Goal: Task Accomplishment & Management: Manage account settings

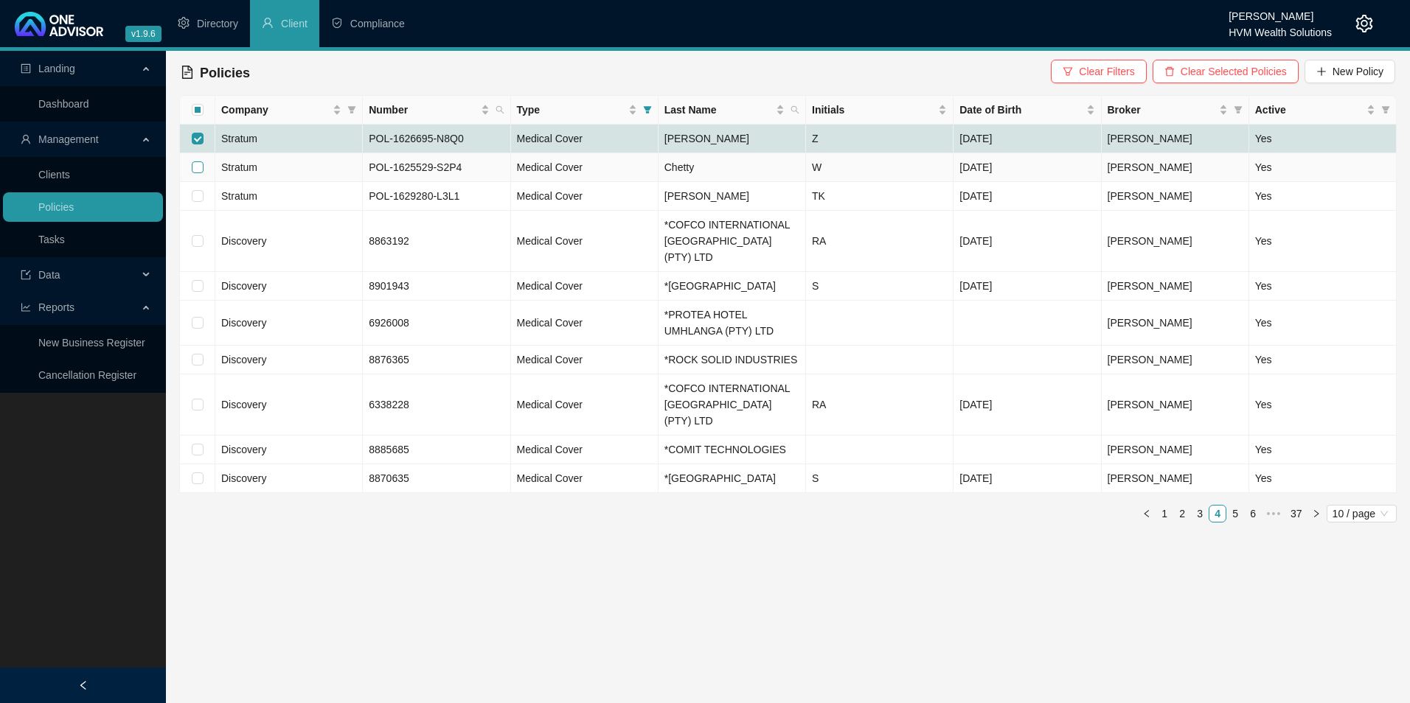
click at [197, 169] on input "checkbox" at bounding box center [198, 167] width 12 height 12
checkbox input "true"
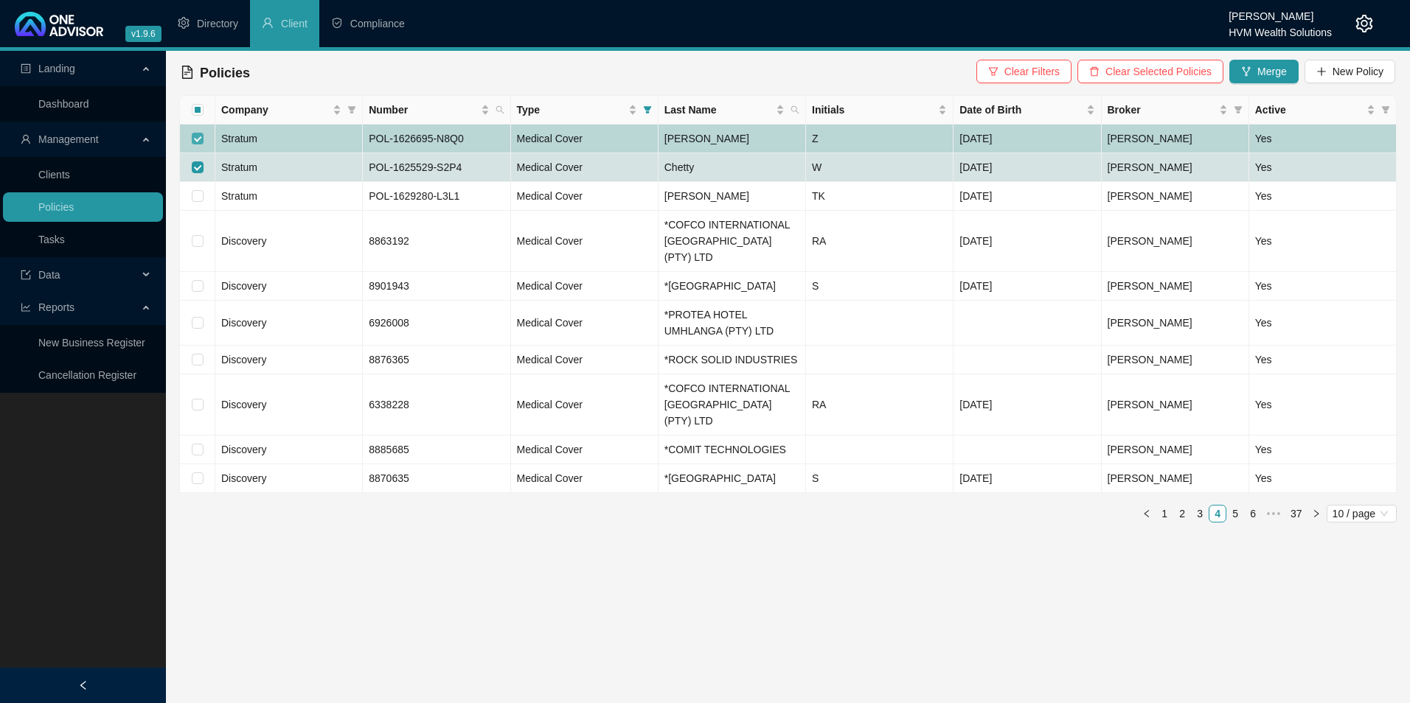
click at [195, 139] on input "checkbox" at bounding box center [198, 139] width 12 height 12
checkbox input "false"
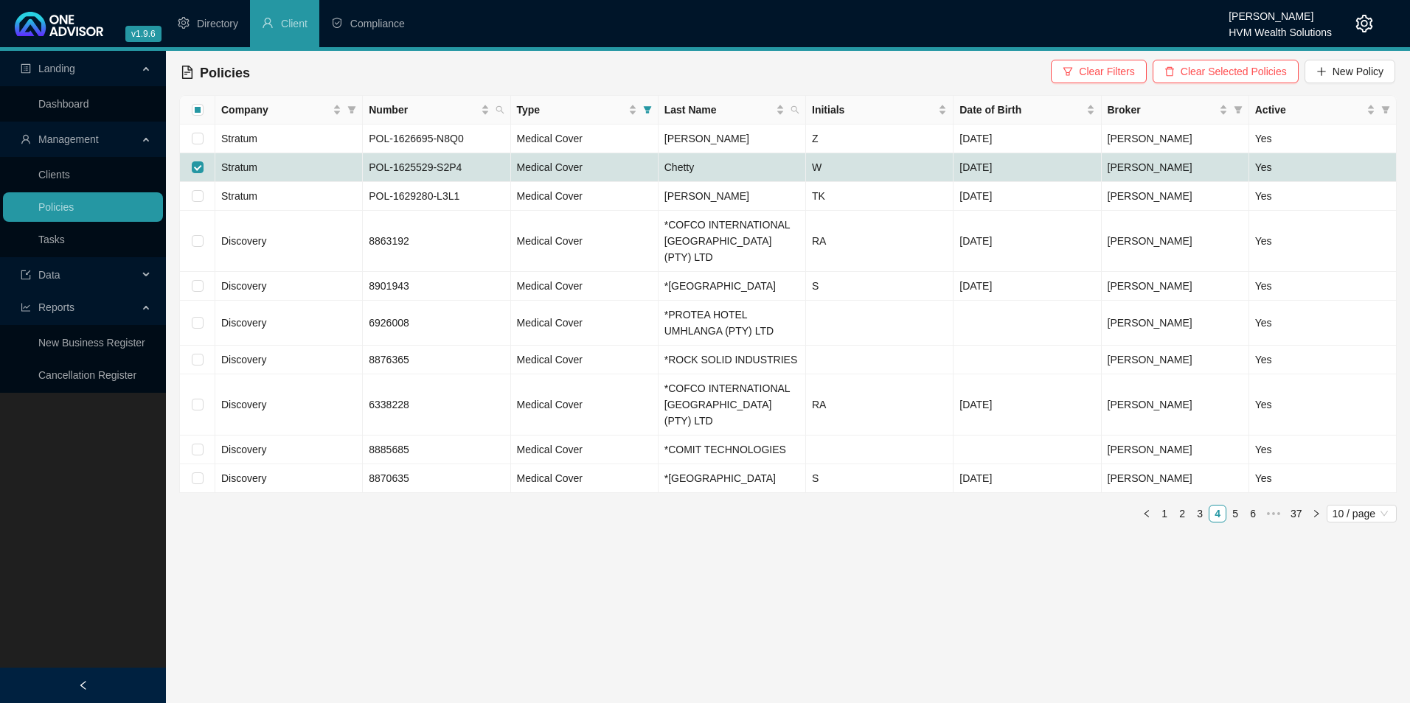
click at [1161, 511] on link "1" at bounding box center [1164, 514] width 16 height 16
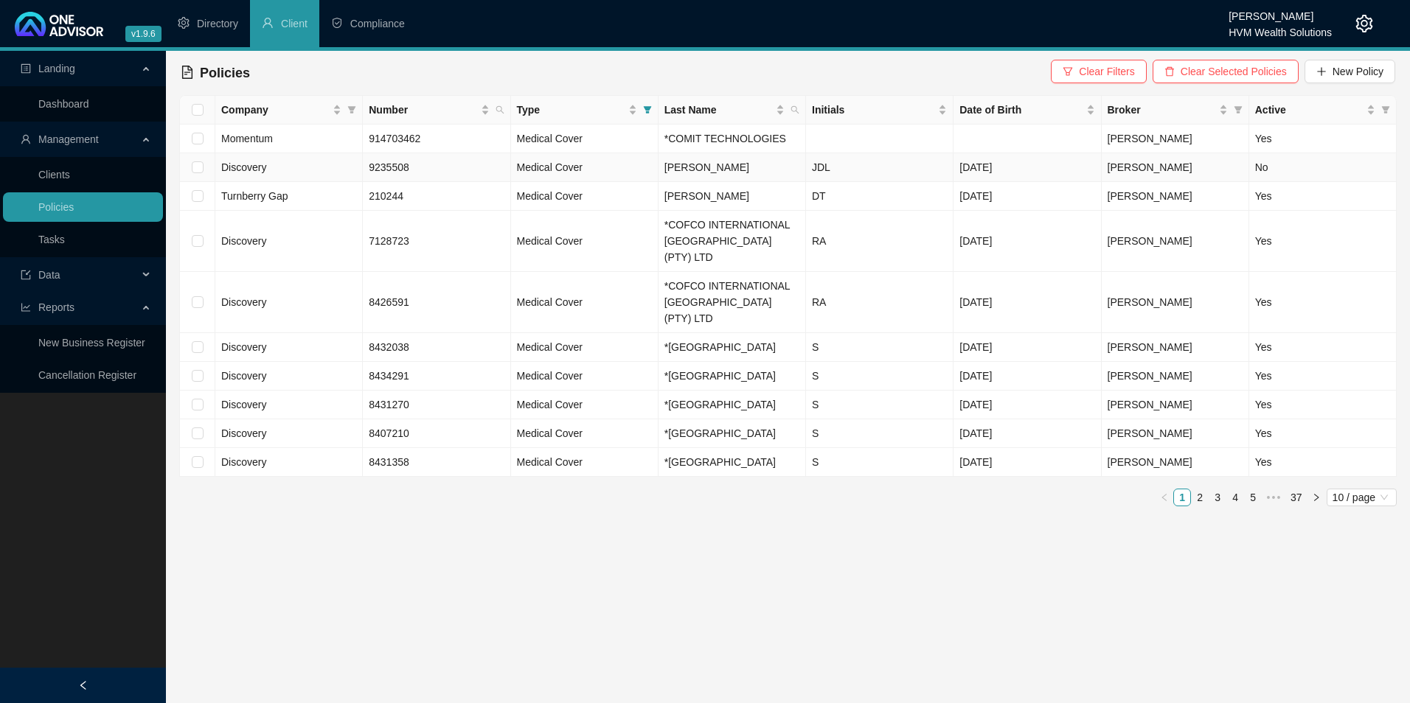
click at [292, 170] on td "Discovery" at bounding box center [288, 167] width 147 height 29
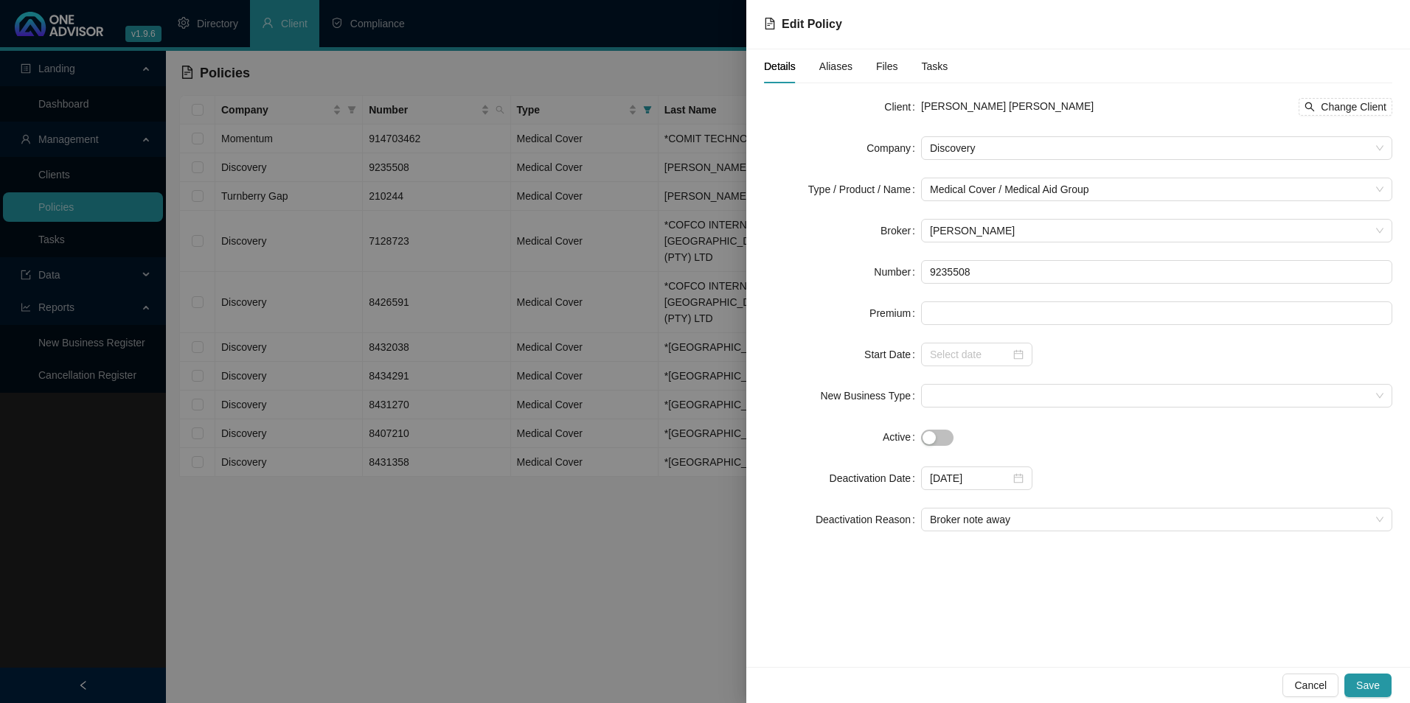
click at [839, 55] on div "Aliases" at bounding box center [835, 66] width 33 height 34
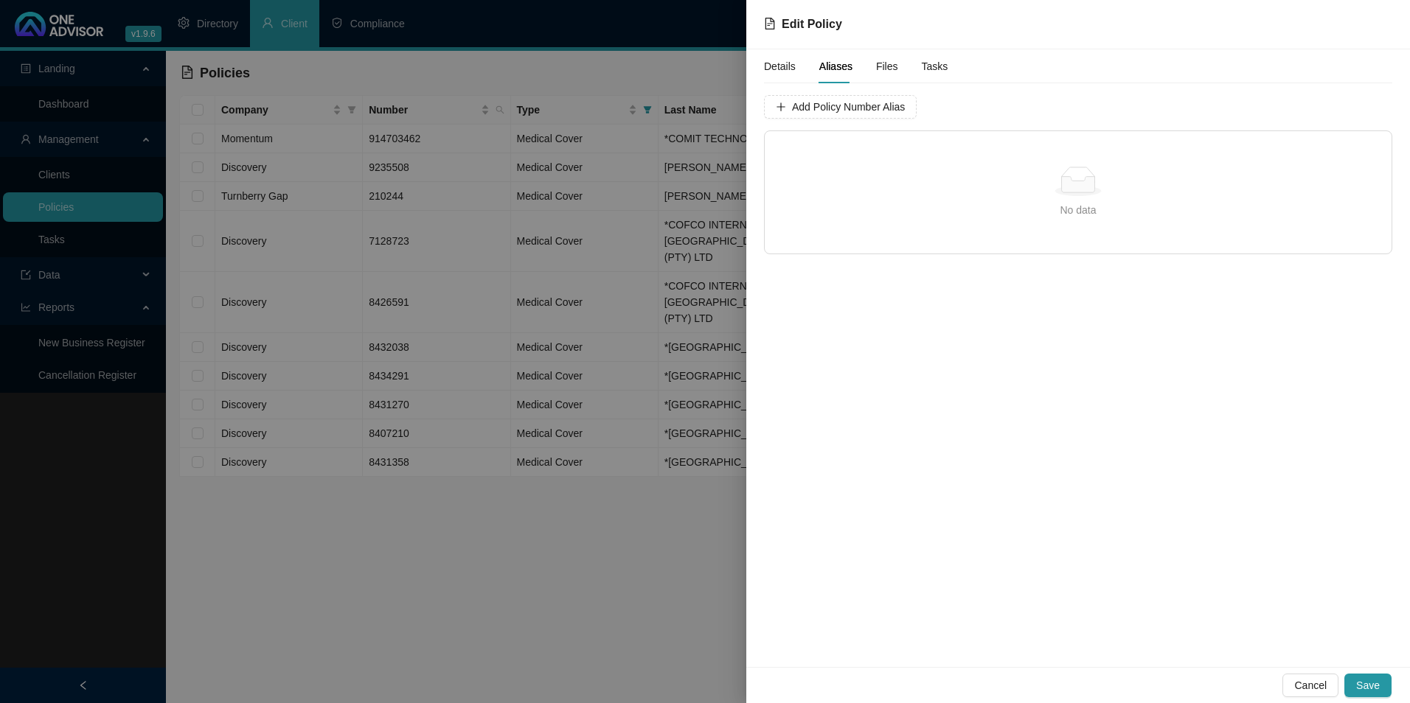
click at [872, 63] on div "Details Aliases Files Tasks" at bounding box center [856, 66] width 184 height 34
click at [892, 66] on span "Files" at bounding box center [887, 66] width 22 height 10
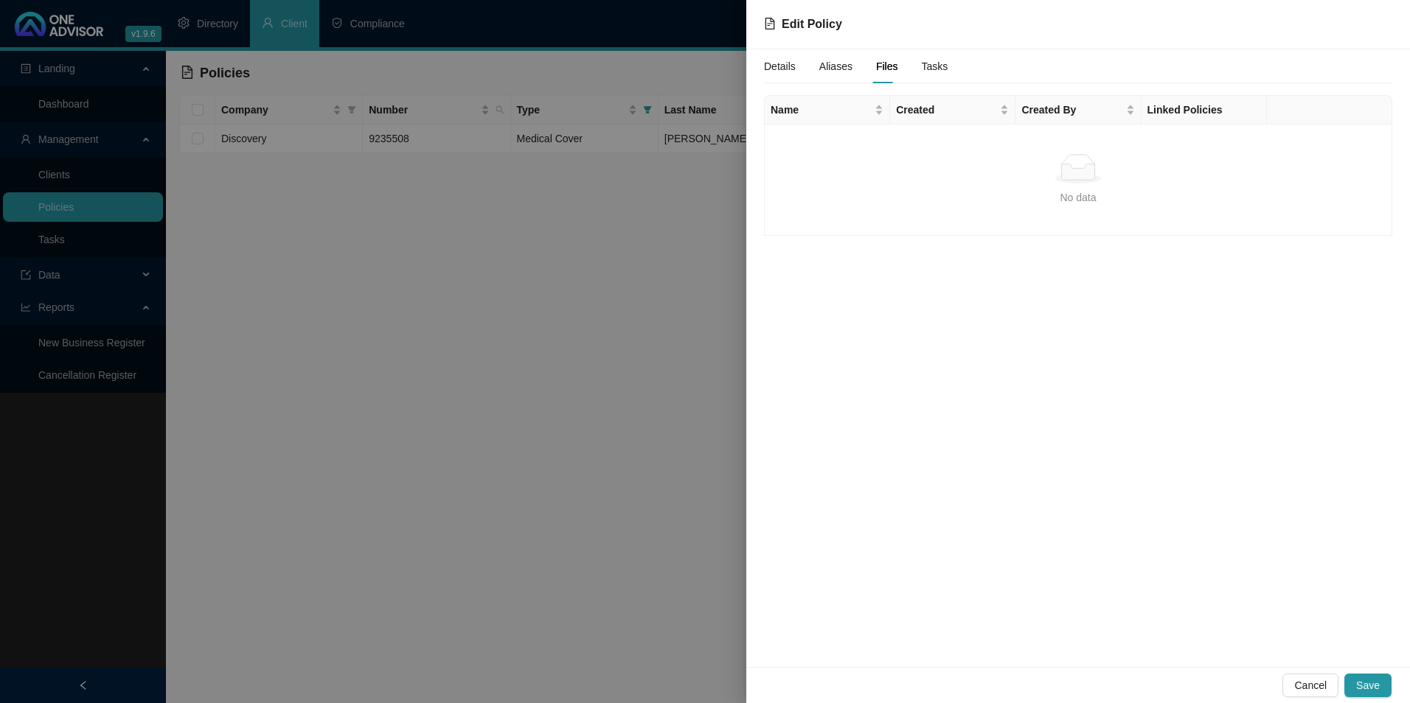
click at [922, 64] on span "Tasks" at bounding box center [935, 66] width 27 height 10
click at [782, 61] on span "Details" at bounding box center [780, 66] width 32 height 10
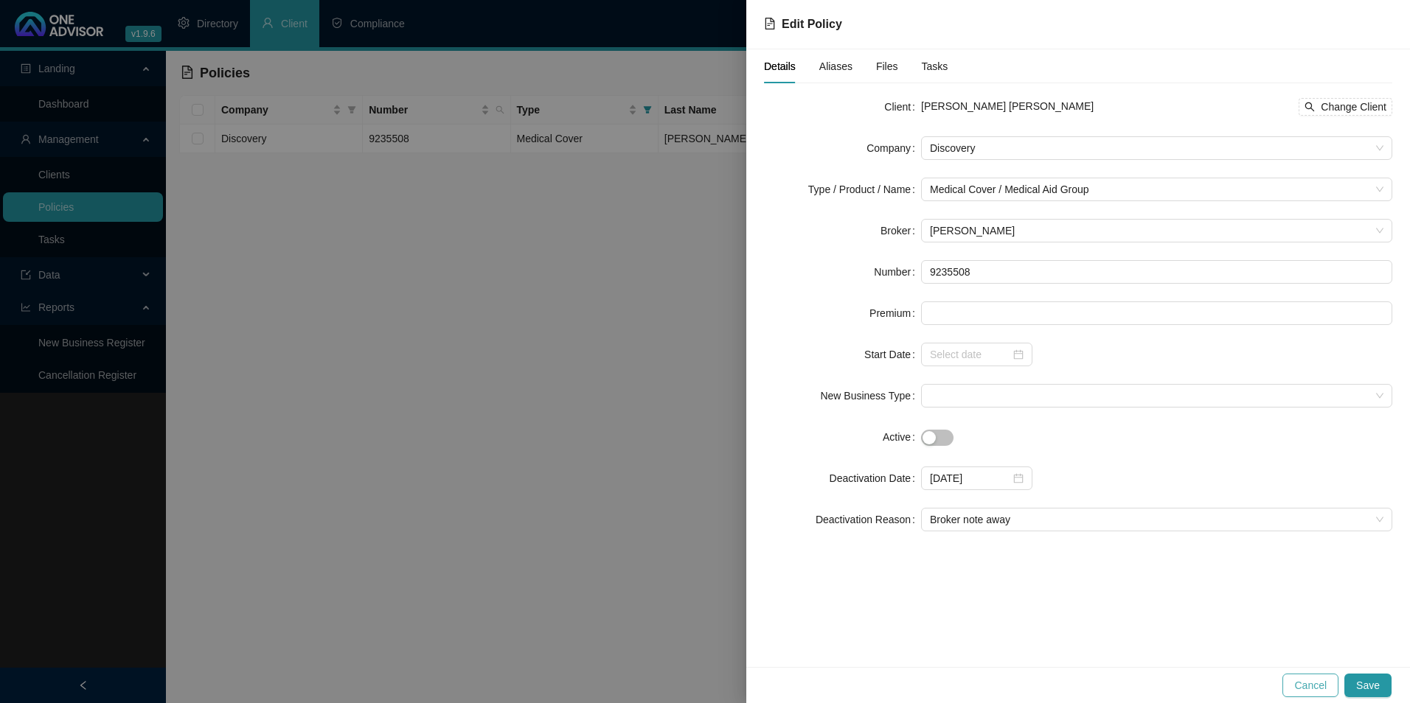
click at [1295, 682] on button "Cancel" at bounding box center [1310, 686] width 56 height 24
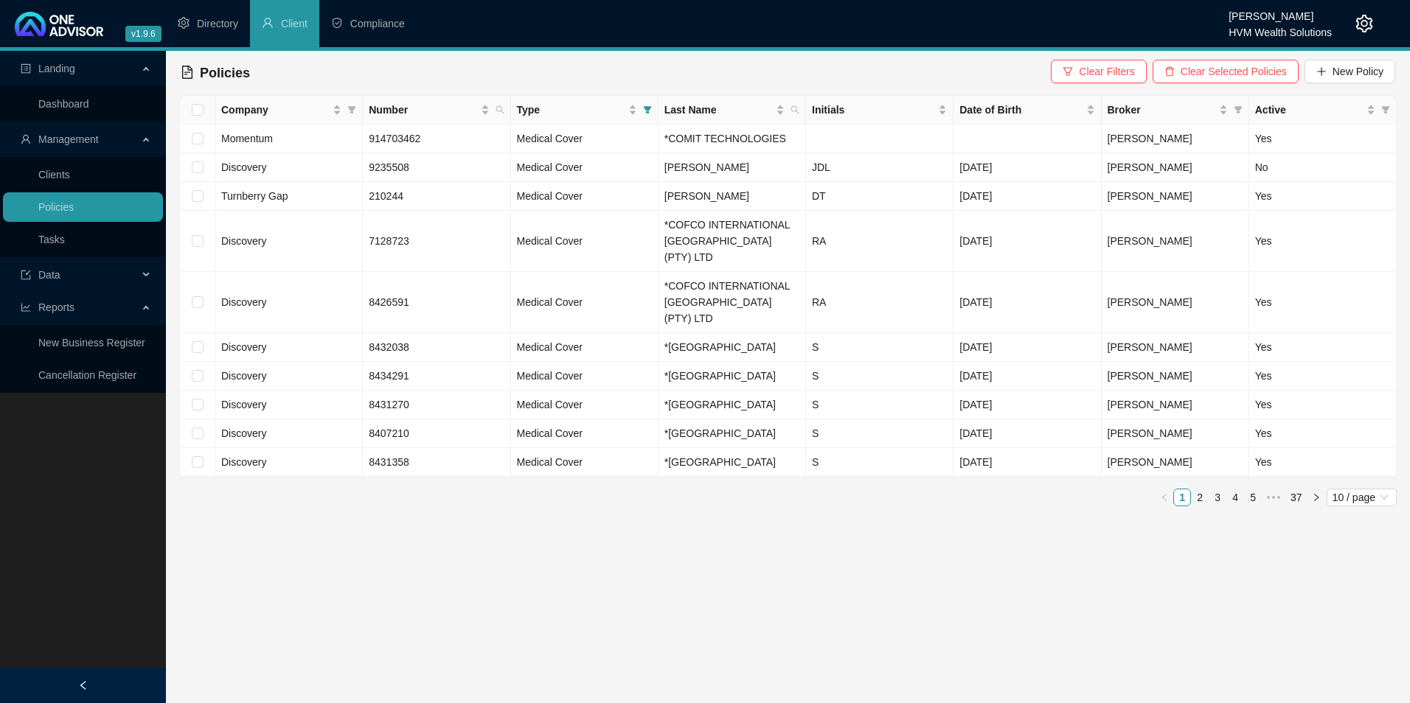
click at [66, 274] on span "Data" at bounding box center [79, 274] width 117 height 29
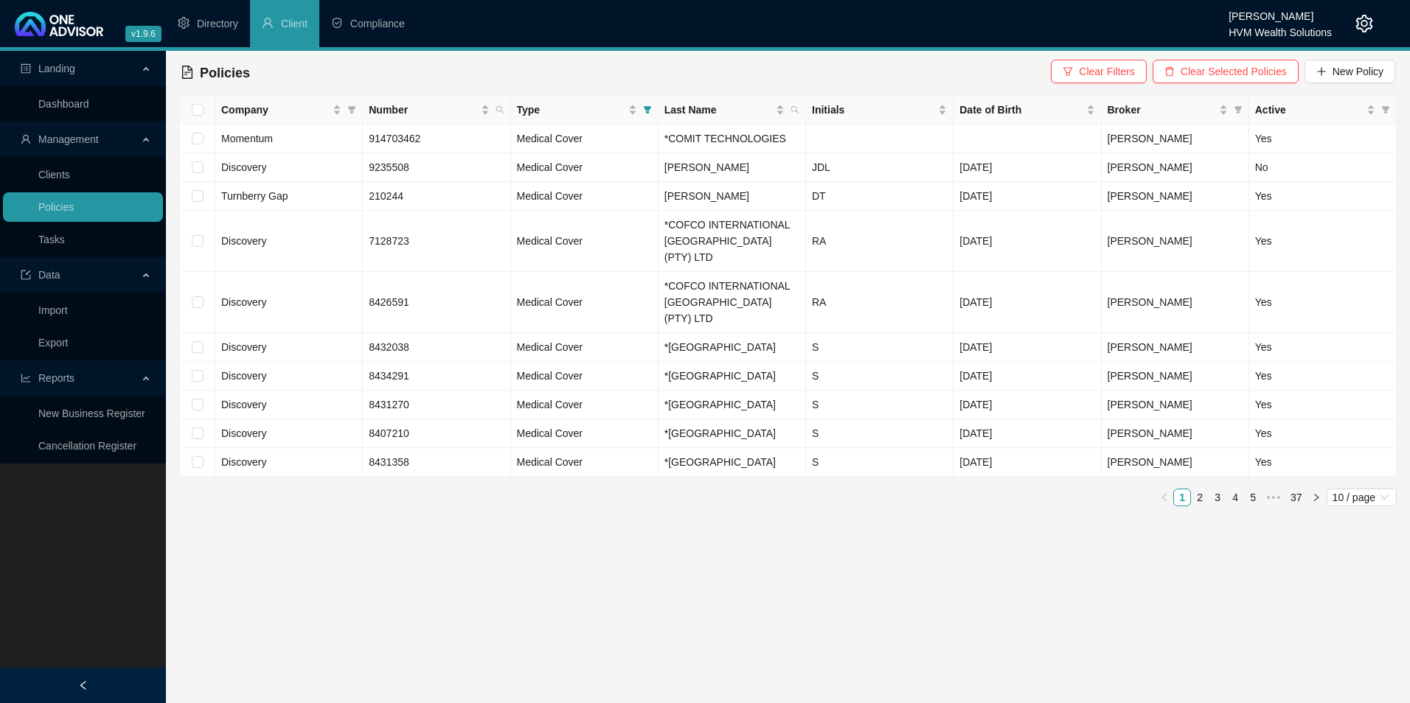
click at [66, 378] on span "Reports" at bounding box center [56, 378] width 36 height 12
click at [1207, 506] on link "2" at bounding box center [1200, 498] width 16 height 16
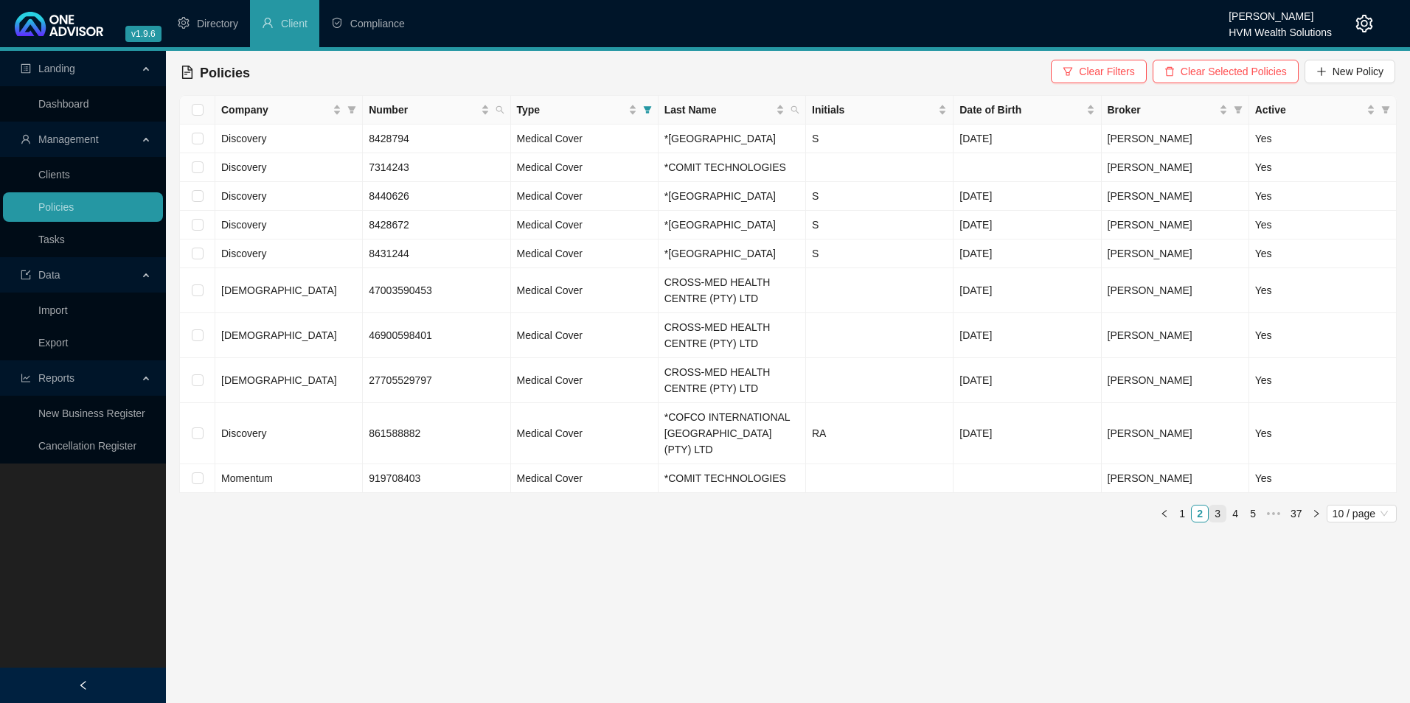
click at [1220, 522] on link "3" at bounding box center [1217, 514] width 16 height 16
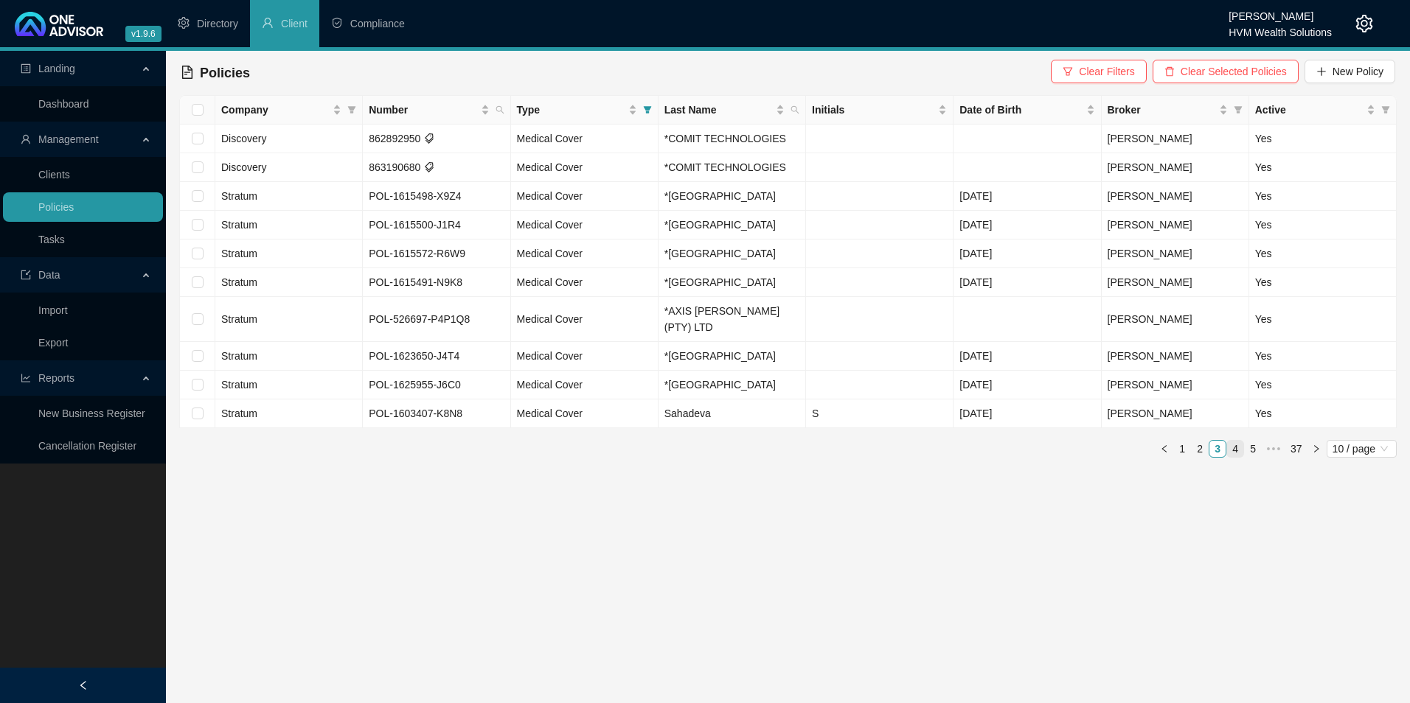
click at [1230, 441] on link "4" at bounding box center [1235, 449] width 16 height 16
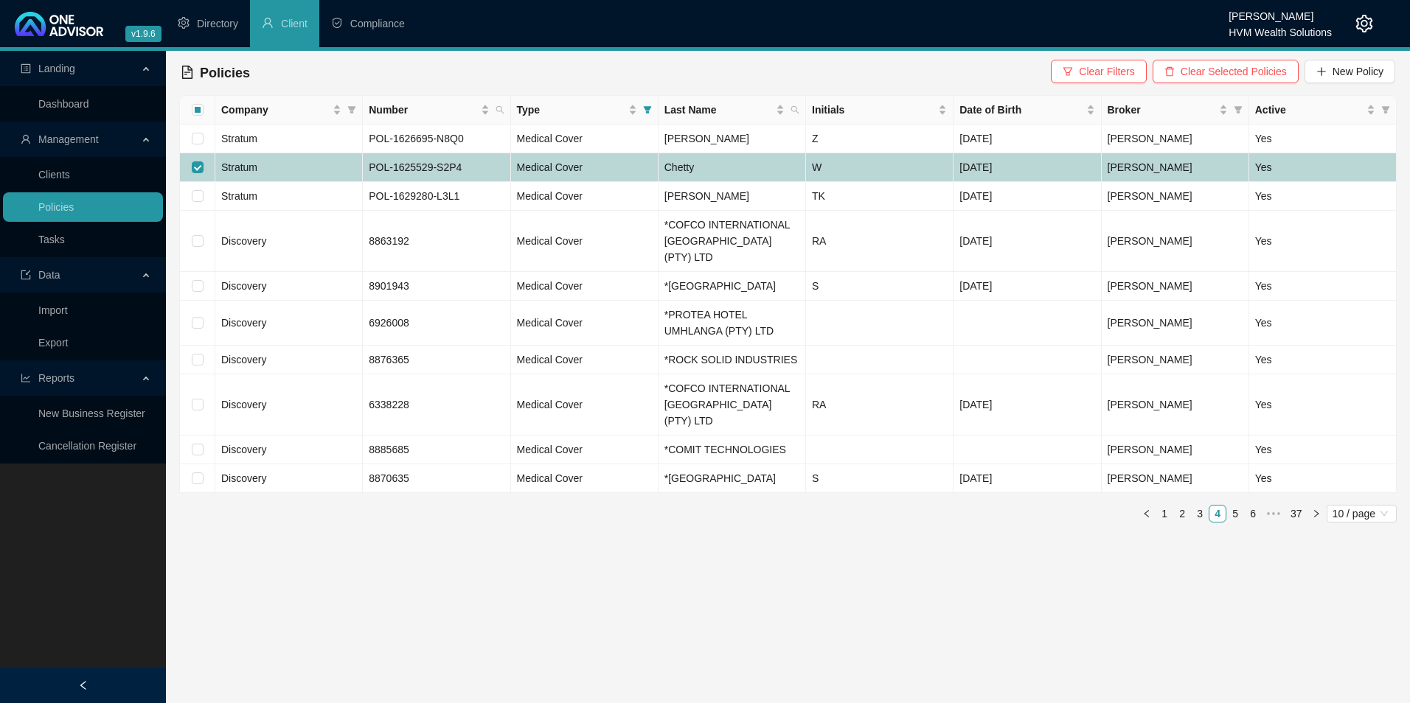
drag, startPoint x: 195, startPoint y: 166, endPoint x: 203, endPoint y: 179, distance: 15.2
click at [195, 166] on input "checkbox" at bounding box center [198, 167] width 12 height 12
checkbox input "false"
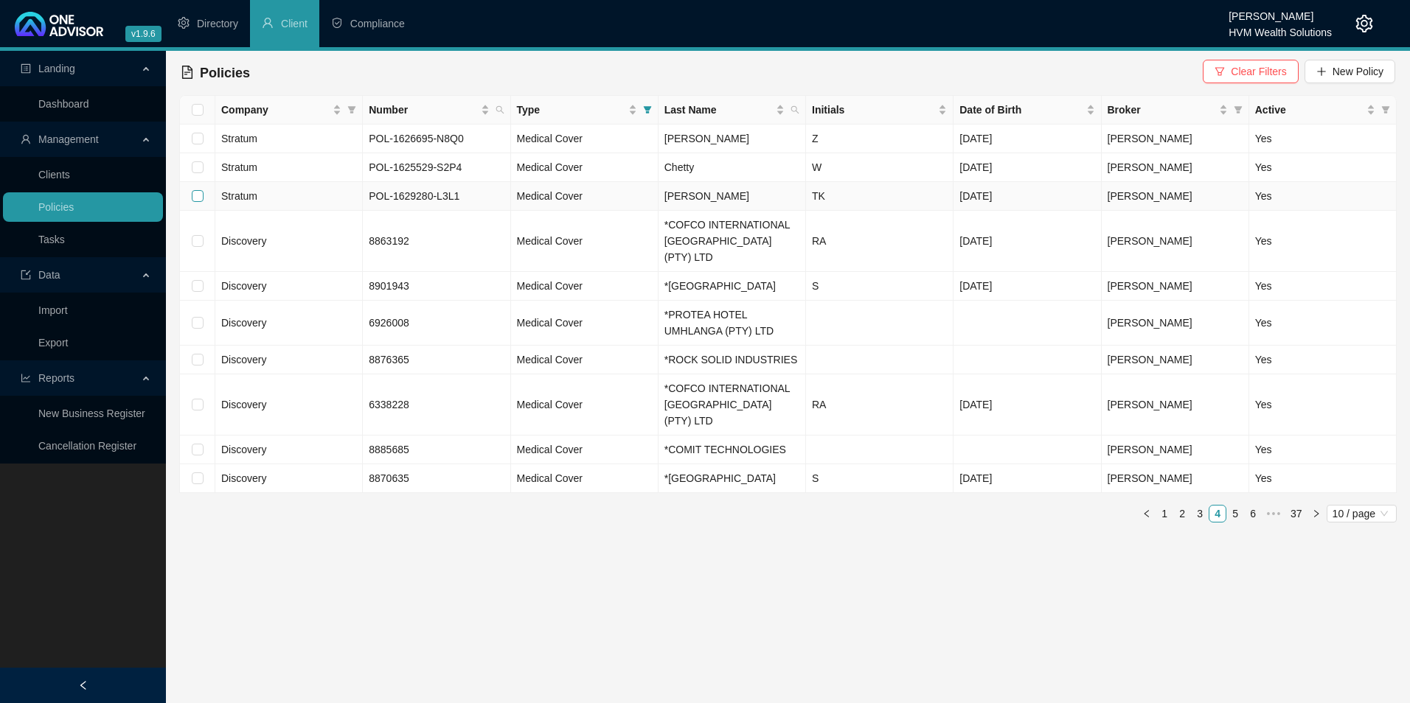
click at [203, 196] on input "checkbox" at bounding box center [198, 196] width 12 height 12
checkbox input "true"
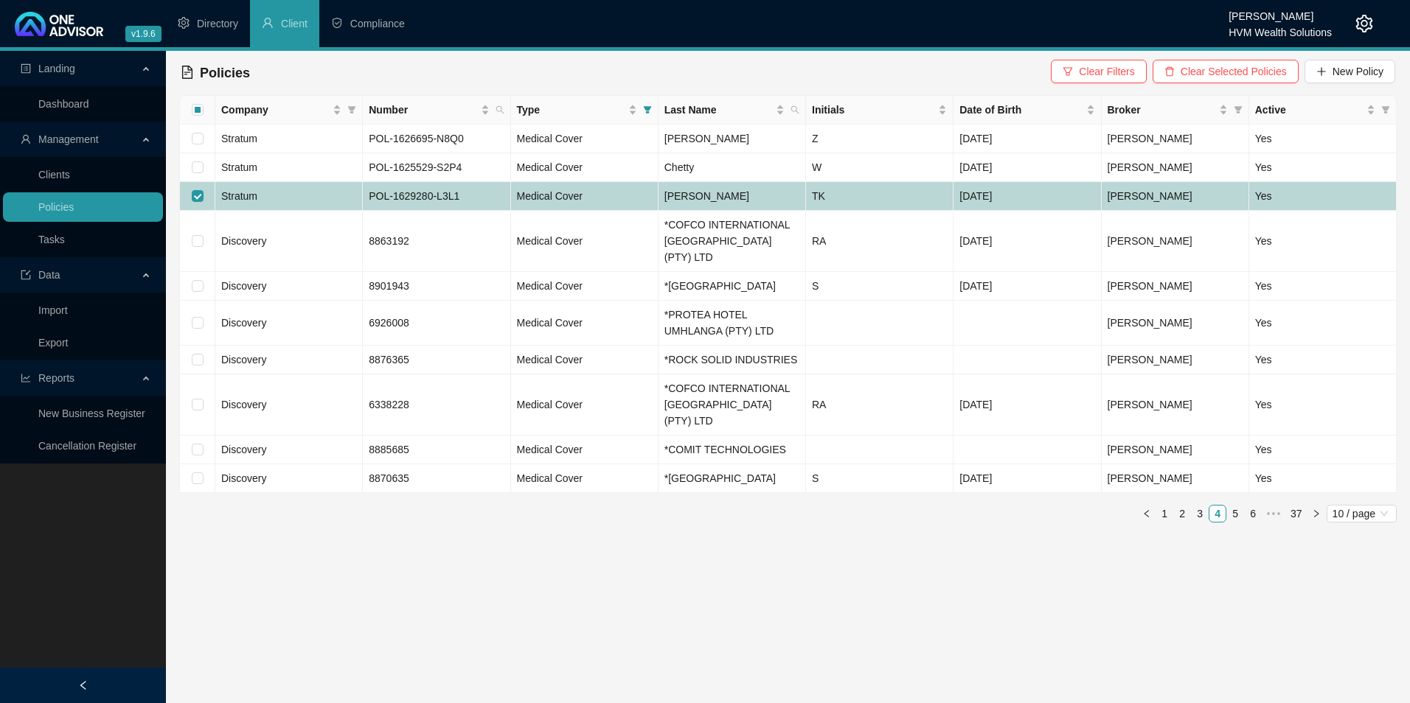
click at [251, 194] on span "Stratum" at bounding box center [239, 196] width 36 height 12
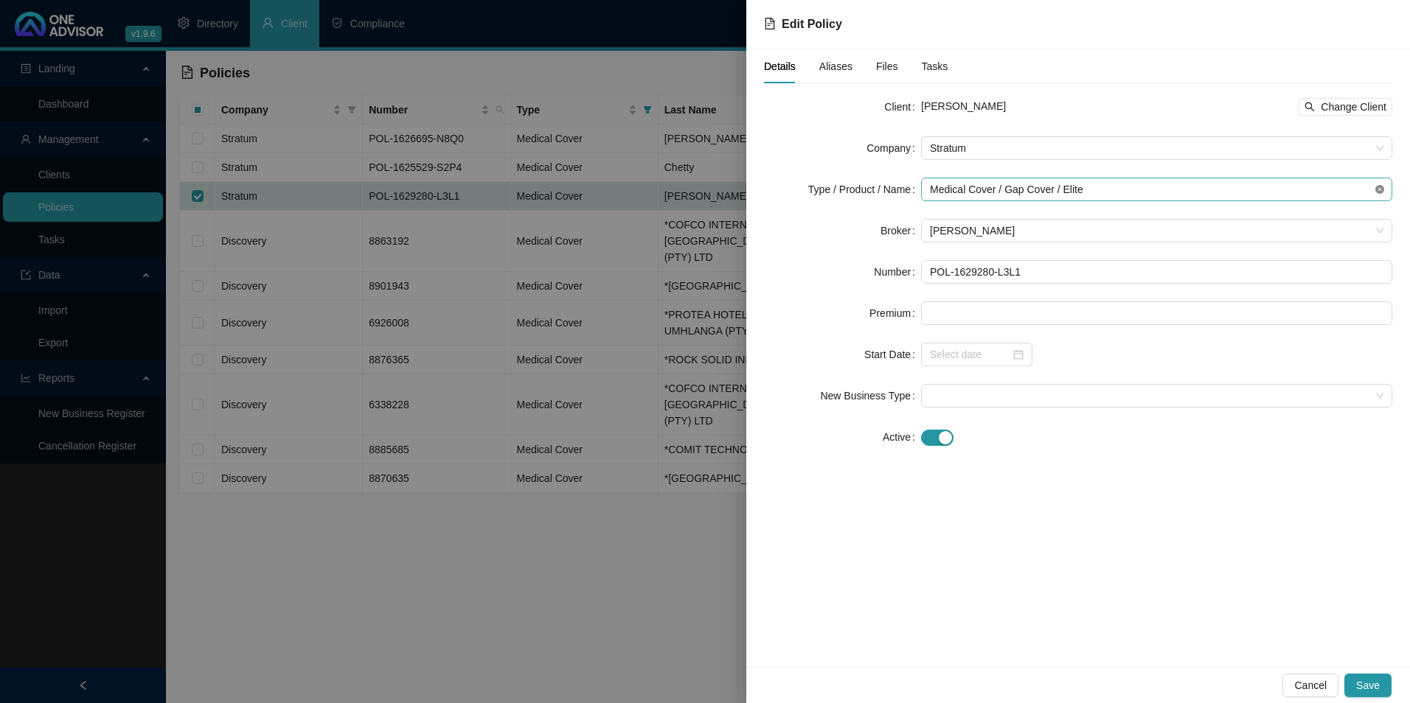
click at [1375, 189] on icon "close-circle" at bounding box center [1379, 189] width 9 height 9
click at [1380, 188] on icon "close-circle" at bounding box center [1379, 189] width 9 height 9
click at [1234, 190] on span "Medical Cover / Gap Cover / Elite" at bounding box center [1156, 189] width 453 height 22
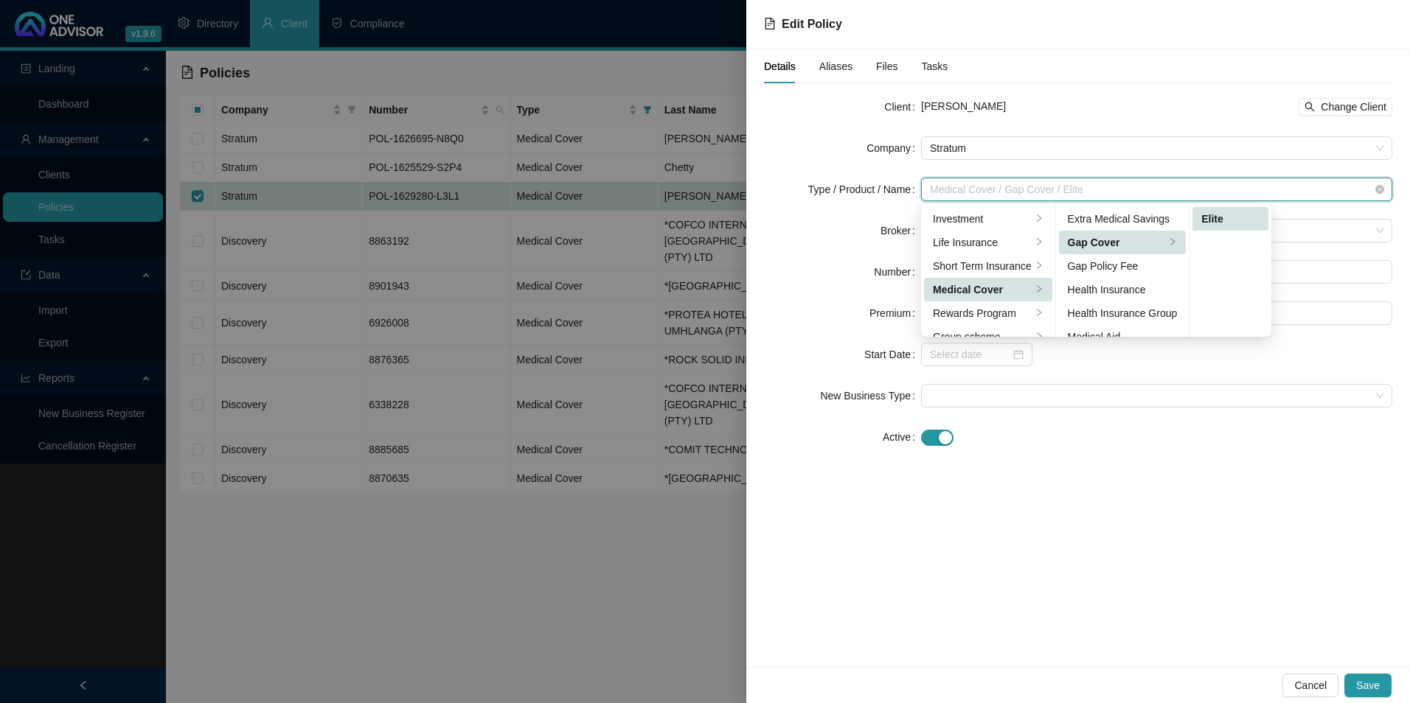
click at [1234, 190] on span "Medical Cover / Gap Cover / Elite" at bounding box center [1156, 189] width 453 height 22
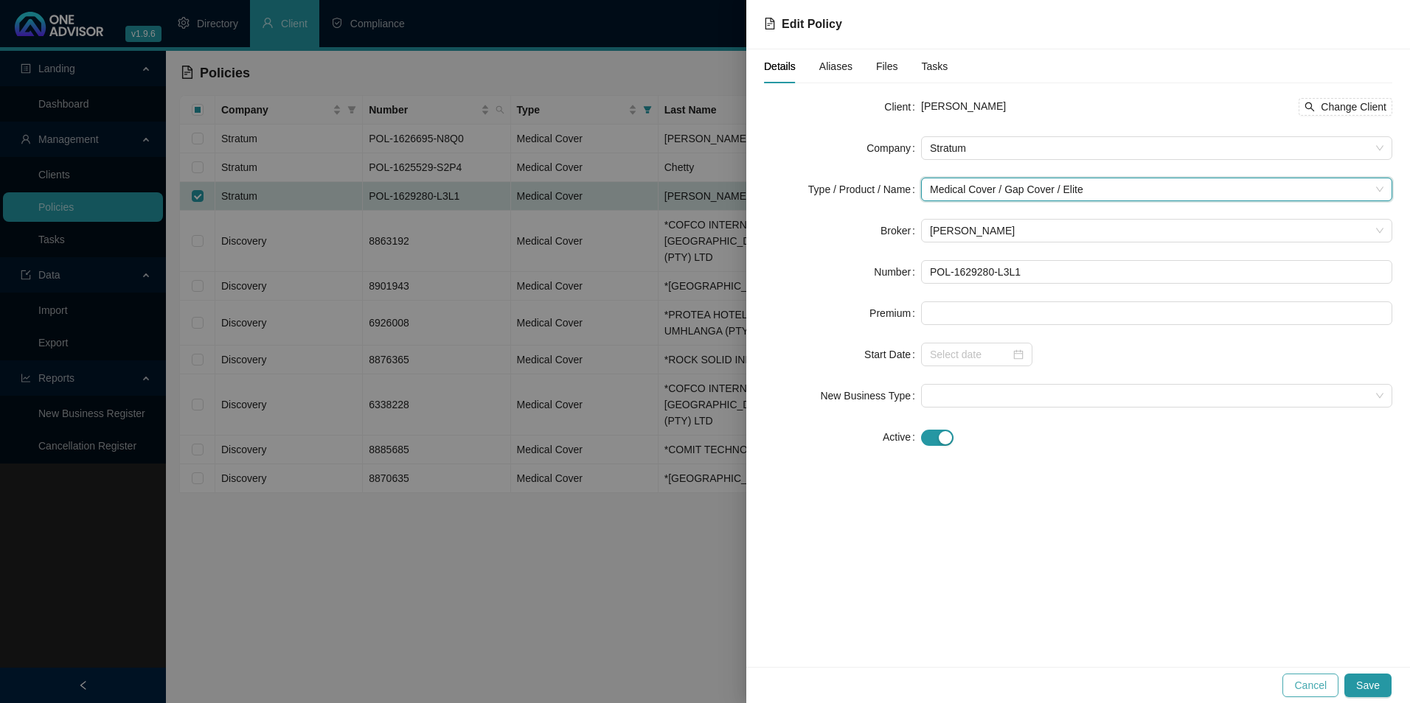
click at [1324, 683] on span "Cancel" at bounding box center [1310, 686] width 32 height 16
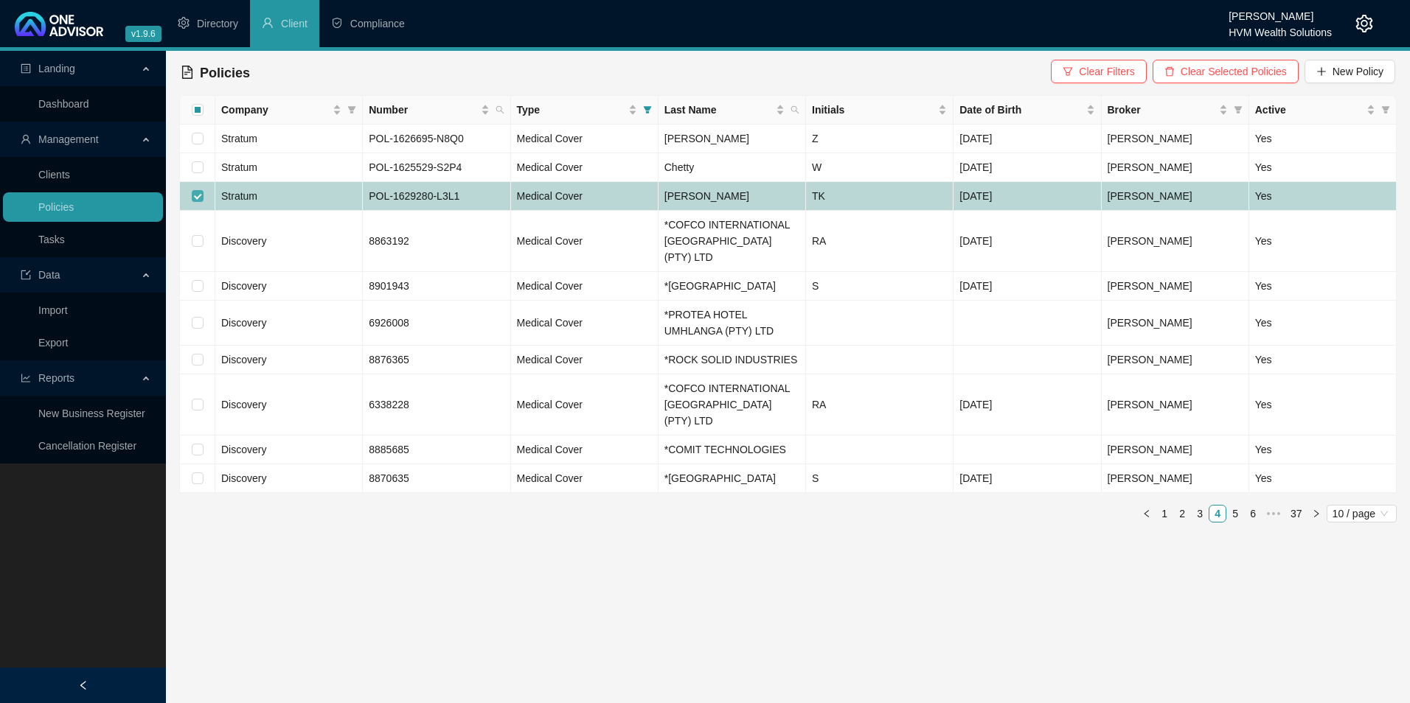
click at [201, 195] on input "checkbox" at bounding box center [198, 196] width 12 height 12
checkbox input "false"
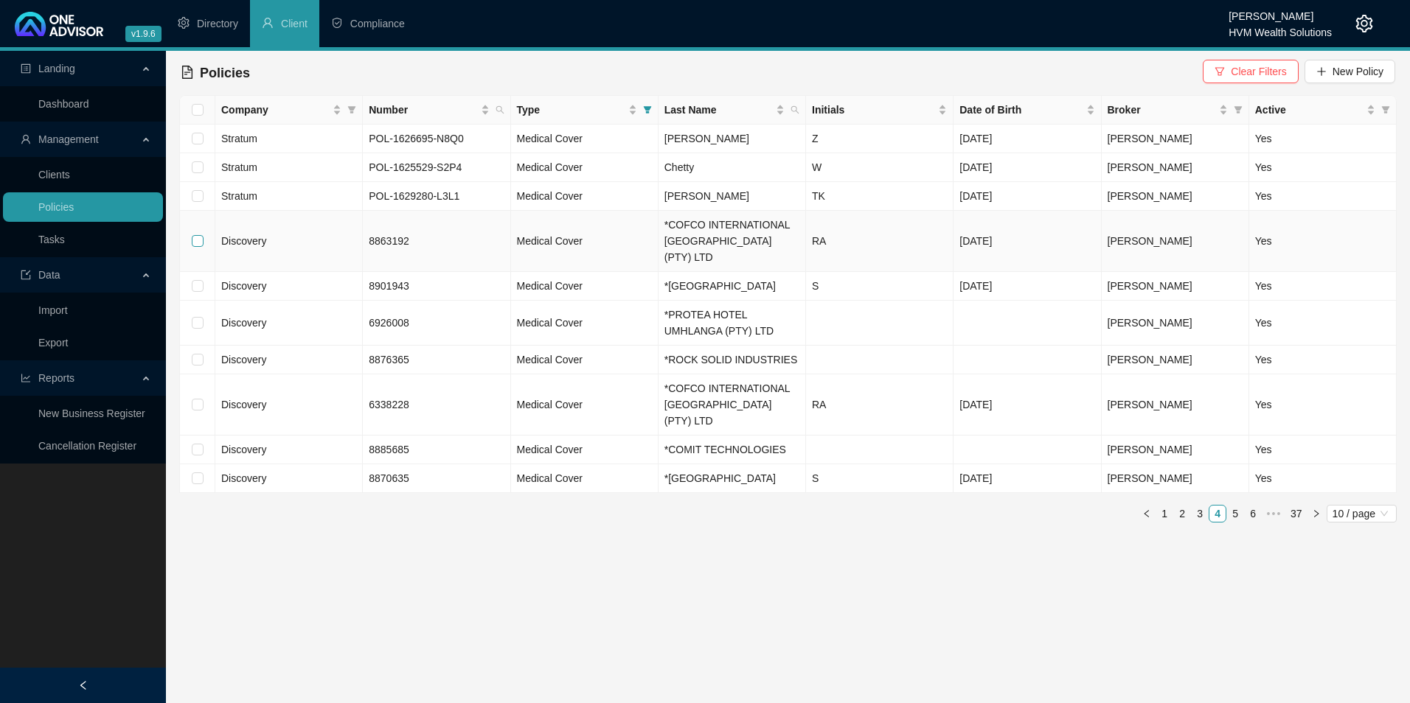
click at [195, 235] on input "checkbox" at bounding box center [198, 241] width 12 height 12
checkbox input "true"
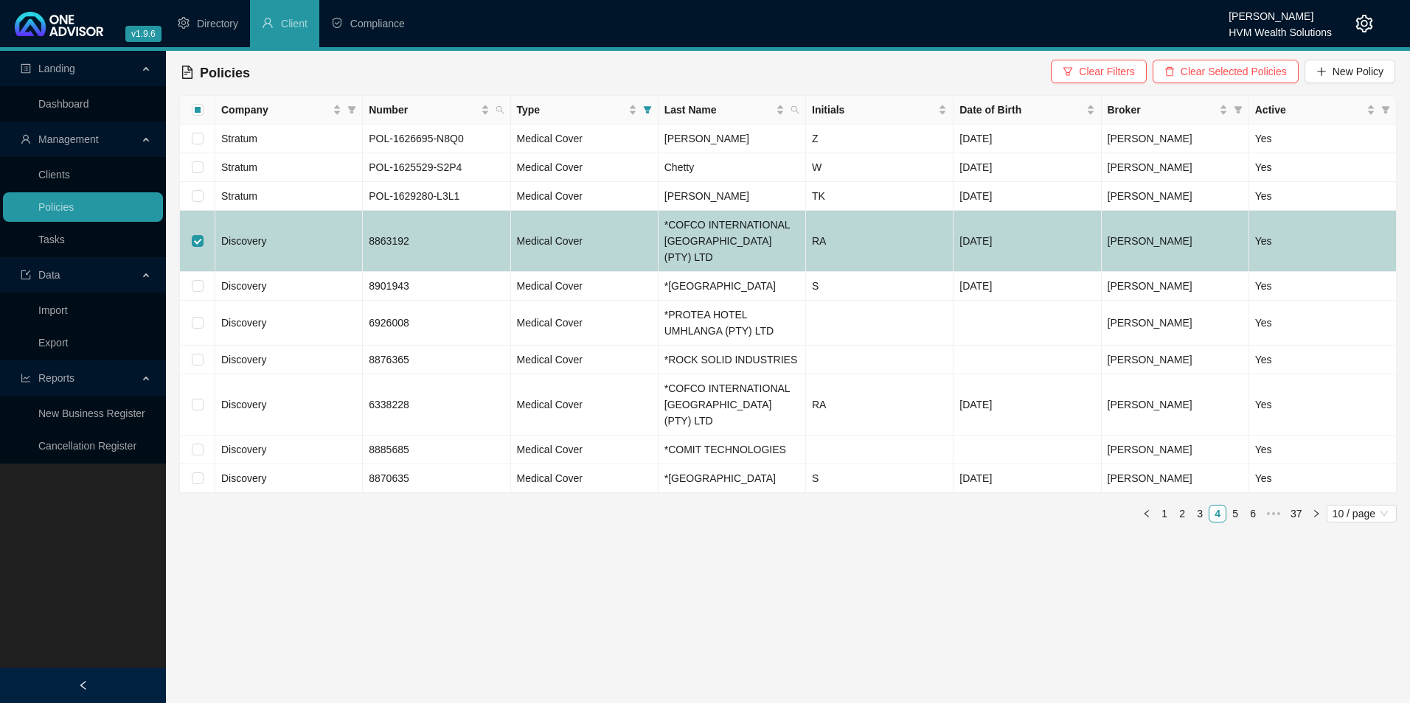
click at [428, 235] on td "8863192" at bounding box center [436, 241] width 147 height 61
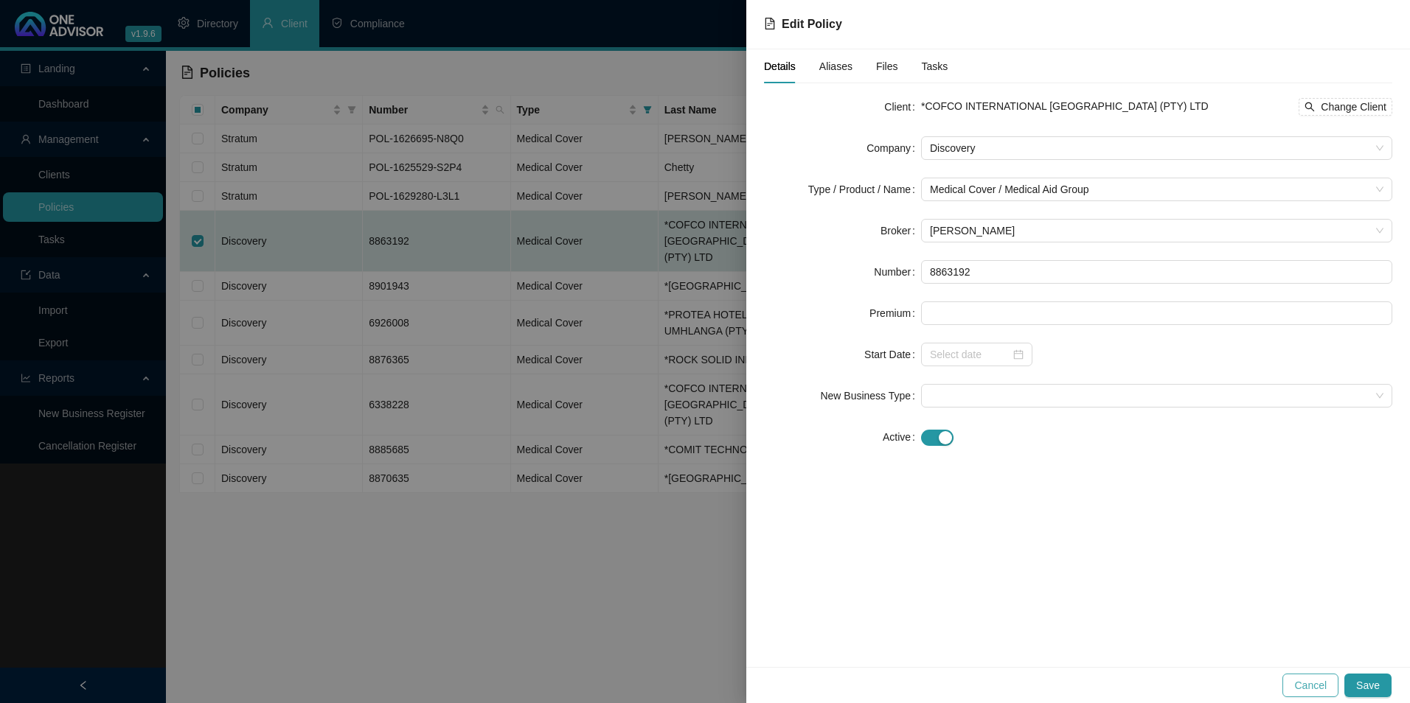
click at [1327, 684] on span "Cancel" at bounding box center [1310, 686] width 32 height 16
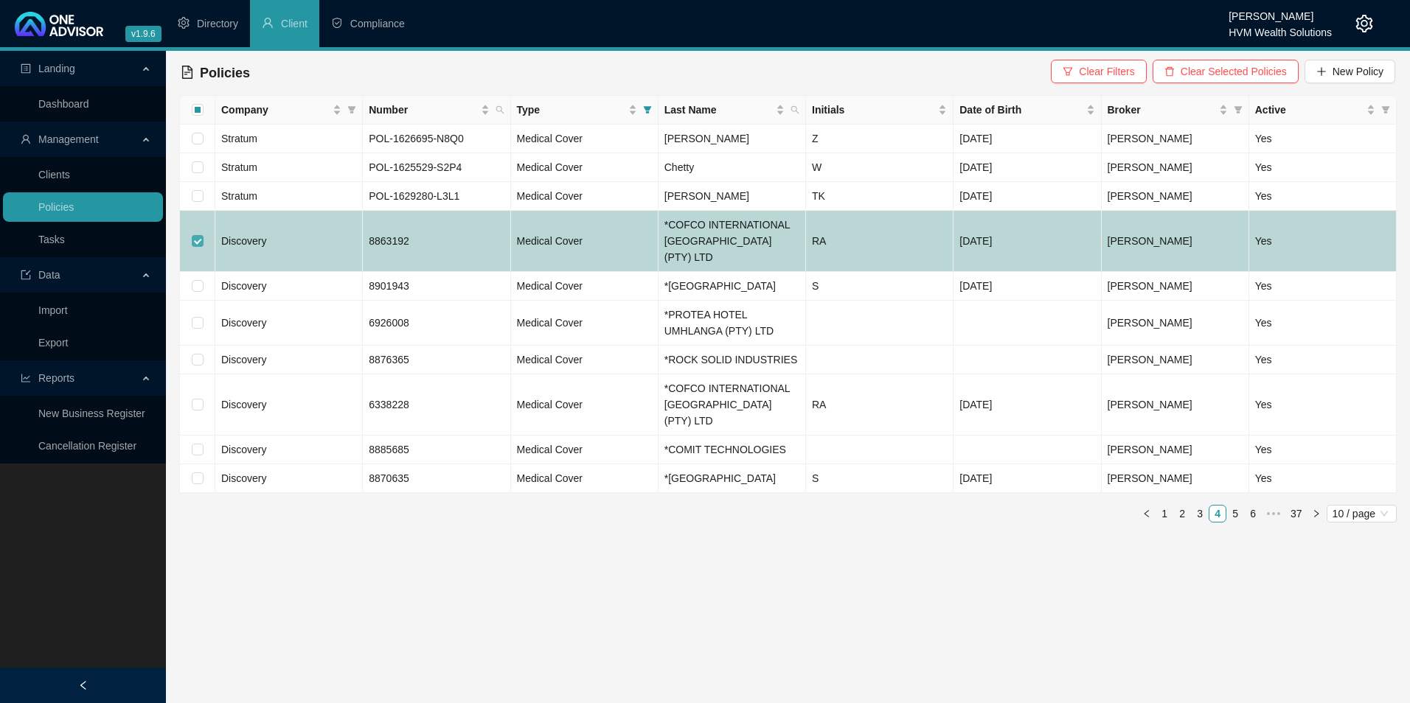
click at [197, 235] on input "checkbox" at bounding box center [198, 241] width 12 height 12
checkbox input "false"
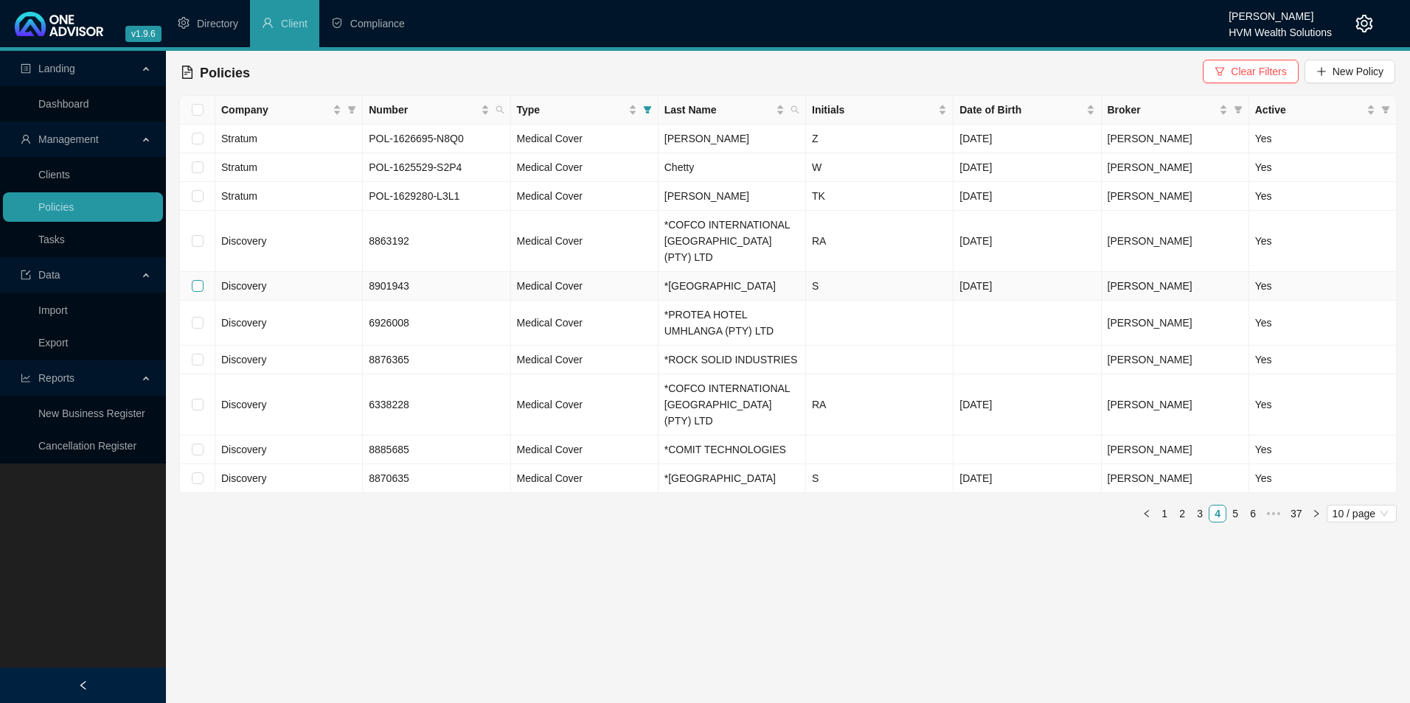
click at [200, 280] on input "checkbox" at bounding box center [198, 286] width 12 height 12
checkbox input "true"
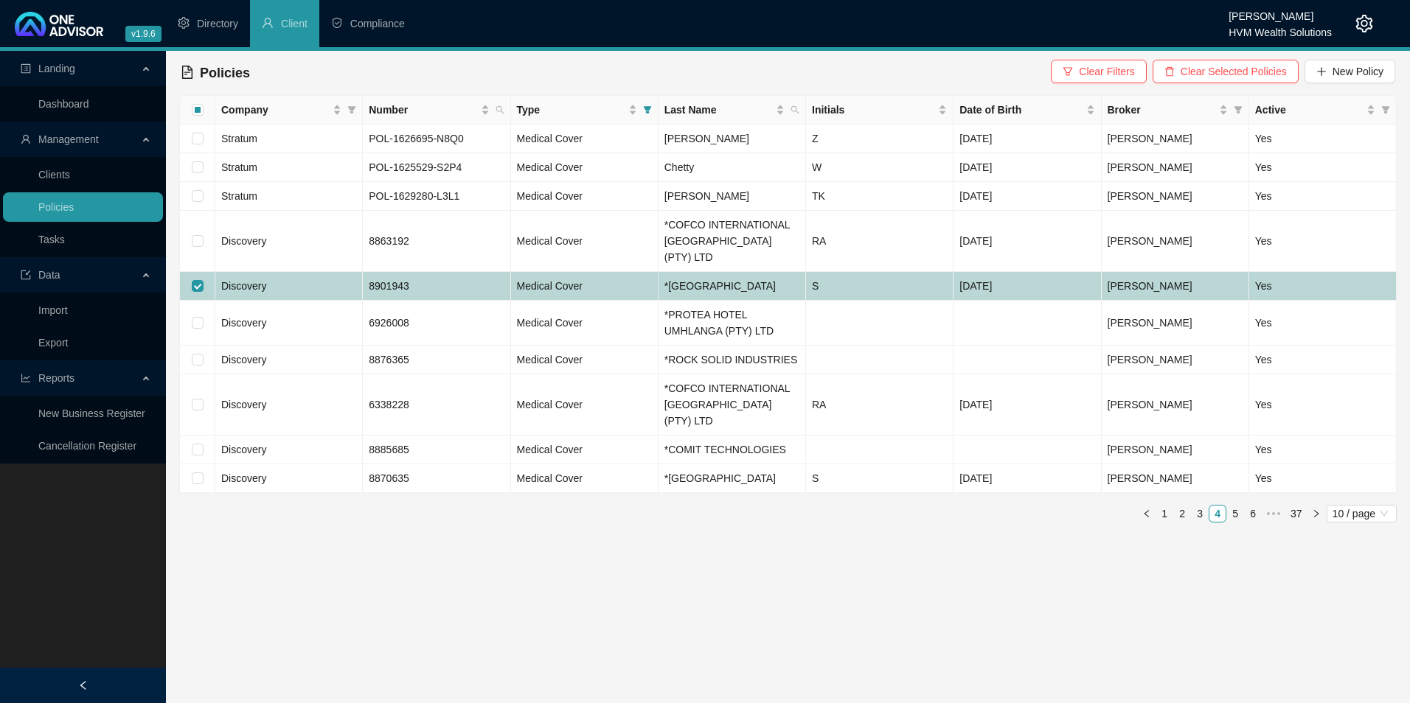
click at [444, 289] on td "8901943" at bounding box center [436, 286] width 147 height 29
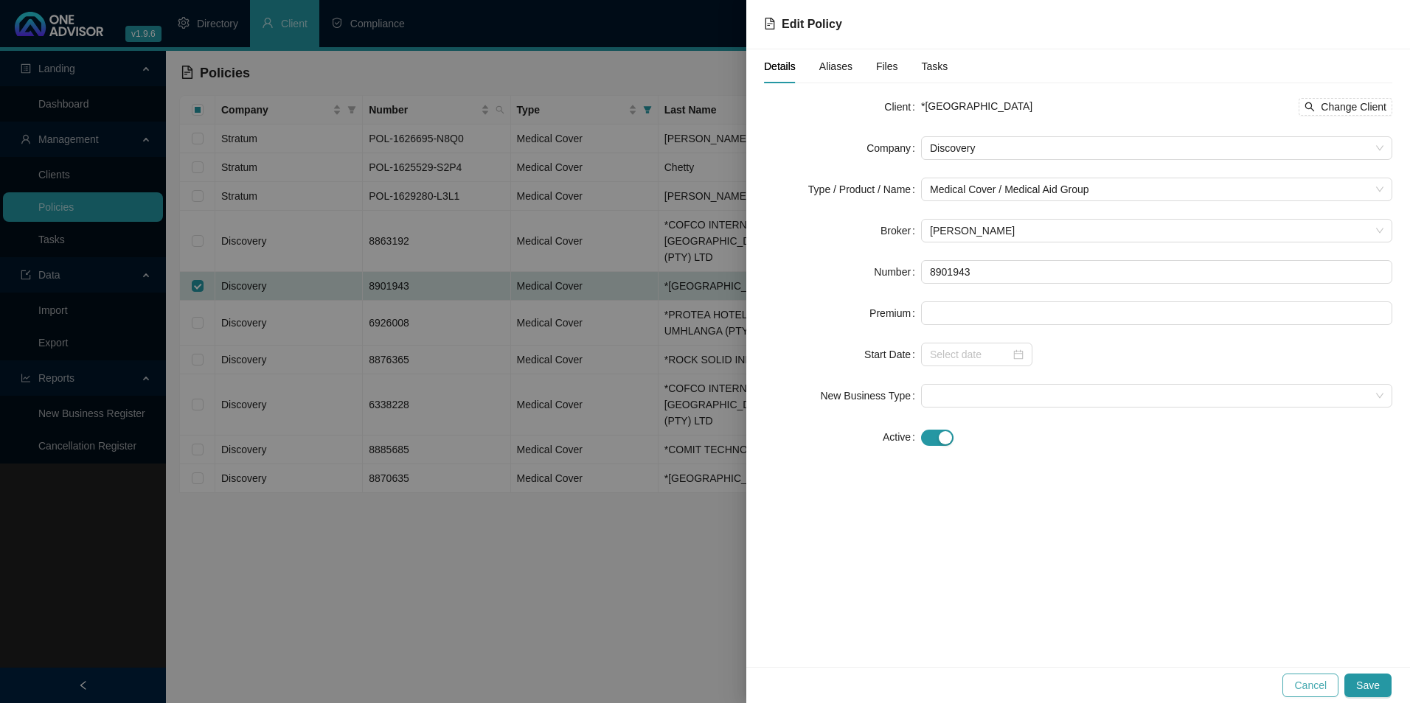
click at [1314, 682] on span "Cancel" at bounding box center [1310, 686] width 32 height 16
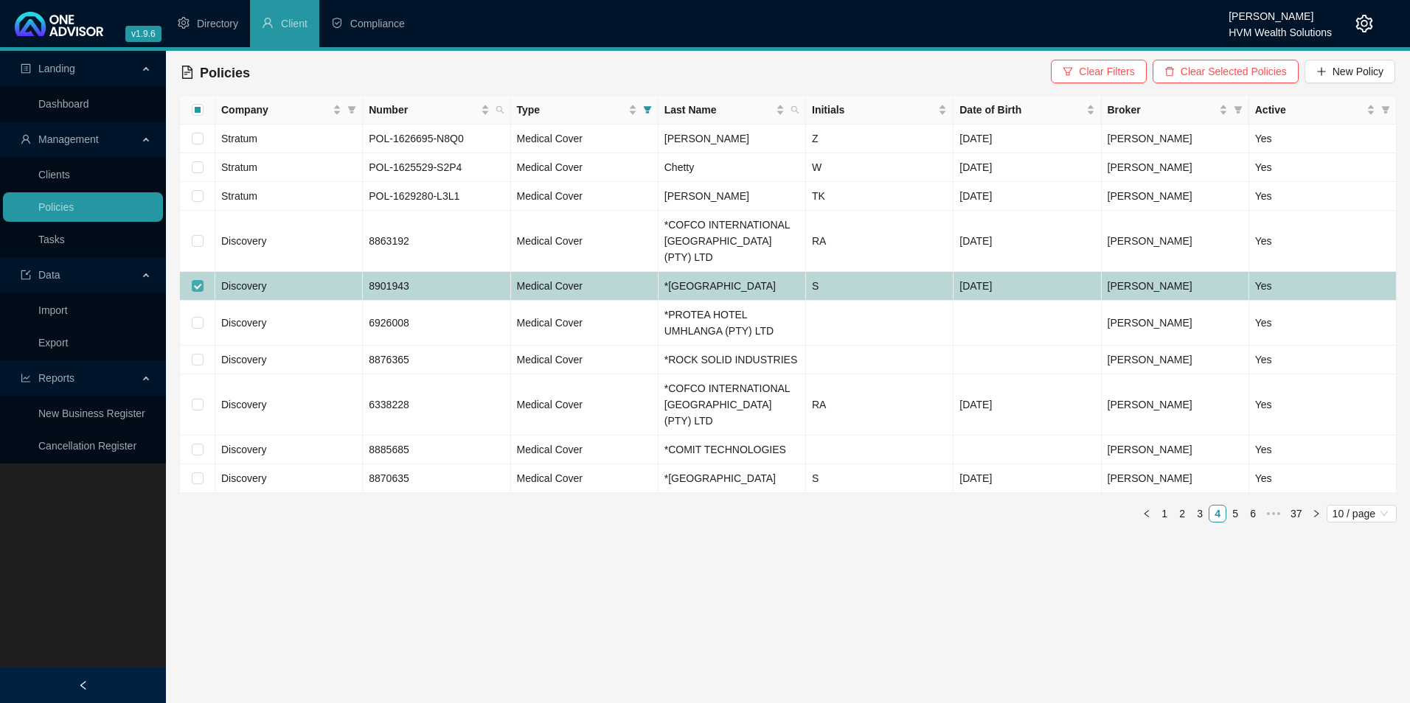
click at [200, 280] on input "checkbox" at bounding box center [198, 286] width 12 height 12
checkbox input "false"
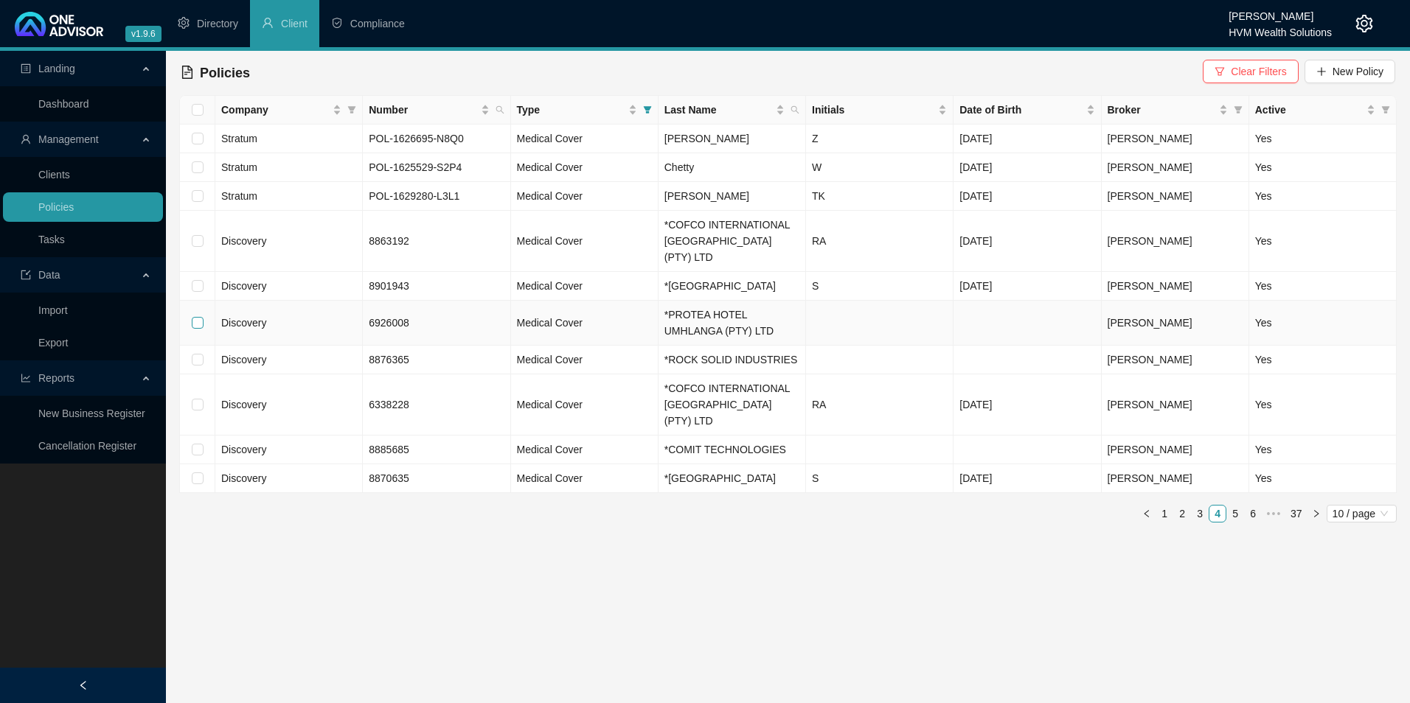
click at [202, 322] on input "checkbox" at bounding box center [198, 323] width 12 height 12
checkbox input "true"
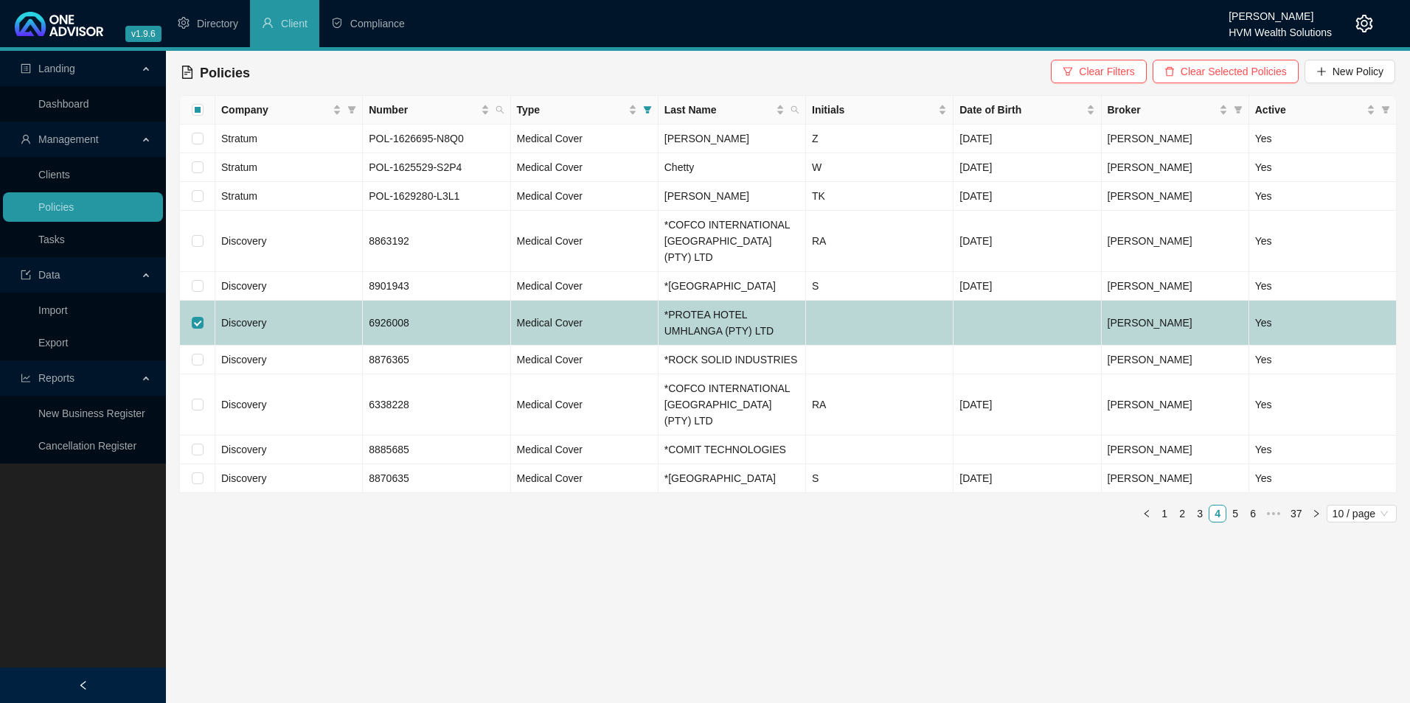
click at [333, 327] on td "Discovery" at bounding box center [288, 323] width 147 height 45
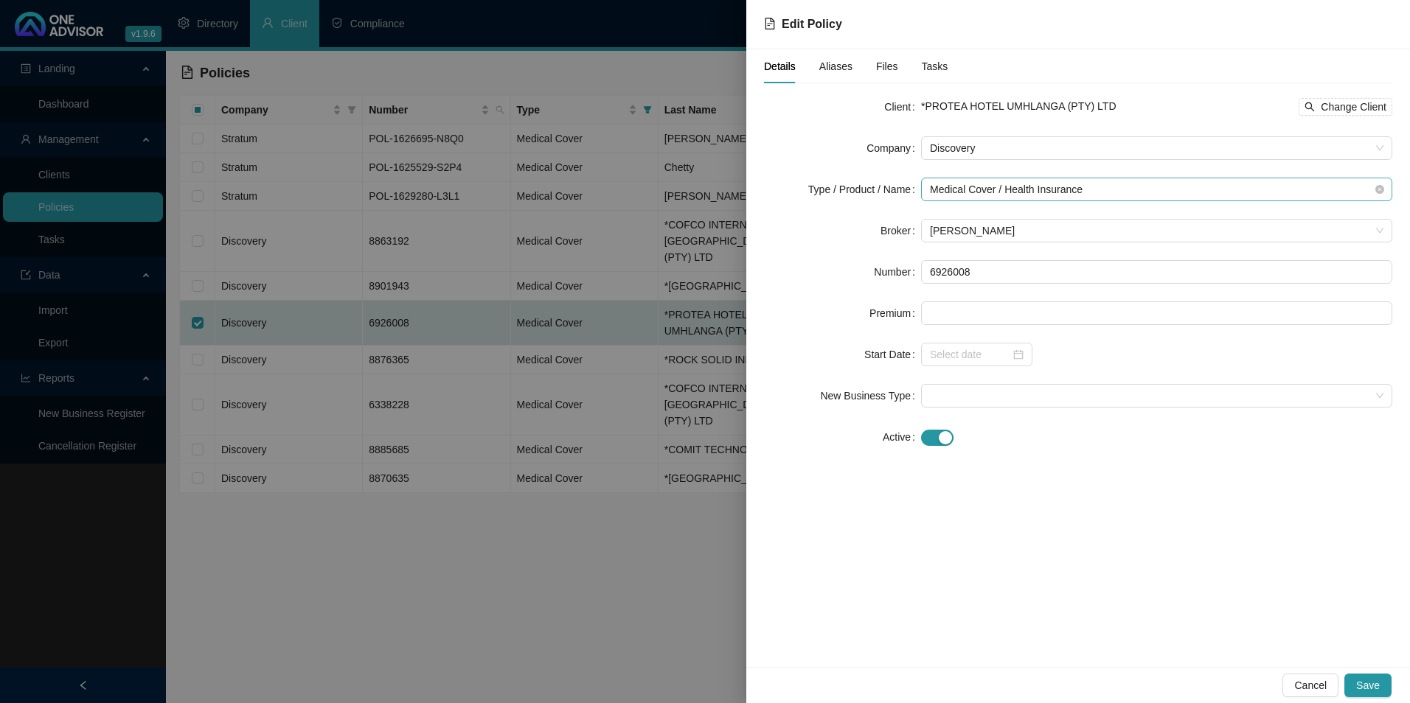
click at [1341, 186] on span "Medical Cover / Health Insurance" at bounding box center [1156, 189] width 453 height 22
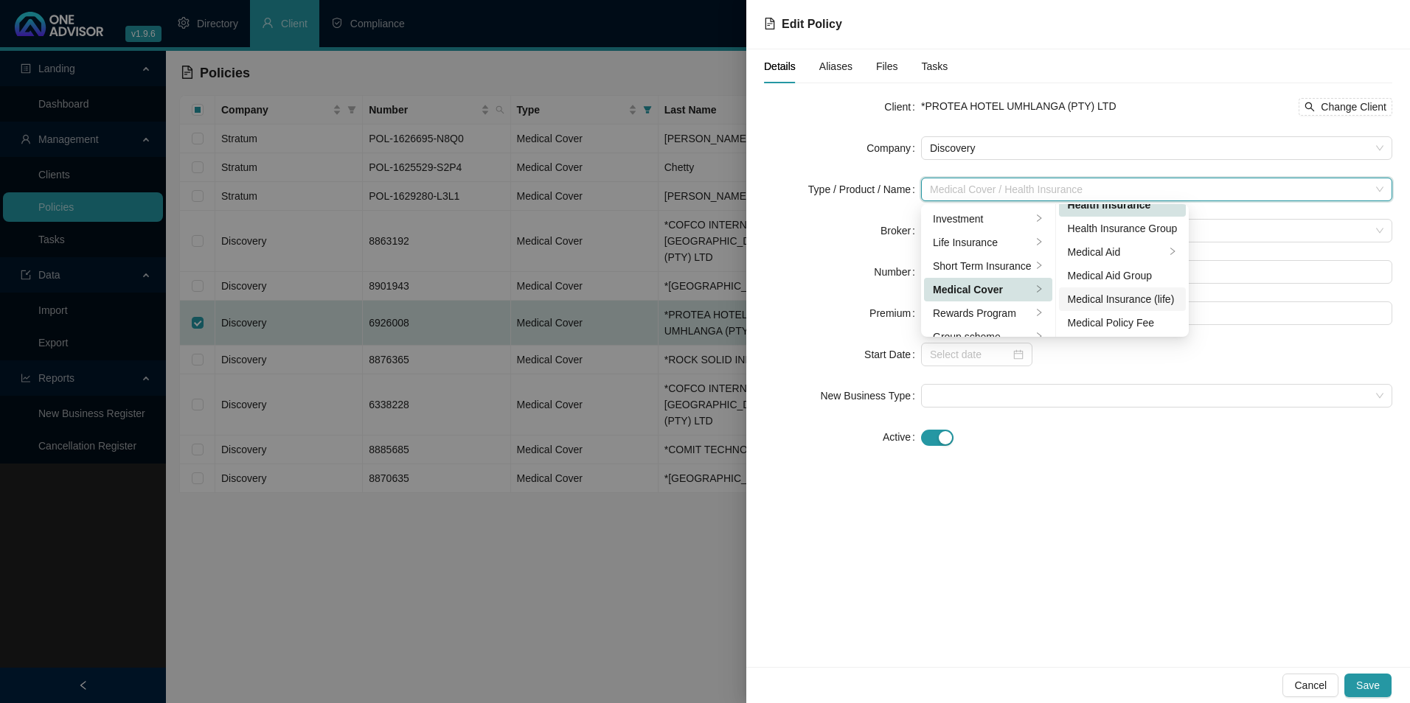
scroll to position [86, 0]
click at [1148, 273] on div "Medical Aid Group" at bounding box center [1123, 275] width 110 height 16
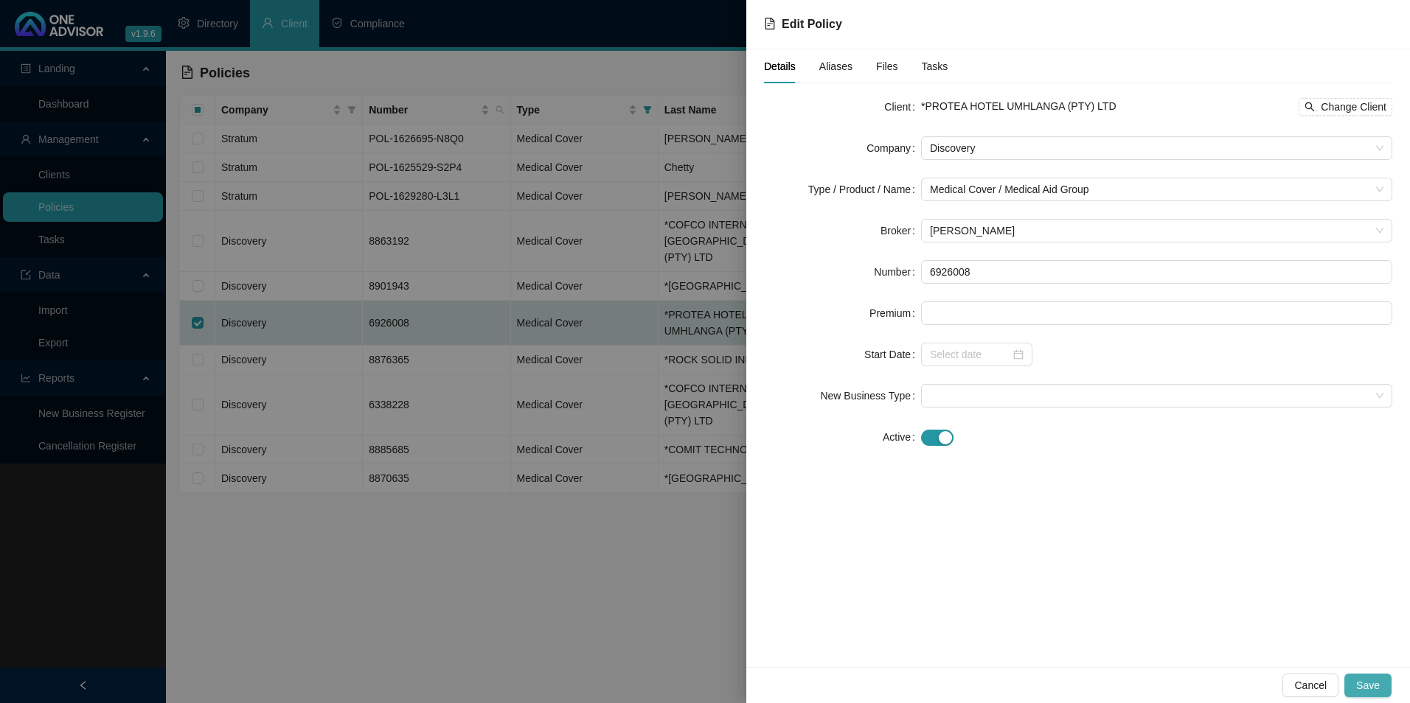
click at [1374, 679] on span "Save" at bounding box center [1368, 686] width 24 height 16
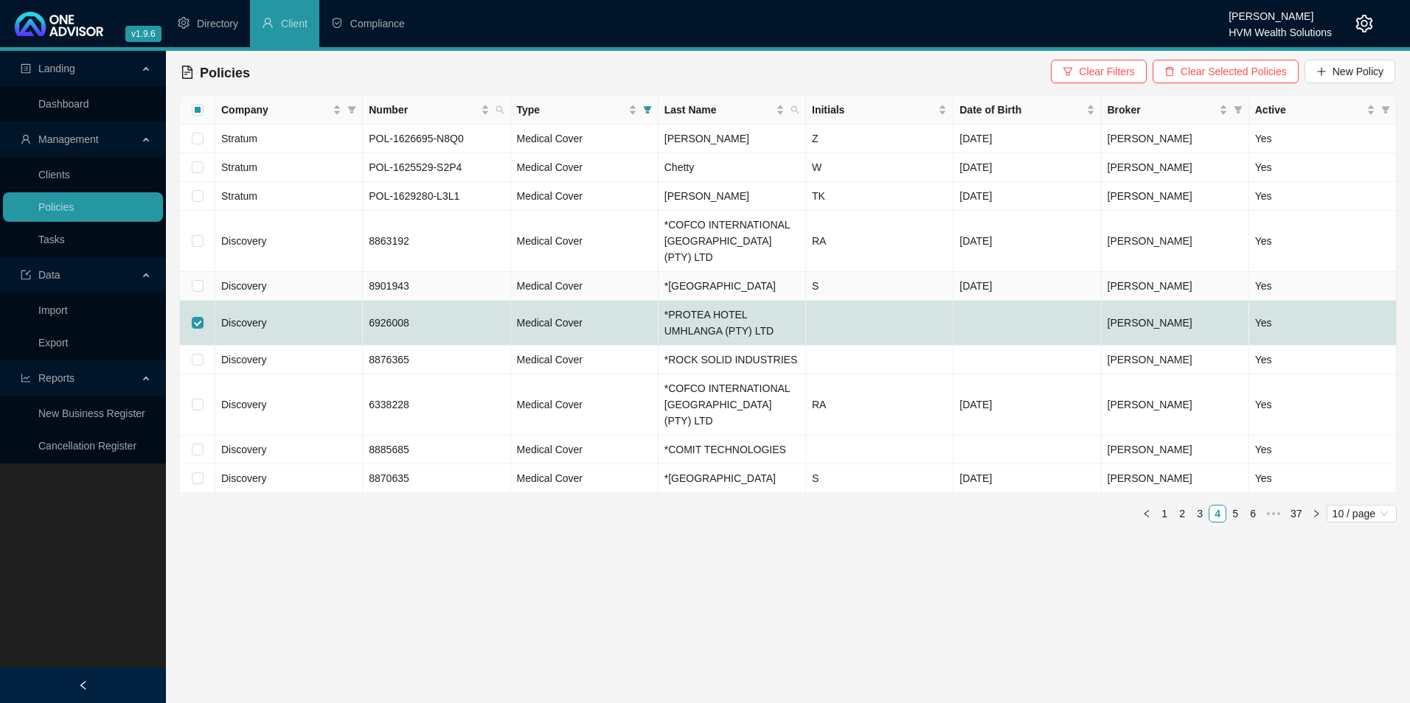
click at [189, 277] on td at bounding box center [197, 286] width 35 height 29
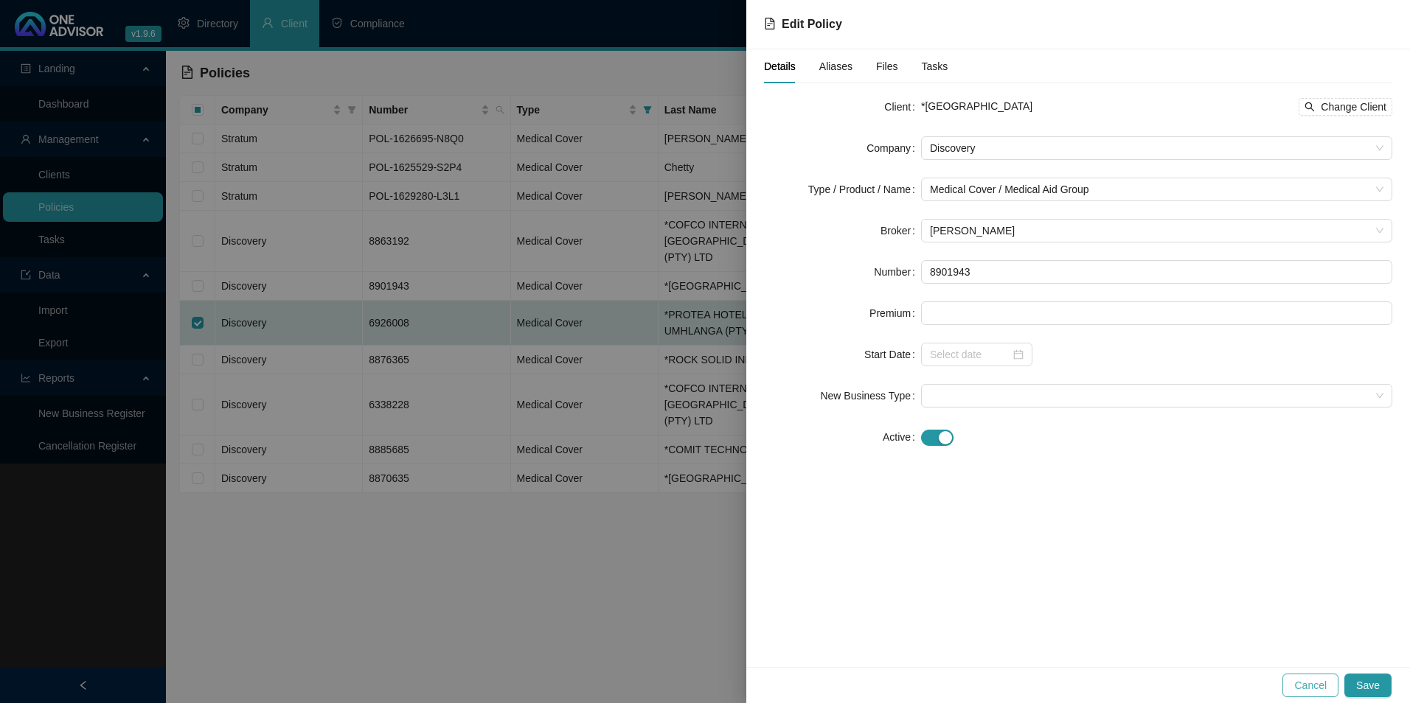
click at [1310, 686] on span "Cancel" at bounding box center [1310, 686] width 32 height 16
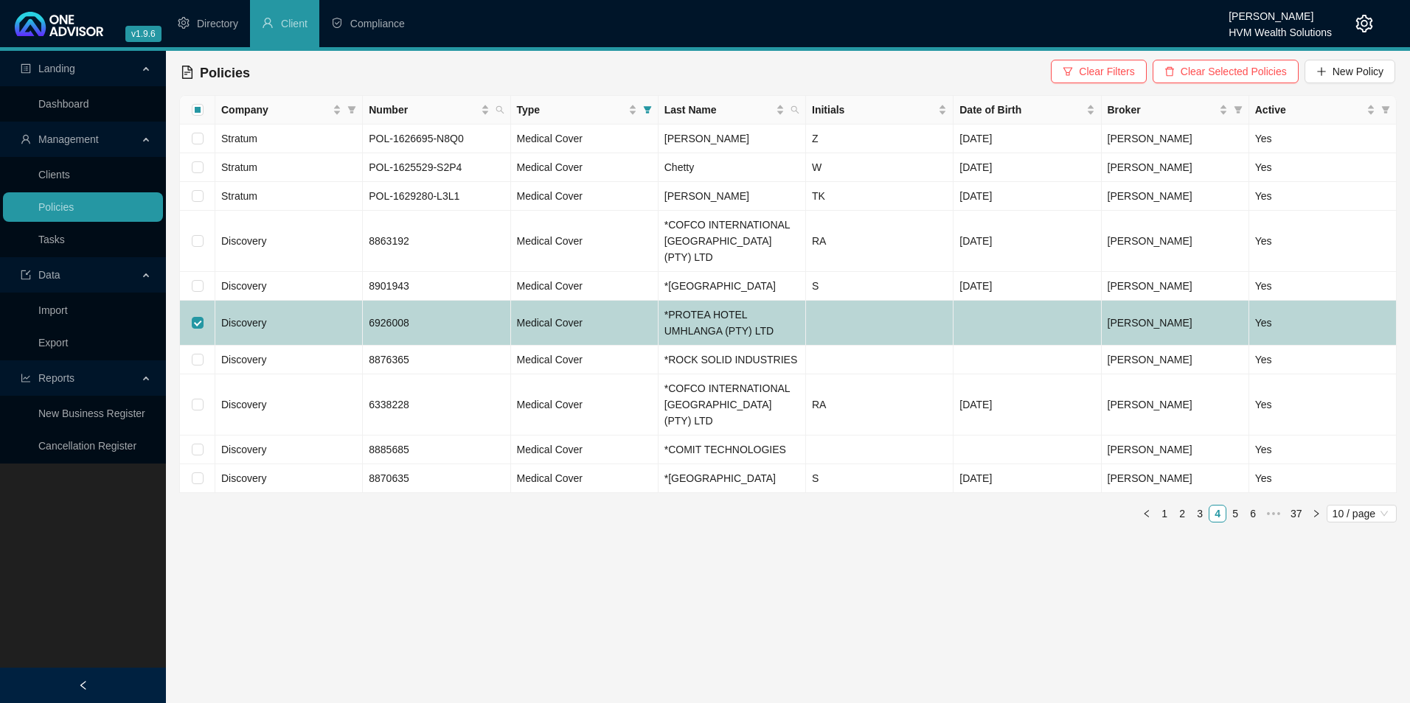
click at [329, 325] on td "Discovery" at bounding box center [288, 323] width 147 height 45
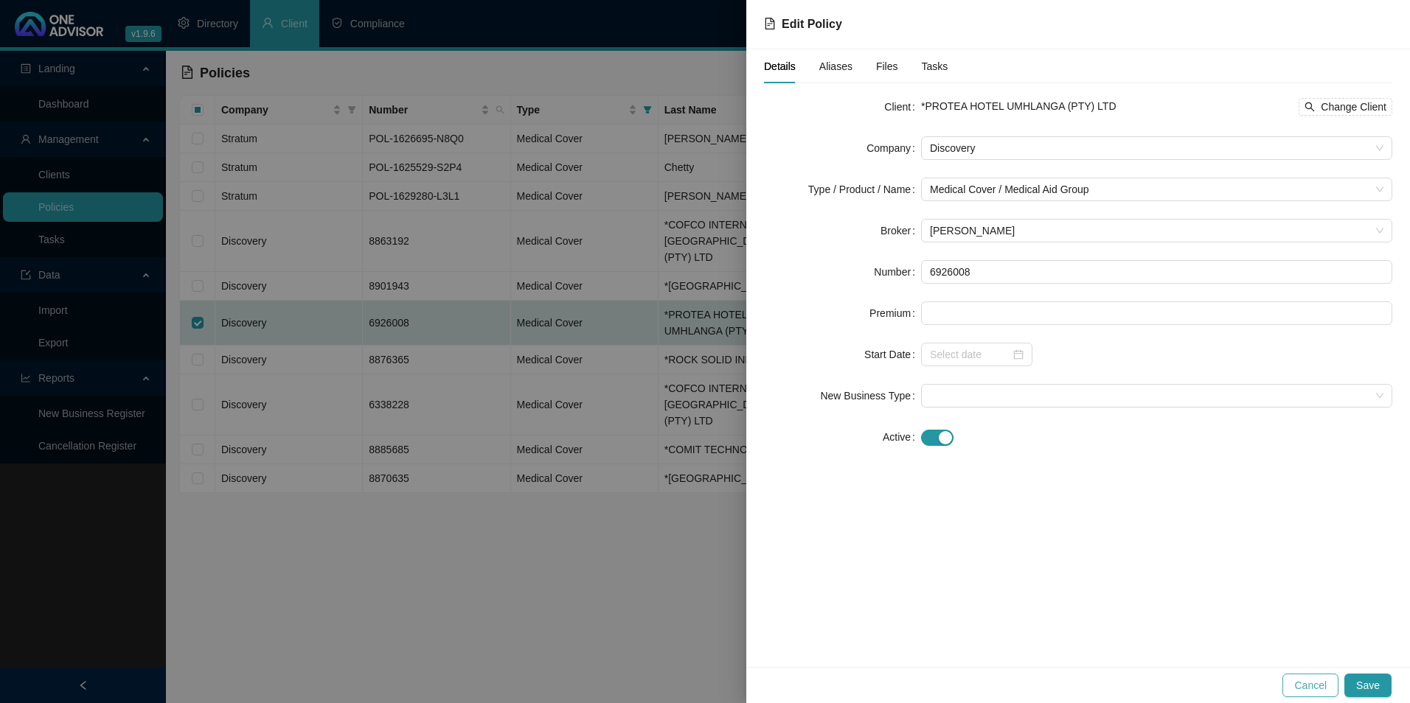
click at [1313, 686] on span "Cancel" at bounding box center [1310, 686] width 32 height 16
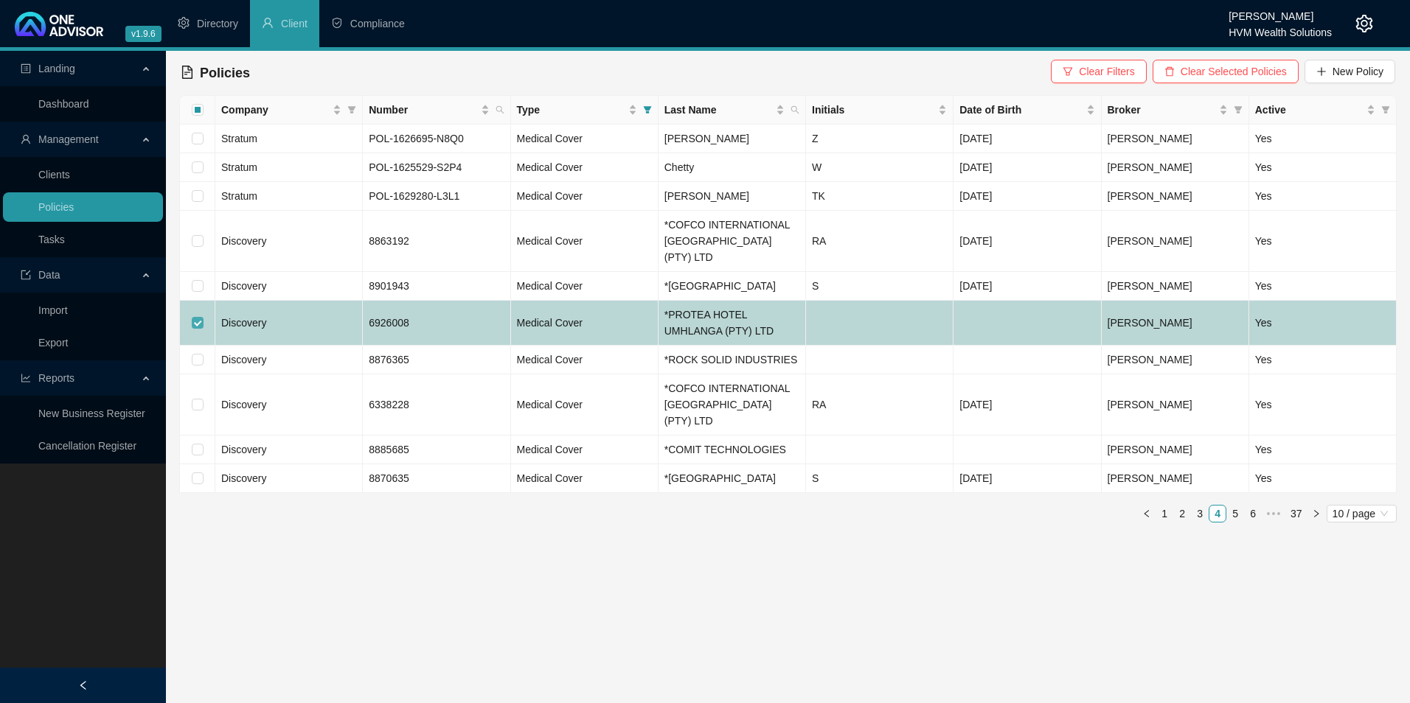
click at [196, 324] on input "checkbox" at bounding box center [198, 323] width 12 height 12
checkbox input "false"
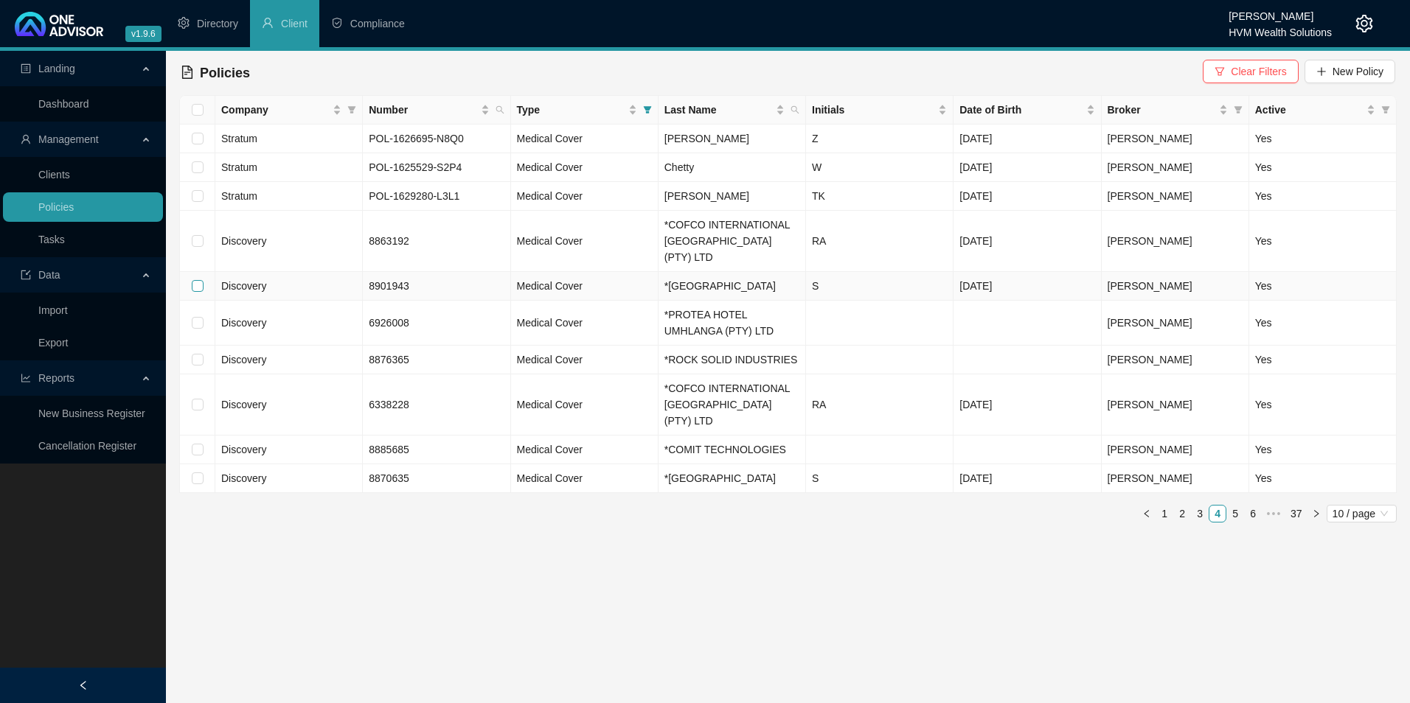
click at [201, 280] on input "checkbox" at bounding box center [198, 286] width 12 height 12
checkbox input "true"
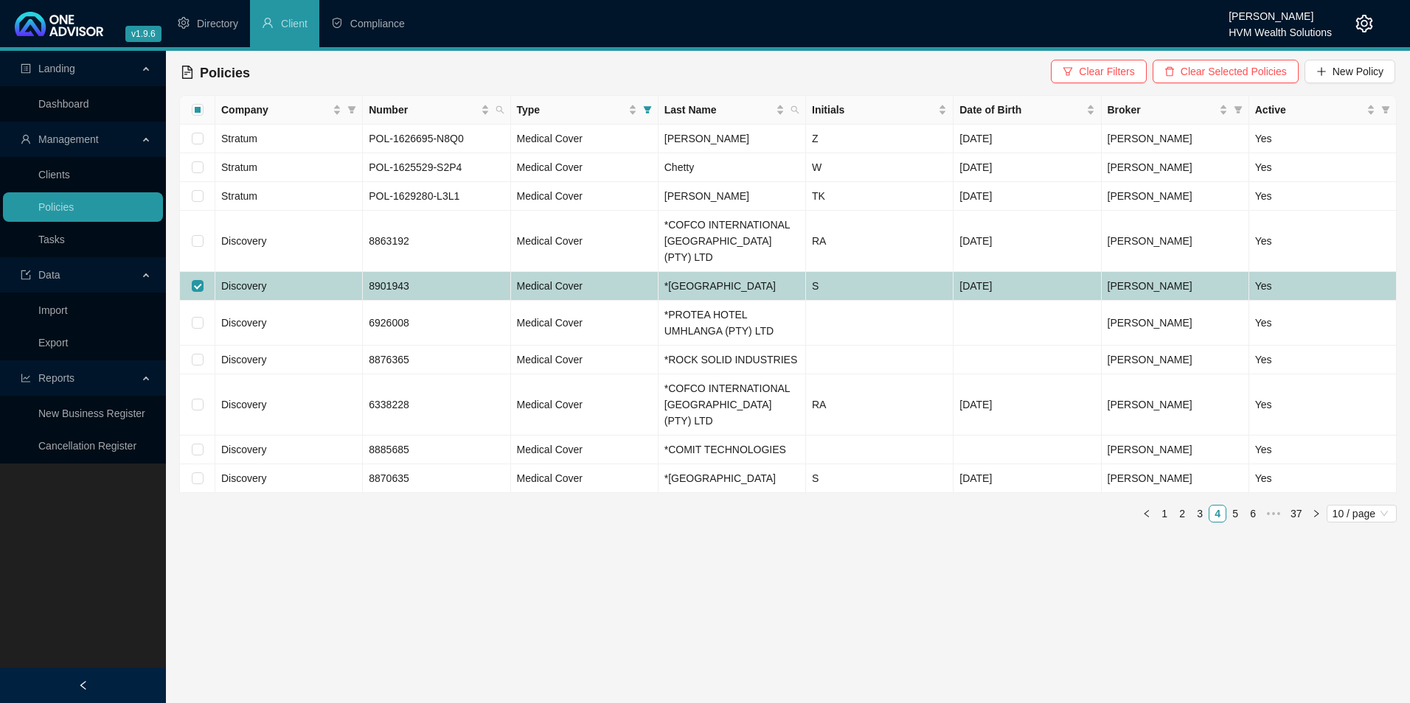
click at [448, 279] on td "8901943" at bounding box center [436, 286] width 147 height 29
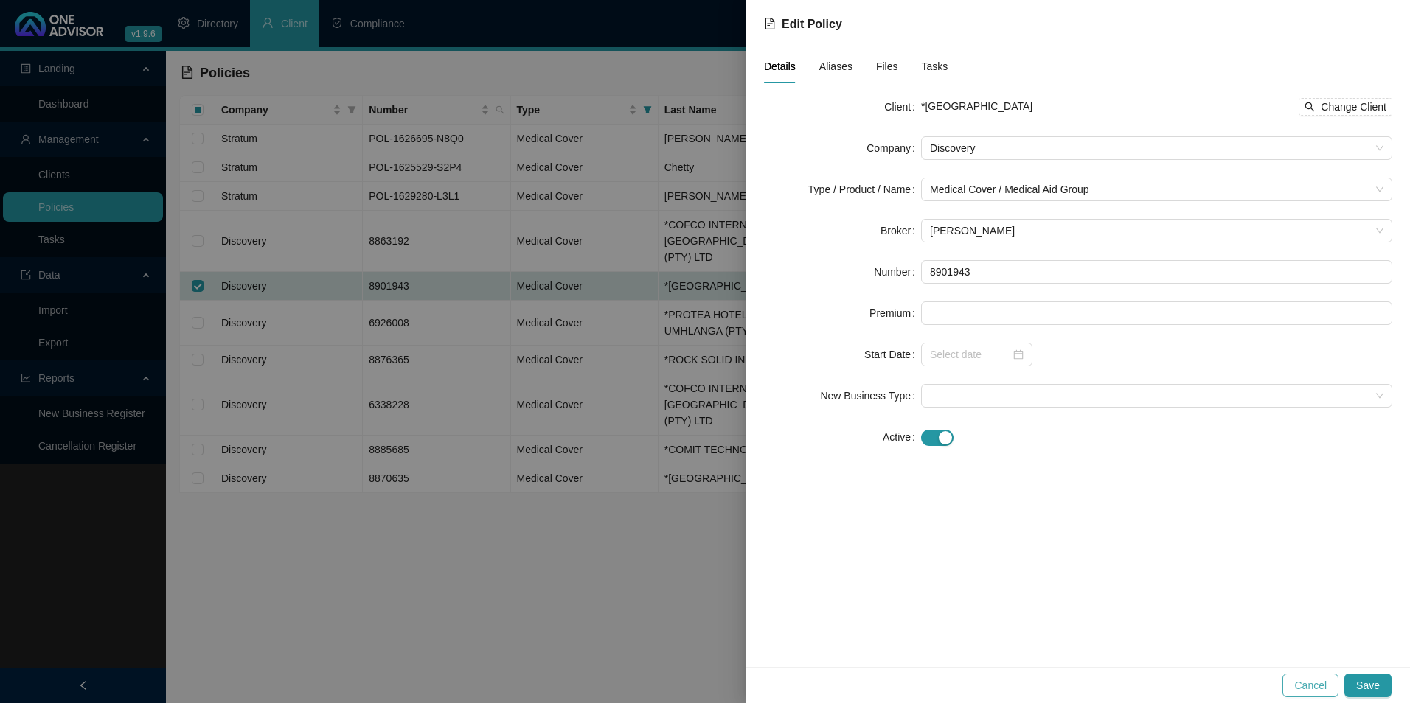
click at [1327, 681] on span "Cancel" at bounding box center [1310, 686] width 32 height 16
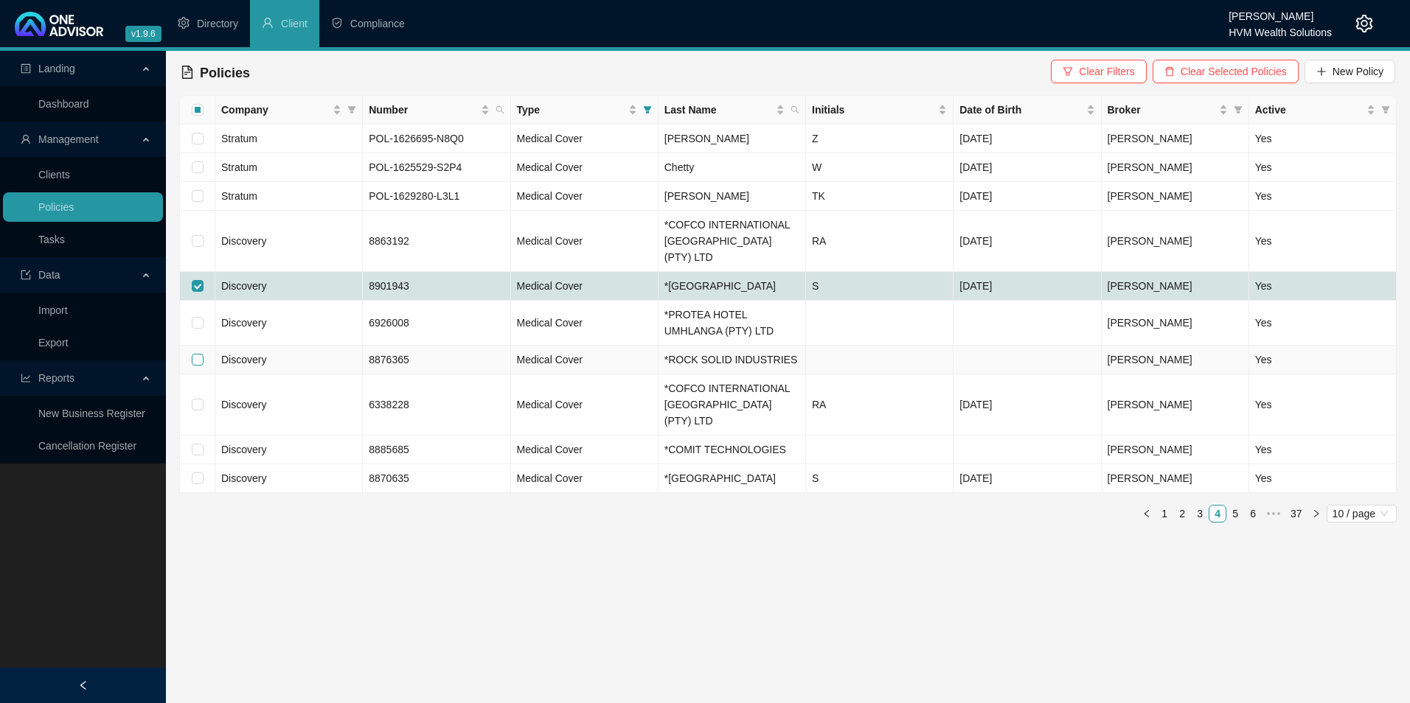
click at [197, 357] on input "checkbox" at bounding box center [198, 360] width 12 height 12
checkbox input "true"
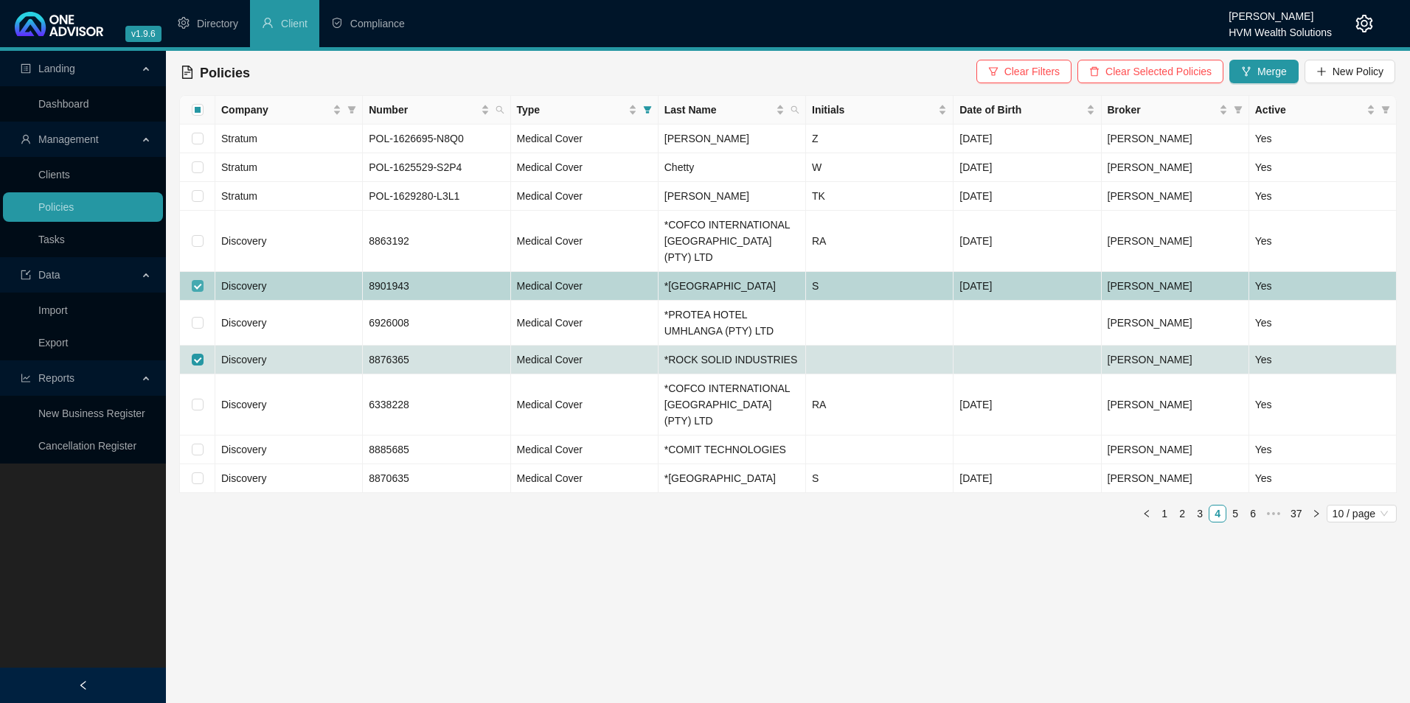
click at [195, 280] on input "checkbox" at bounding box center [198, 286] width 12 height 12
checkbox input "false"
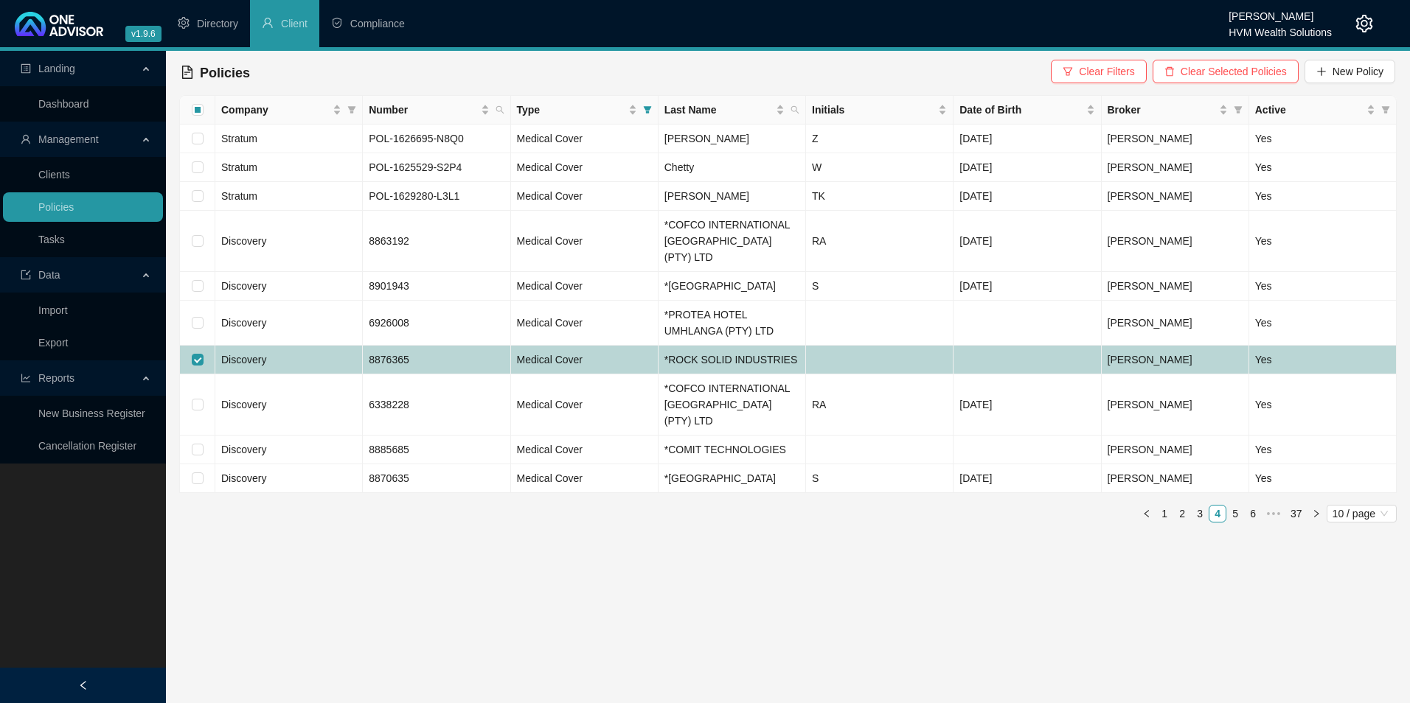
click at [443, 361] on td "8876365" at bounding box center [436, 360] width 147 height 29
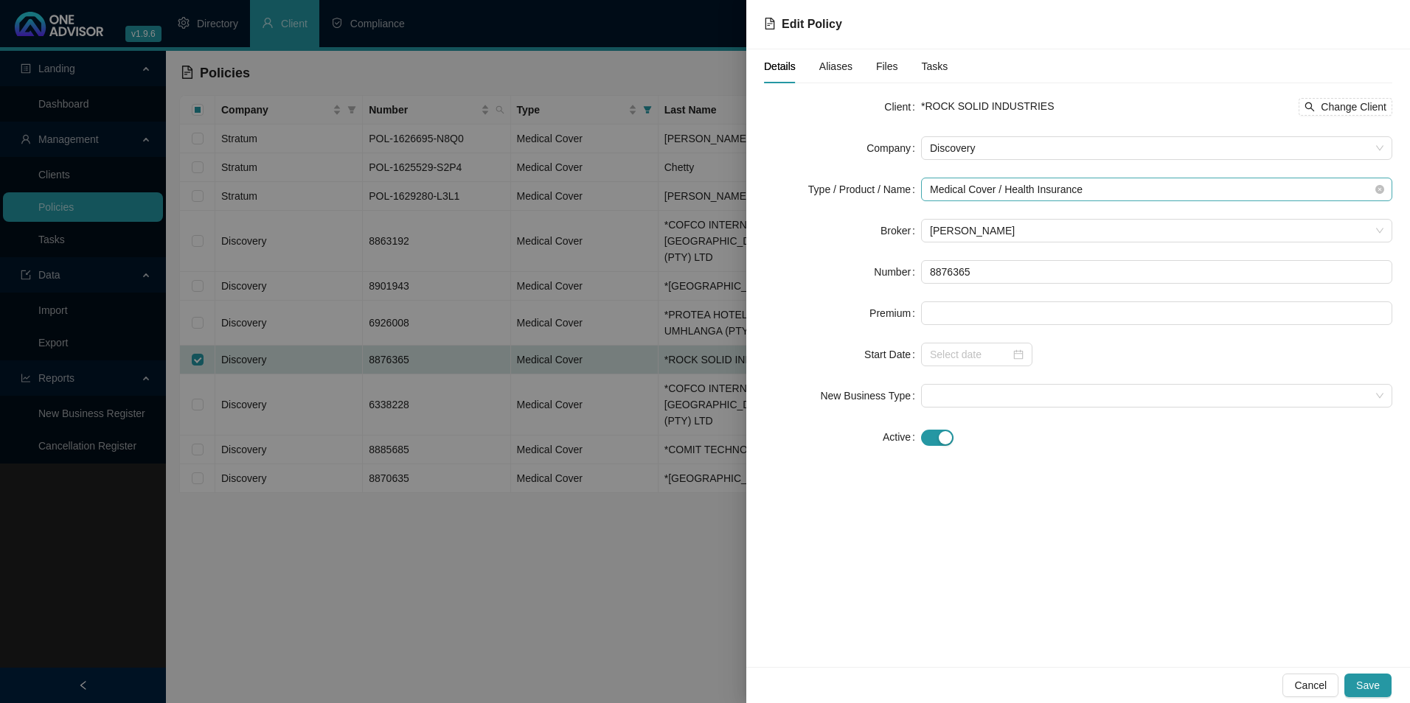
click at [1109, 192] on span "Medical Cover / Health Insurance" at bounding box center [1156, 189] width 453 height 22
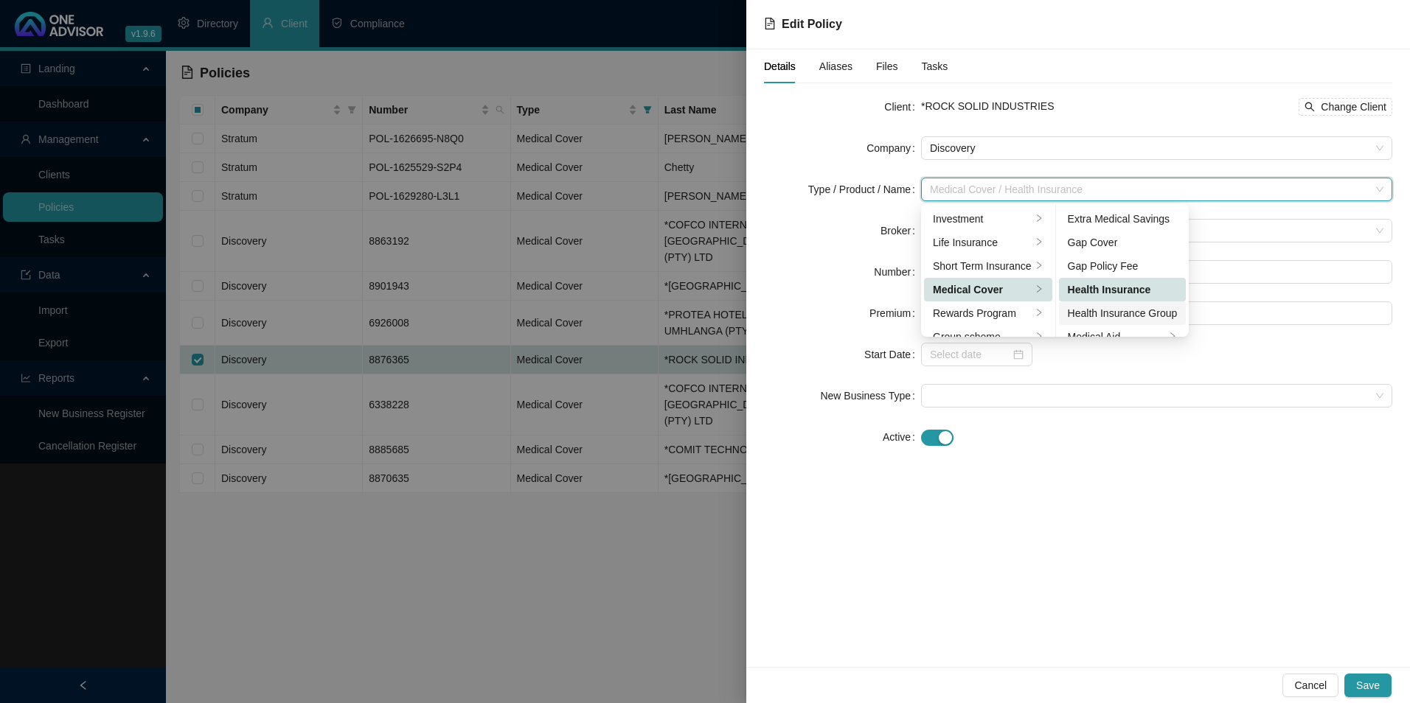
scroll to position [74, 0]
click at [1122, 286] on div "Medical Aid Group" at bounding box center [1123, 287] width 110 height 16
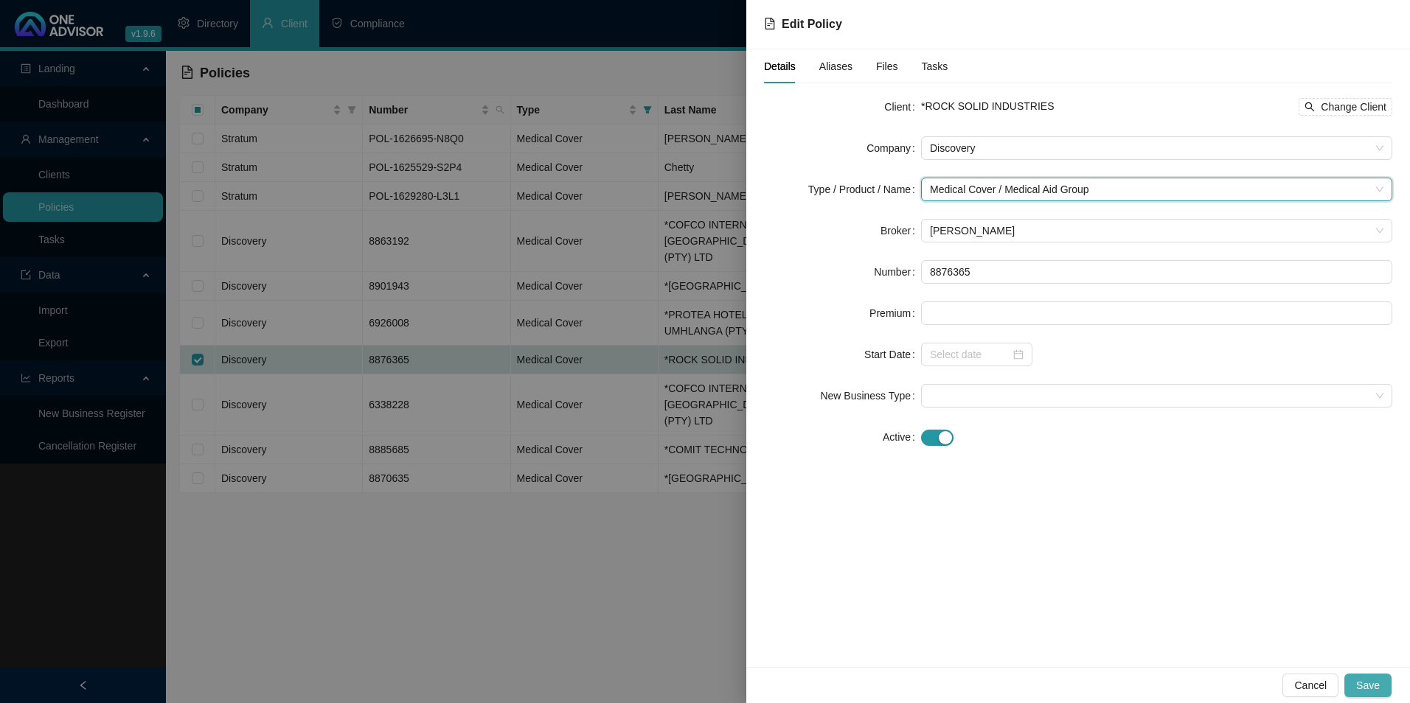
click at [1377, 691] on span "Save" at bounding box center [1368, 686] width 24 height 16
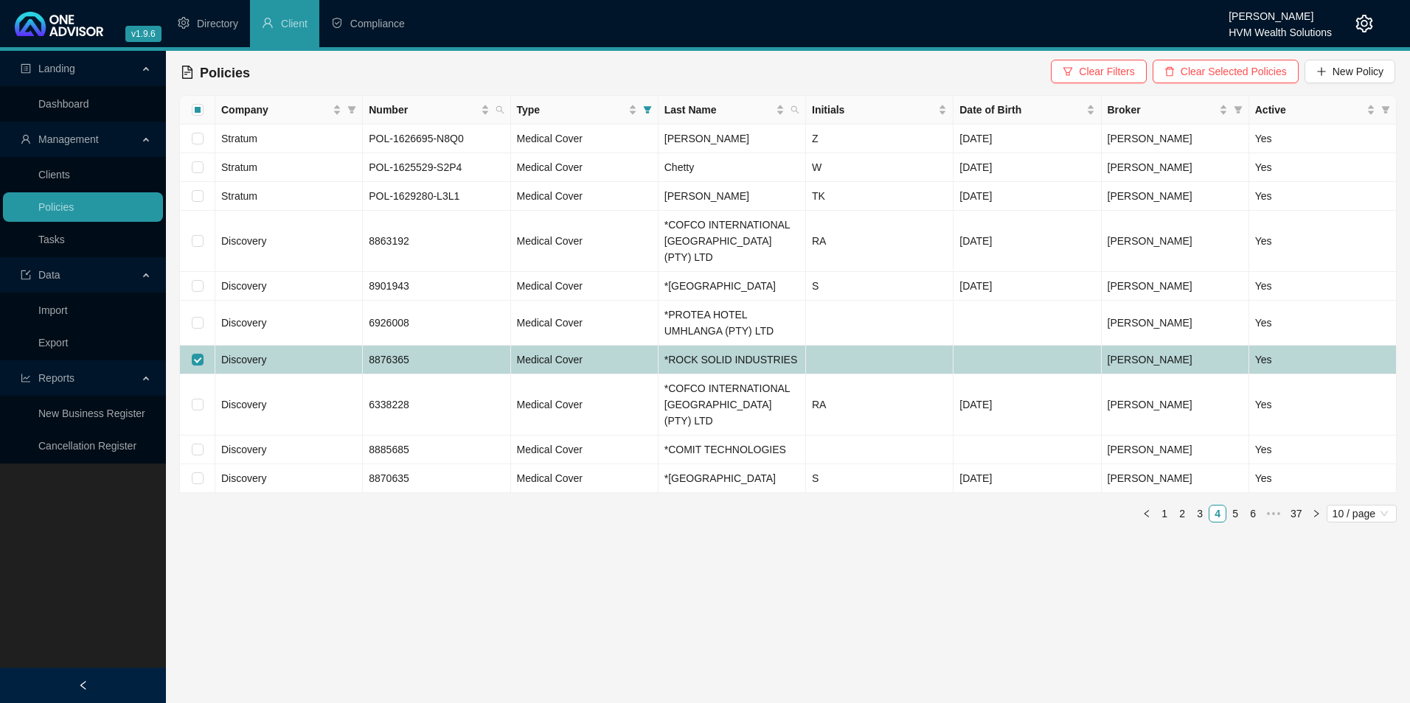
click at [298, 359] on td "Discovery" at bounding box center [288, 360] width 147 height 29
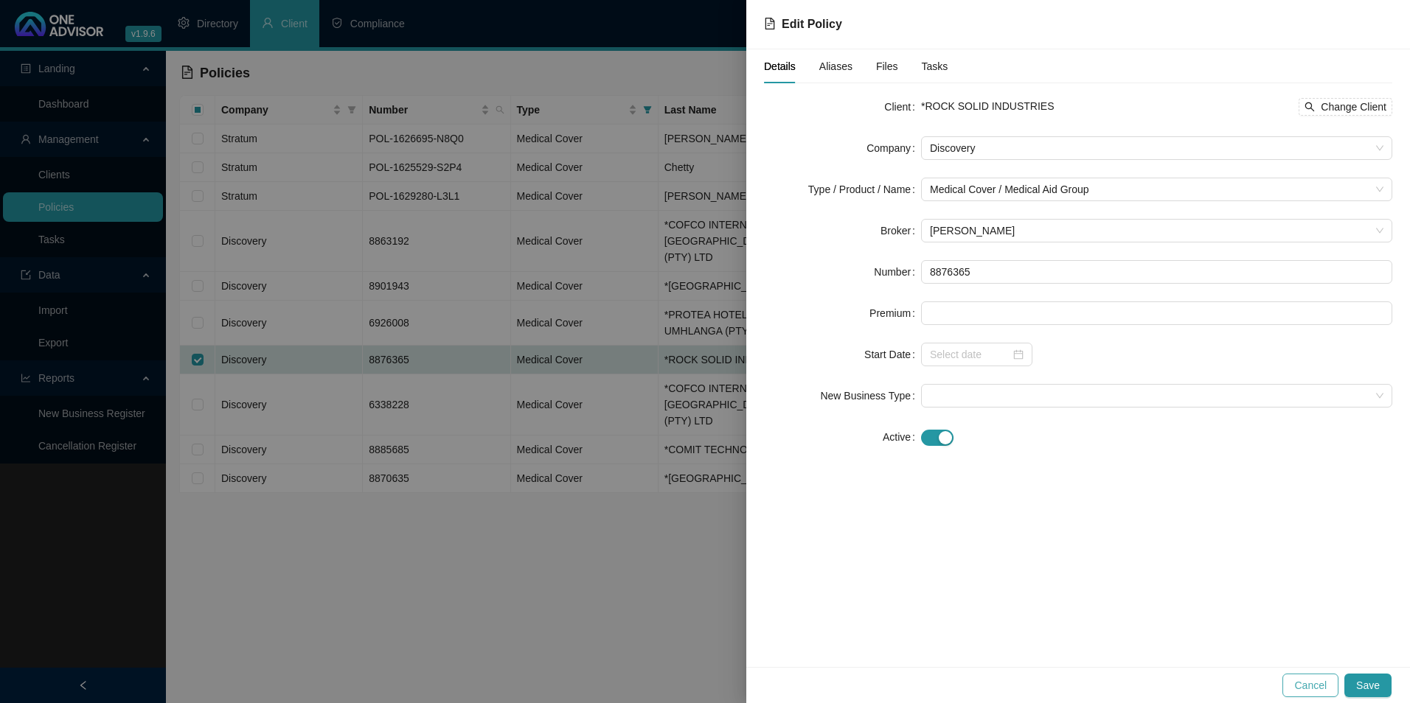
click at [1313, 682] on span "Cancel" at bounding box center [1310, 686] width 32 height 16
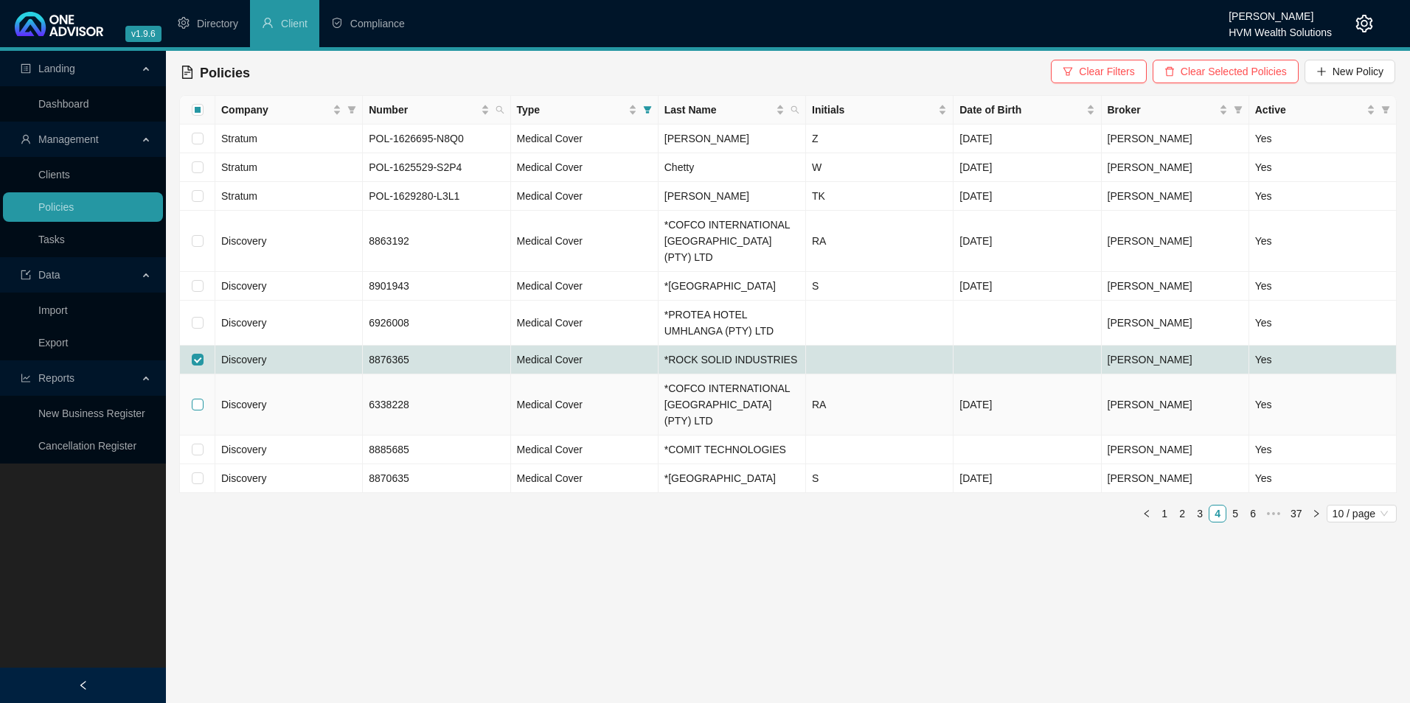
click at [202, 399] on input "checkbox" at bounding box center [198, 405] width 12 height 12
checkbox input "true"
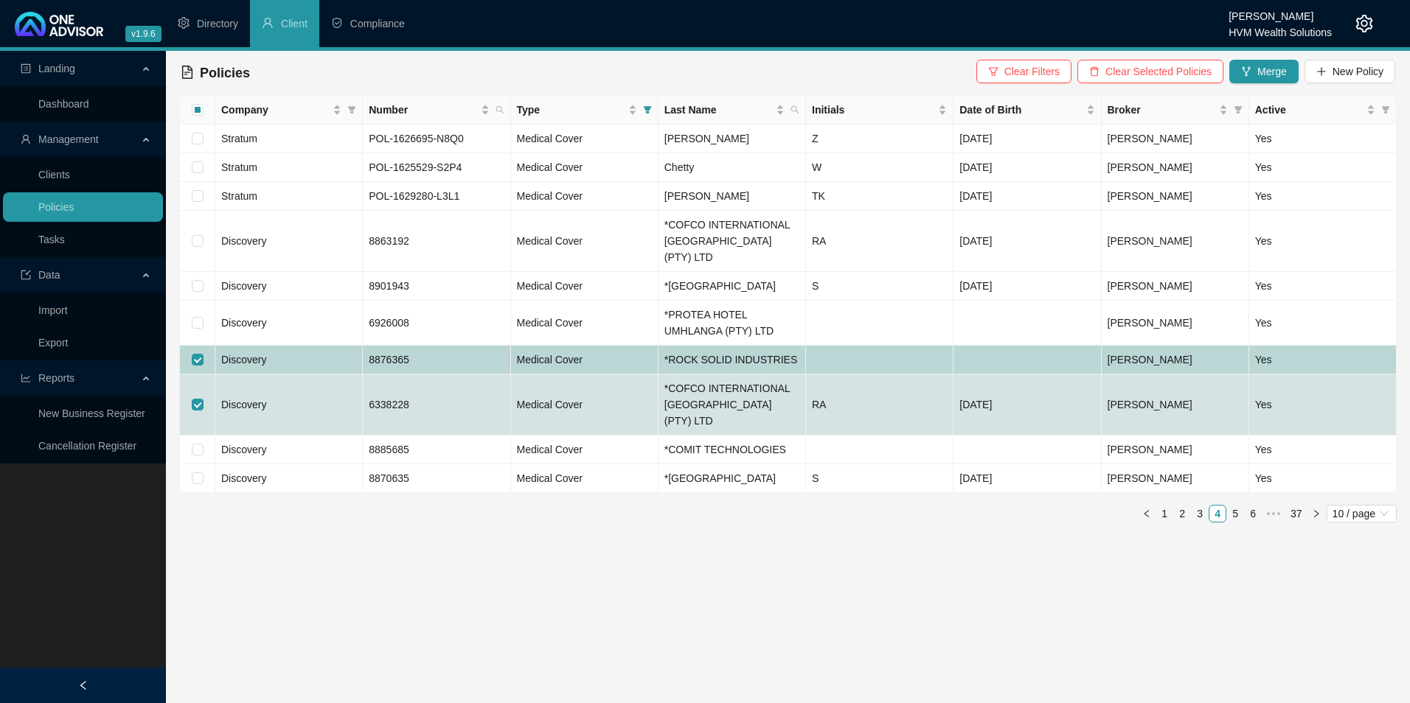
click at [198, 359] on input "checkbox" at bounding box center [198, 360] width 12 height 12
checkbox input "false"
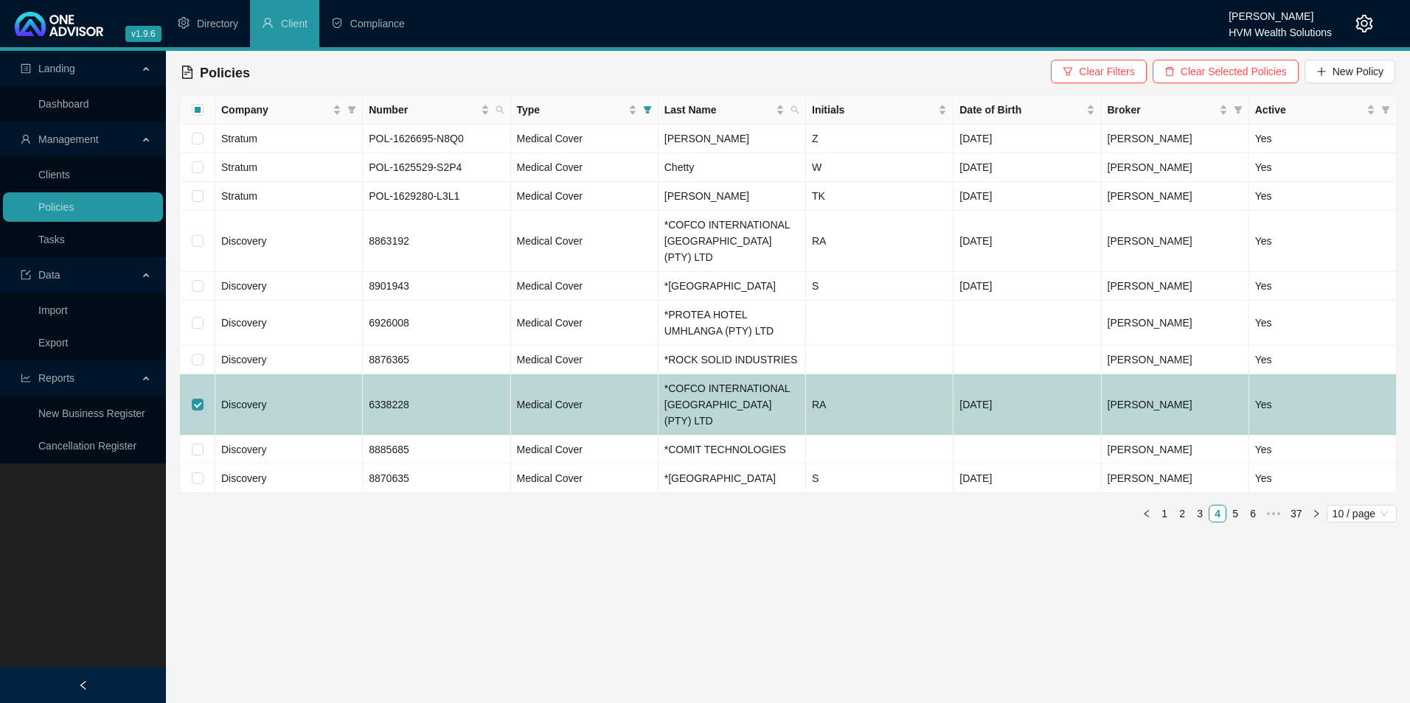
click at [450, 397] on td "6338228" at bounding box center [436, 405] width 147 height 61
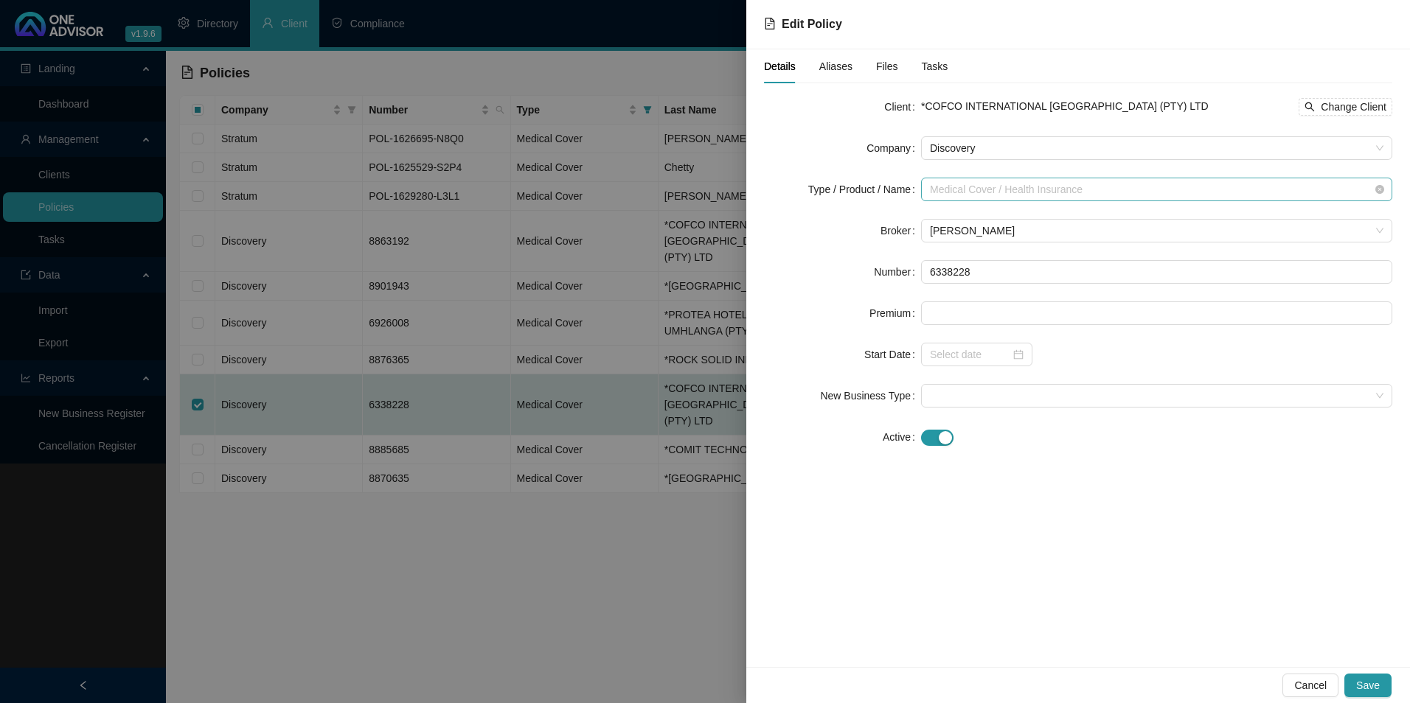
click at [1099, 184] on span "Medical Cover / Health Insurance" at bounding box center [1156, 189] width 453 height 22
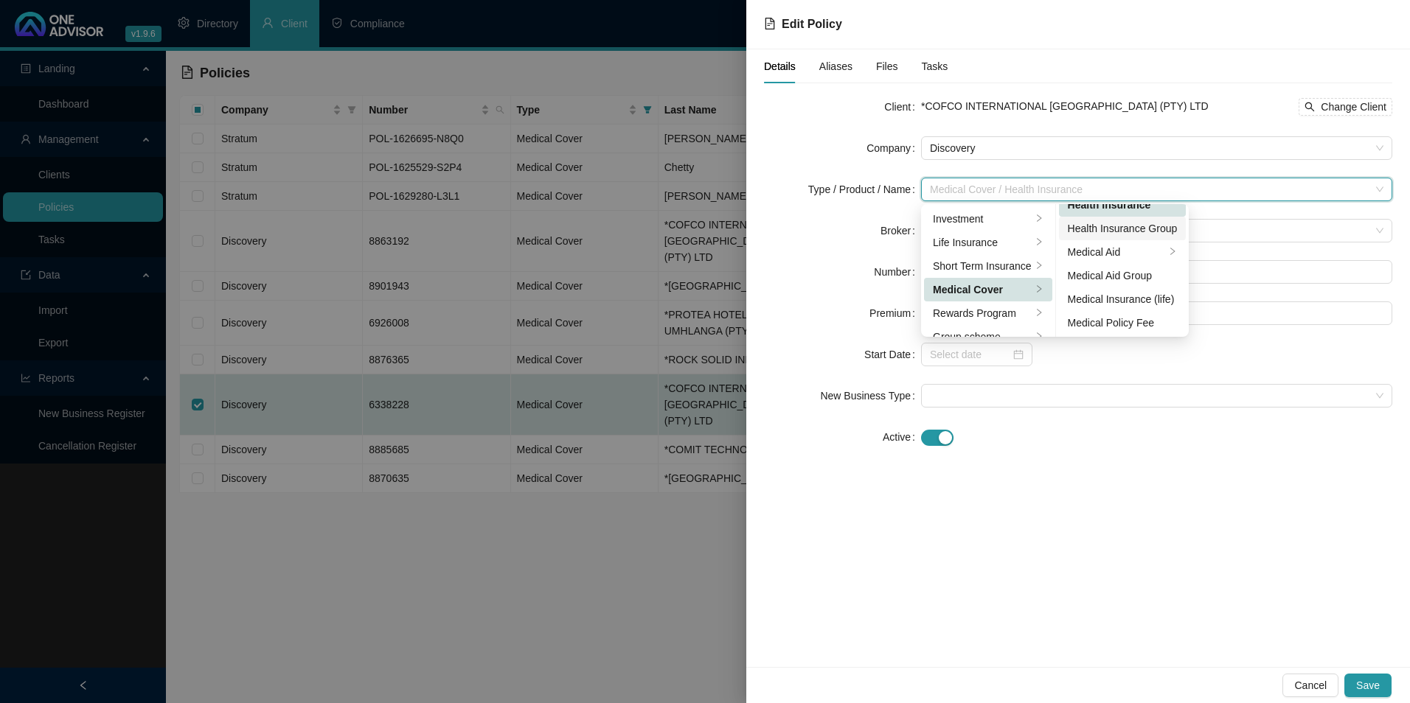
scroll to position [86, 0]
click at [1136, 277] on div "Medical Aid Group" at bounding box center [1123, 275] width 110 height 16
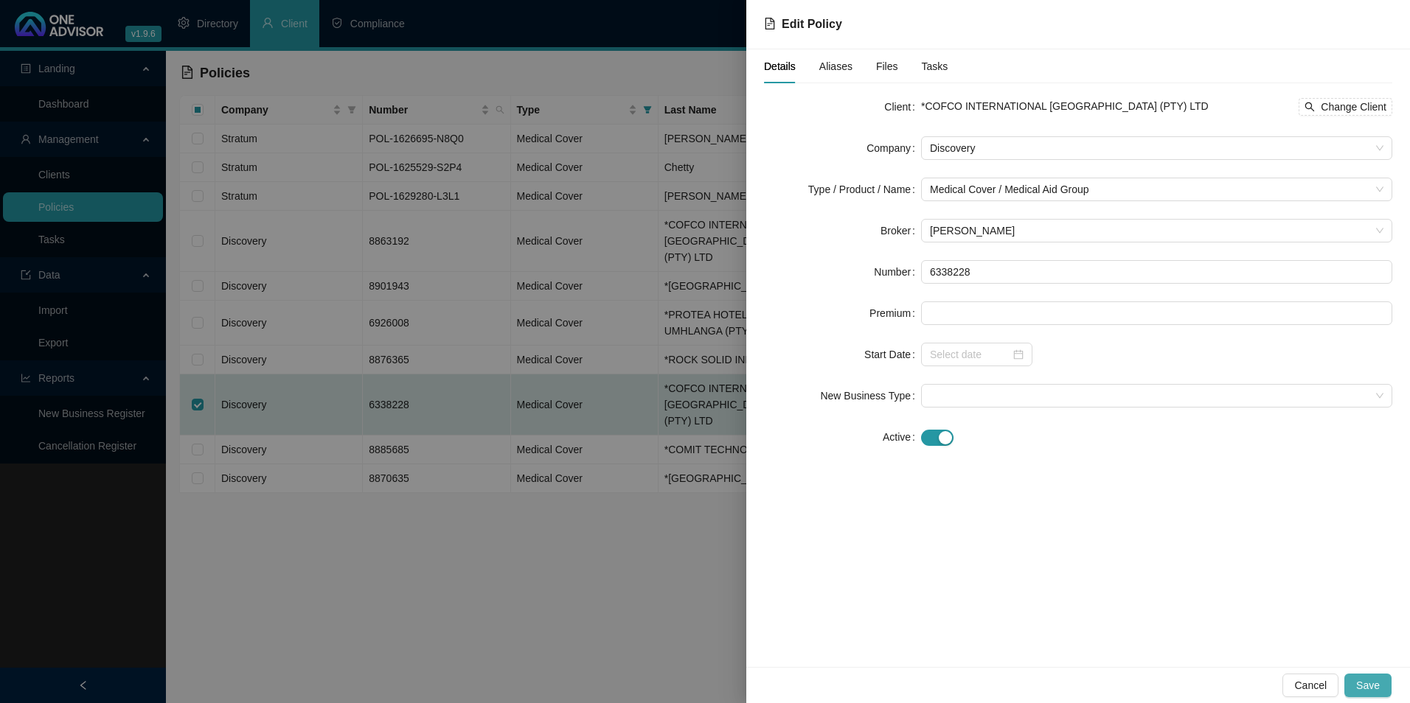
click at [1365, 681] on span "Save" at bounding box center [1368, 686] width 24 height 16
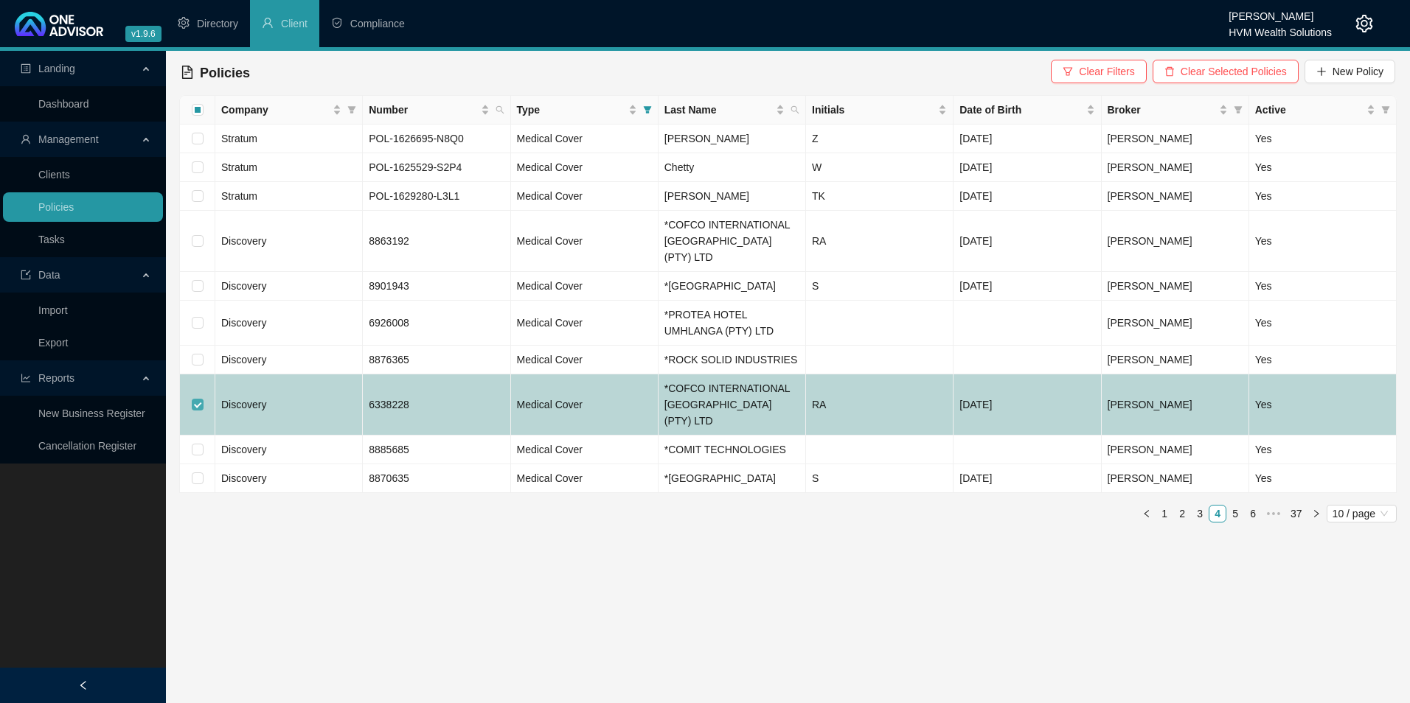
click at [192, 399] on input "checkbox" at bounding box center [198, 405] width 12 height 12
checkbox input "false"
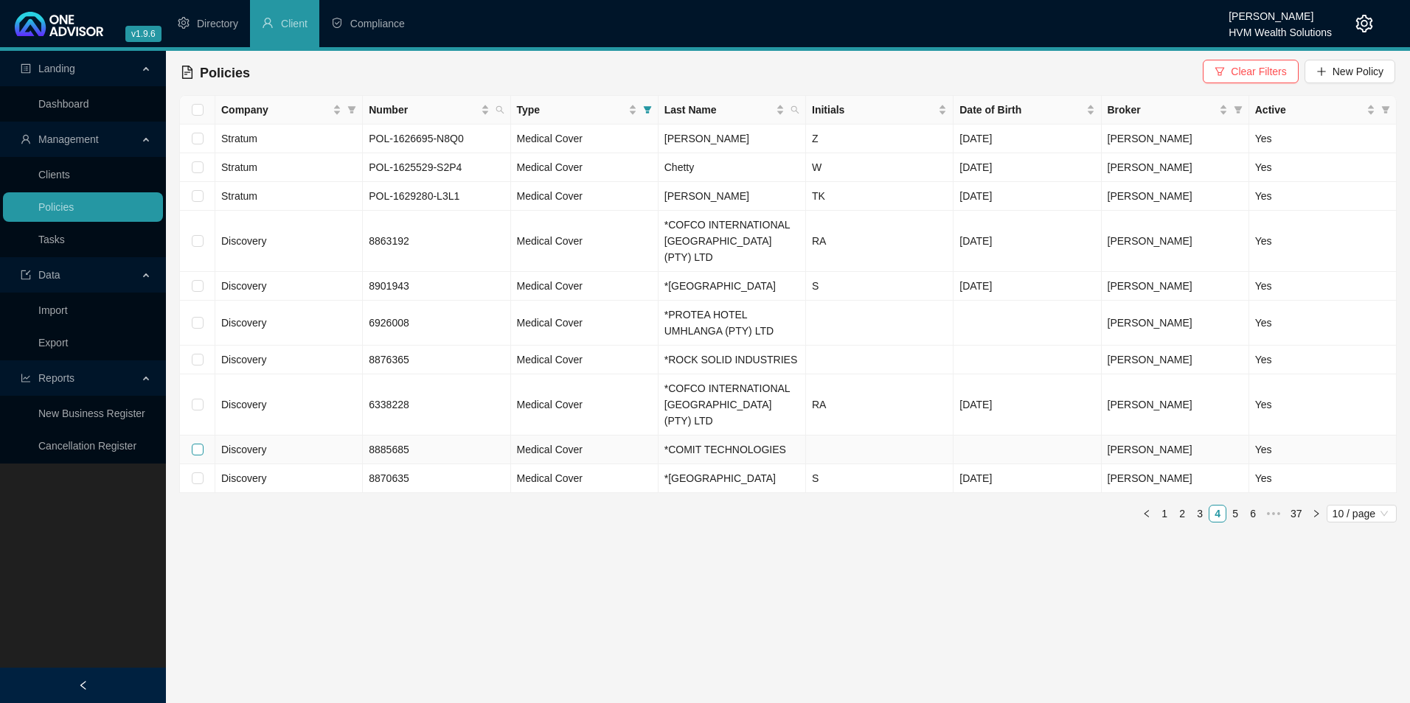
click at [198, 444] on input "checkbox" at bounding box center [198, 450] width 12 height 12
checkbox input "true"
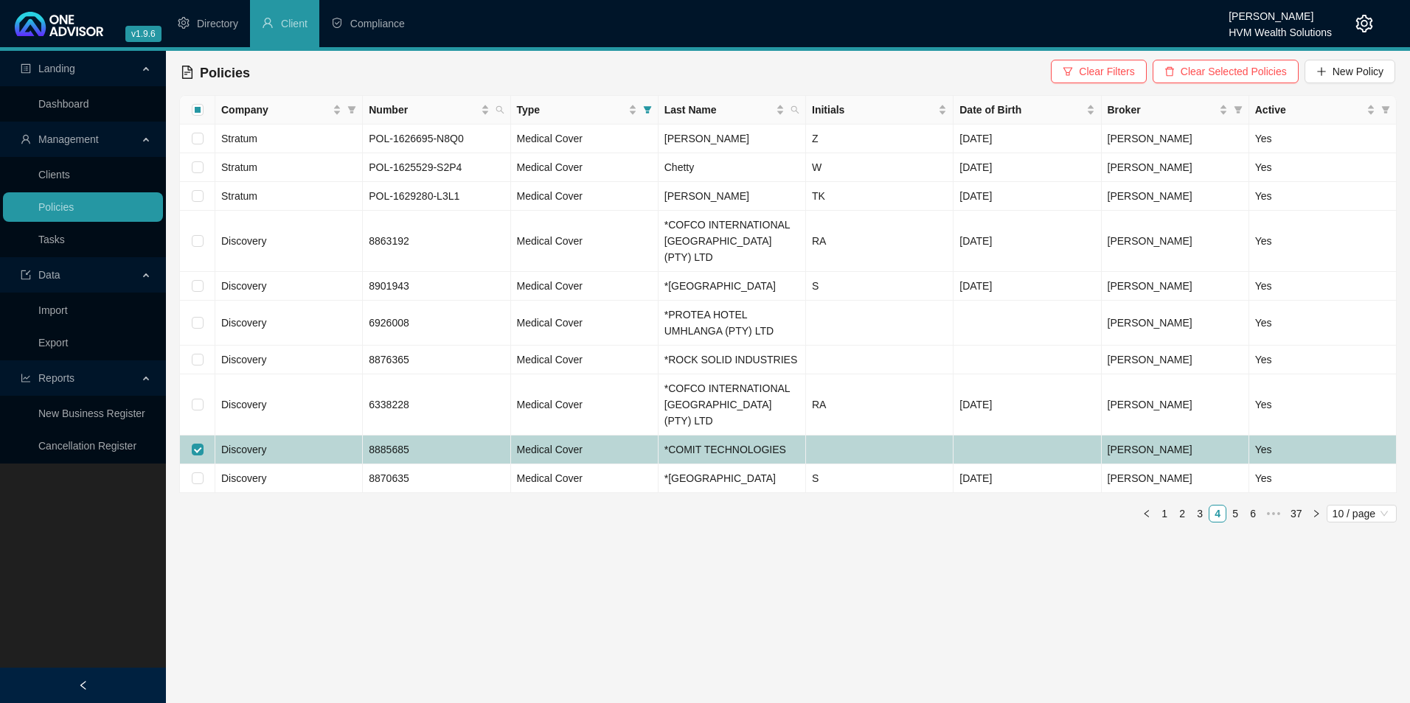
click at [479, 437] on td "8885685" at bounding box center [436, 450] width 147 height 29
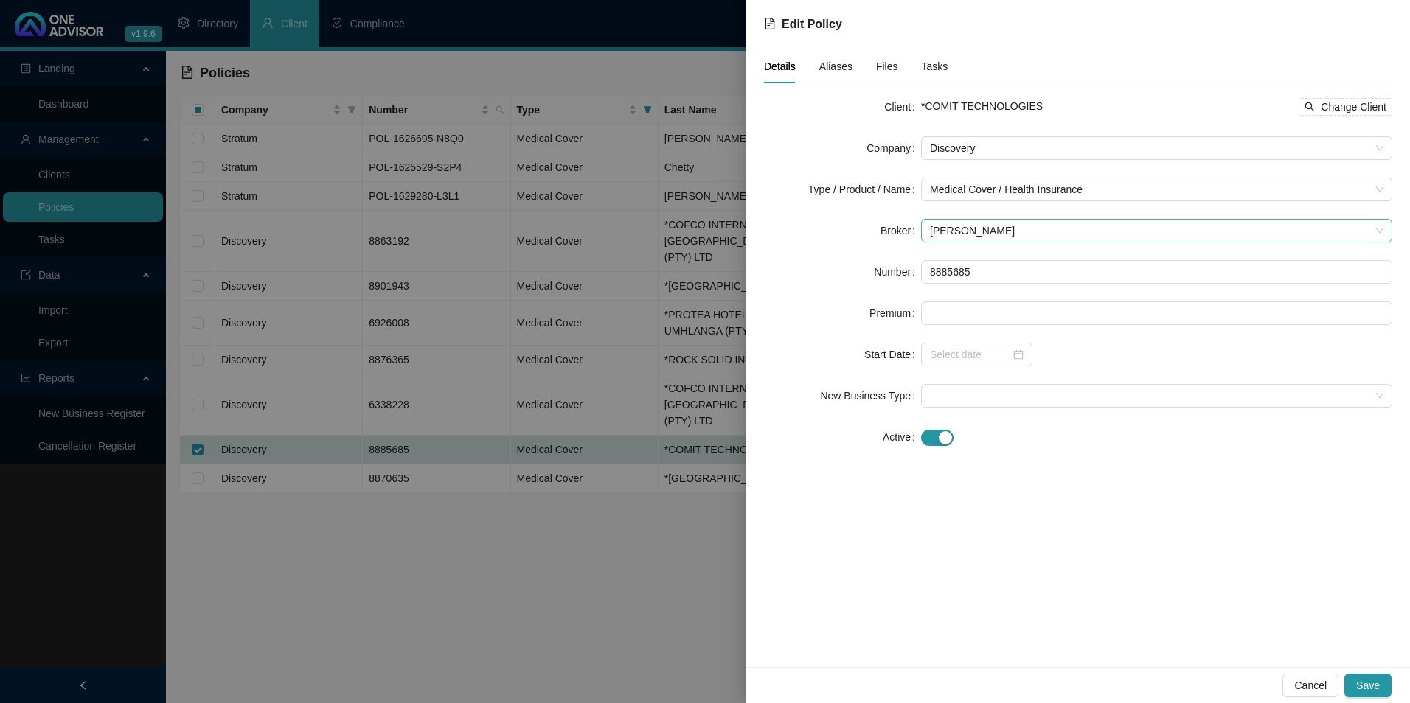
click at [1021, 227] on span "[PERSON_NAME]" at bounding box center [1156, 231] width 453 height 22
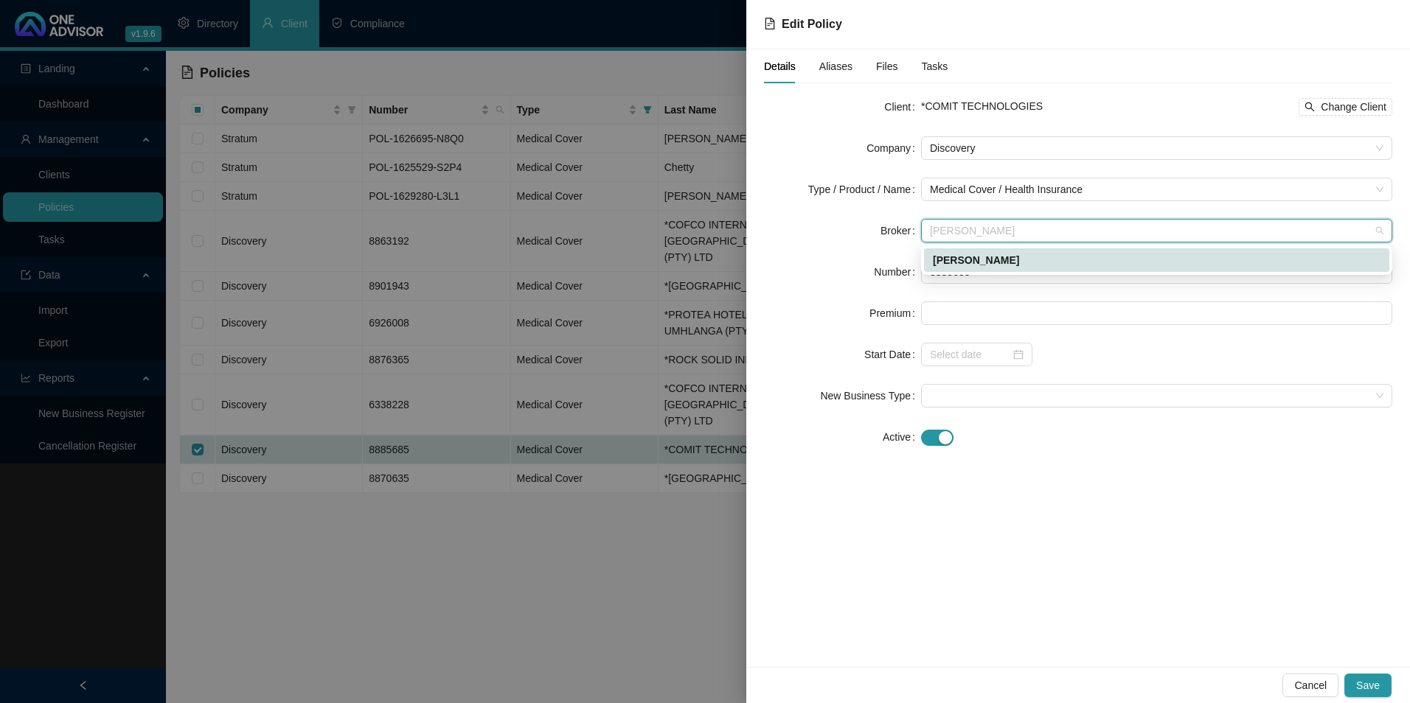
click at [1021, 227] on span "[PERSON_NAME]" at bounding box center [1156, 231] width 453 height 22
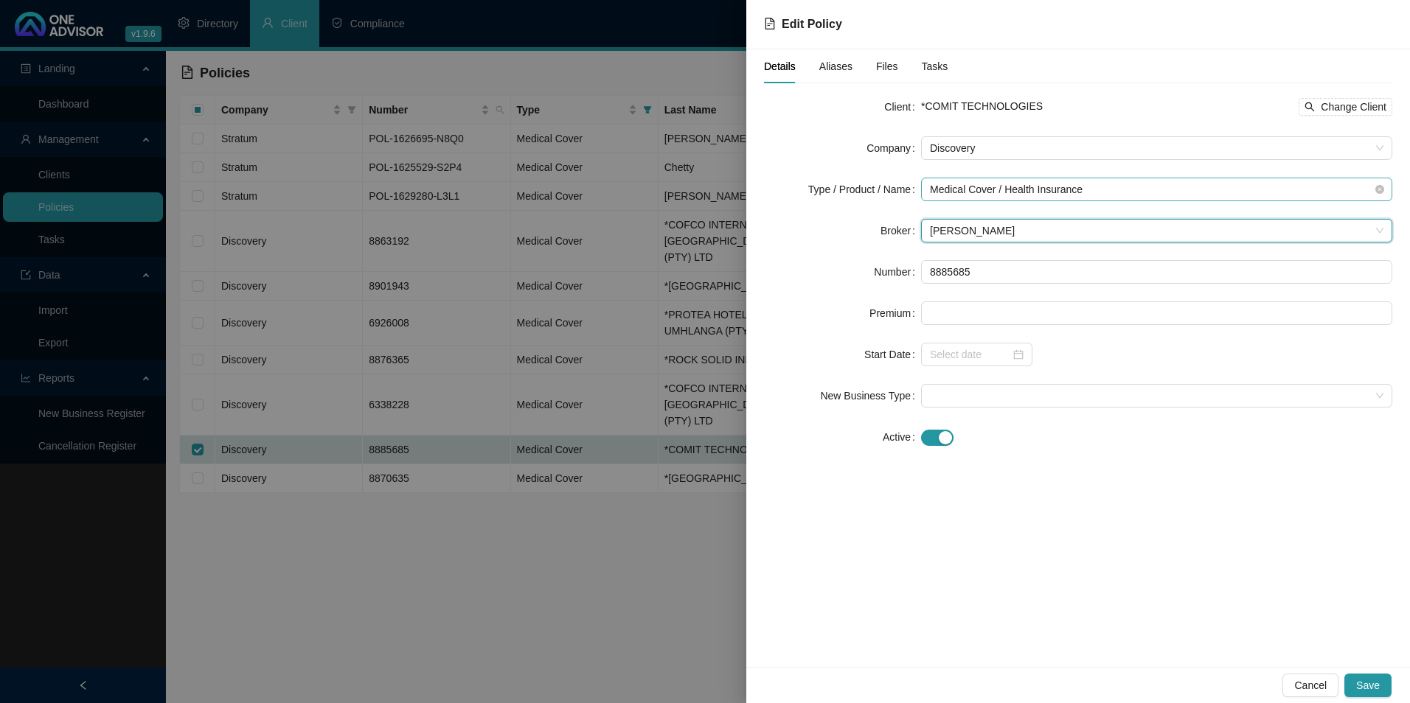
click at [1130, 192] on span "Medical Cover / Health Insurance" at bounding box center [1156, 189] width 453 height 22
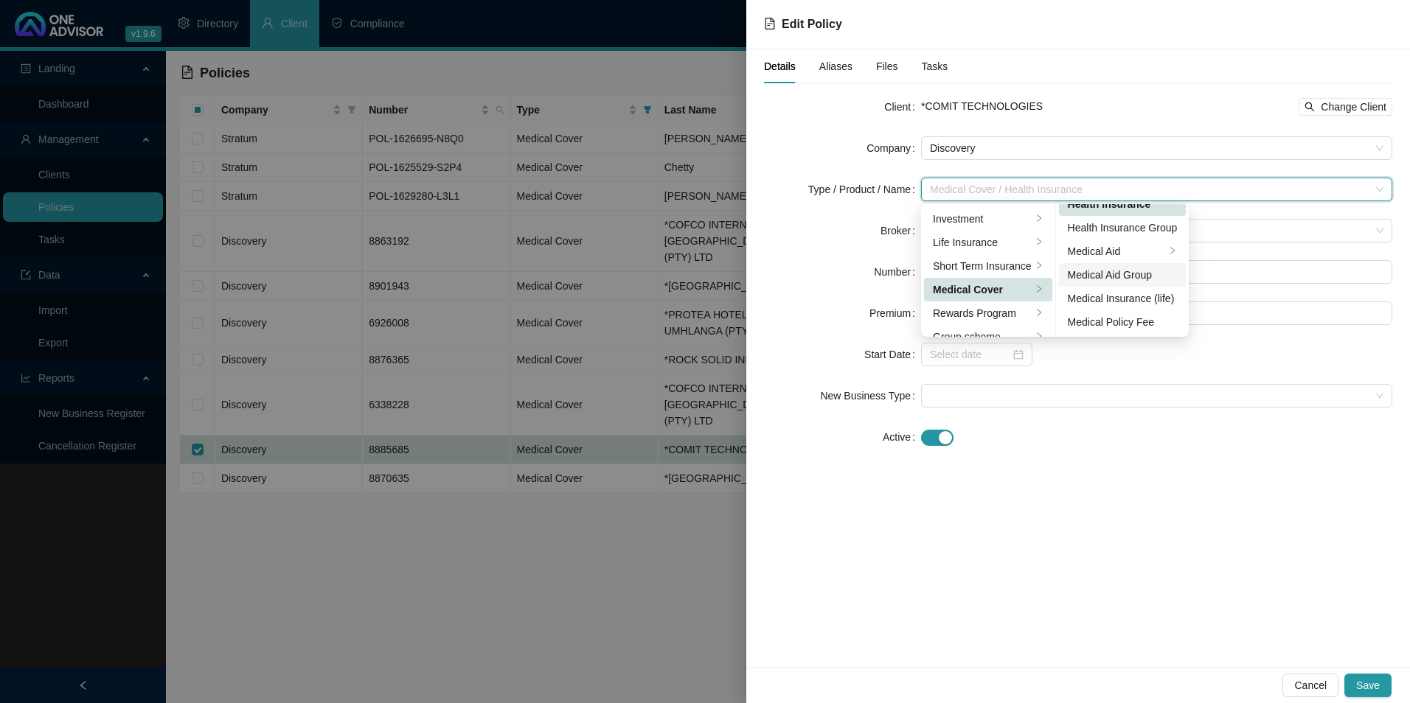
click at [1141, 274] on div "Medical Aid Group" at bounding box center [1123, 275] width 110 height 16
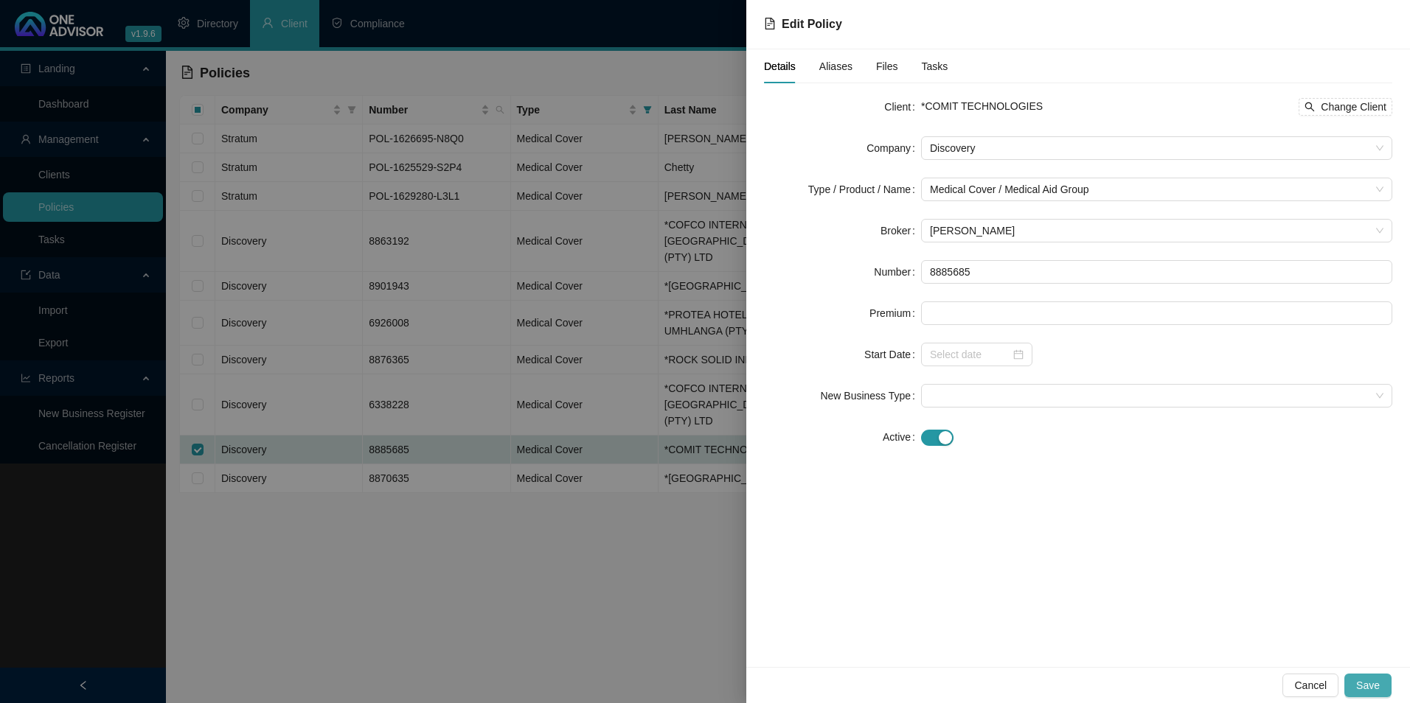
click at [1361, 684] on span "Save" at bounding box center [1368, 686] width 24 height 16
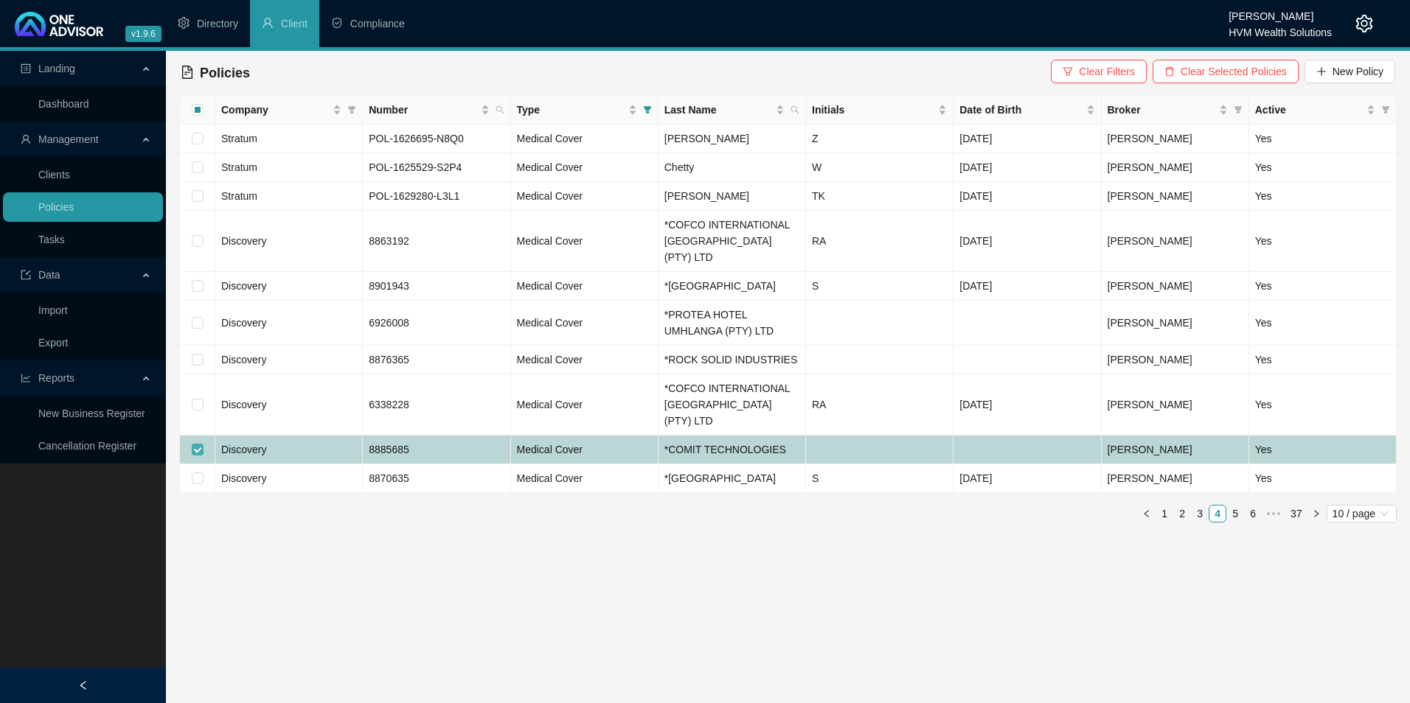
click at [201, 444] on input "checkbox" at bounding box center [198, 450] width 12 height 12
checkbox input "false"
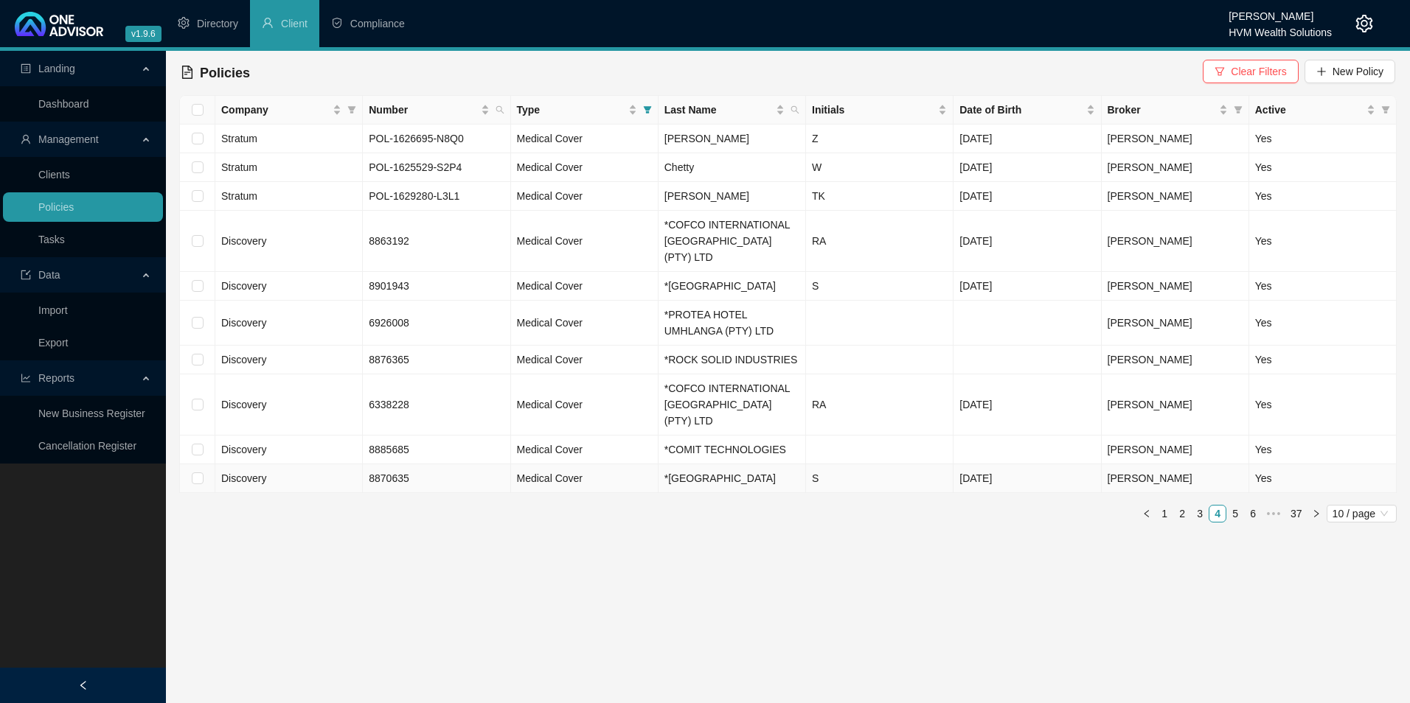
drag, startPoint x: 198, startPoint y: 472, endPoint x: 206, endPoint y: 477, distance: 9.6
click at [198, 473] on input "checkbox" at bounding box center [198, 479] width 12 height 12
checkbox input "true"
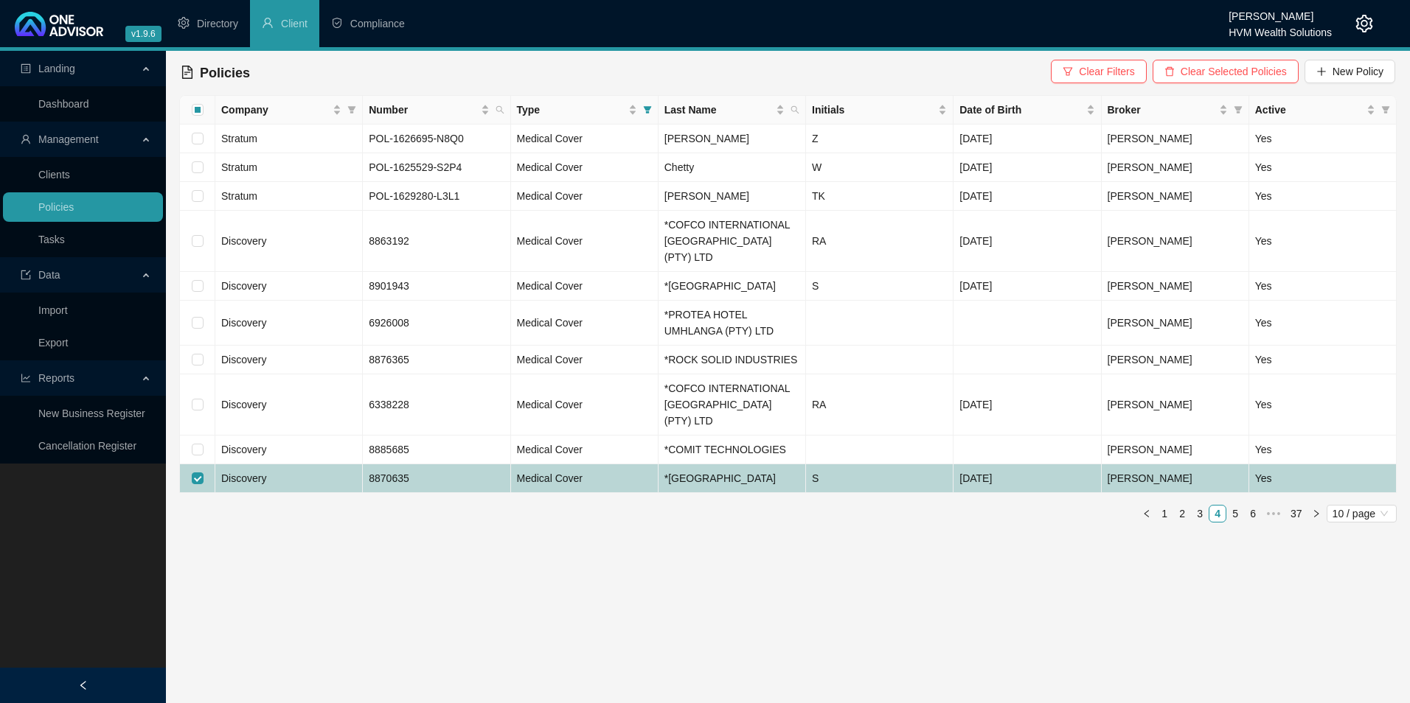
click at [299, 471] on td "Discovery" at bounding box center [288, 479] width 147 height 29
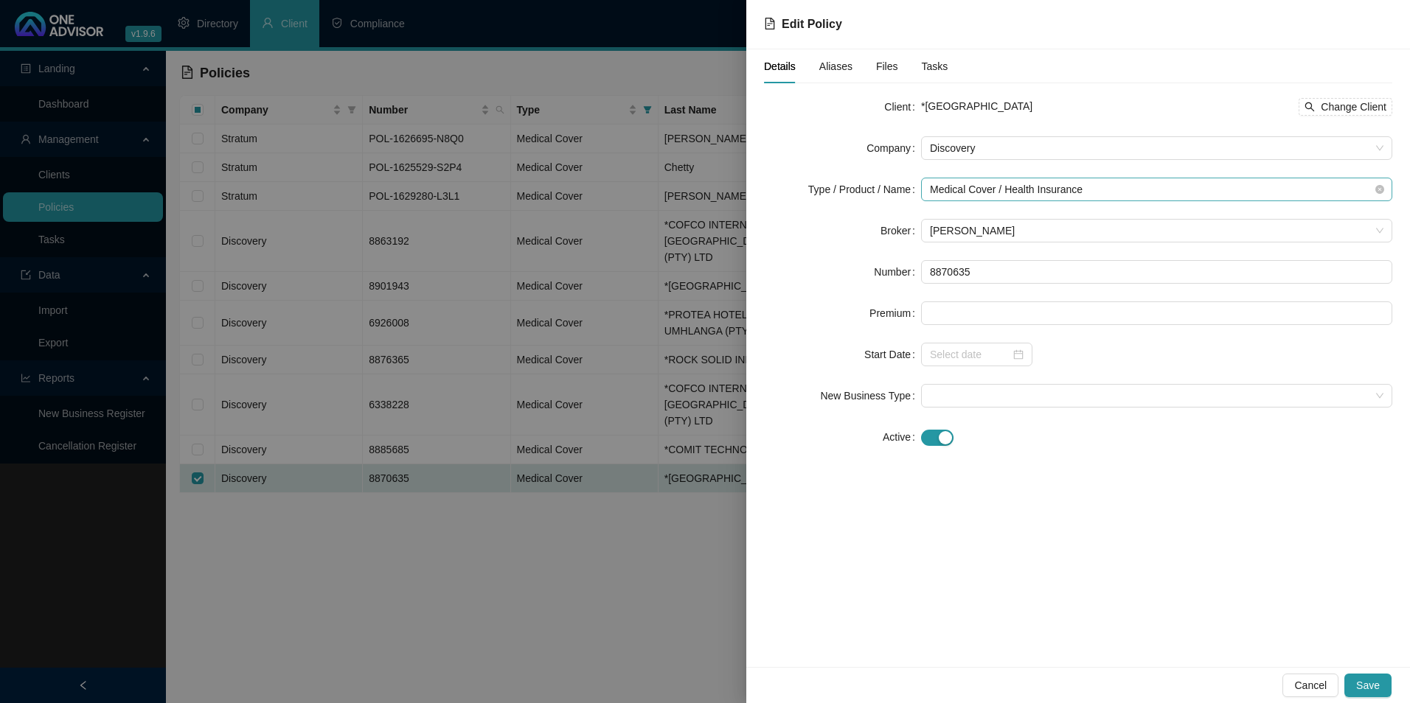
click at [1178, 187] on span "Medical Cover / Health Insurance" at bounding box center [1156, 189] width 453 height 22
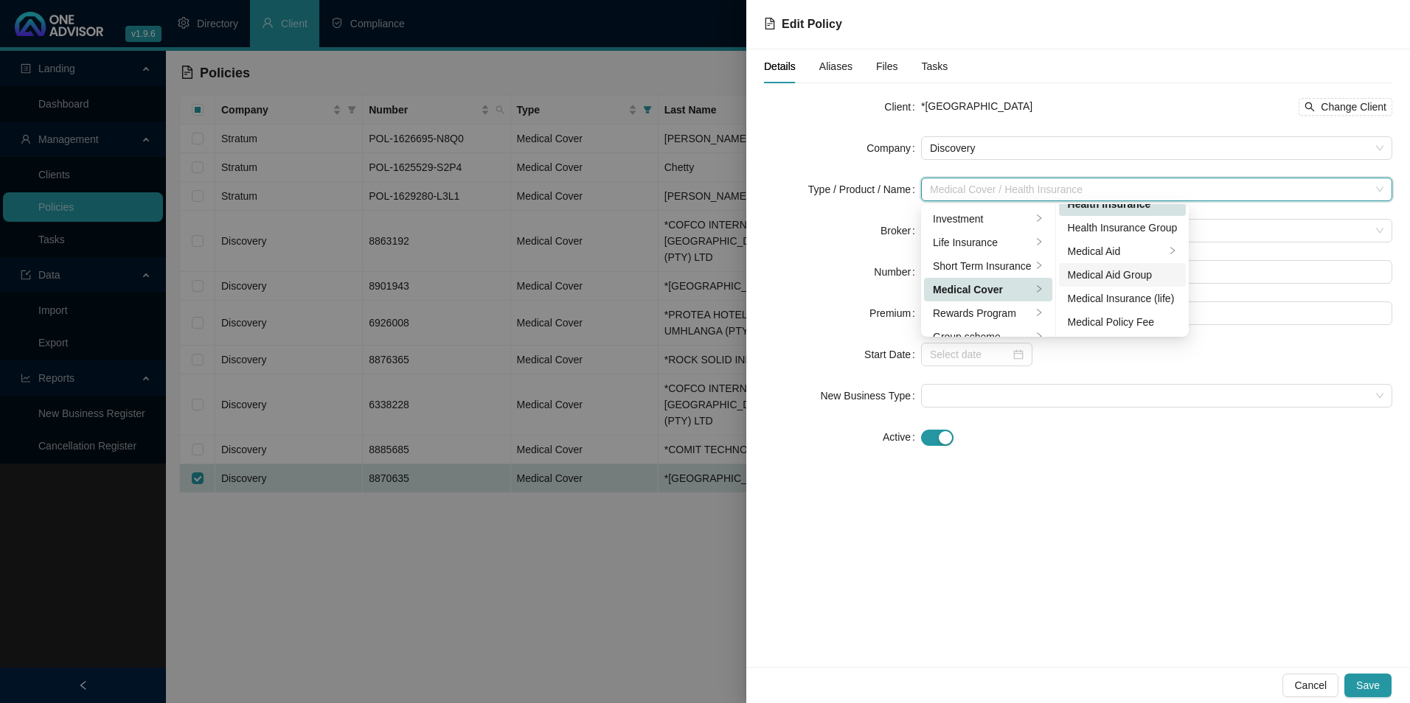
click at [1120, 266] on li "Medical Aid Group" at bounding box center [1123, 275] width 128 height 24
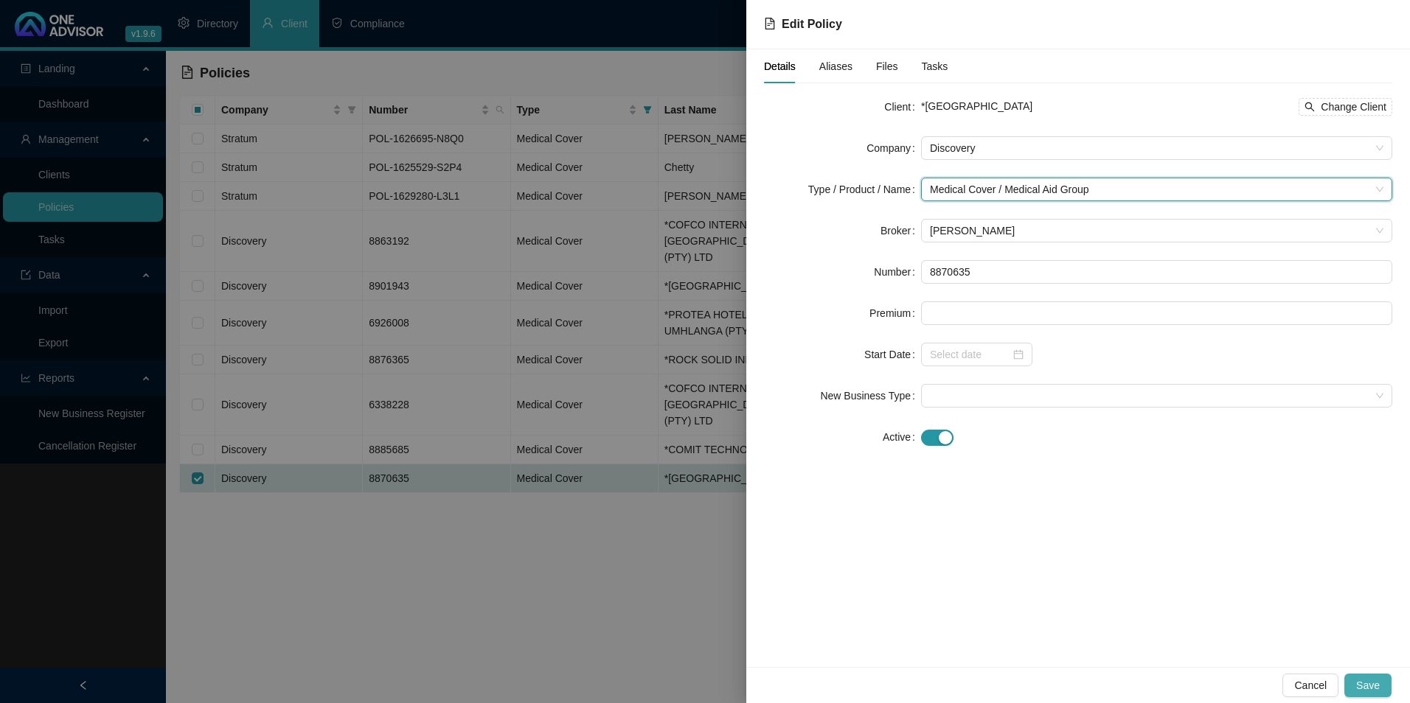
click at [1363, 686] on span "Save" at bounding box center [1368, 686] width 24 height 16
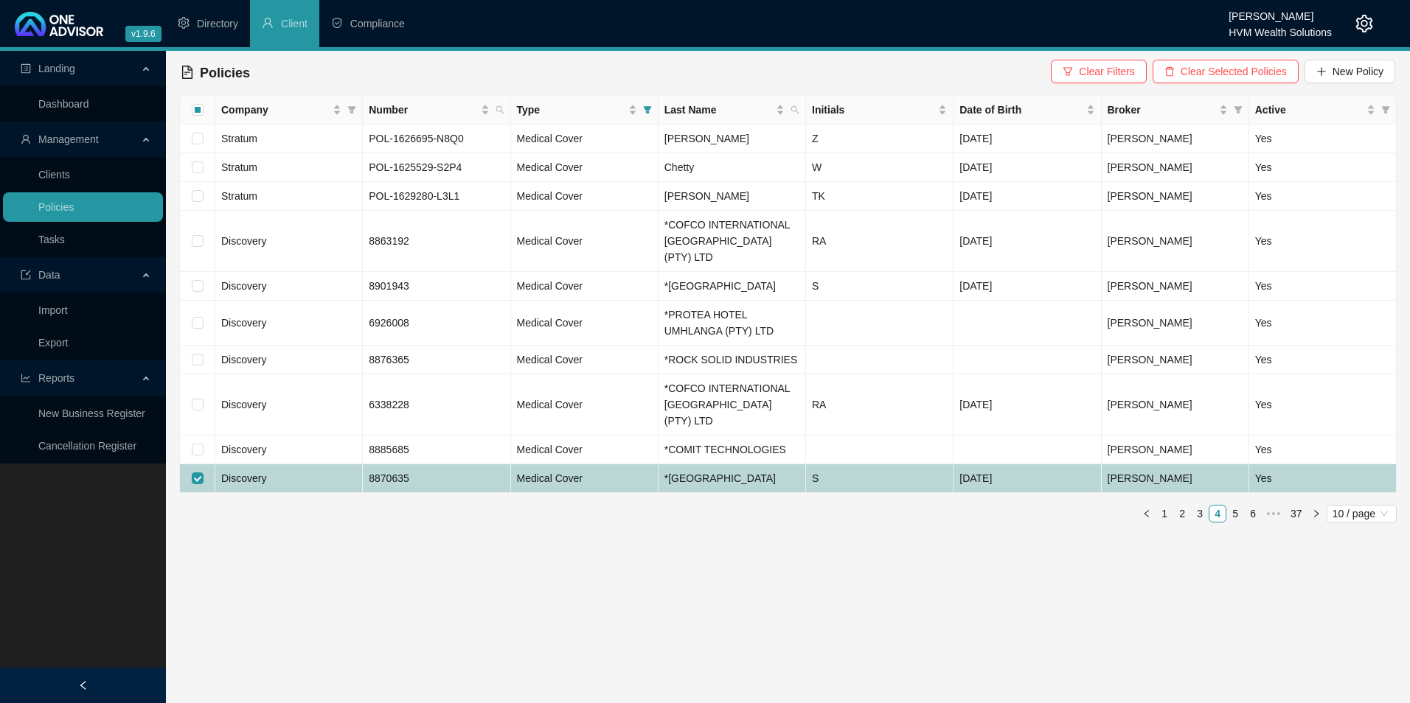
click at [438, 476] on td "8870635" at bounding box center [436, 479] width 147 height 29
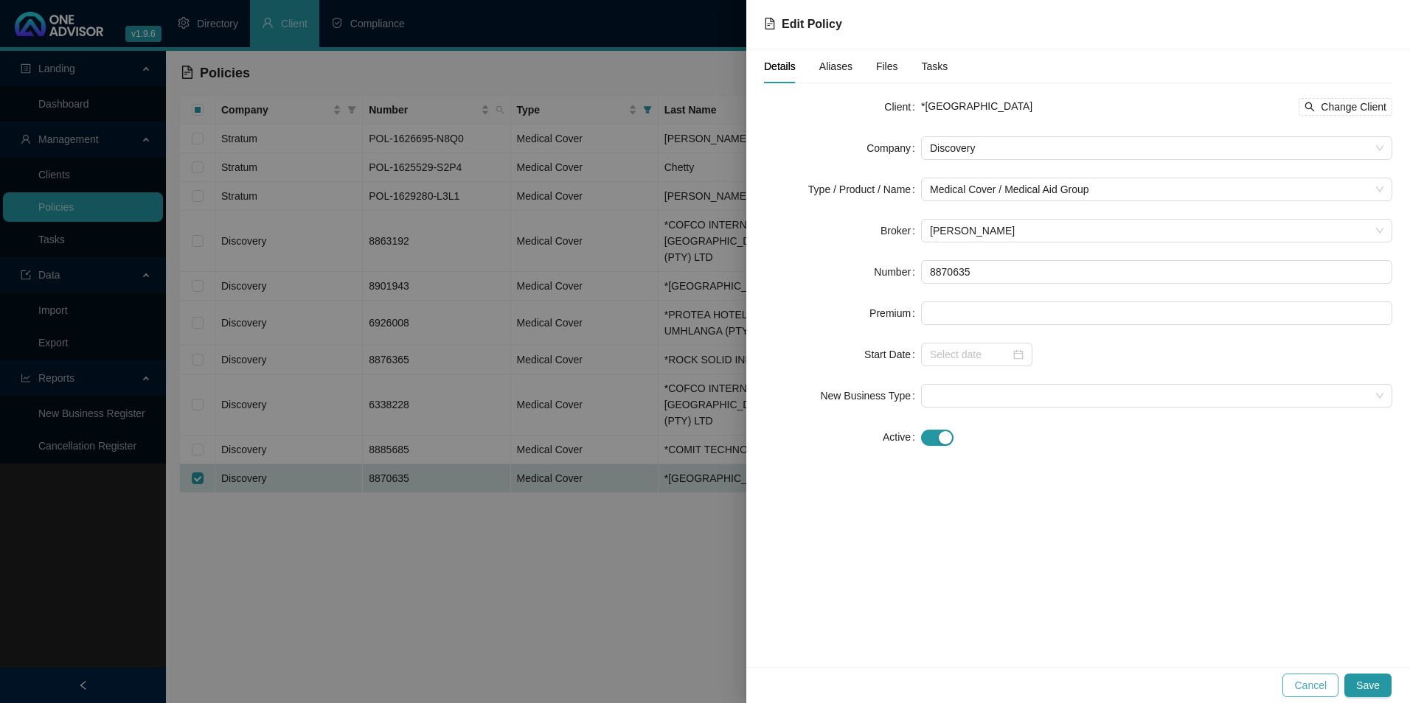
click at [1321, 683] on span "Cancel" at bounding box center [1310, 686] width 32 height 16
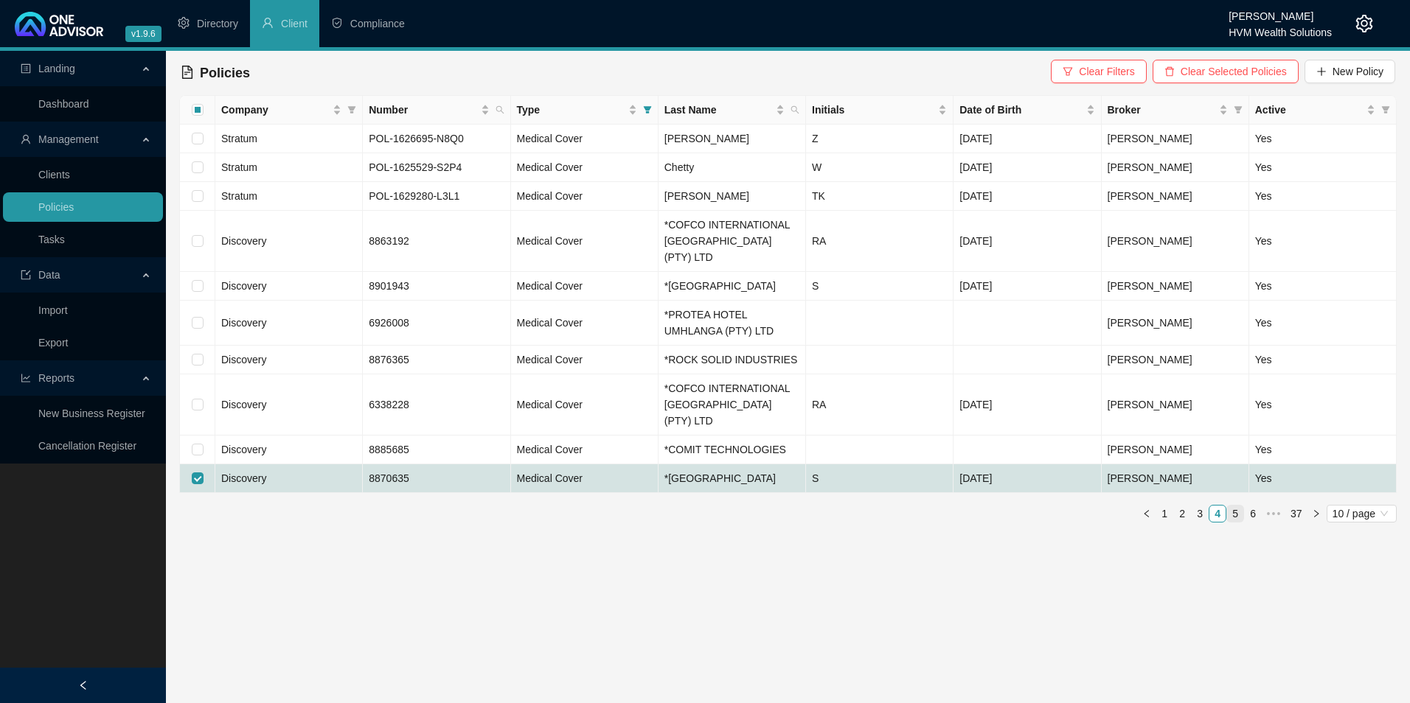
click at [1232, 509] on link "5" at bounding box center [1235, 514] width 16 height 16
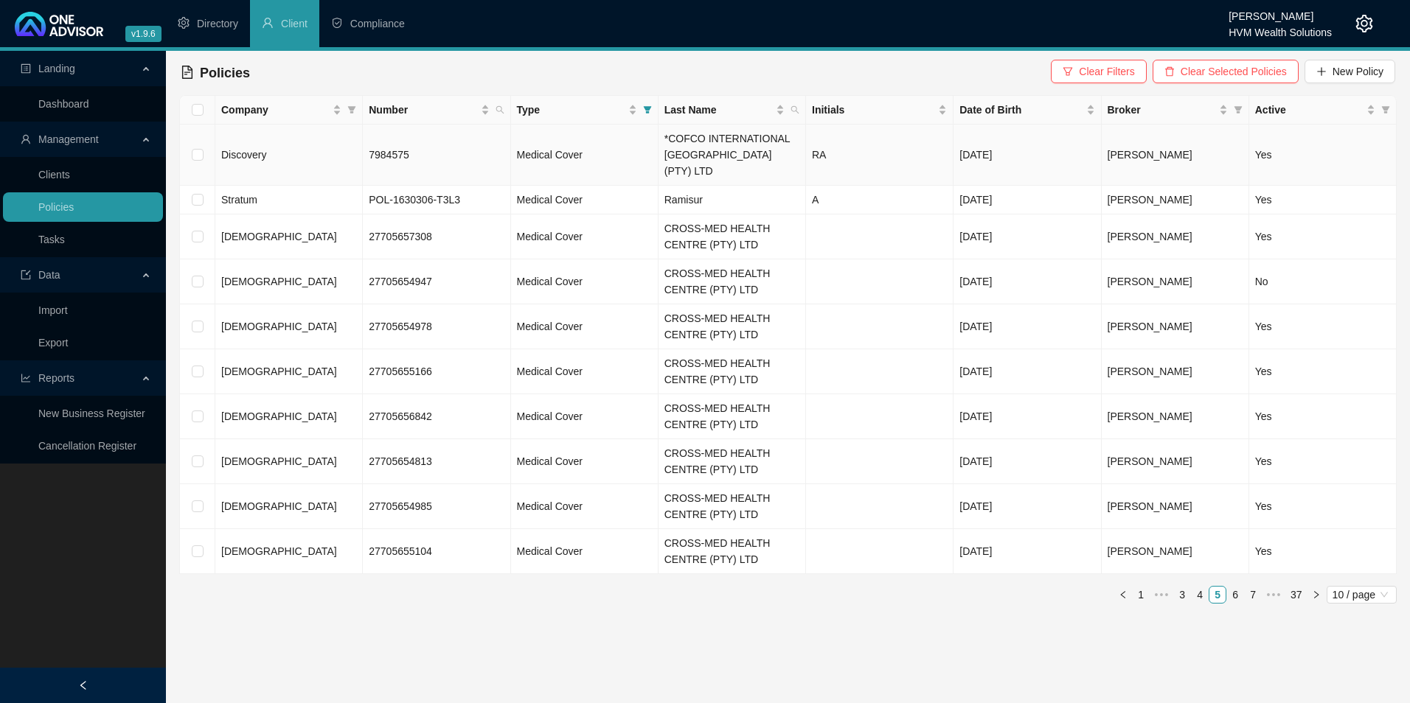
click at [431, 149] on td "7984575" at bounding box center [436, 155] width 147 height 61
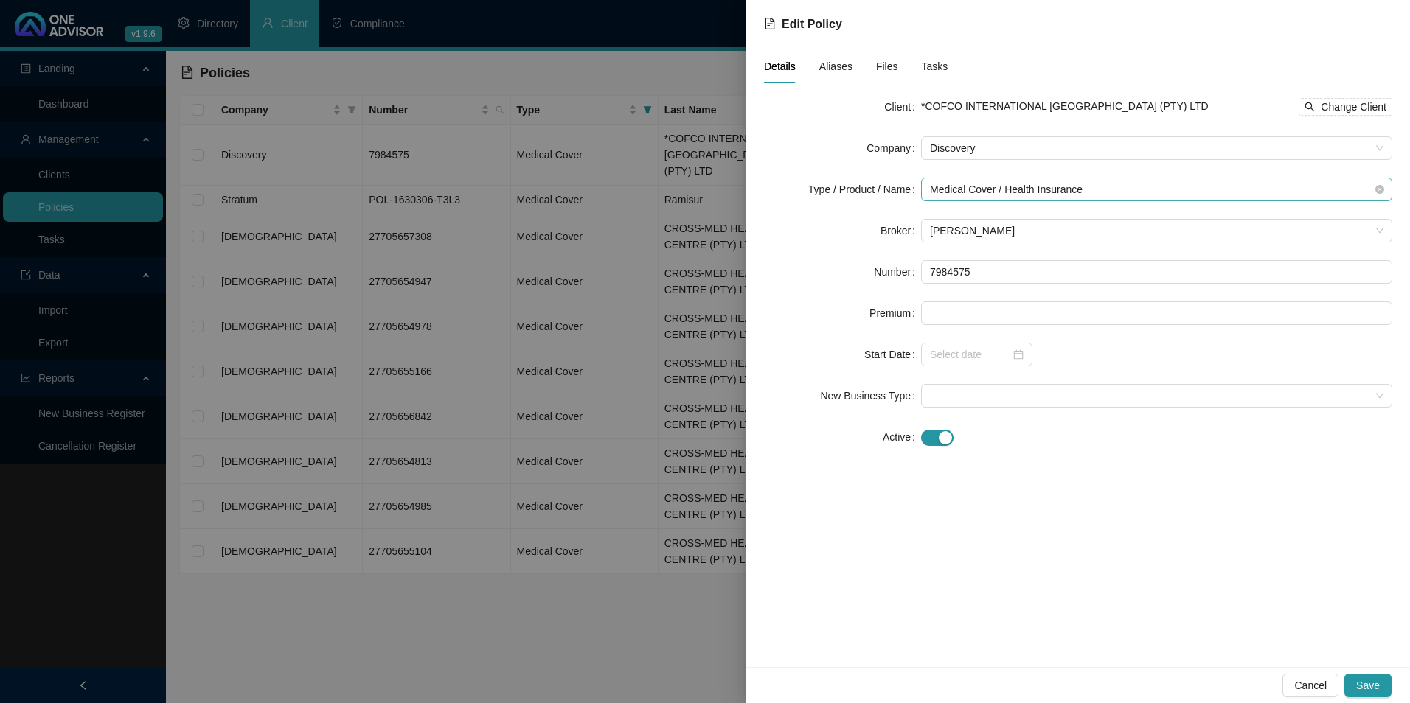
click at [1093, 189] on span "Medical Cover / Health Insurance" at bounding box center [1156, 189] width 453 height 22
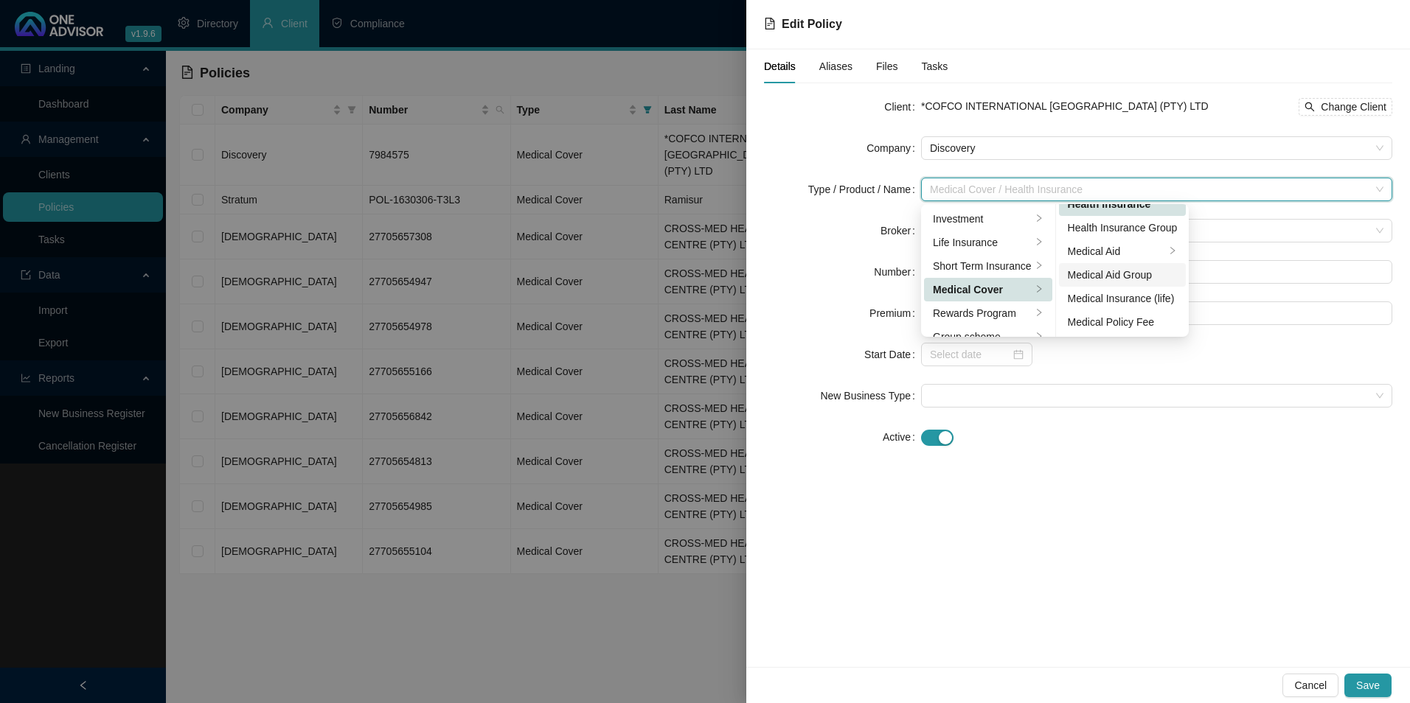
click at [1153, 275] on div "Medical Aid Group" at bounding box center [1123, 275] width 110 height 16
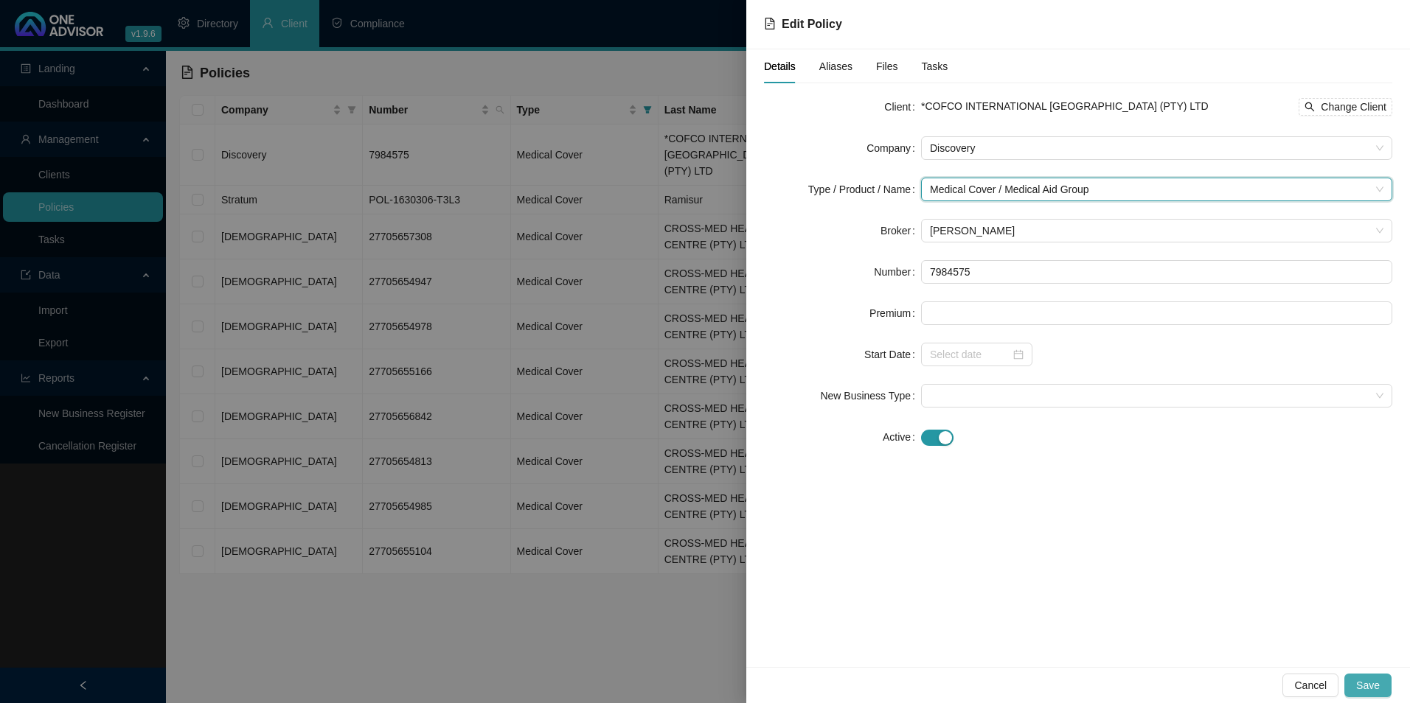
click at [1372, 681] on span "Save" at bounding box center [1368, 686] width 24 height 16
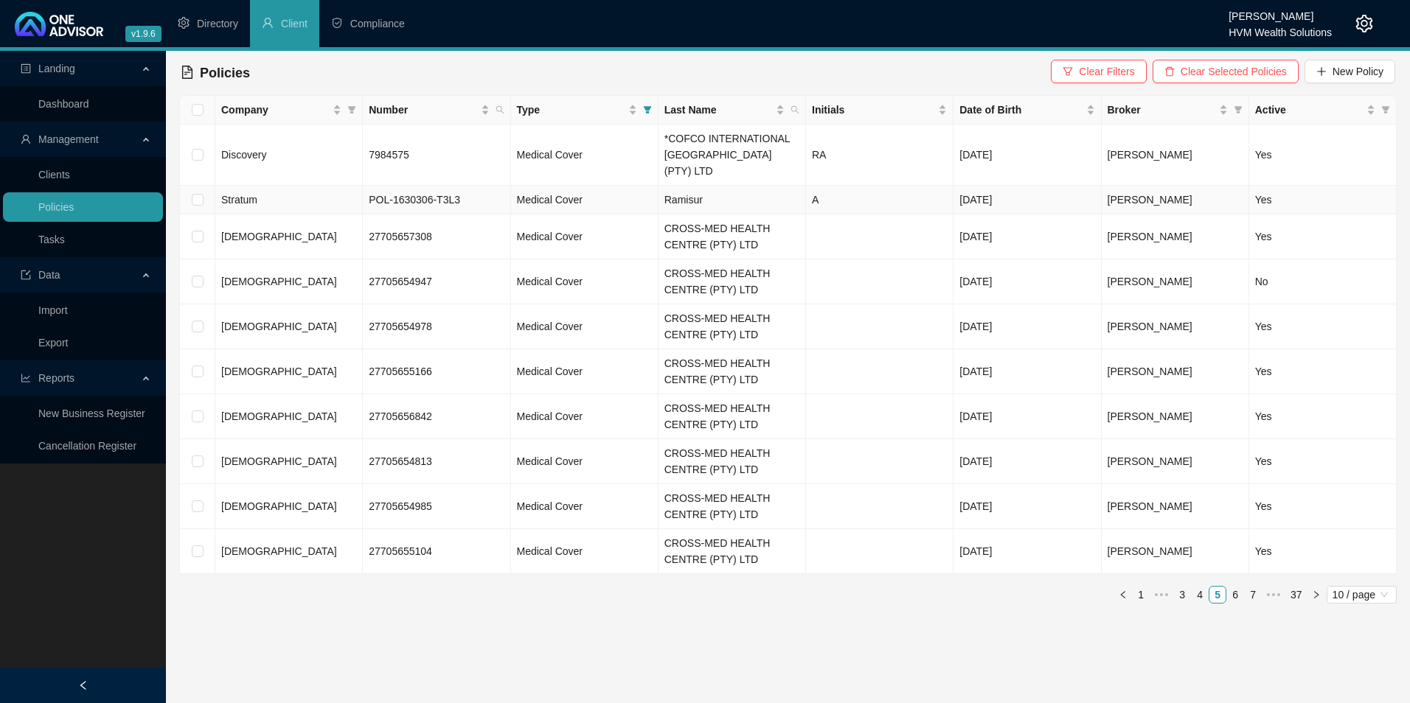
click at [723, 186] on td "Ramisur" at bounding box center [731, 200] width 147 height 29
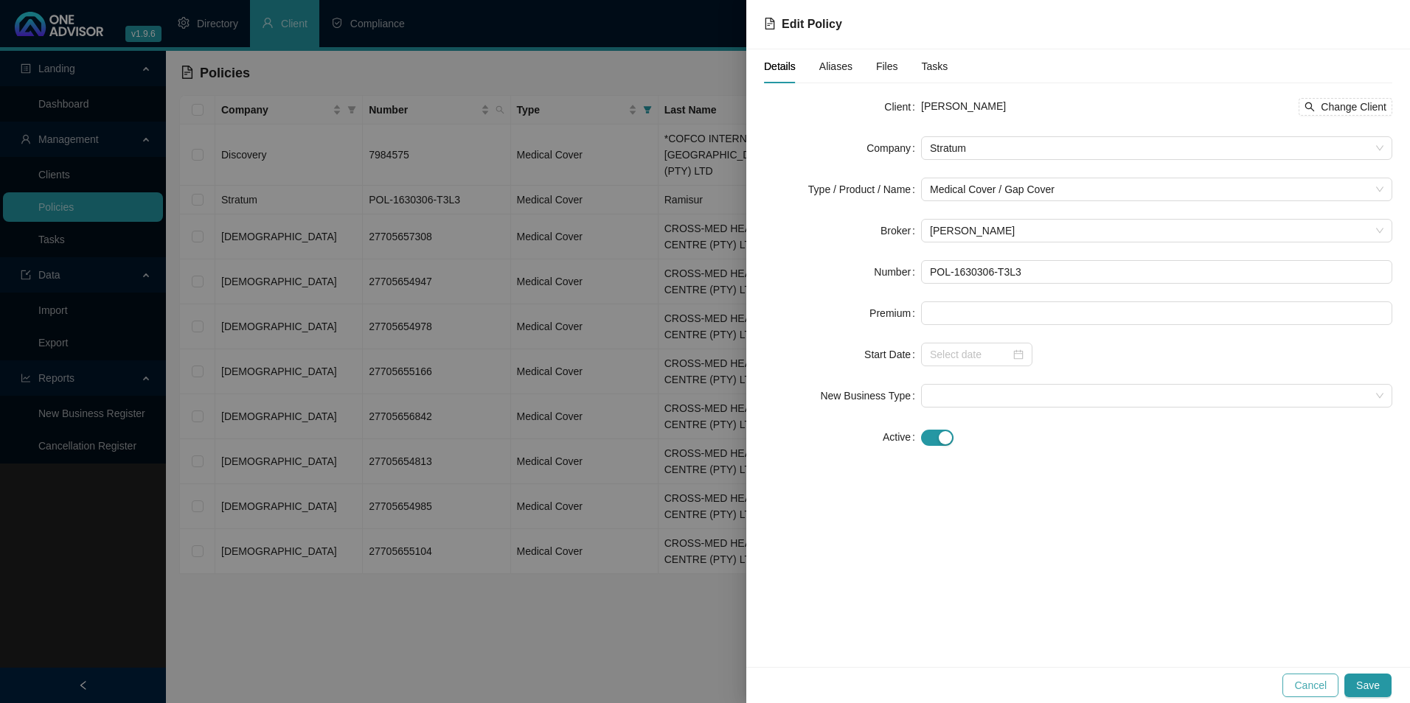
click at [1321, 684] on span "Cancel" at bounding box center [1310, 686] width 32 height 16
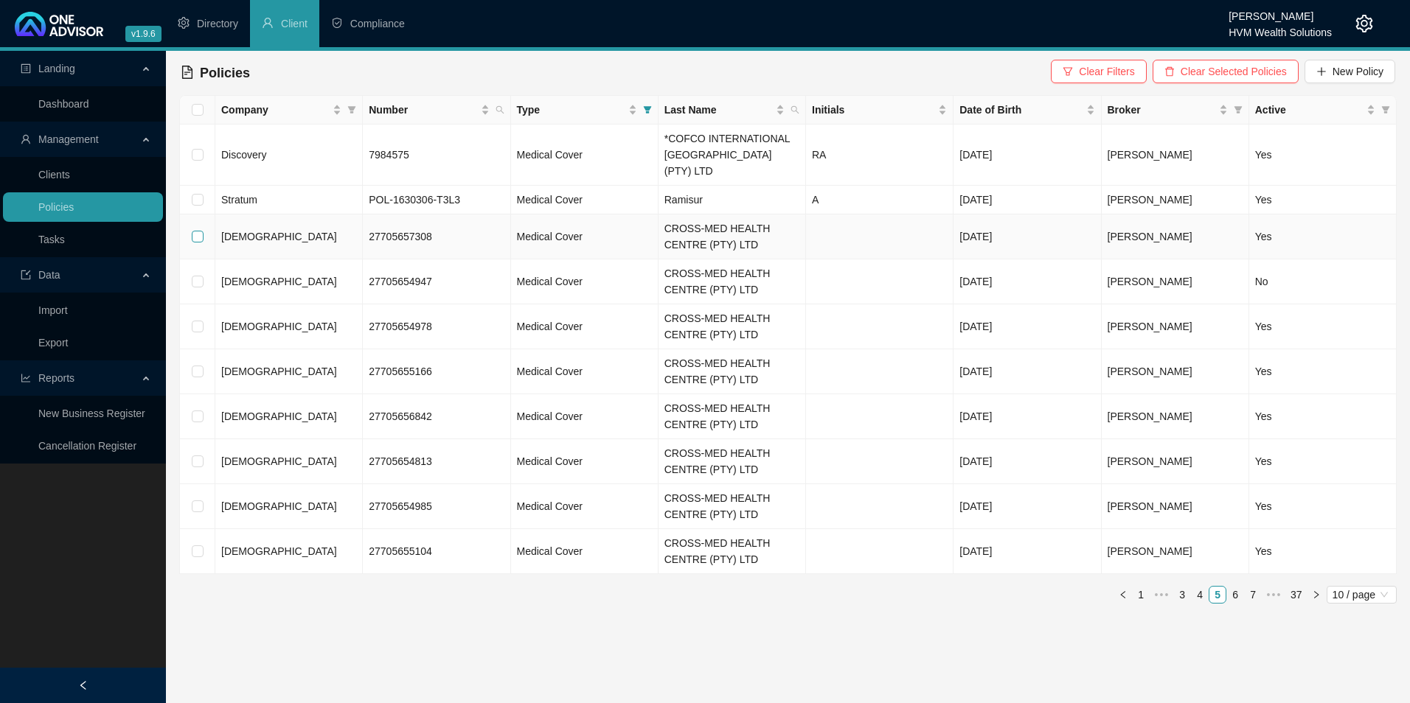
click at [197, 231] on input "checkbox" at bounding box center [198, 237] width 12 height 12
checkbox input "true"
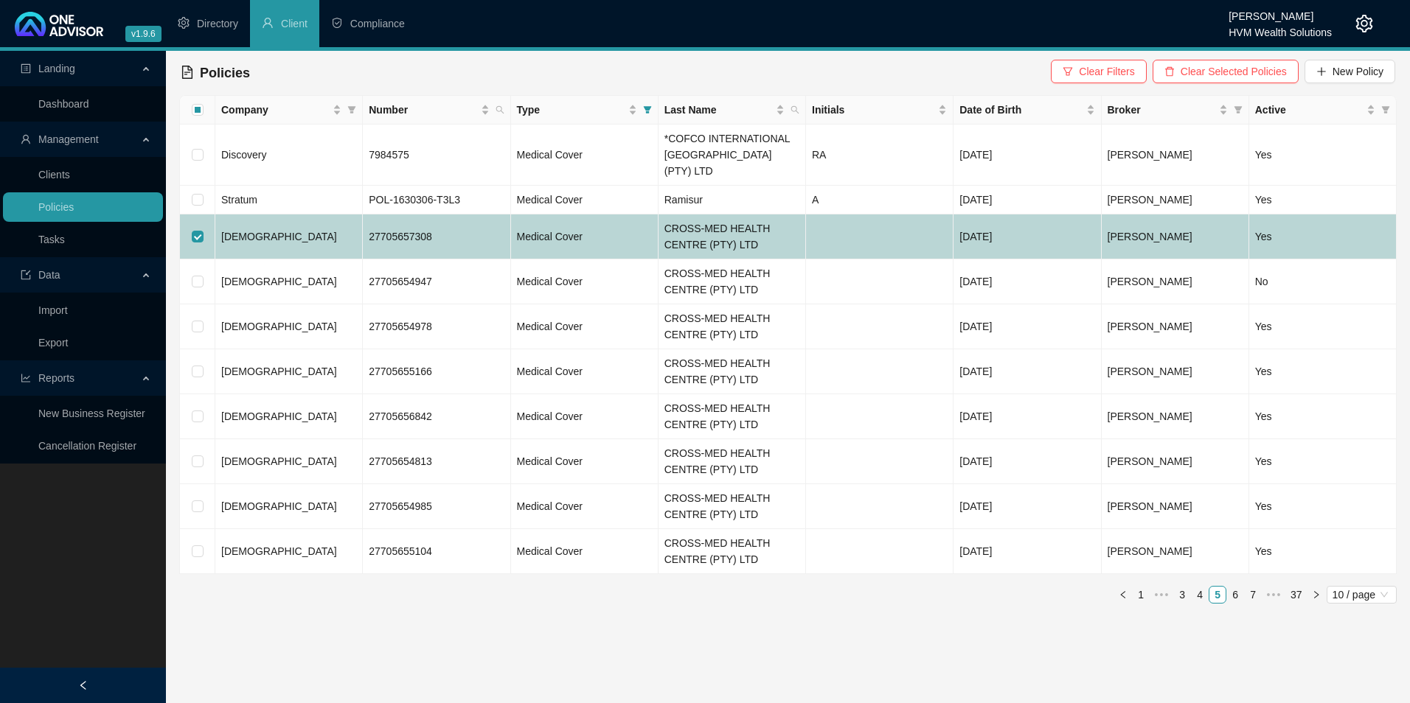
click at [307, 221] on td "[DEMOGRAPHIC_DATA]" at bounding box center [288, 237] width 147 height 45
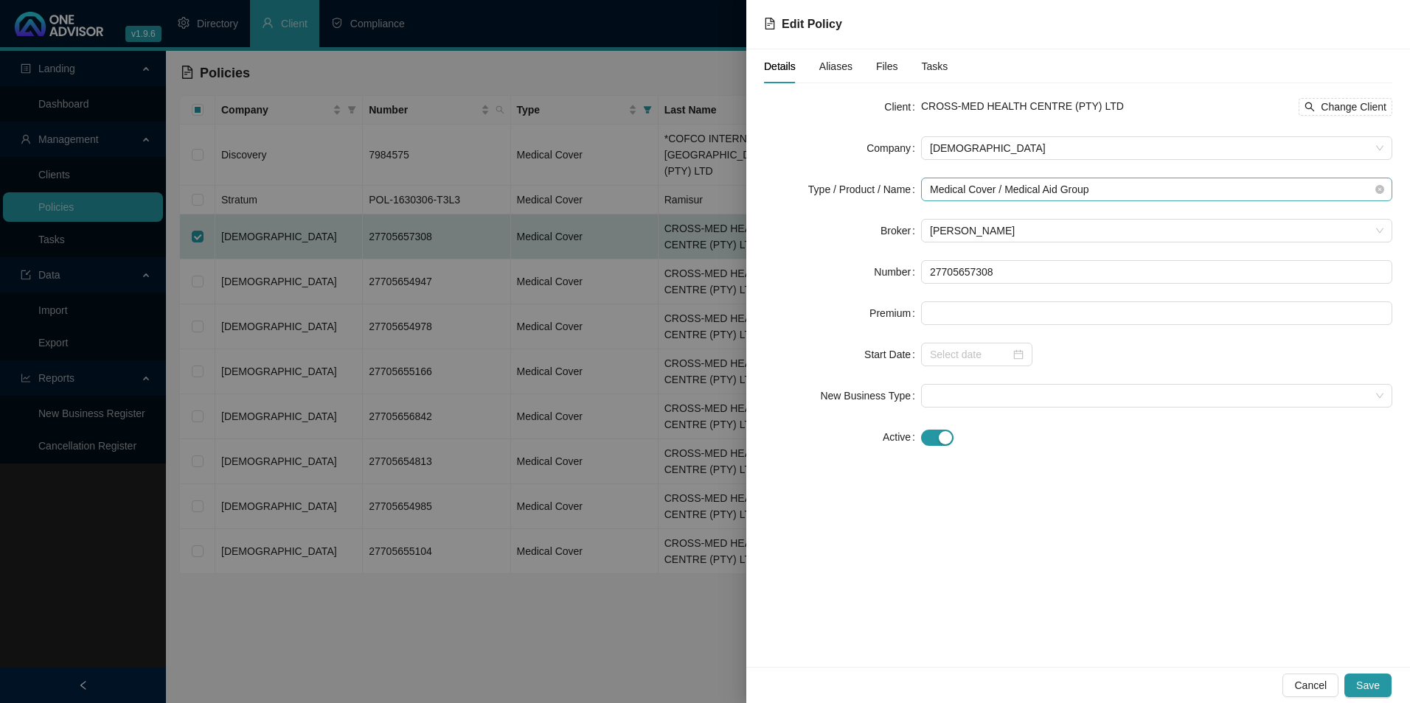
click at [1125, 194] on span "Medical Cover / Medical Aid Group" at bounding box center [1156, 189] width 453 height 22
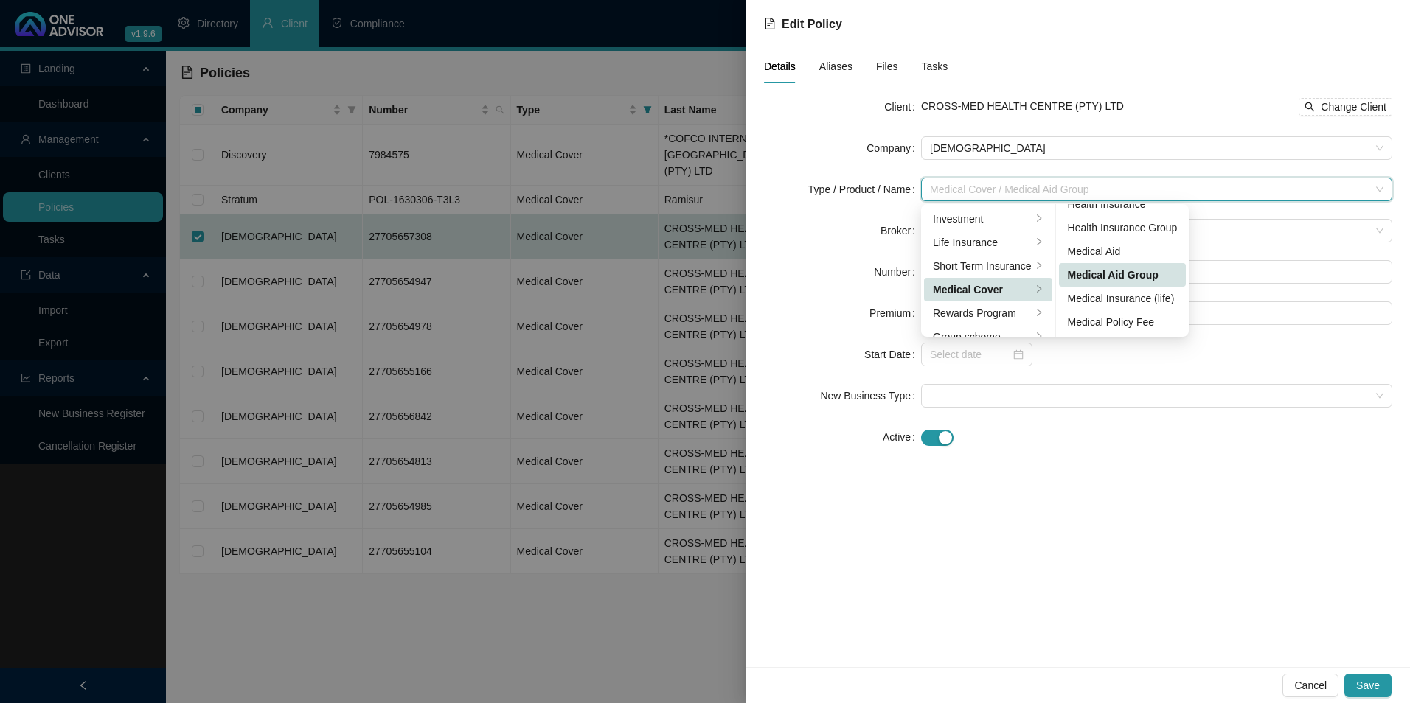
click at [1156, 272] on div "Medical Aid Group" at bounding box center [1123, 275] width 110 height 16
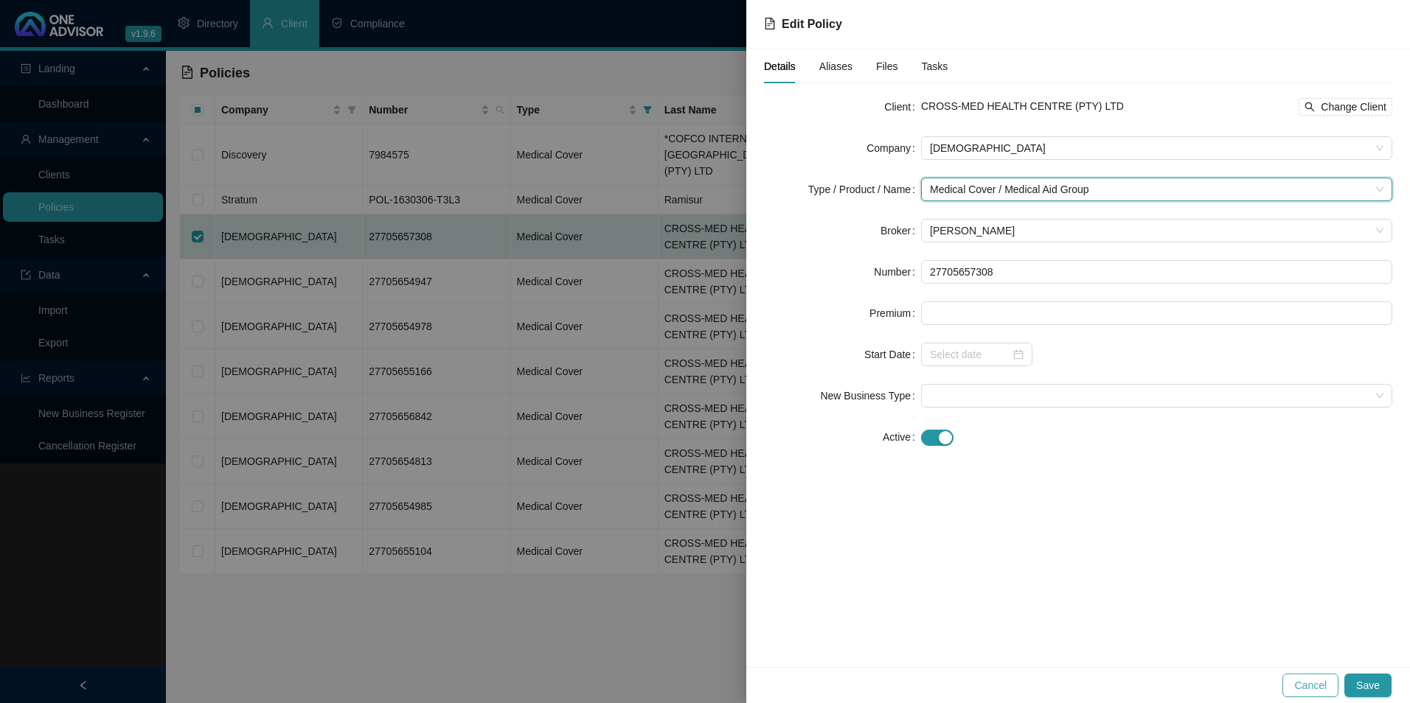
click at [1303, 681] on span "Cancel" at bounding box center [1310, 686] width 32 height 16
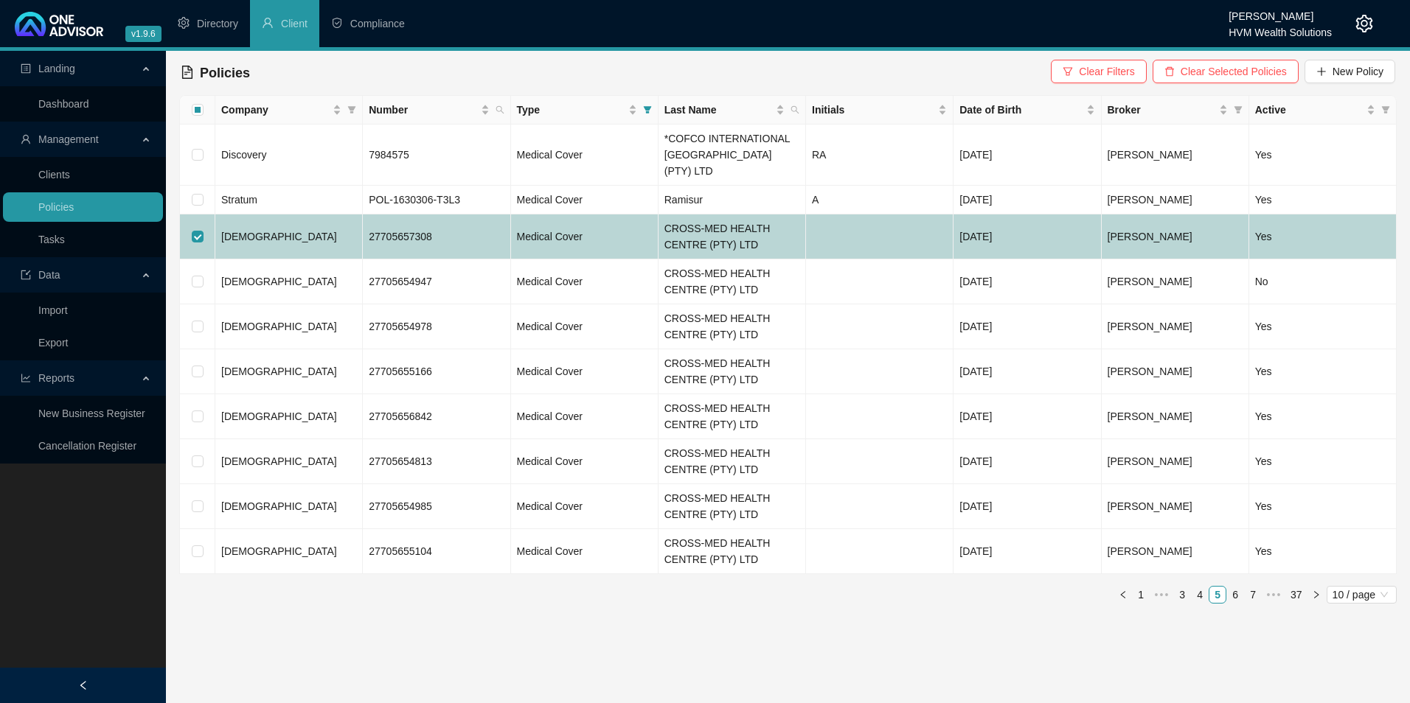
click at [292, 221] on td "[DEMOGRAPHIC_DATA]" at bounding box center [288, 237] width 147 height 45
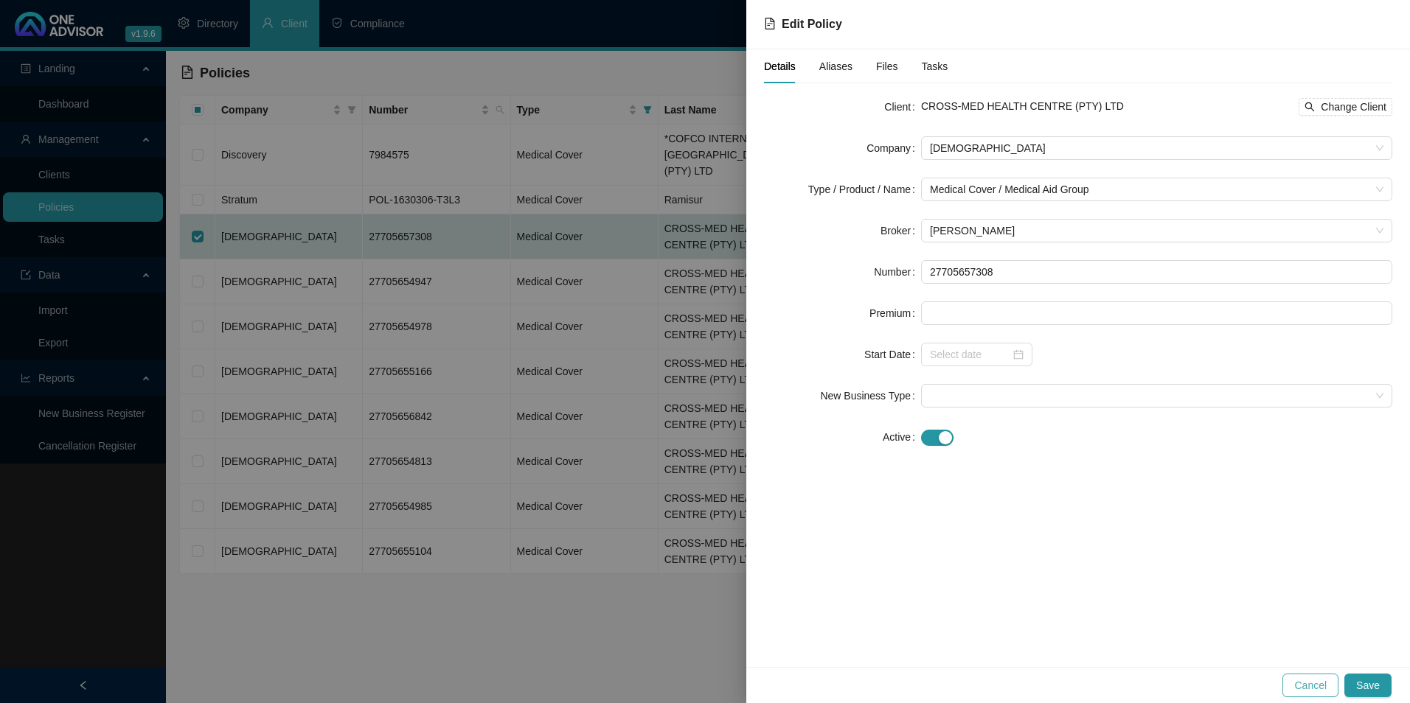
click at [1296, 681] on button "Cancel" at bounding box center [1310, 686] width 56 height 24
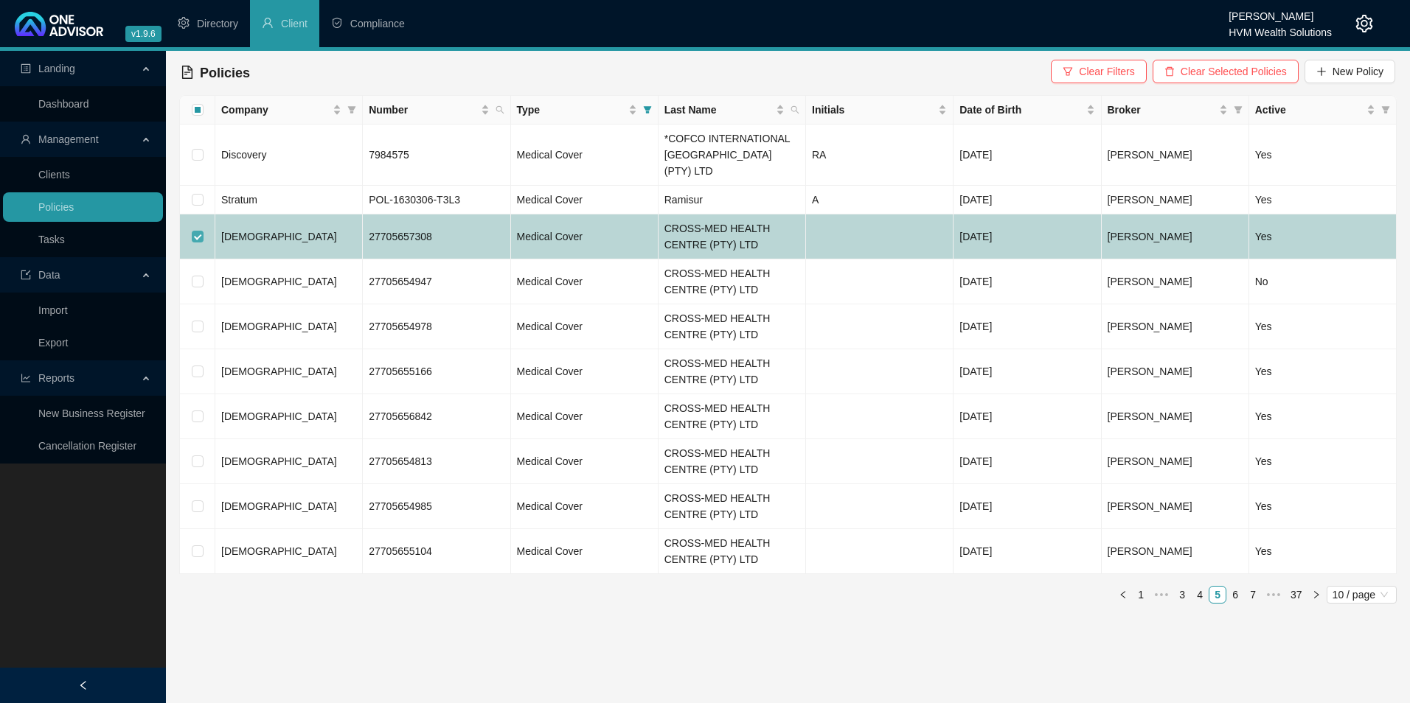
click at [196, 231] on input "checkbox" at bounding box center [198, 237] width 12 height 12
checkbox input "false"
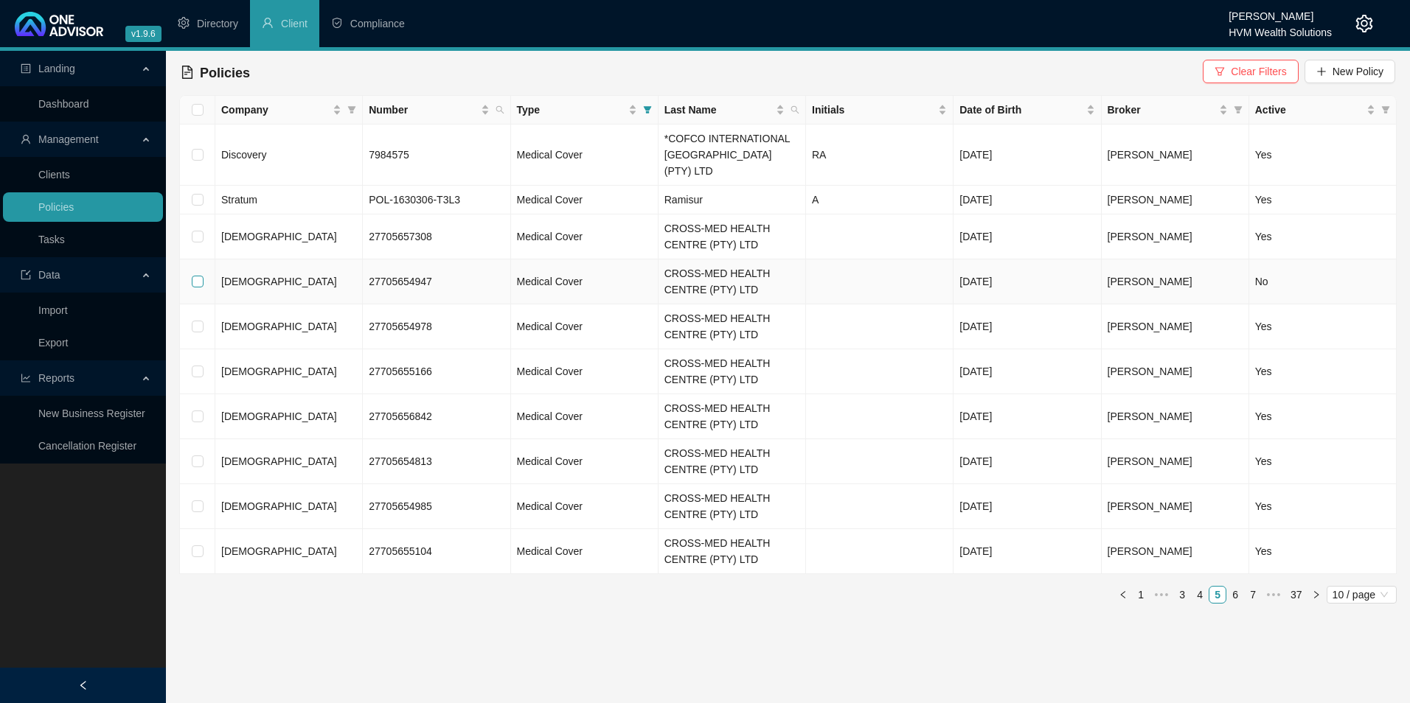
click at [199, 274] on label at bounding box center [198, 282] width 12 height 16
click at [199, 276] on input "checkbox" at bounding box center [198, 282] width 12 height 12
checkbox input "true"
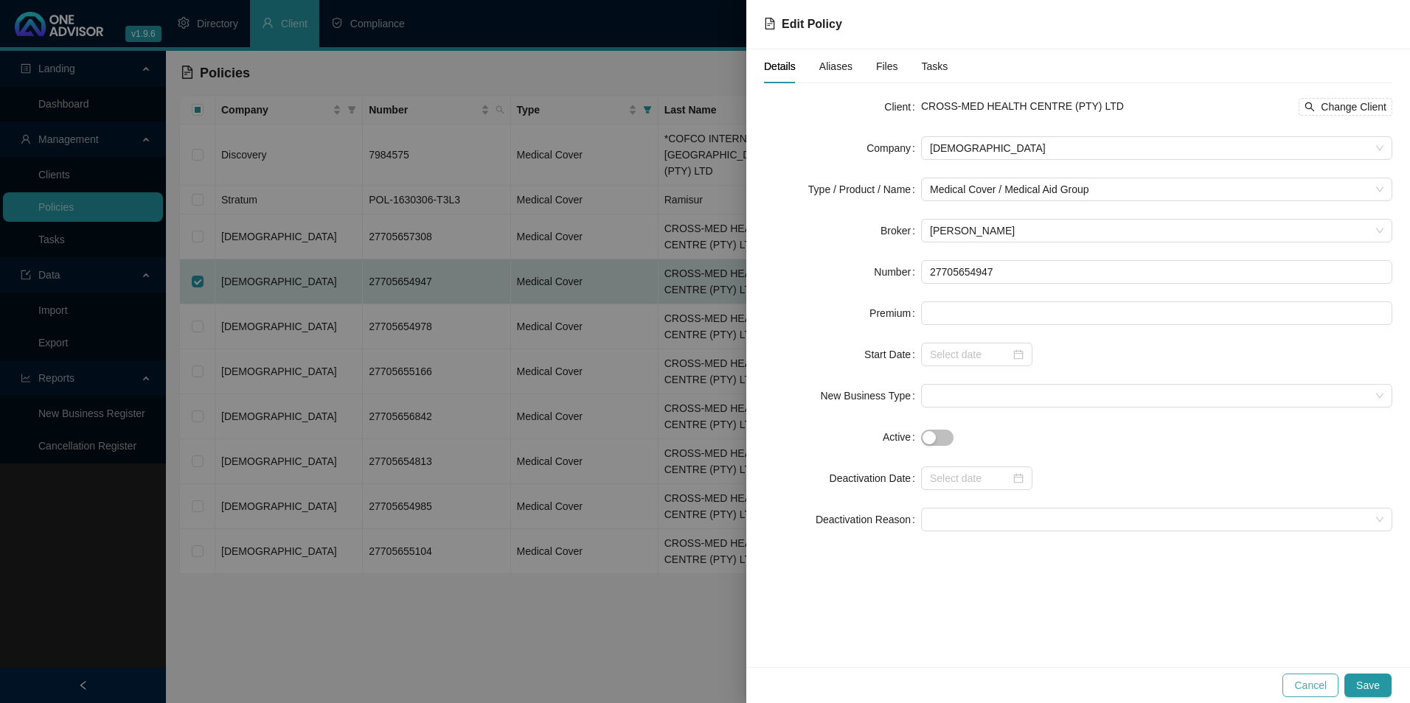
click at [1315, 685] on span "Cancel" at bounding box center [1310, 686] width 32 height 16
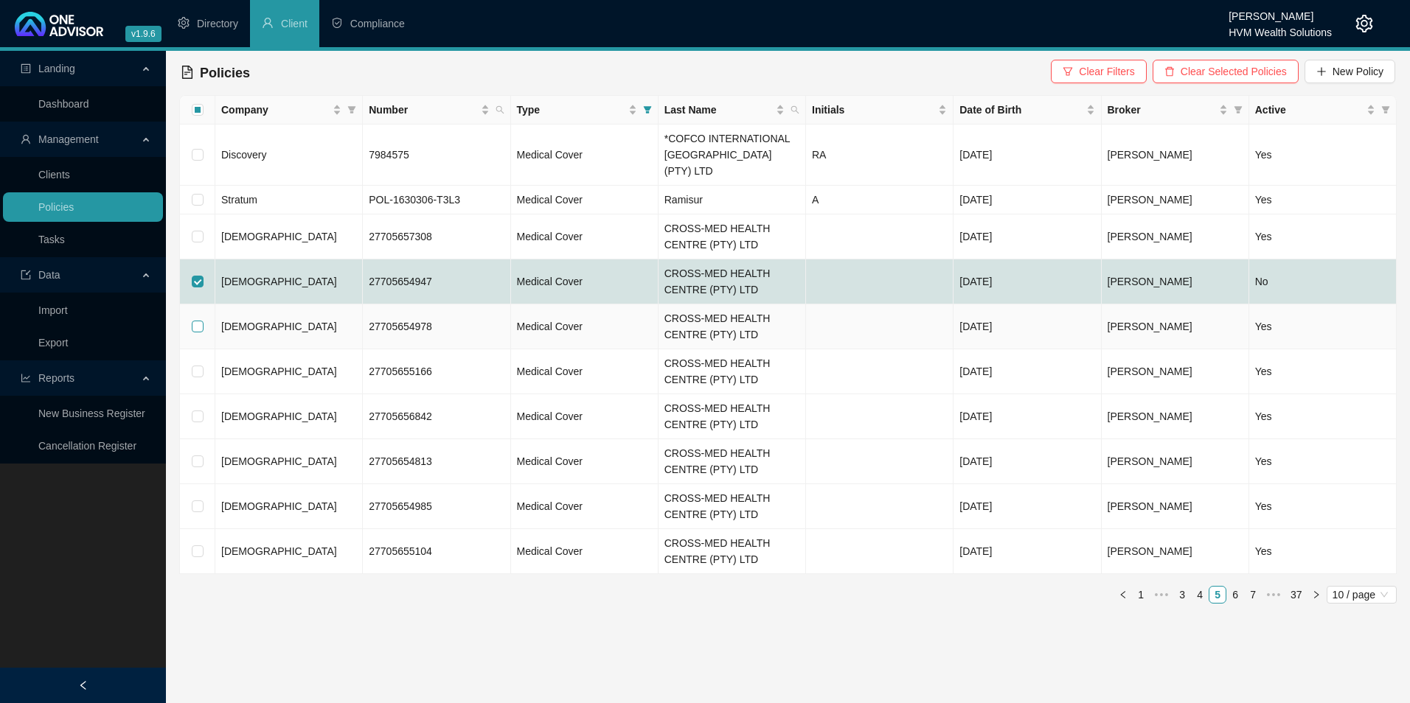
click at [198, 321] on input "checkbox" at bounding box center [198, 327] width 12 height 12
checkbox input "true"
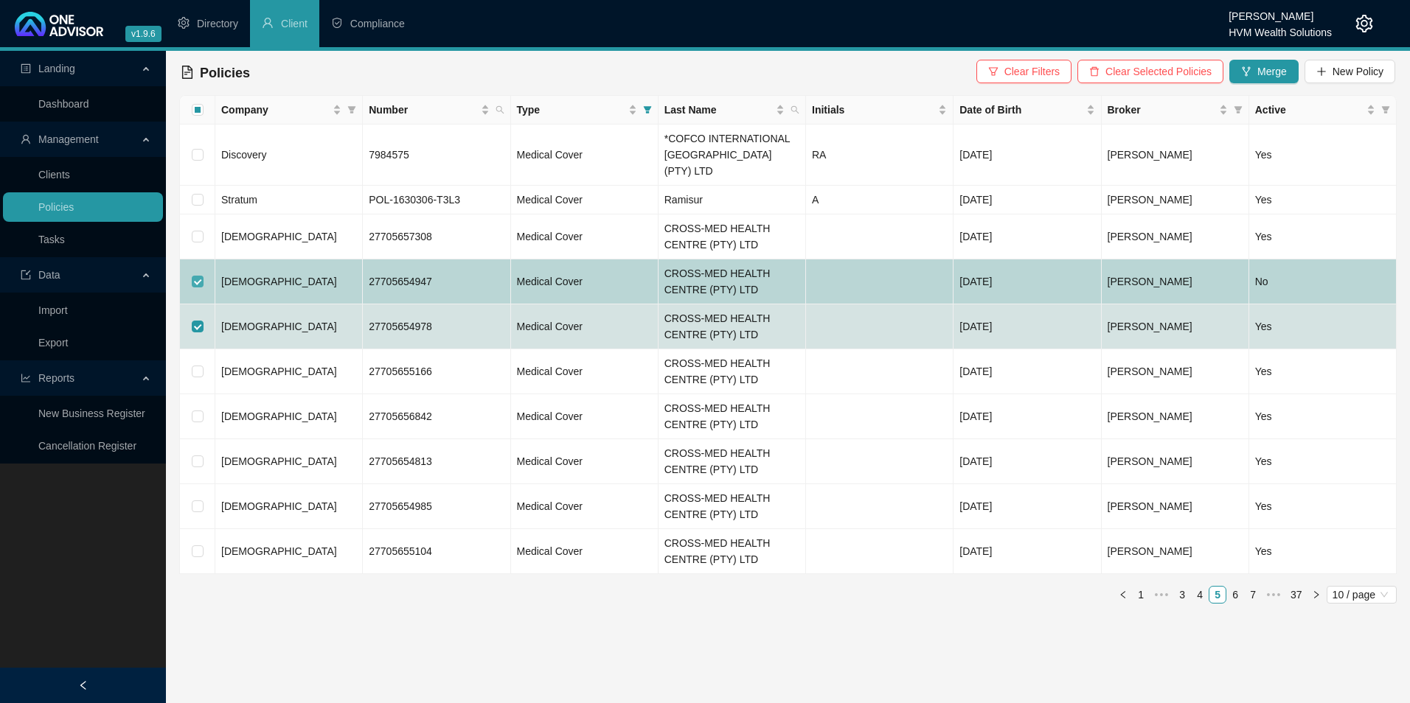
click at [196, 276] on input "checkbox" at bounding box center [198, 282] width 12 height 12
checkbox input "false"
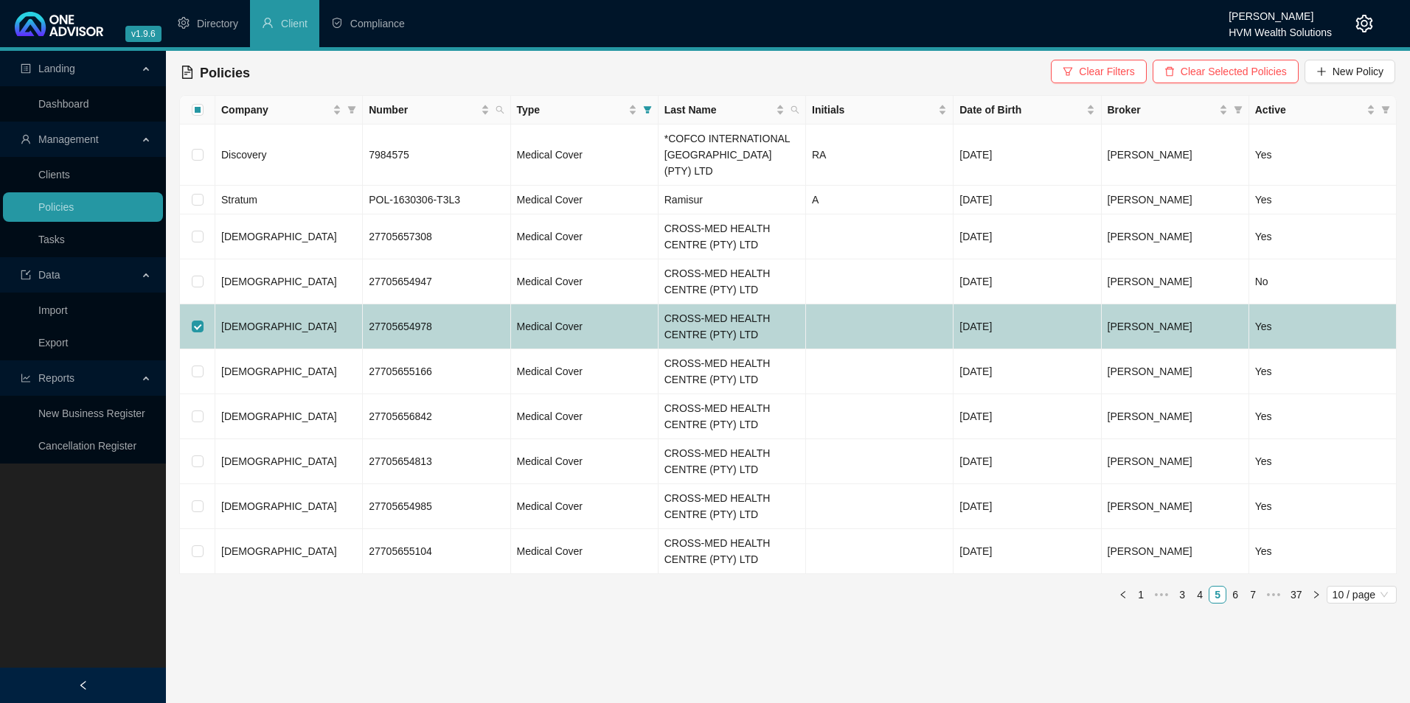
click at [251, 317] on td "[DEMOGRAPHIC_DATA]" at bounding box center [288, 327] width 147 height 45
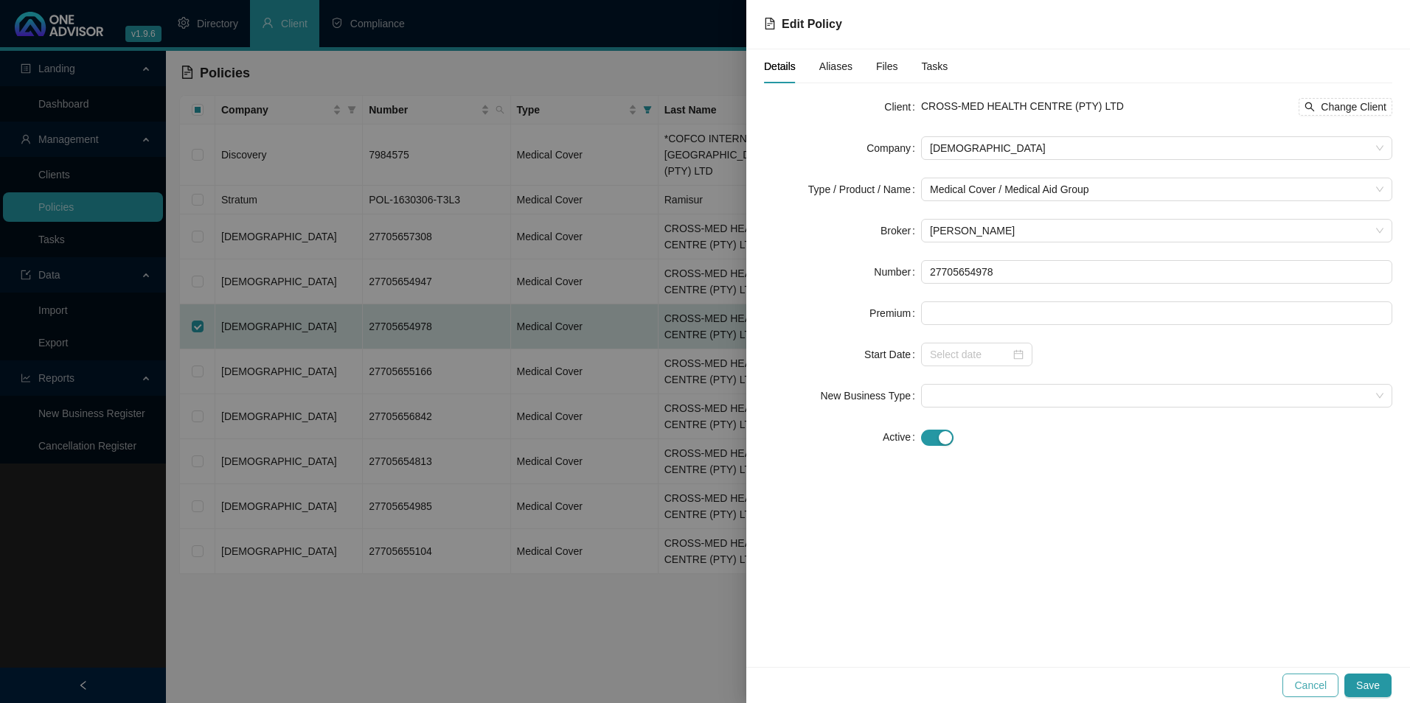
click at [1313, 679] on span "Cancel" at bounding box center [1310, 686] width 32 height 16
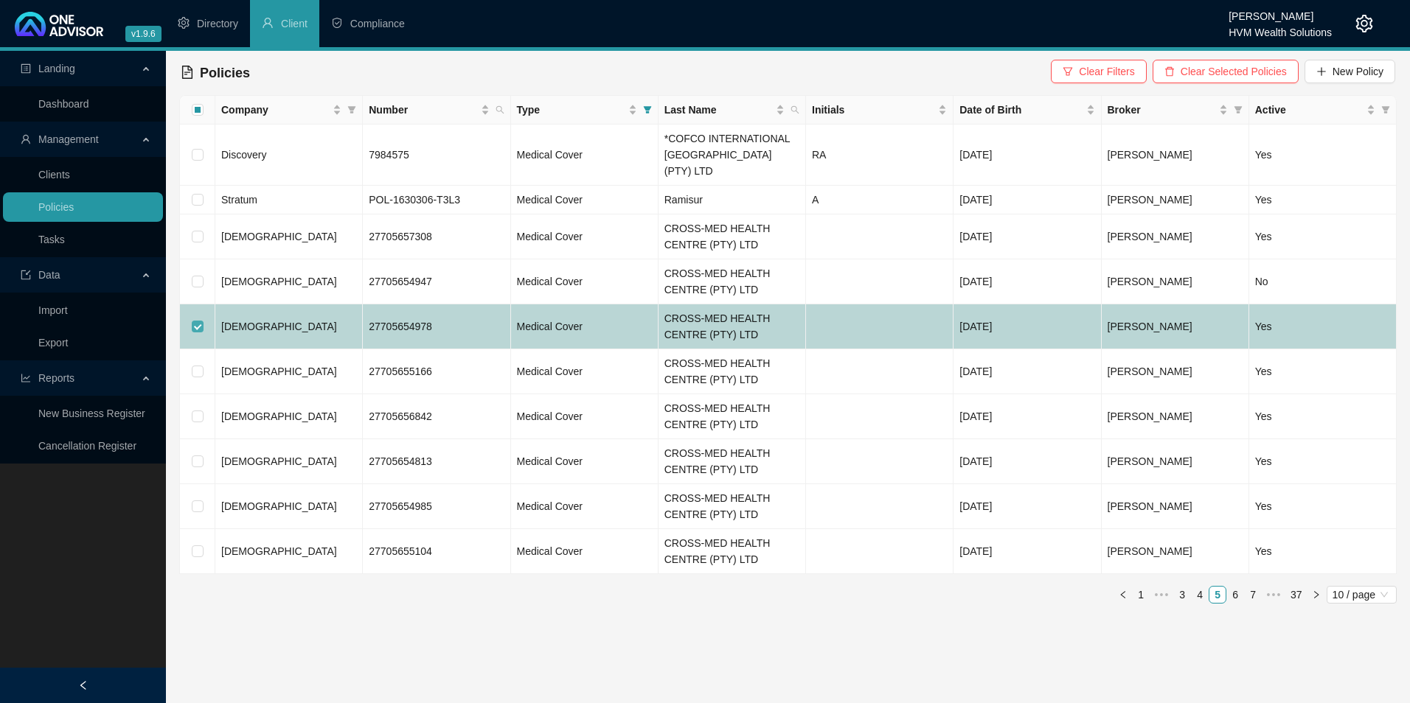
click at [197, 321] on input "checkbox" at bounding box center [198, 327] width 12 height 12
checkbox input "false"
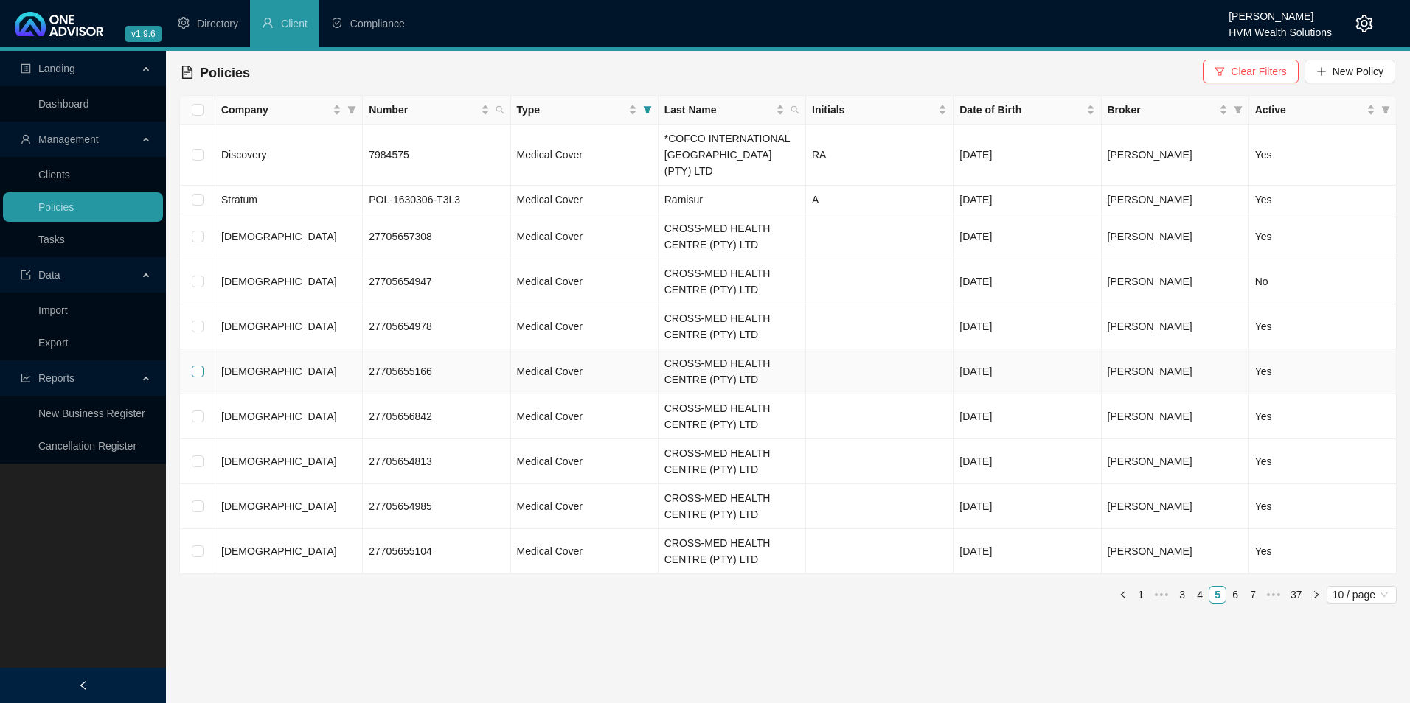
click at [193, 366] on input "checkbox" at bounding box center [198, 372] width 12 height 12
checkbox input "true"
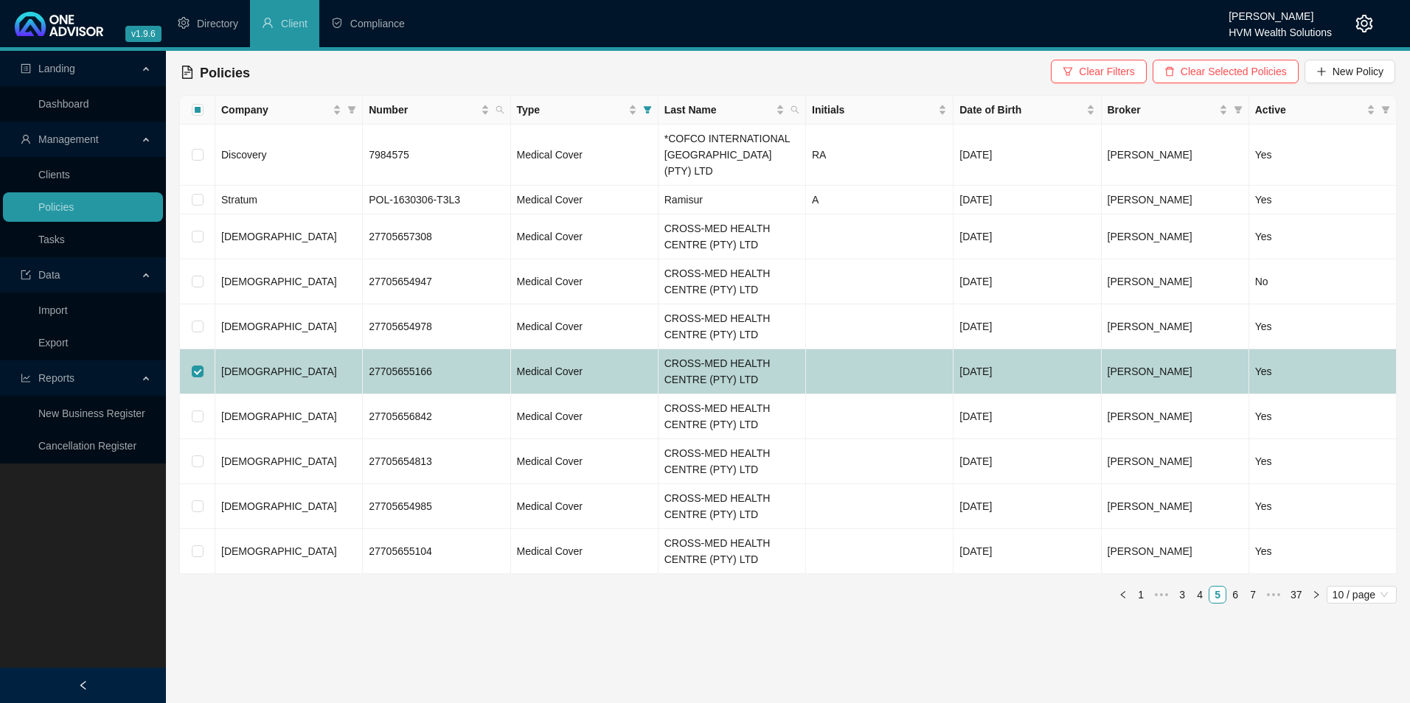
click at [287, 365] on td "[DEMOGRAPHIC_DATA]" at bounding box center [288, 372] width 147 height 45
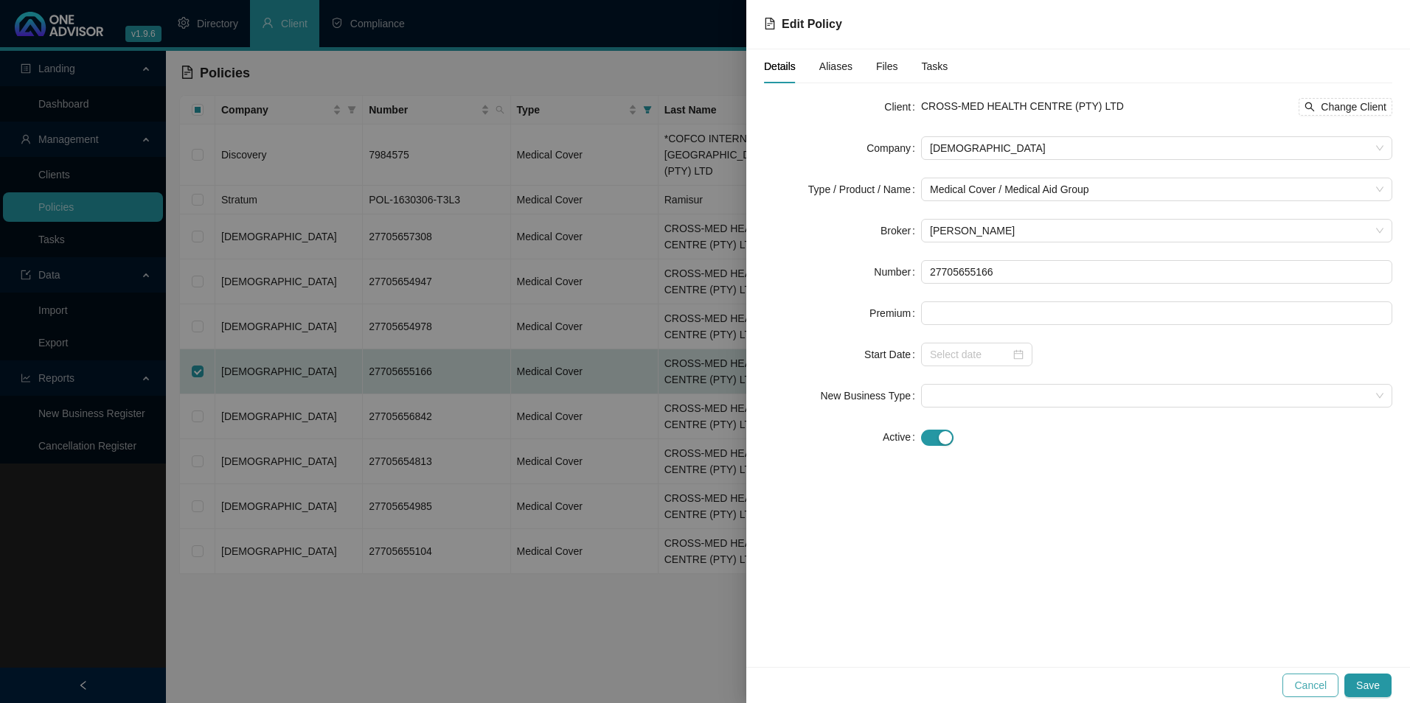
click at [1310, 678] on span "Cancel" at bounding box center [1310, 686] width 32 height 16
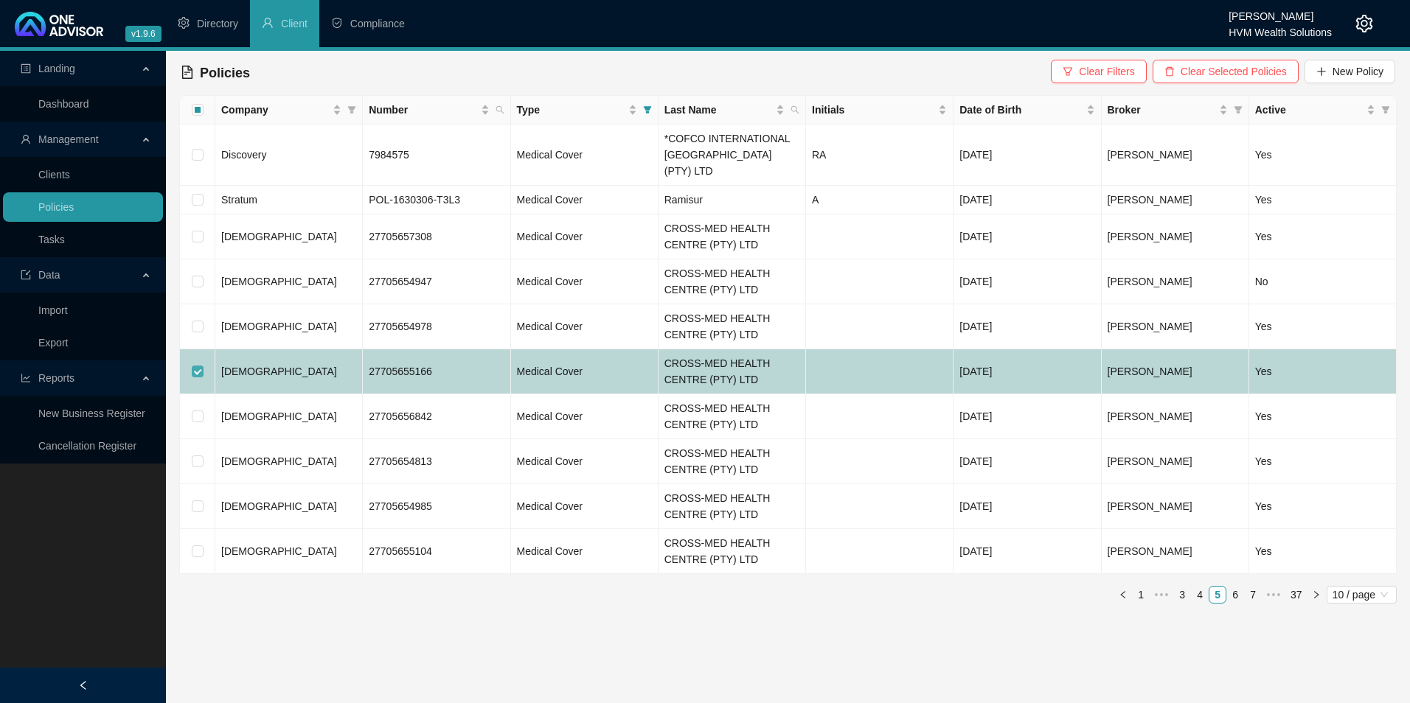
click at [200, 366] on input "checkbox" at bounding box center [198, 372] width 12 height 12
checkbox input "false"
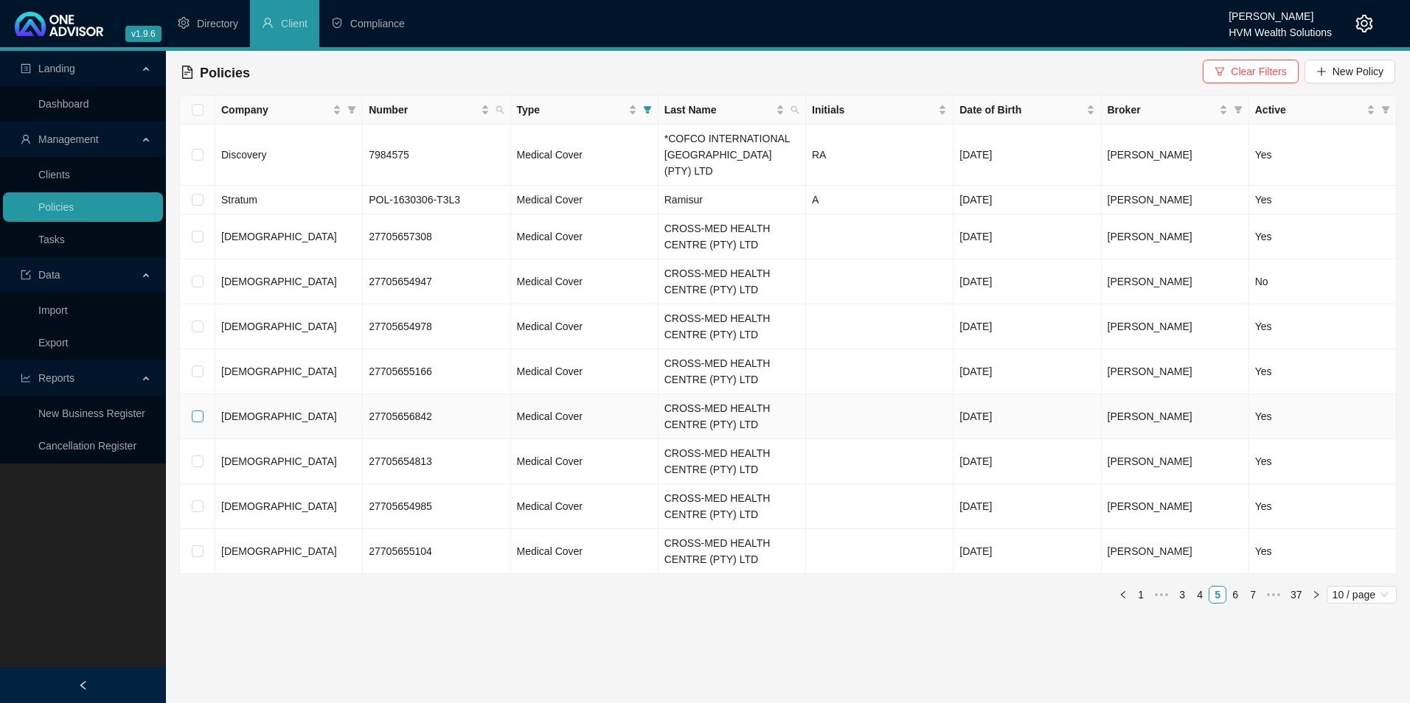
click at [196, 411] on input "checkbox" at bounding box center [198, 417] width 12 height 12
checkbox input "true"
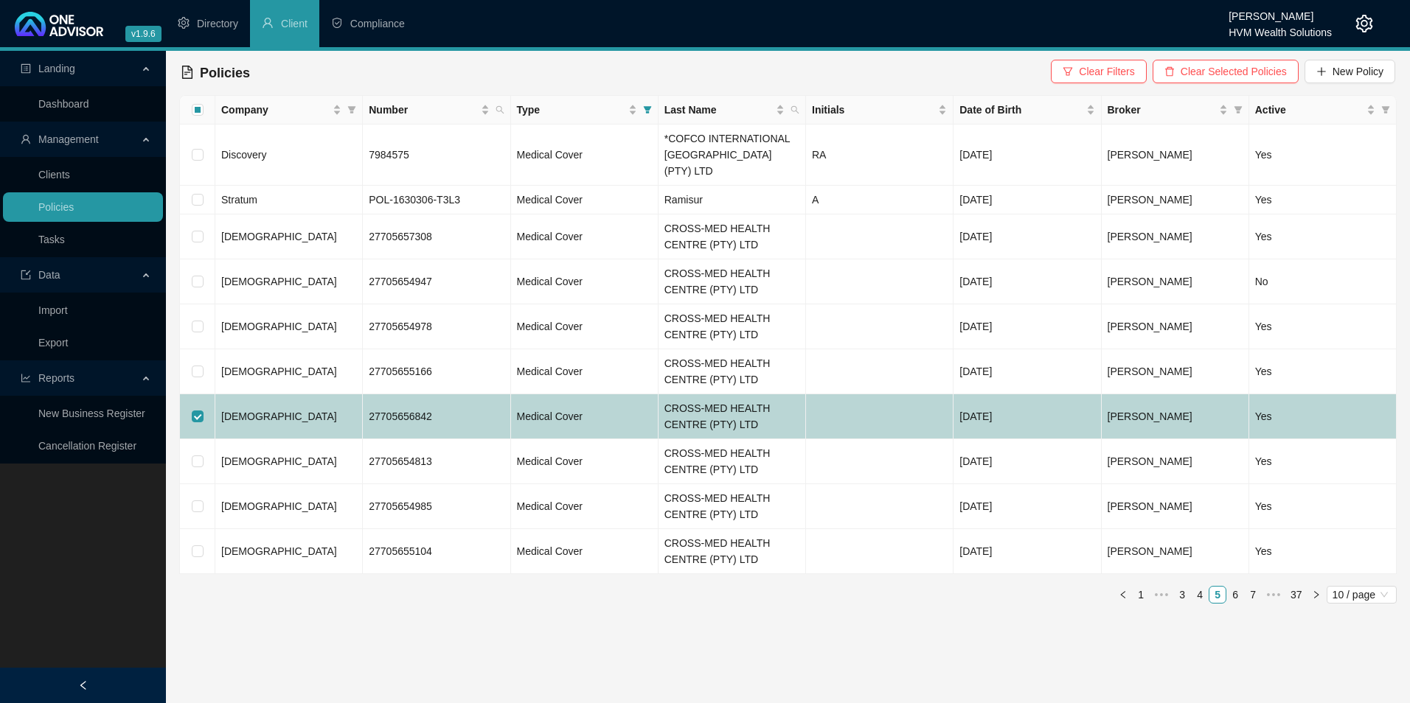
click at [298, 411] on td "[DEMOGRAPHIC_DATA]" at bounding box center [288, 416] width 147 height 45
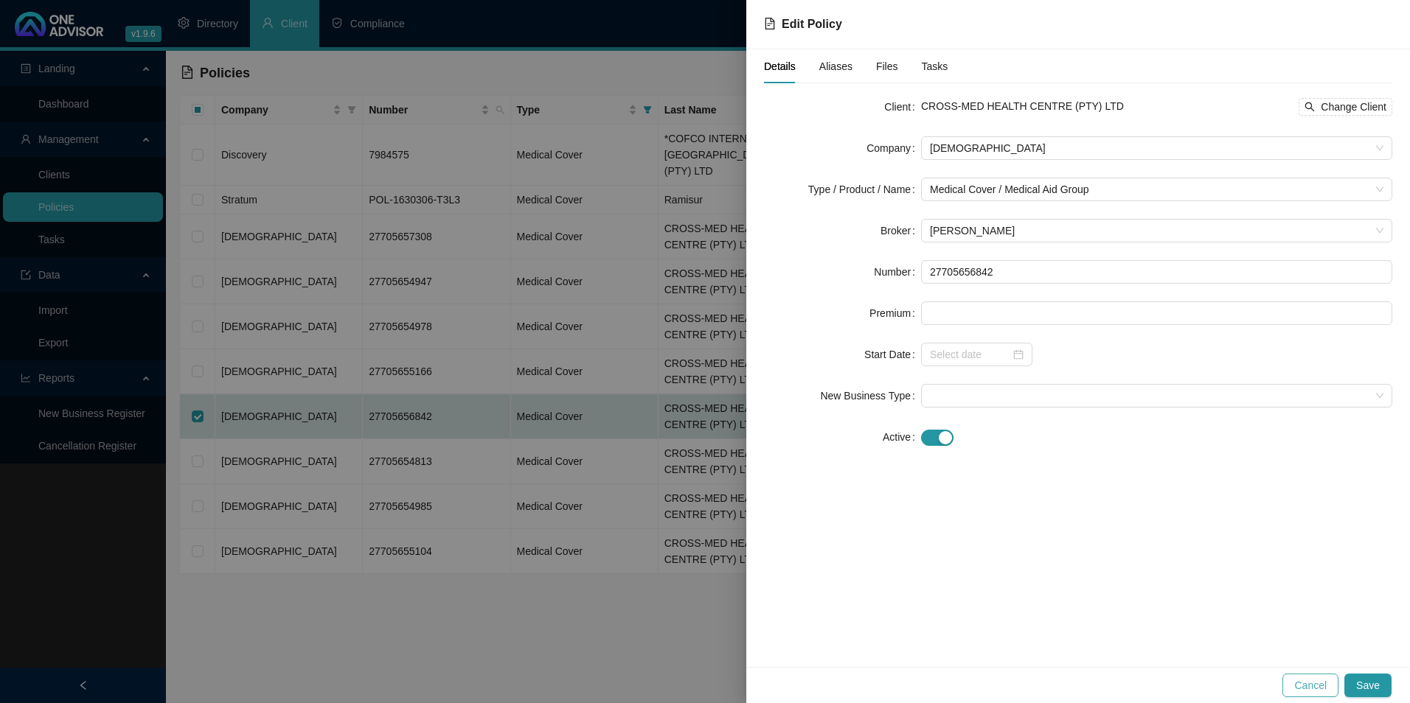
click at [1312, 683] on span "Cancel" at bounding box center [1310, 686] width 32 height 16
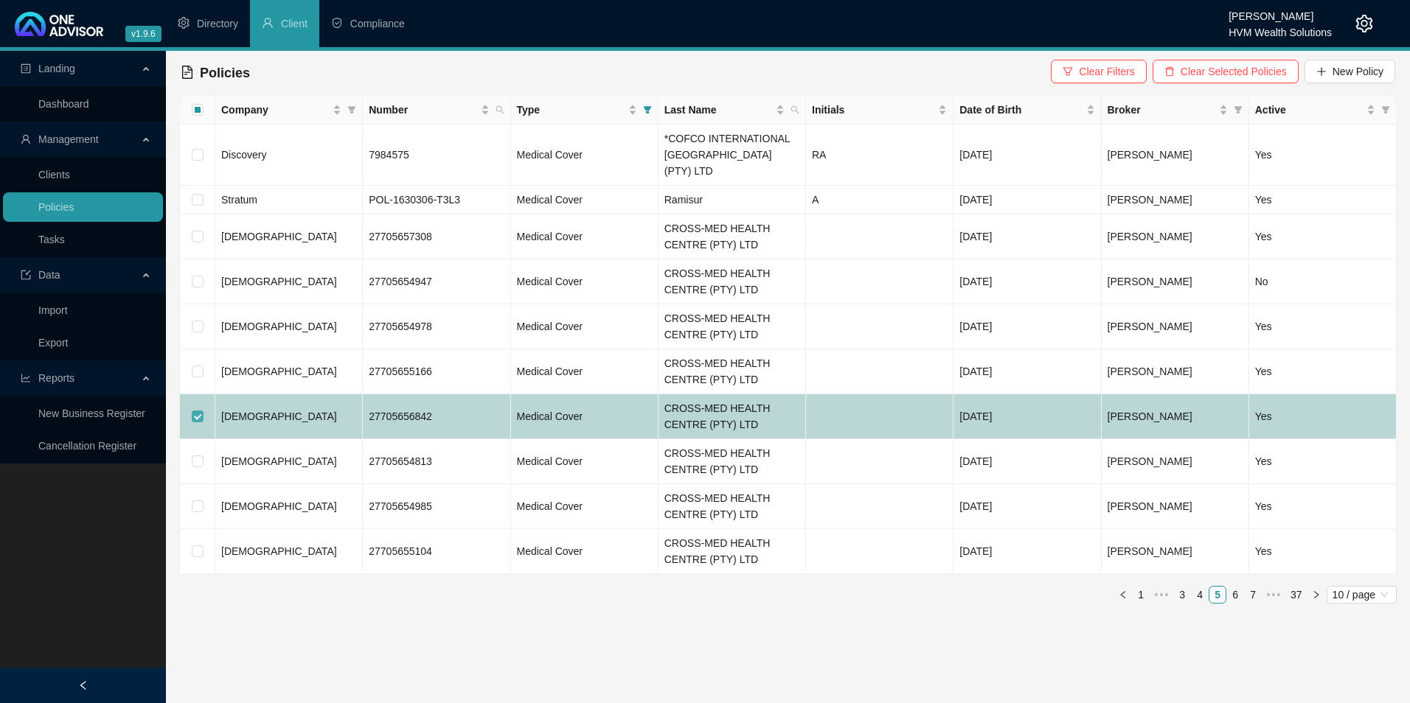
click at [197, 411] on input "checkbox" at bounding box center [198, 417] width 12 height 12
checkbox input "false"
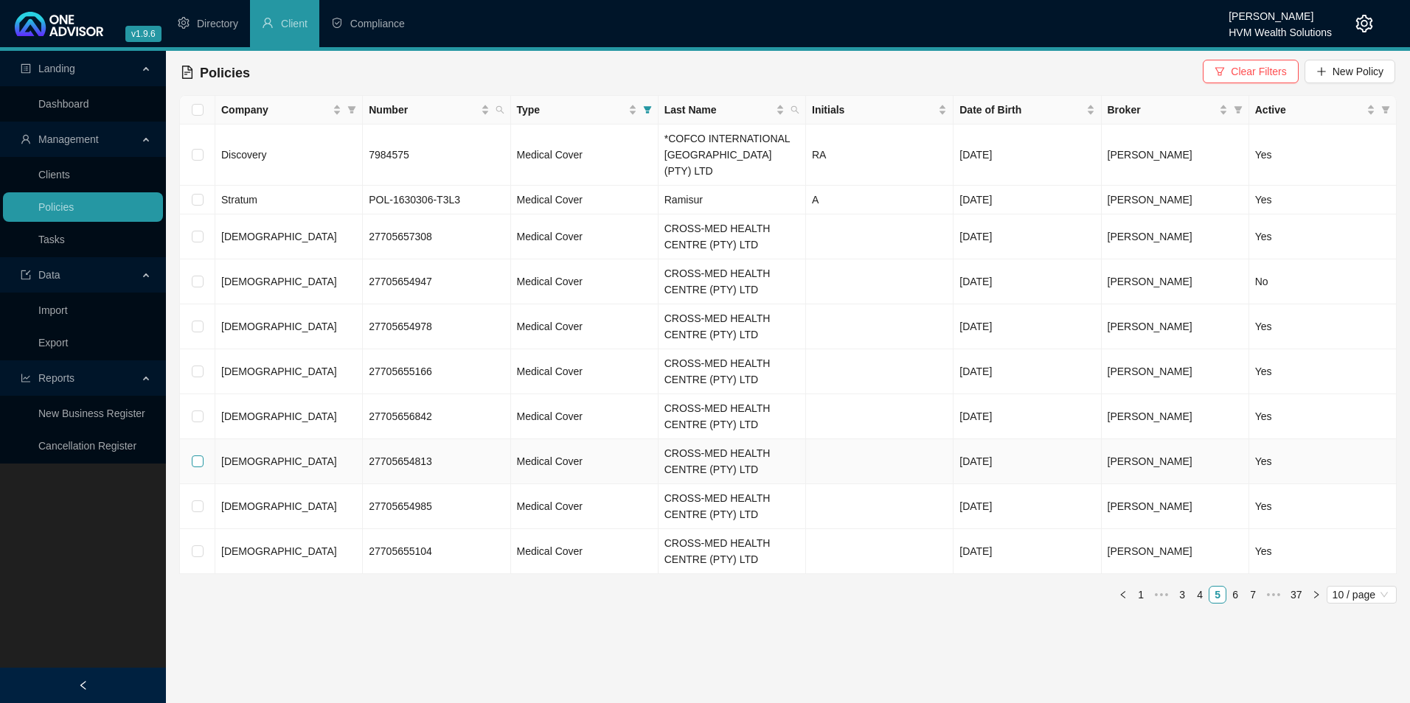
click at [198, 456] on input "checkbox" at bounding box center [198, 462] width 12 height 12
checkbox input "true"
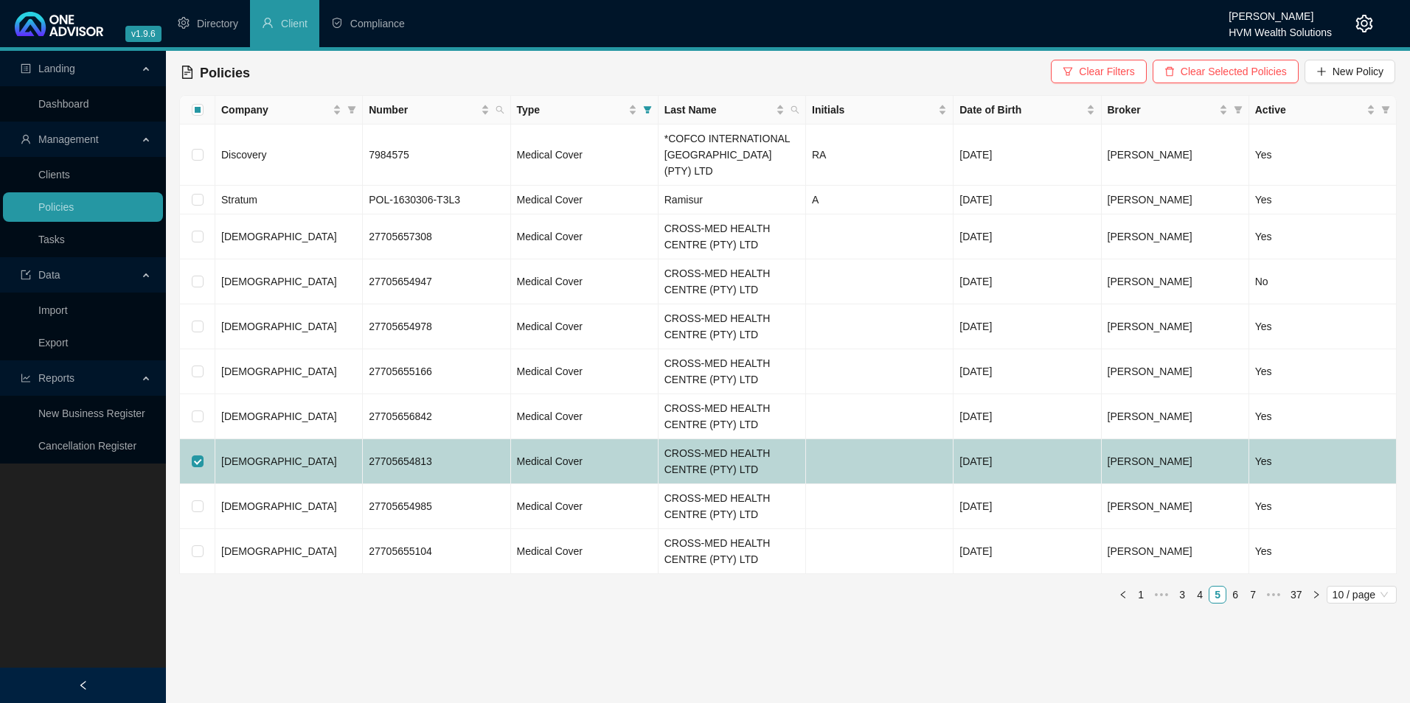
click at [286, 451] on td "[DEMOGRAPHIC_DATA]" at bounding box center [288, 461] width 147 height 45
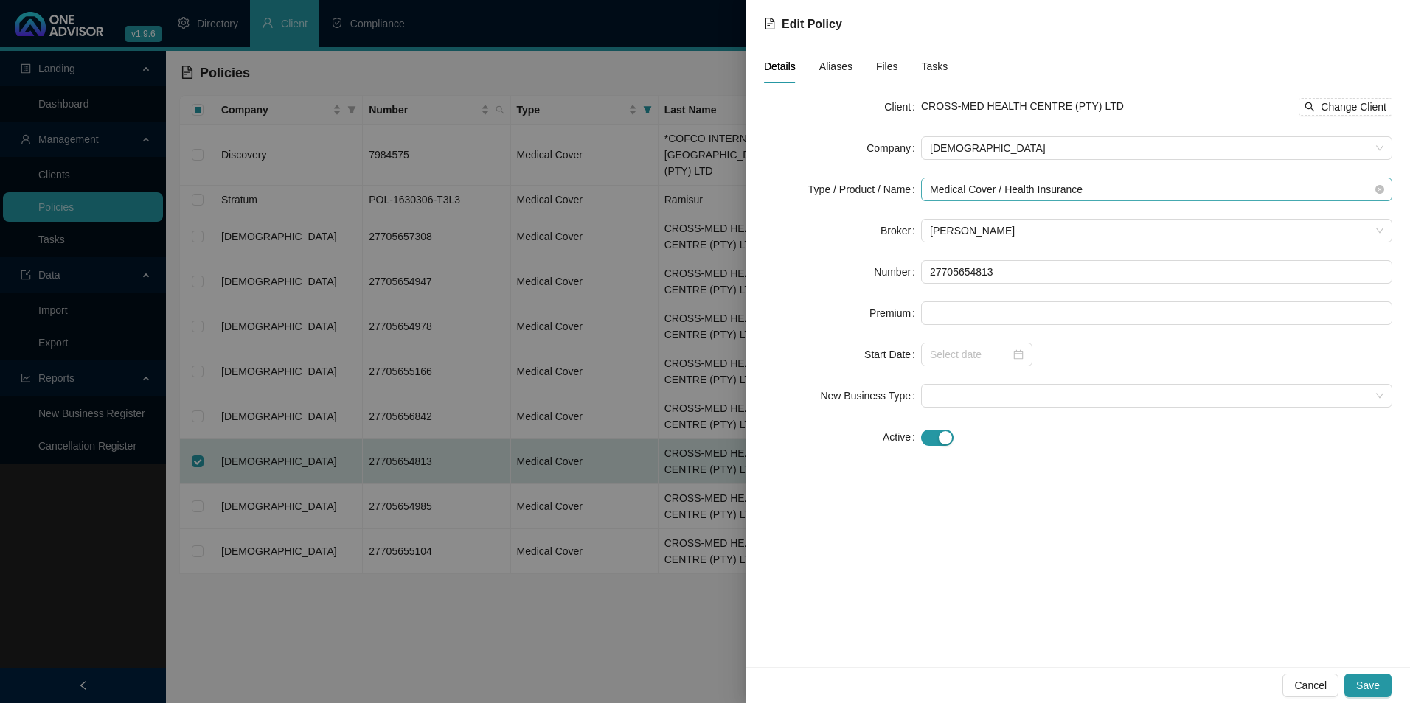
click at [1105, 199] on span "Medical Cover / Health Insurance" at bounding box center [1156, 189] width 453 height 22
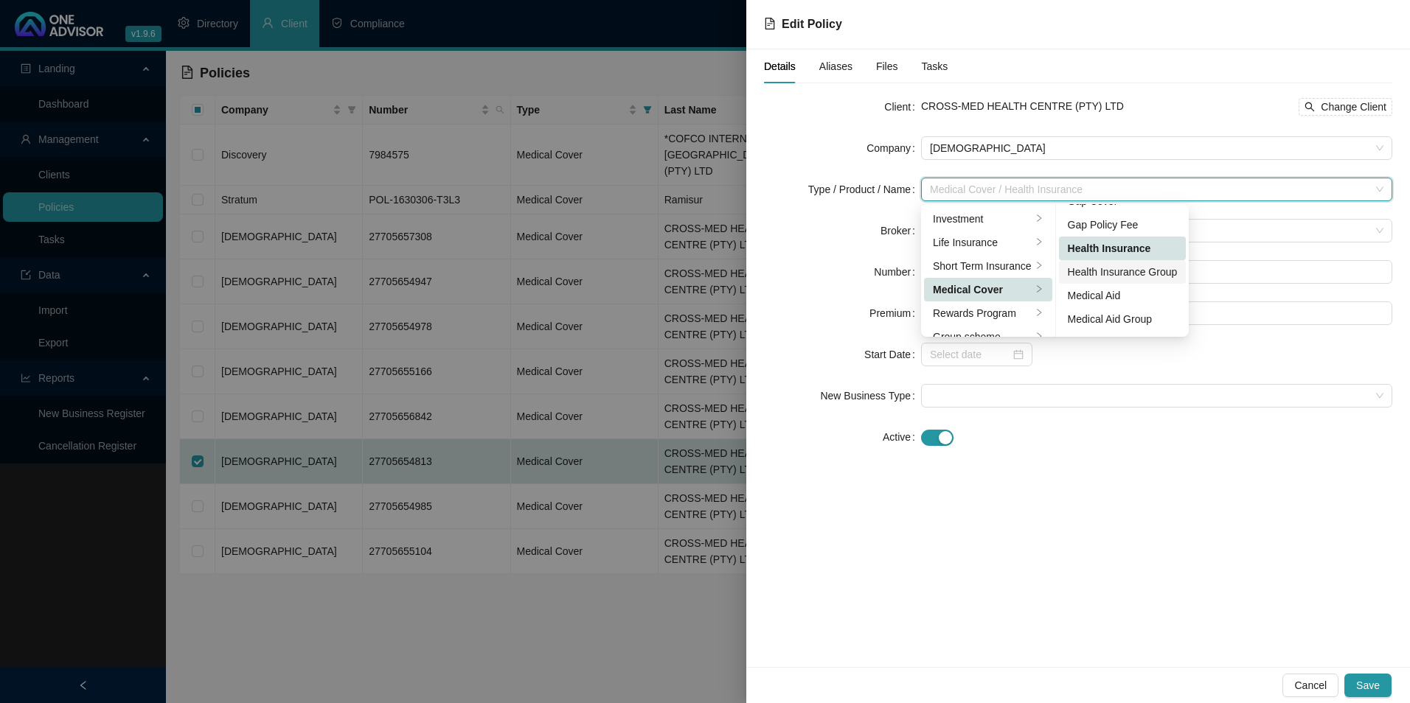
scroll to position [74, 0]
click at [1110, 283] on div "Medical Aid Group" at bounding box center [1123, 287] width 110 height 16
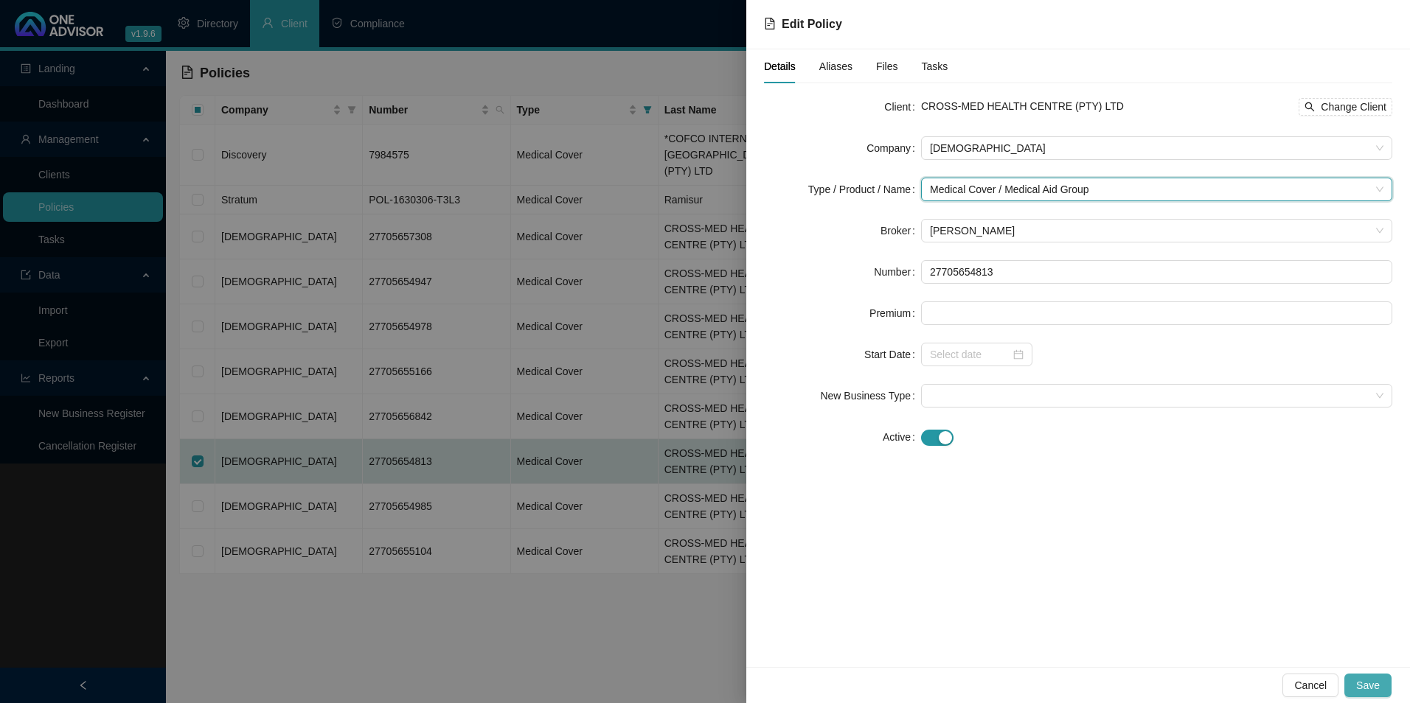
click at [1374, 683] on span "Save" at bounding box center [1368, 686] width 24 height 16
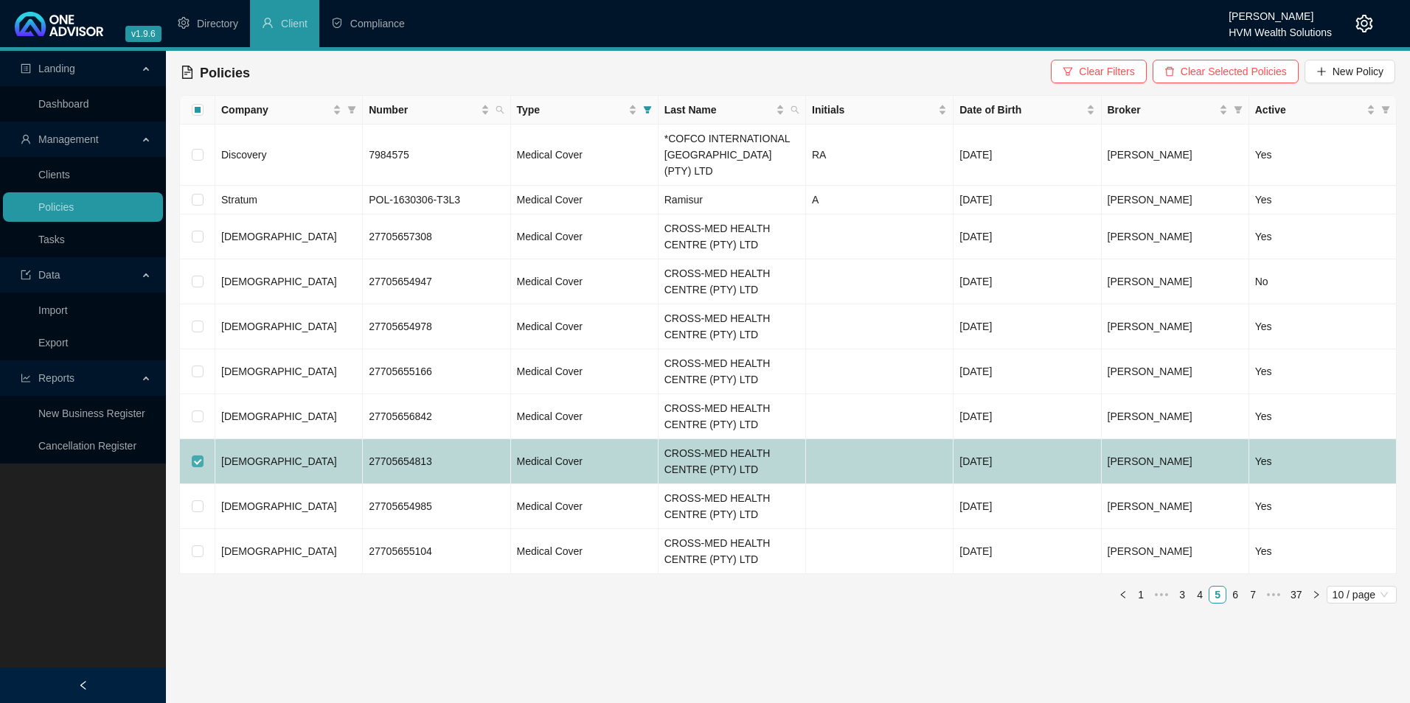
click at [196, 456] on input "checkbox" at bounding box center [198, 462] width 12 height 12
checkbox input "false"
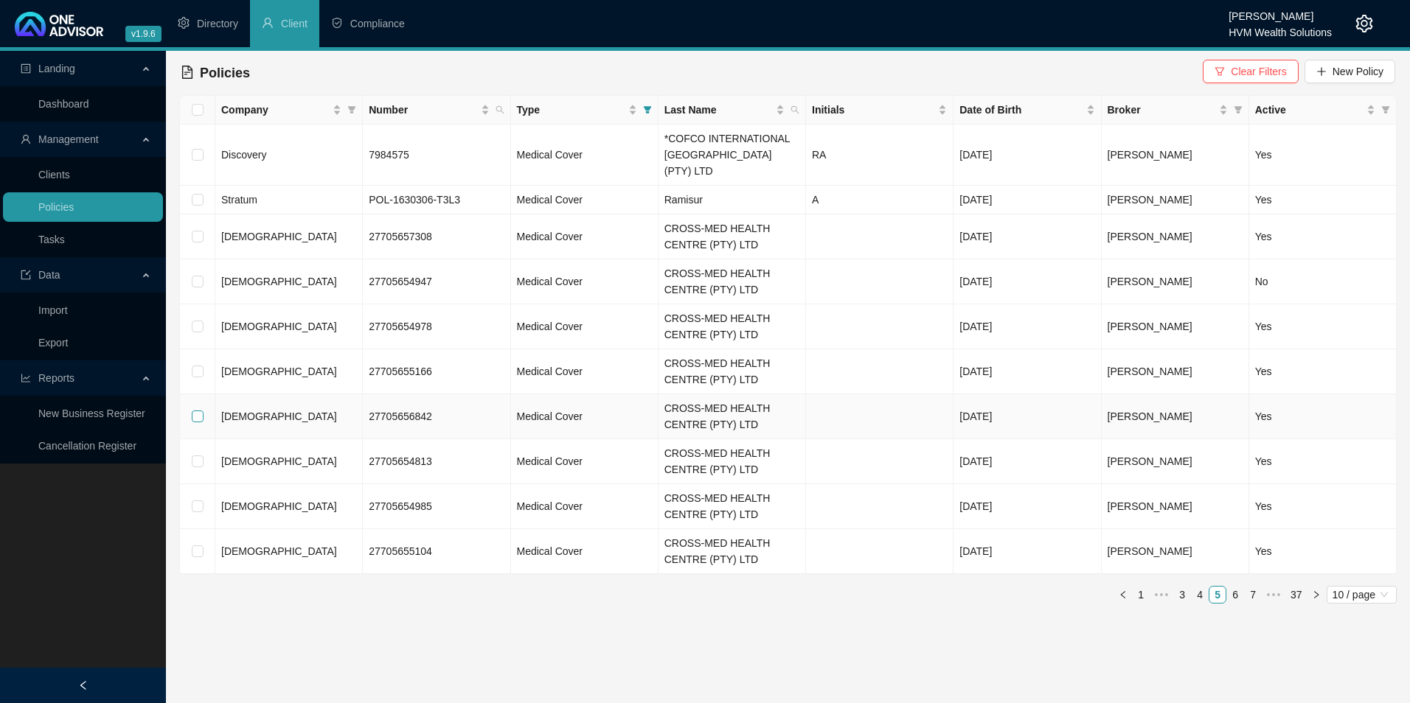
click at [201, 411] on input "checkbox" at bounding box center [198, 417] width 12 height 12
checkbox input "true"
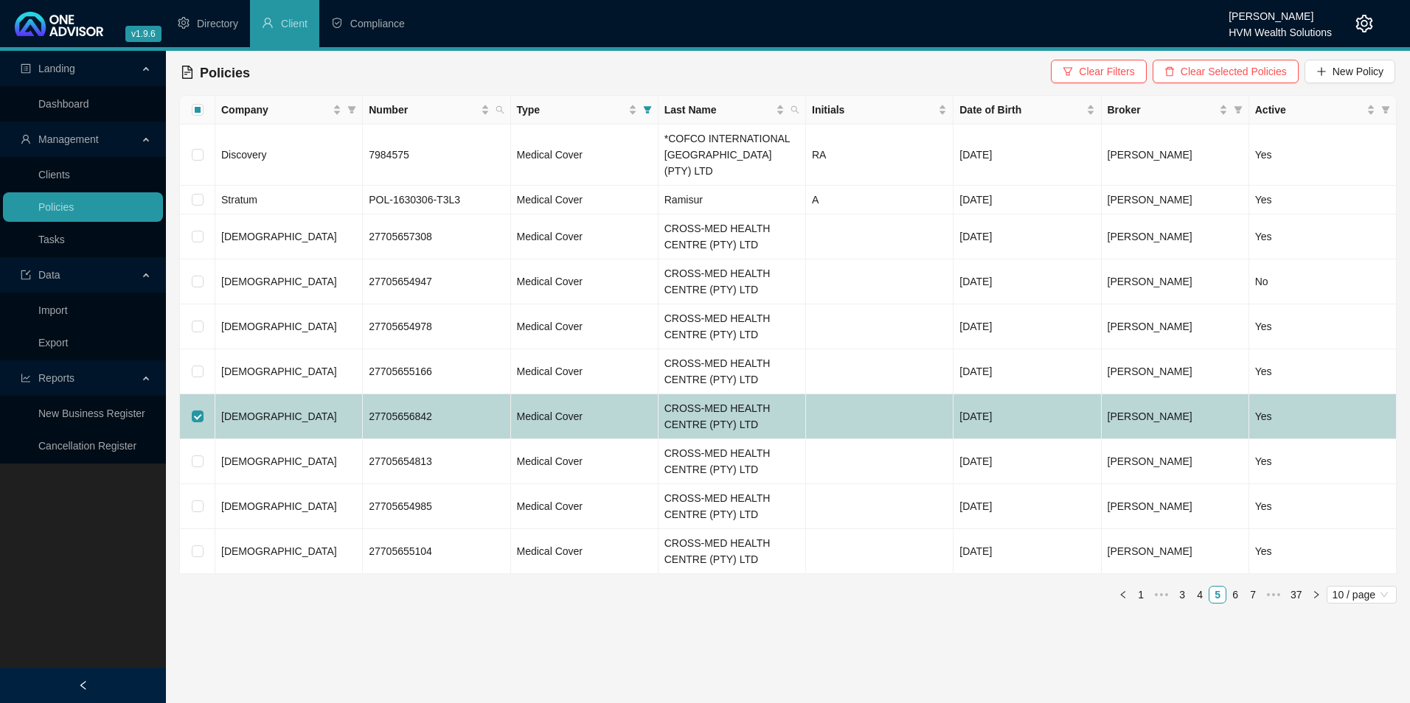
click at [272, 403] on td "[DEMOGRAPHIC_DATA]" at bounding box center [288, 416] width 147 height 45
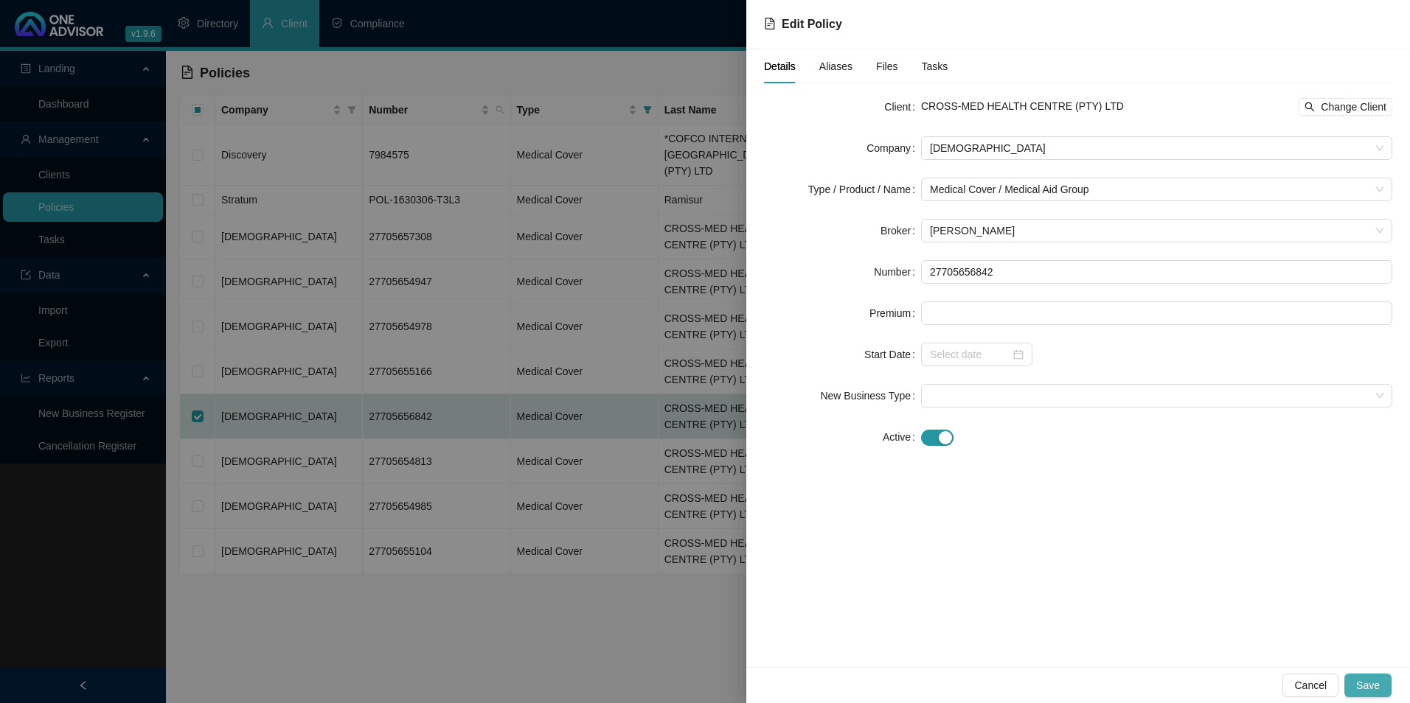
click at [1369, 683] on span "Save" at bounding box center [1368, 686] width 24 height 16
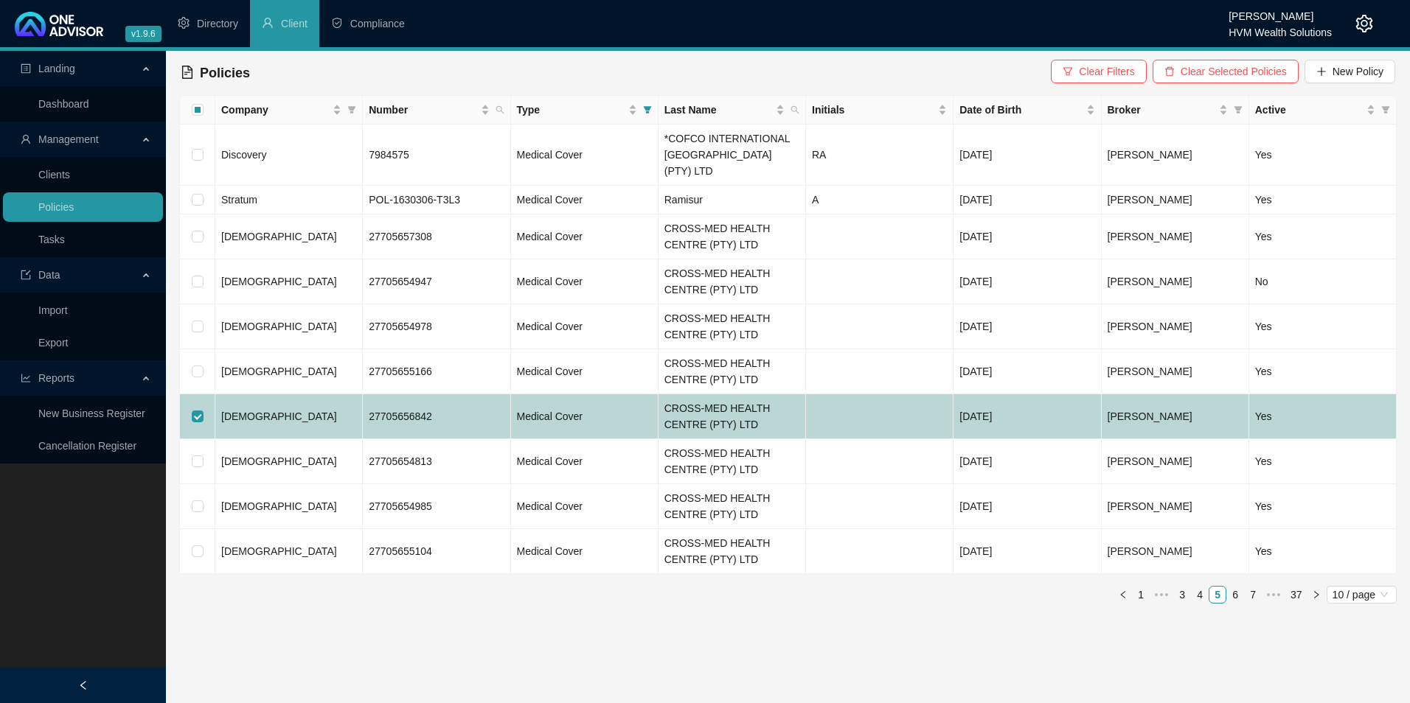
click at [355, 413] on td "[DEMOGRAPHIC_DATA]" at bounding box center [288, 416] width 147 height 45
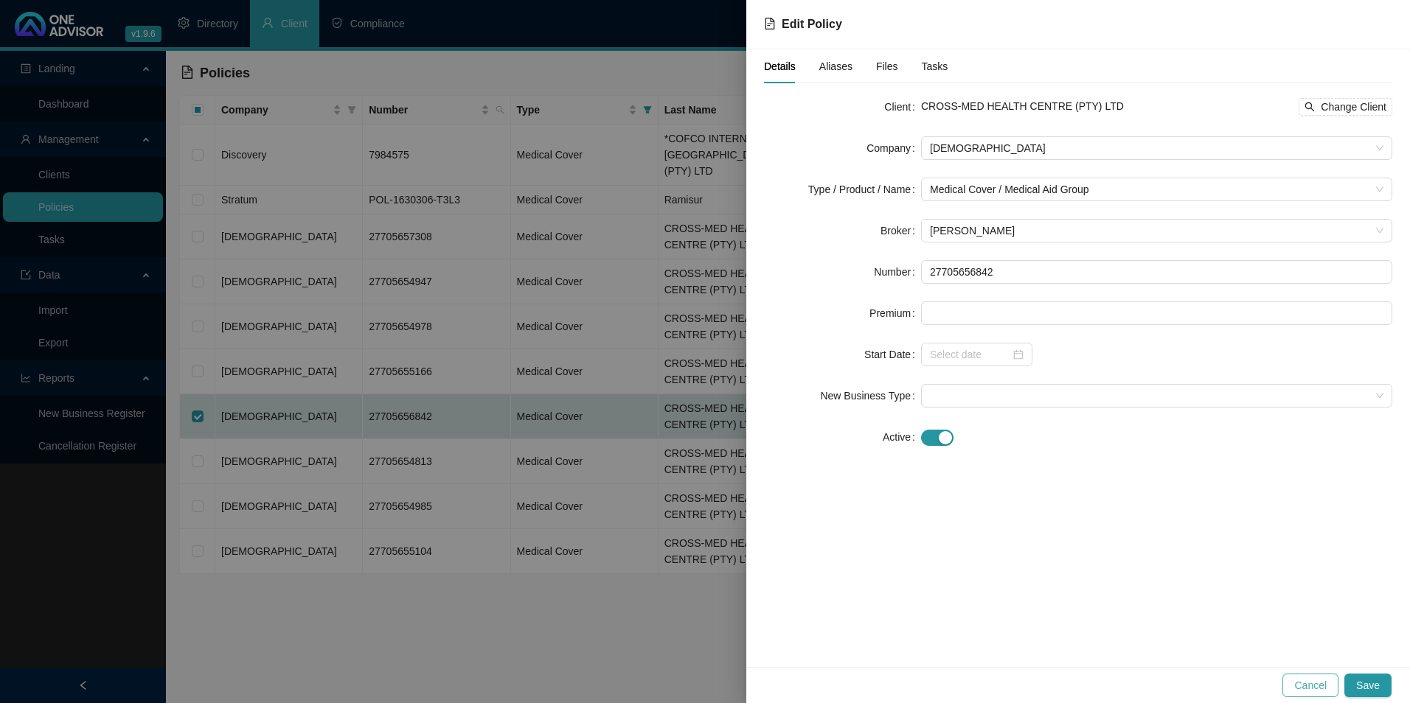
click at [1315, 683] on span "Cancel" at bounding box center [1310, 686] width 32 height 16
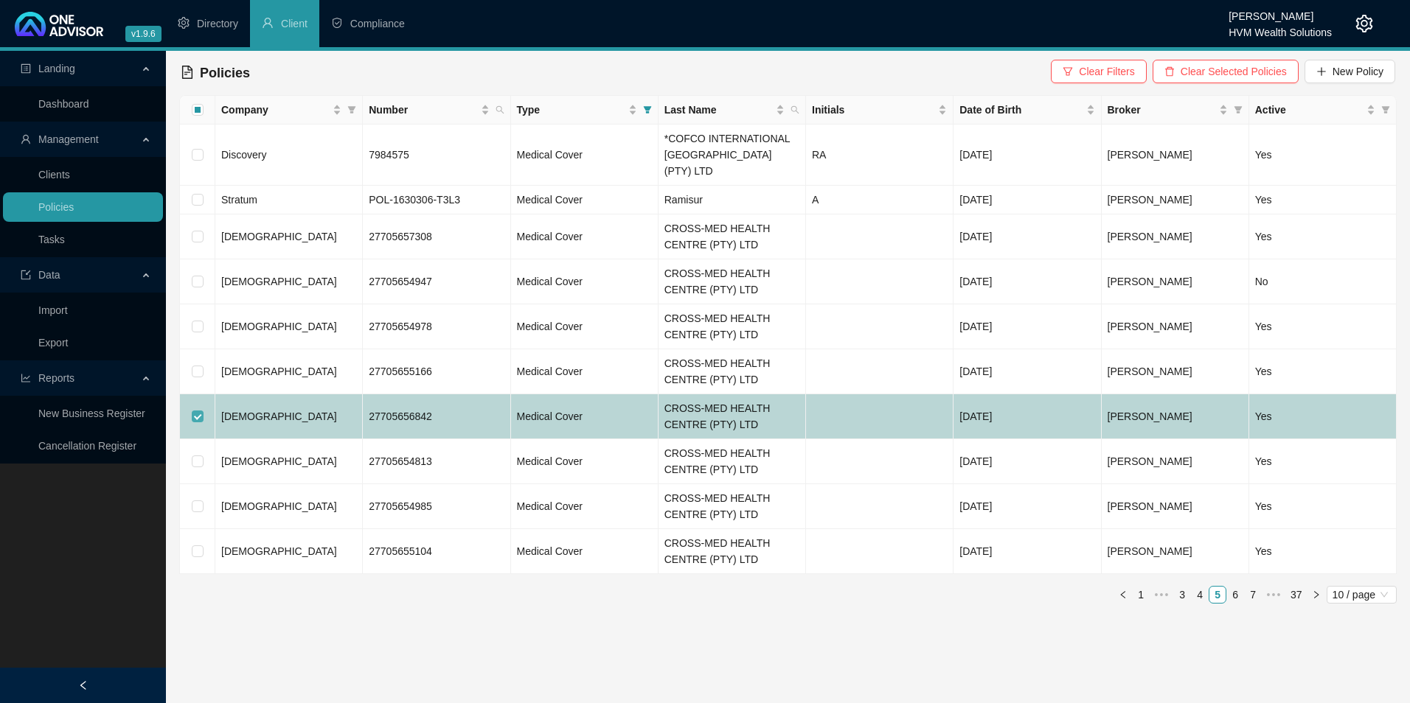
click at [200, 411] on input "checkbox" at bounding box center [198, 417] width 12 height 12
checkbox input "false"
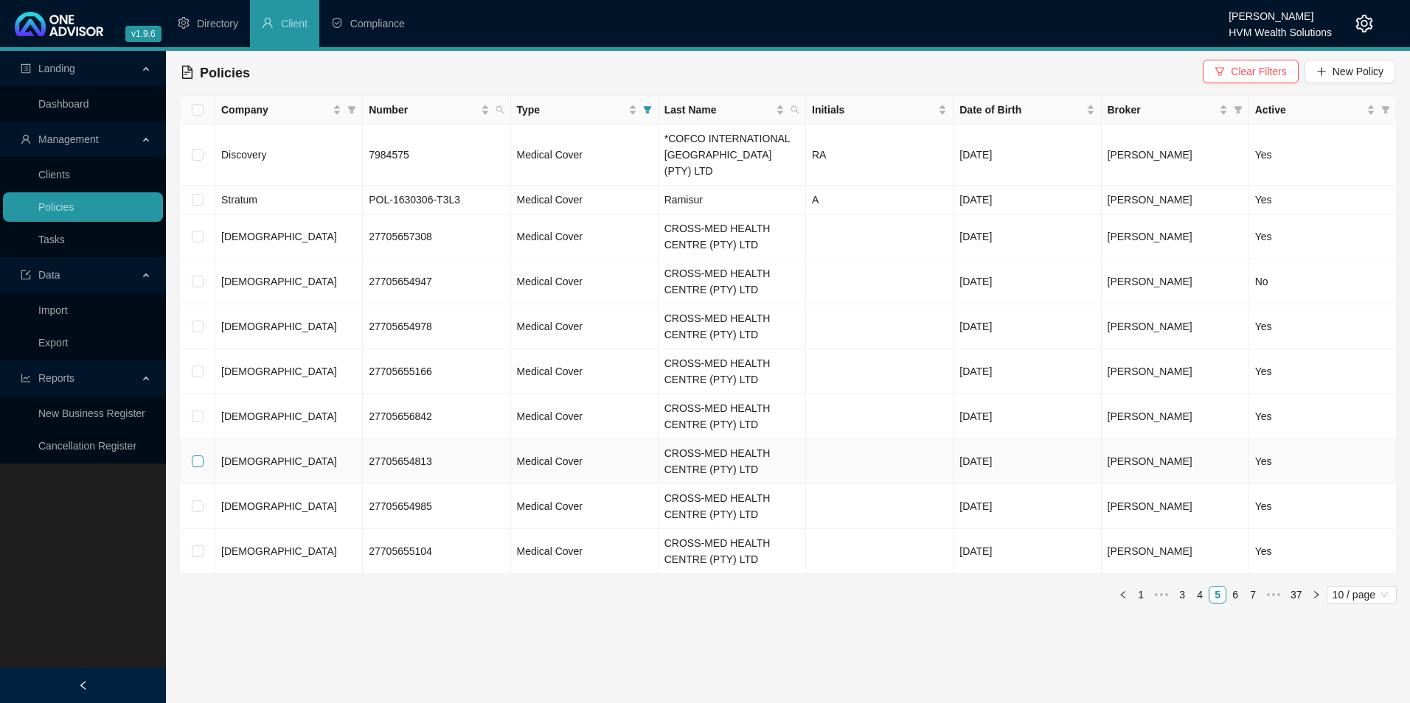
click at [197, 456] on input "checkbox" at bounding box center [198, 462] width 12 height 12
checkbox input "true"
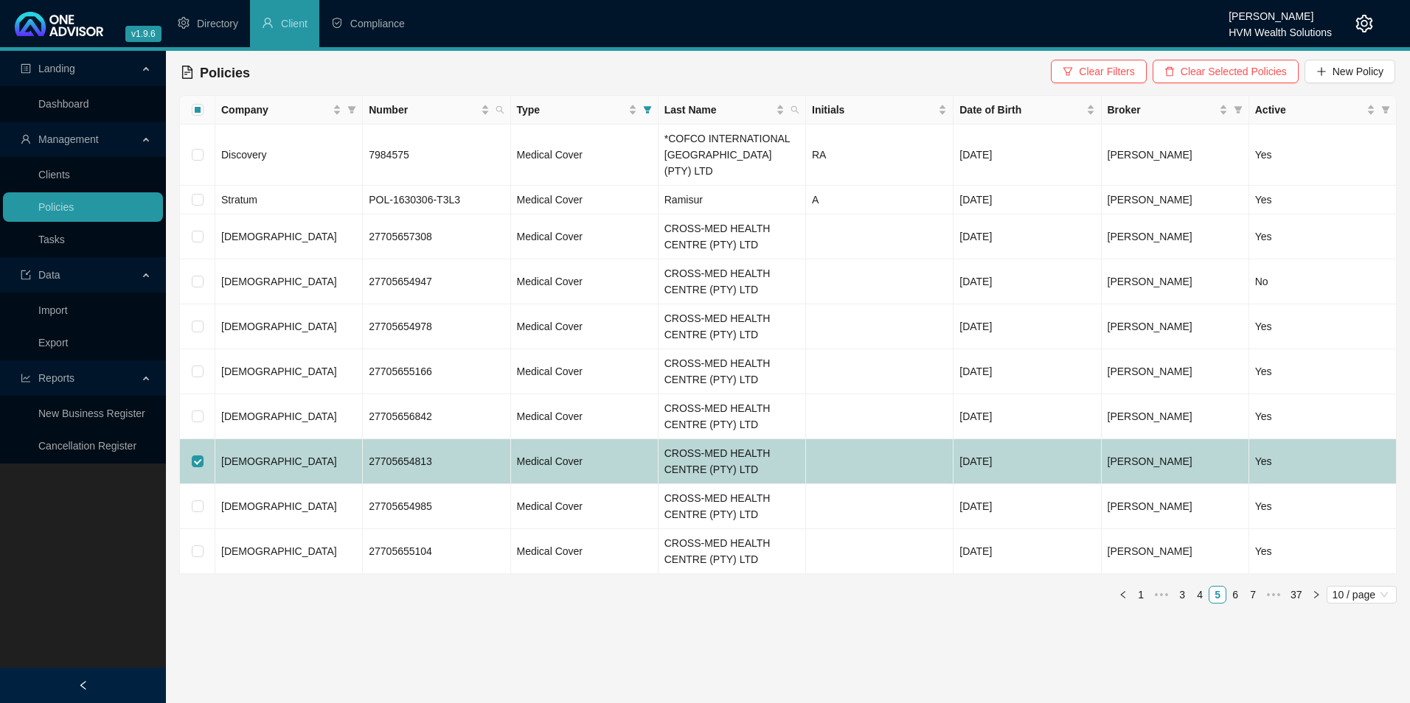
click at [344, 451] on td "[DEMOGRAPHIC_DATA]" at bounding box center [288, 461] width 147 height 45
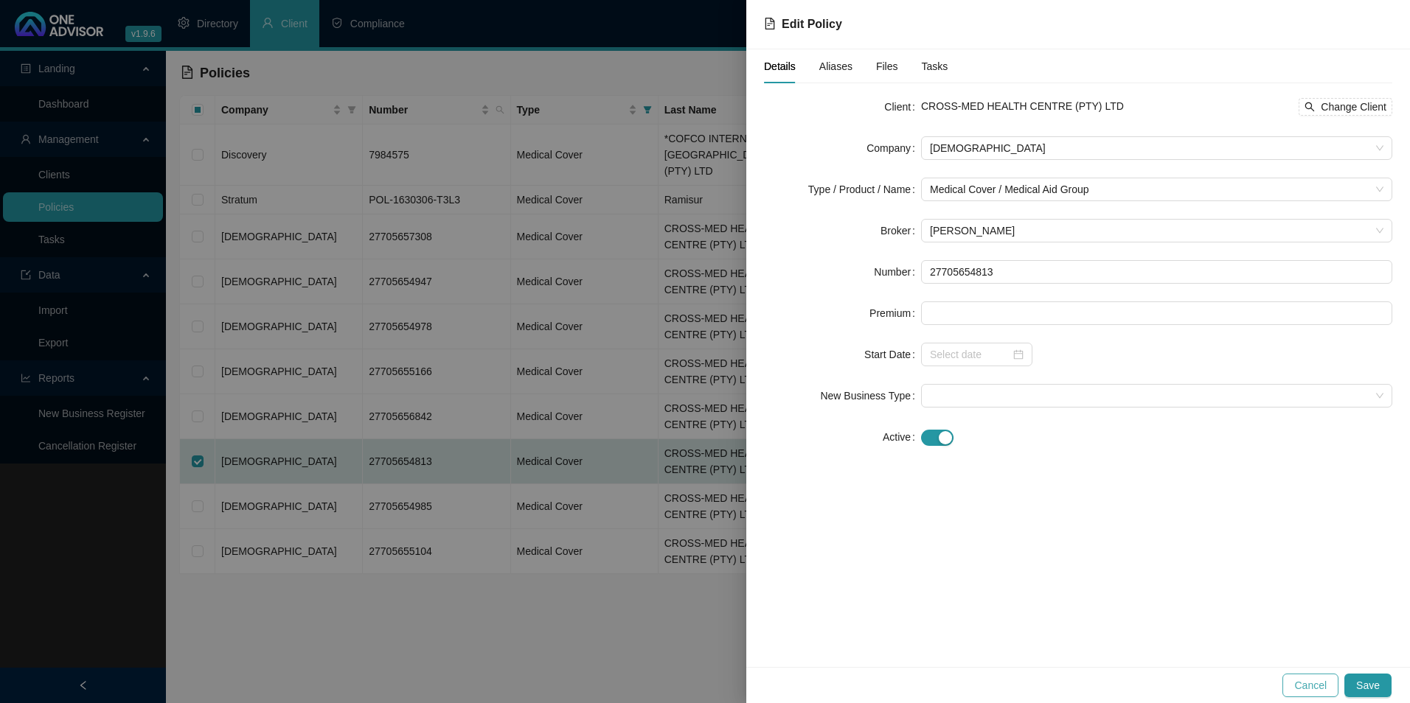
click at [1310, 682] on span "Cancel" at bounding box center [1310, 686] width 32 height 16
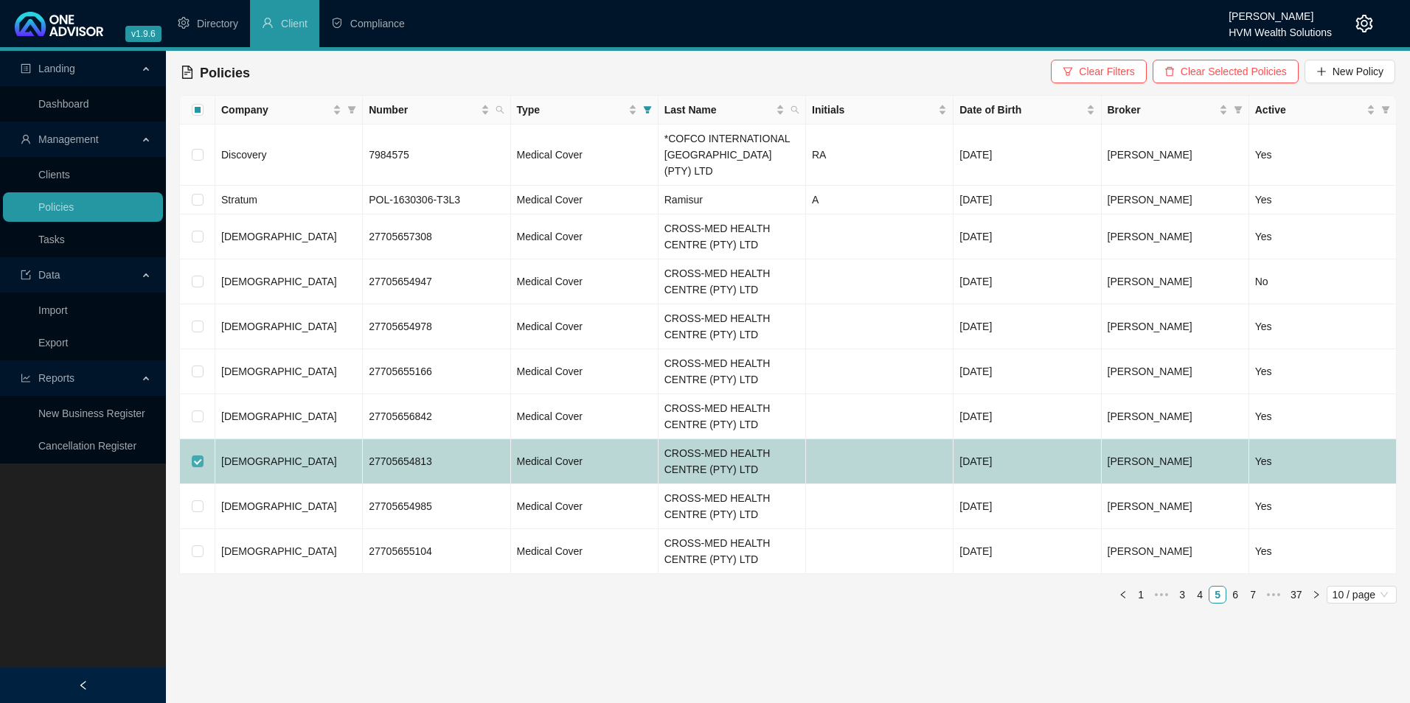
click at [198, 456] on input "checkbox" at bounding box center [198, 462] width 12 height 12
checkbox input "false"
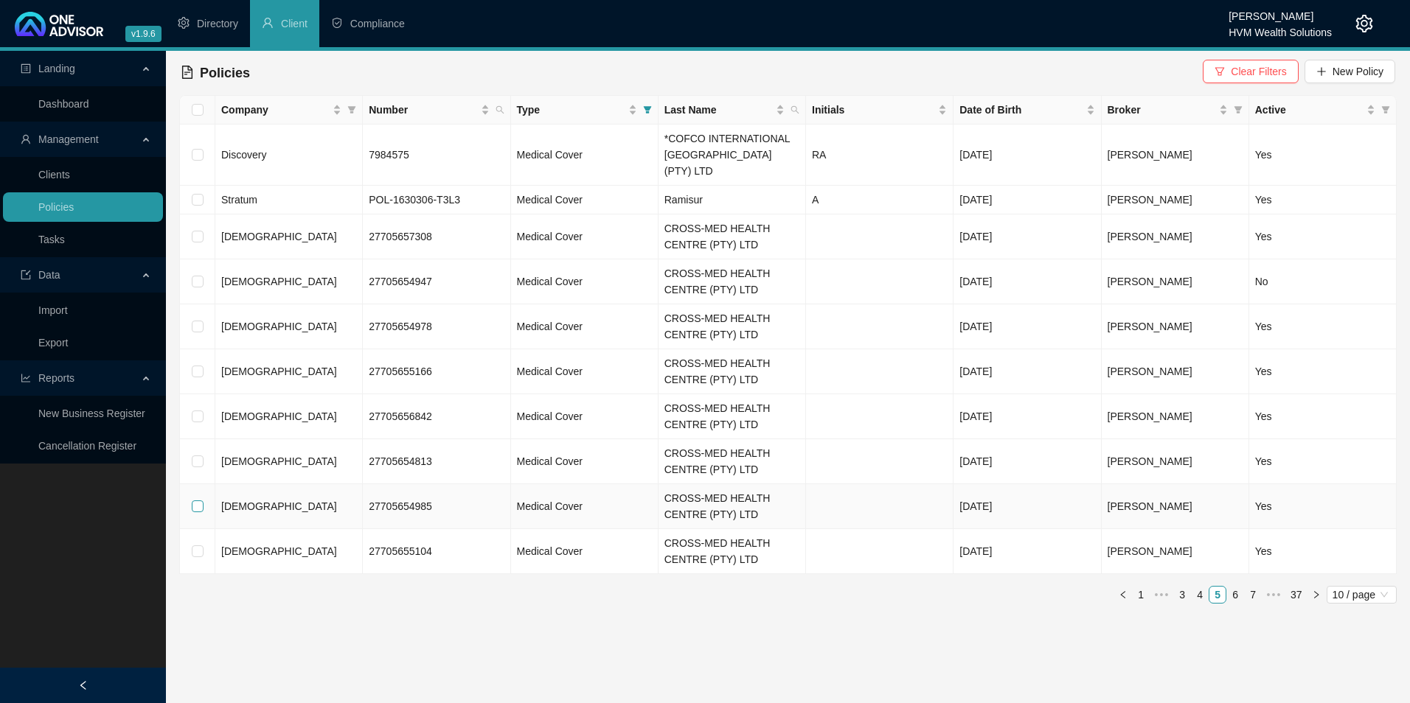
click at [201, 501] on input "checkbox" at bounding box center [198, 507] width 12 height 12
checkbox input "true"
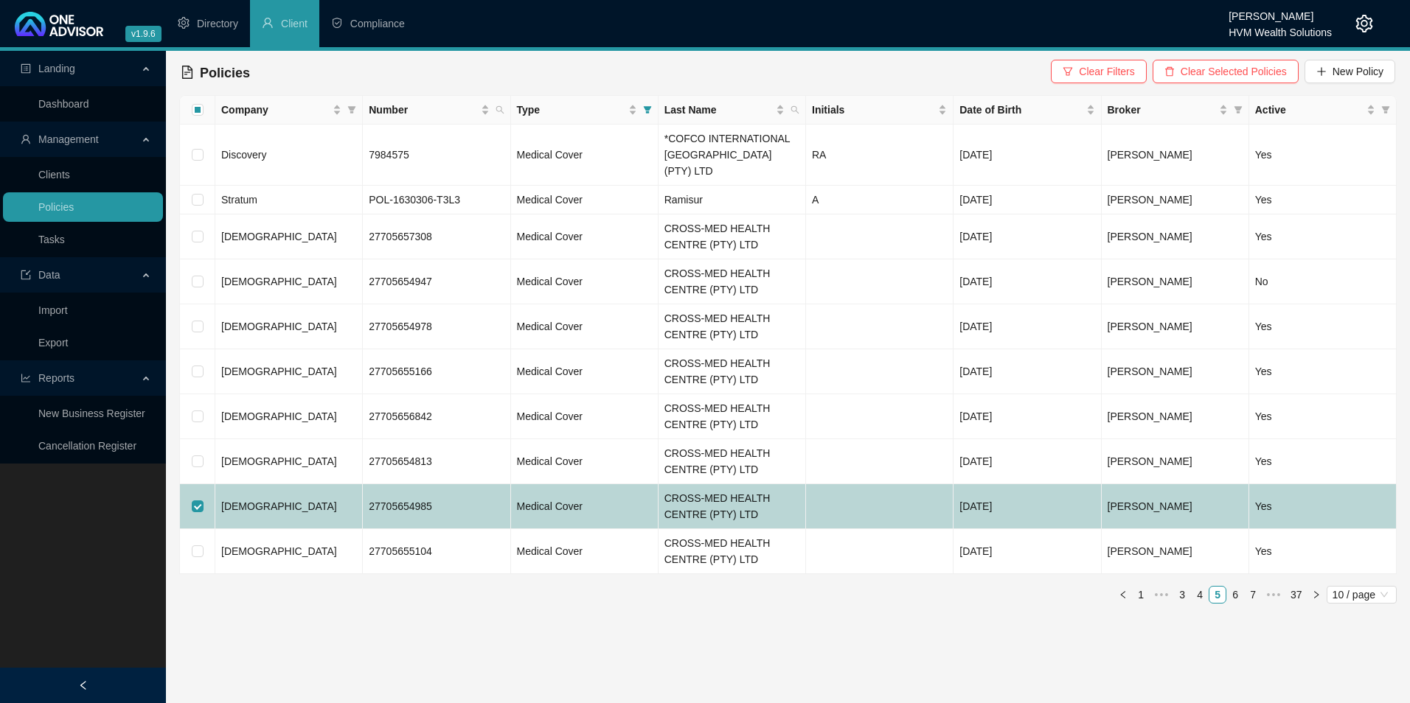
click at [240, 501] on span "[DEMOGRAPHIC_DATA]" at bounding box center [279, 507] width 116 height 12
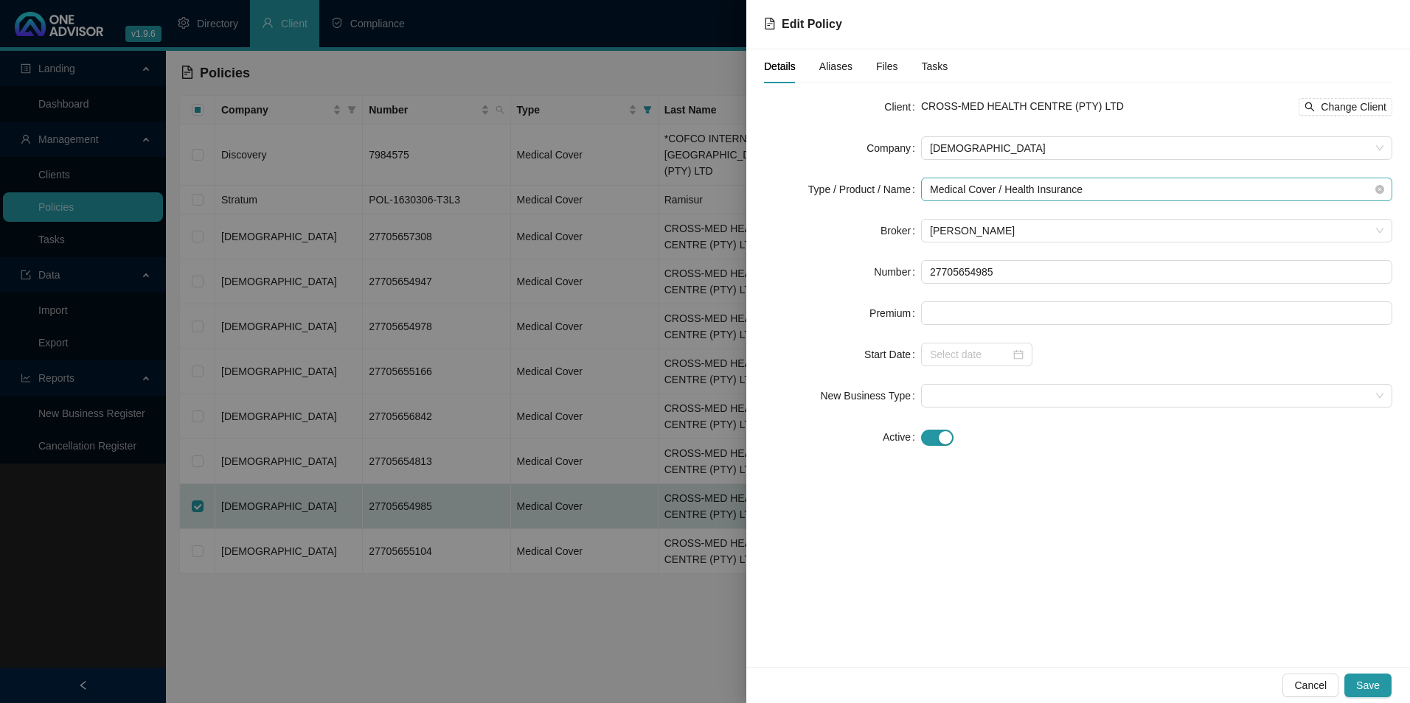
click at [1127, 189] on span "Medical Cover / Health Insurance" at bounding box center [1156, 189] width 453 height 22
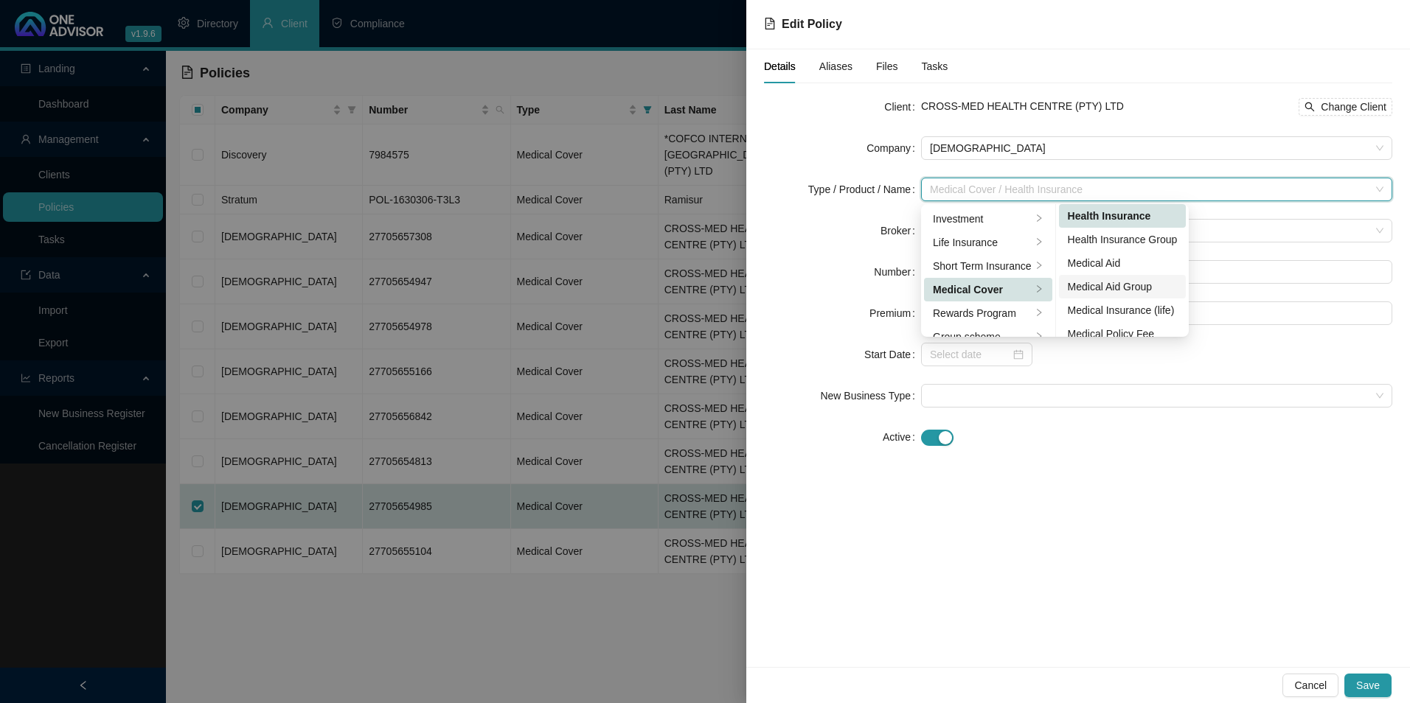
click at [1133, 284] on div "Medical Aid Group" at bounding box center [1123, 287] width 110 height 16
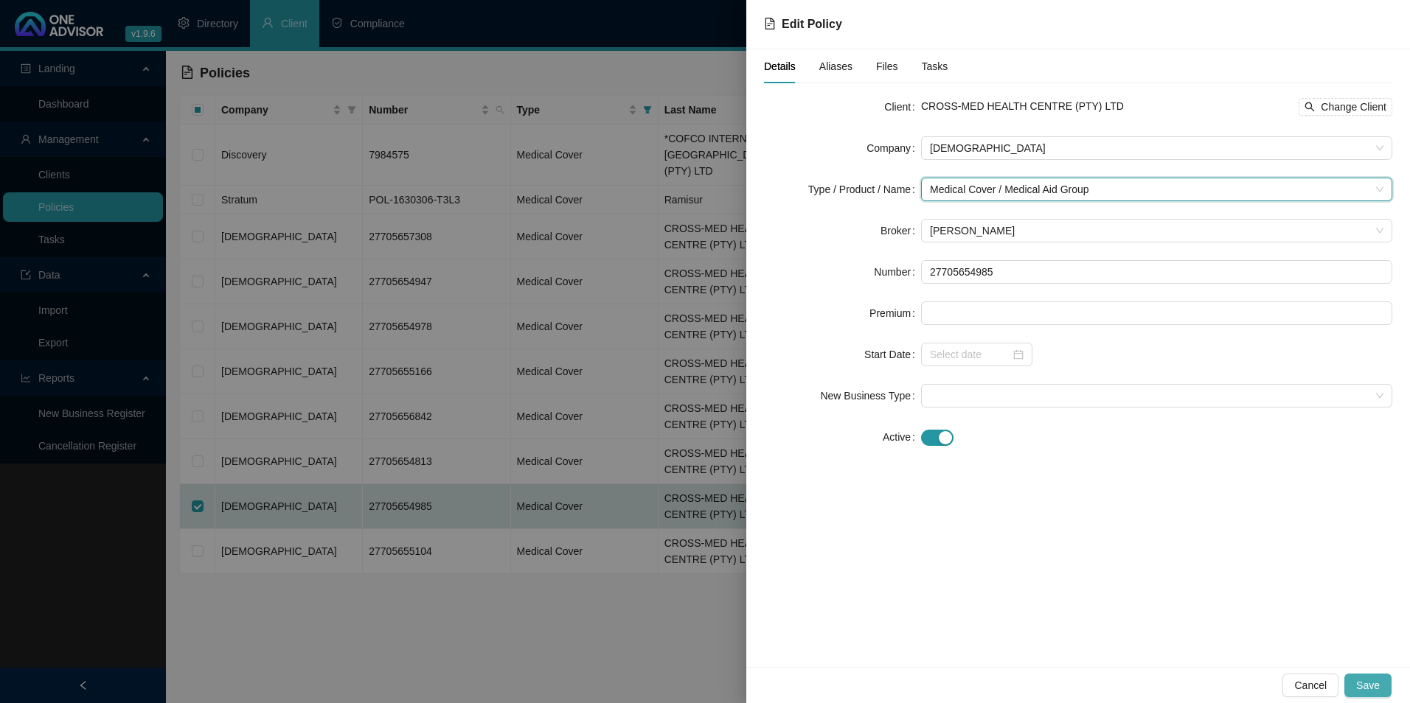
click at [1367, 675] on button "Save" at bounding box center [1367, 686] width 47 height 24
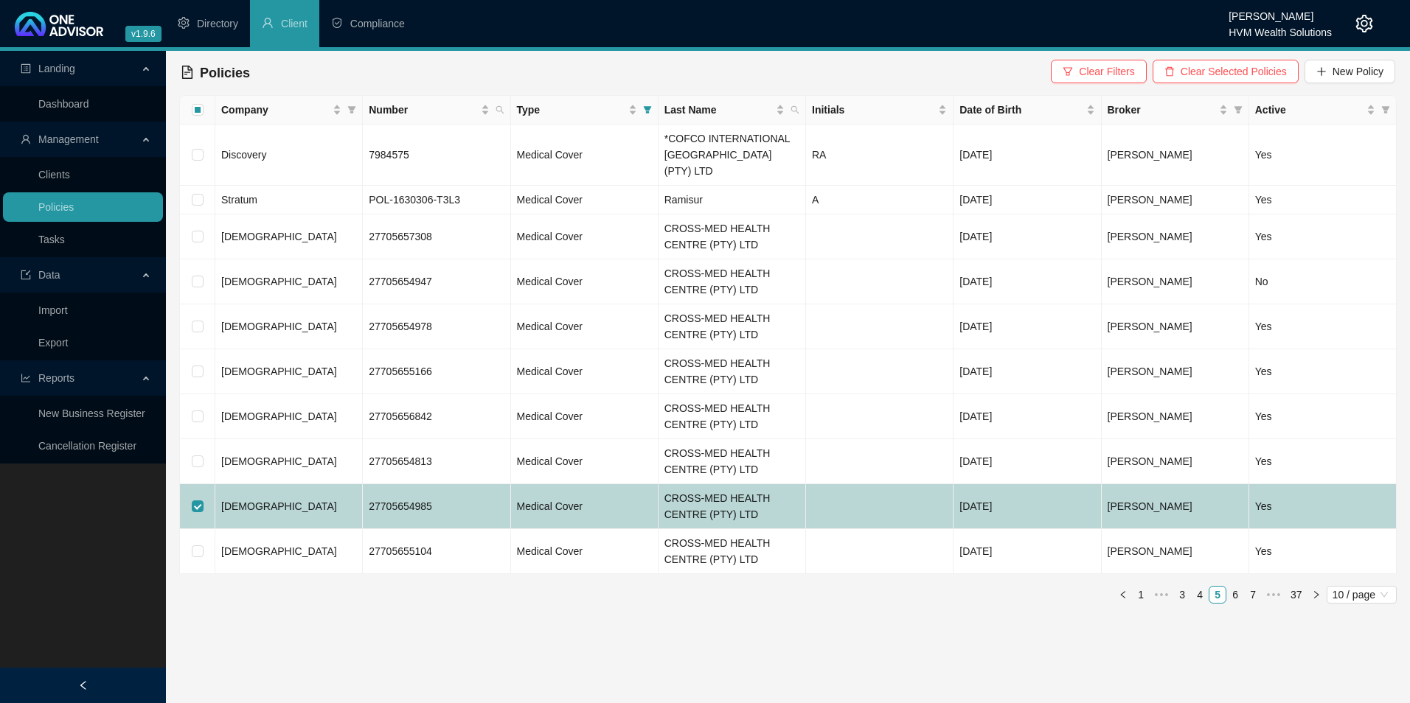
click at [267, 490] on td "[DEMOGRAPHIC_DATA]" at bounding box center [288, 506] width 147 height 45
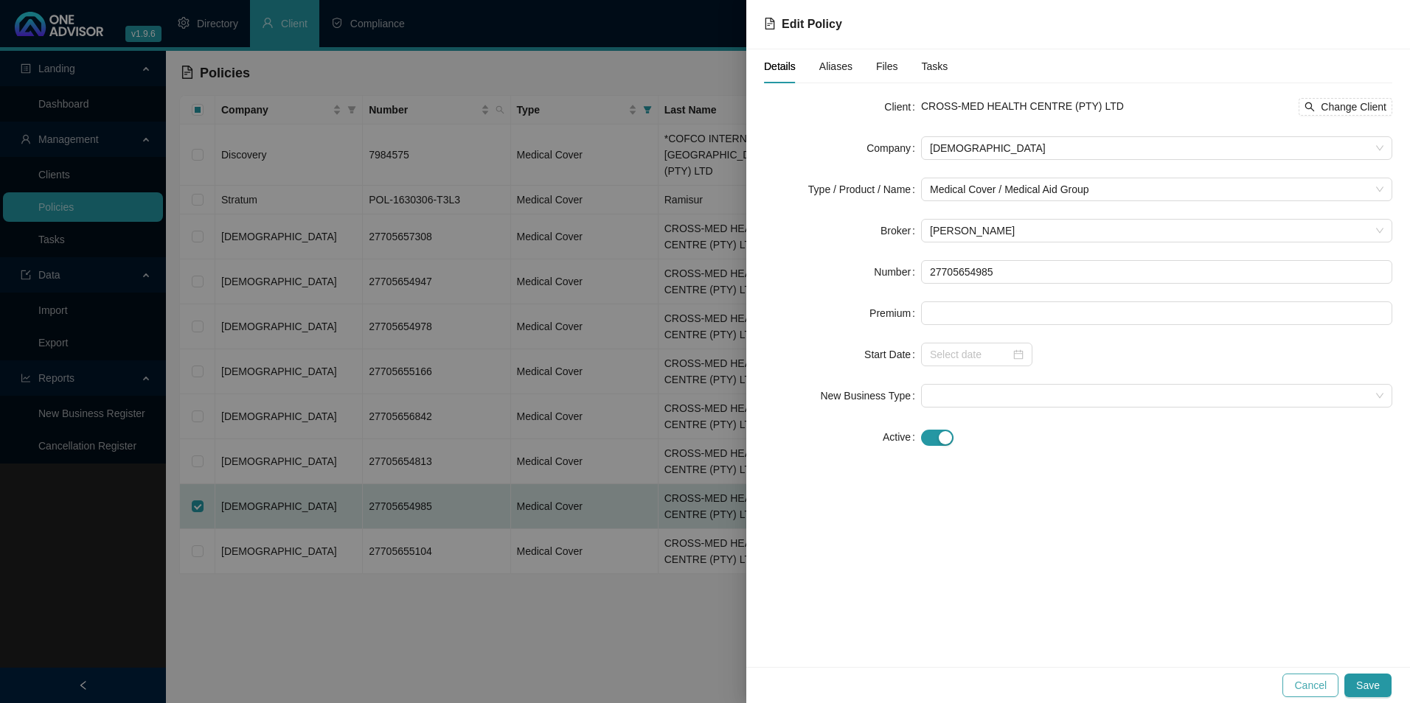
click at [1313, 687] on span "Cancel" at bounding box center [1310, 686] width 32 height 16
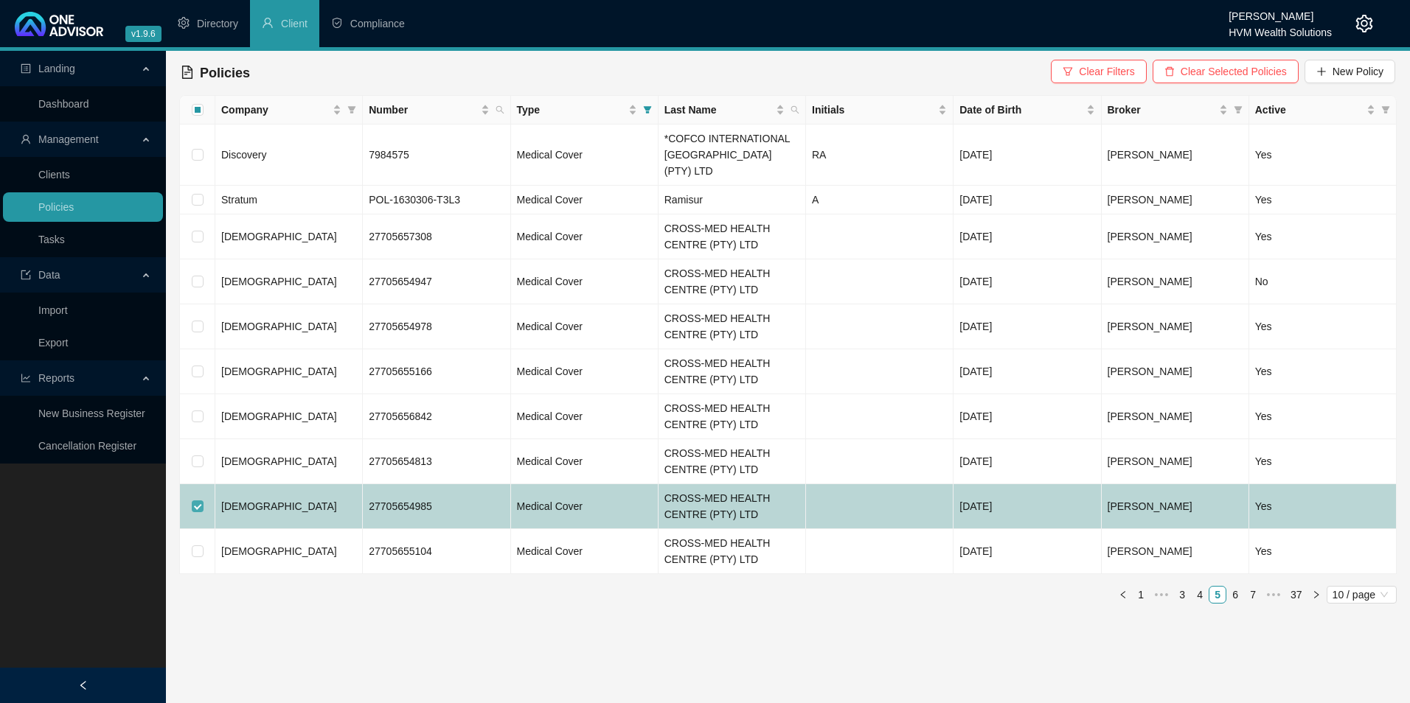
click at [201, 501] on input "checkbox" at bounding box center [198, 507] width 12 height 12
checkbox input "false"
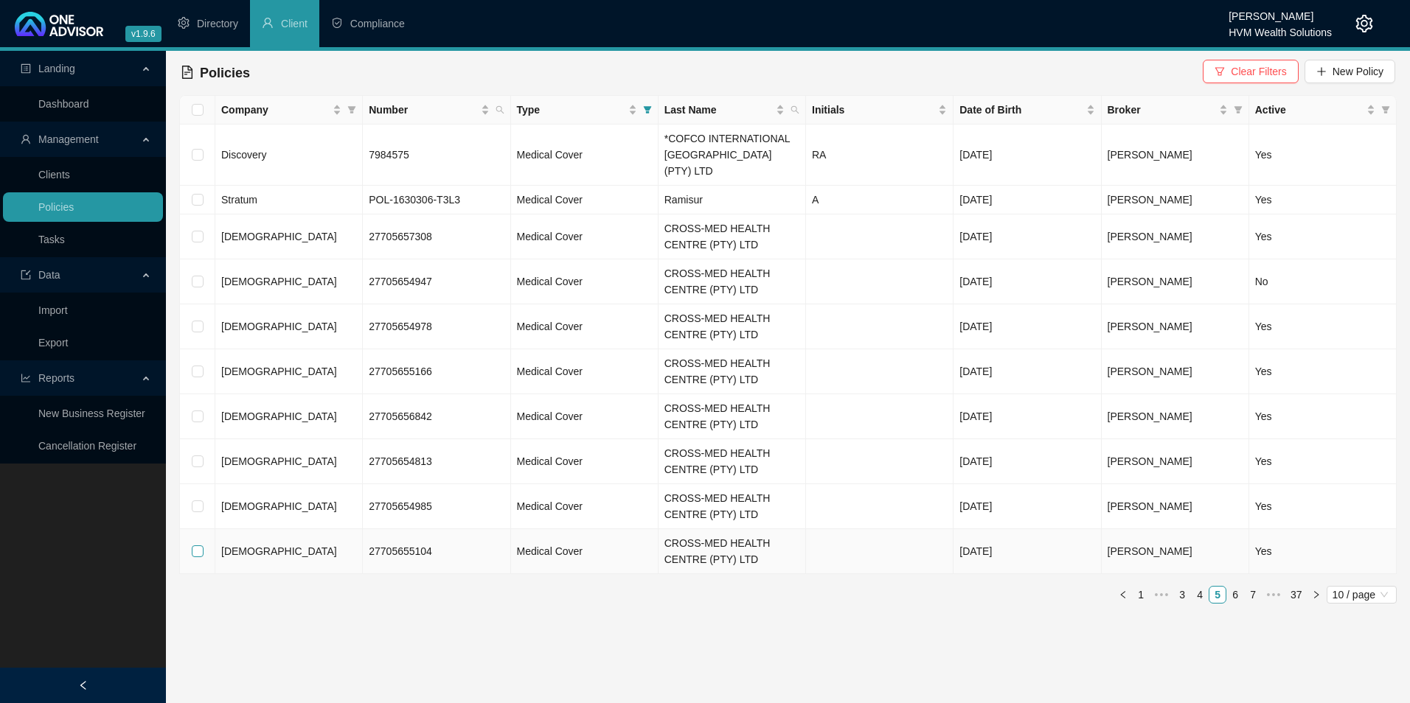
click at [195, 546] on input "checkbox" at bounding box center [198, 552] width 12 height 12
checkbox input "true"
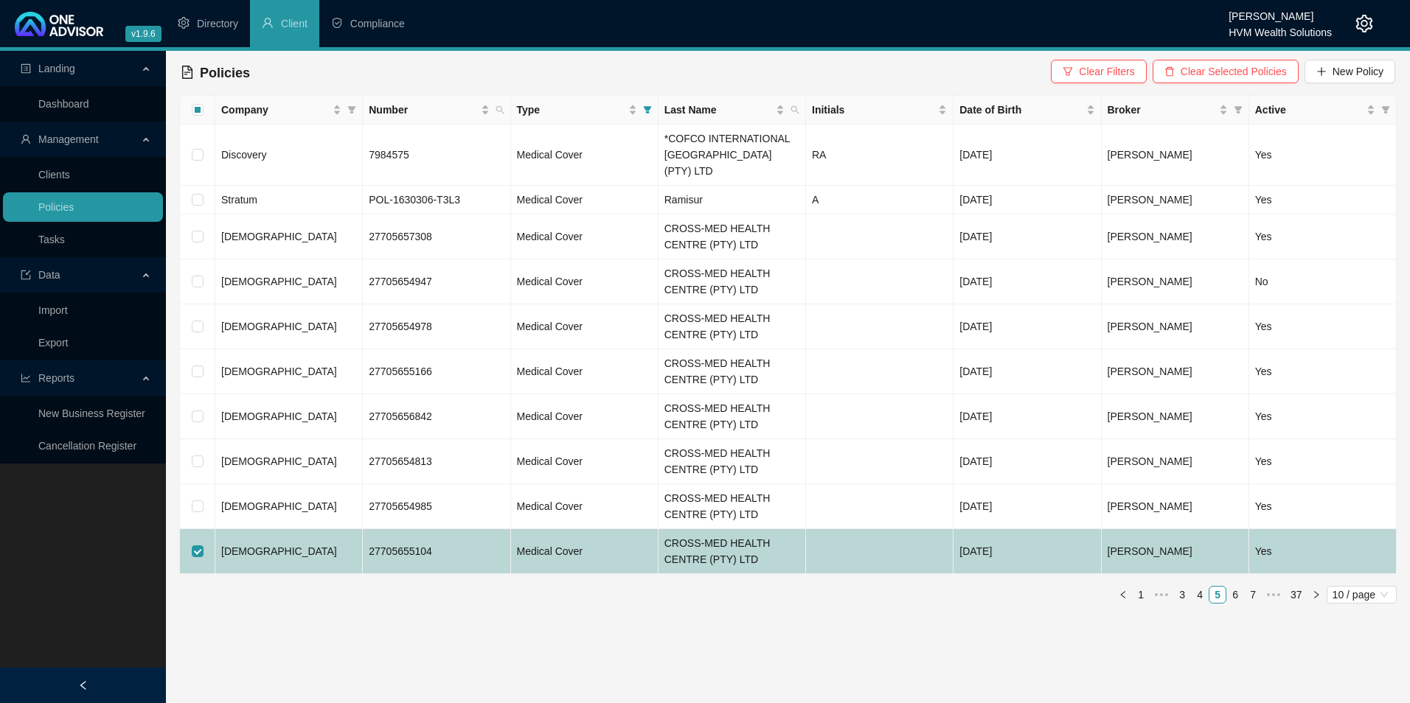
click at [472, 537] on td "27705655104" at bounding box center [436, 551] width 147 height 45
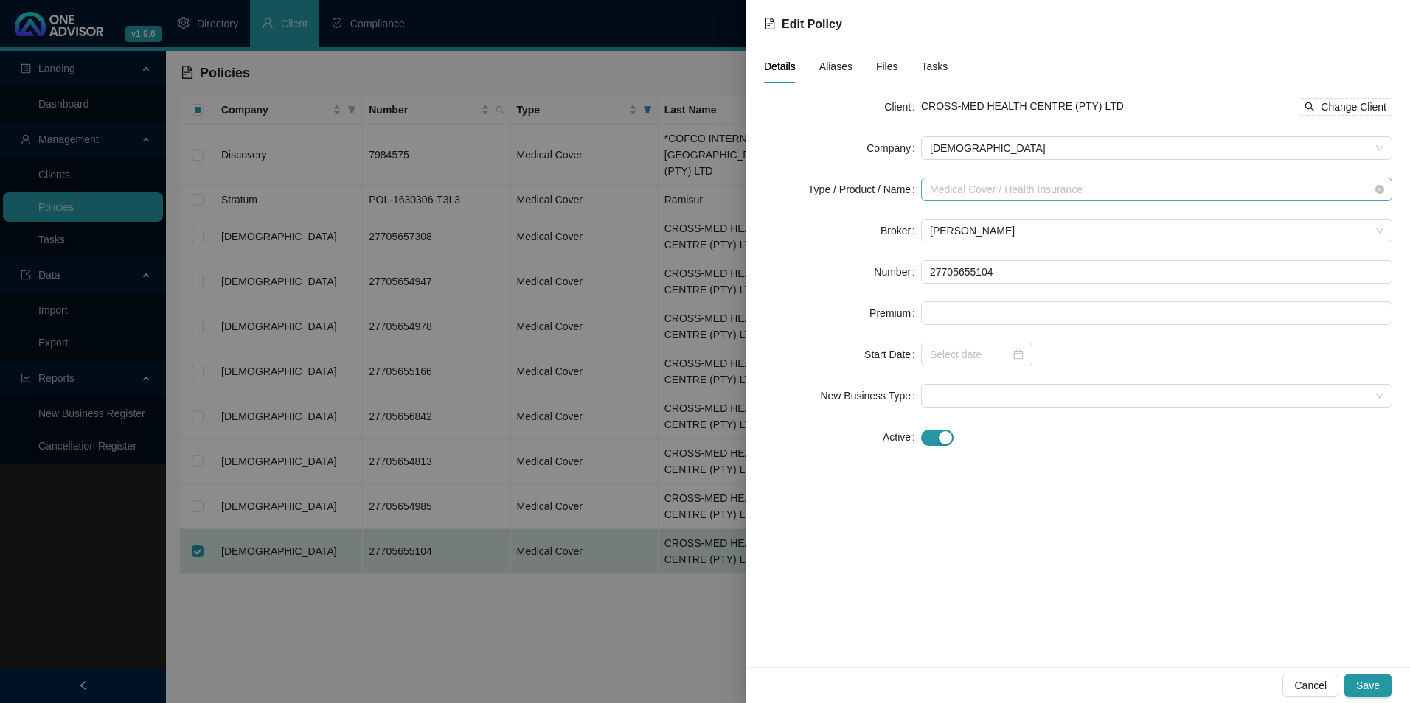
click at [1091, 191] on span "Medical Cover / Health Insurance" at bounding box center [1156, 189] width 453 height 22
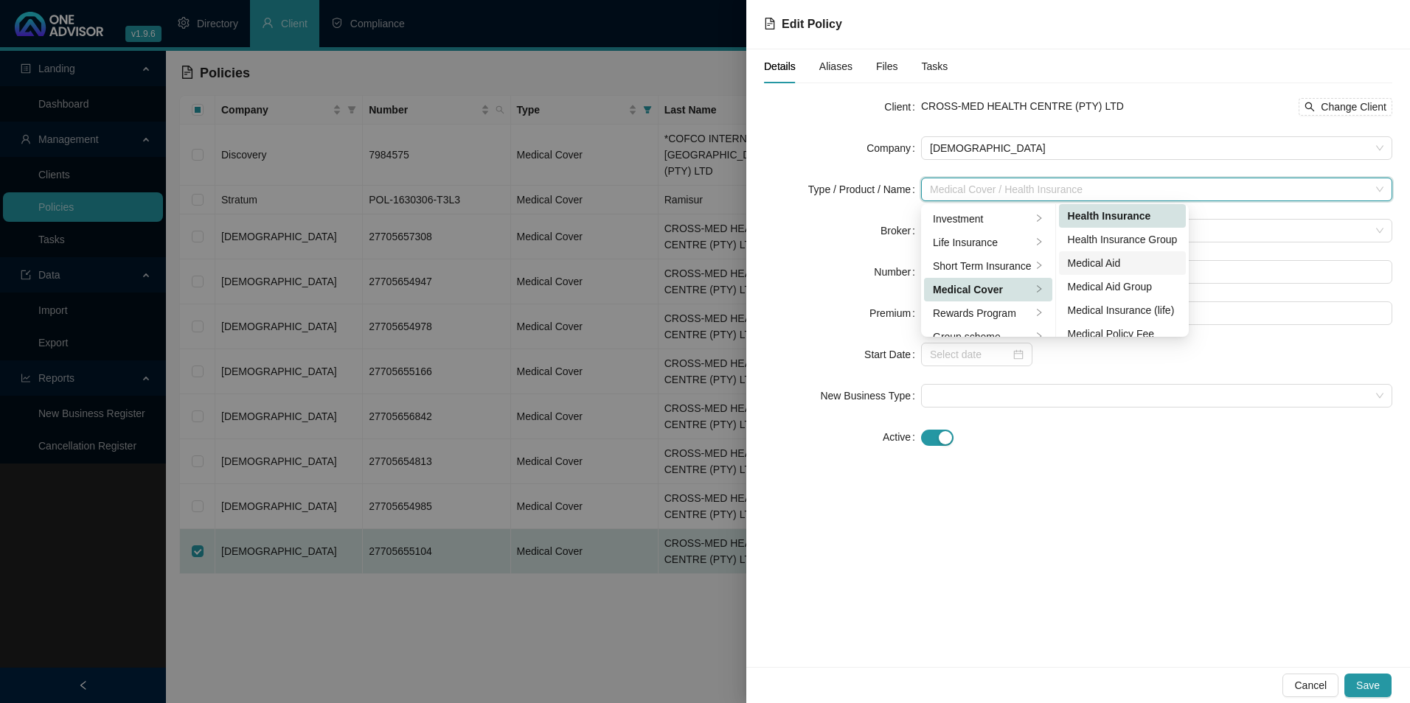
click at [1119, 260] on div "Medical Aid" at bounding box center [1123, 263] width 110 height 16
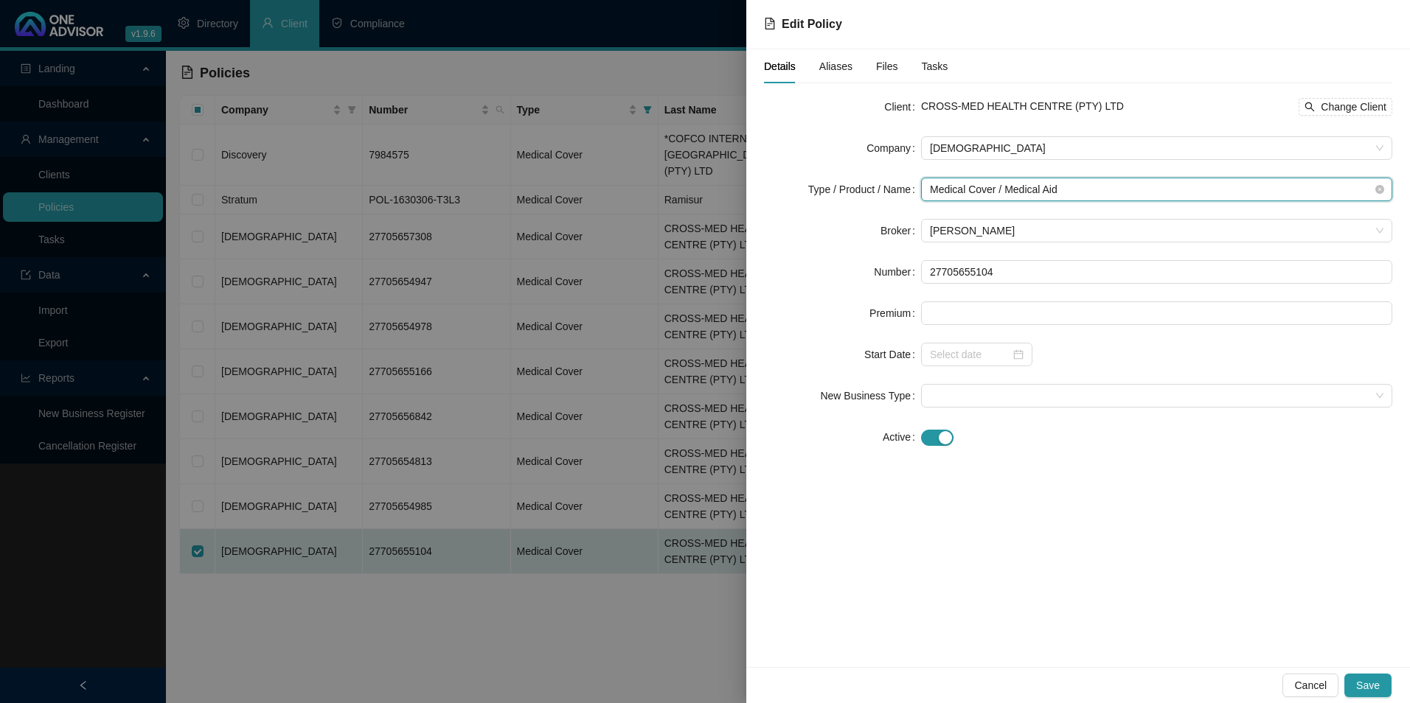
click at [1099, 195] on span "Medical Cover / Medical Aid" at bounding box center [1156, 189] width 453 height 22
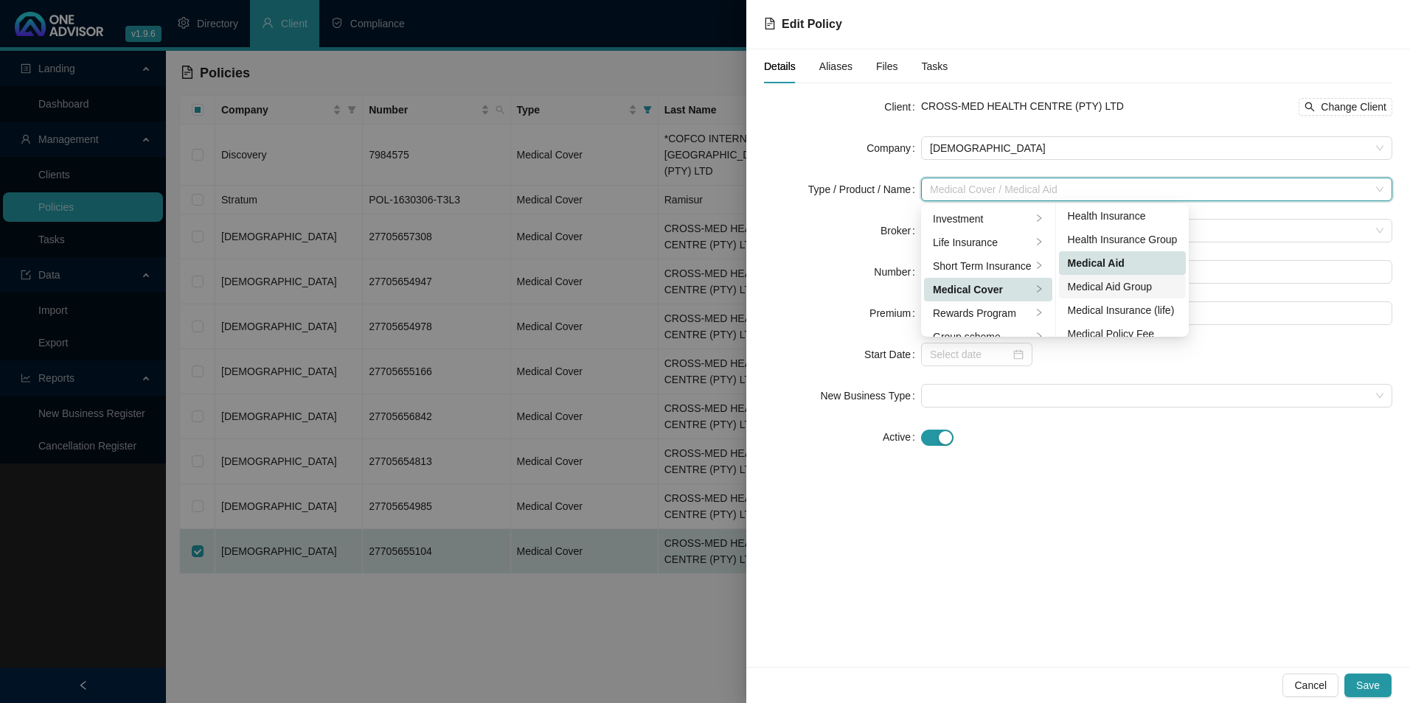
click at [1141, 284] on div "Medical Aid Group" at bounding box center [1123, 287] width 110 height 16
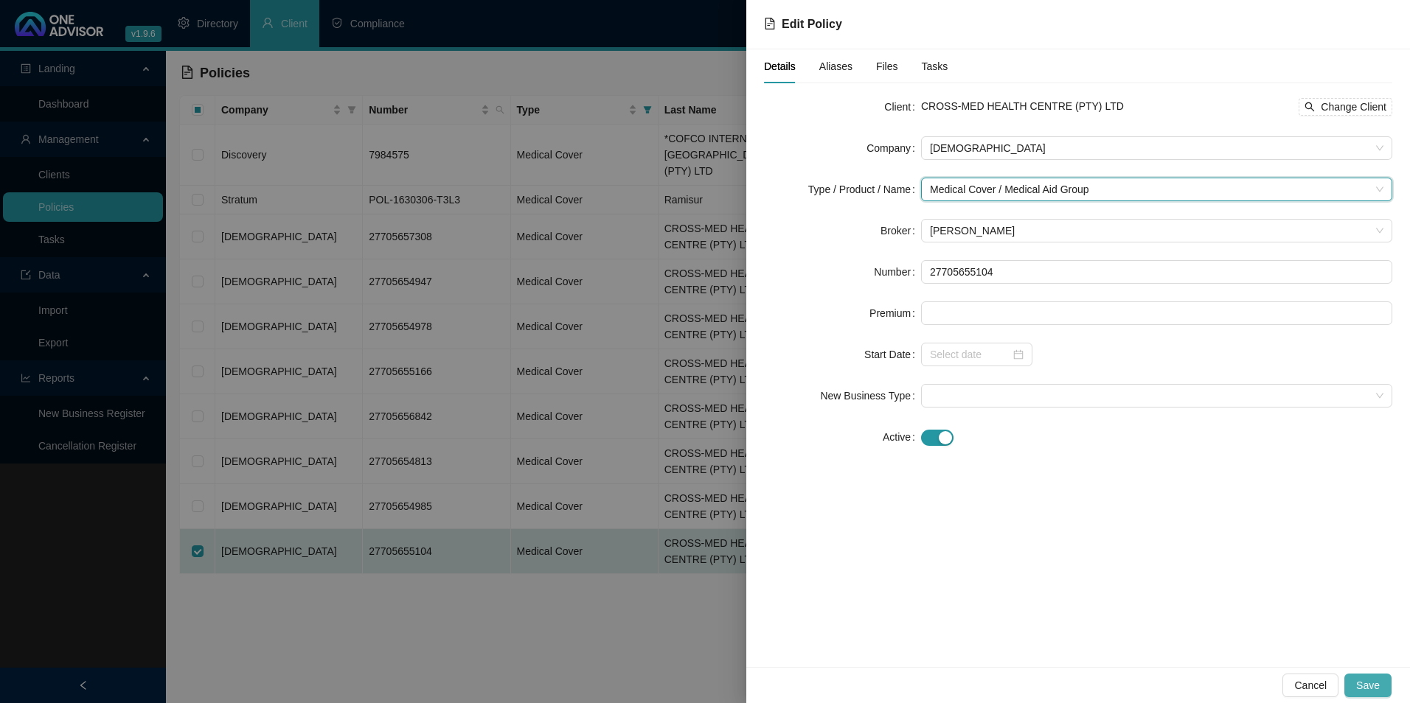
click at [1373, 684] on span "Save" at bounding box center [1368, 686] width 24 height 16
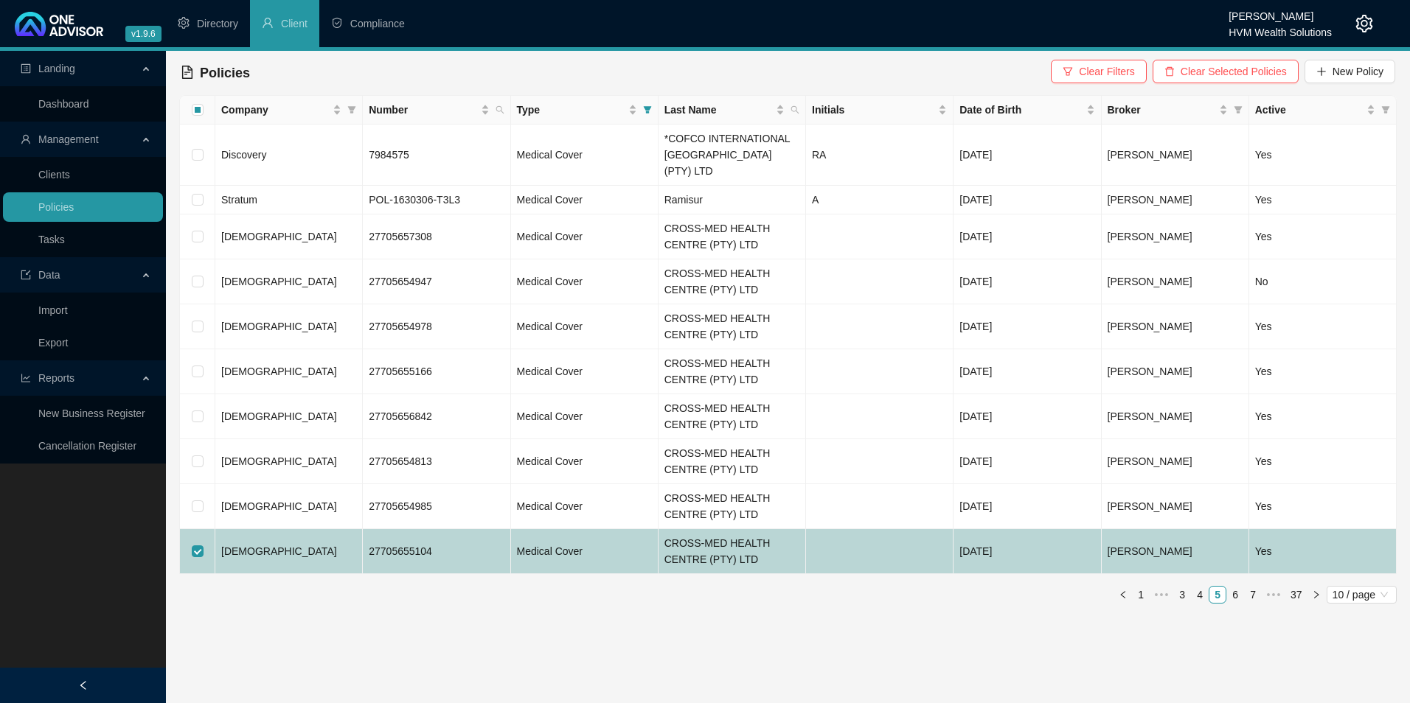
click at [335, 542] on td "[DEMOGRAPHIC_DATA]" at bounding box center [288, 551] width 147 height 45
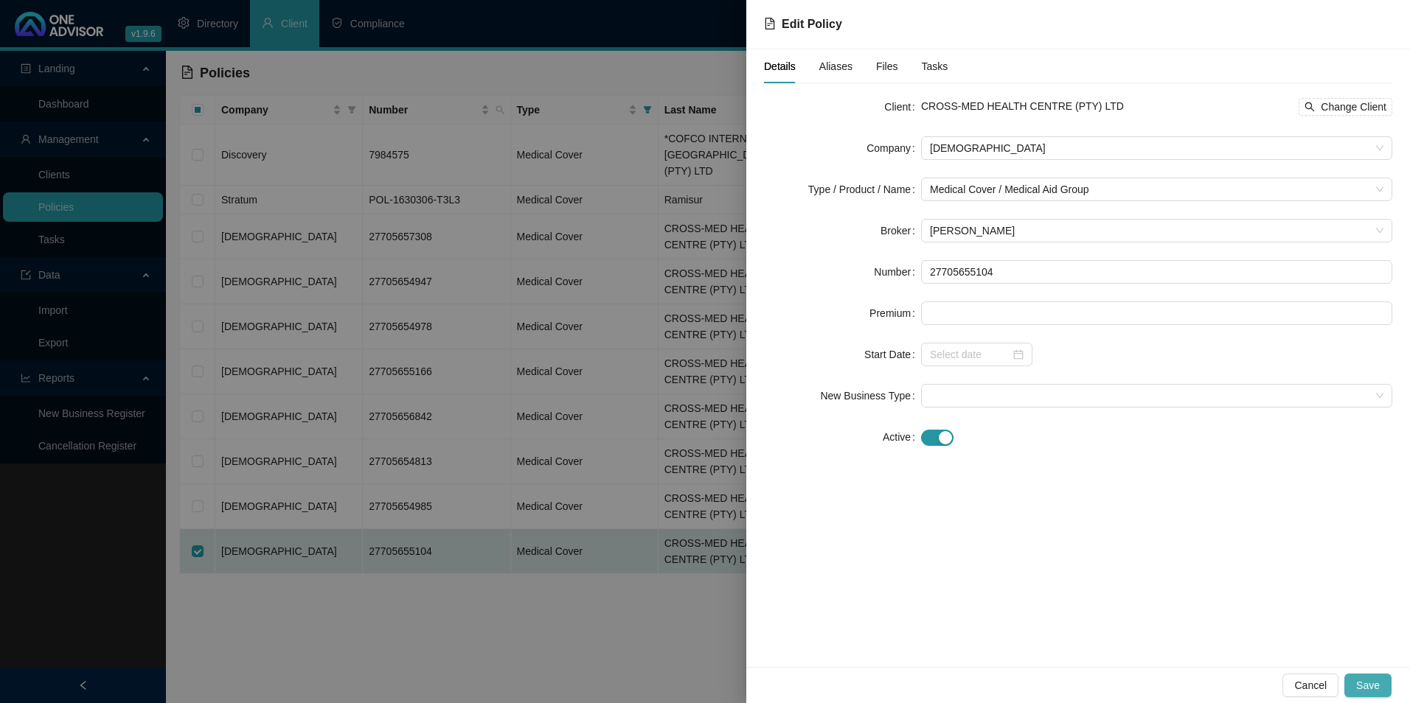
click at [1380, 676] on button "Save" at bounding box center [1367, 686] width 47 height 24
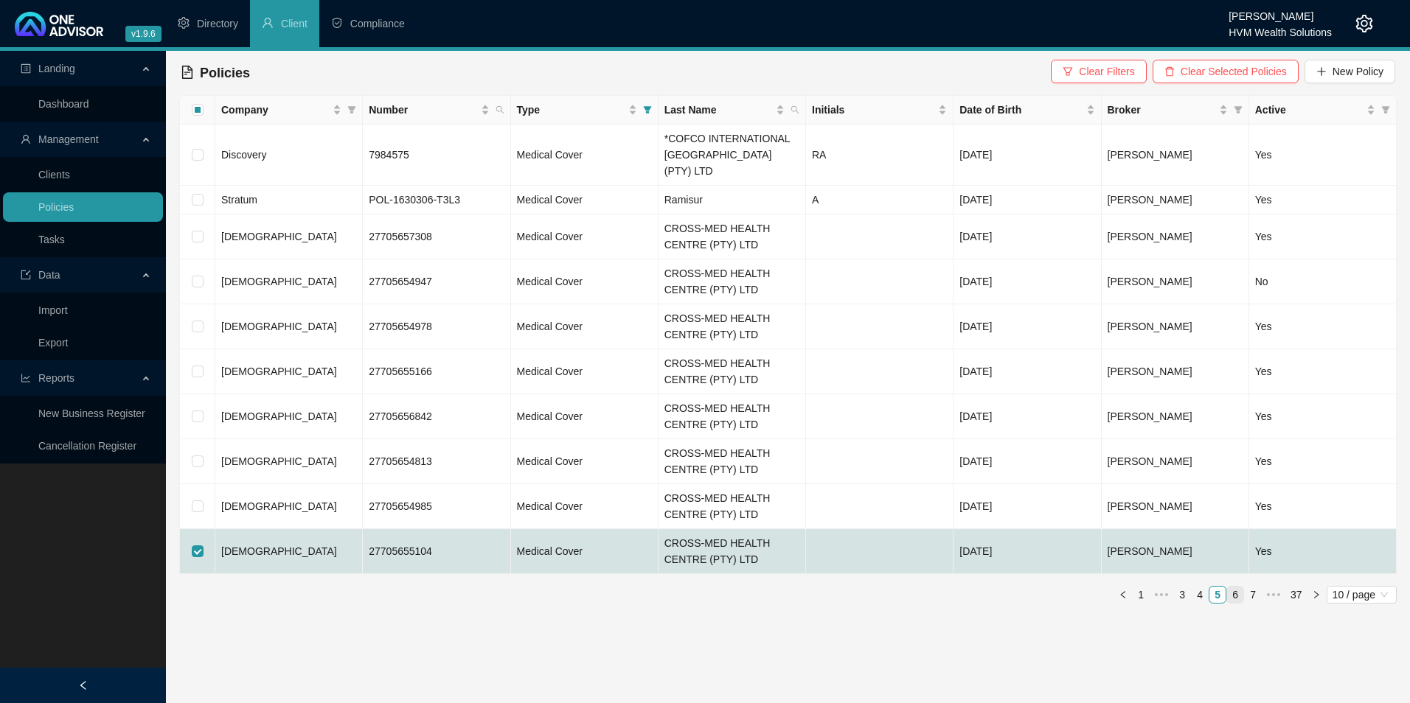
click at [1233, 587] on link "6" at bounding box center [1235, 595] width 16 height 16
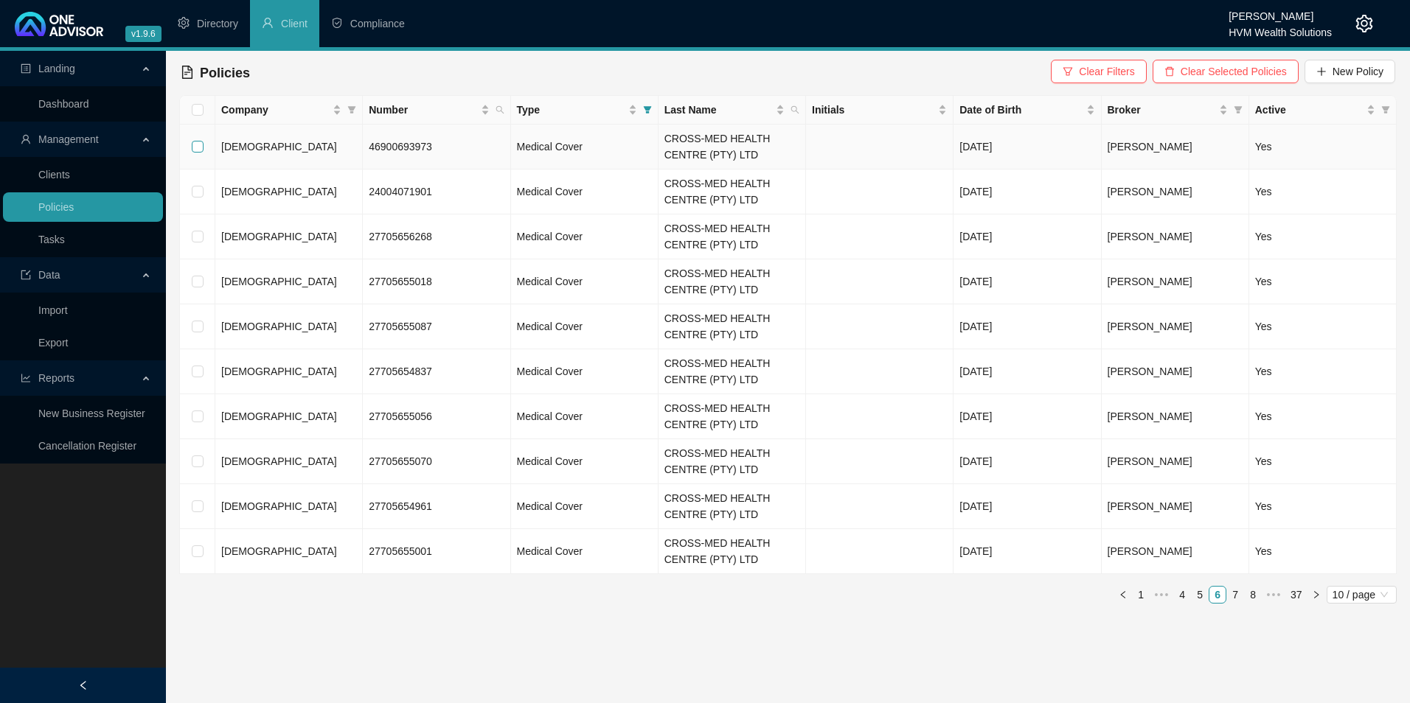
click at [198, 145] on input "checkbox" at bounding box center [198, 147] width 12 height 12
checkbox input "true"
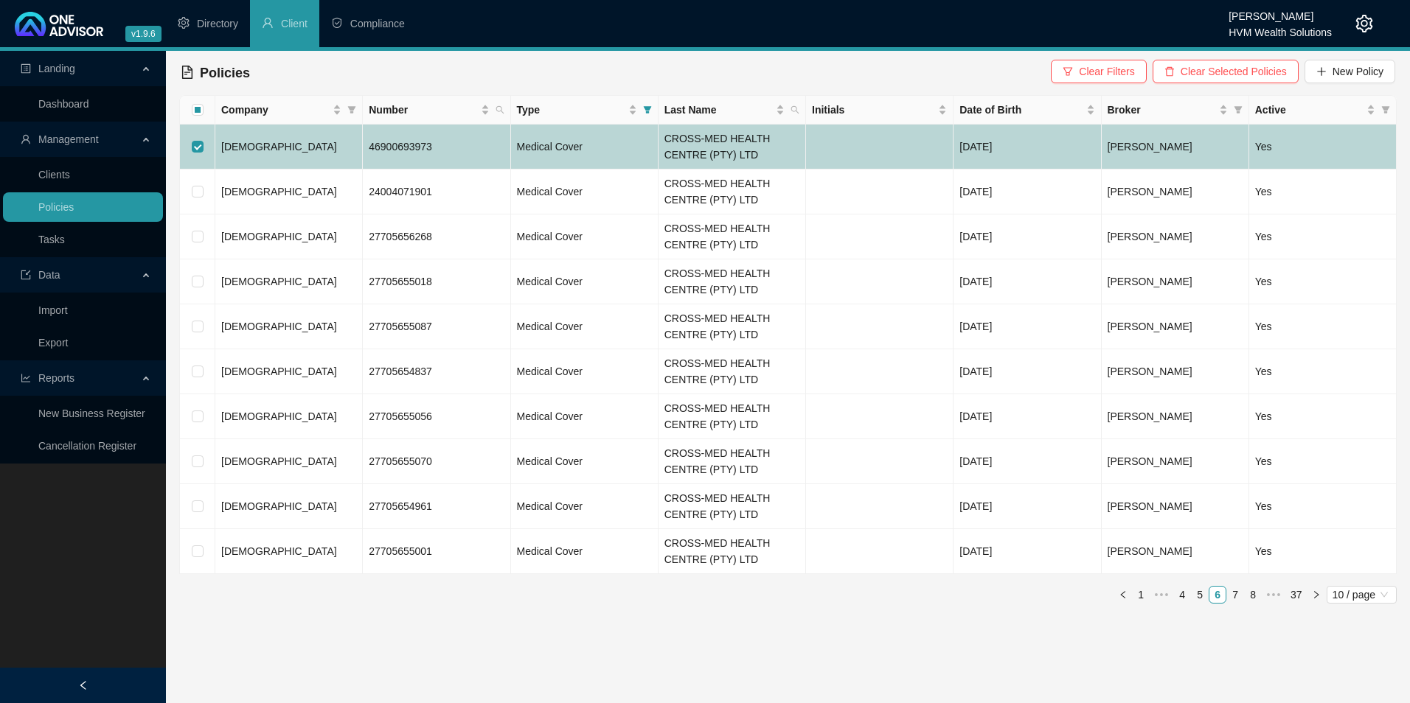
click at [461, 150] on td "46900693973" at bounding box center [436, 147] width 147 height 45
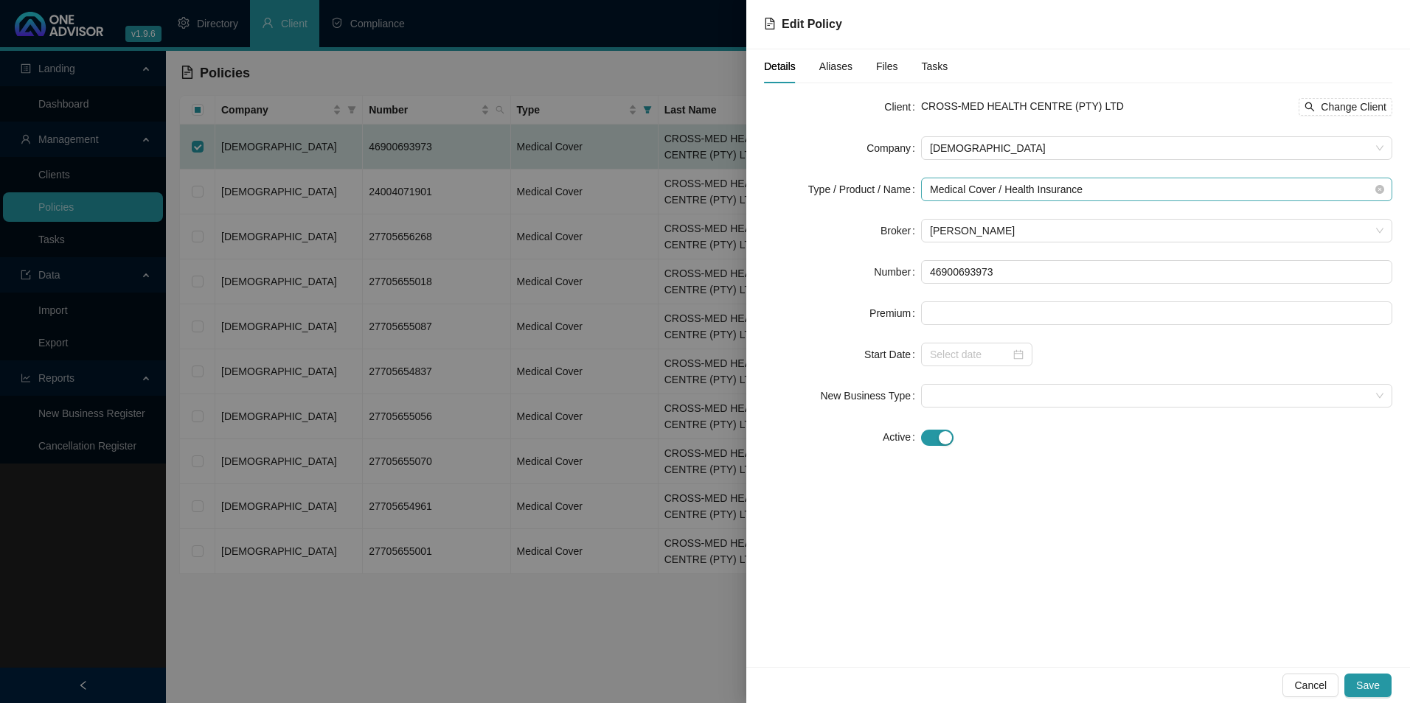
click at [1127, 192] on span "Medical Cover / Health Insurance" at bounding box center [1156, 189] width 453 height 22
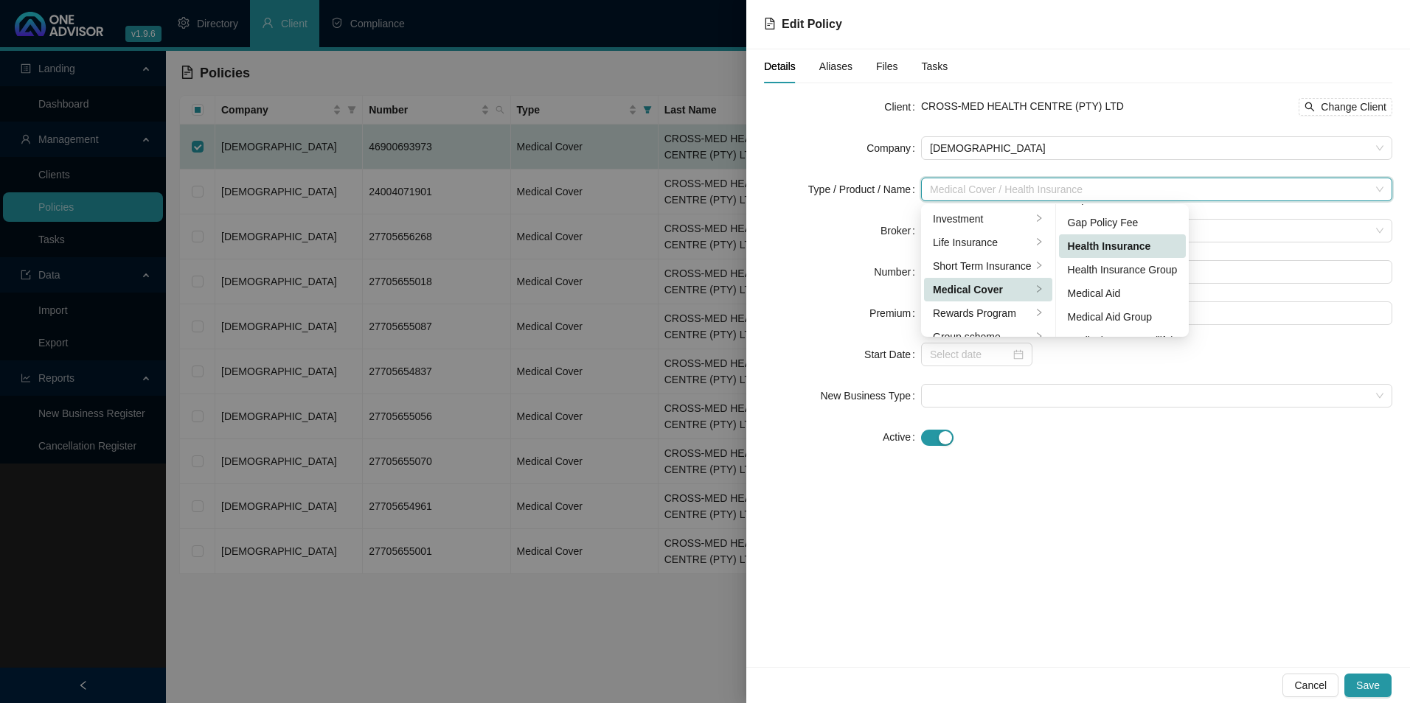
scroll to position [86, 0]
click at [1127, 275] on div "Medical Aid Group" at bounding box center [1123, 275] width 110 height 16
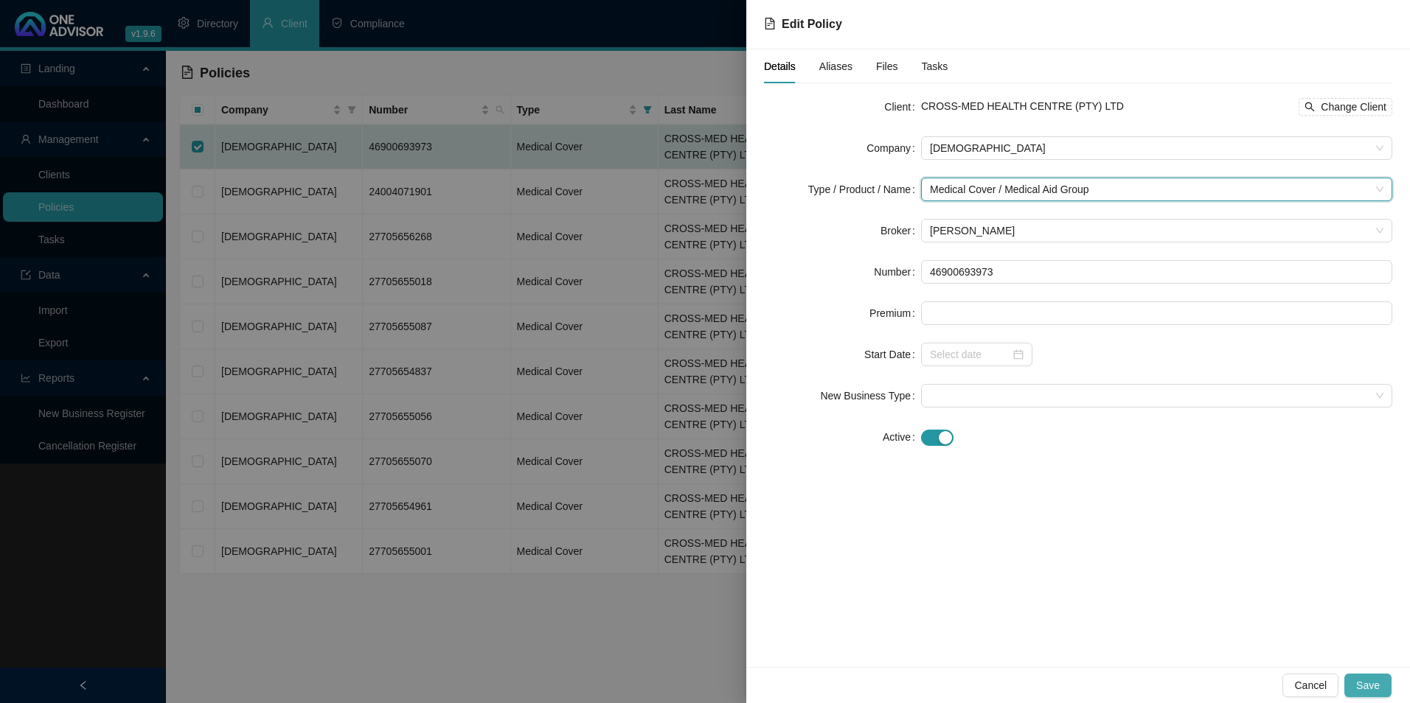
click at [1383, 688] on button "Save" at bounding box center [1367, 686] width 47 height 24
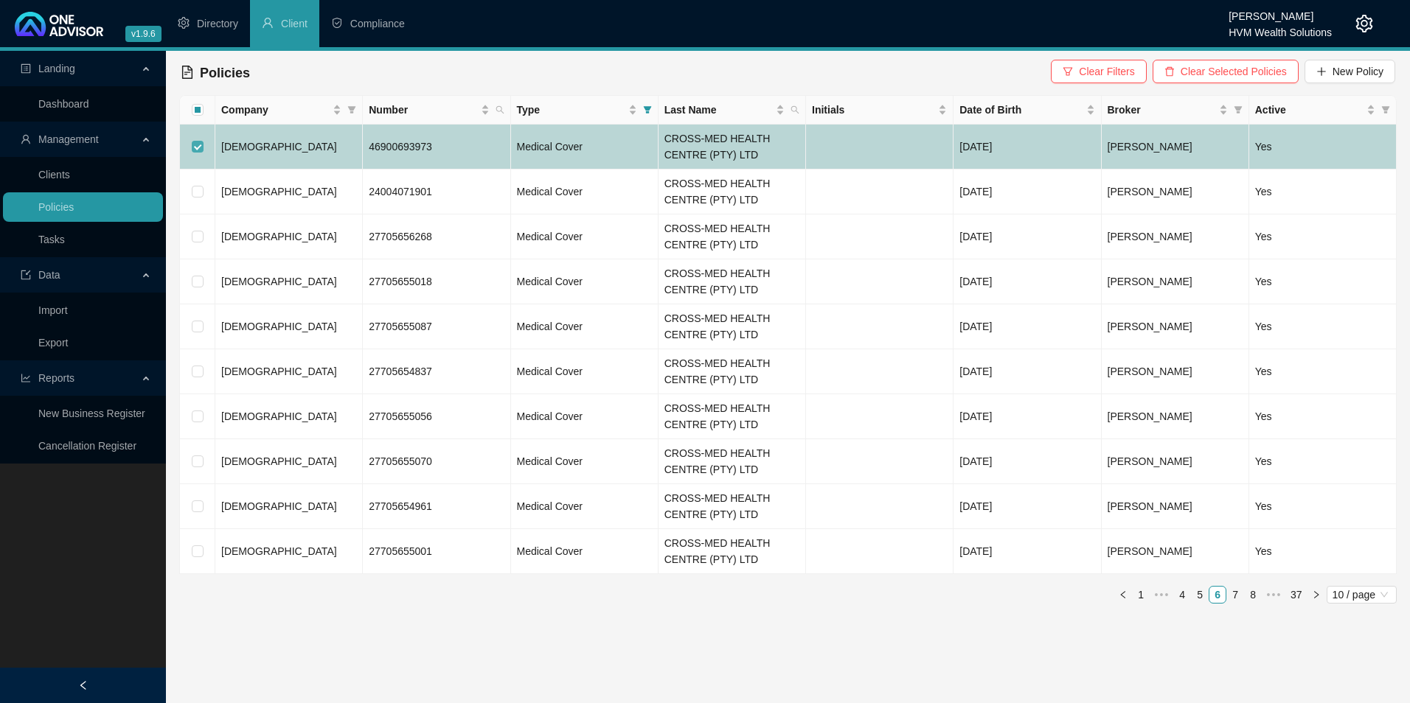
click at [198, 149] on input "checkbox" at bounding box center [198, 147] width 12 height 12
checkbox input "false"
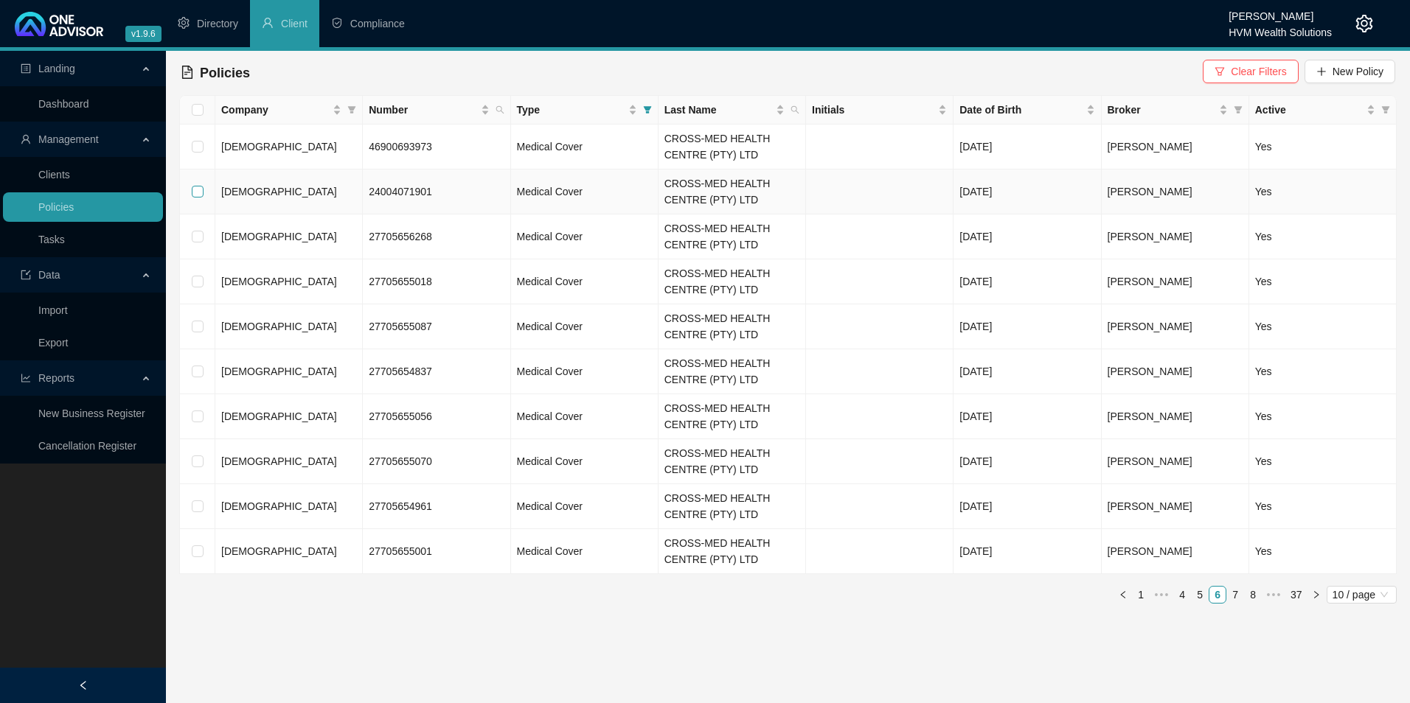
click at [197, 192] on input "checkbox" at bounding box center [198, 192] width 12 height 12
checkbox input "true"
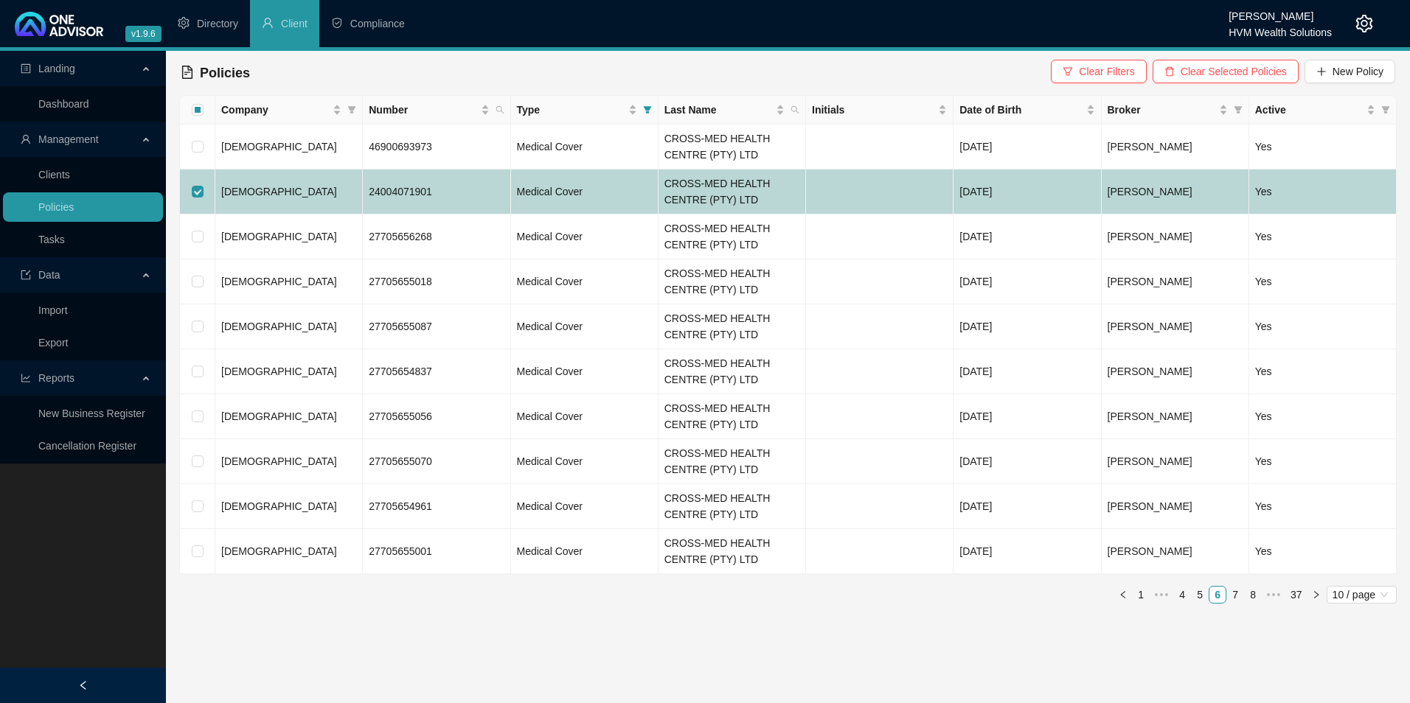
click at [330, 184] on td "[DEMOGRAPHIC_DATA]" at bounding box center [288, 192] width 147 height 45
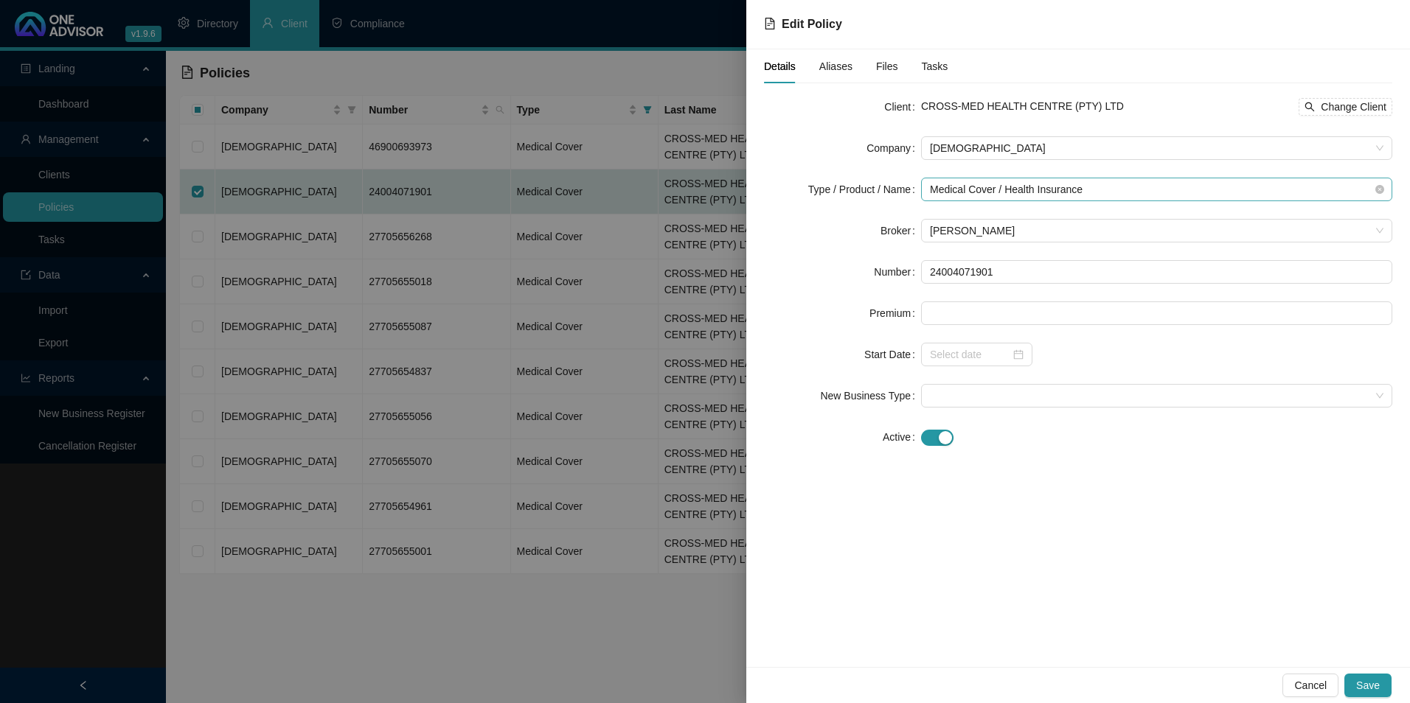
click at [1062, 193] on span "Medical Cover / Health Insurance" at bounding box center [1156, 189] width 453 height 22
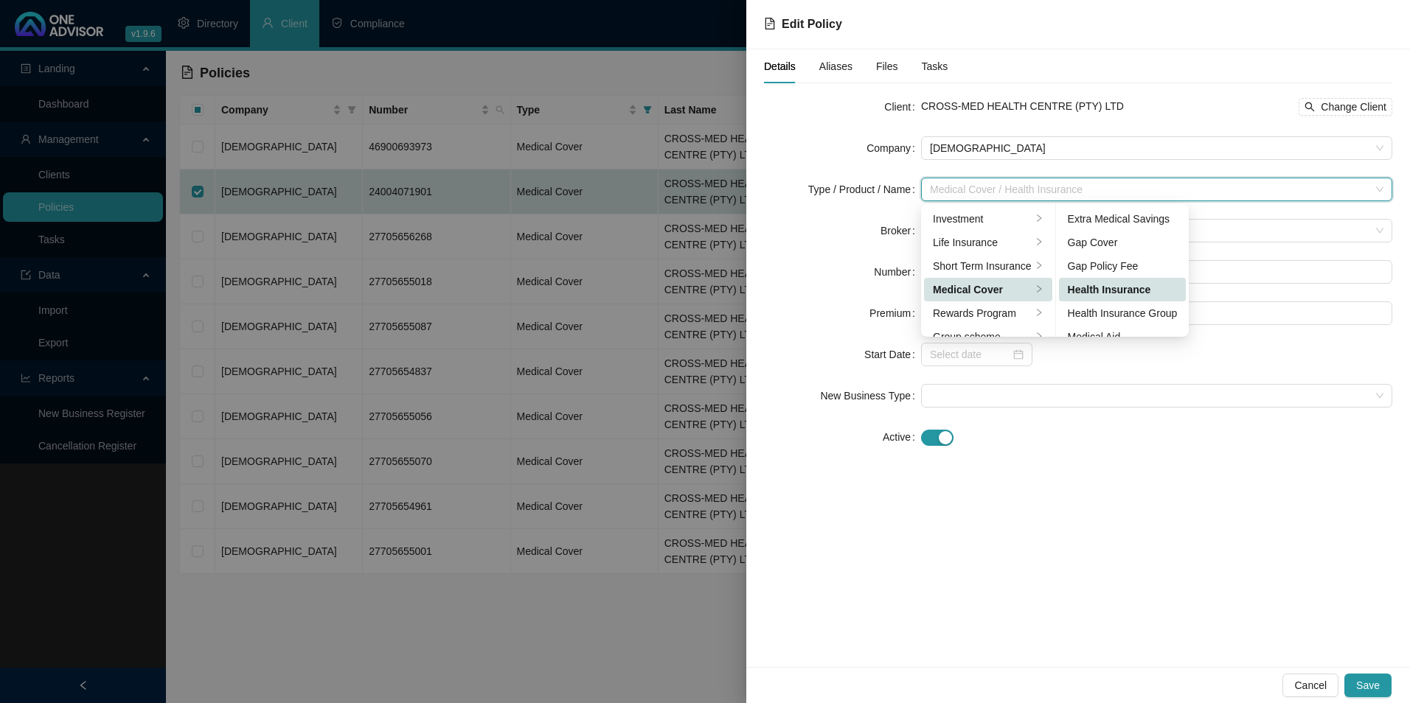
scroll to position [74, 0]
click at [1114, 289] on div "Medical Aid Group" at bounding box center [1123, 287] width 110 height 16
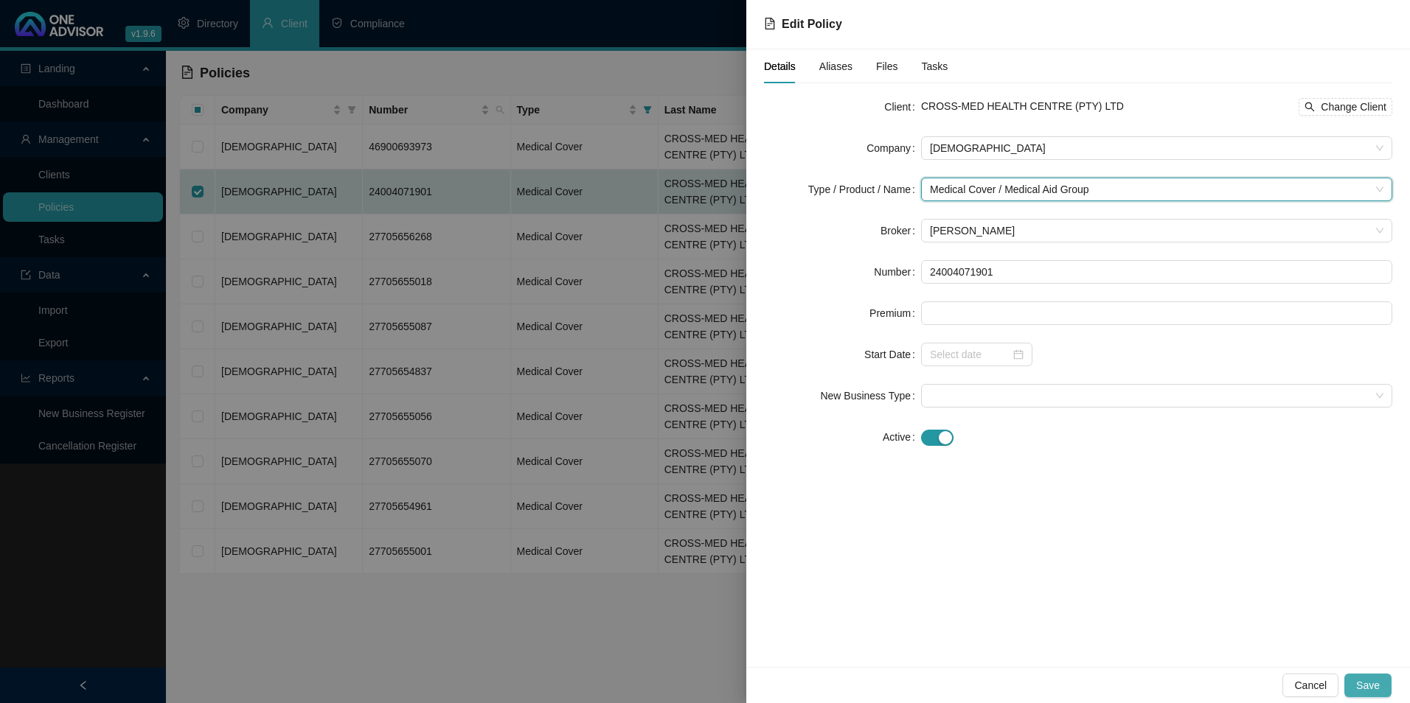
click at [1362, 683] on span "Save" at bounding box center [1368, 686] width 24 height 16
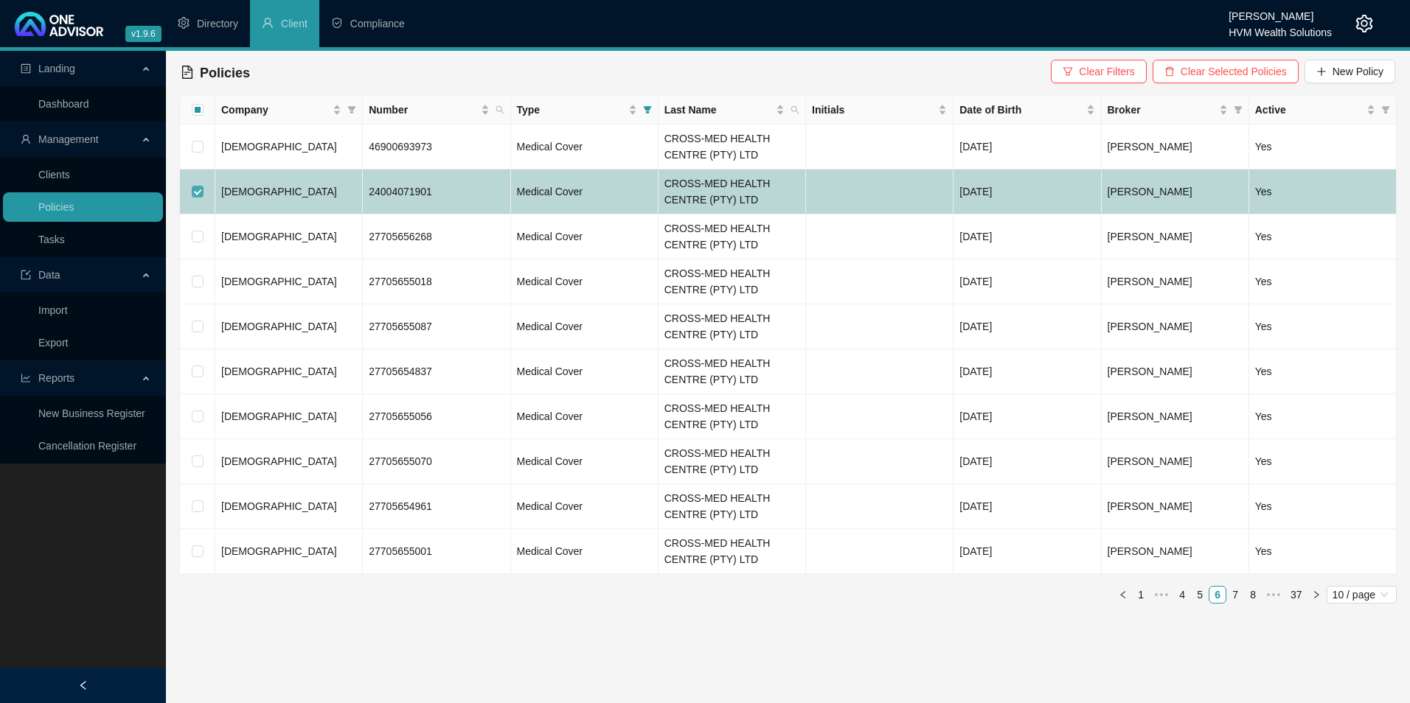
click at [198, 189] on input "checkbox" at bounding box center [198, 192] width 12 height 12
checkbox input "false"
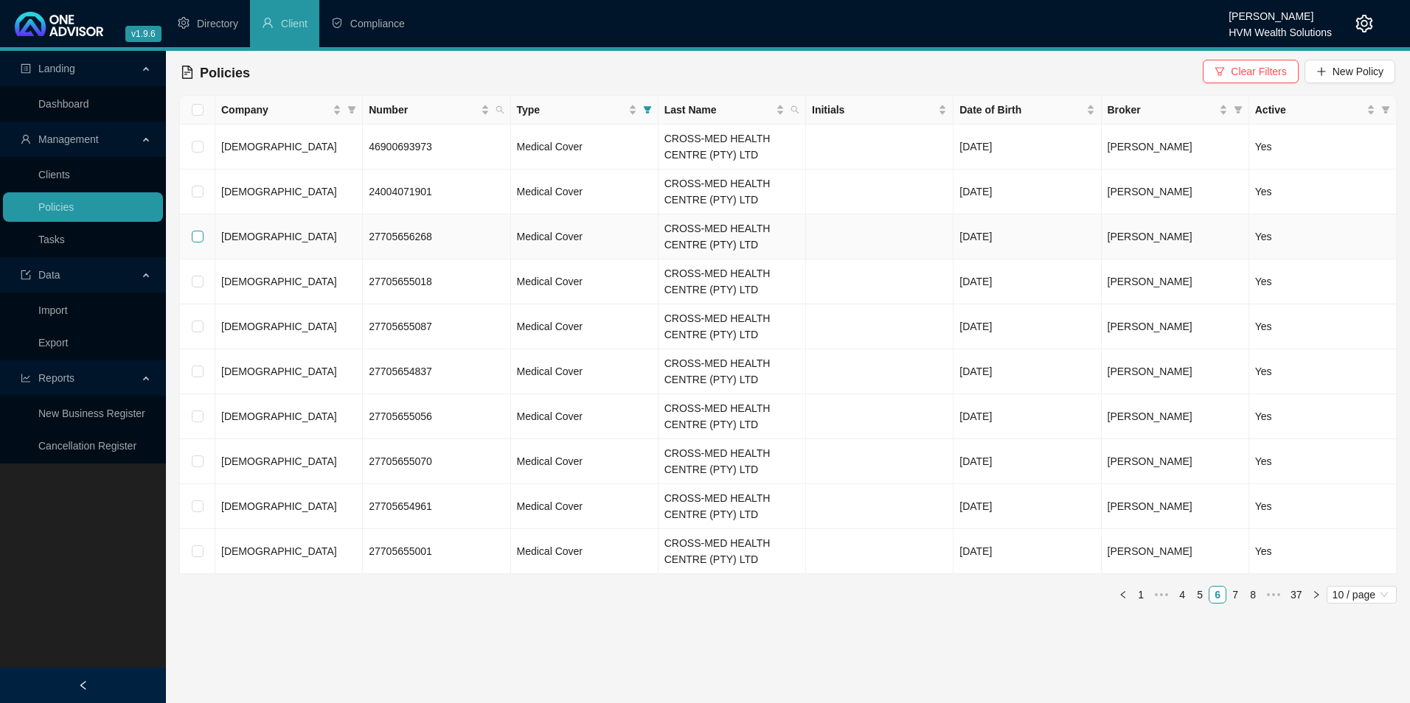
click at [195, 240] on input "checkbox" at bounding box center [198, 237] width 12 height 12
checkbox input "true"
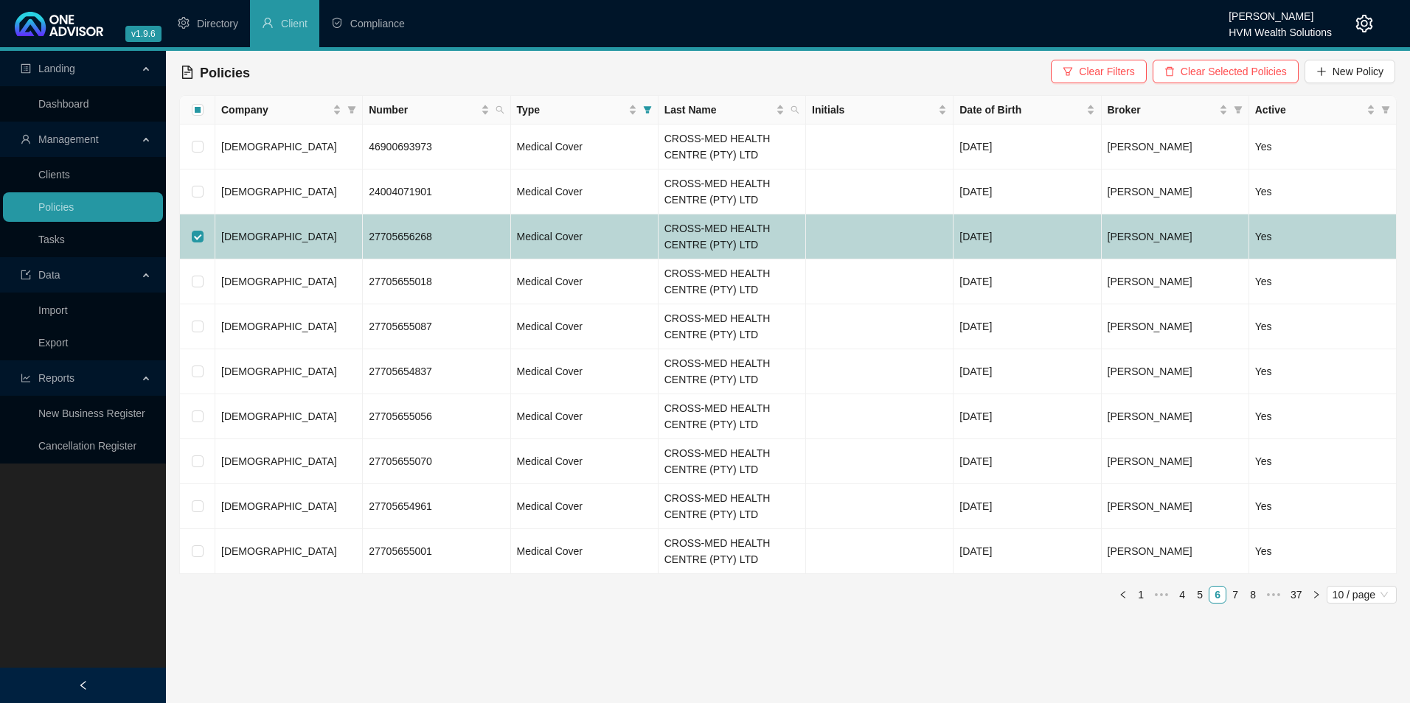
click at [472, 228] on td "27705656268" at bounding box center [436, 237] width 147 height 45
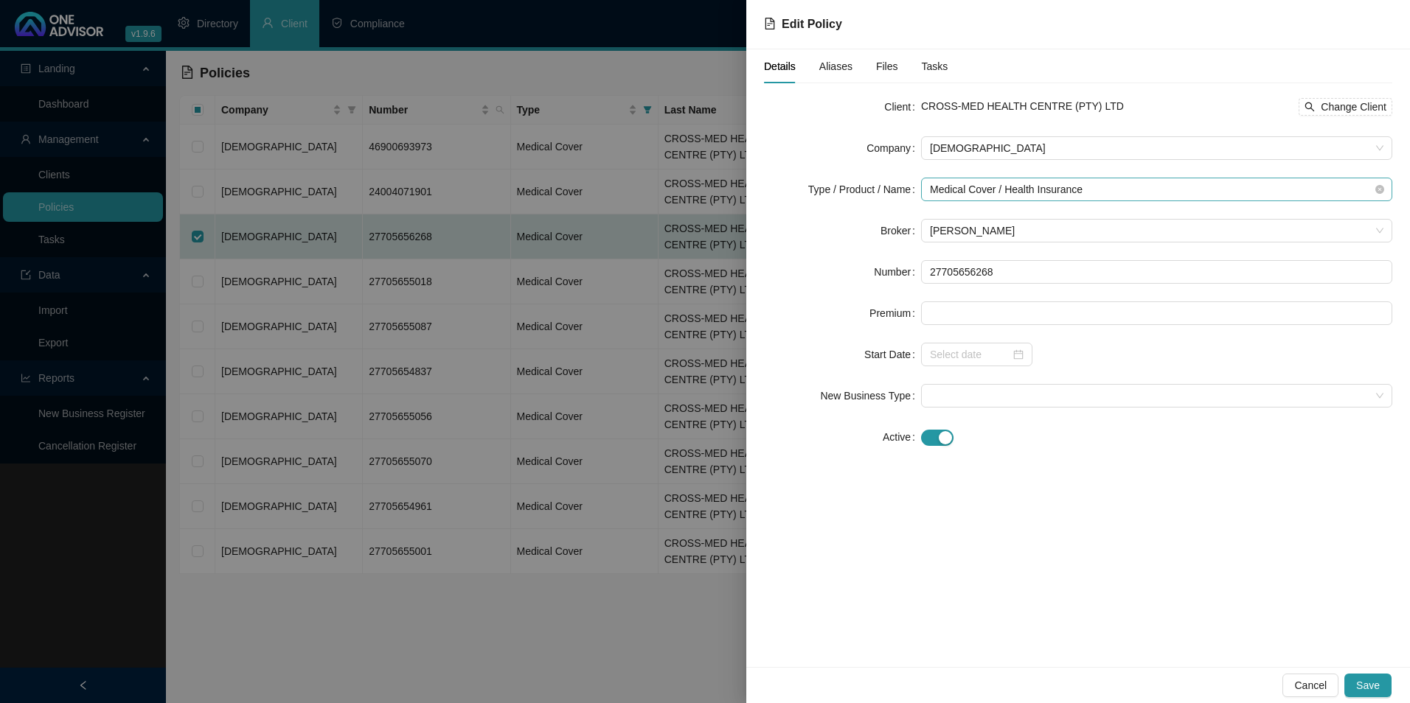
click at [1030, 186] on span "Medical Cover / Health Insurance" at bounding box center [1156, 189] width 453 height 22
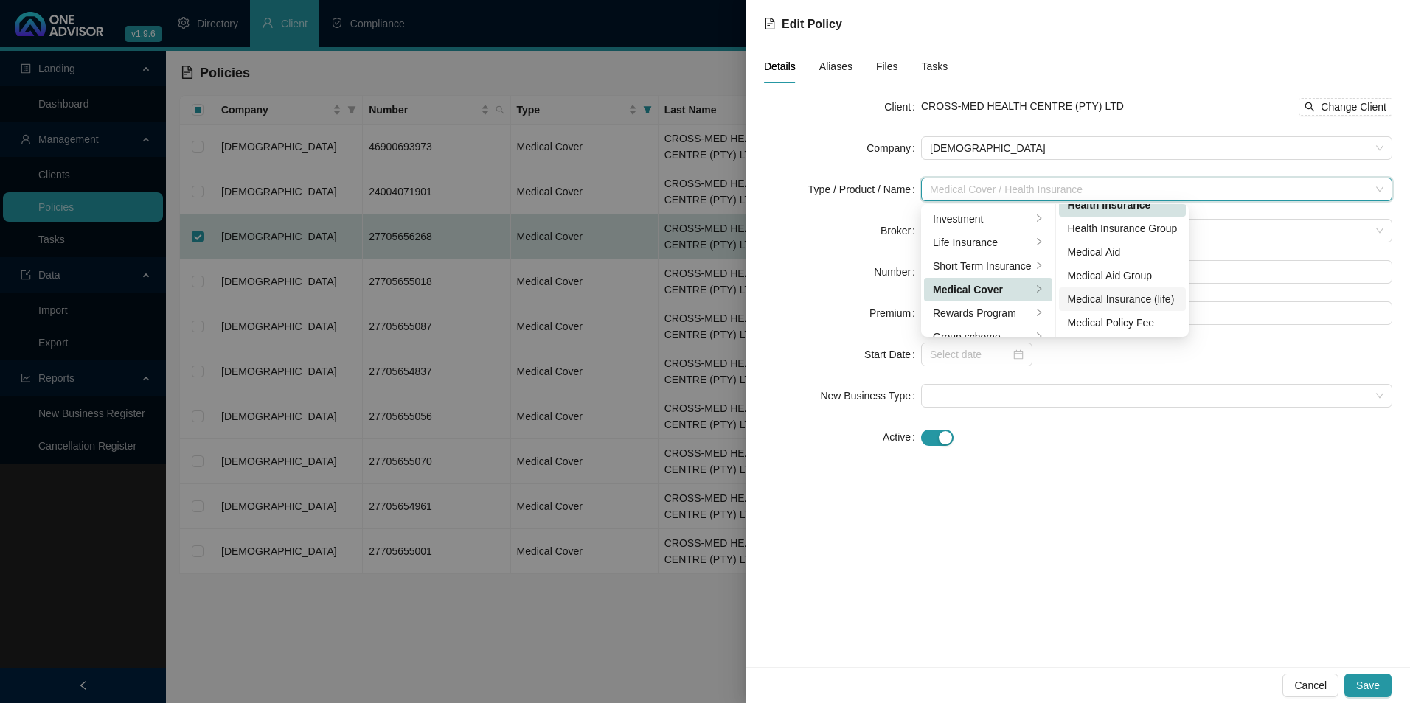
scroll to position [86, 0]
click at [1116, 271] on div "Medical Aid Group" at bounding box center [1123, 275] width 110 height 16
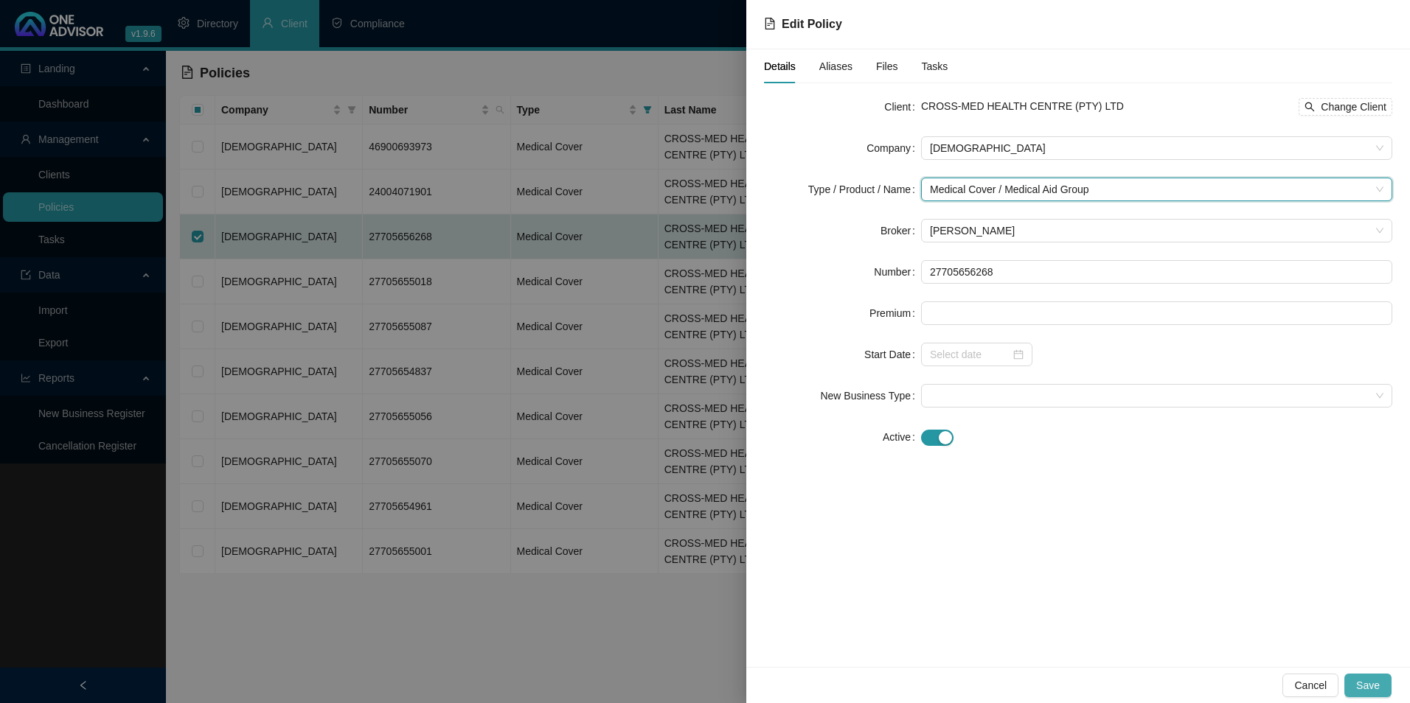
click at [1363, 689] on span "Save" at bounding box center [1368, 686] width 24 height 16
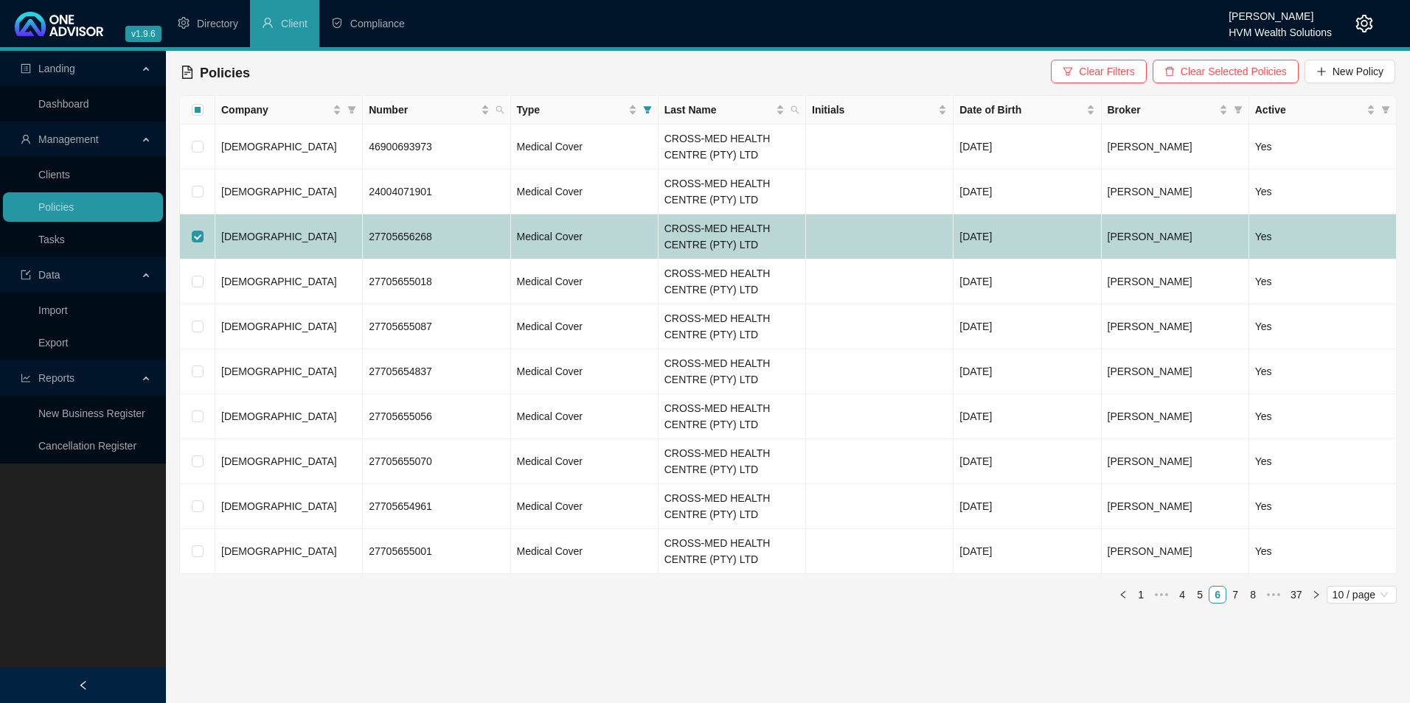
click at [316, 232] on td "[DEMOGRAPHIC_DATA]" at bounding box center [288, 237] width 147 height 45
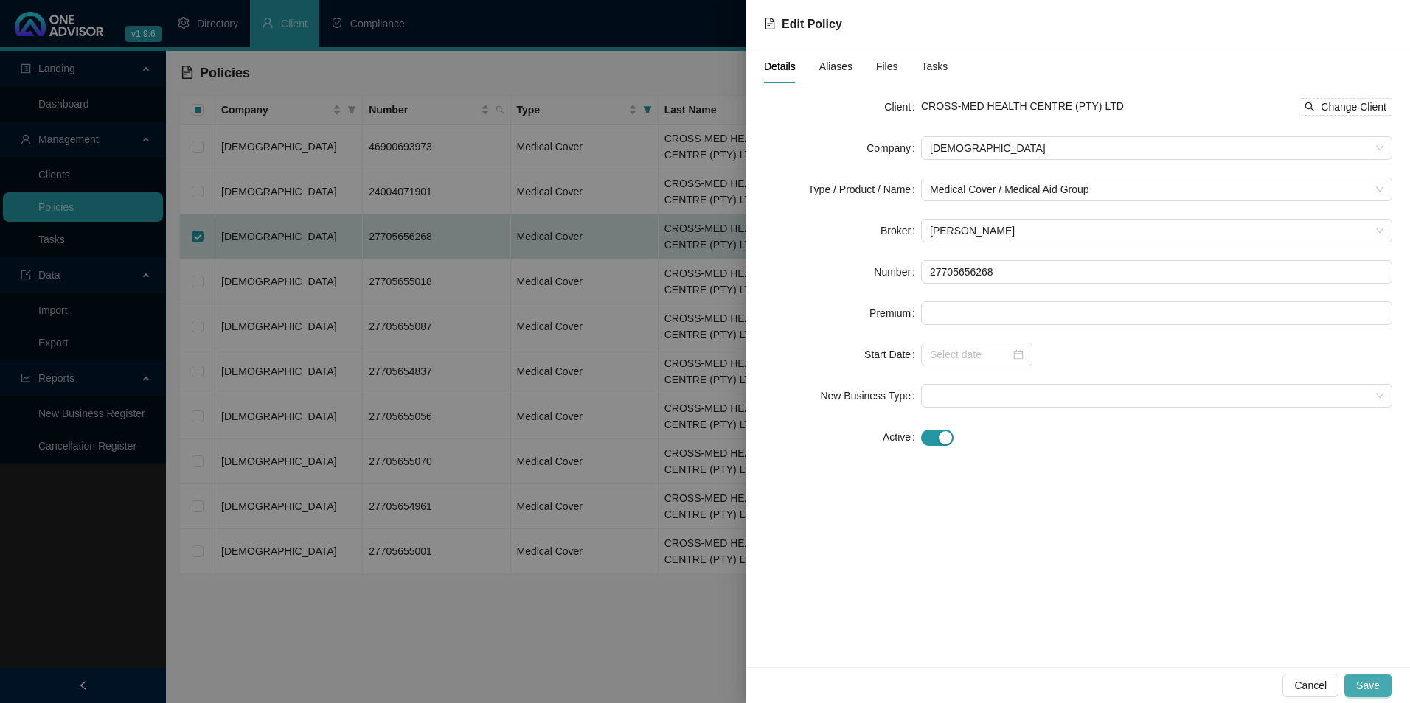
click at [1374, 685] on span "Save" at bounding box center [1368, 686] width 24 height 16
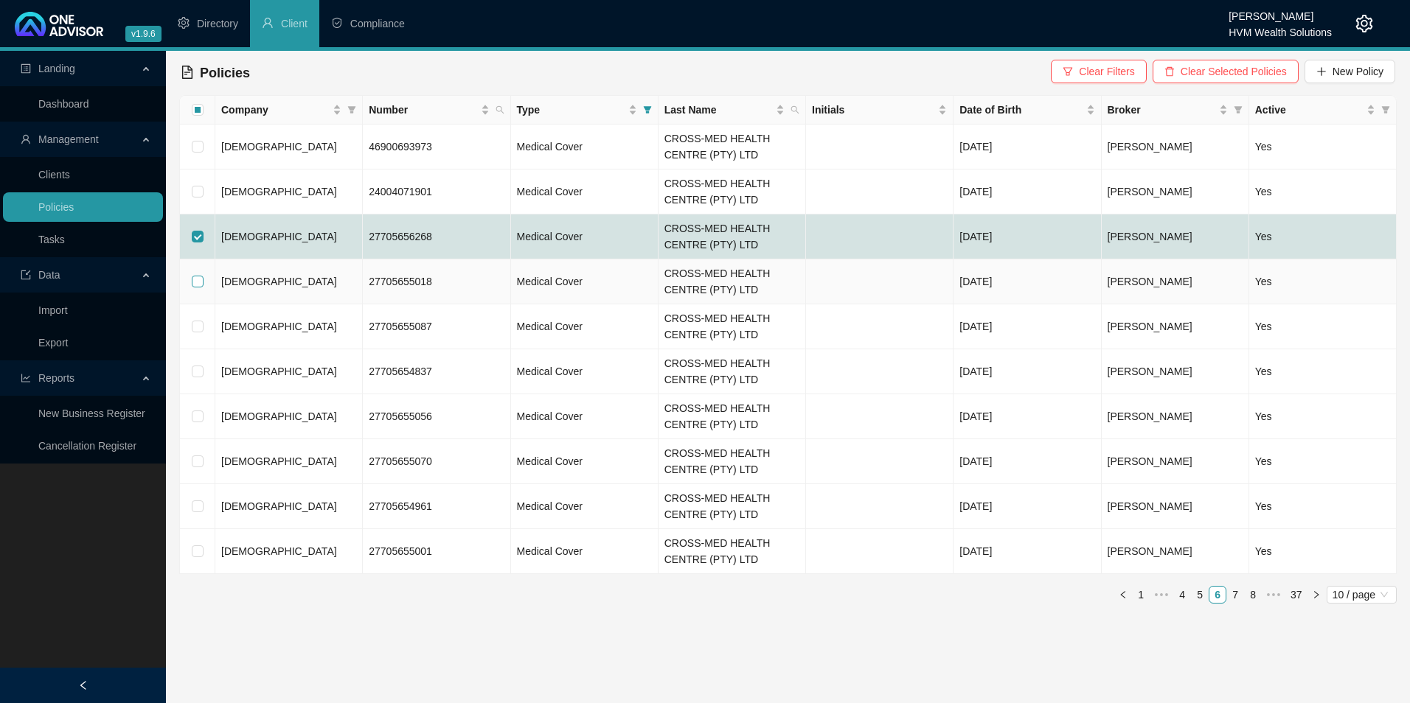
click at [195, 282] on input "checkbox" at bounding box center [198, 282] width 12 height 12
checkbox input "true"
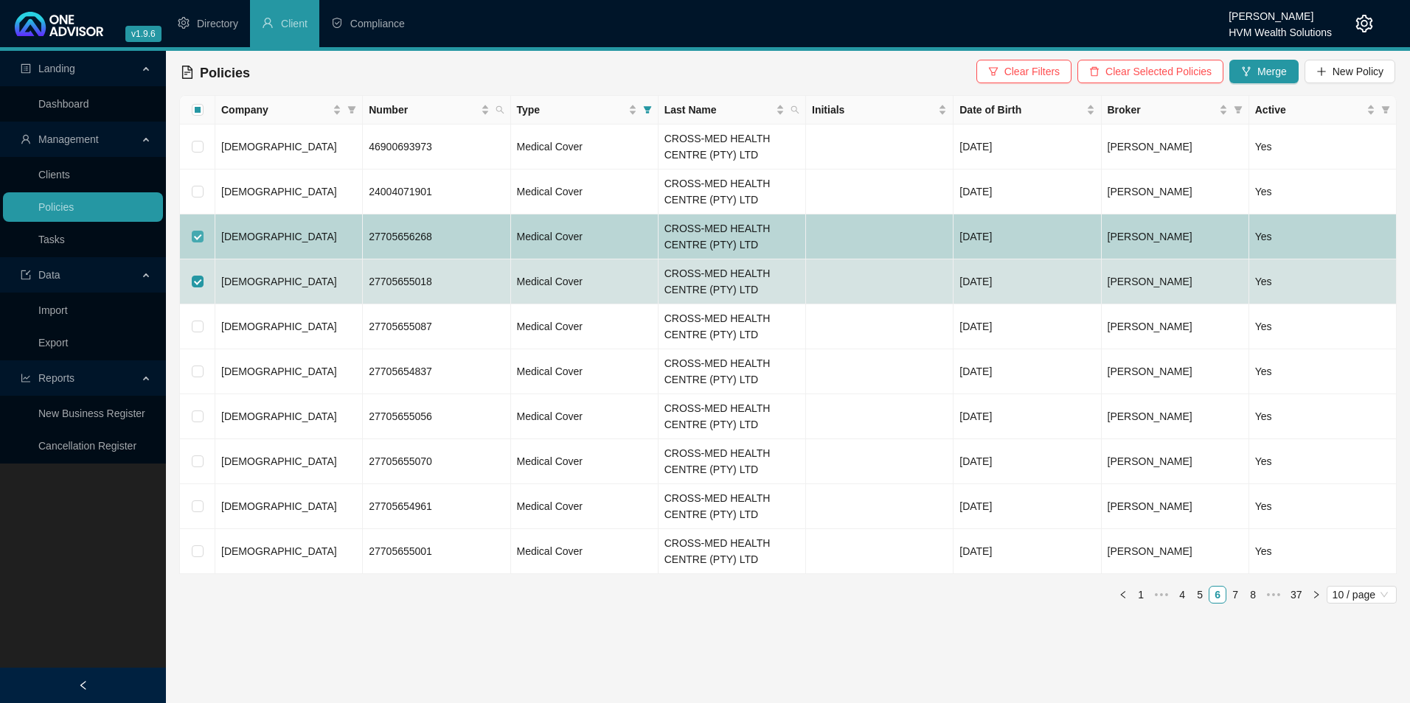
click at [196, 240] on input "checkbox" at bounding box center [198, 237] width 12 height 12
checkbox input "false"
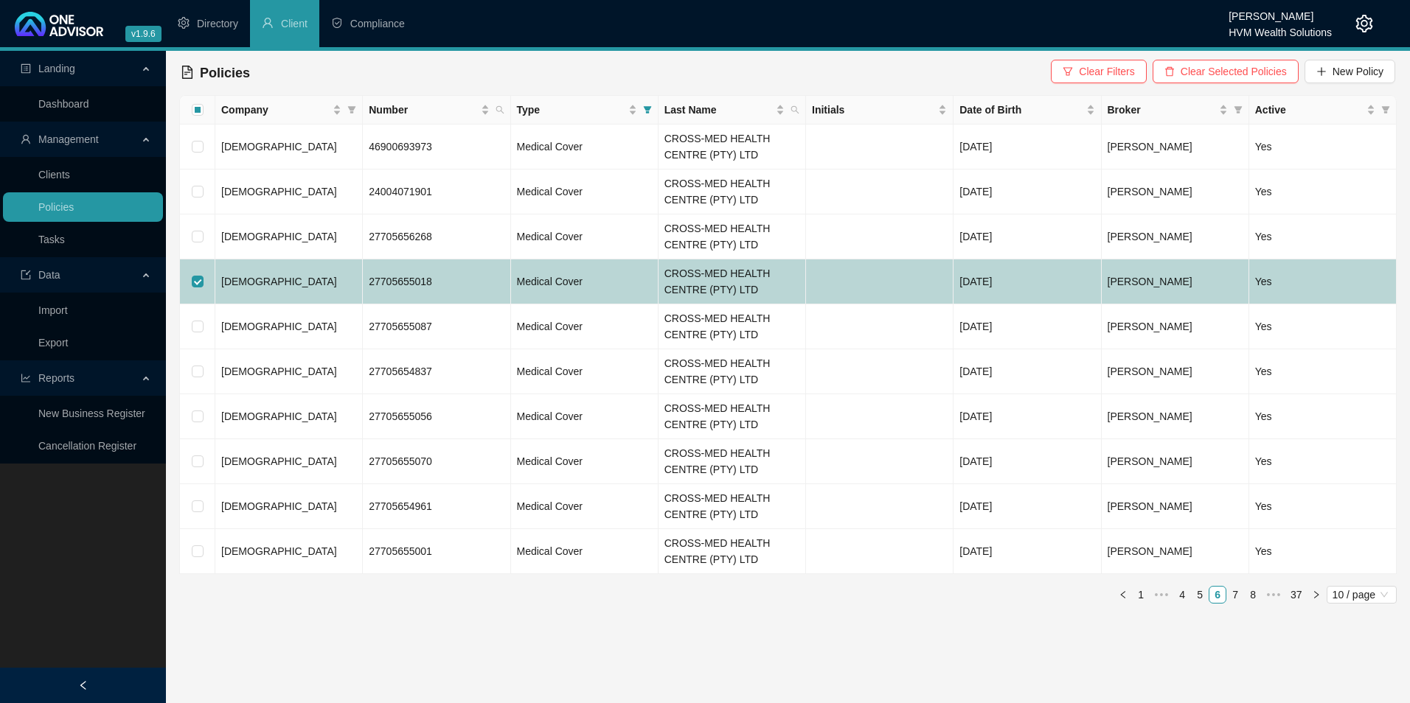
click at [320, 288] on td "[DEMOGRAPHIC_DATA]" at bounding box center [288, 282] width 147 height 45
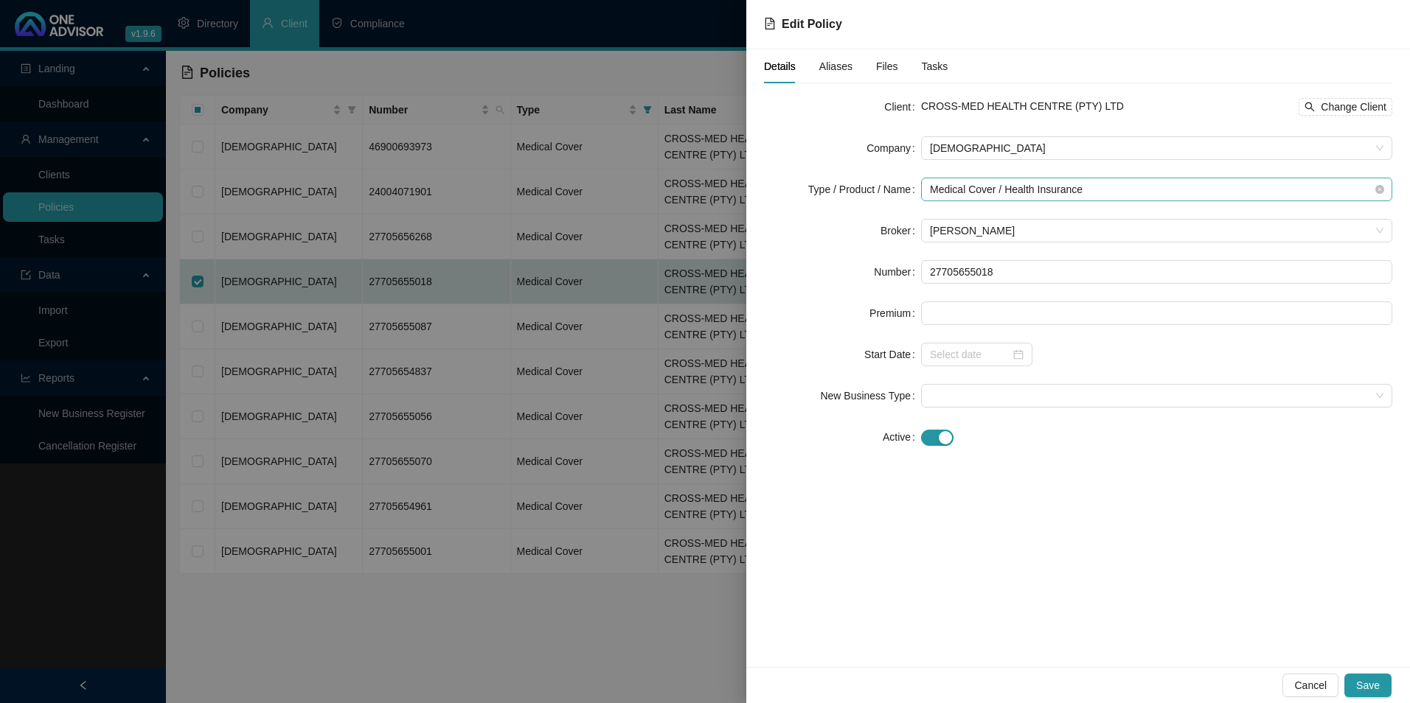
click at [1066, 193] on span "Medical Cover / Health Insurance" at bounding box center [1156, 189] width 453 height 22
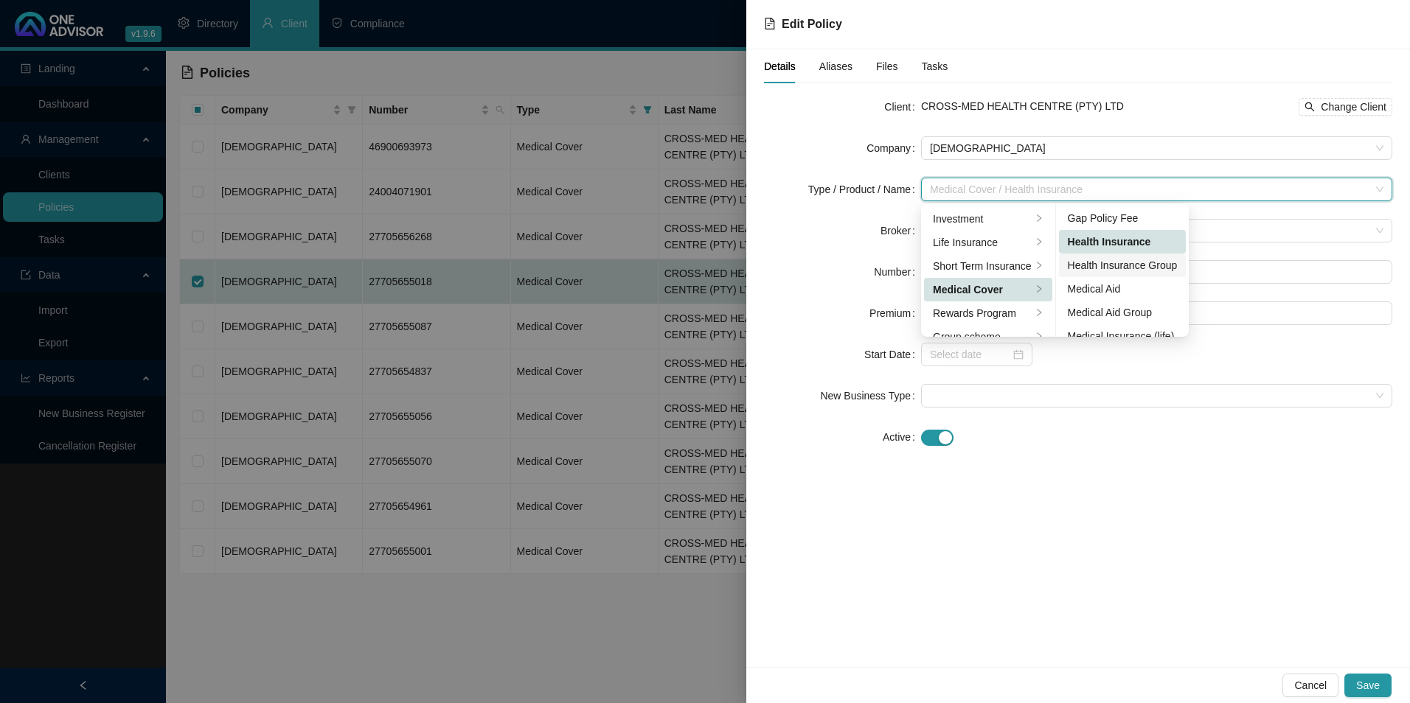
scroll to position [74, 0]
click at [1126, 287] on div "Medical Aid Group" at bounding box center [1123, 287] width 110 height 16
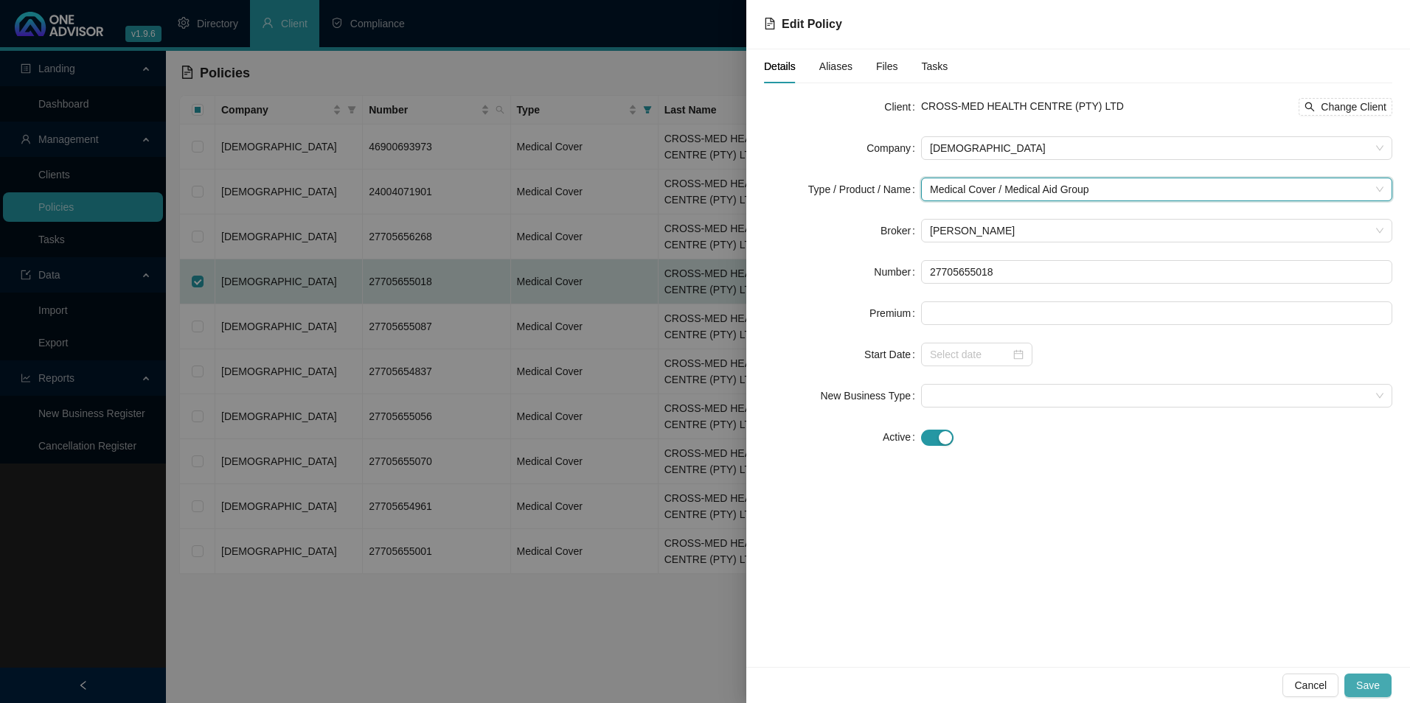
click at [1372, 692] on span "Save" at bounding box center [1368, 686] width 24 height 16
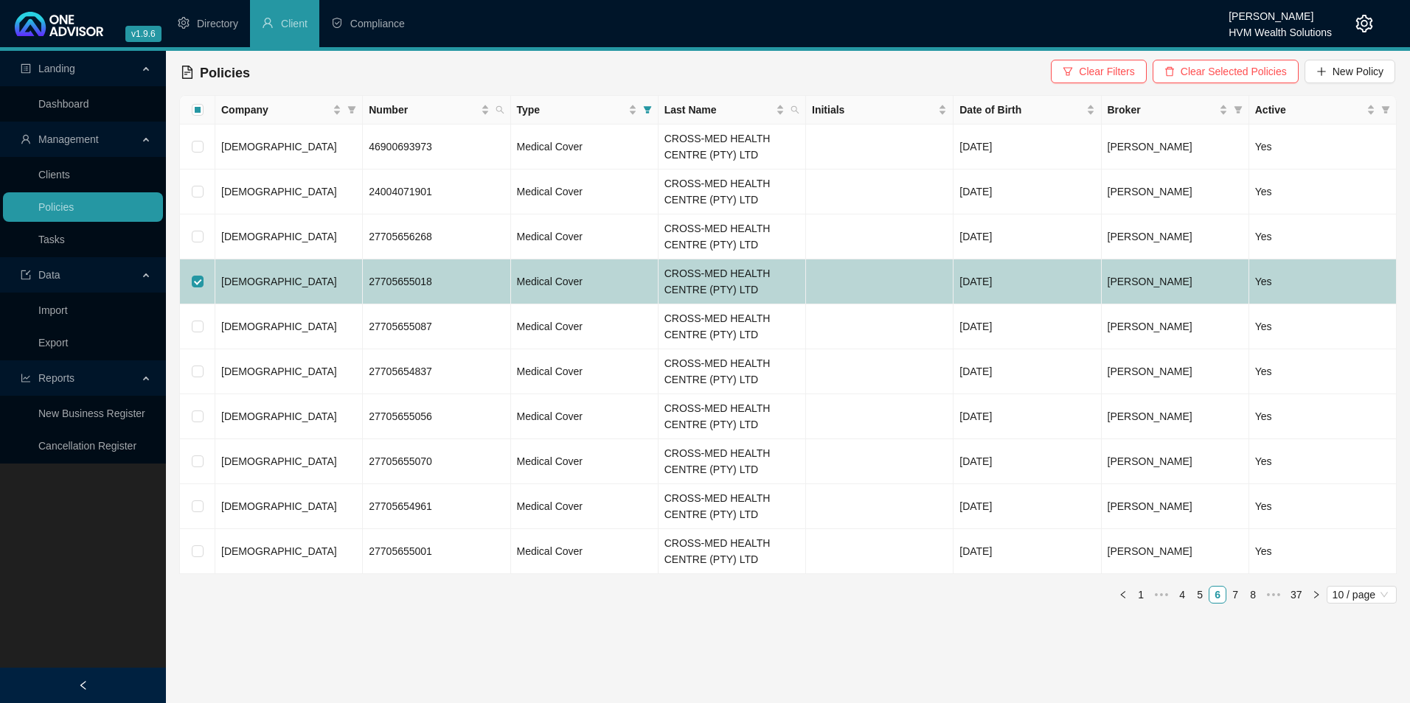
click at [313, 277] on td "[DEMOGRAPHIC_DATA]" at bounding box center [288, 282] width 147 height 45
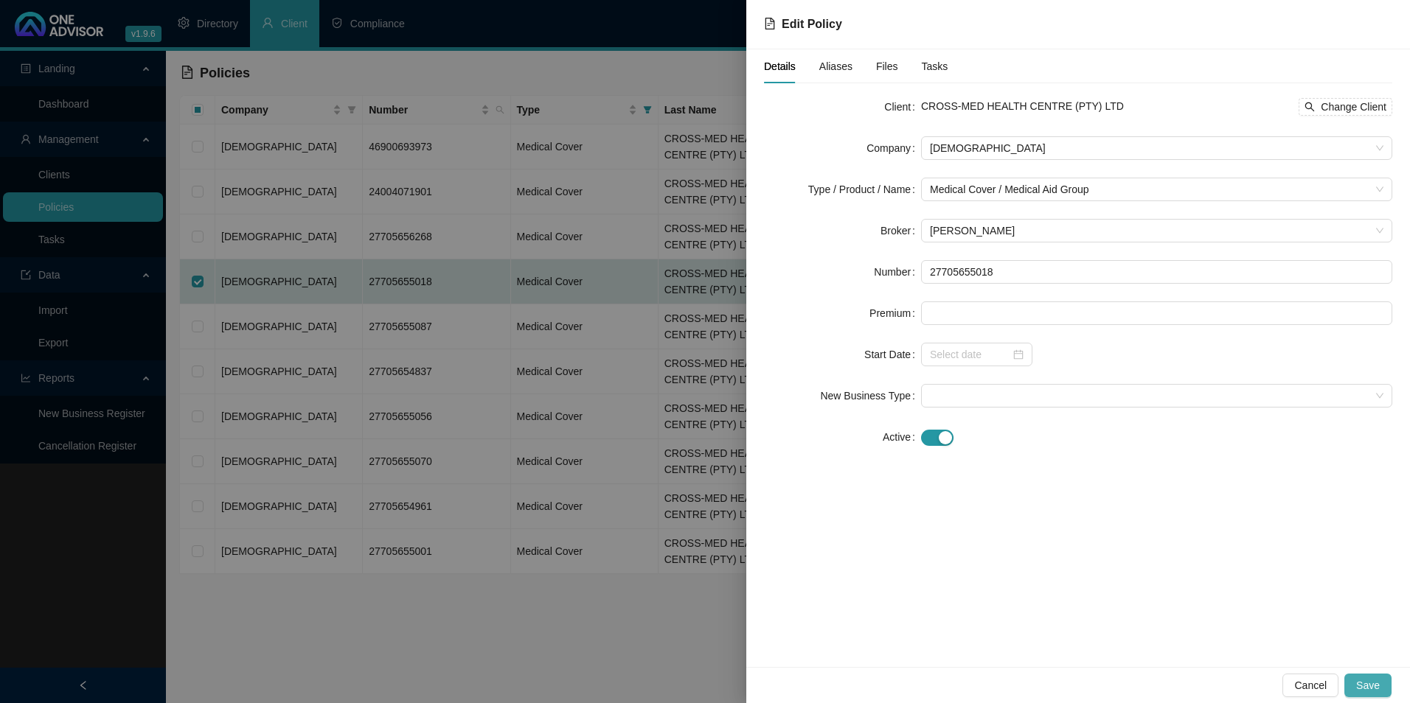
click at [1366, 683] on span "Save" at bounding box center [1368, 686] width 24 height 16
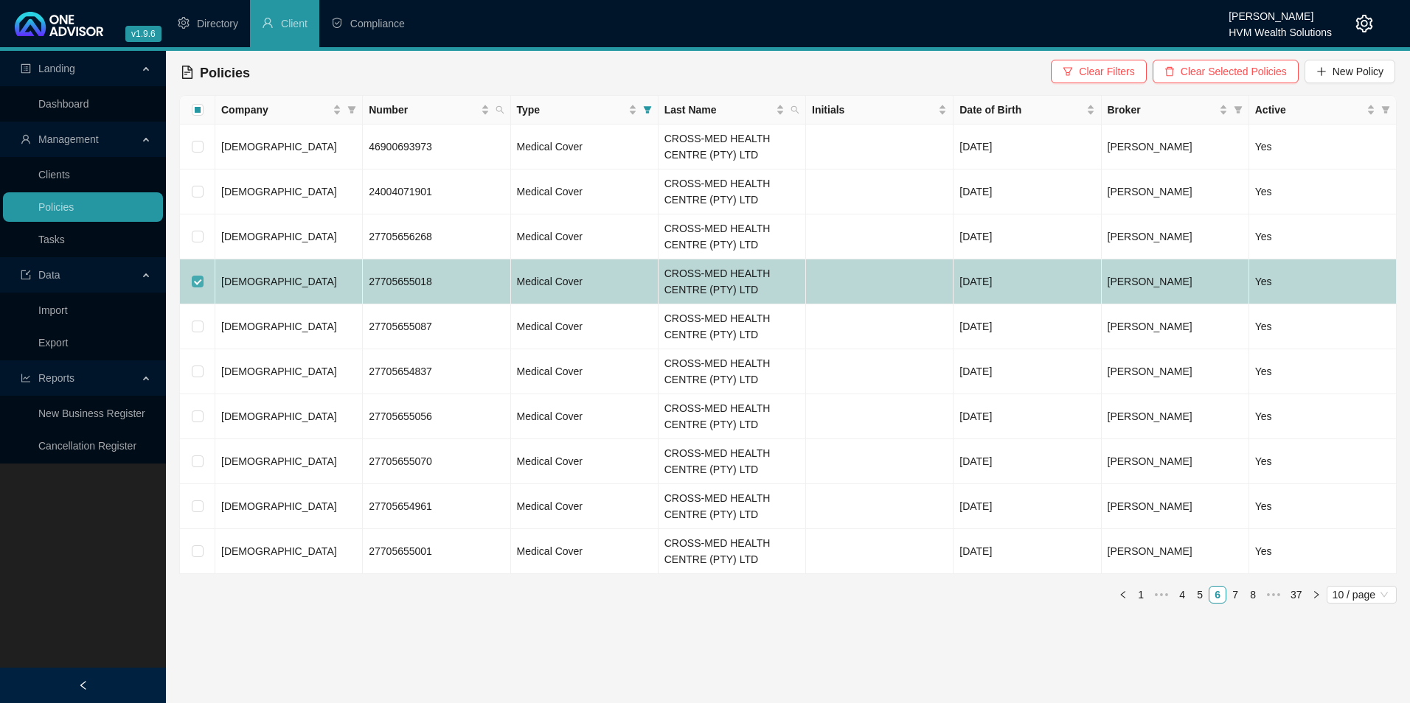
click at [201, 279] on input "checkbox" at bounding box center [198, 282] width 12 height 12
checkbox input "false"
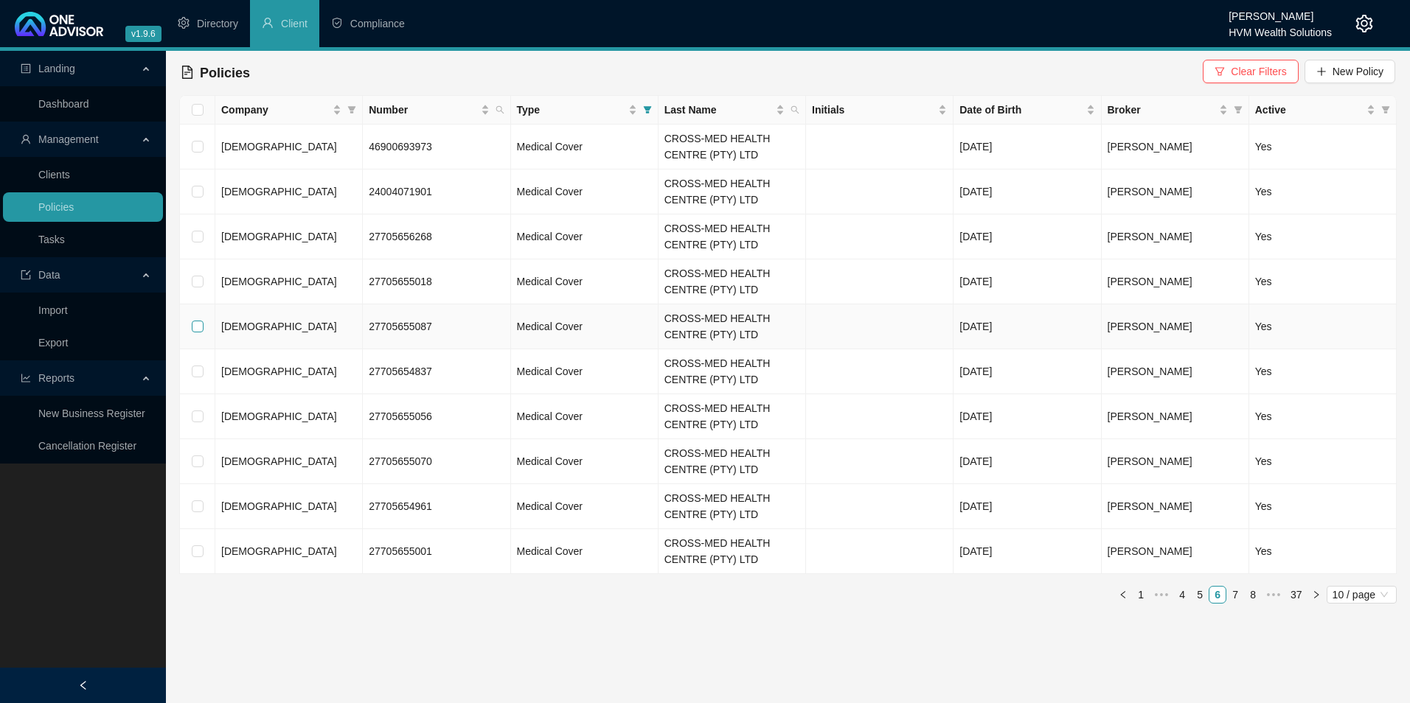
click at [198, 332] on input "checkbox" at bounding box center [198, 327] width 12 height 12
checkbox input "true"
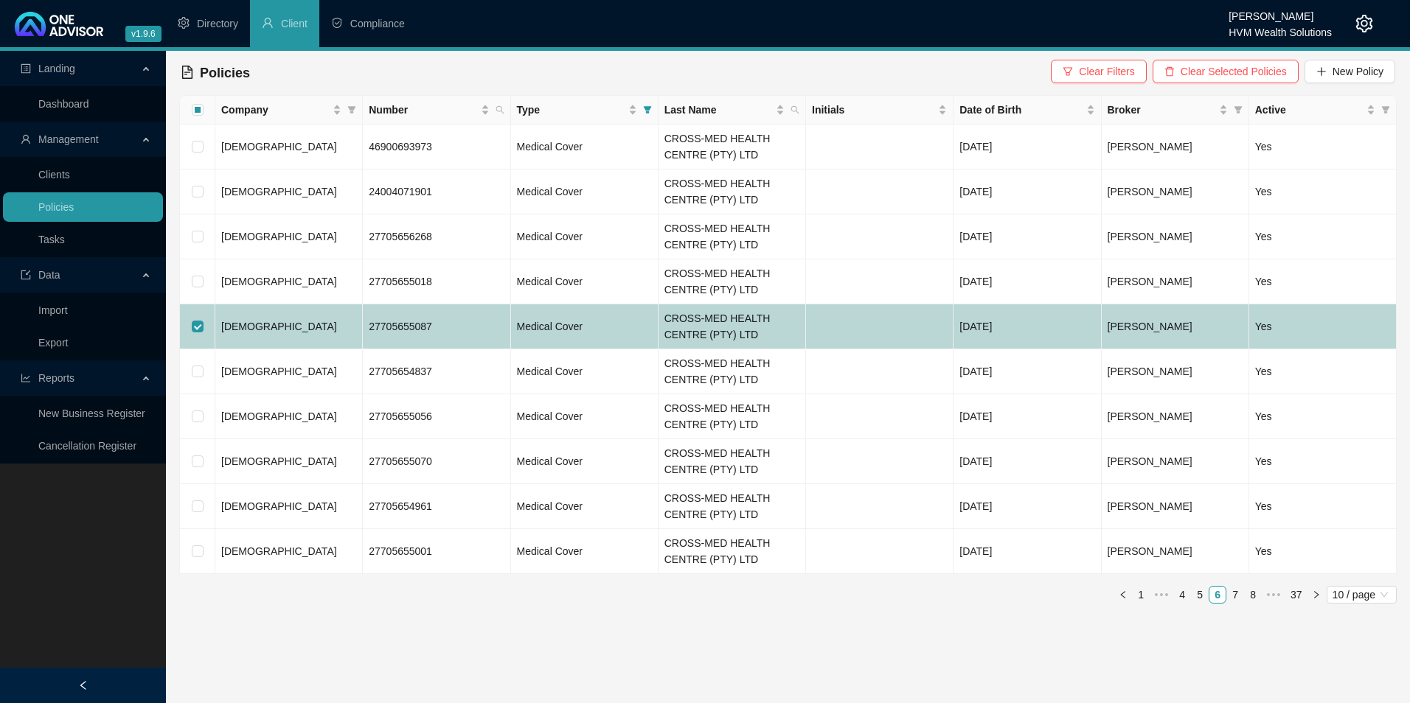
click at [262, 333] on td "[DEMOGRAPHIC_DATA]" at bounding box center [288, 327] width 147 height 45
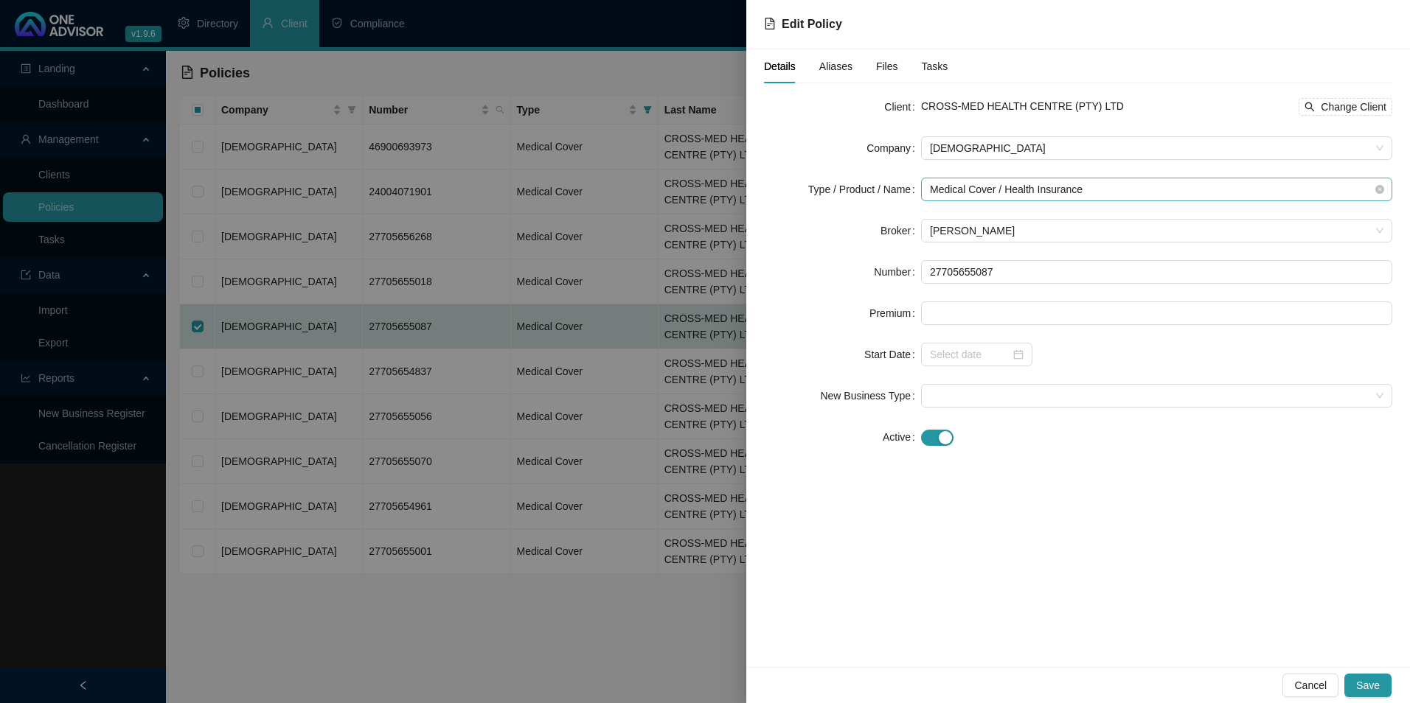
click at [1226, 198] on span "Medical Cover / Health Insurance" at bounding box center [1156, 189] width 453 height 22
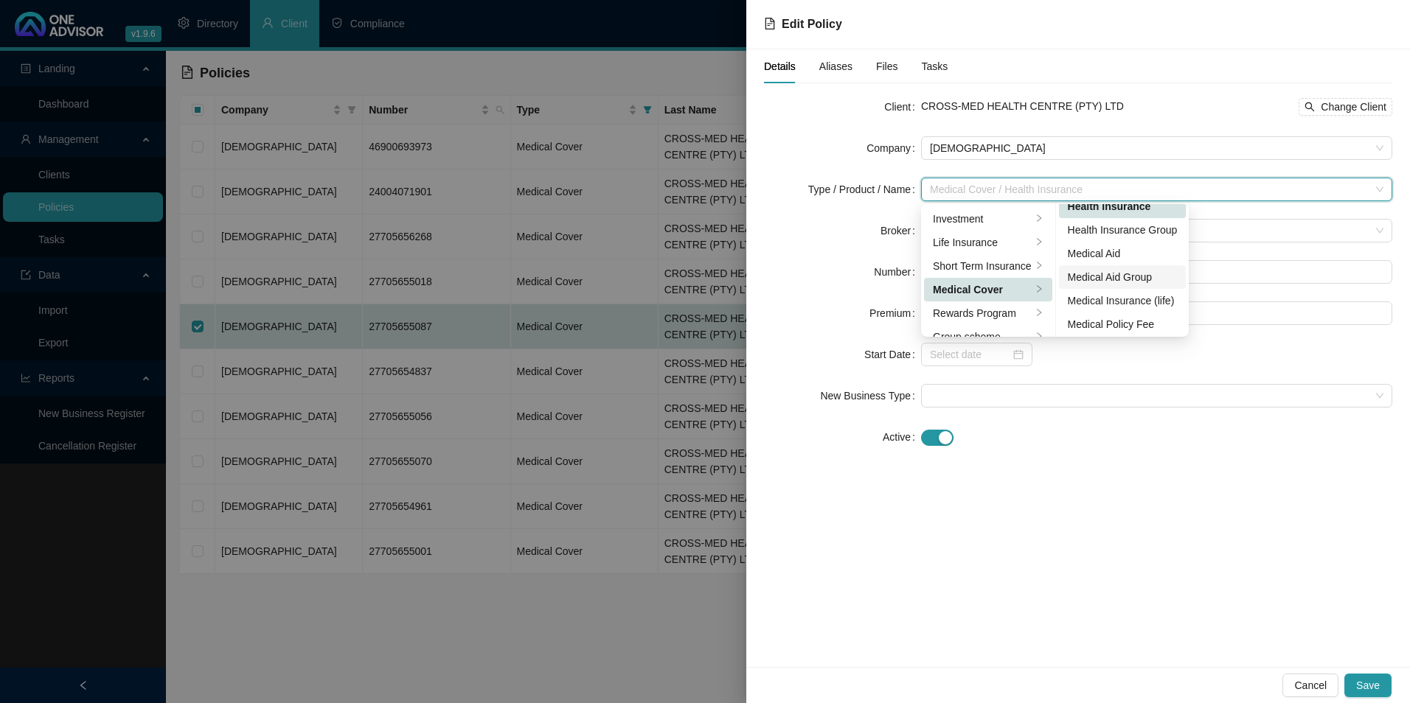
scroll to position [86, 0]
click at [1125, 269] on div "Medical Aid Group" at bounding box center [1123, 275] width 110 height 16
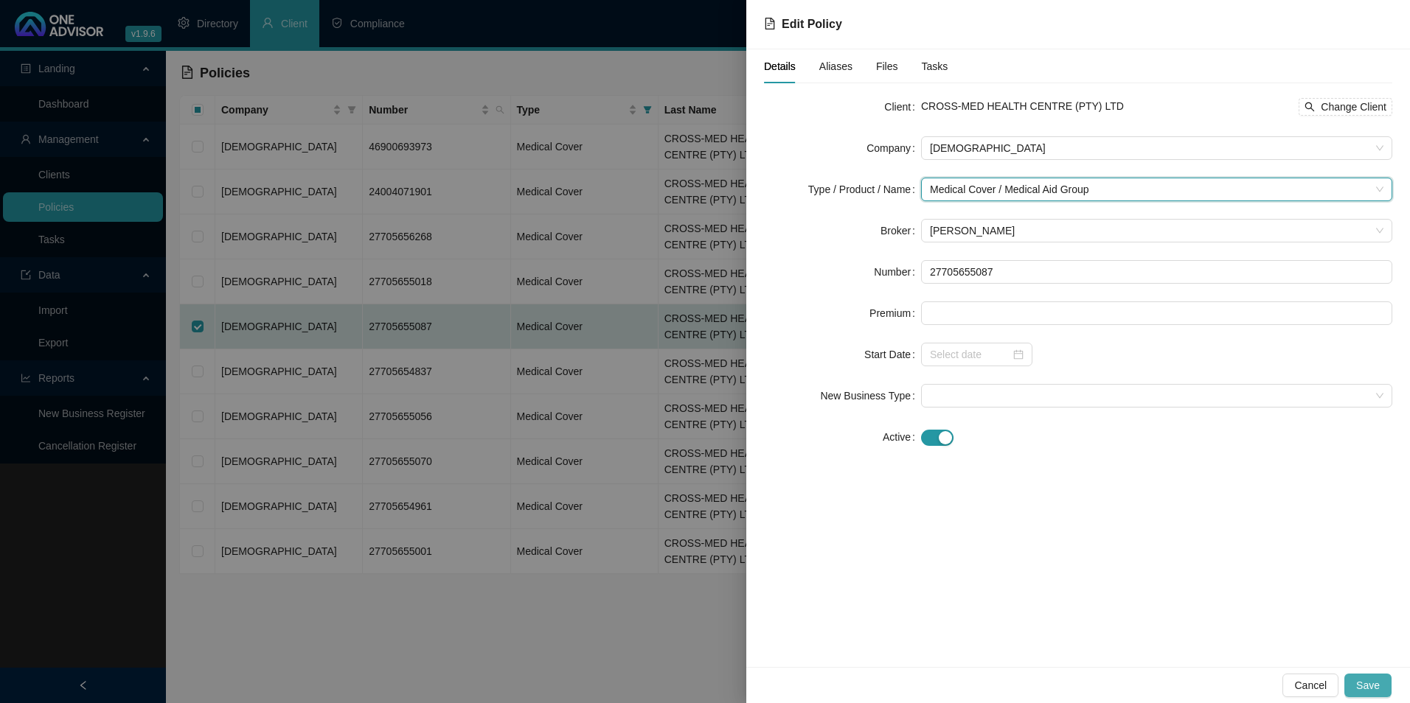
click at [1369, 686] on span "Save" at bounding box center [1368, 686] width 24 height 16
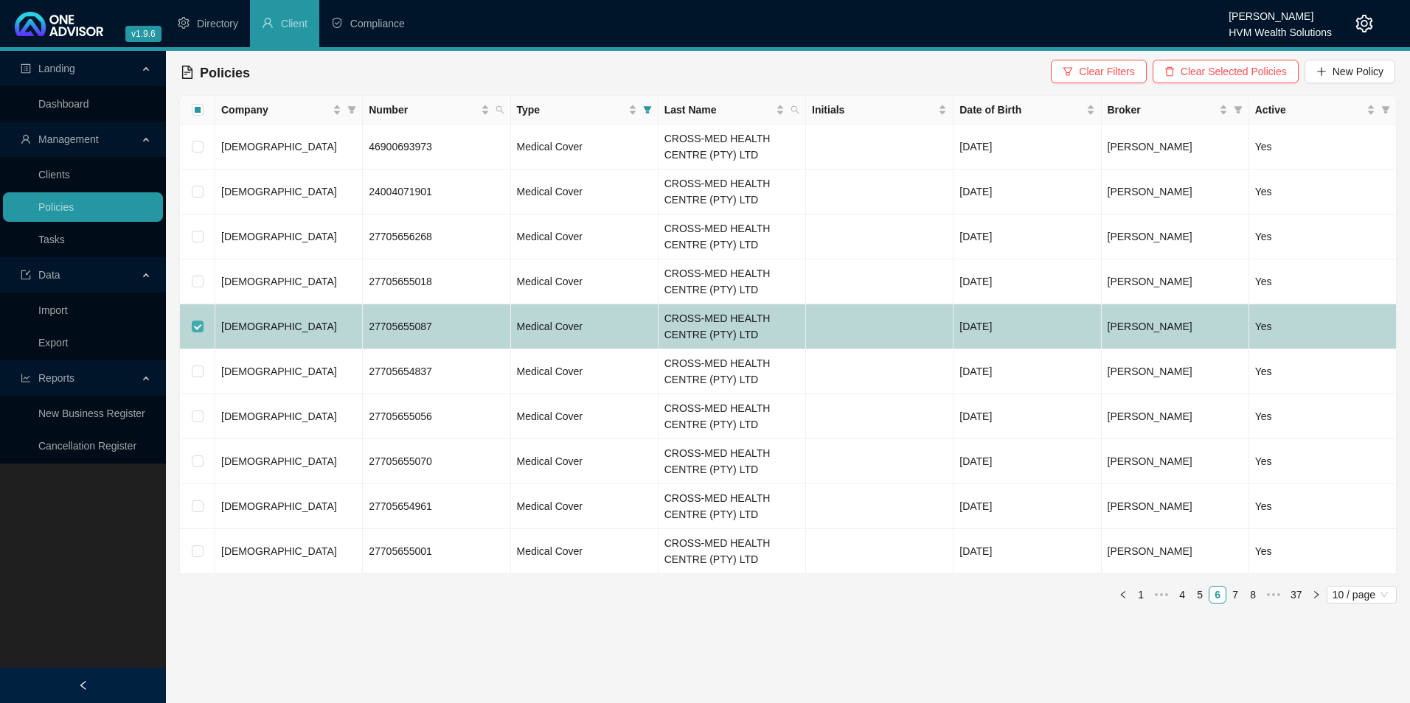
click at [197, 320] on label at bounding box center [198, 327] width 12 height 16
click at [197, 321] on input "checkbox" at bounding box center [198, 327] width 12 height 12
checkbox input "false"
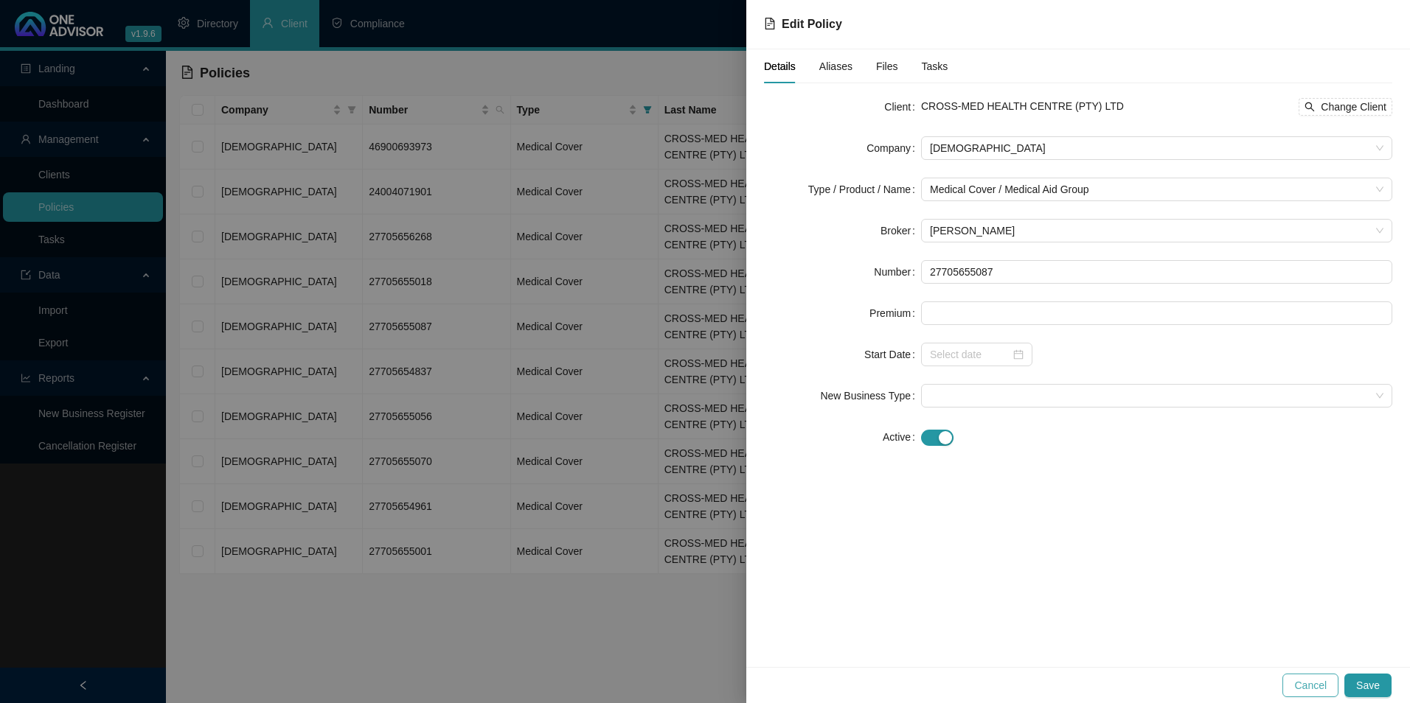
click at [1313, 689] on span "Cancel" at bounding box center [1310, 686] width 32 height 16
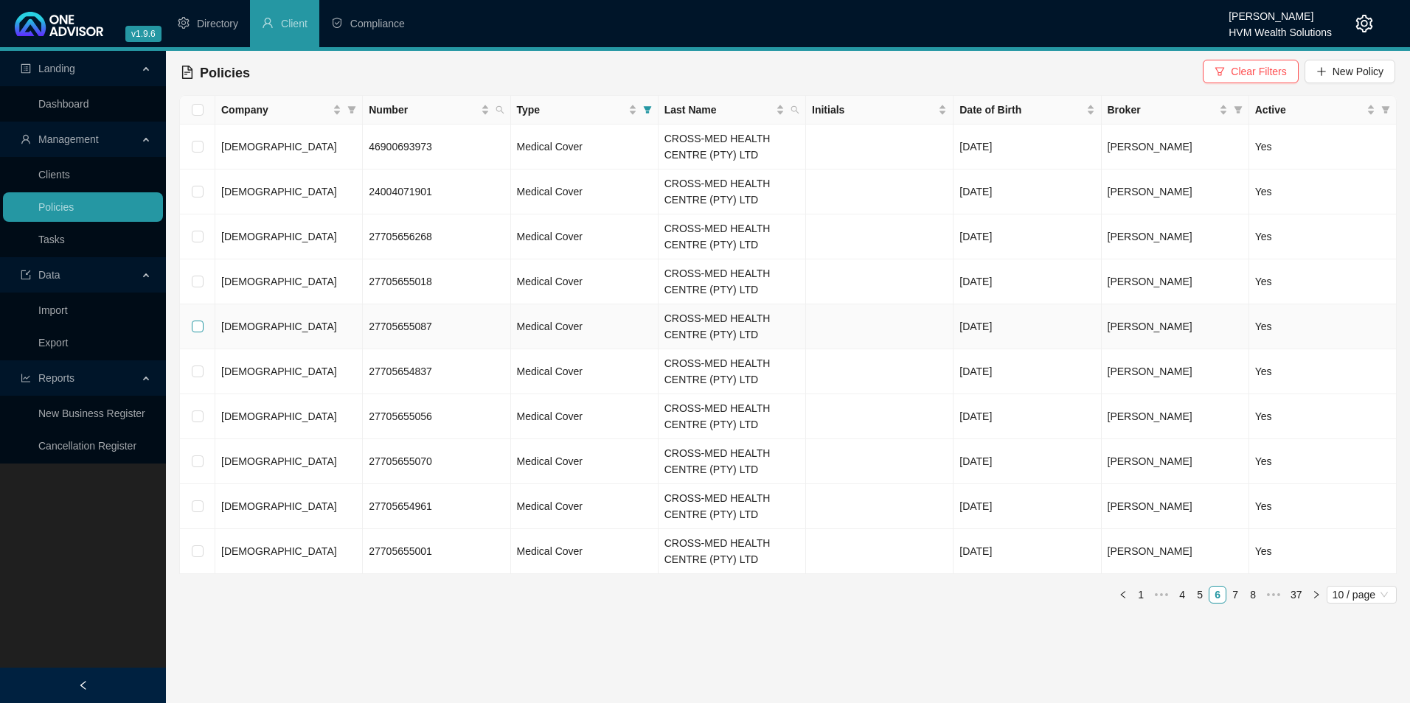
click at [196, 322] on input "checkbox" at bounding box center [198, 327] width 12 height 12
checkbox input "true"
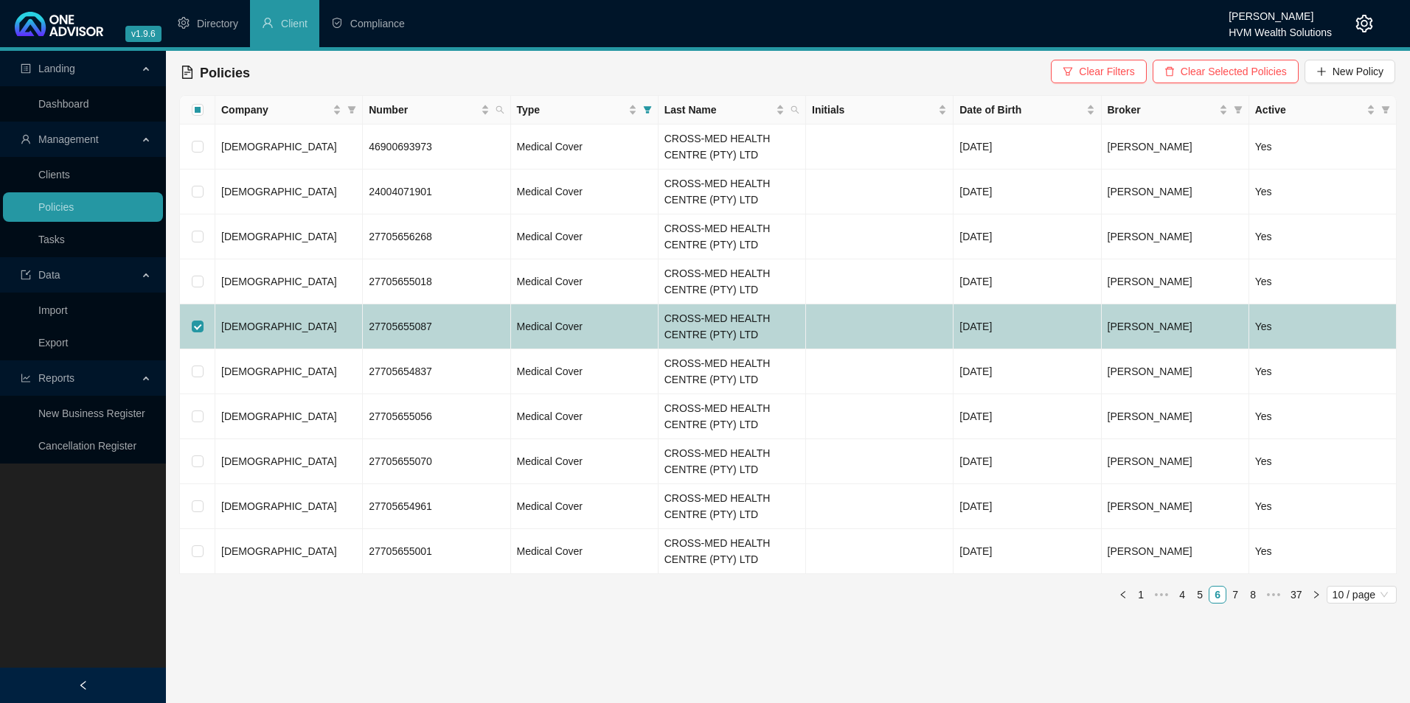
click at [473, 327] on td "27705655087" at bounding box center [436, 327] width 147 height 45
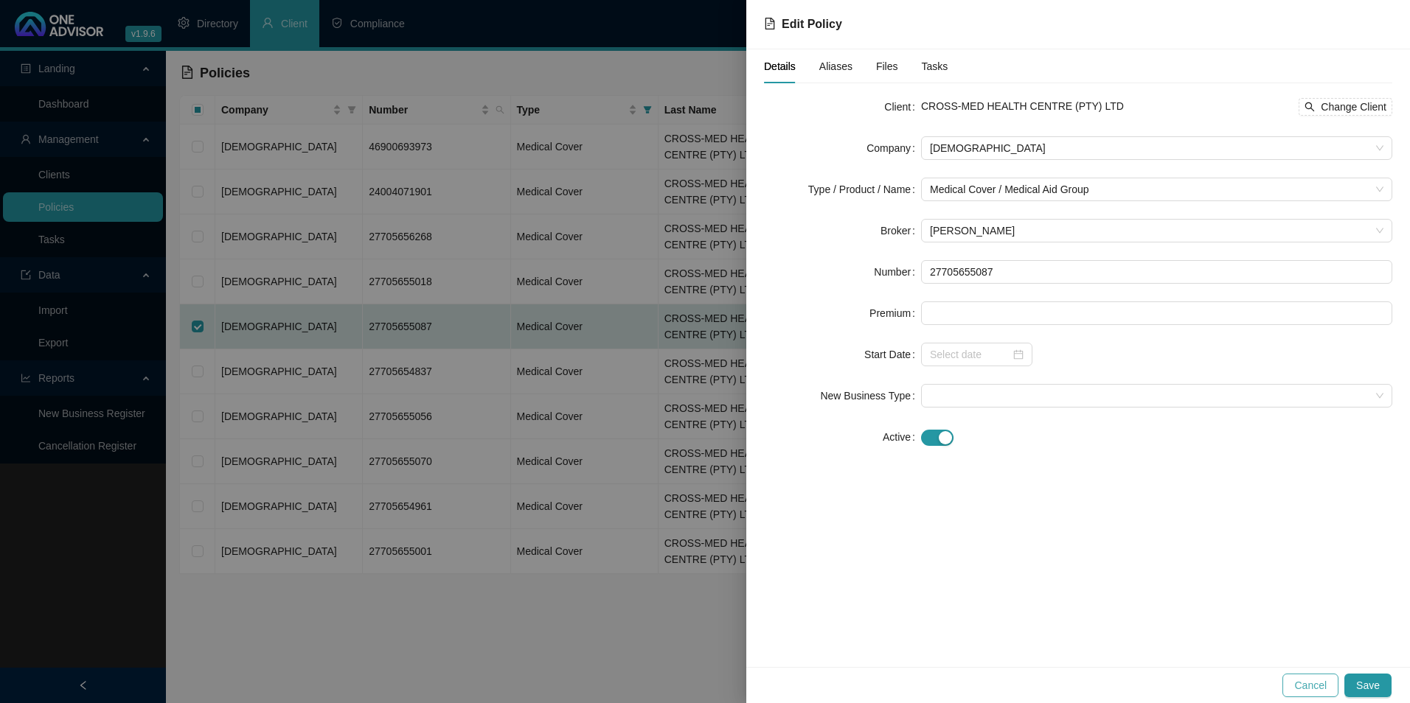
click at [1315, 687] on span "Cancel" at bounding box center [1310, 686] width 32 height 16
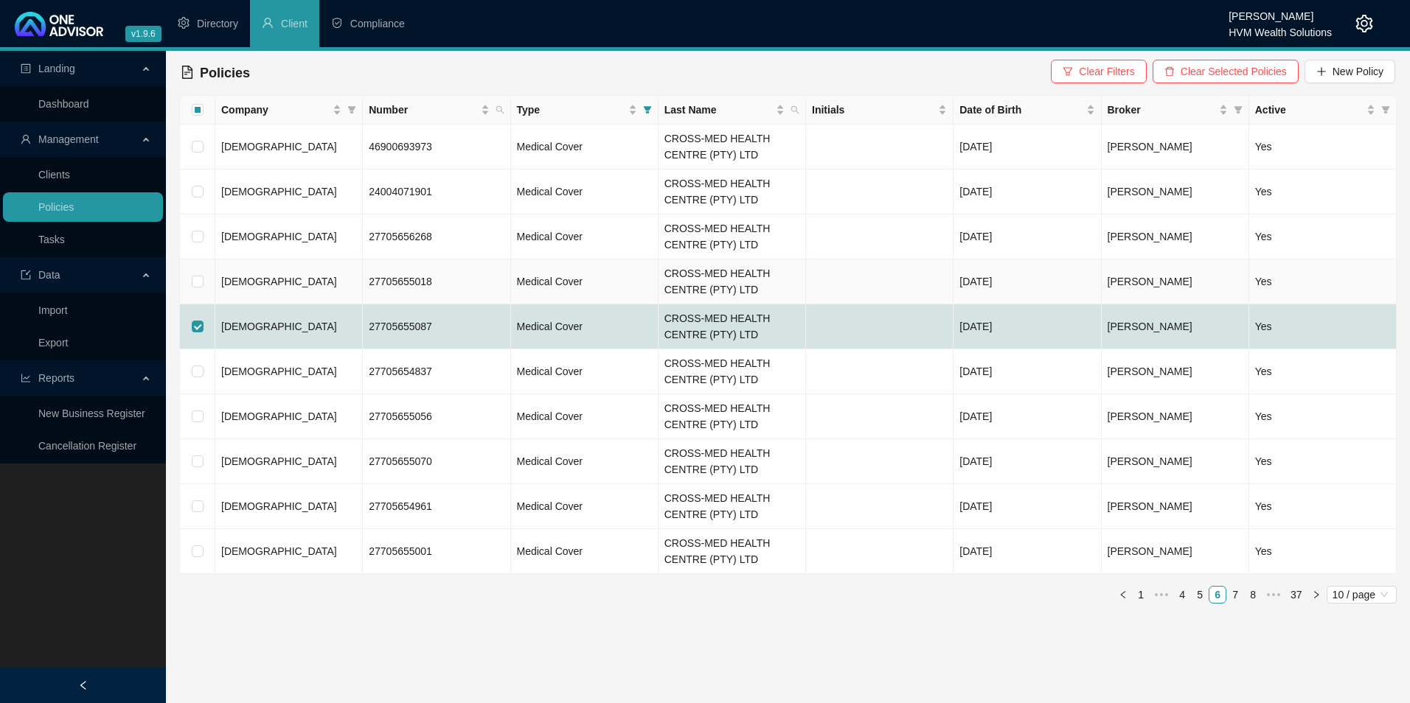
click at [259, 279] on td "[DEMOGRAPHIC_DATA]" at bounding box center [288, 282] width 147 height 45
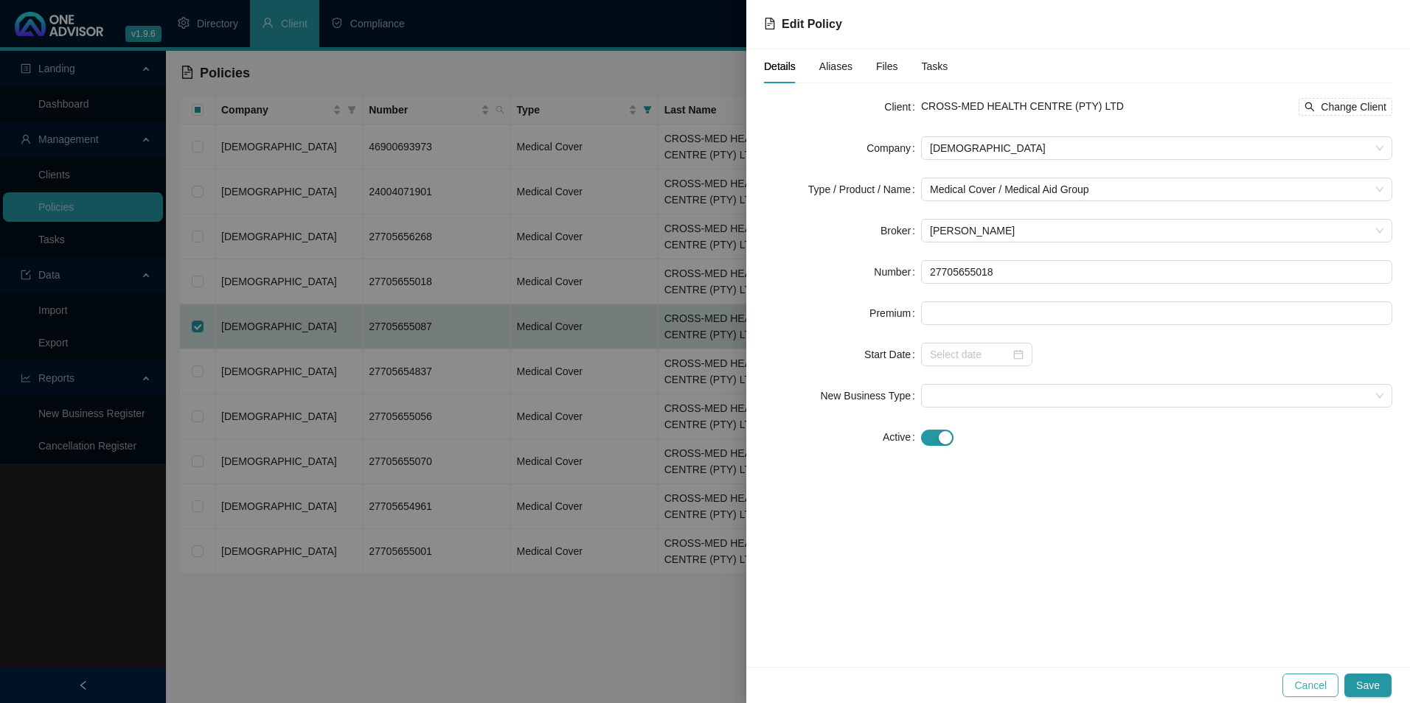
click at [1307, 689] on span "Cancel" at bounding box center [1310, 686] width 32 height 16
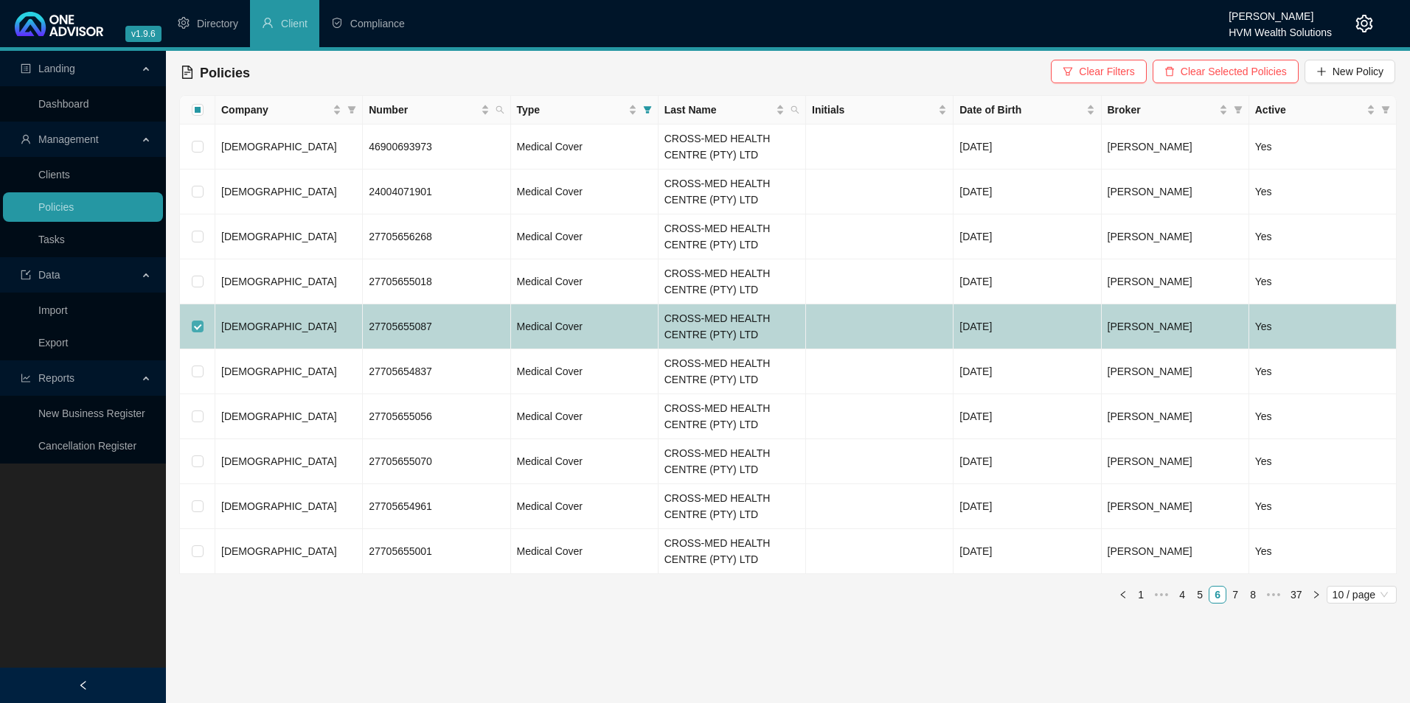
click at [199, 328] on input "checkbox" at bounding box center [198, 327] width 12 height 12
checkbox input "false"
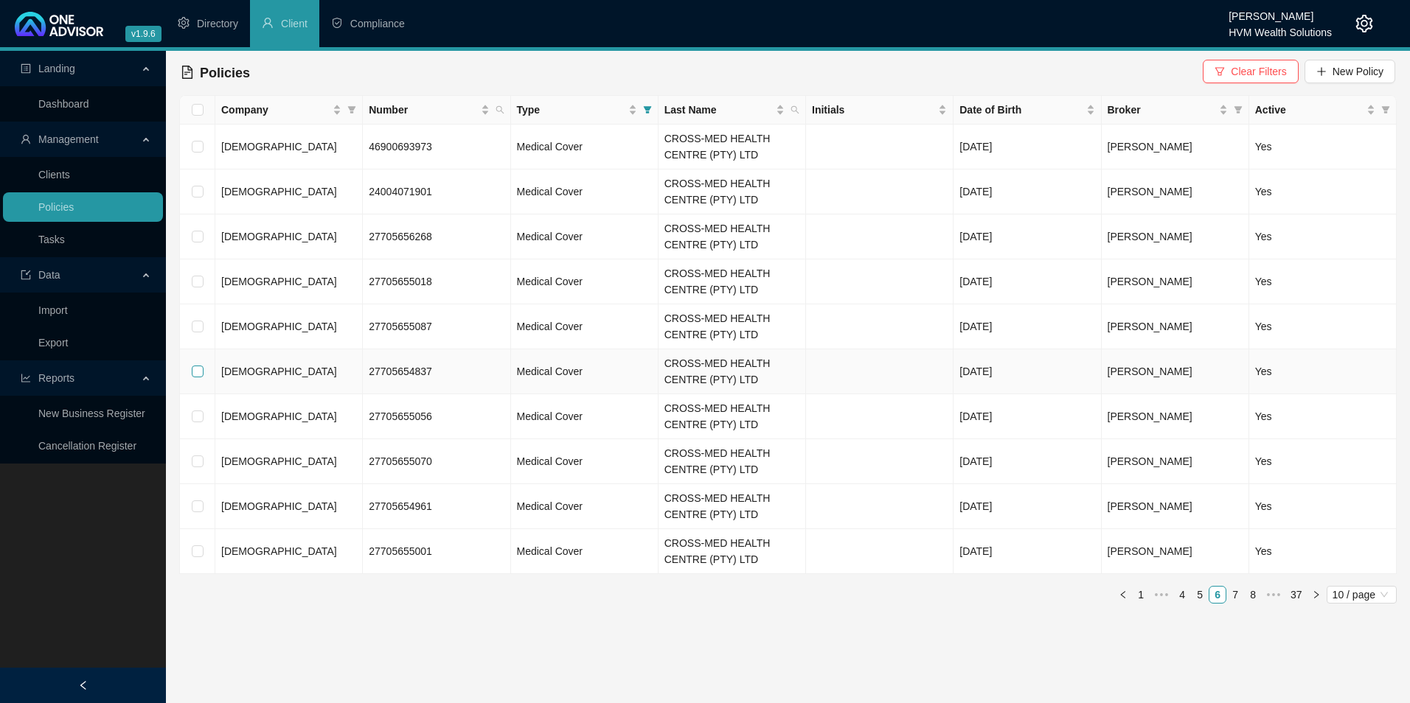
click at [195, 372] on input "checkbox" at bounding box center [198, 372] width 12 height 12
checkbox input "true"
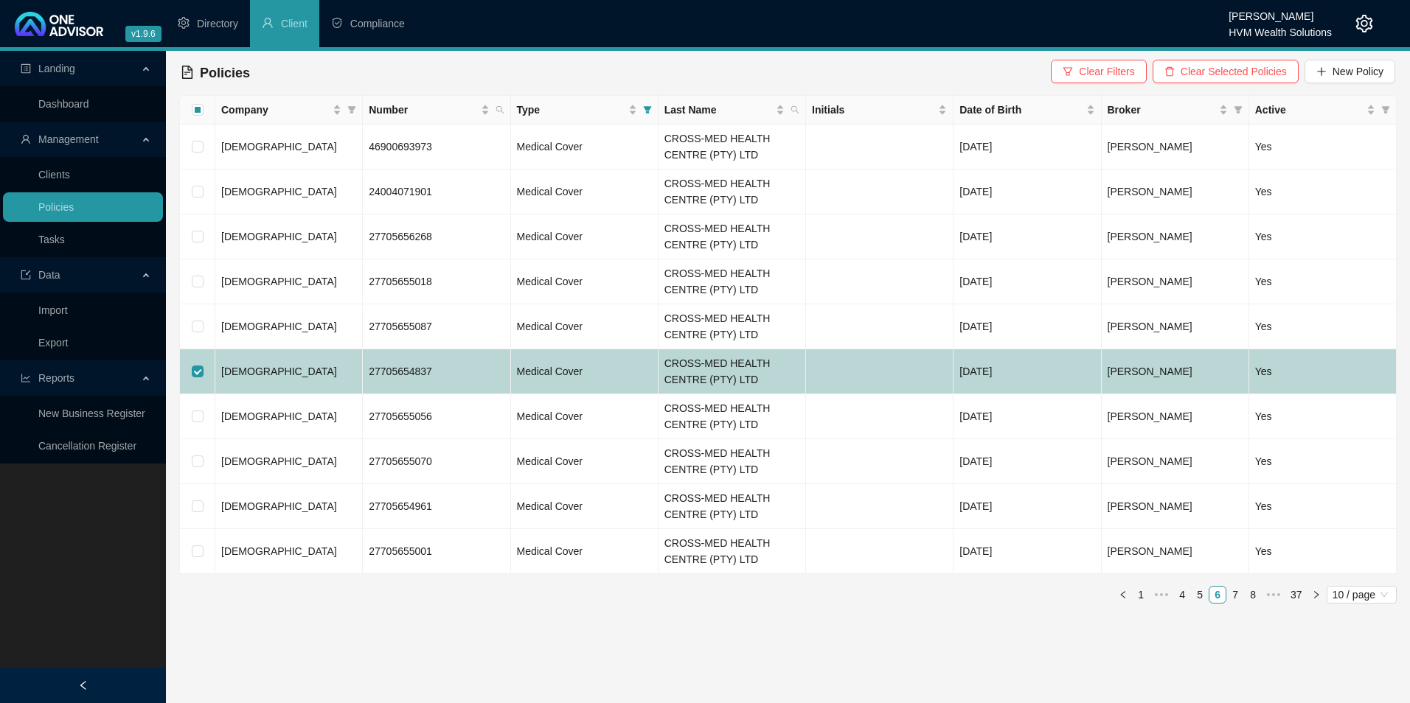
click at [282, 372] on td "[DEMOGRAPHIC_DATA]" at bounding box center [288, 372] width 147 height 45
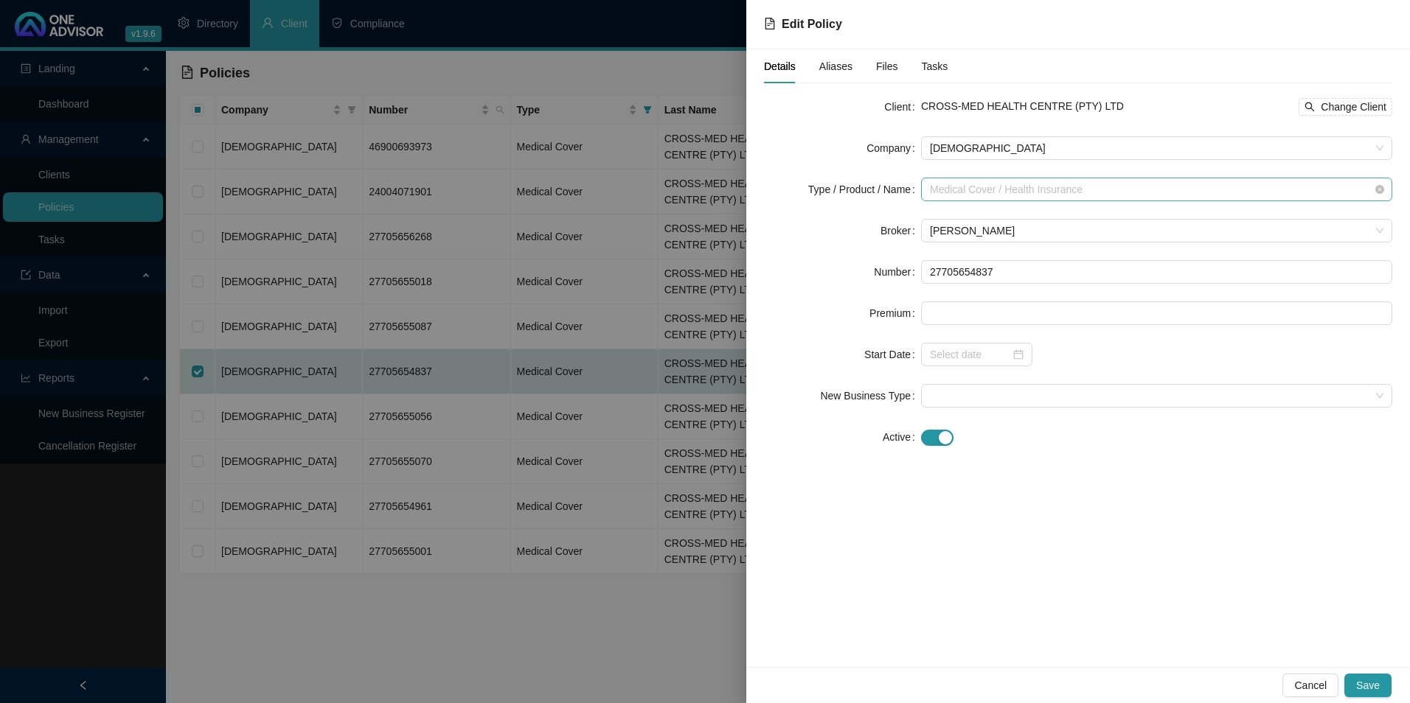
click at [1054, 189] on span "Medical Cover / Health Insurance" at bounding box center [1156, 189] width 453 height 22
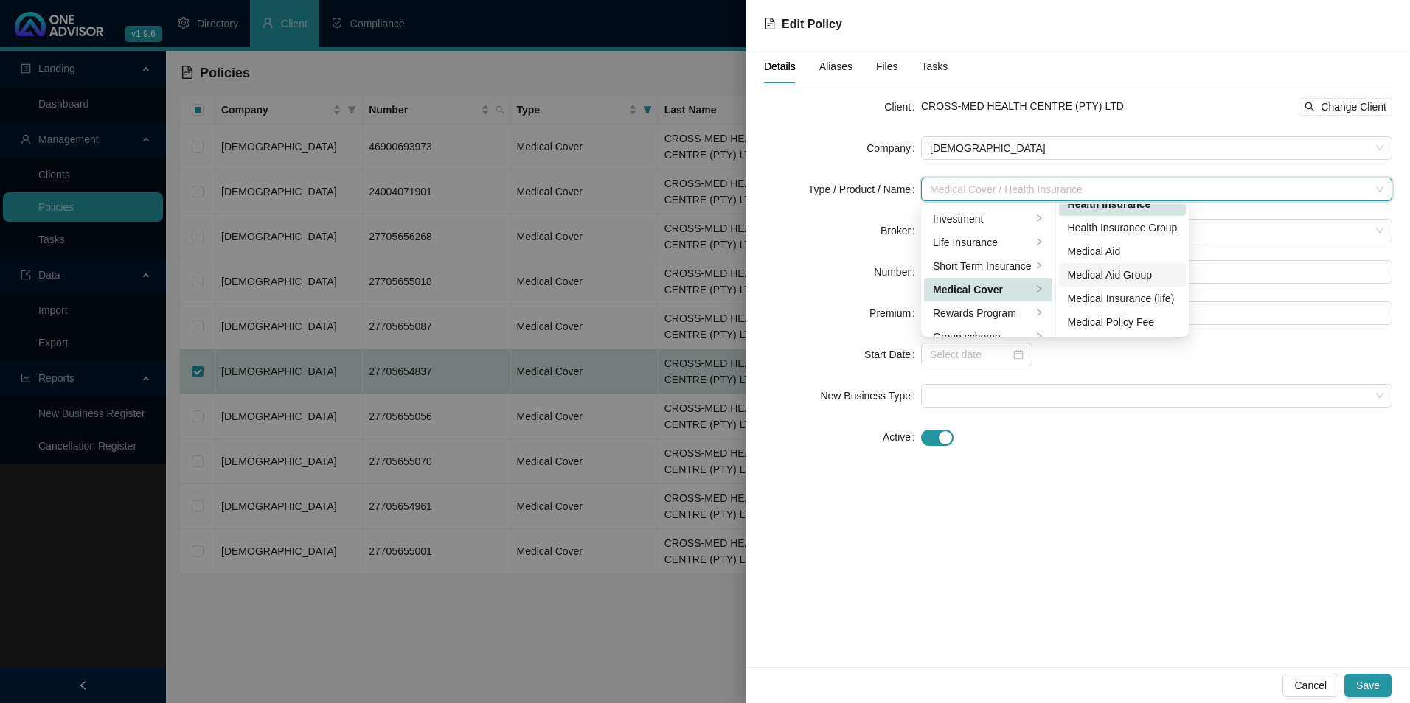
click at [1121, 275] on div "Medical Aid Group" at bounding box center [1123, 275] width 110 height 16
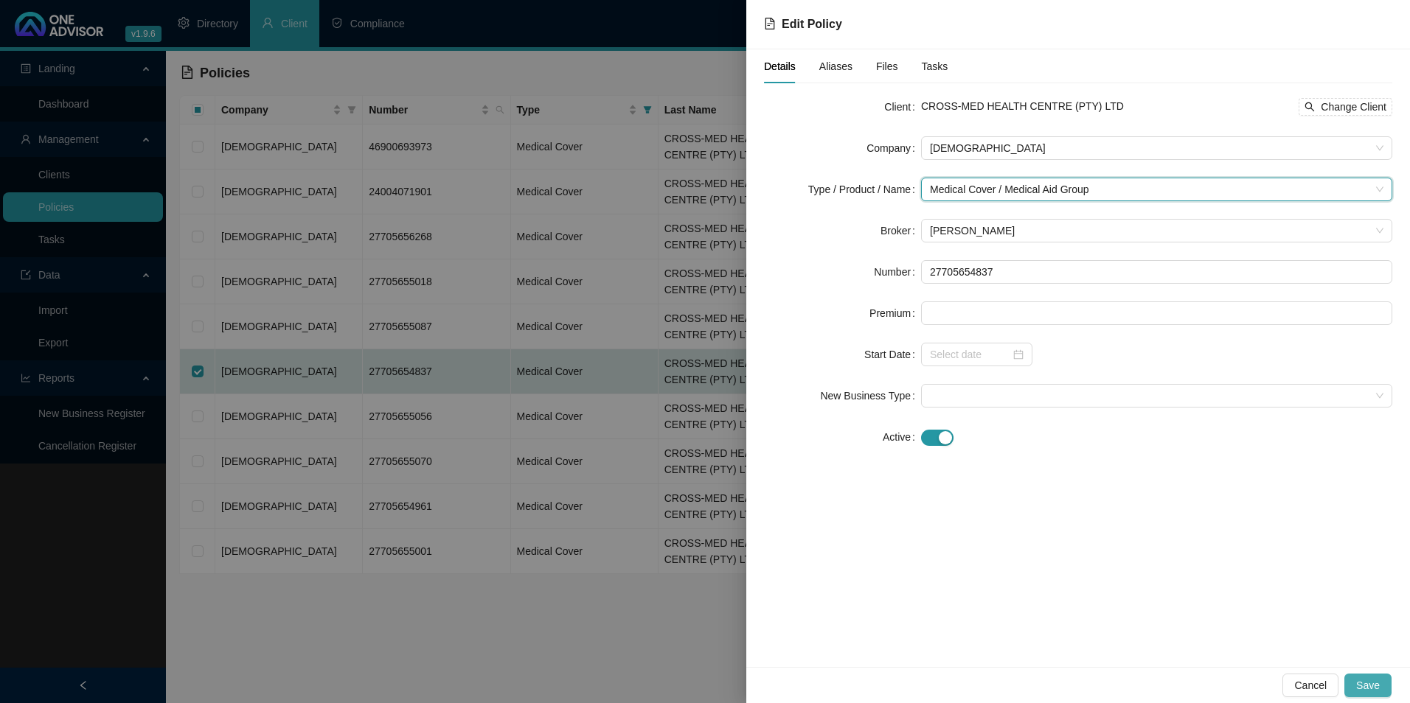
click at [1372, 691] on span "Save" at bounding box center [1368, 686] width 24 height 16
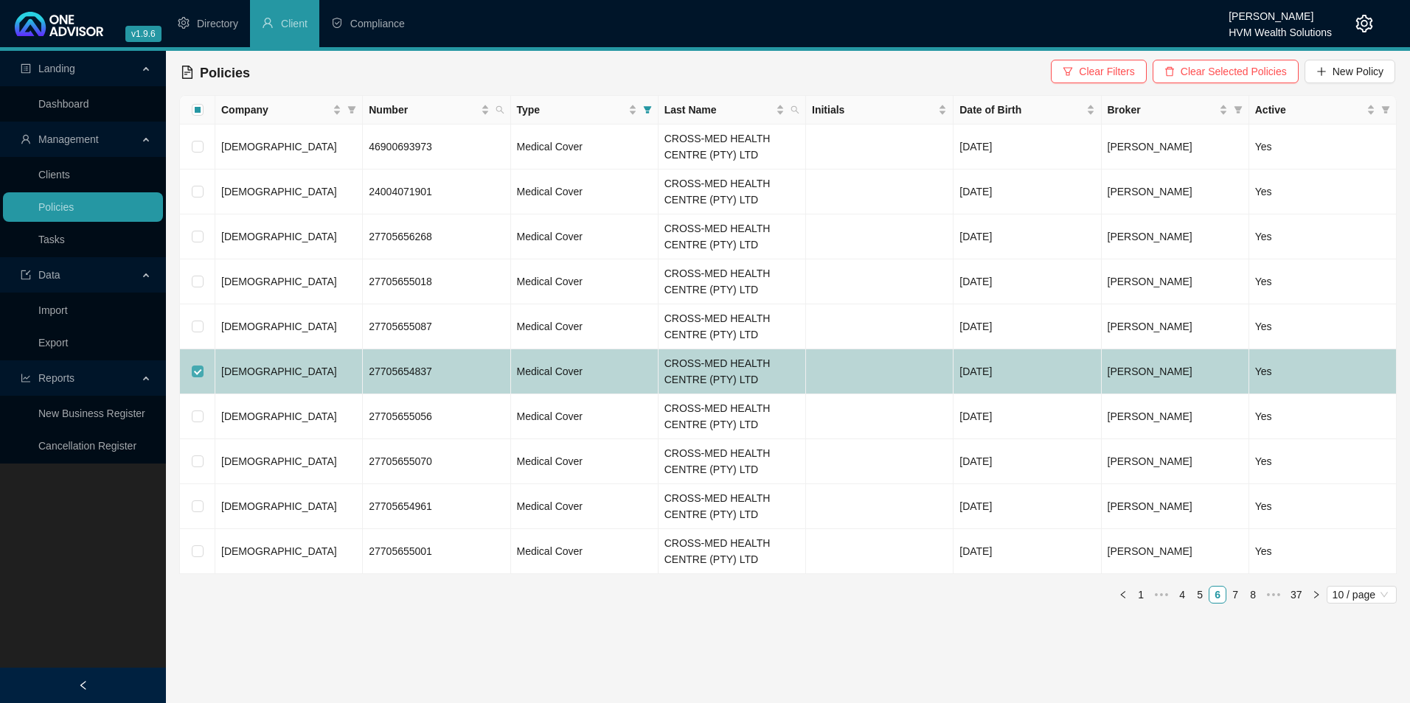
click at [198, 369] on input "checkbox" at bounding box center [198, 372] width 12 height 12
checkbox input "false"
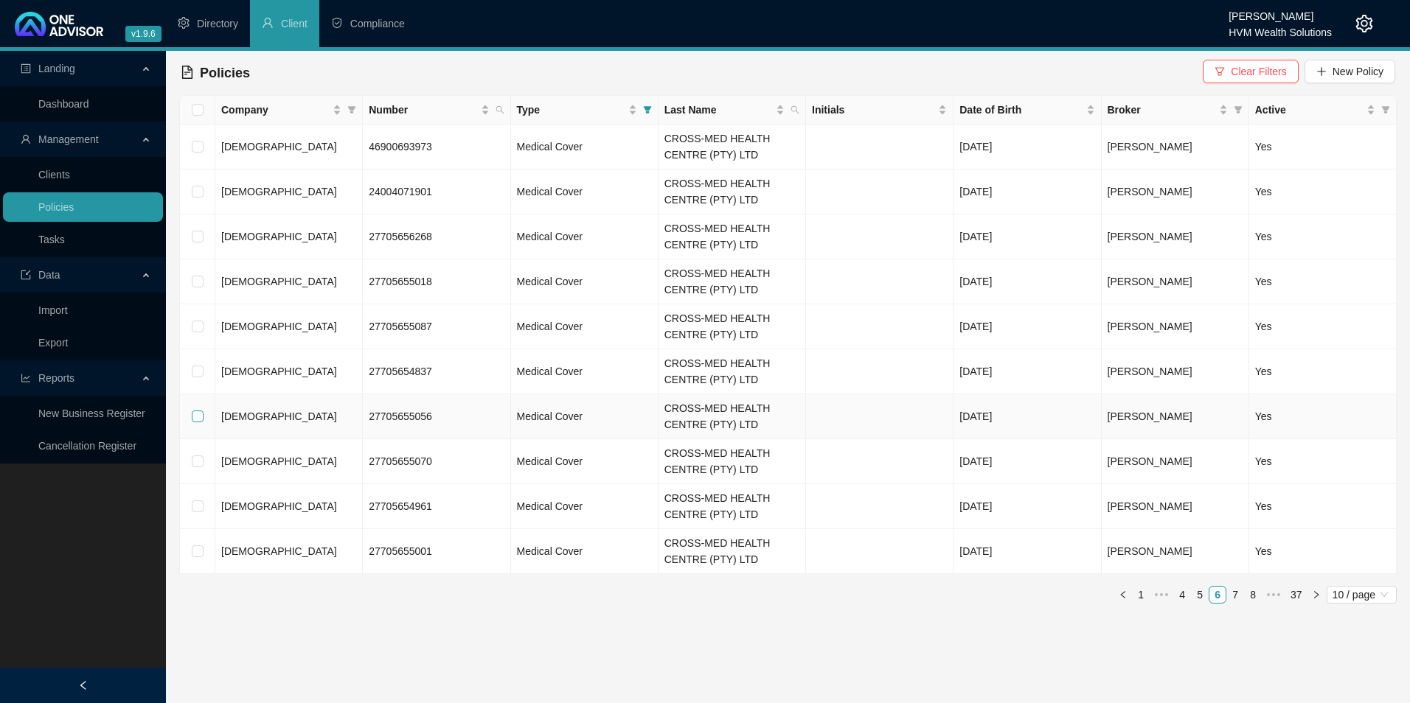
click at [195, 414] on input "checkbox" at bounding box center [198, 417] width 12 height 12
checkbox input "true"
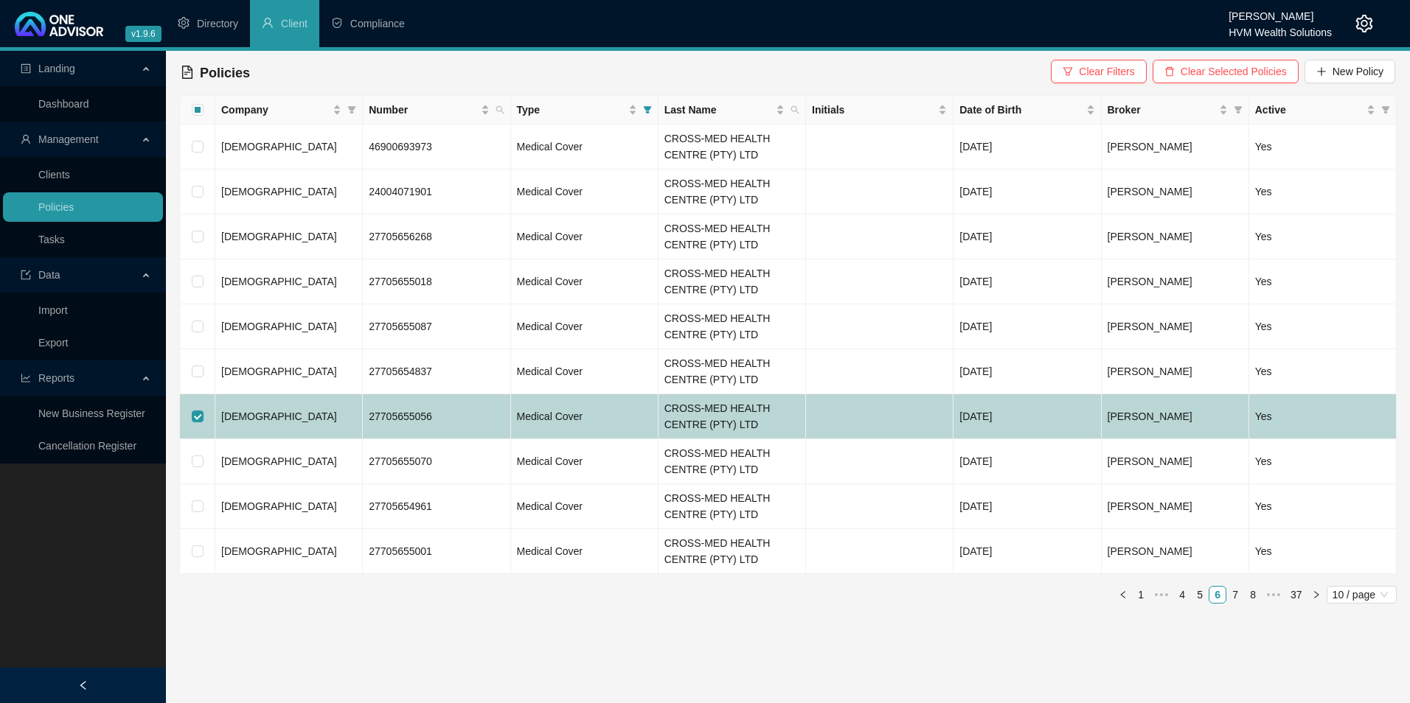
click at [275, 426] on td "[DEMOGRAPHIC_DATA]" at bounding box center [288, 416] width 147 height 45
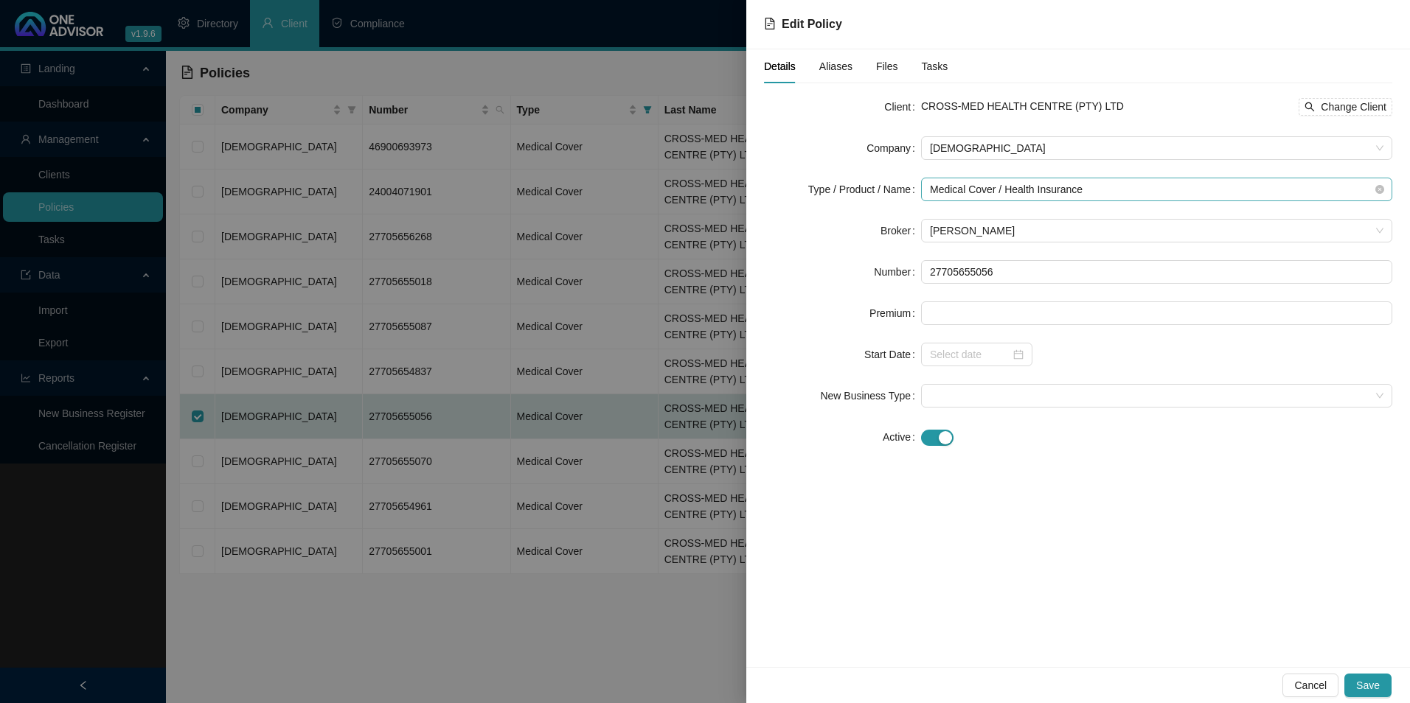
click at [1159, 190] on span "Medical Cover / Health Insurance" at bounding box center [1156, 189] width 453 height 22
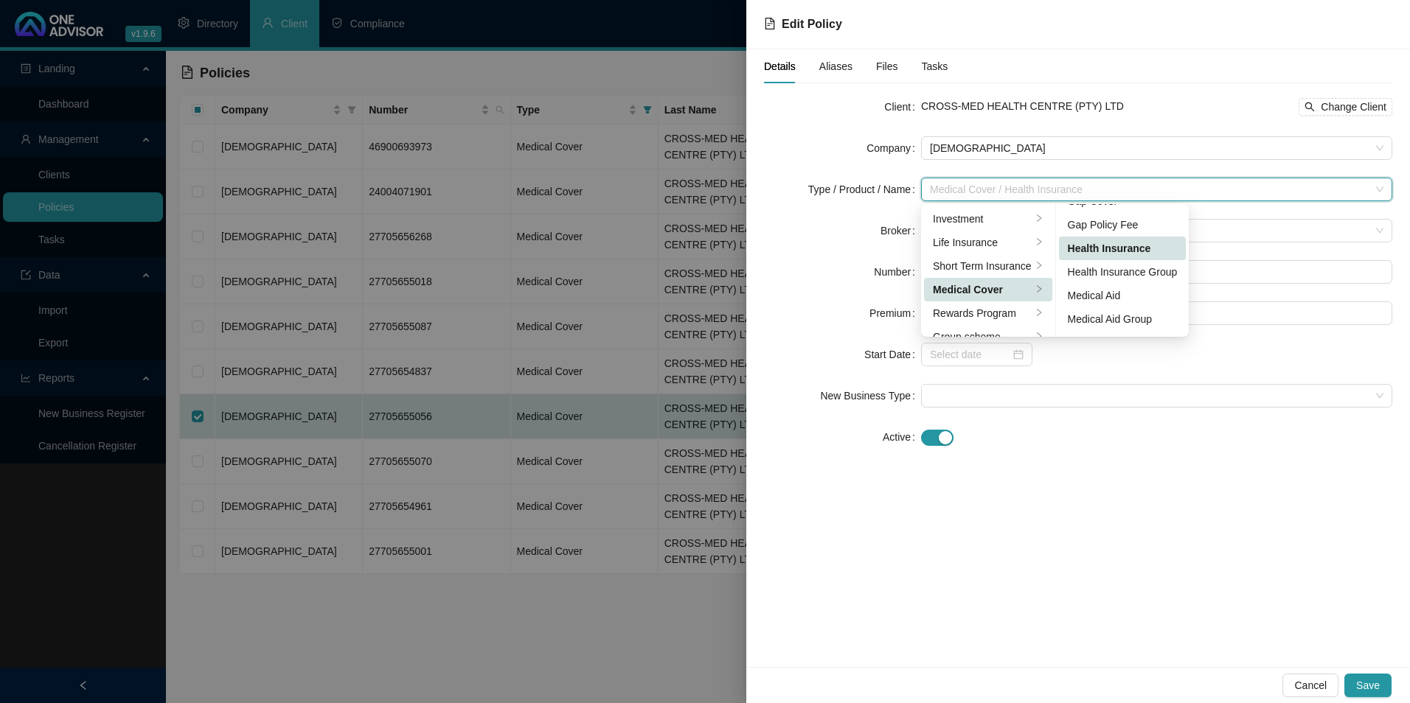
scroll to position [74, 0]
click at [1122, 284] on div "Medical Aid Group" at bounding box center [1123, 287] width 110 height 16
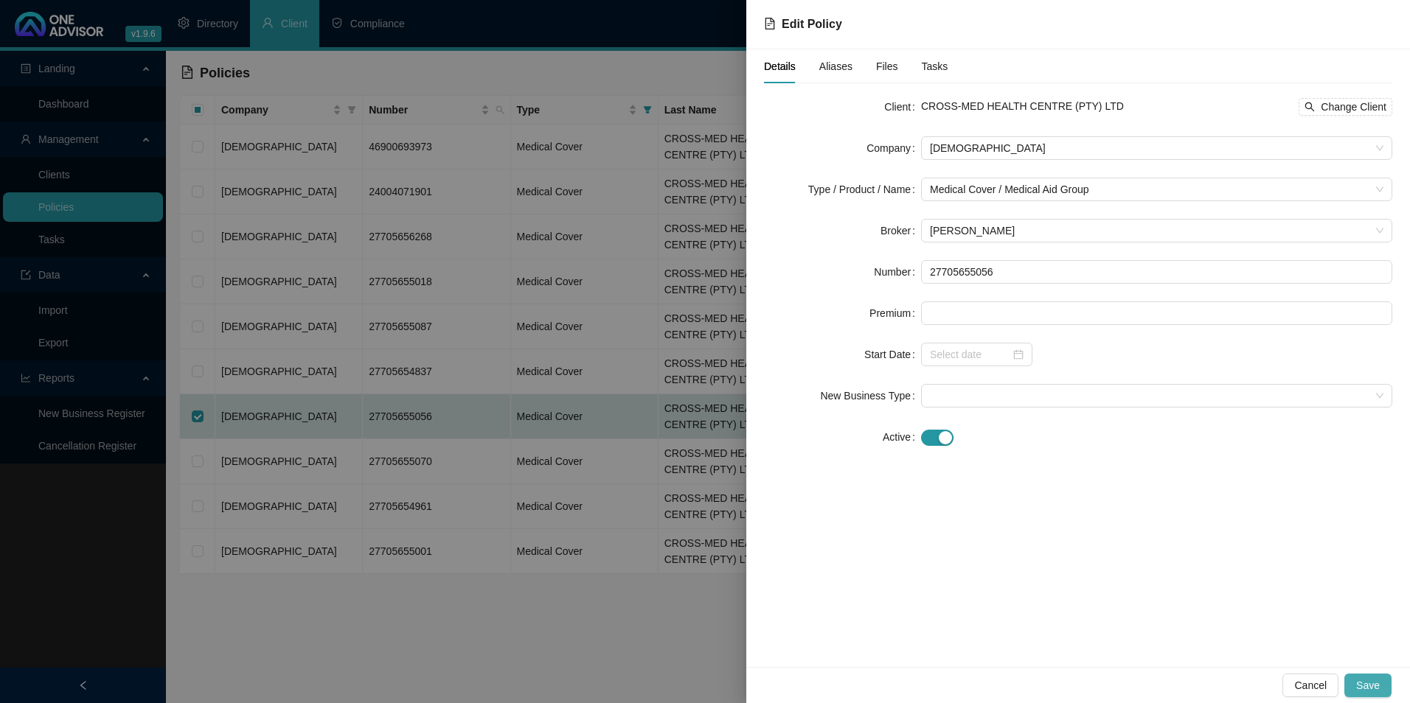
click at [1378, 676] on button "Save" at bounding box center [1367, 686] width 47 height 24
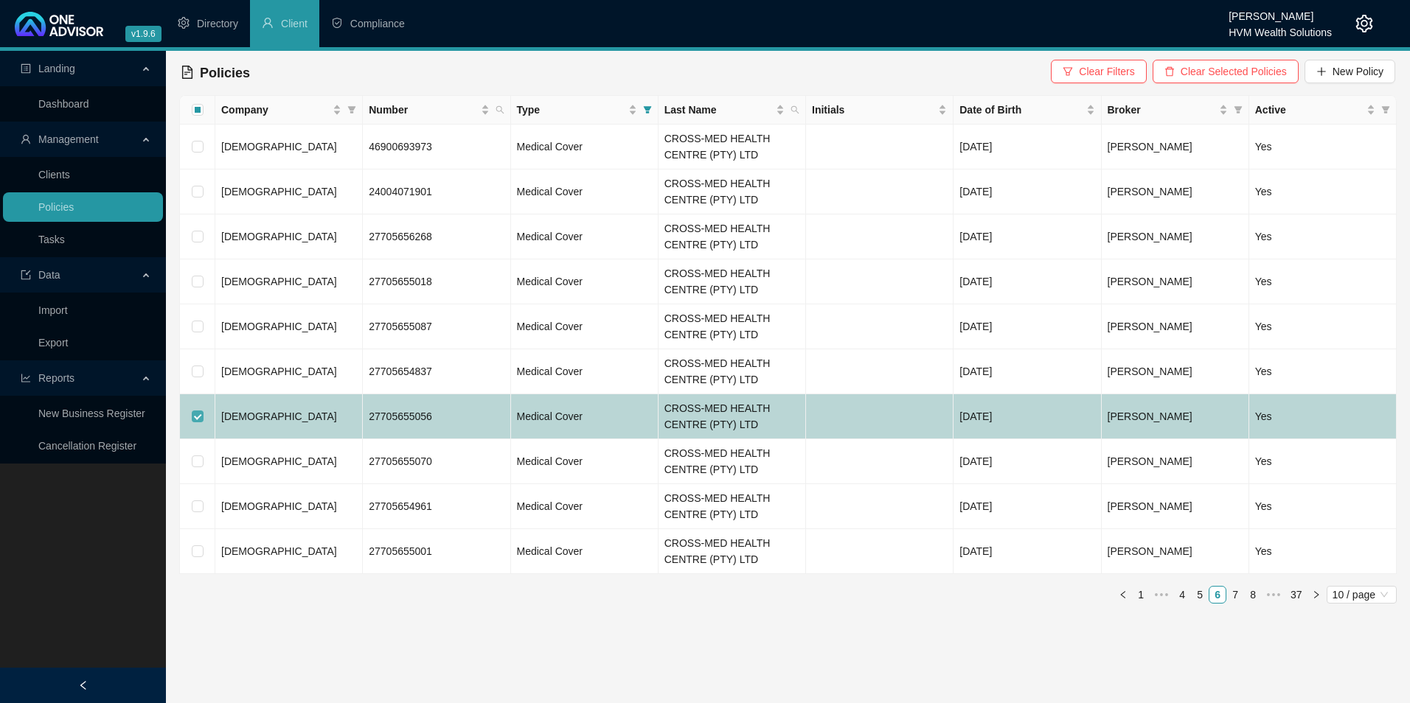
click at [193, 416] on input "checkbox" at bounding box center [198, 417] width 12 height 12
checkbox input "false"
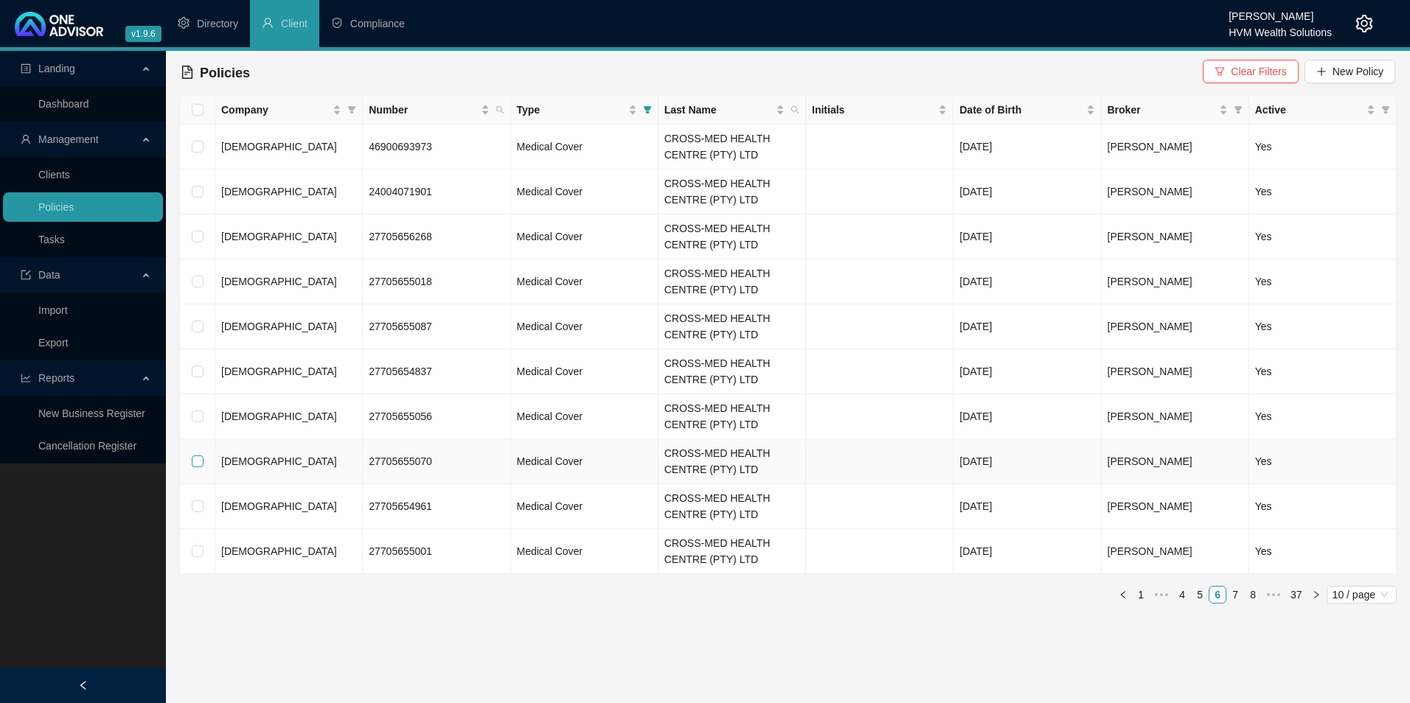
click at [199, 459] on input "checkbox" at bounding box center [198, 462] width 12 height 12
checkbox input "true"
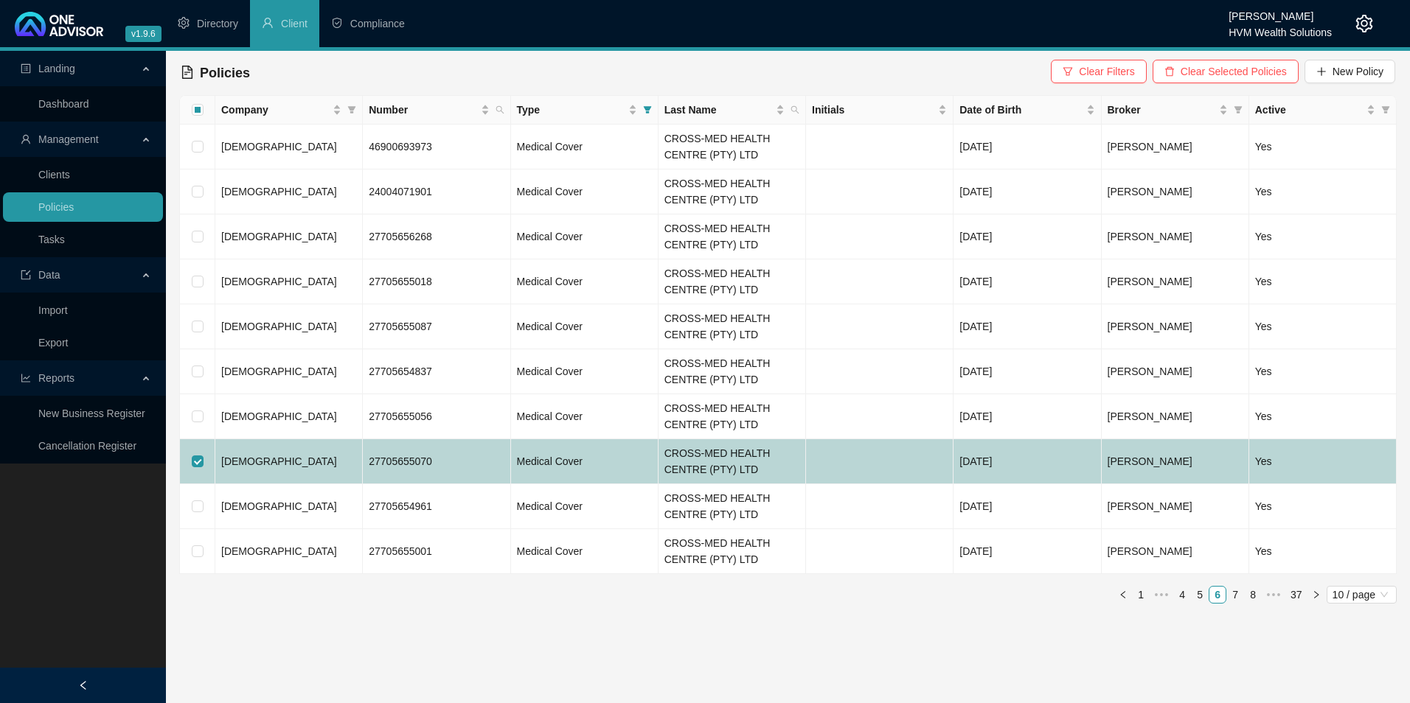
click at [299, 468] on td "[DEMOGRAPHIC_DATA]" at bounding box center [288, 461] width 147 height 45
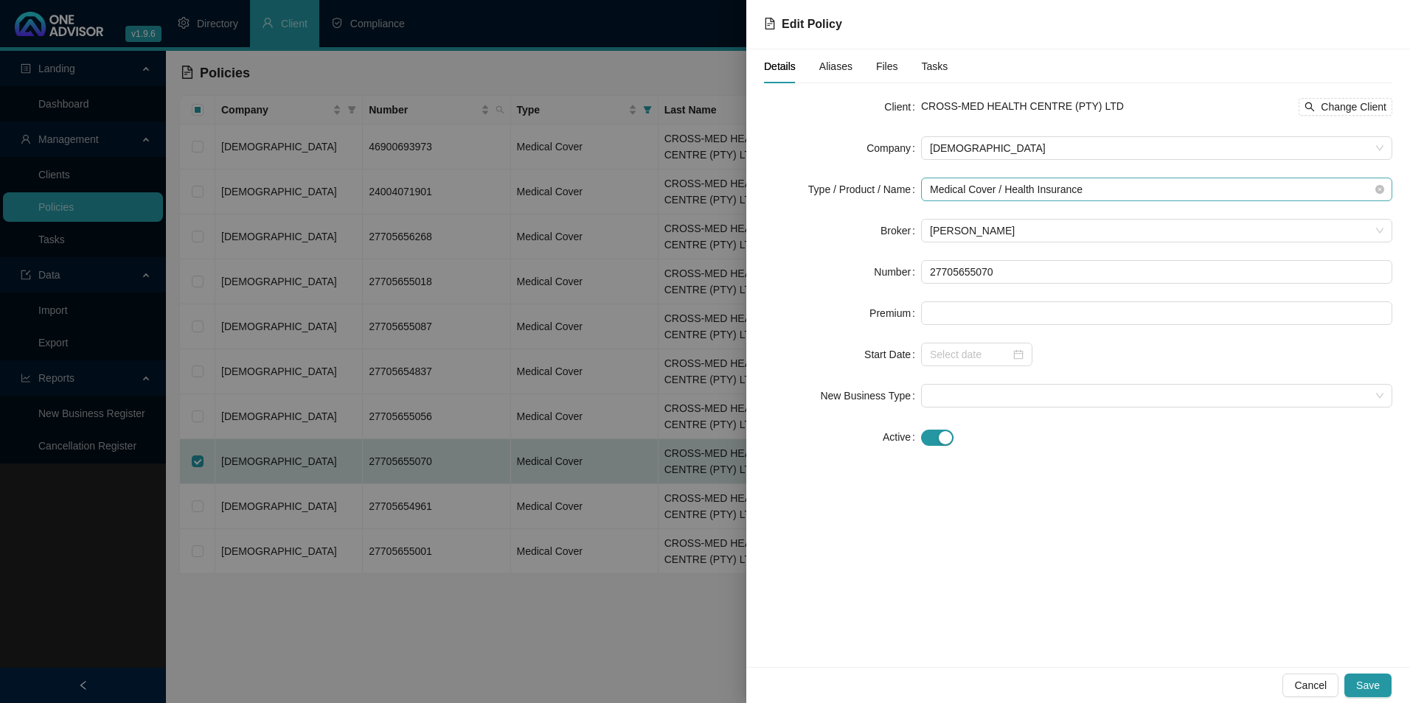
click at [1069, 195] on span "Medical Cover / Health Insurance" at bounding box center [1156, 189] width 453 height 22
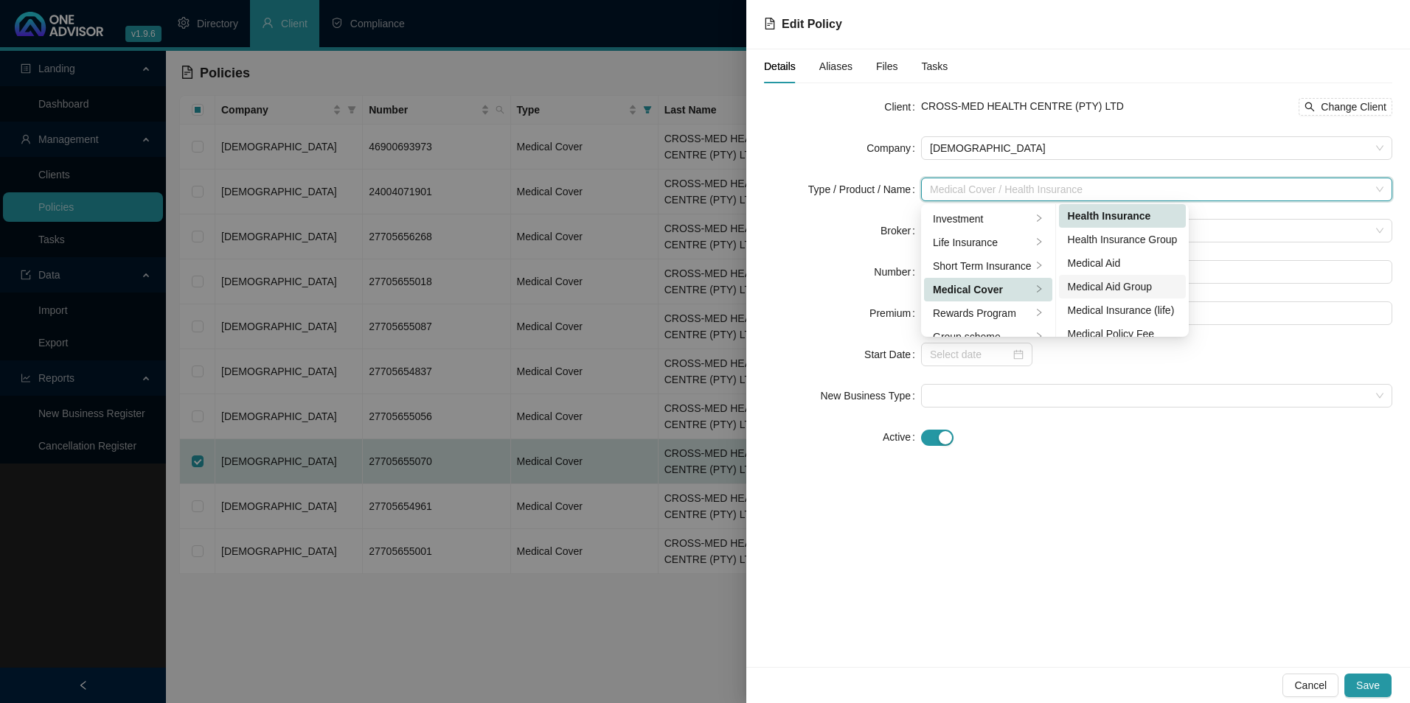
click at [1122, 286] on div "Medical Aid Group" at bounding box center [1123, 287] width 110 height 16
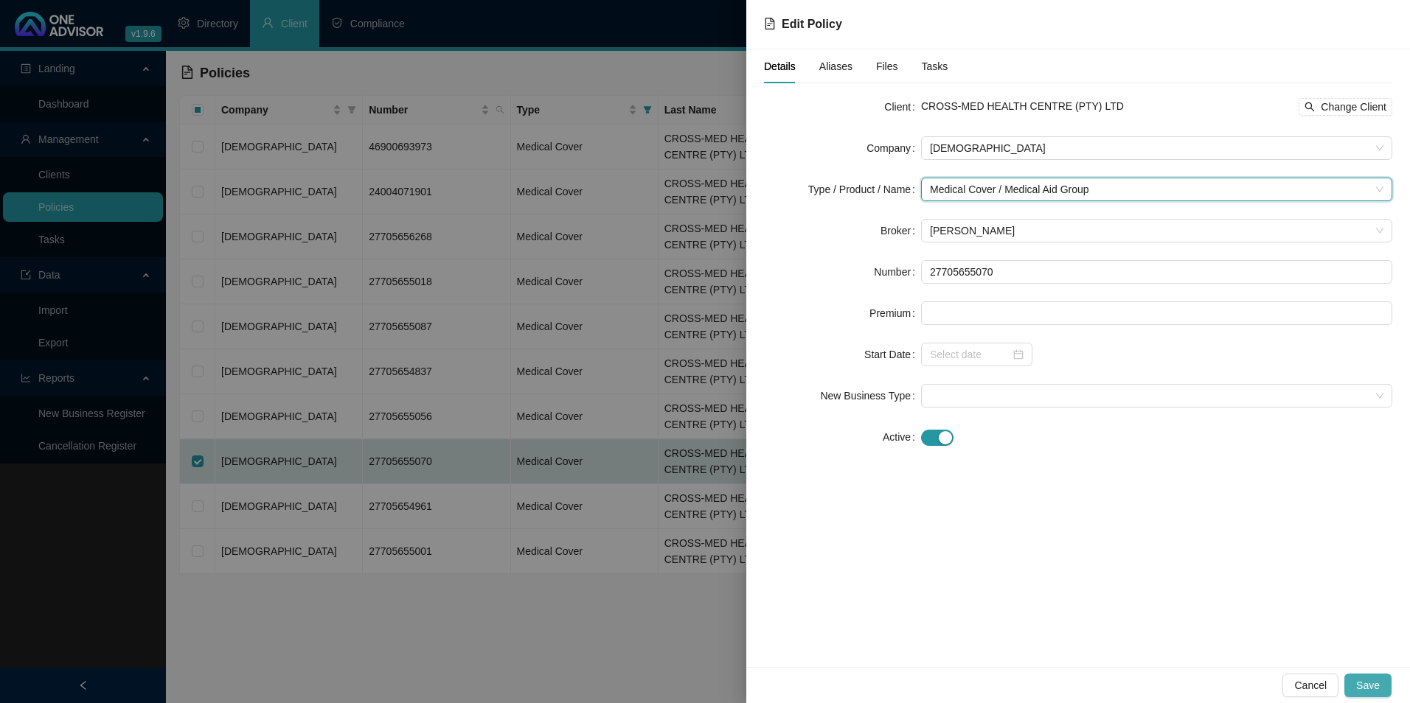
click at [1372, 680] on span "Save" at bounding box center [1368, 686] width 24 height 16
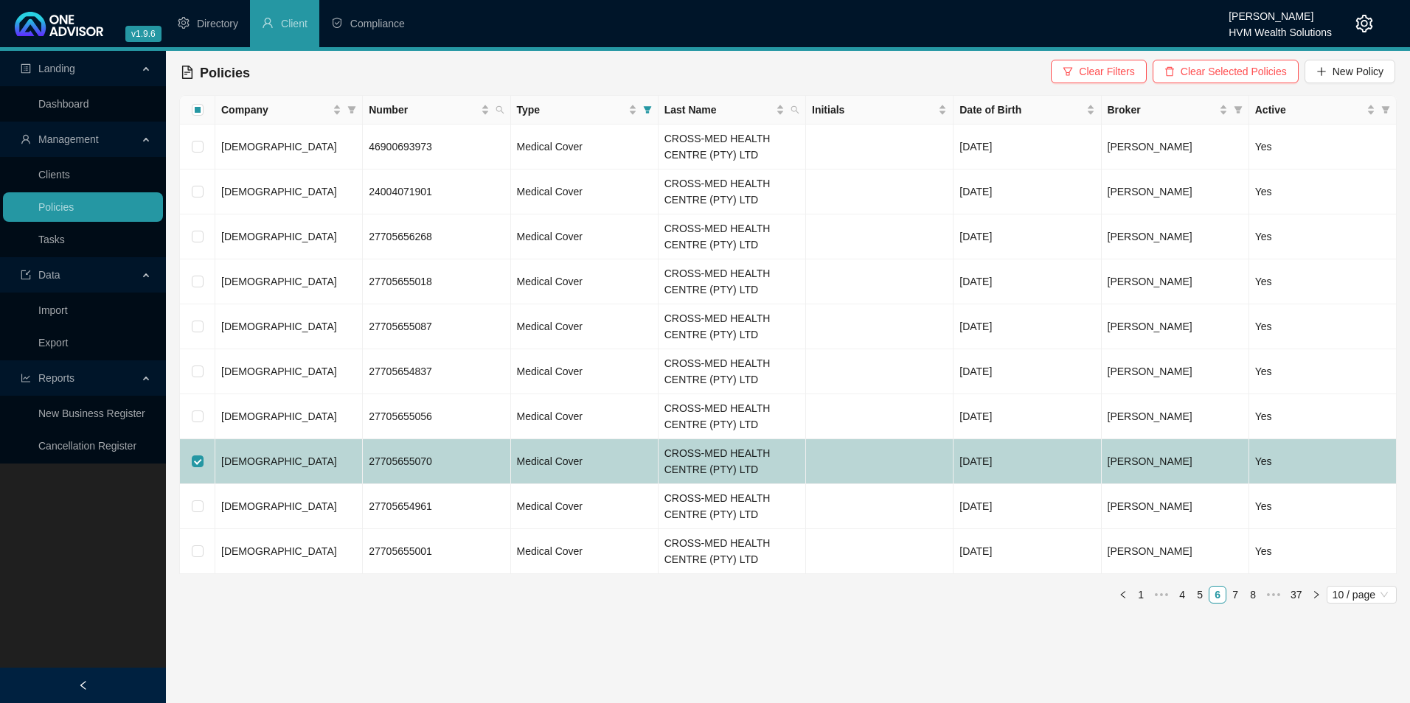
click at [302, 453] on td "[DEMOGRAPHIC_DATA]" at bounding box center [288, 461] width 147 height 45
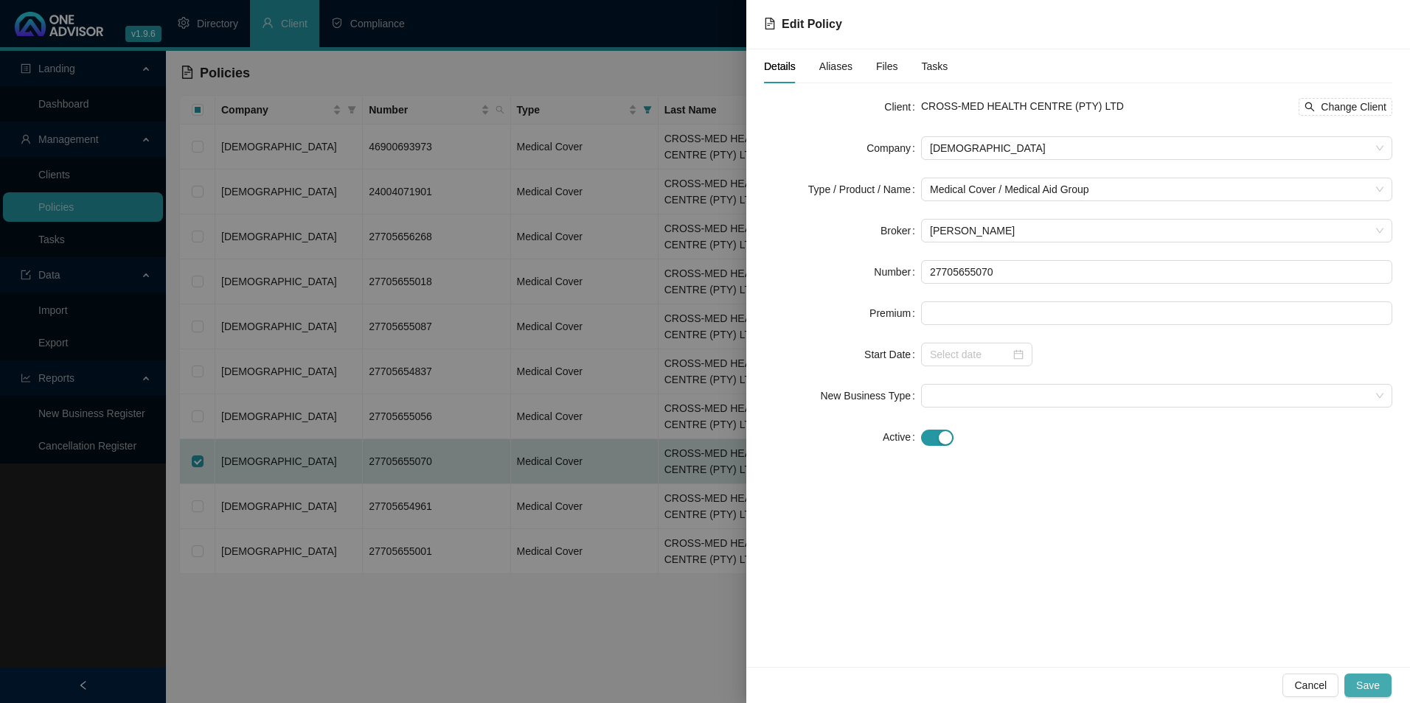
click at [1374, 683] on span "Save" at bounding box center [1368, 686] width 24 height 16
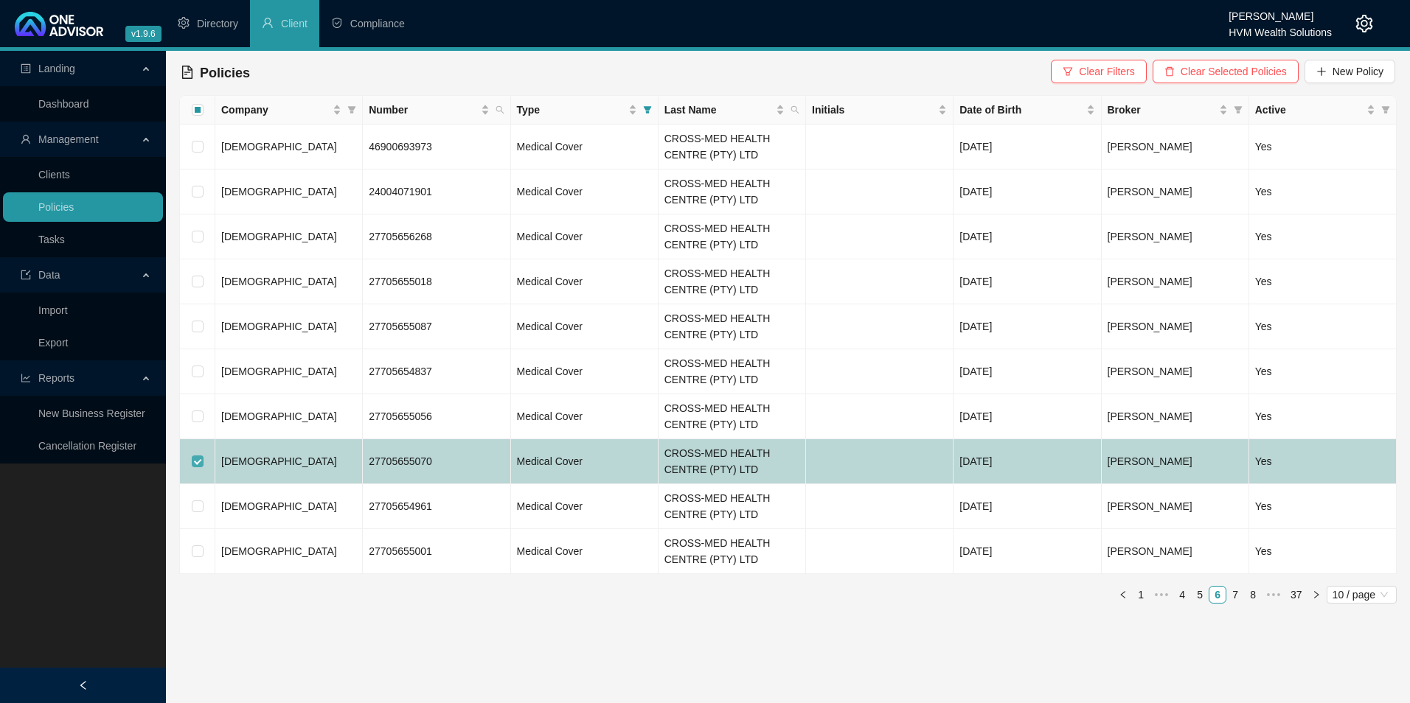
click at [200, 460] on input "checkbox" at bounding box center [198, 462] width 12 height 12
checkbox input "false"
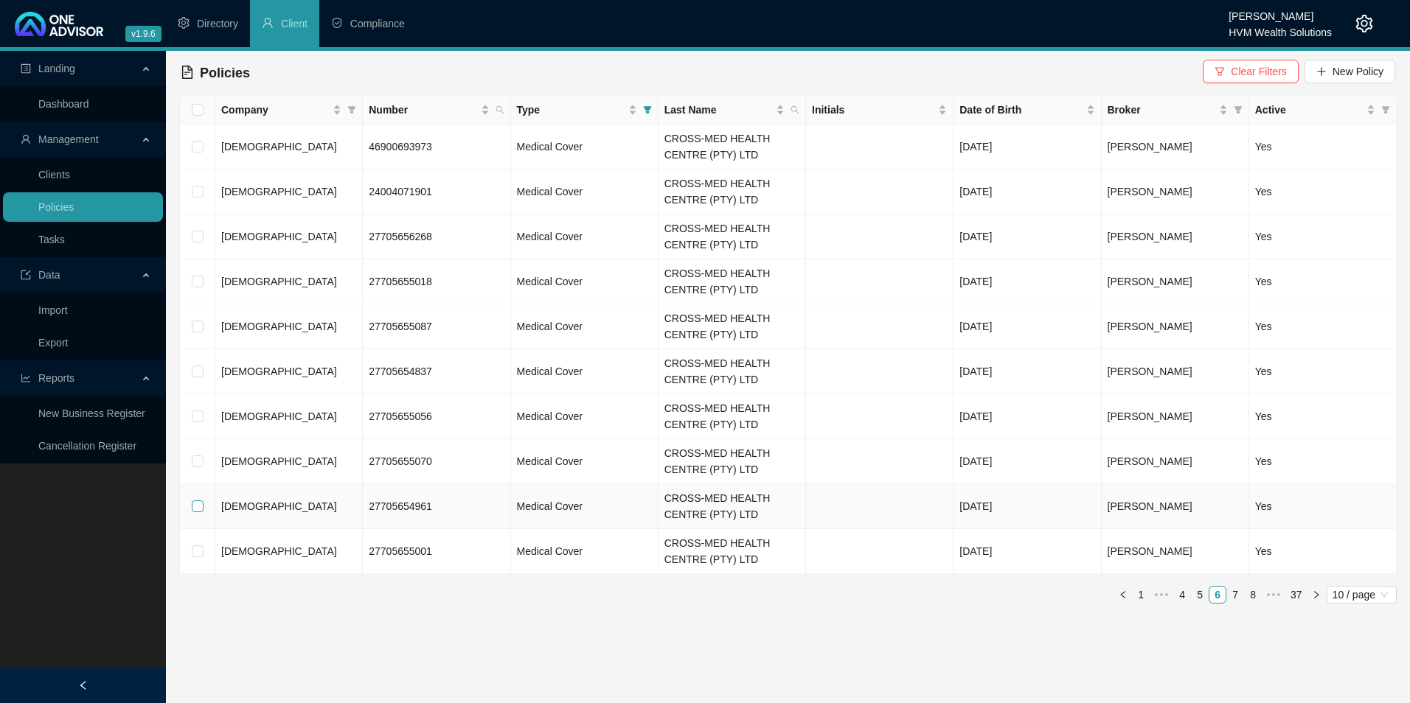
click at [192, 507] on input "checkbox" at bounding box center [198, 507] width 12 height 12
checkbox input "true"
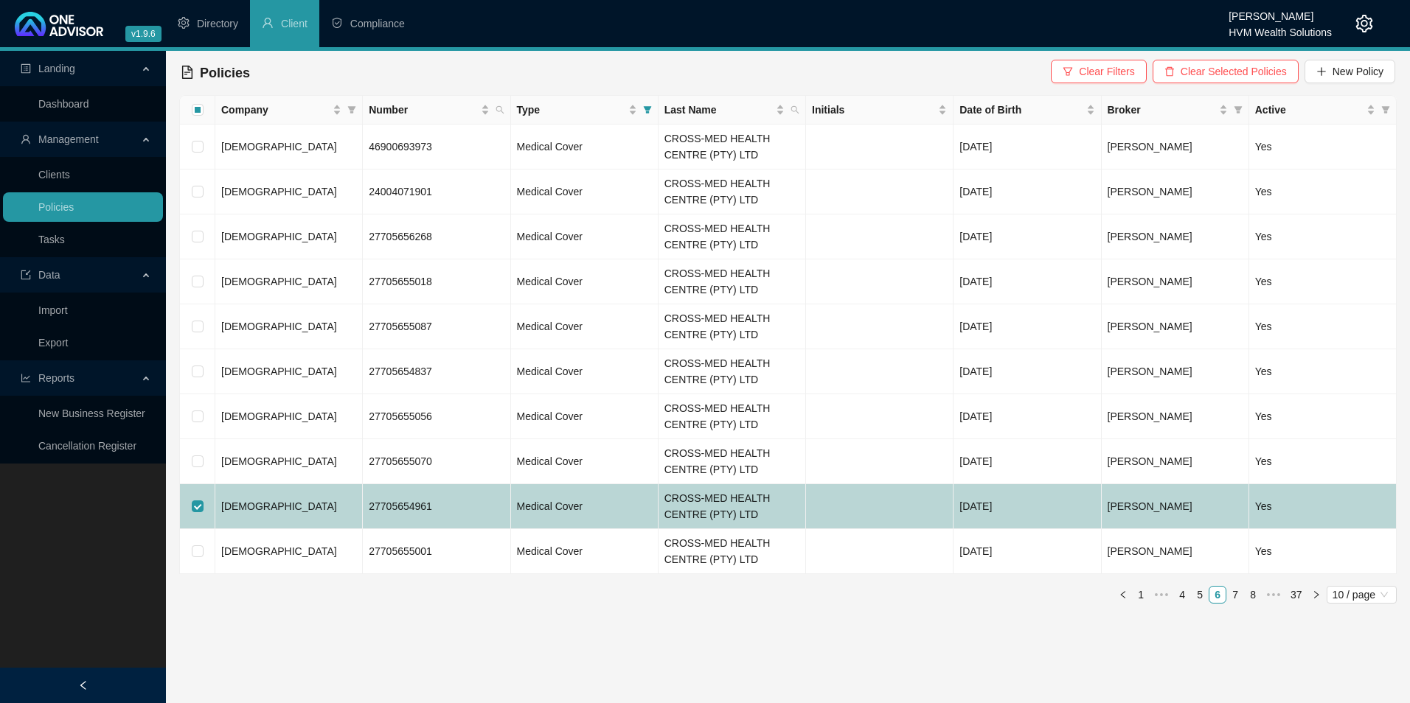
click at [329, 509] on td "[DEMOGRAPHIC_DATA]" at bounding box center [288, 506] width 147 height 45
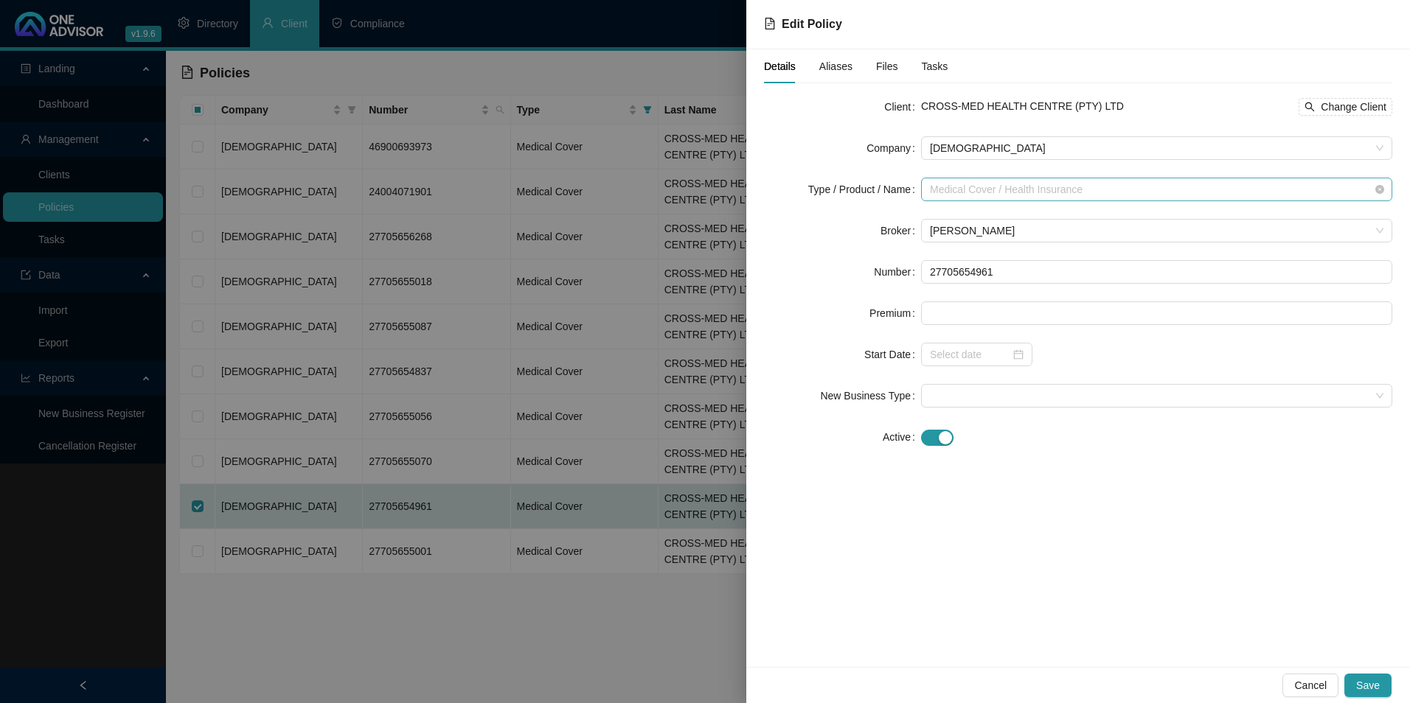
click at [1079, 194] on span "Medical Cover / Health Insurance" at bounding box center [1156, 189] width 453 height 22
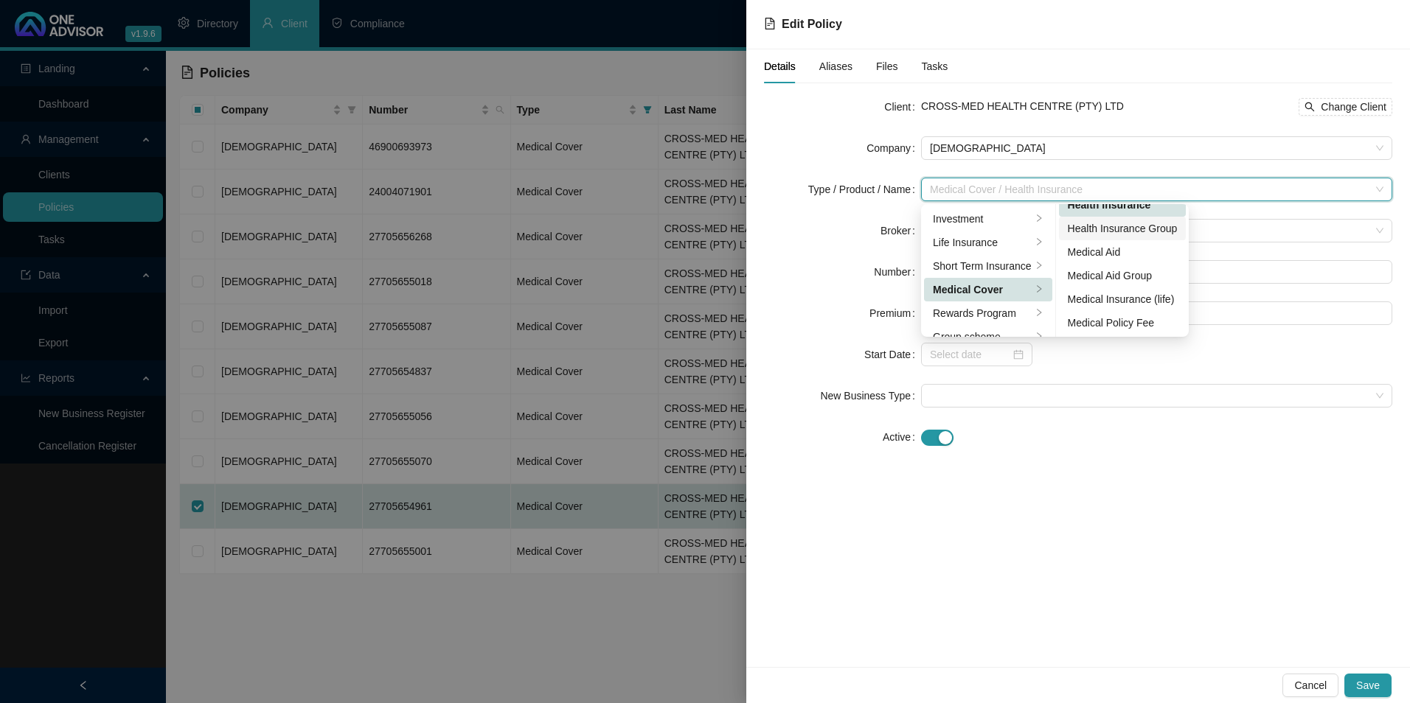
scroll to position [86, 0]
click at [1122, 275] on div "Medical Aid Group" at bounding box center [1123, 275] width 110 height 16
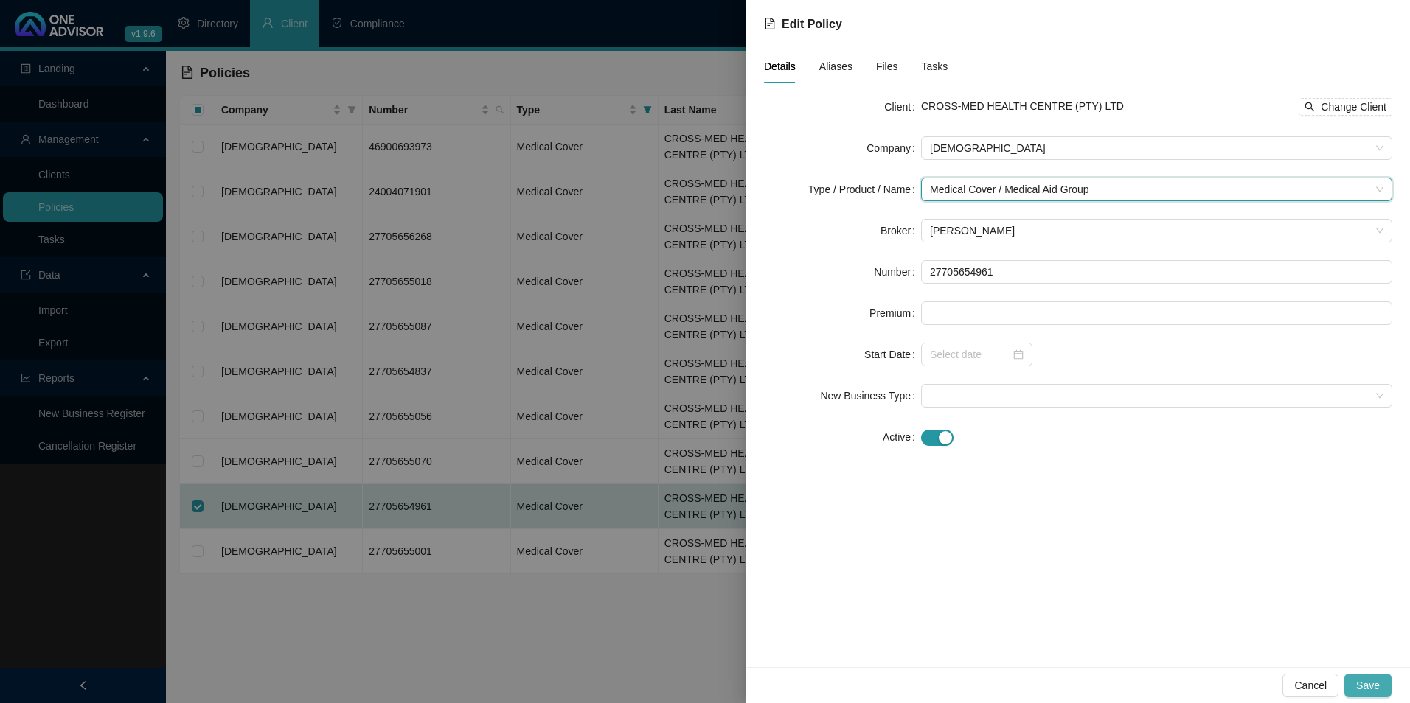
click at [1369, 682] on span "Save" at bounding box center [1368, 686] width 24 height 16
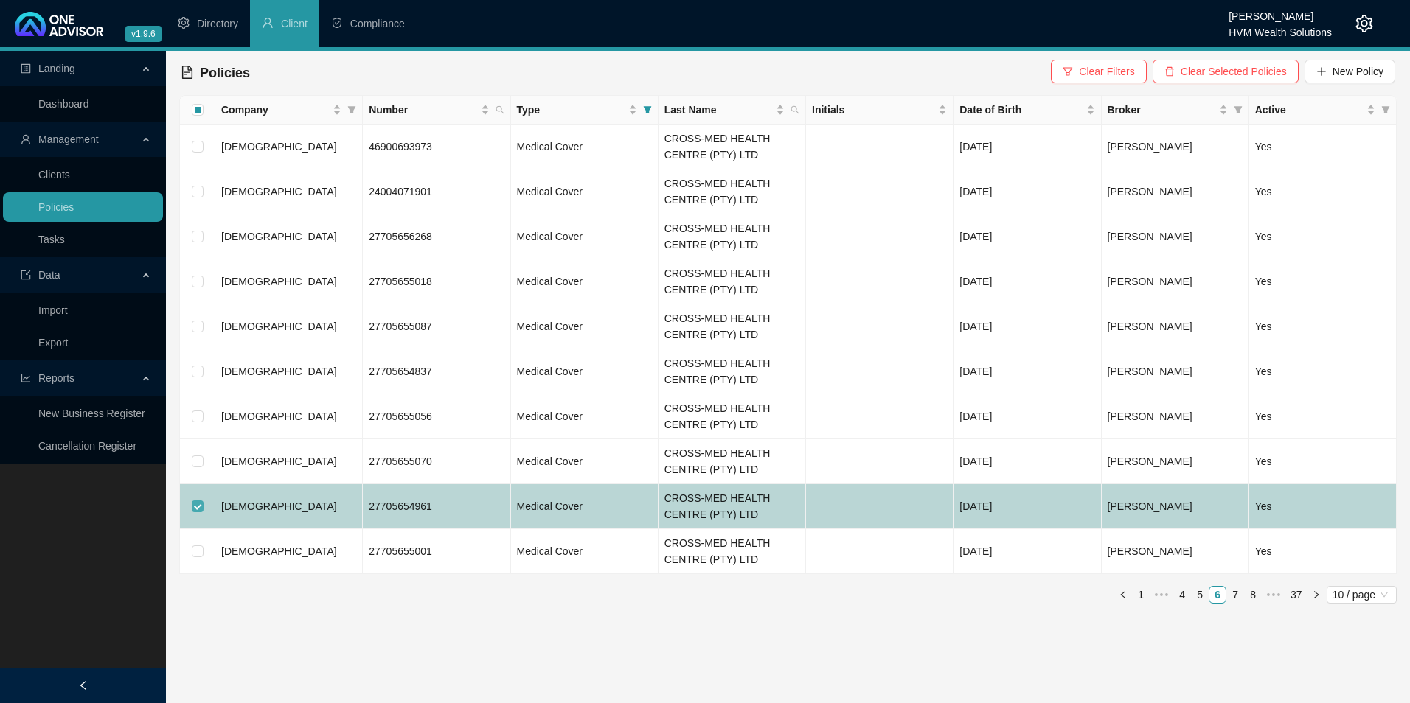
click at [197, 507] on input "checkbox" at bounding box center [198, 507] width 12 height 12
checkbox input "false"
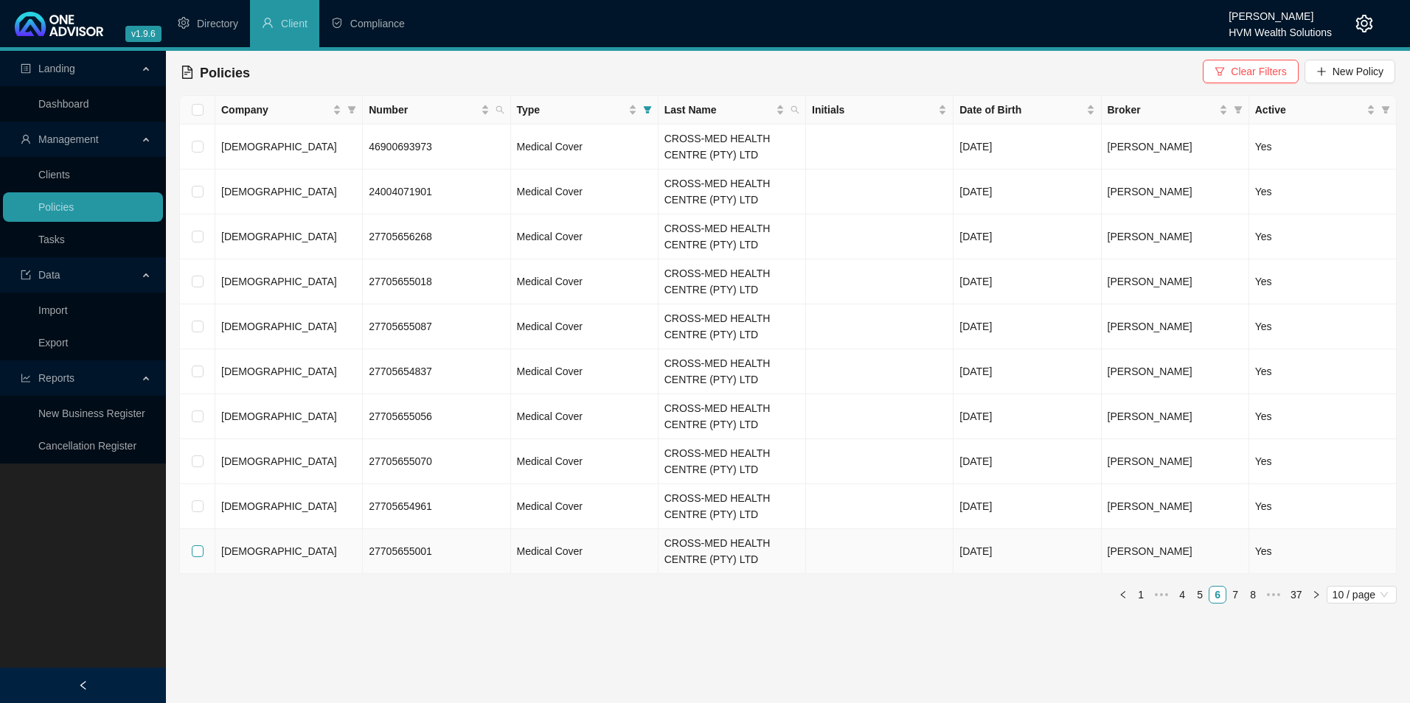
click at [199, 553] on input "checkbox" at bounding box center [198, 552] width 12 height 12
checkbox input "true"
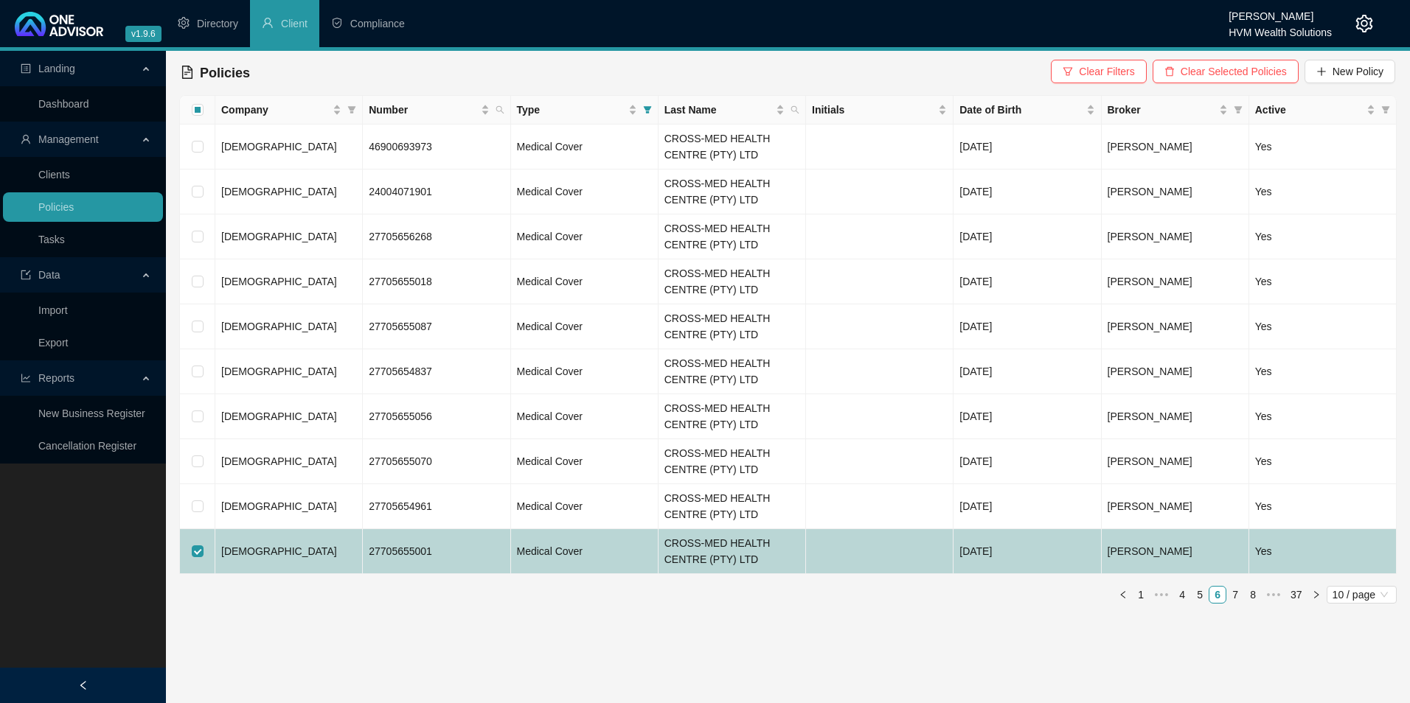
click at [321, 547] on td "[DEMOGRAPHIC_DATA]" at bounding box center [288, 551] width 147 height 45
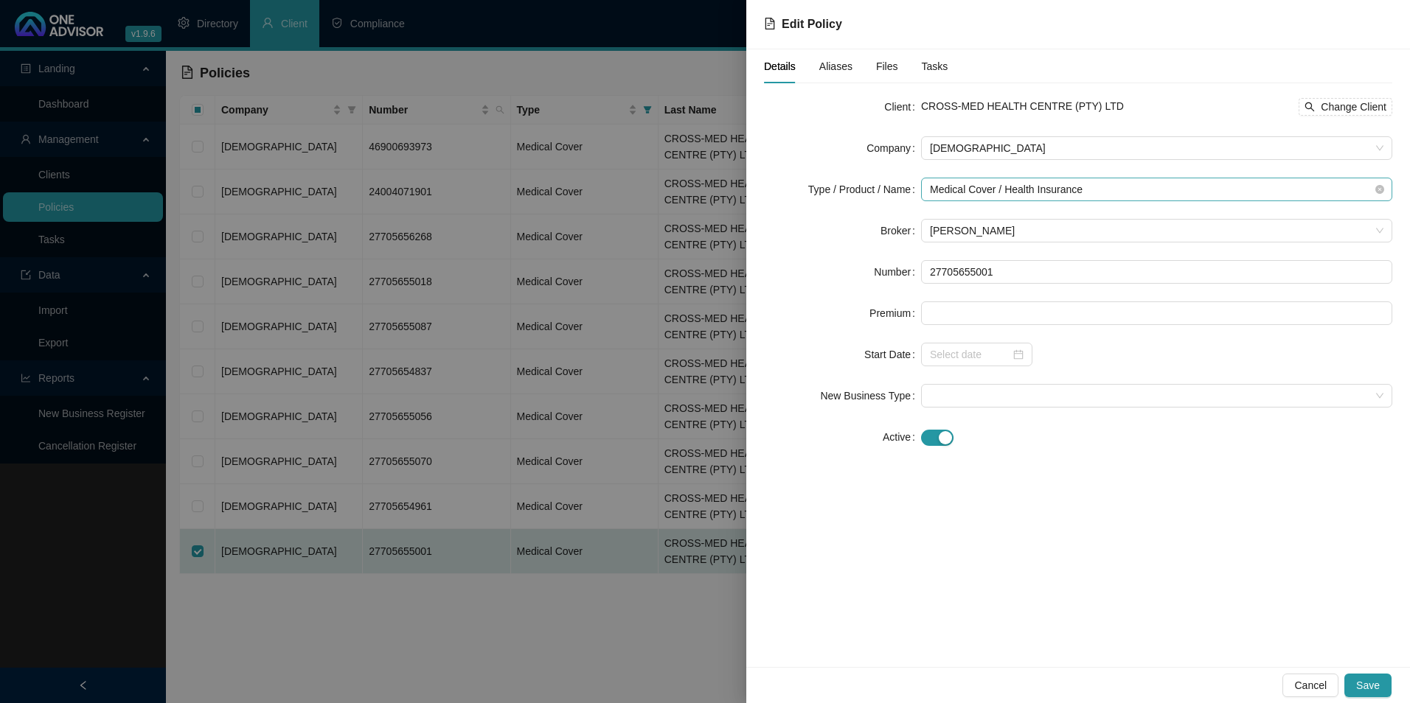
click at [1050, 194] on span "Medical Cover / Health Insurance" at bounding box center [1156, 189] width 453 height 22
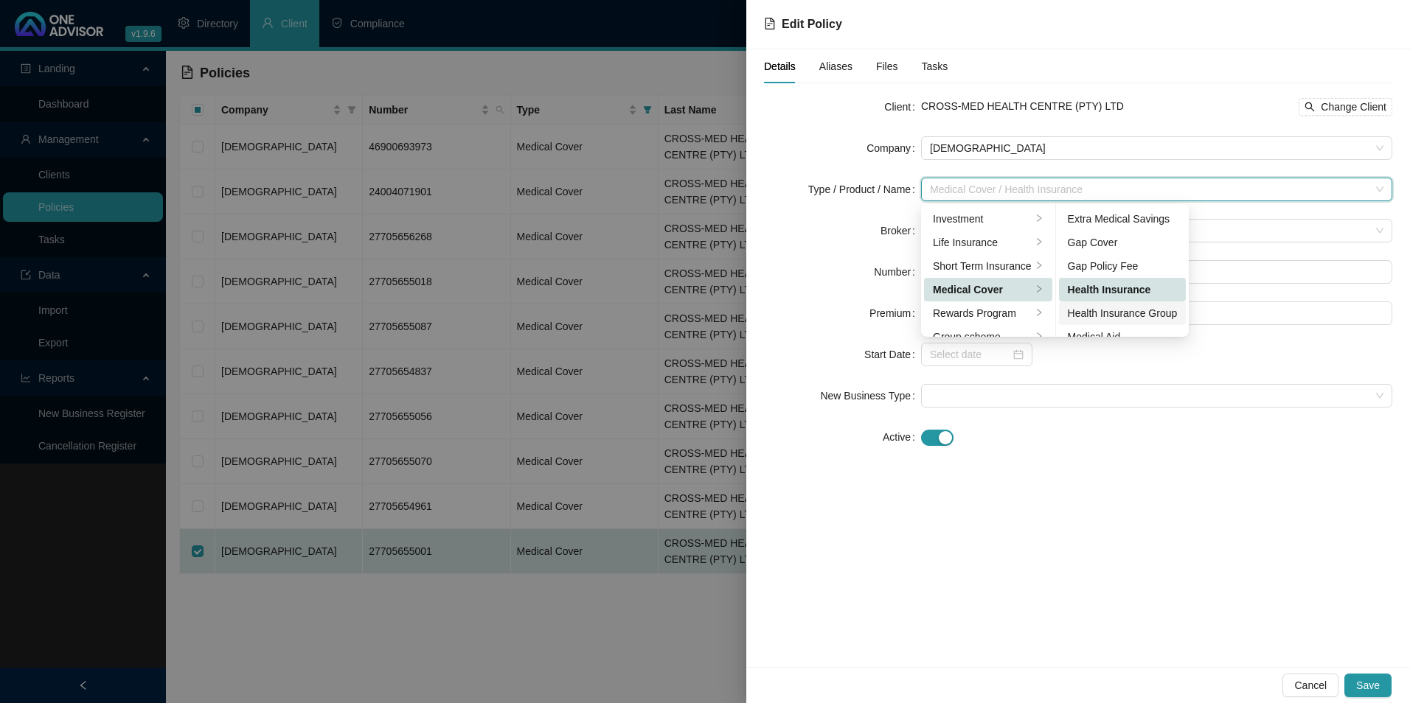
scroll to position [74, 0]
click at [1117, 289] on div "Medical Aid Group" at bounding box center [1123, 287] width 110 height 16
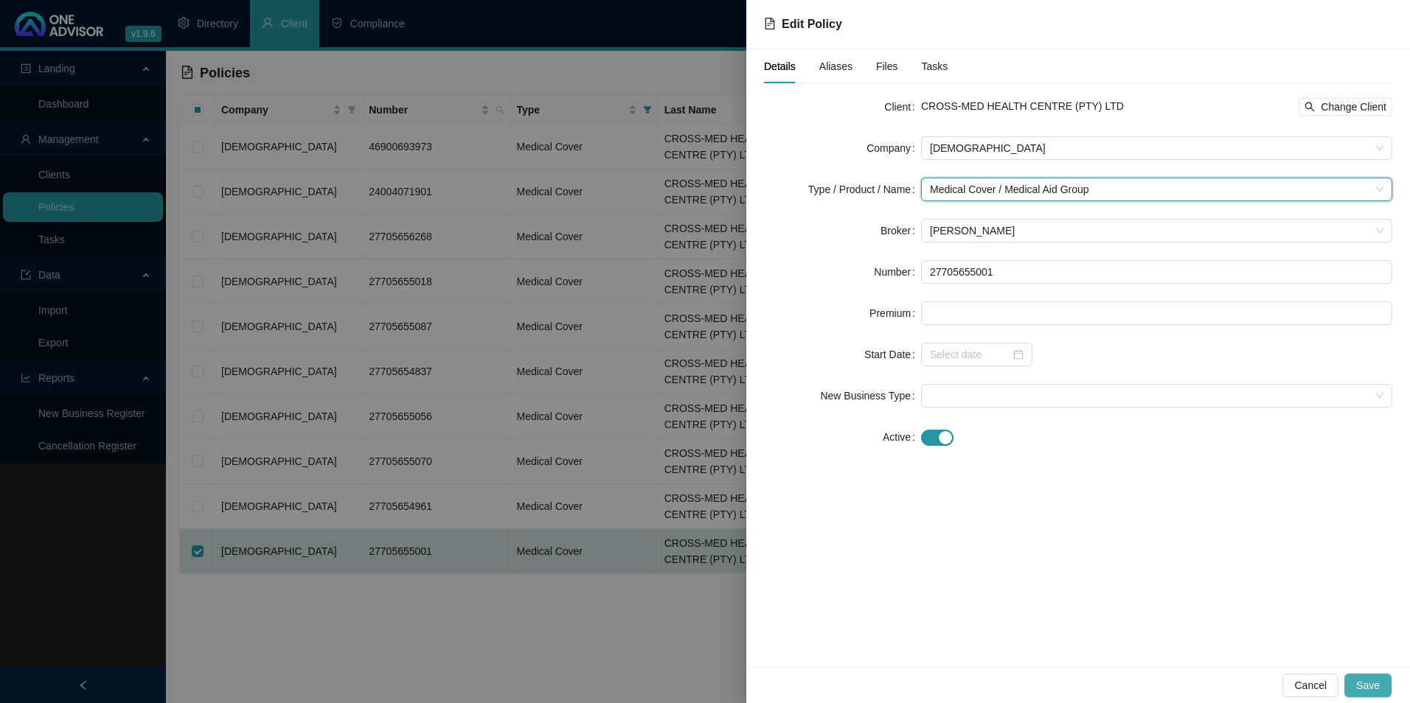
click at [1380, 691] on button "Save" at bounding box center [1367, 686] width 47 height 24
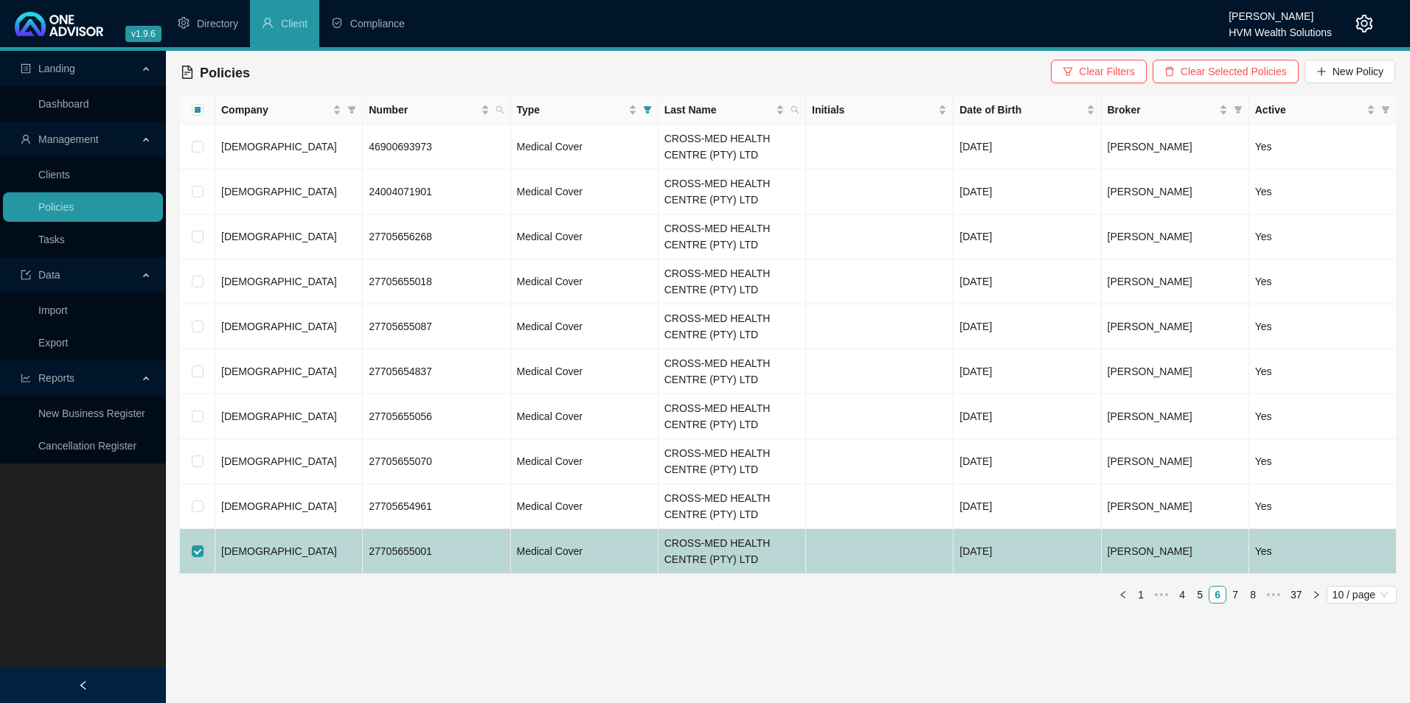
click at [199, 560] on td at bounding box center [197, 551] width 35 height 45
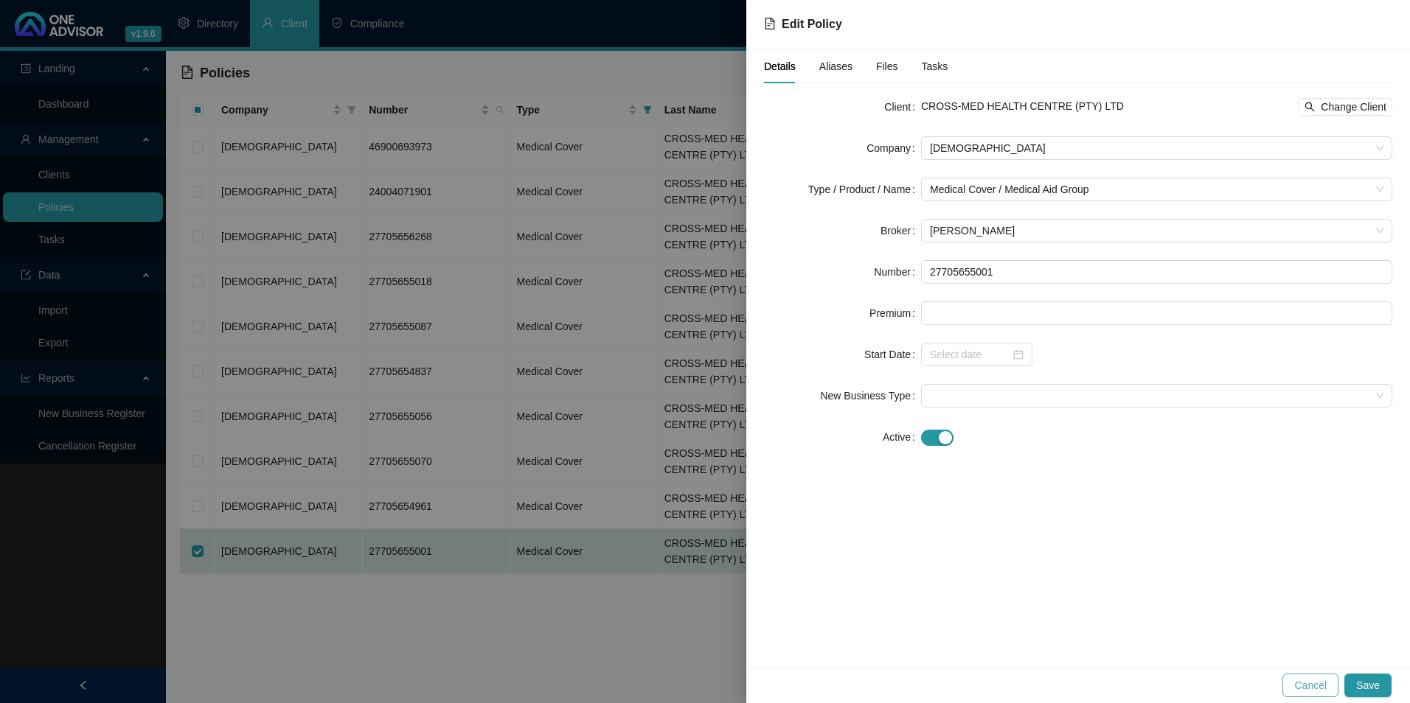
click at [1326, 684] on span "Cancel" at bounding box center [1310, 686] width 32 height 16
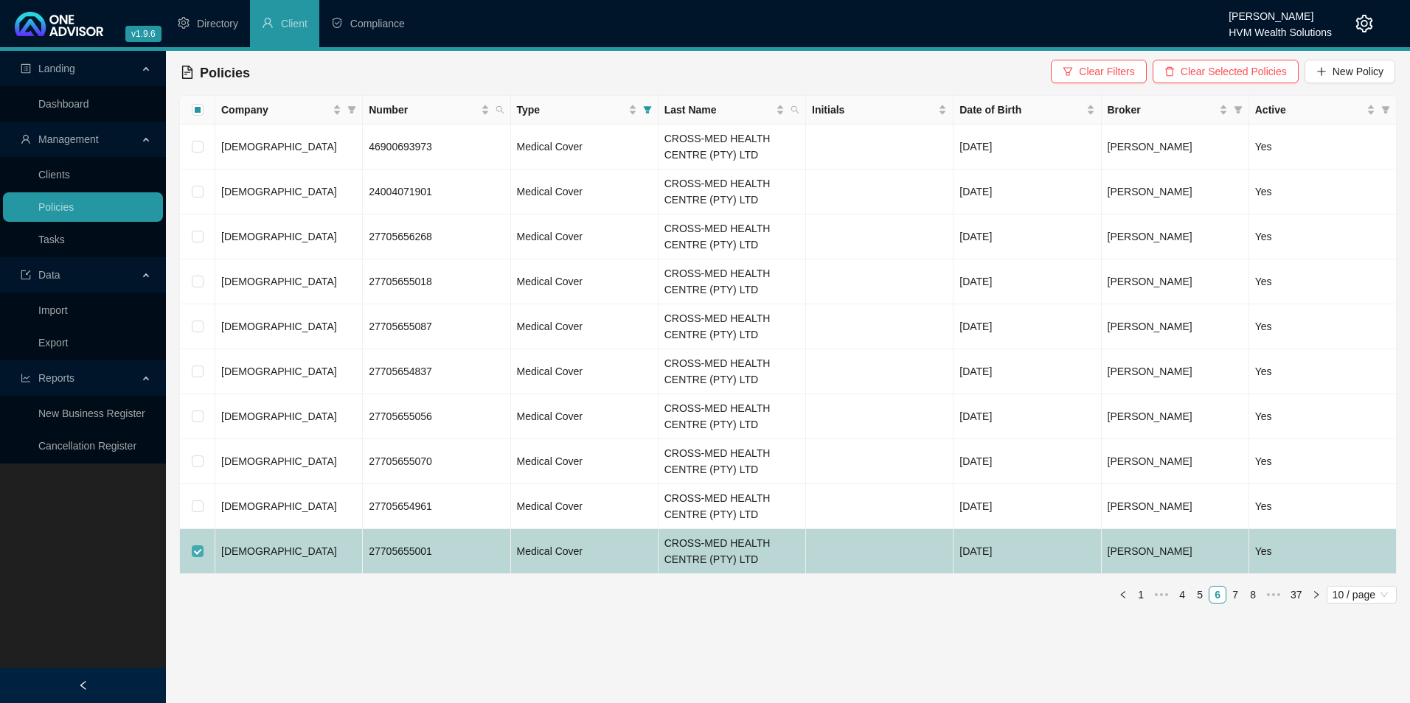
click at [199, 554] on input "checkbox" at bounding box center [198, 552] width 12 height 12
checkbox input "false"
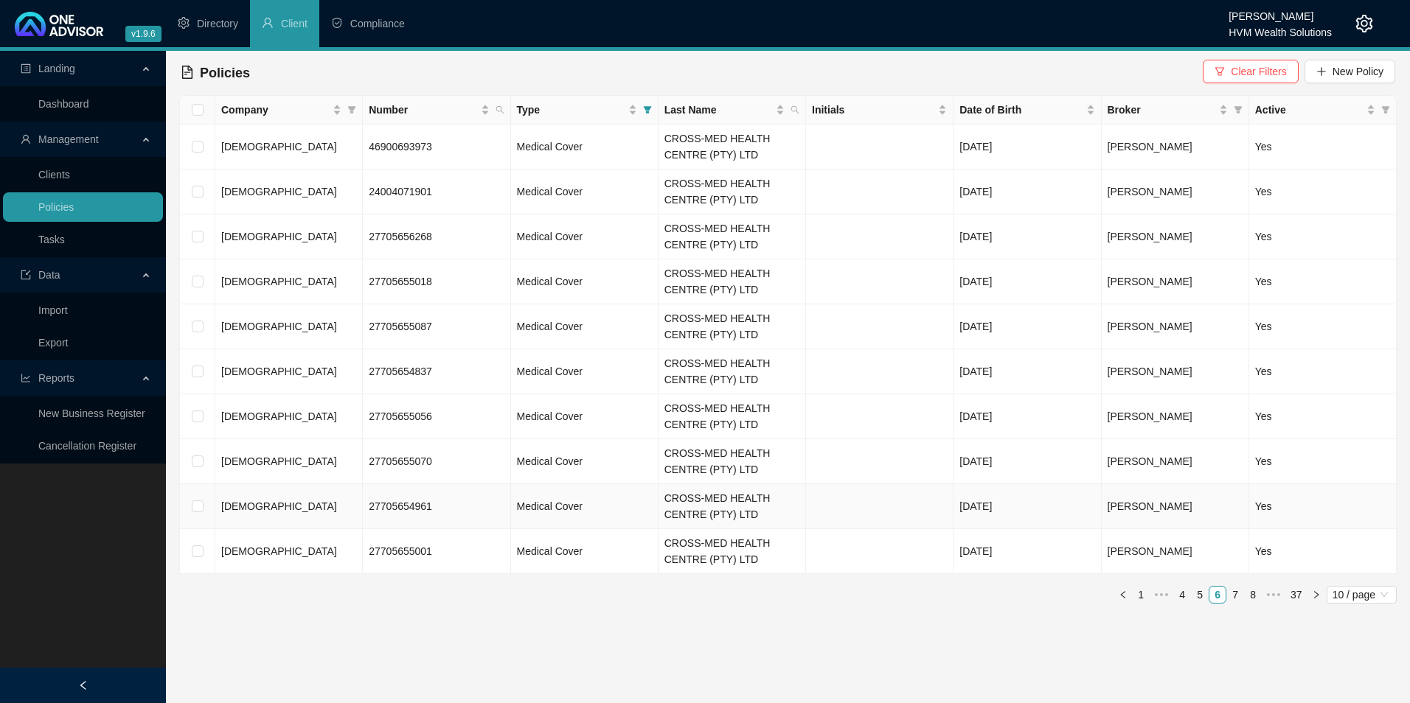
click at [283, 519] on td "[DEMOGRAPHIC_DATA]" at bounding box center [288, 506] width 147 height 45
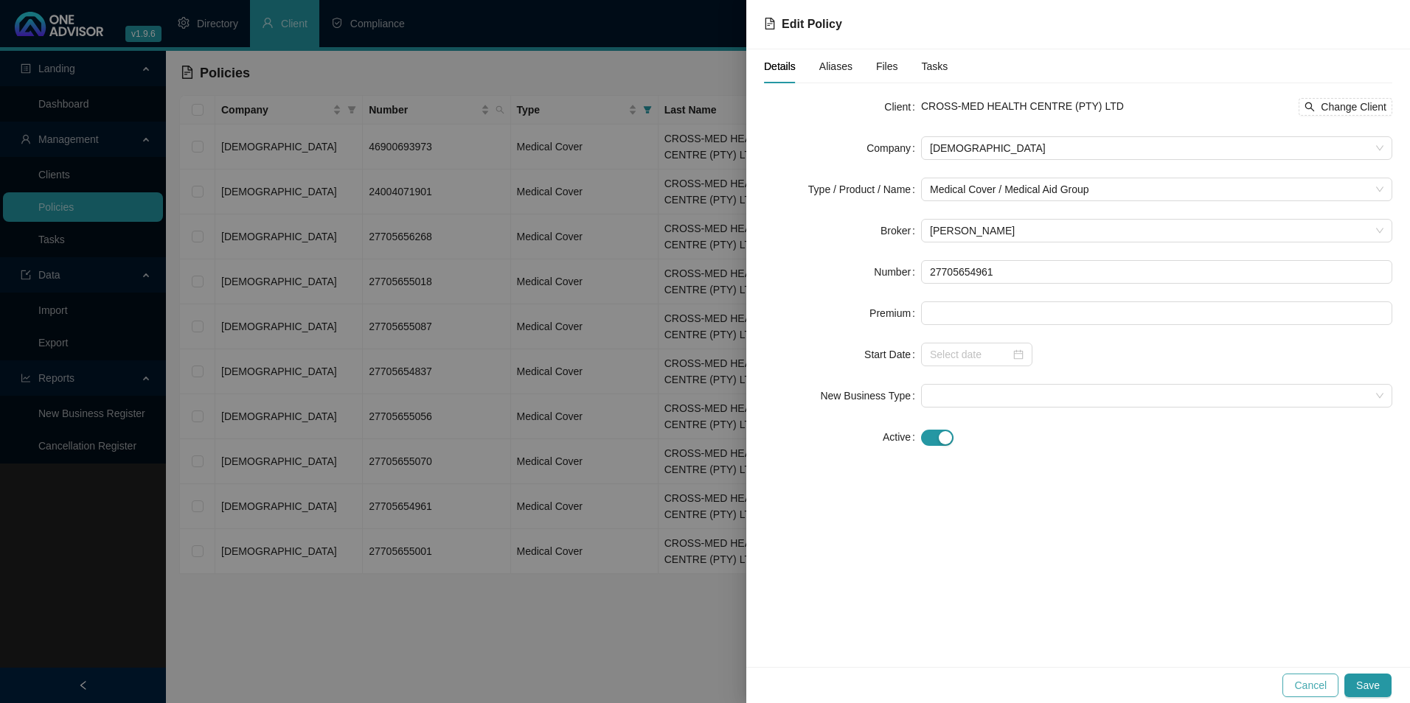
click at [1308, 686] on span "Cancel" at bounding box center [1310, 686] width 32 height 16
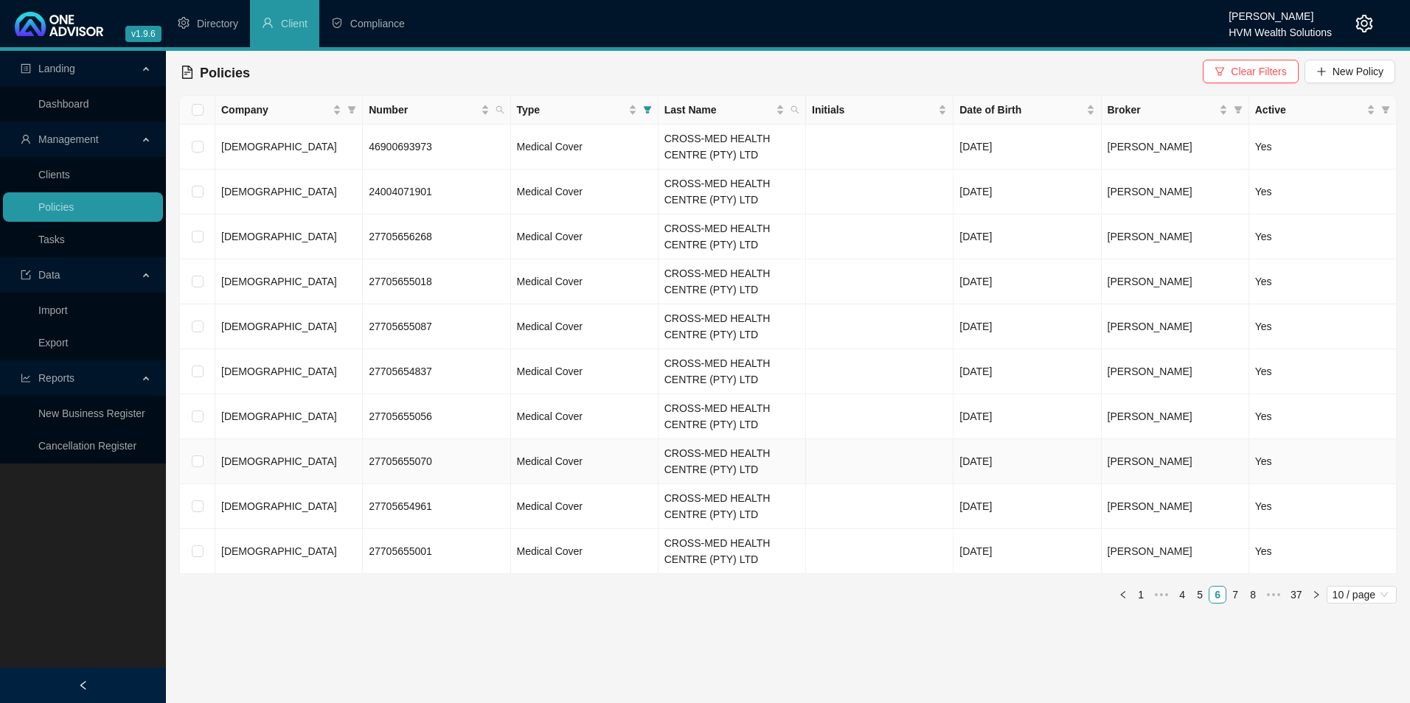
click at [268, 464] on td "[DEMOGRAPHIC_DATA]" at bounding box center [288, 461] width 147 height 45
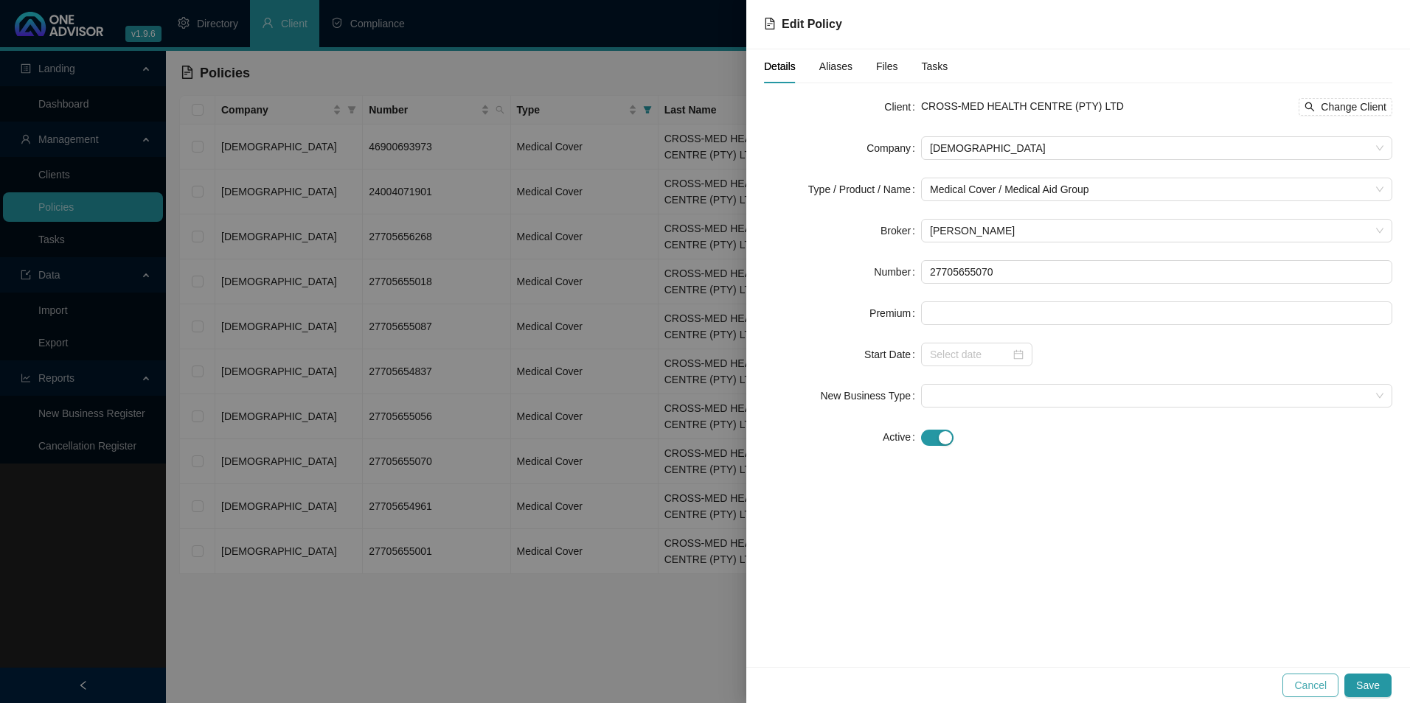
click at [1301, 681] on span "Cancel" at bounding box center [1310, 686] width 32 height 16
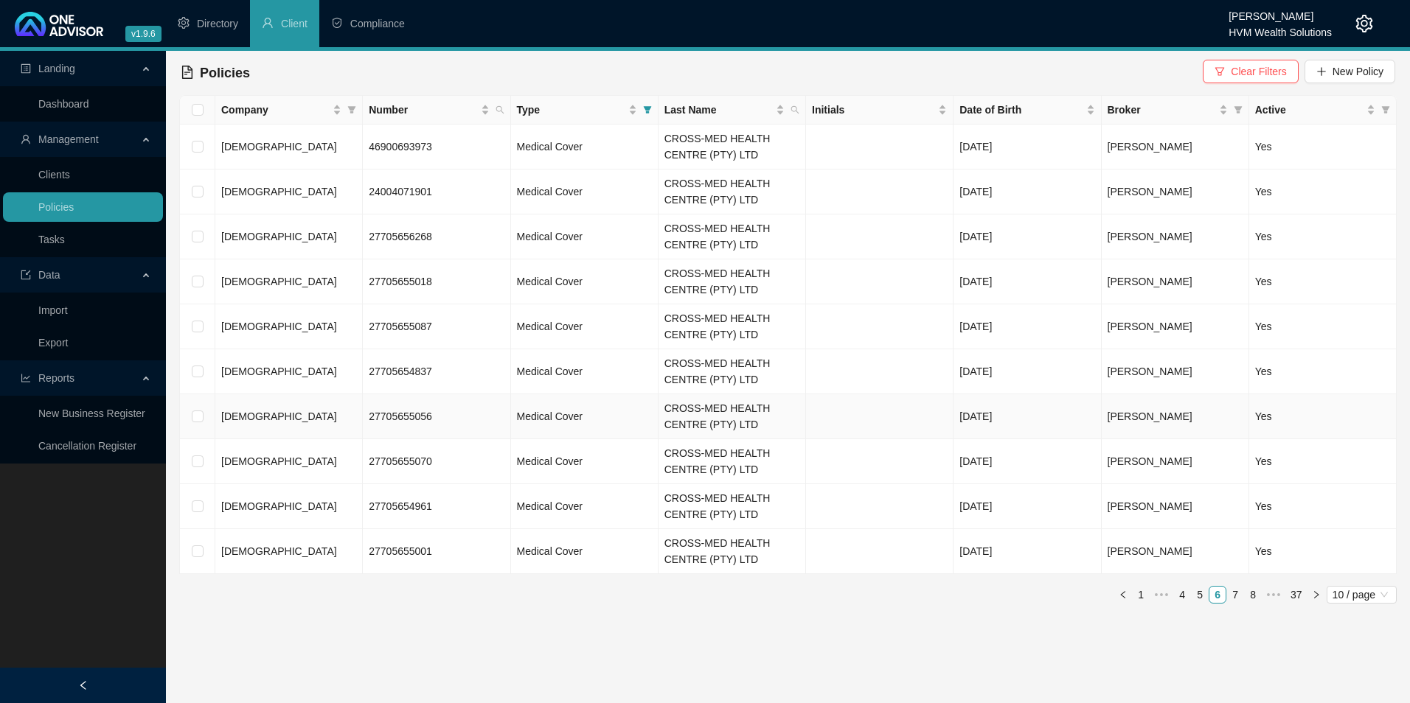
click at [285, 413] on td "[DEMOGRAPHIC_DATA]" at bounding box center [288, 416] width 147 height 45
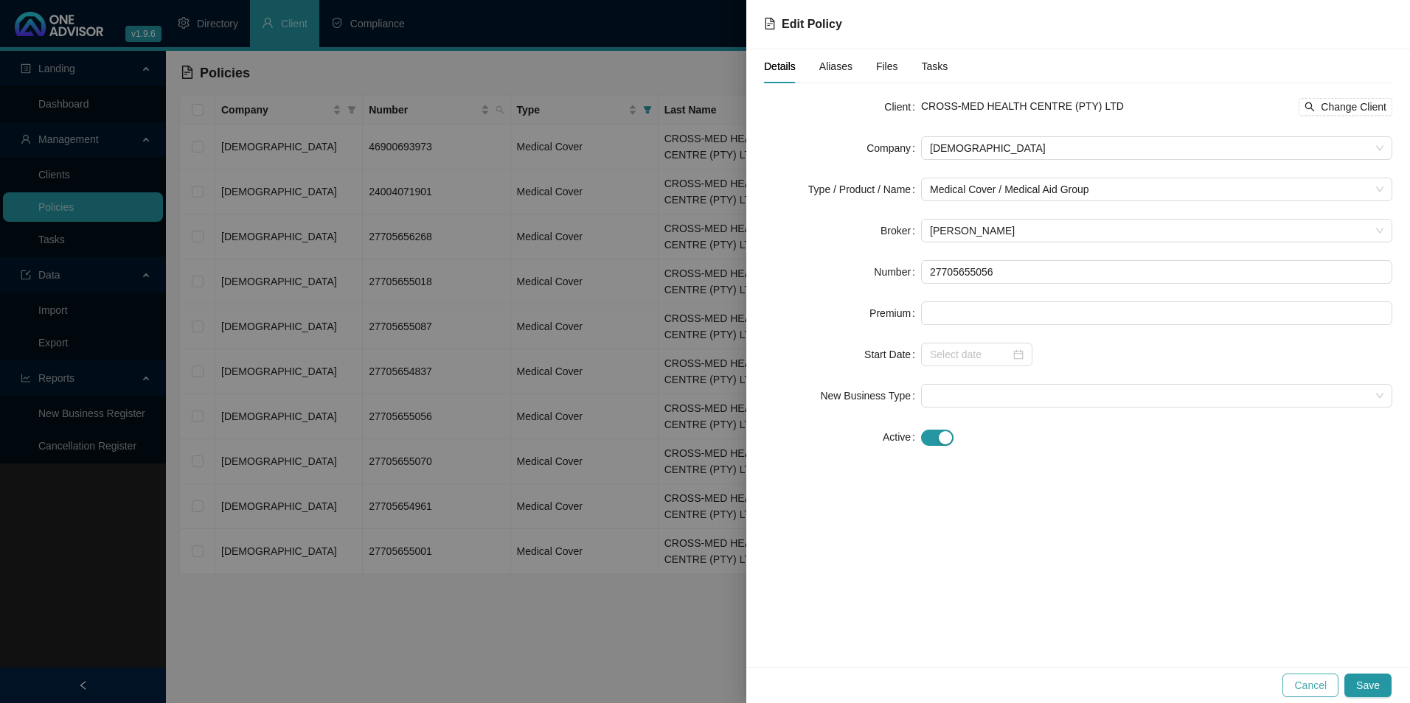
click at [1326, 688] on span "Cancel" at bounding box center [1310, 686] width 32 height 16
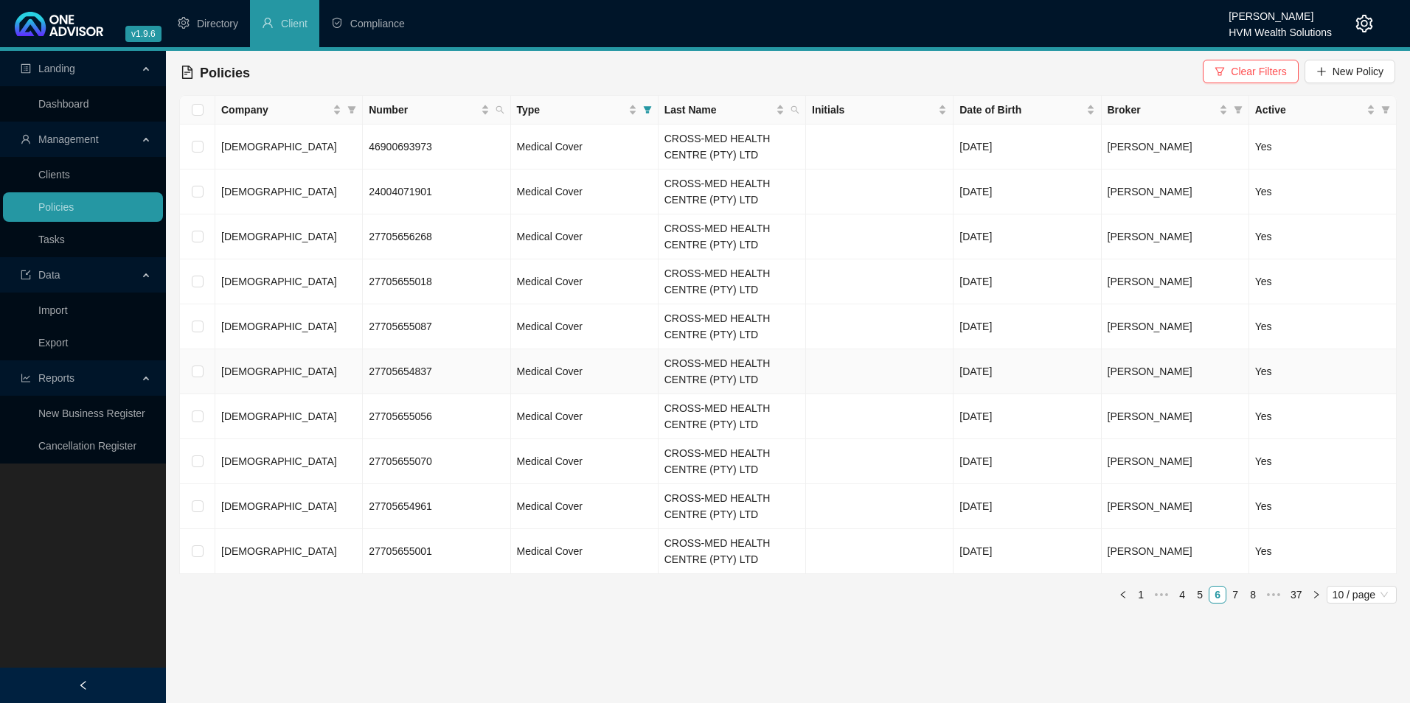
click at [277, 370] on td "[DEMOGRAPHIC_DATA]" at bounding box center [288, 372] width 147 height 45
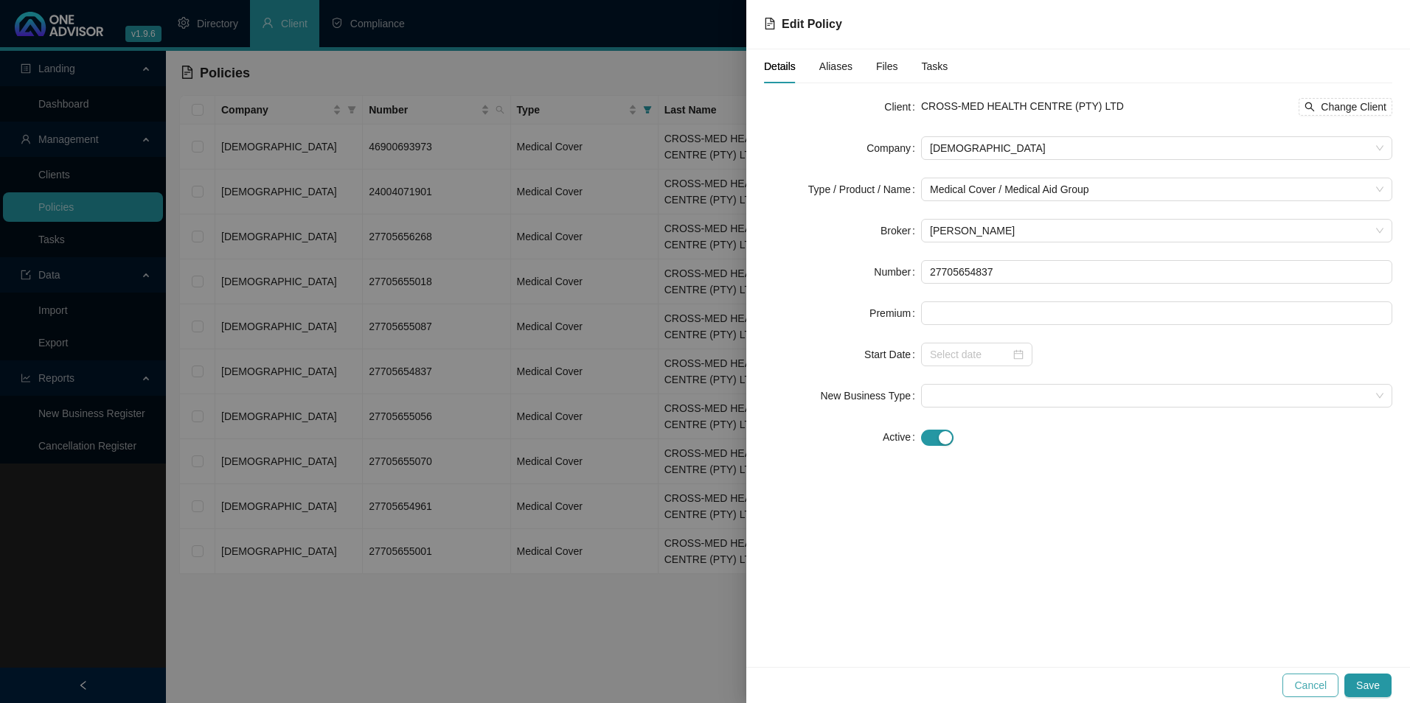
click at [1327, 684] on span "Cancel" at bounding box center [1310, 686] width 32 height 16
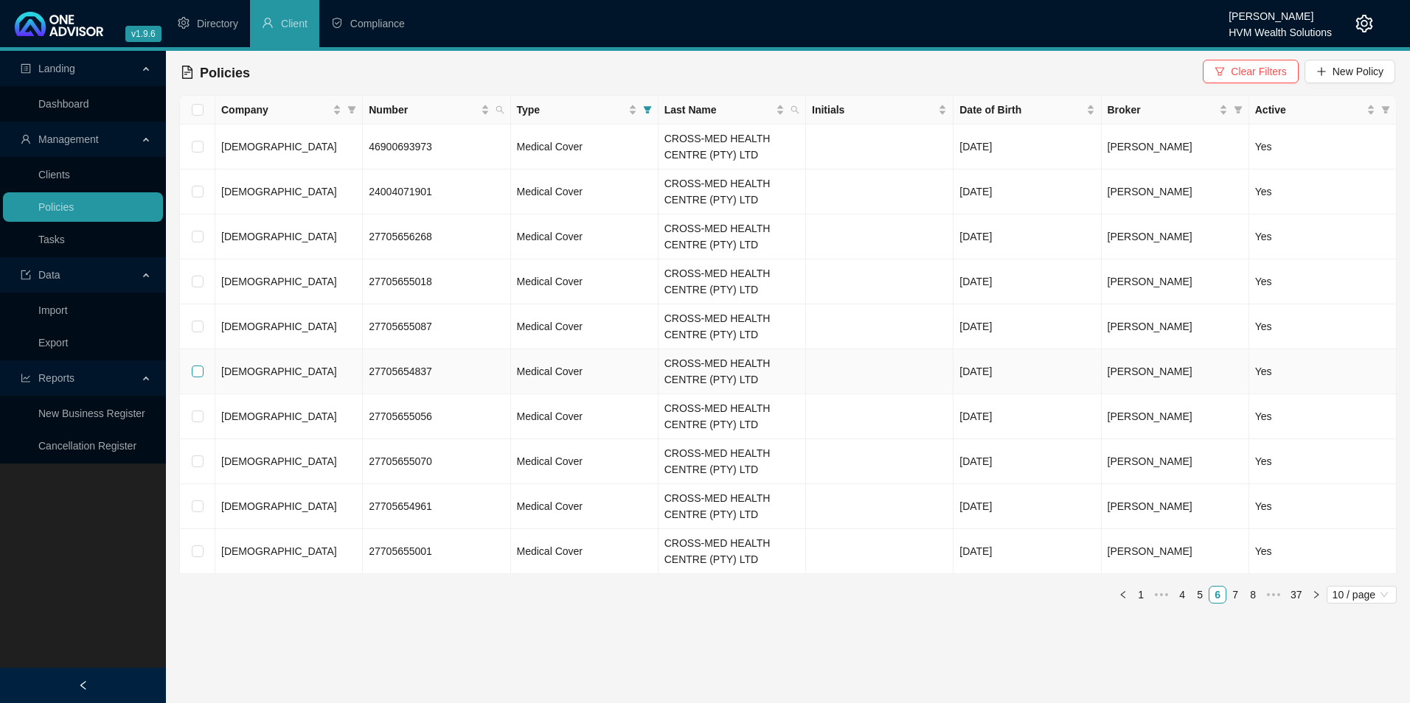
click at [201, 370] on input "checkbox" at bounding box center [198, 372] width 12 height 12
checkbox input "true"
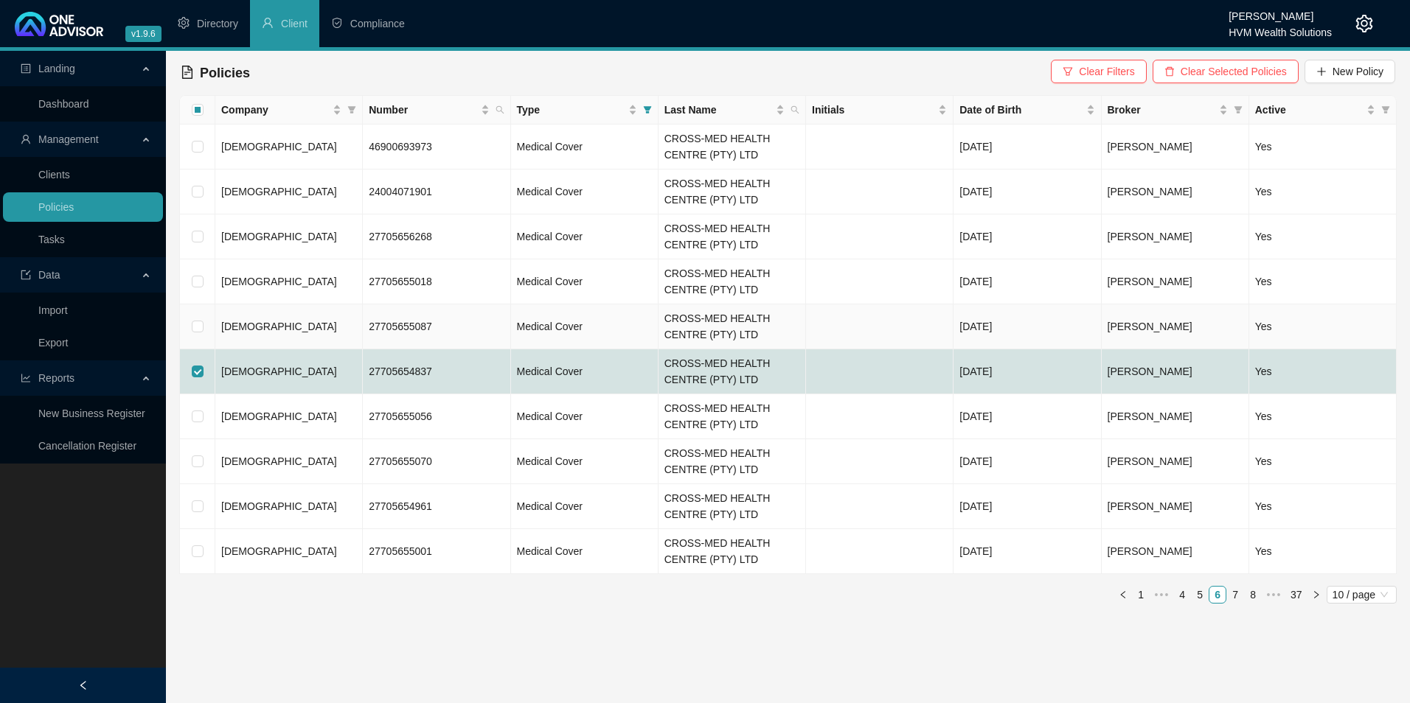
click at [261, 327] on td "[DEMOGRAPHIC_DATA]" at bounding box center [288, 327] width 147 height 45
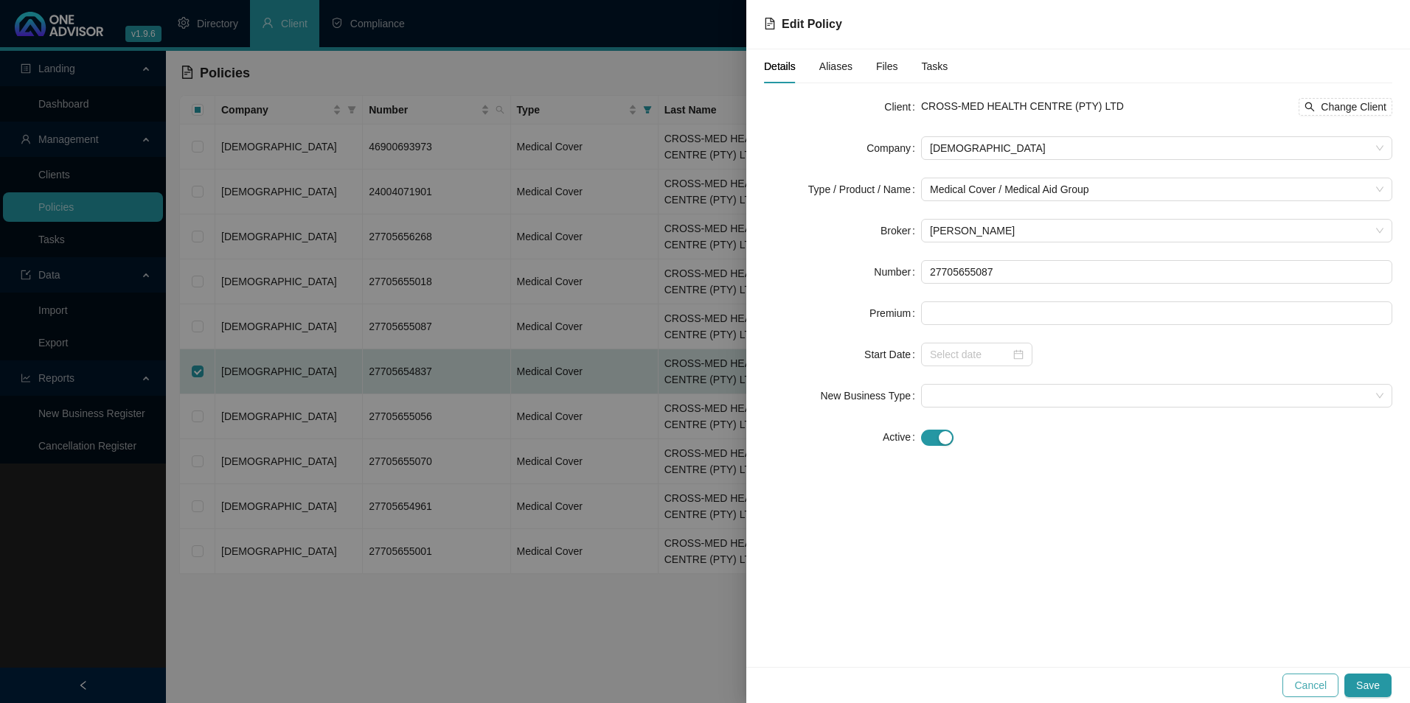
click at [1301, 688] on span "Cancel" at bounding box center [1310, 686] width 32 height 16
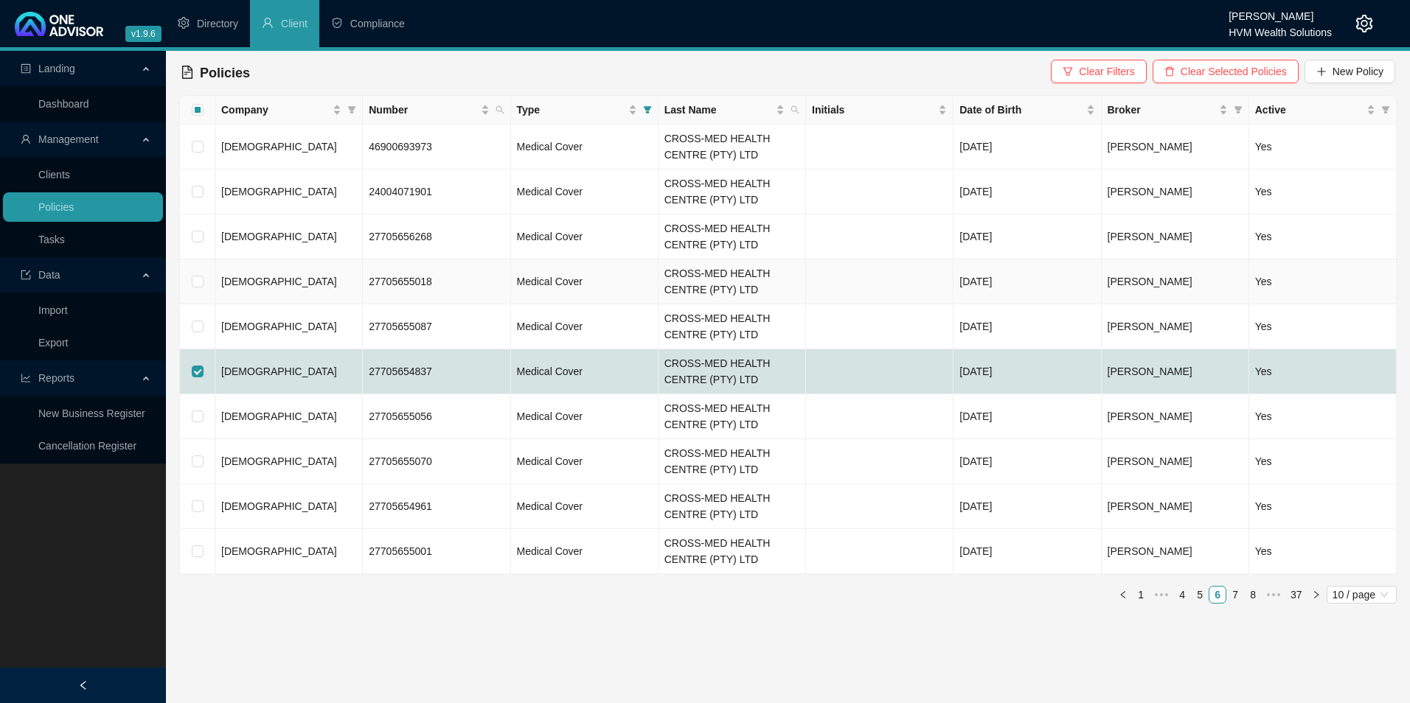
click at [269, 277] on td "[DEMOGRAPHIC_DATA]" at bounding box center [288, 282] width 147 height 45
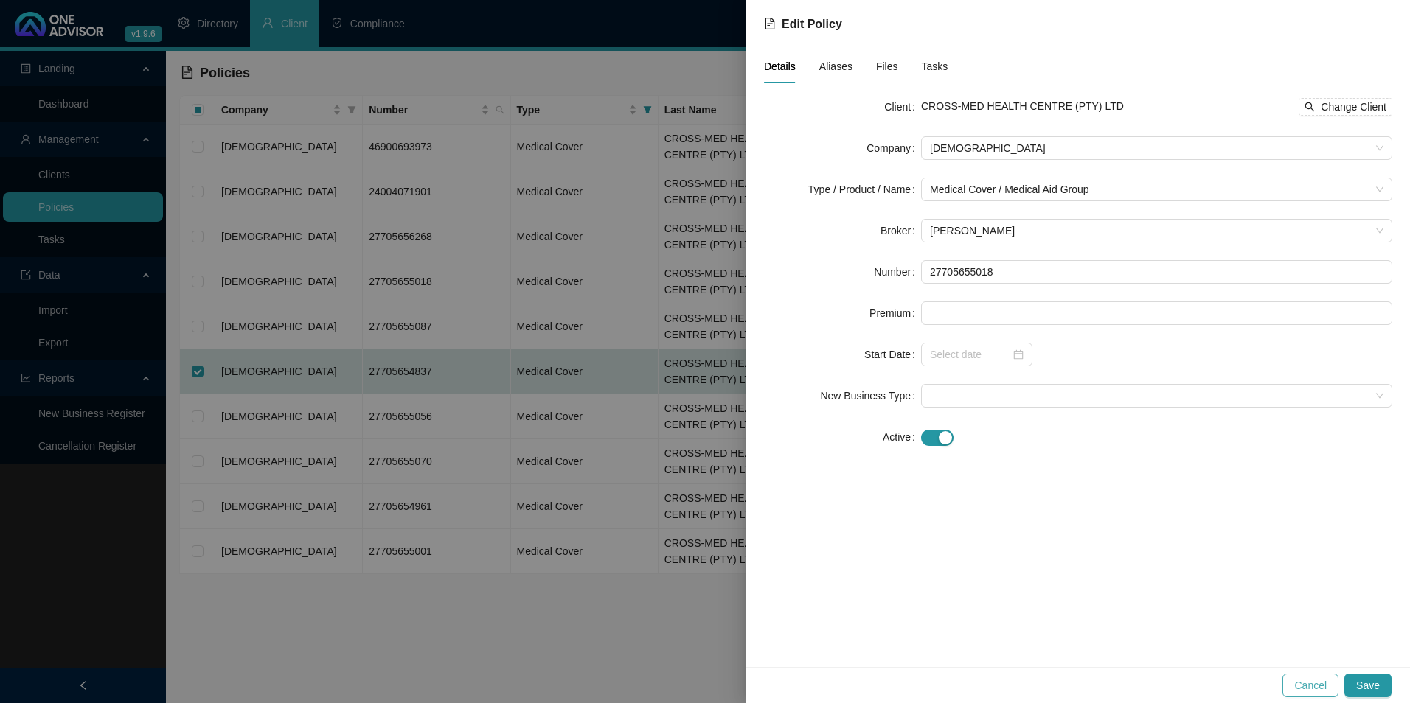
click at [1317, 686] on span "Cancel" at bounding box center [1310, 686] width 32 height 16
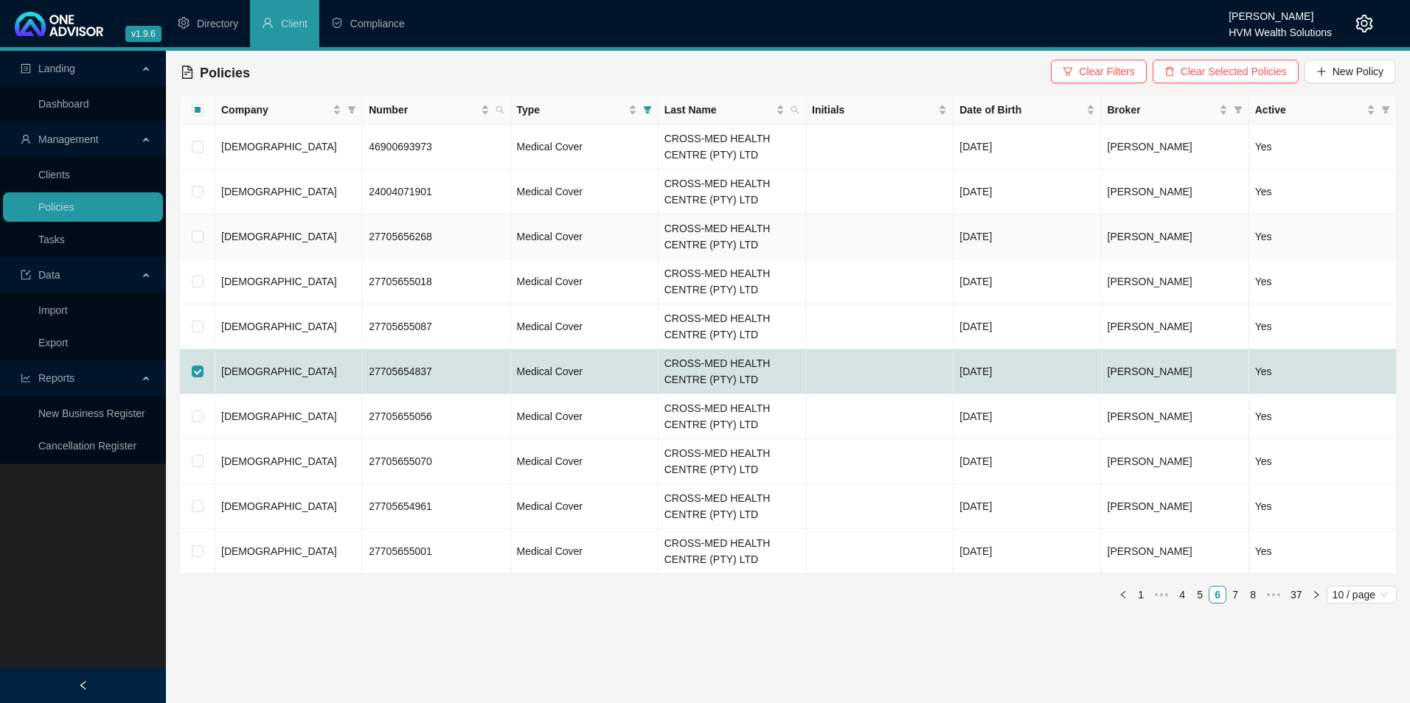
click at [254, 231] on span "[DEMOGRAPHIC_DATA]" at bounding box center [279, 237] width 116 height 12
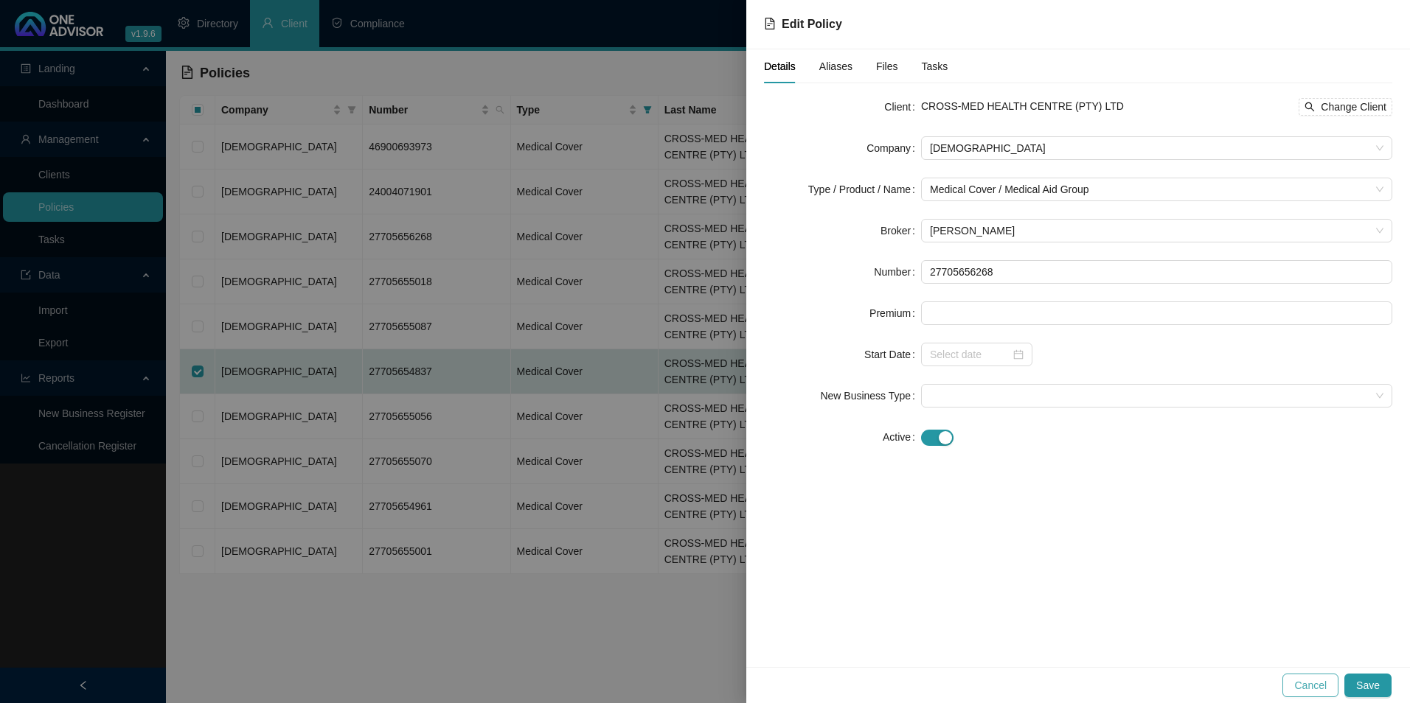
click at [1327, 694] on button "Cancel" at bounding box center [1310, 686] width 56 height 24
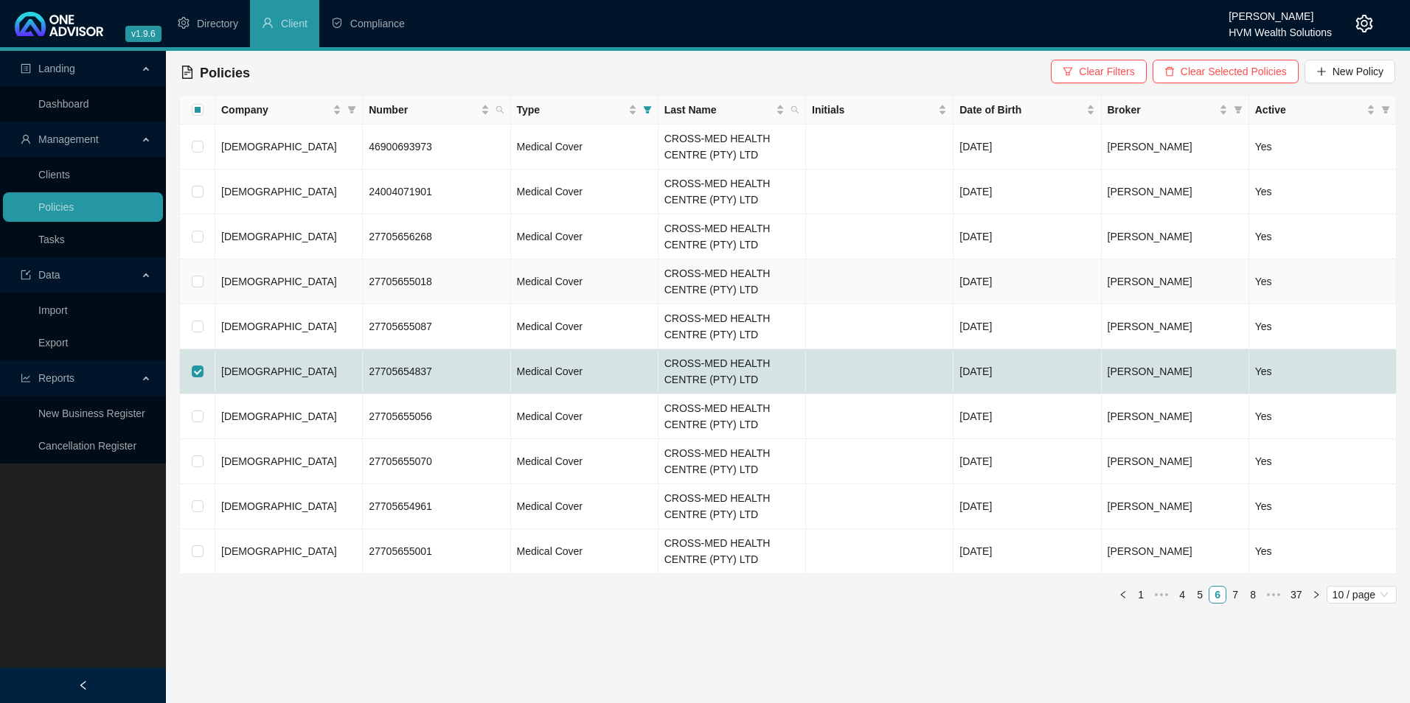
click at [204, 285] on td at bounding box center [197, 282] width 35 height 45
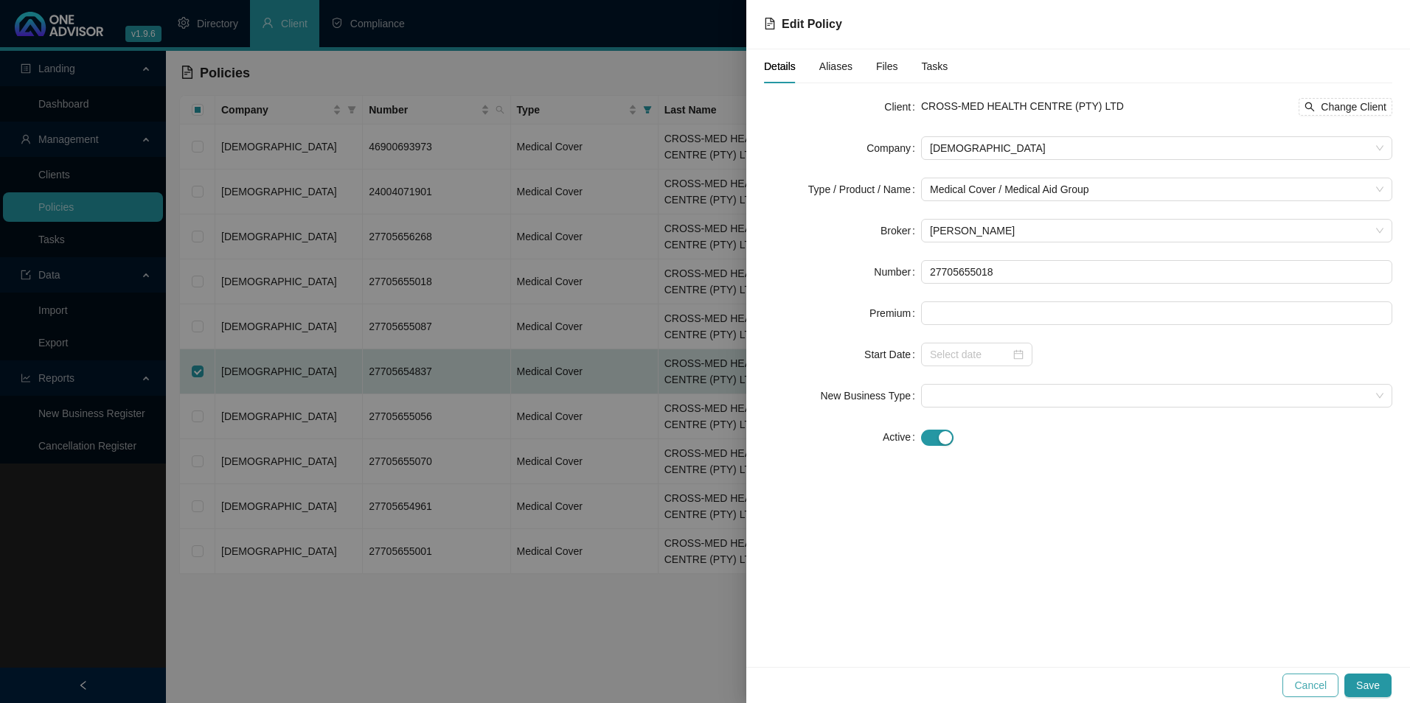
click at [1318, 685] on span "Cancel" at bounding box center [1310, 686] width 32 height 16
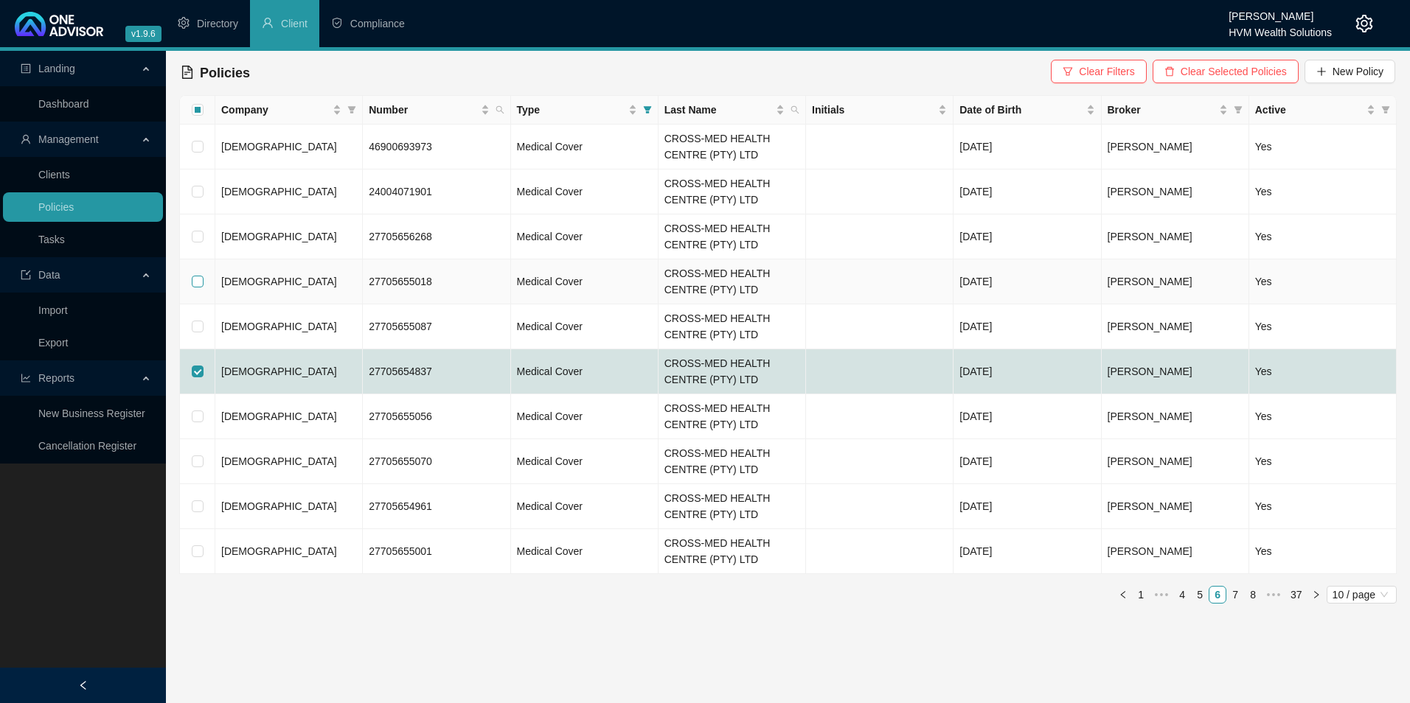
click at [197, 281] on input "checkbox" at bounding box center [198, 282] width 12 height 12
checkbox input "true"
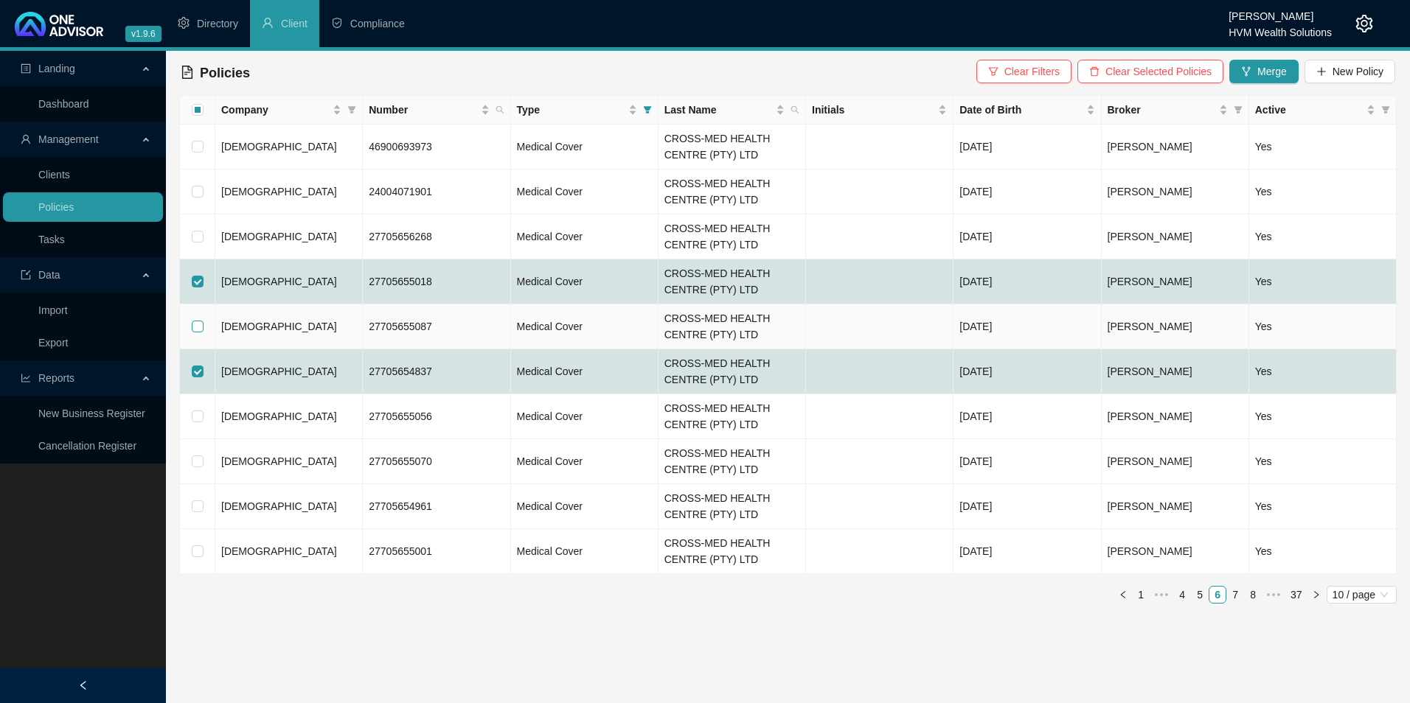
click at [196, 324] on input "checkbox" at bounding box center [198, 327] width 12 height 12
checkbox input "true"
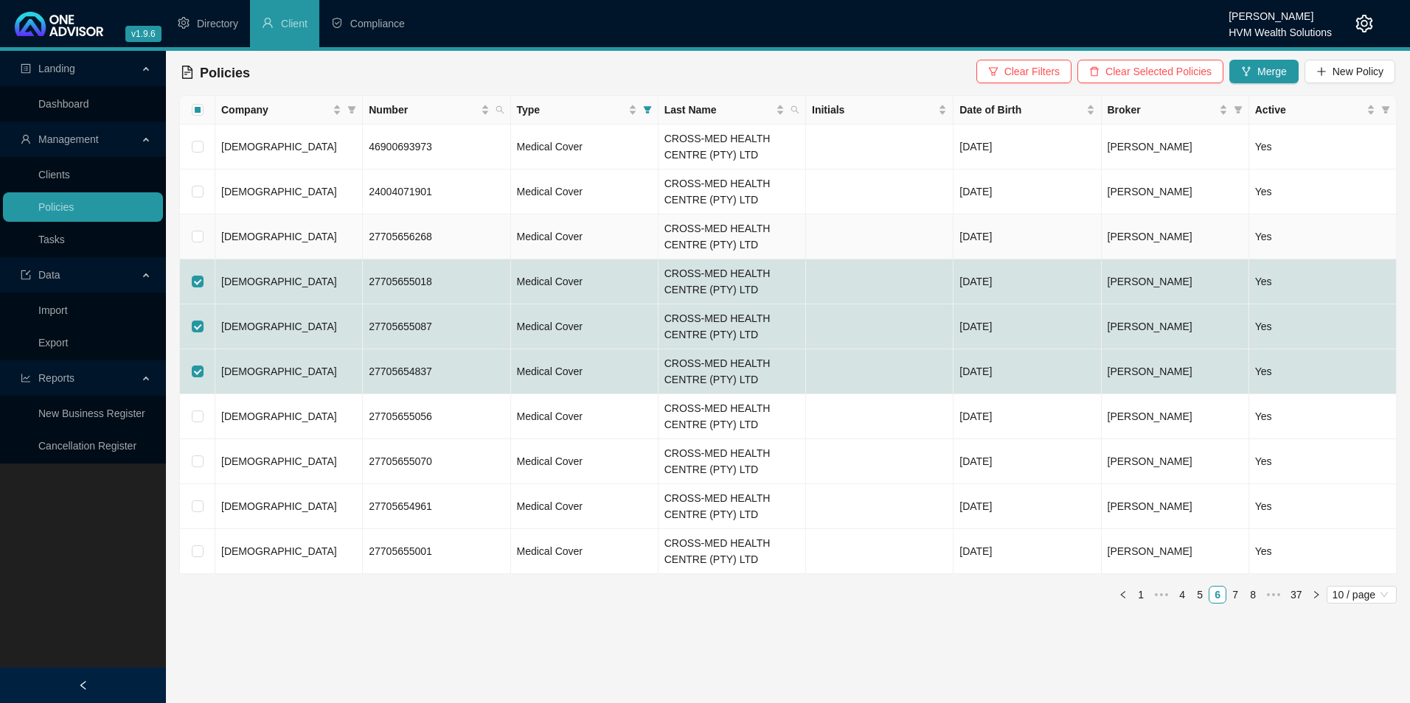
click at [273, 234] on td "[DEMOGRAPHIC_DATA]" at bounding box center [288, 237] width 147 height 45
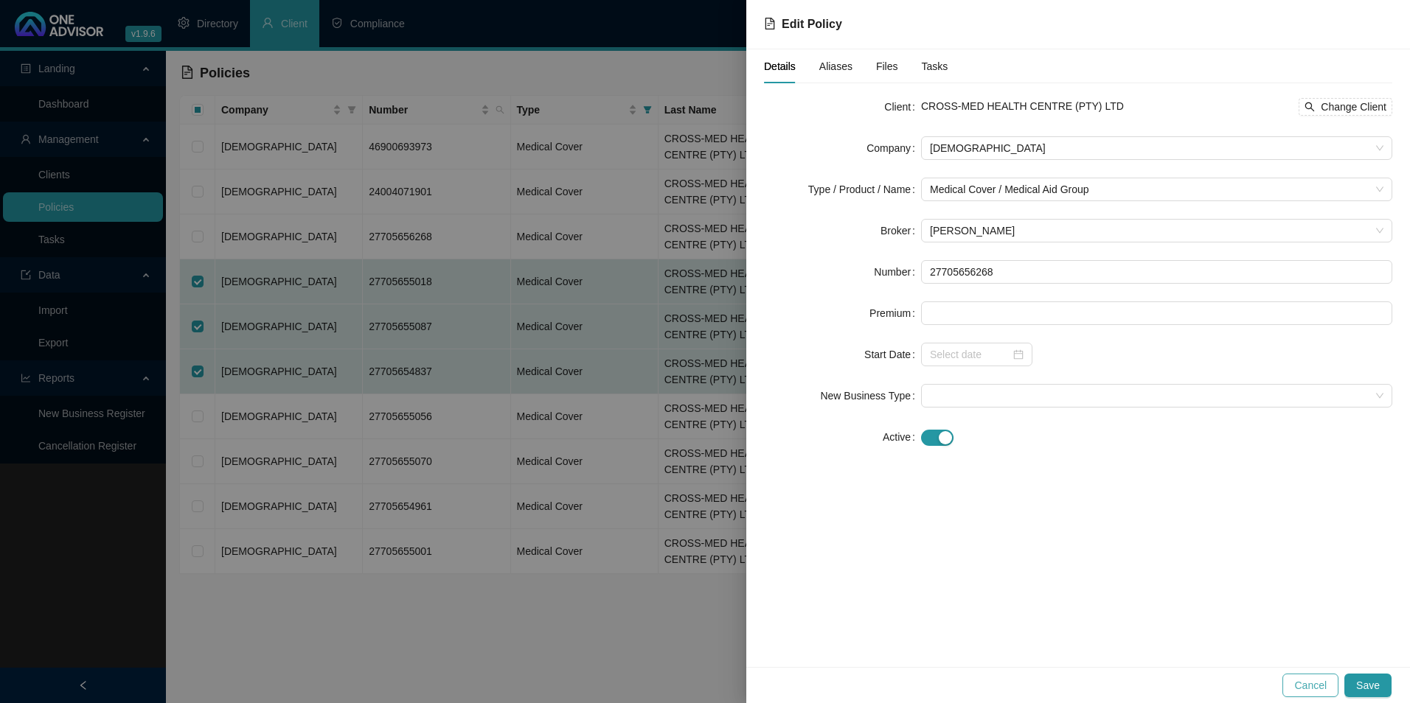
click at [1321, 684] on span "Cancel" at bounding box center [1310, 686] width 32 height 16
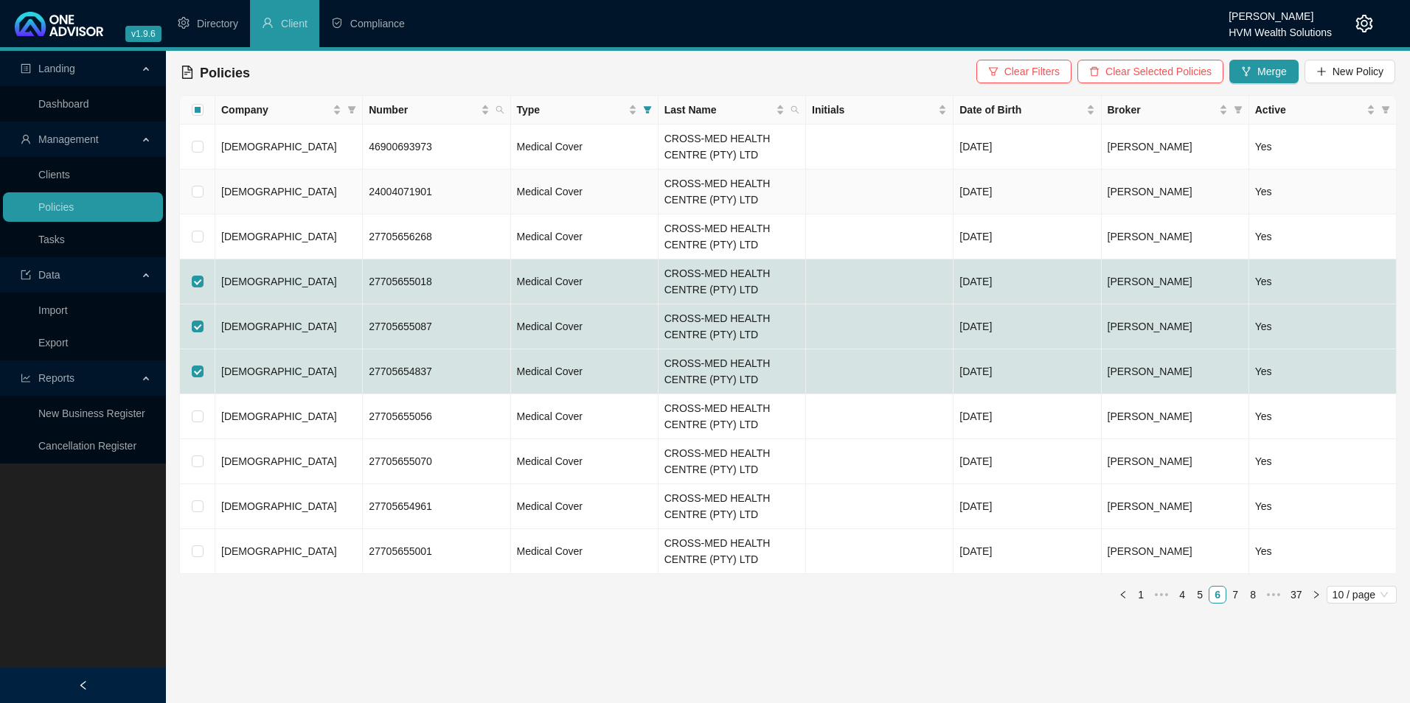
click at [257, 192] on td "[DEMOGRAPHIC_DATA]" at bounding box center [288, 192] width 147 height 45
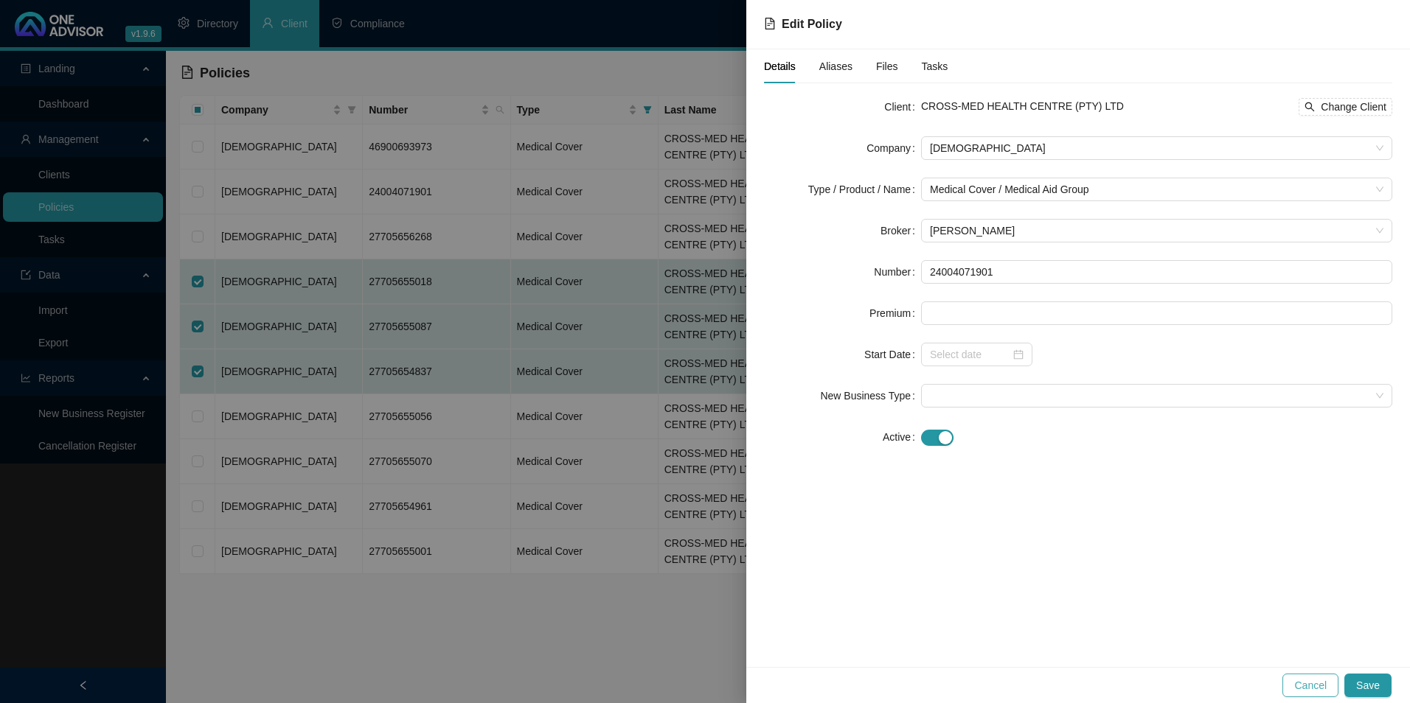
click at [1301, 691] on span "Cancel" at bounding box center [1310, 686] width 32 height 16
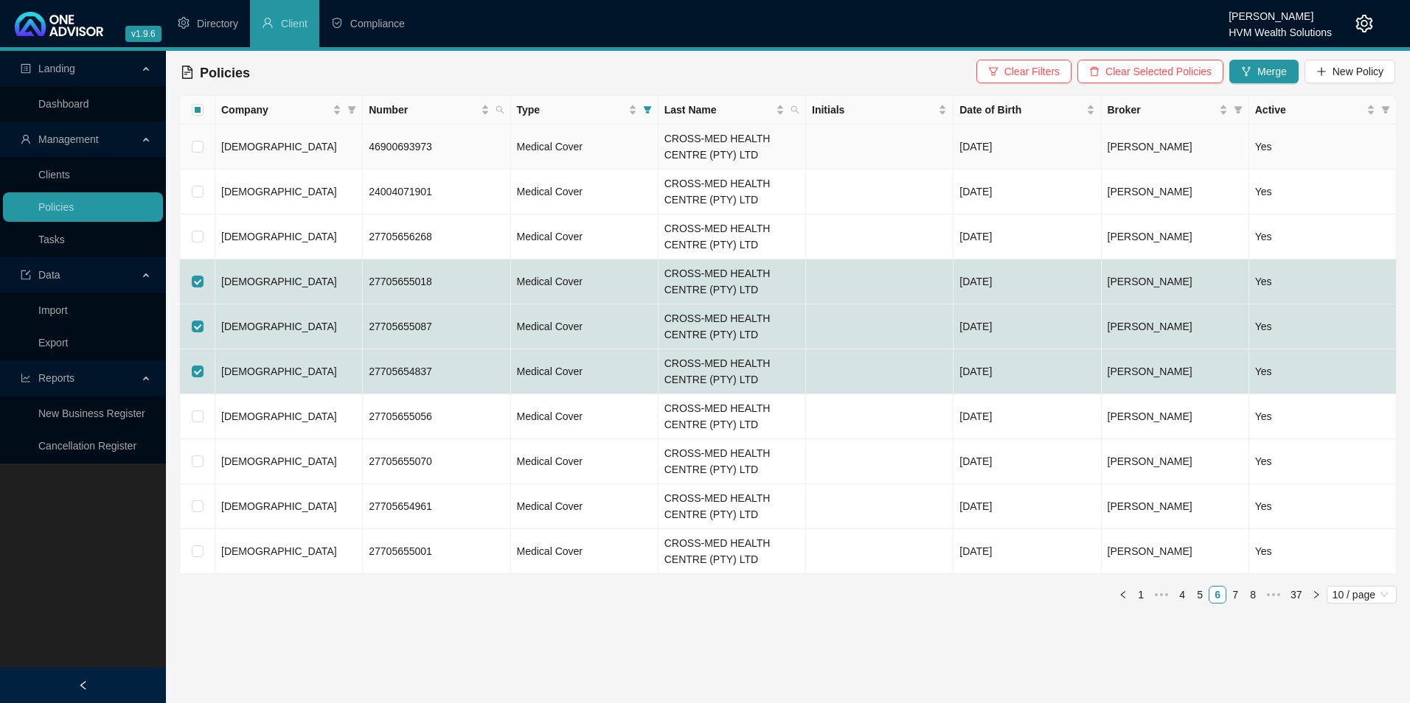
click at [277, 146] on td "[DEMOGRAPHIC_DATA]" at bounding box center [288, 147] width 147 height 45
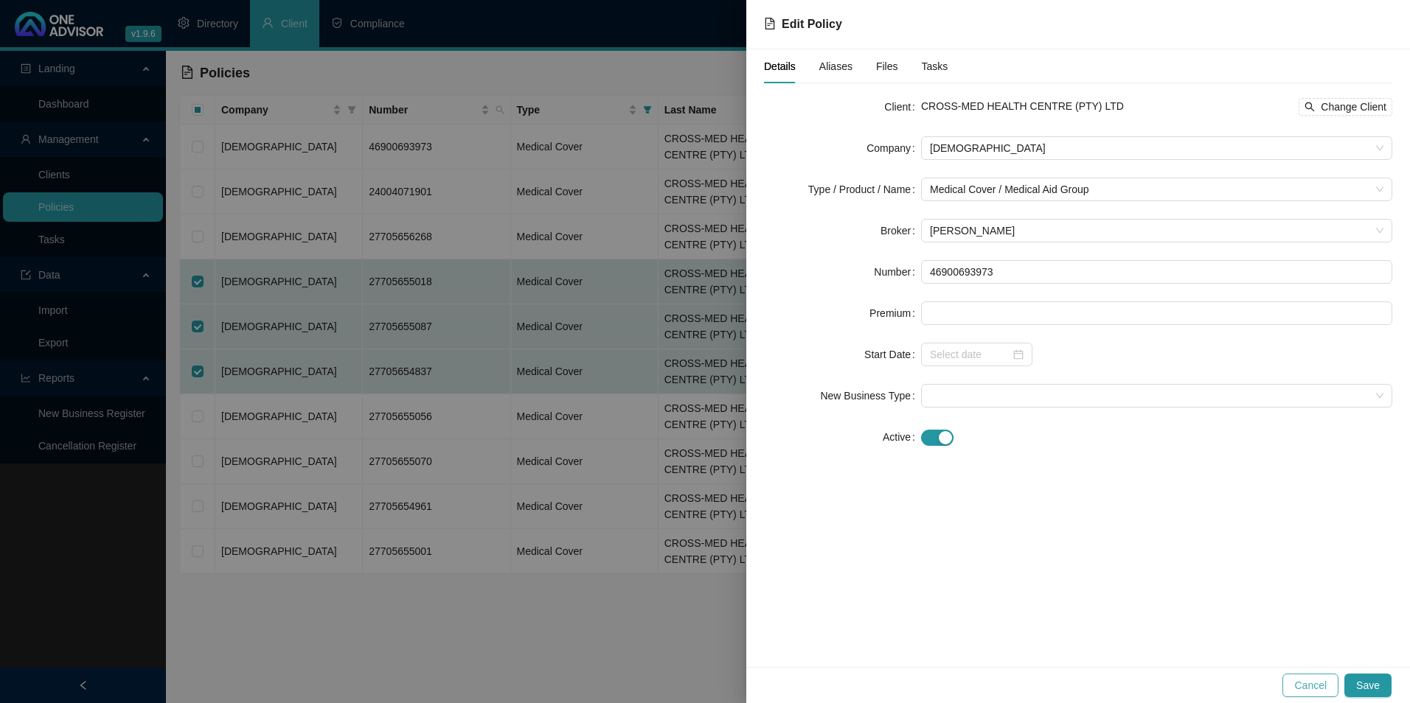
click at [1311, 692] on span "Cancel" at bounding box center [1310, 686] width 32 height 16
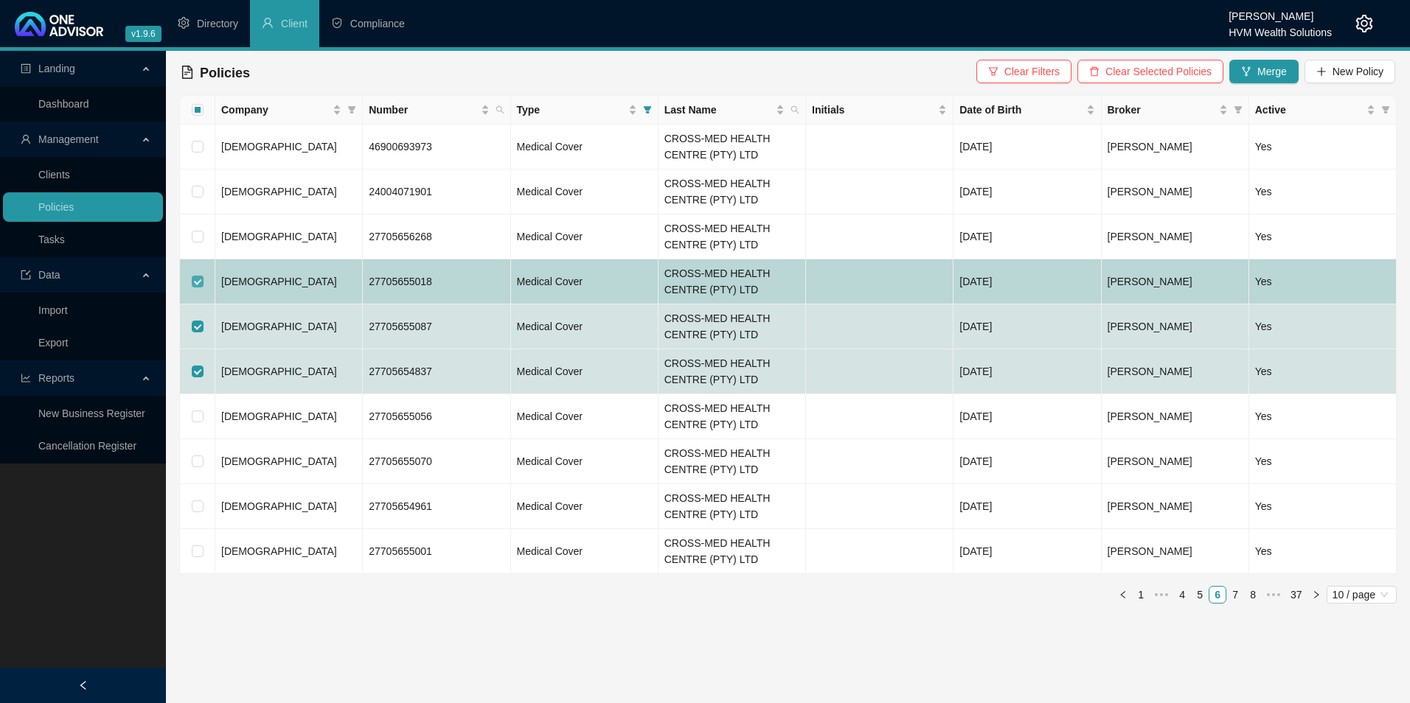
click at [197, 283] on input "checkbox" at bounding box center [198, 282] width 12 height 12
checkbox input "false"
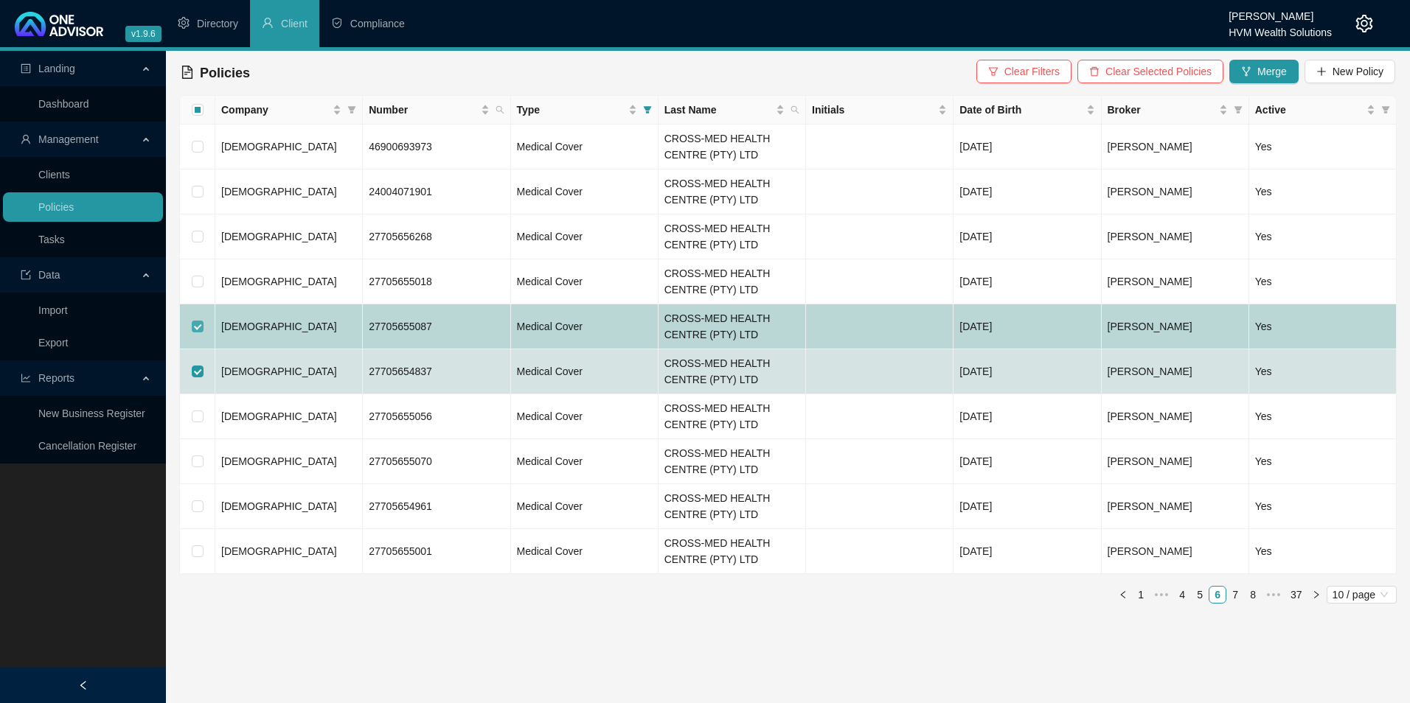
click at [202, 329] on input "checkbox" at bounding box center [198, 327] width 12 height 12
checkbox input "false"
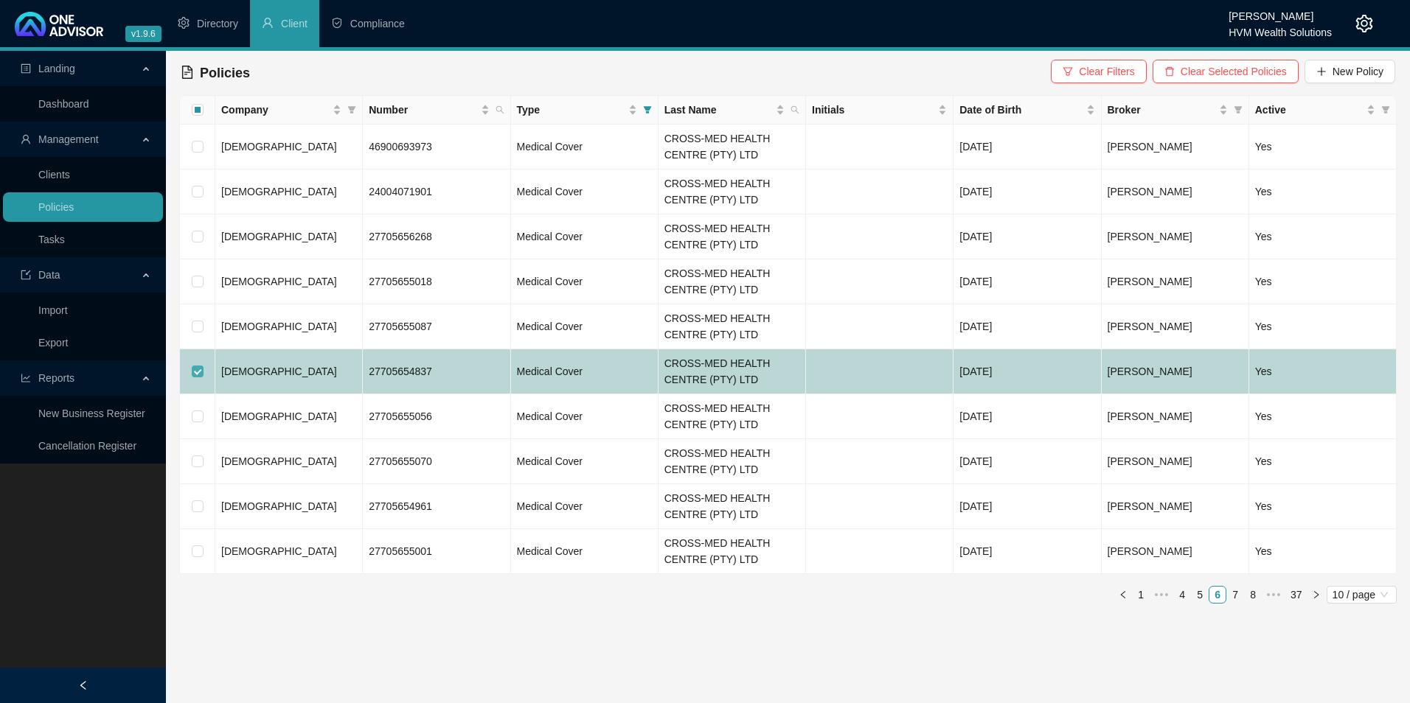
click at [197, 366] on input "checkbox" at bounding box center [198, 372] width 12 height 12
checkbox input "false"
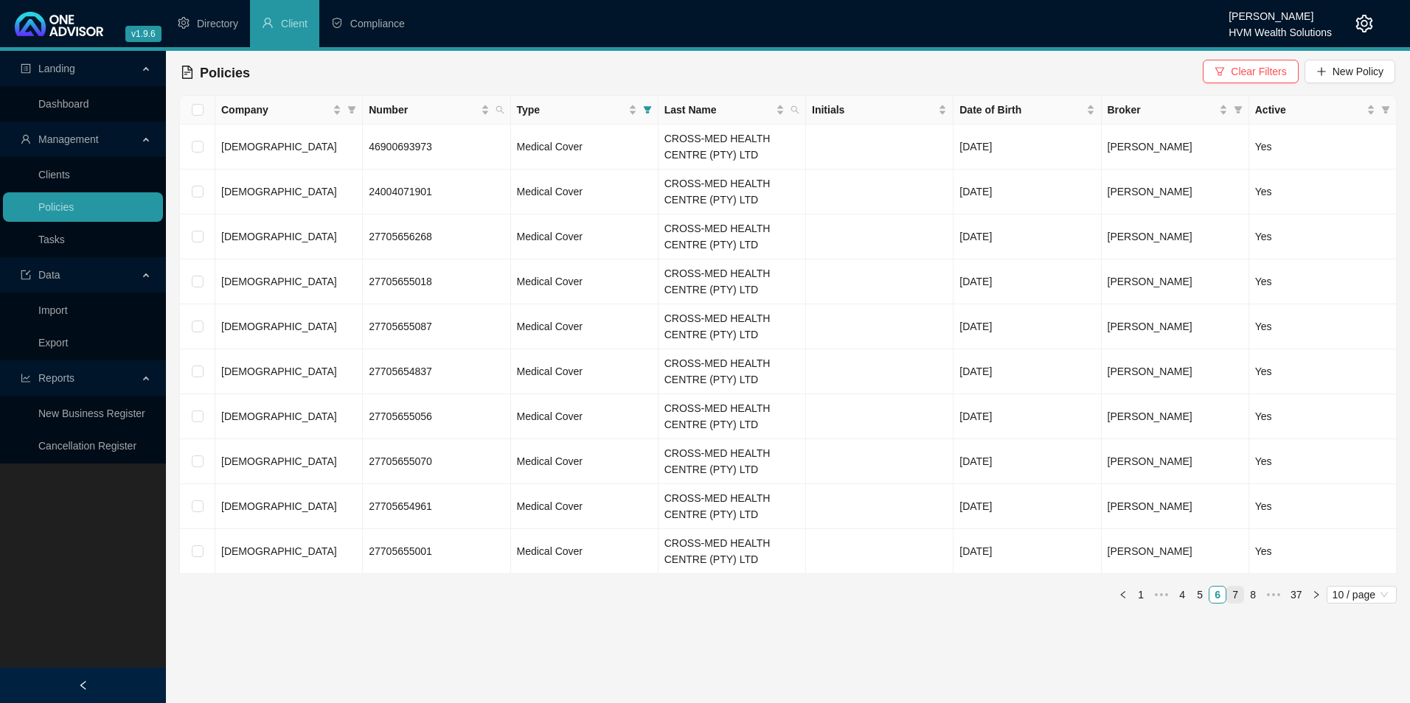
click at [1235, 598] on link "7" at bounding box center [1235, 595] width 16 height 16
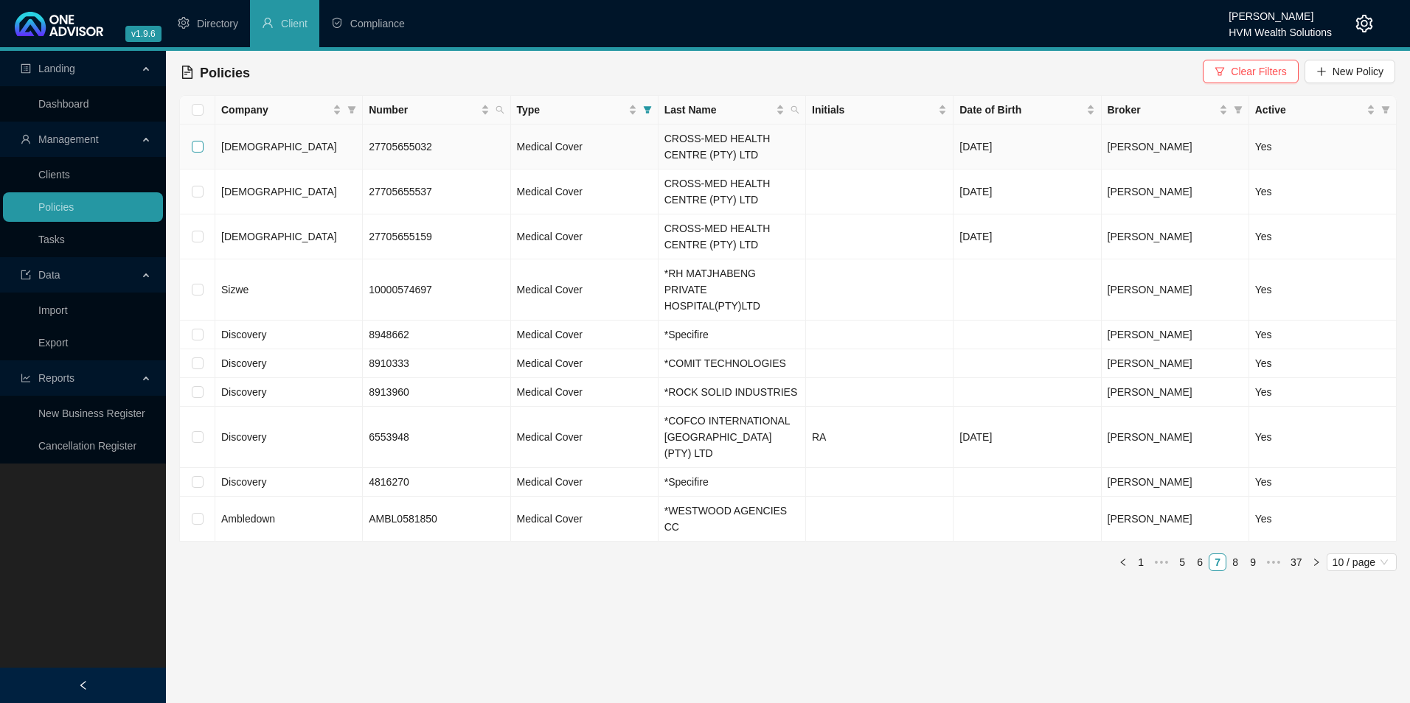
click at [192, 139] on label at bounding box center [198, 147] width 12 height 16
click at [192, 141] on input "checkbox" at bounding box center [198, 147] width 12 height 12
checkbox input "true"
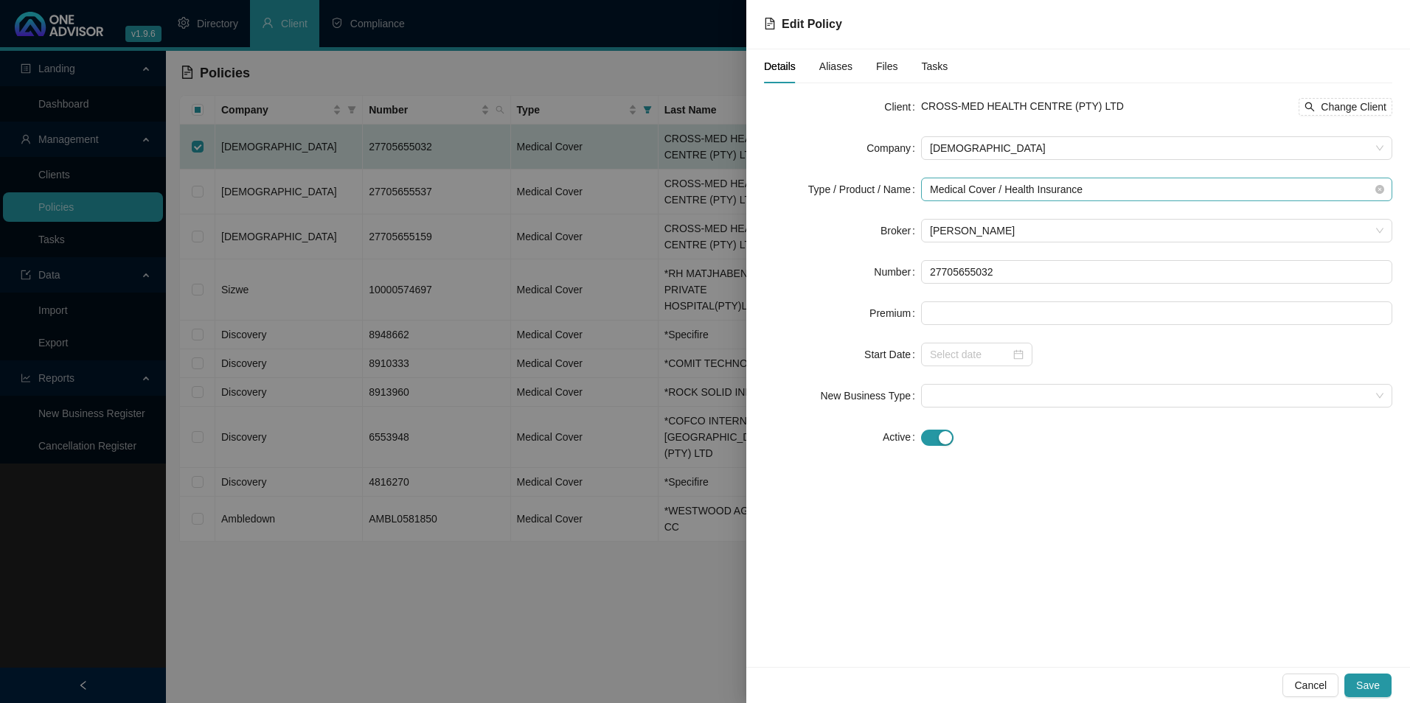
click at [1138, 190] on span "Medical Cover / Health Insurance" at bounding box center [1156, 189] width 453 height 22
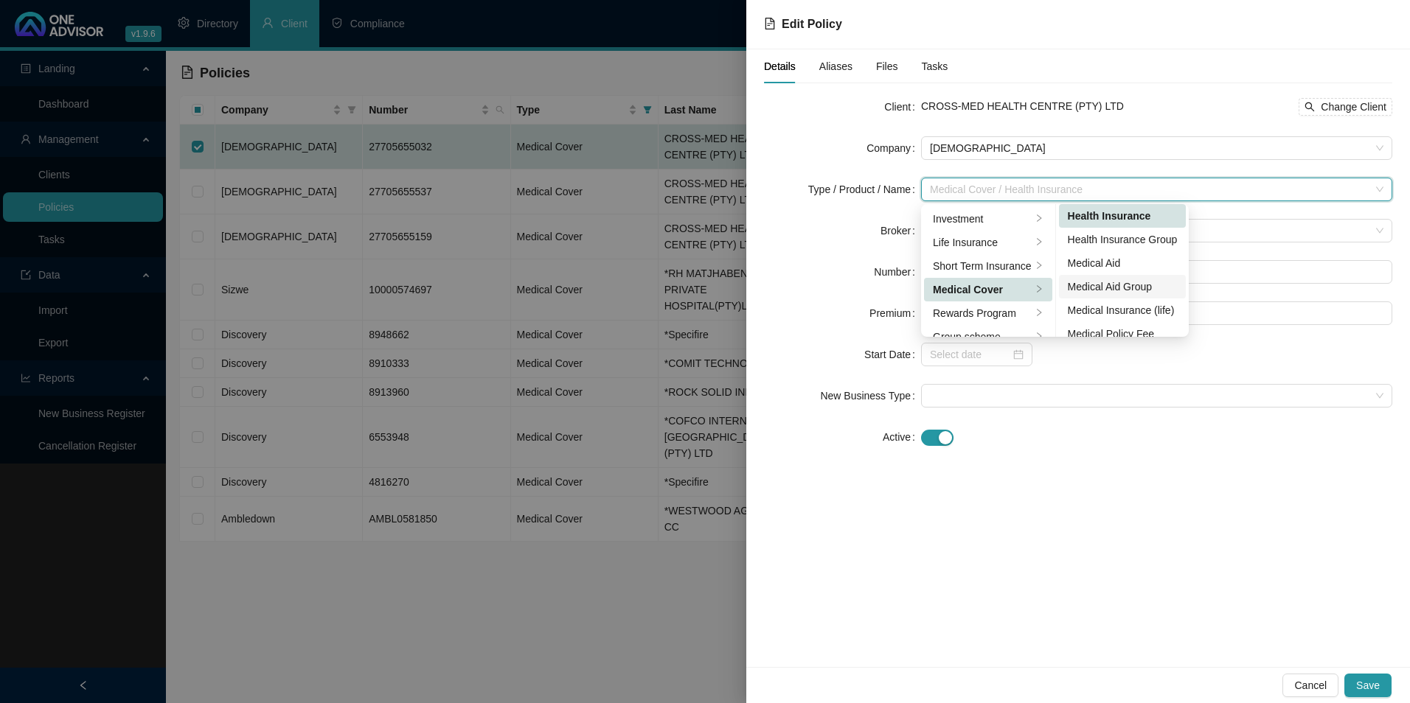
click at [1140, 291] on div "Medical Aid Group" at bounding box center [1123, 287] width 110 height 16
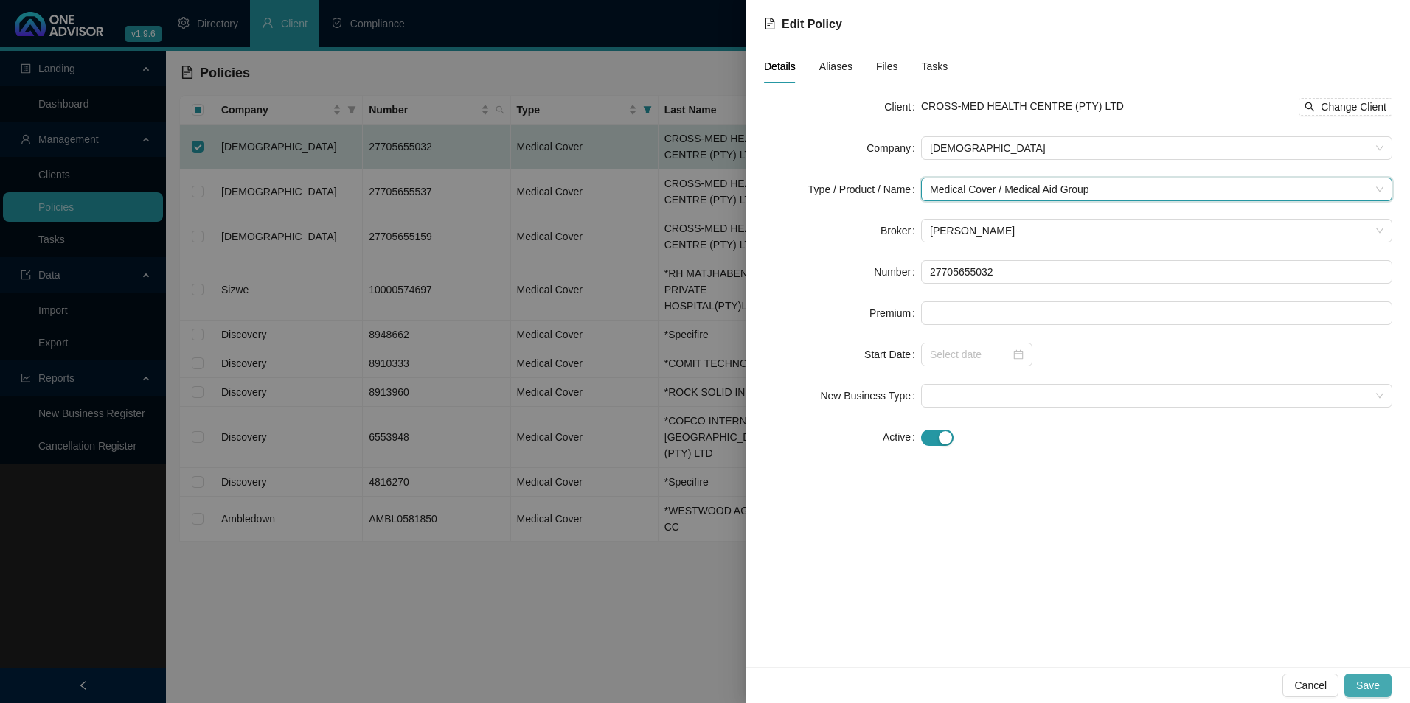
click at [1371, 687] on span "Save" at bounding box center [1368, 686] width 24 height 16
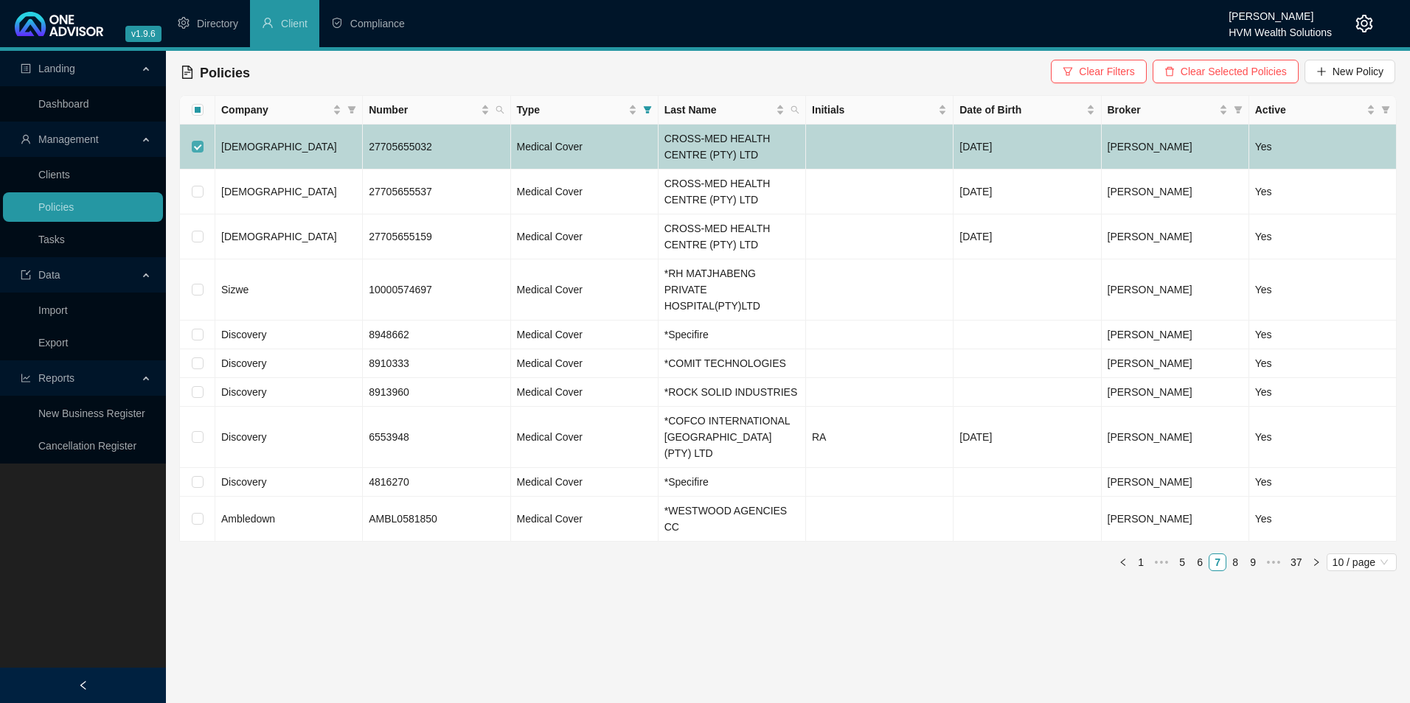
click at [192, 151] on input "checkbox" at bounding box center [198, 147] width 12 height 12
checkbox input "false"
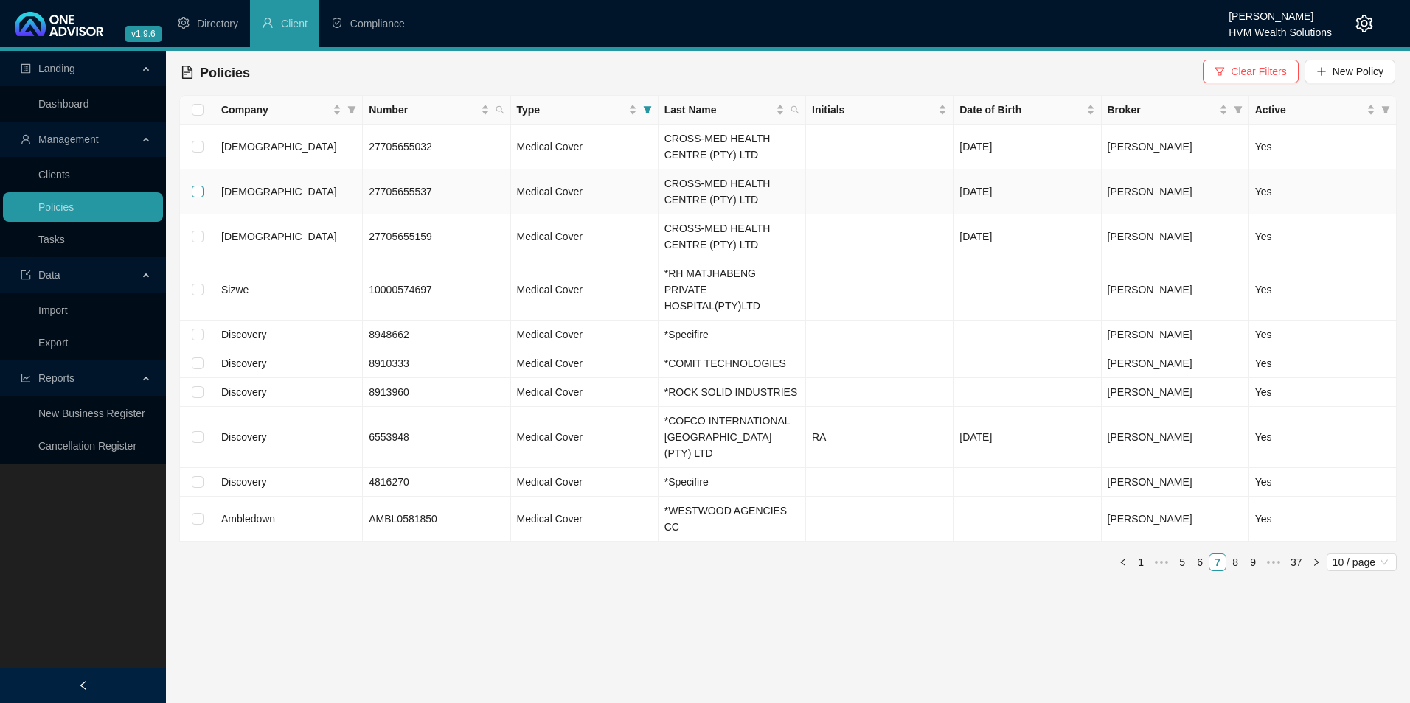
click at [197, 194] on input "checkbox" at bounding box center [198, 192] width 12 height 12
checkbox input "true"
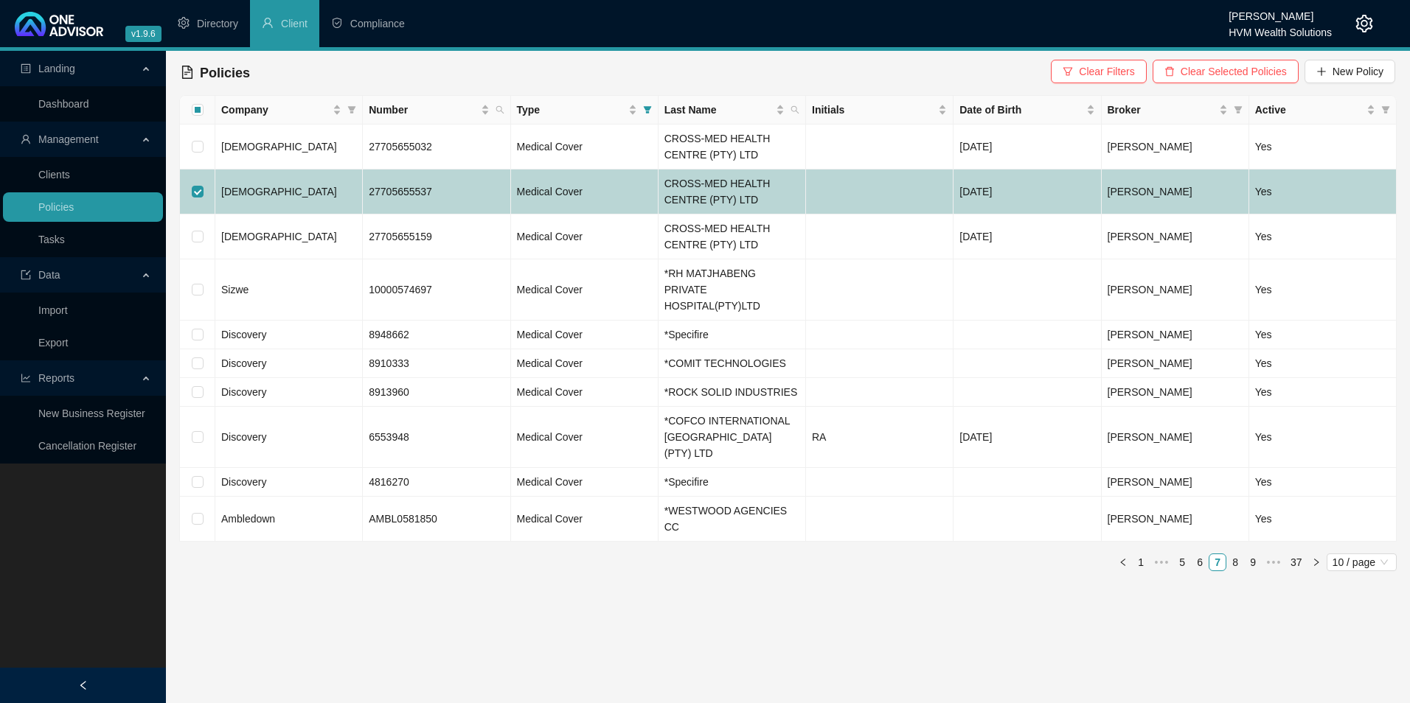
click at [278, 199] on td "[DEMOGRAPHIC_DATA]" at bounding box center [288, 192] width 147 height 45
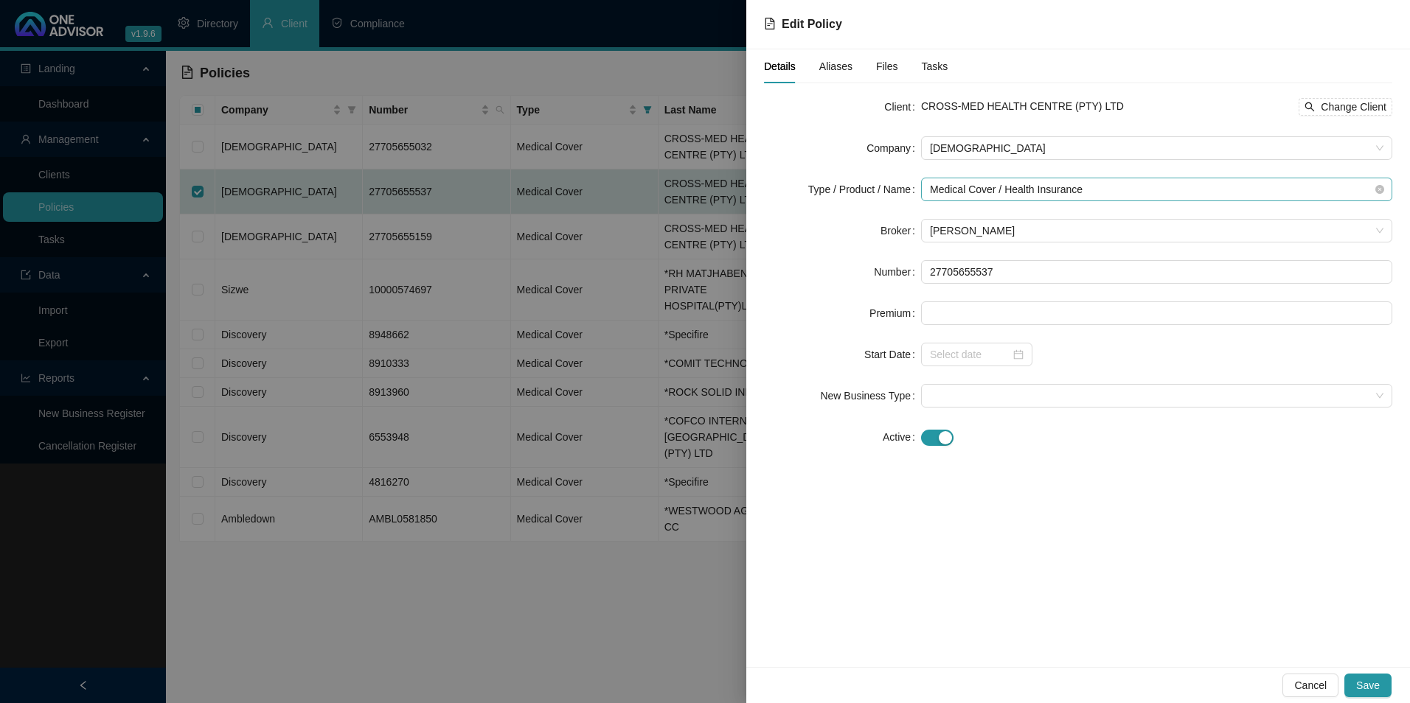
click at [1124, 193] on span "Medical Cover / Health Insurance" at bounding box center [1156, 189] width 453 height 22
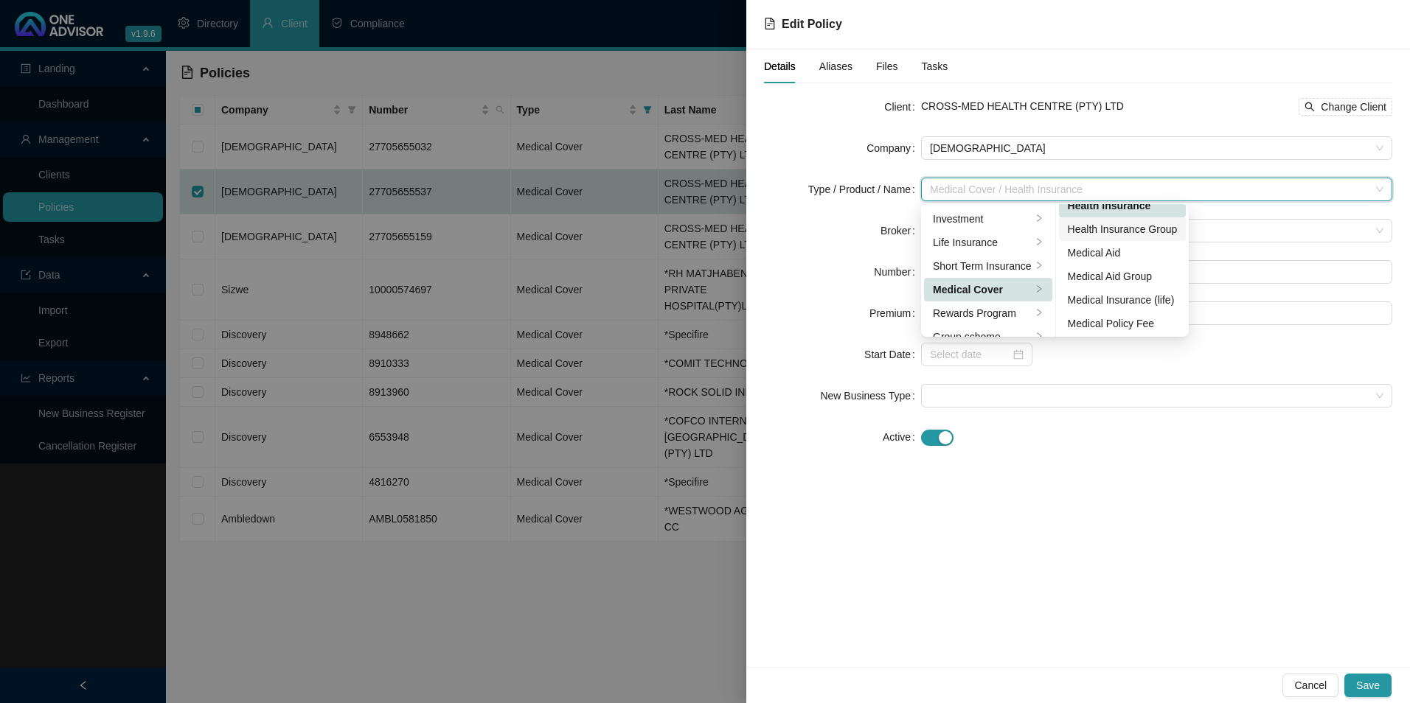
scroll to position [86, 0]
click at [1120, 274] on div "Medical Aid Group" at bounding box center [1123, 275] width 110 height 16
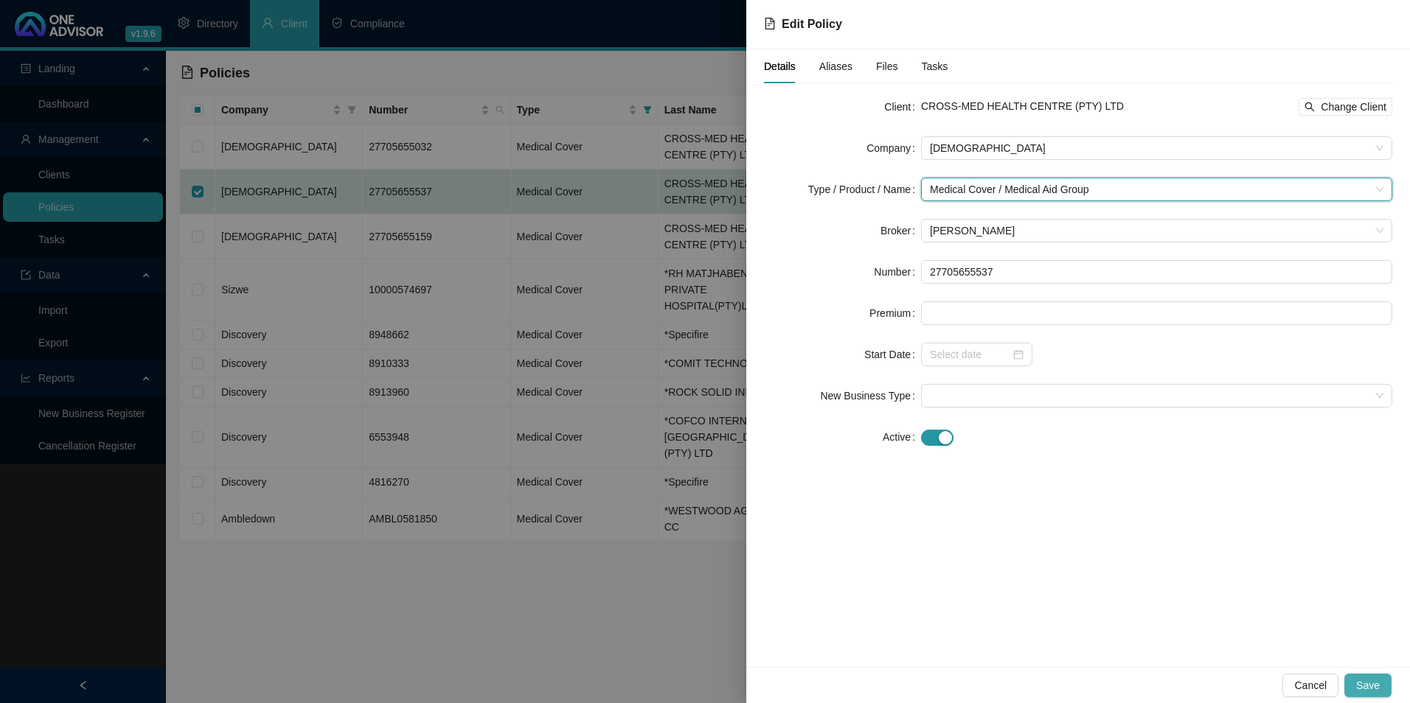
click at [1376, 678] on span "Save" at bounding box center [1368, 686] width 24 height 16
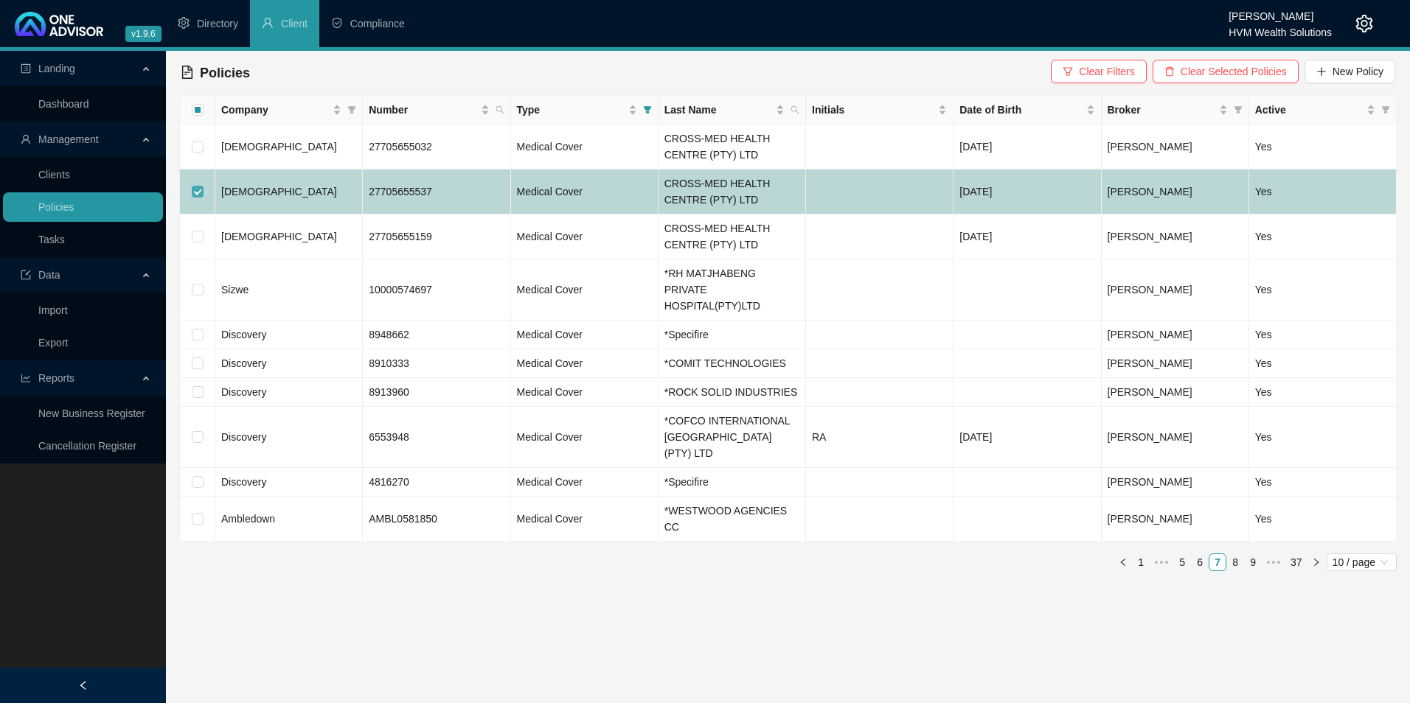
click at [193, 189] on input "checkbox" at bounding box center [198, 192] width 12 height 12
checkbox input "false"
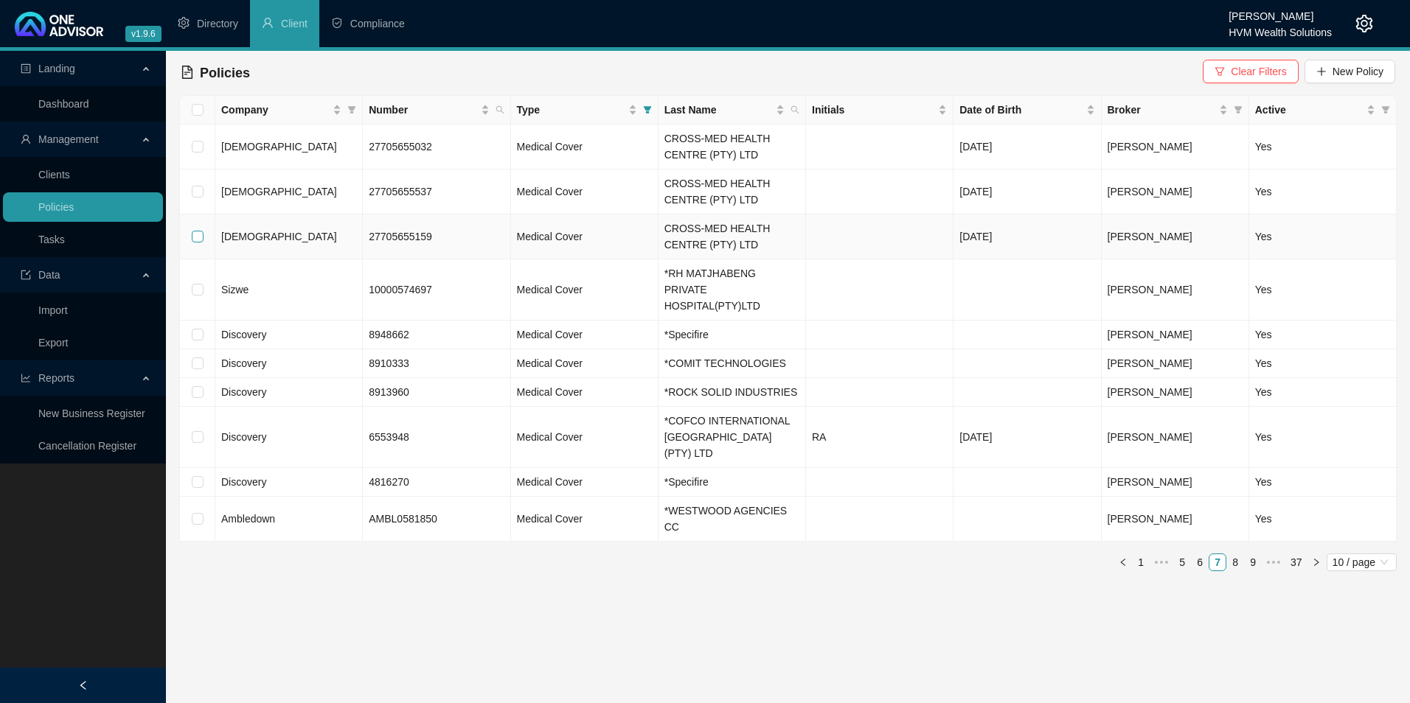
click at [194, 237] on input "checkbox" at bounding box center [198, 237] width 12 height 12
checkbox input "true"
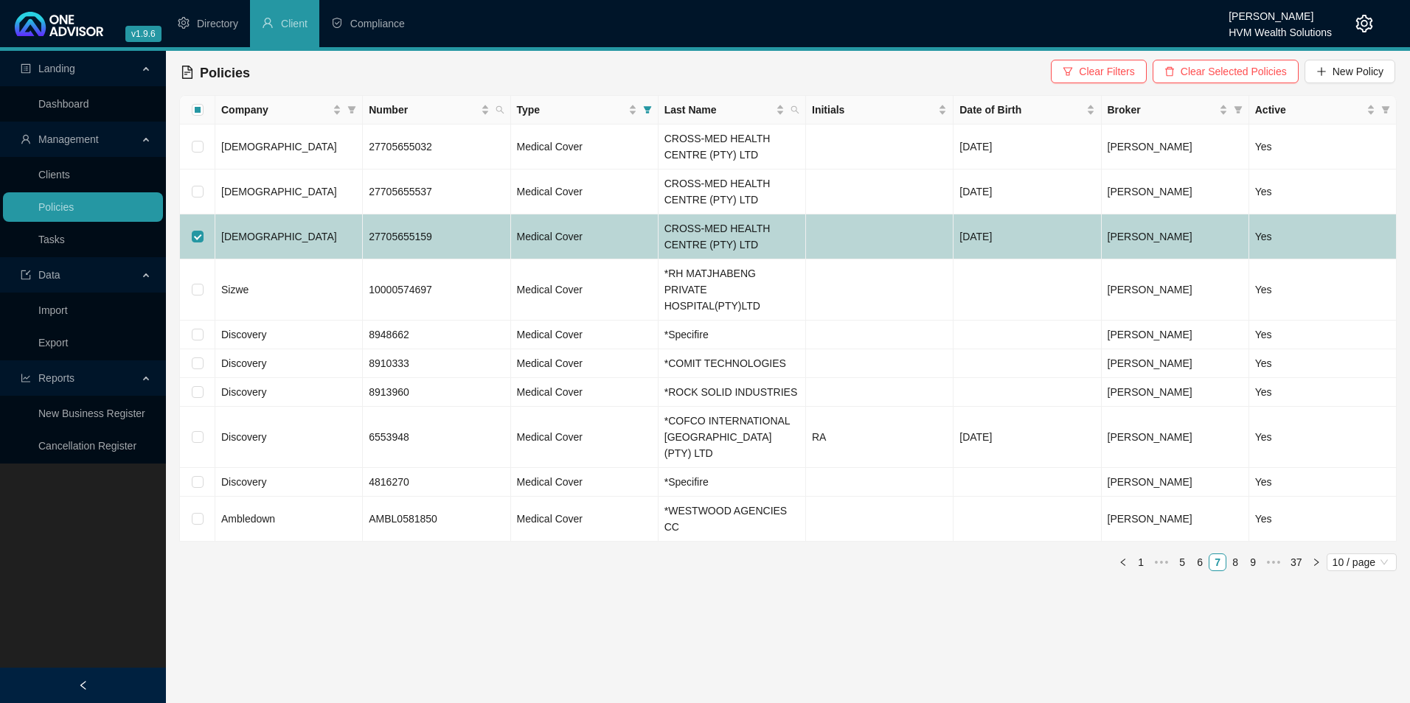
click at [332, 253] on td "[DEMOGRAPHIC_DATA]" at bounding box center [288, 237] width 147 height 45
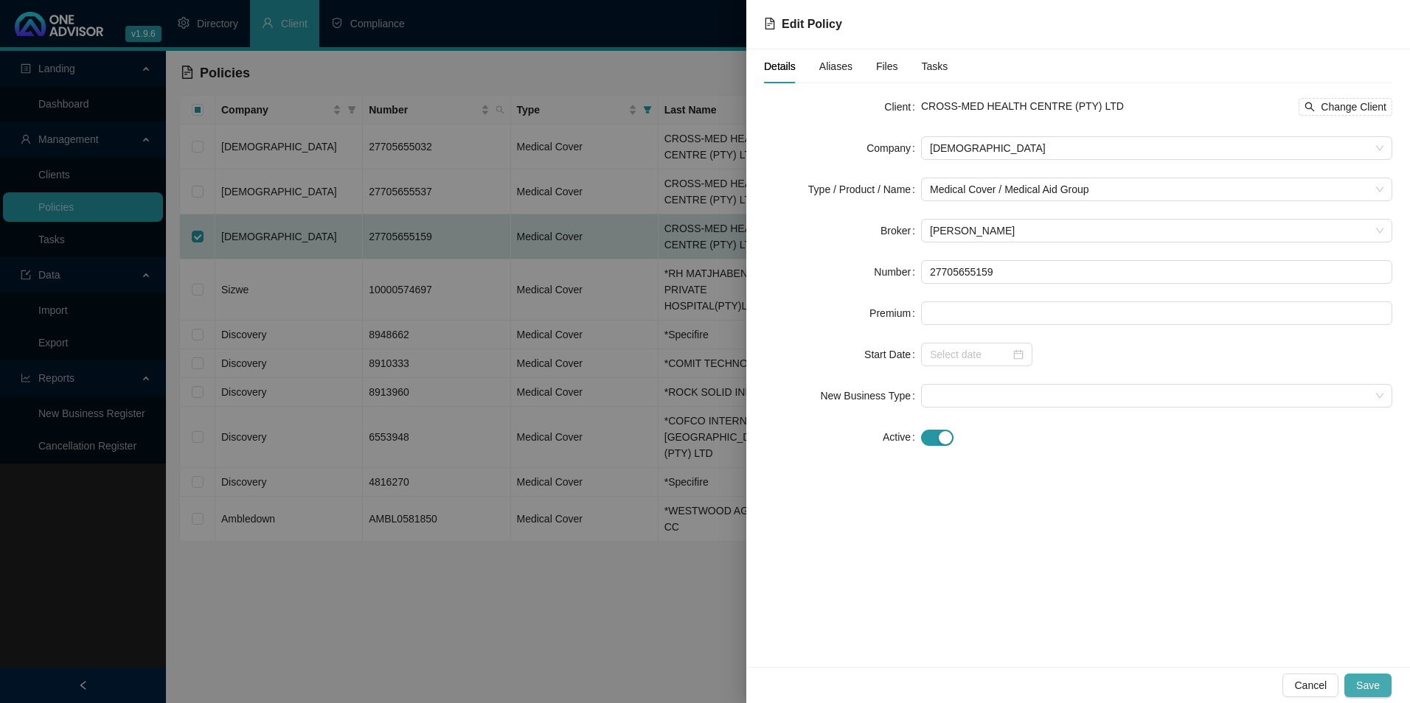
click at [1374, 684] on span "Save" at bounding box center [1368, 686] width 24 height 16
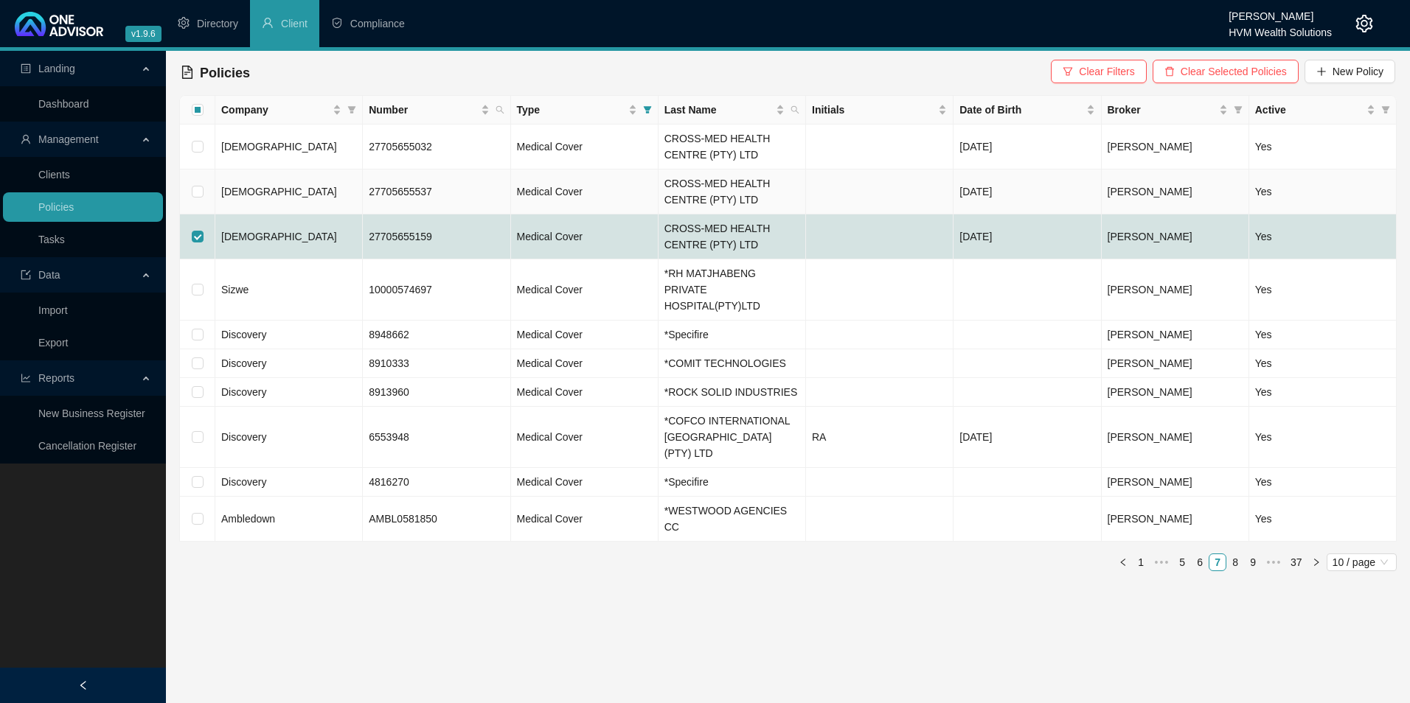
click at [327, 195] on td "[DEMOGRAPHIC_DATA]" at bounding box center [288, 192] width 147 height 45
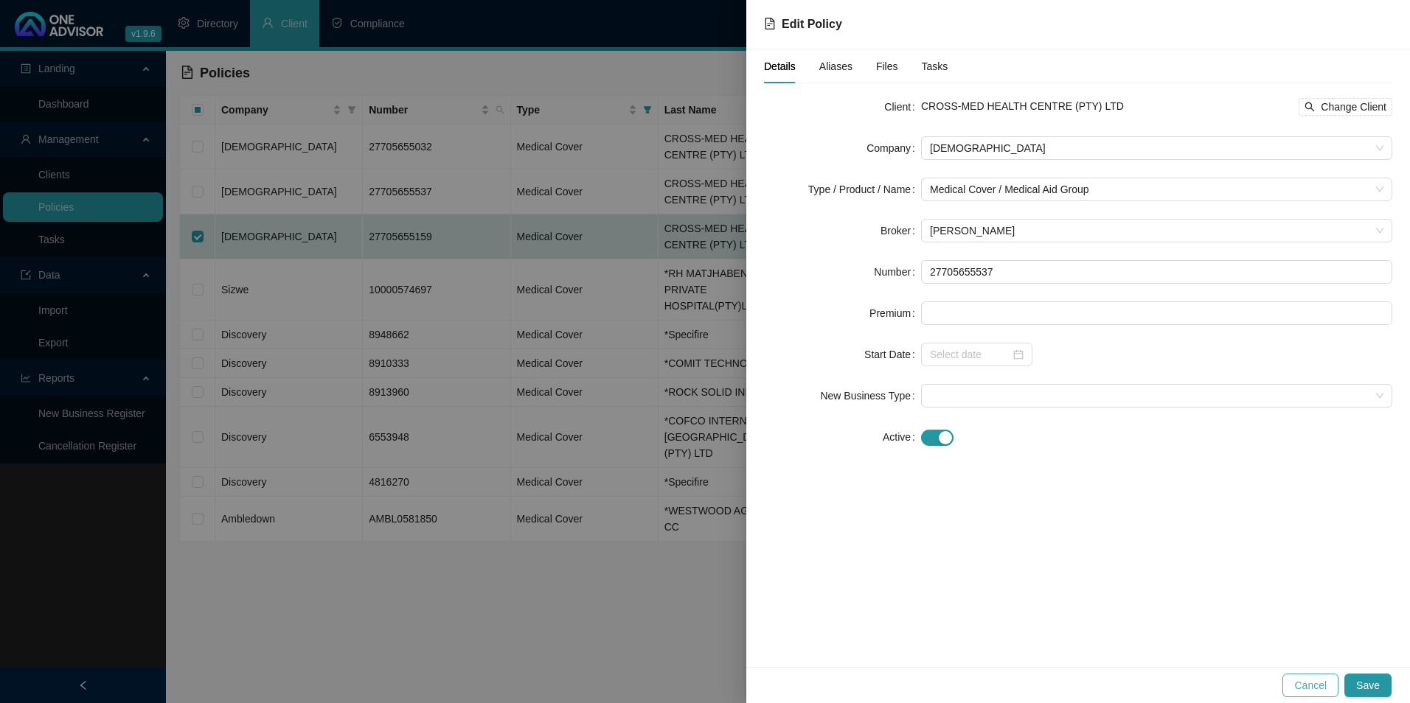
click at [1326, 680] on span "Cancel" at bounding box center [1310, 686] width 32 height 16
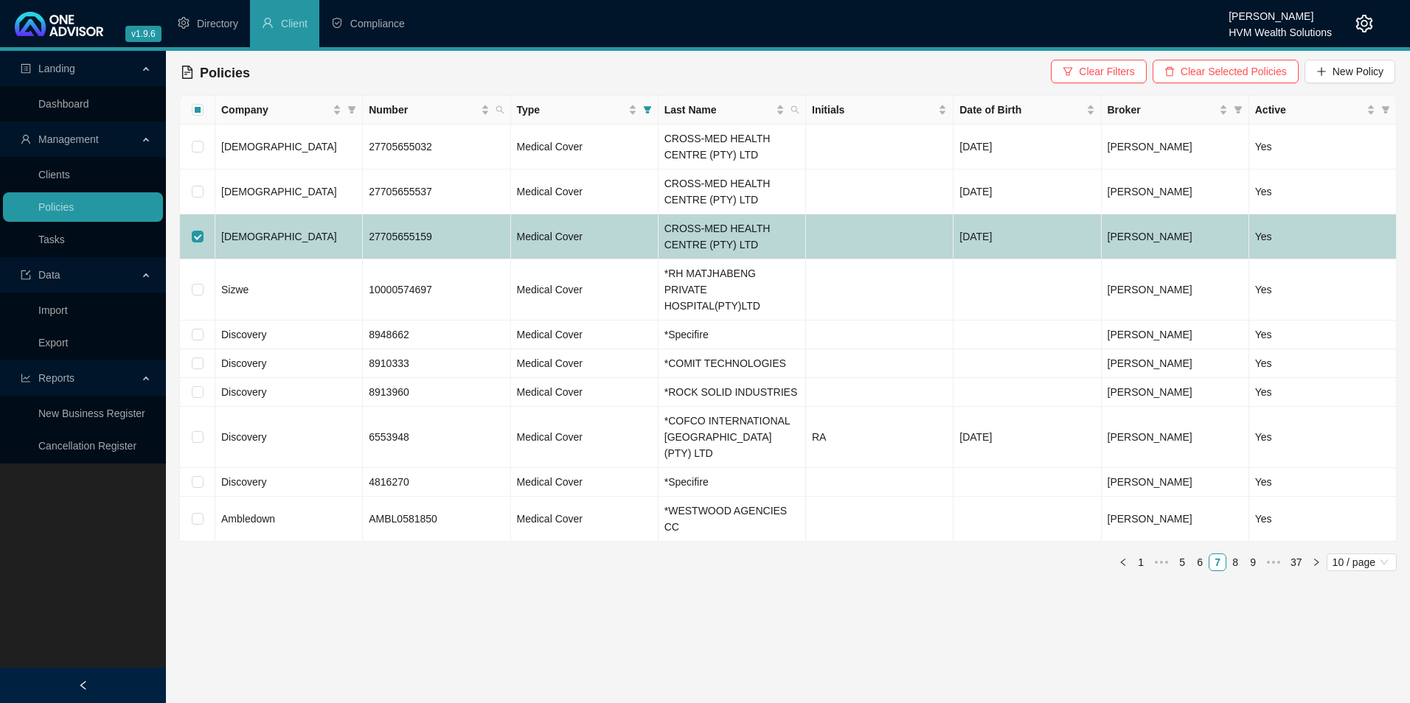
click at [228, 243] on td "[DEMOGRAPHIC_DATA]" at bounding box center [288, 237] width 147 height 45
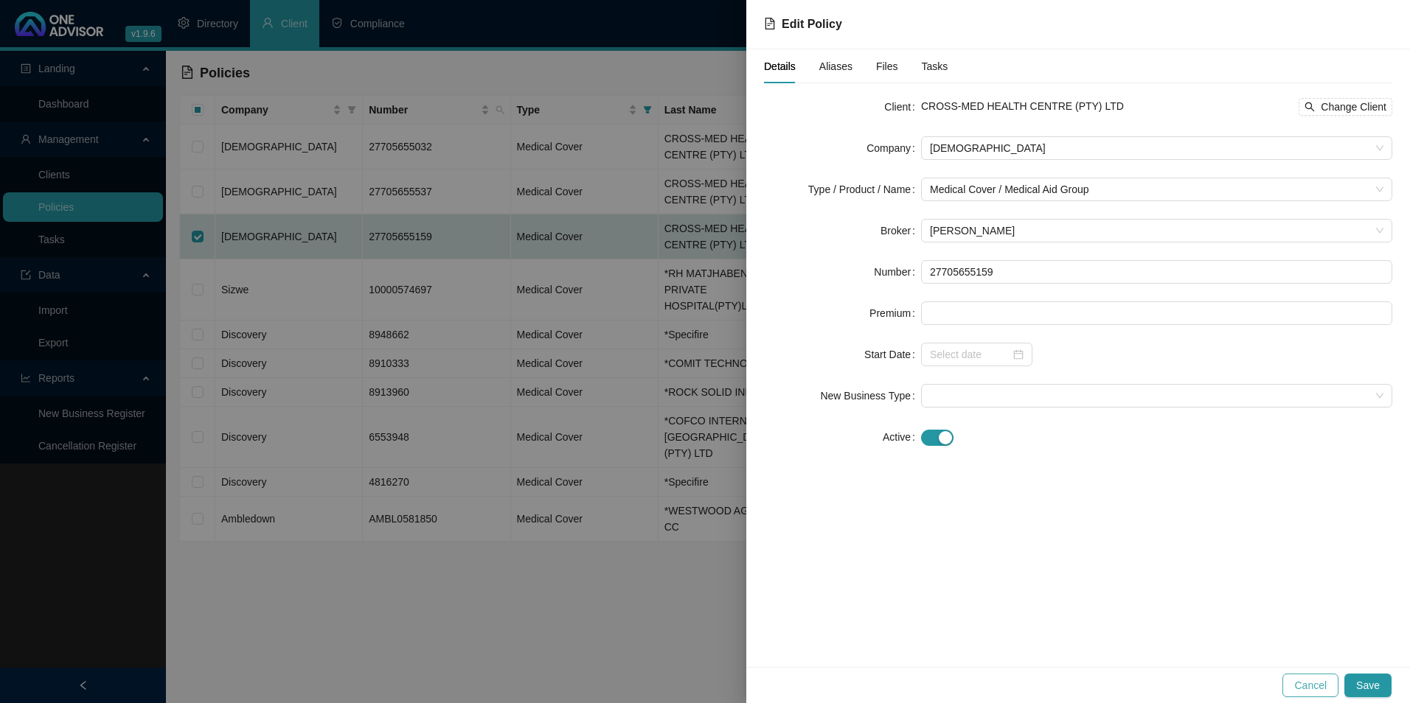
click at [1327, 690] on span "Cancel" at bounding box center [1310, 686] width 32 height 16
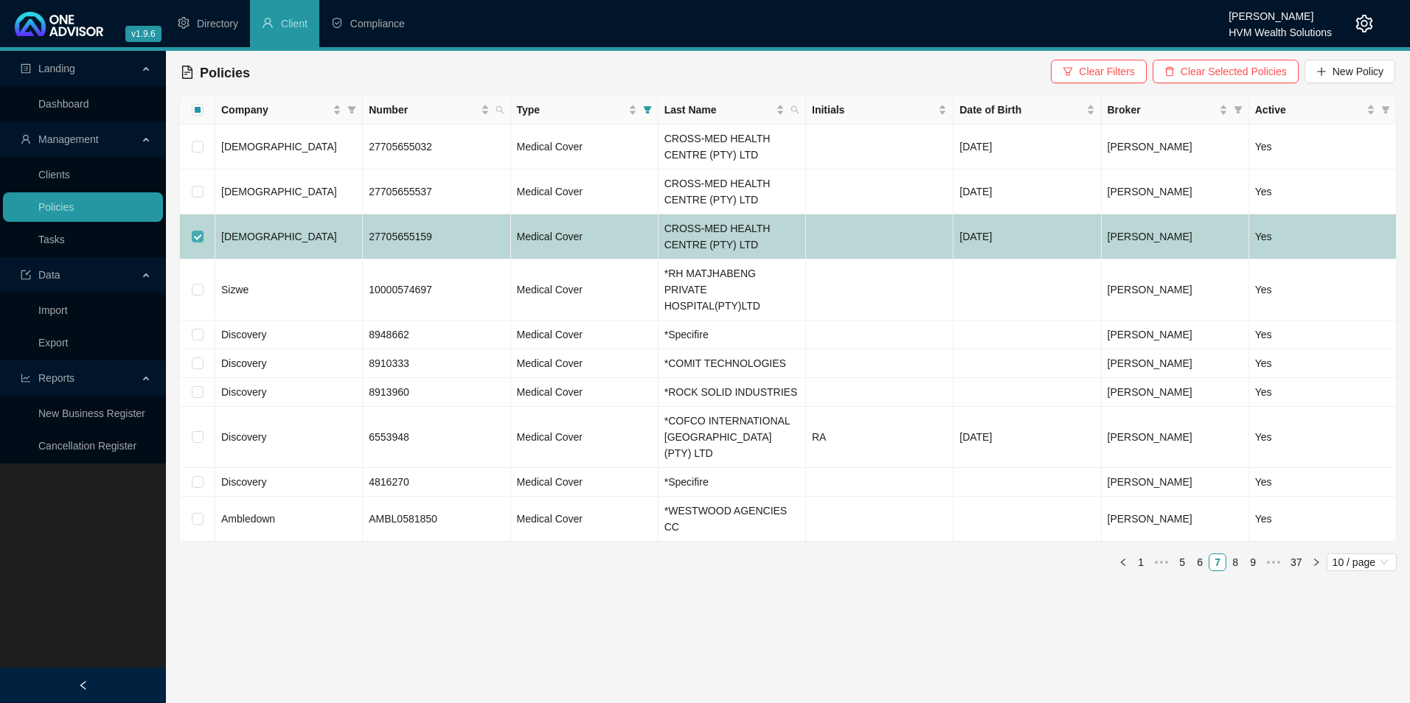
click at [193, 238] on input "checkbox" at bounding box center [198, 237] width 12 height 12
checkbox input "false"
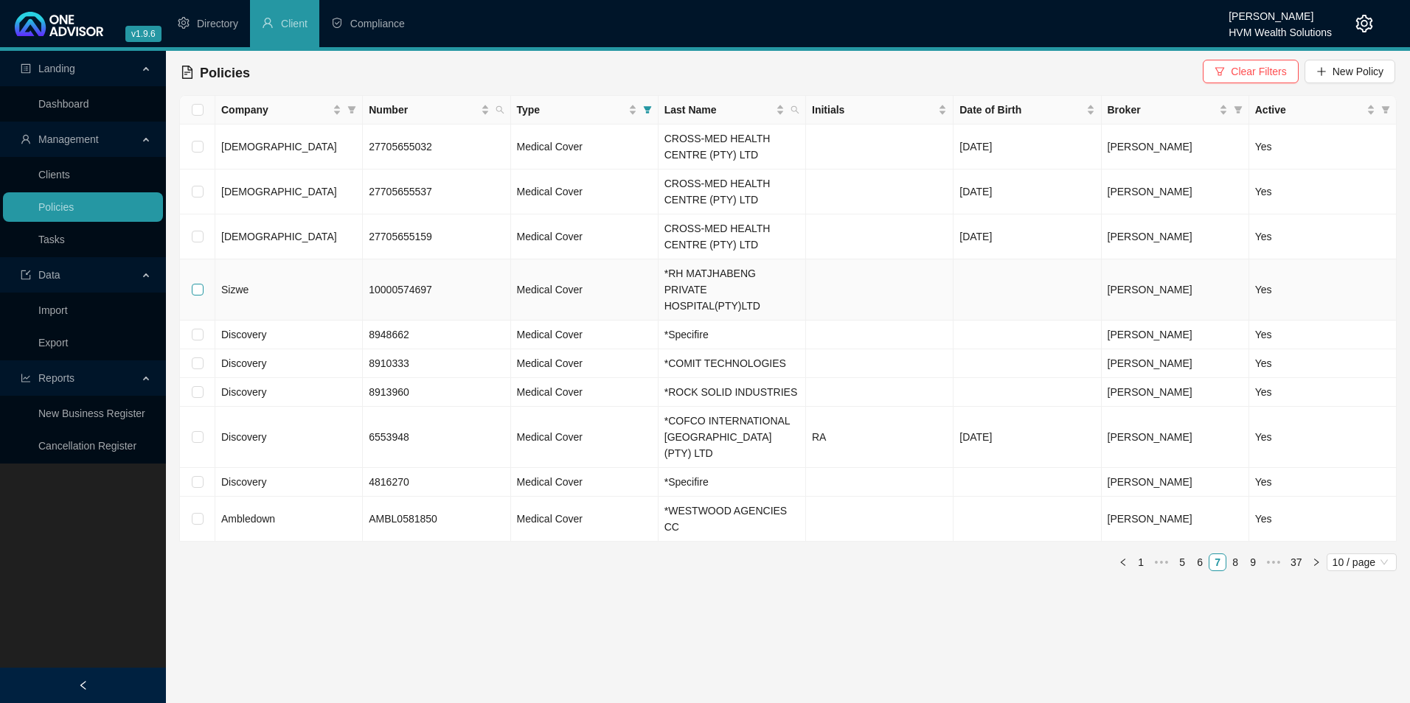
click at [201, 288] on label at bounding box center [198, 290] width 12 height 16
click at [201, 288] on input "checkbox" at bounding box center [198, 290] width 12 height 12
checkbox input "true"
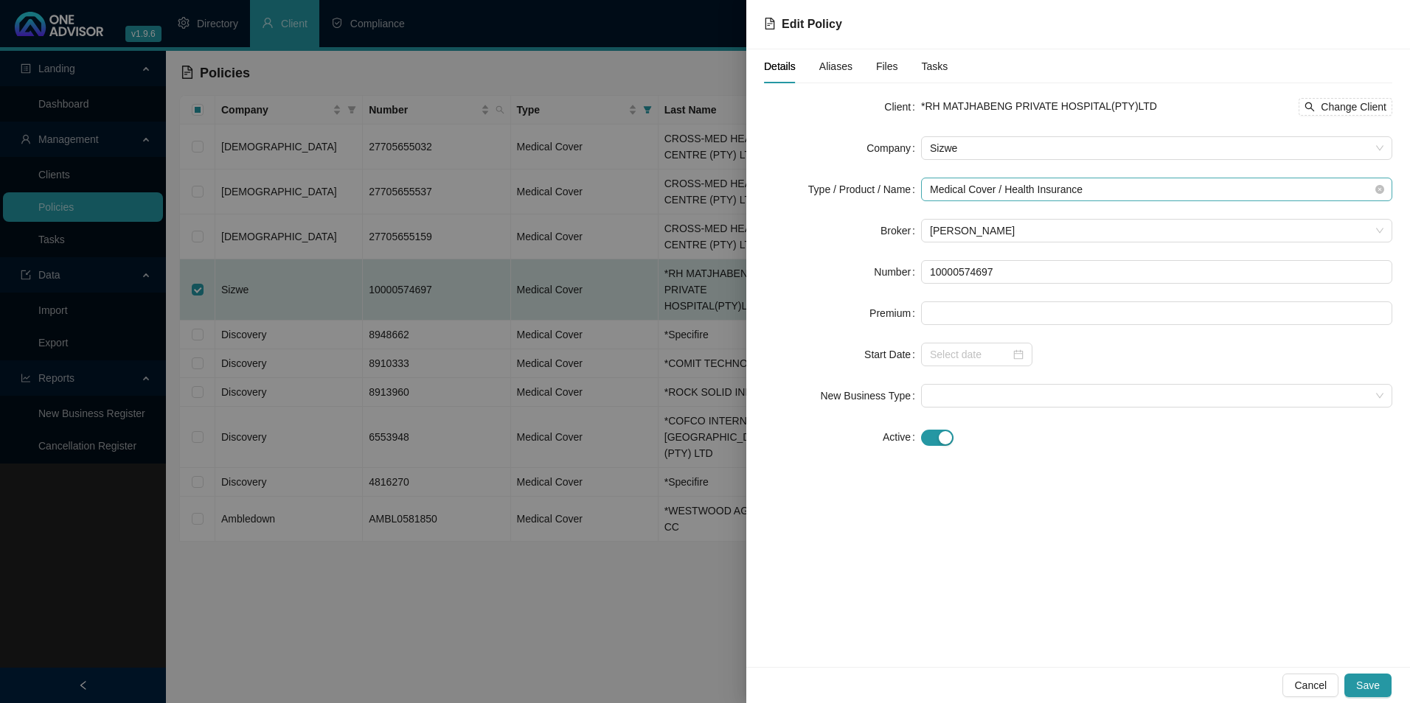
click at [1088, 190] on span "Medical Cover / Health Insurance" at bounding box center [1156, 189] width 453 height 22
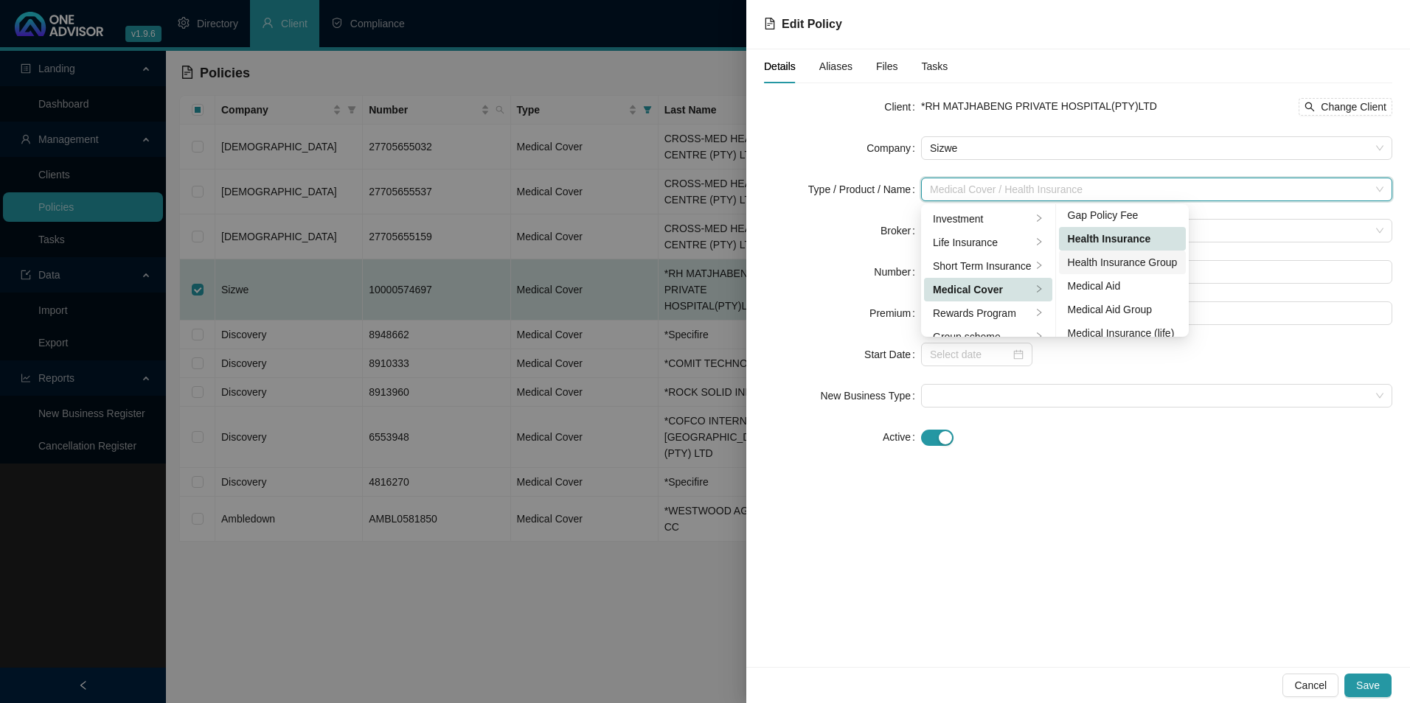
scroll to position [74, 0]
click at [1096, 288] on div "Medical Aid Group" at bounding box center [1123, 287] width 110 height 16
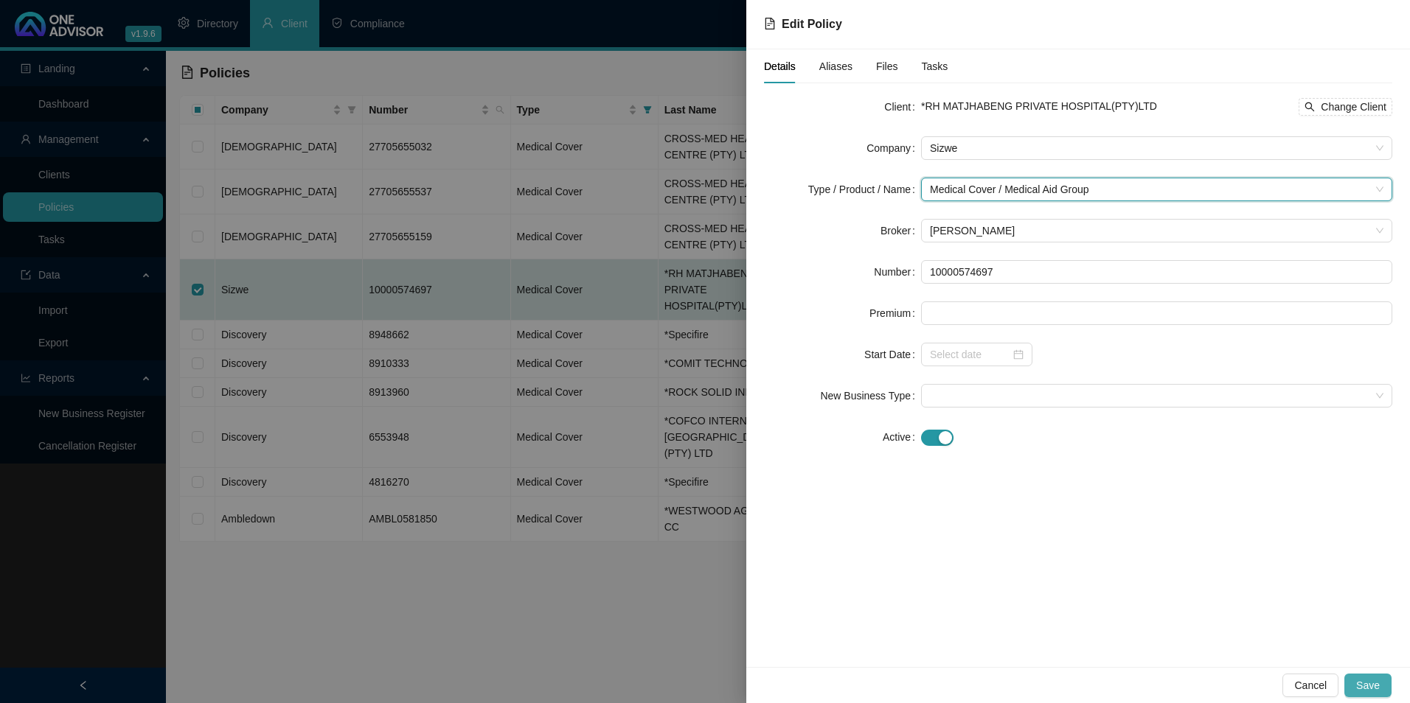
click at [1368, 685] on span "Save" at bounding box center [1368, 686] width 24 height 16
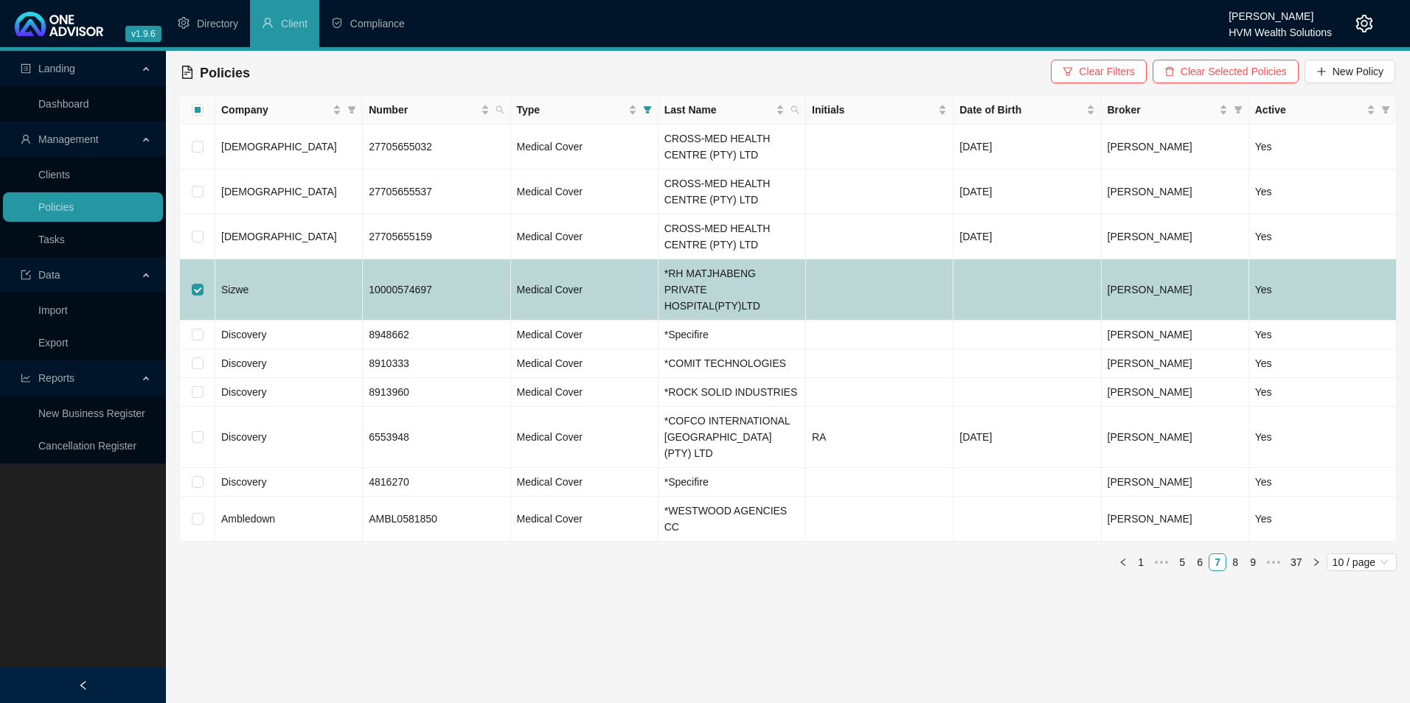
click at [316, 281] on td "Sizwe" at bounding box center [288, 290] width 147 height 61
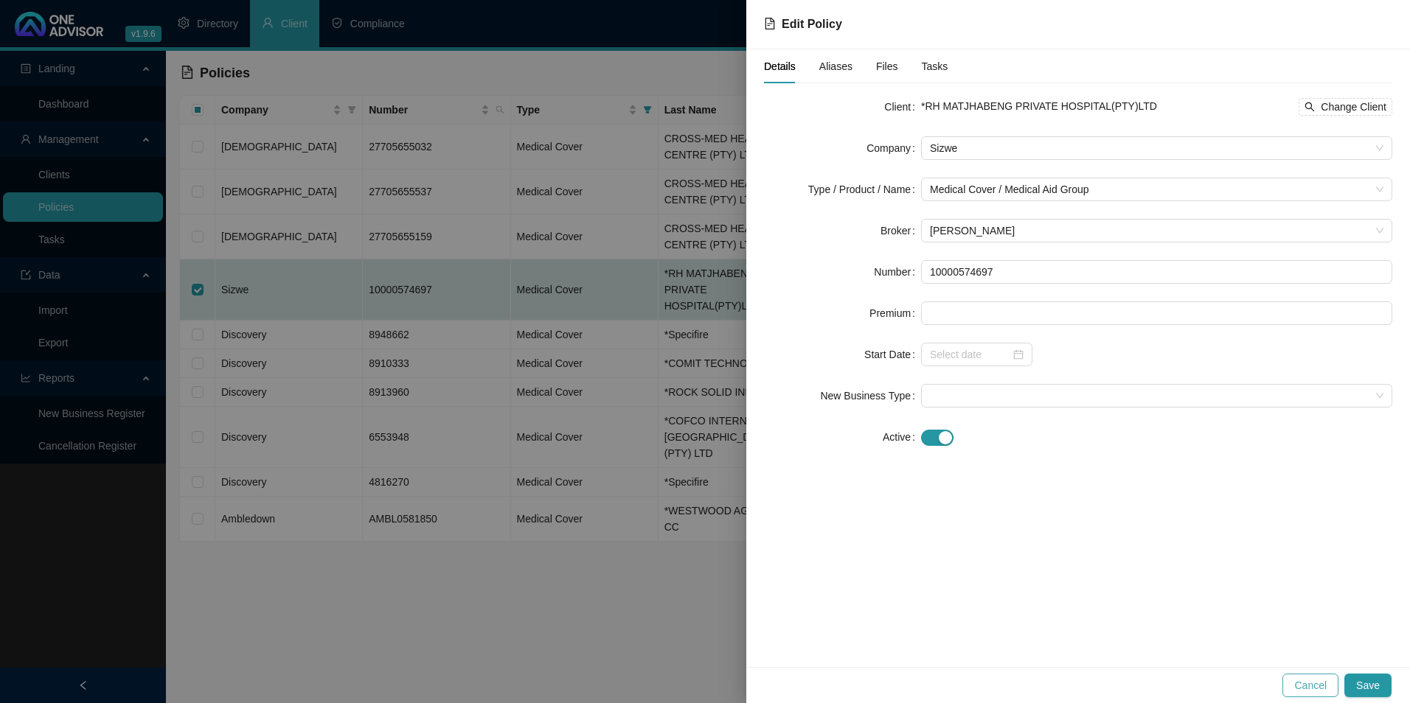
click at [1320, 684] on span "Cancel" at bounding box center [1310, 686] width 32 height 16
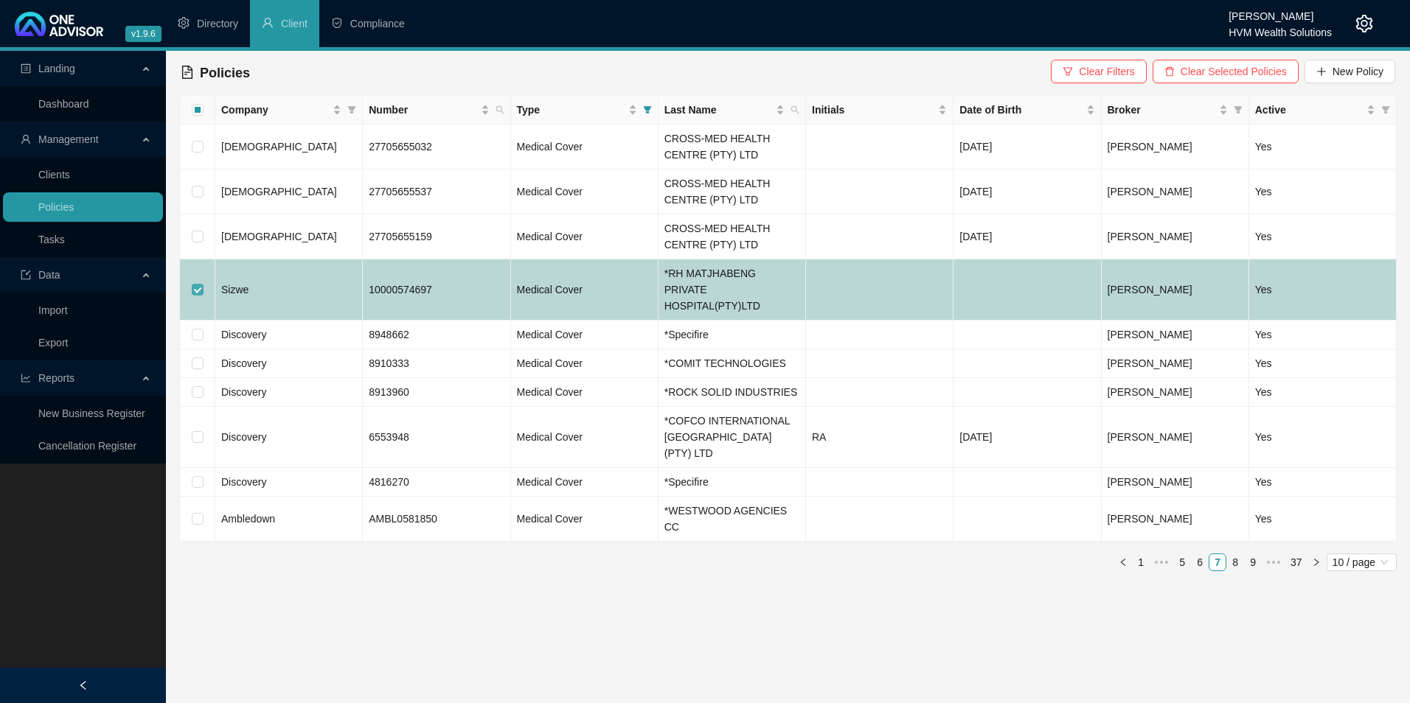
click at [201, 284] on input "checkbox" at bounding box center [198, 290] width 12 height 12
checkbox input "false"
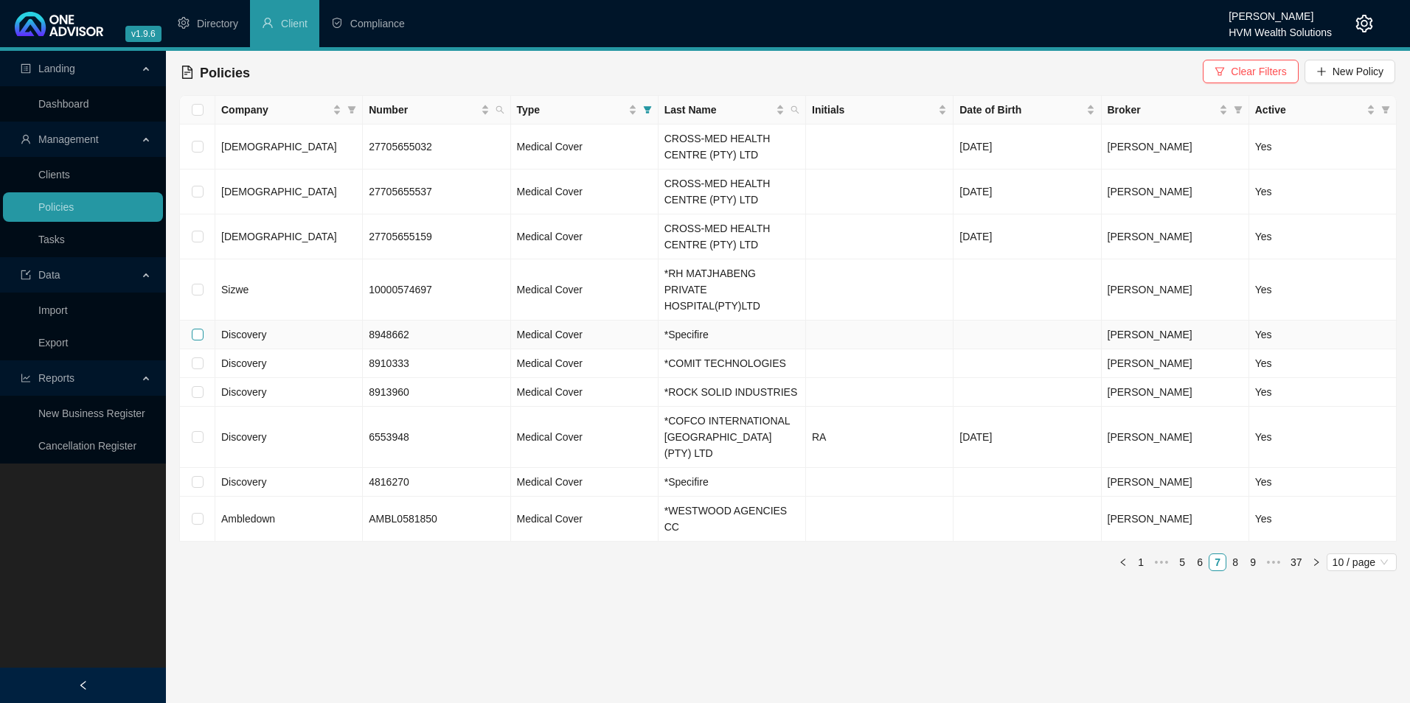
click at [201, 329] on input "checkbox" at bounding box center [198, 335] width 12 height 12
checkbox input "true"
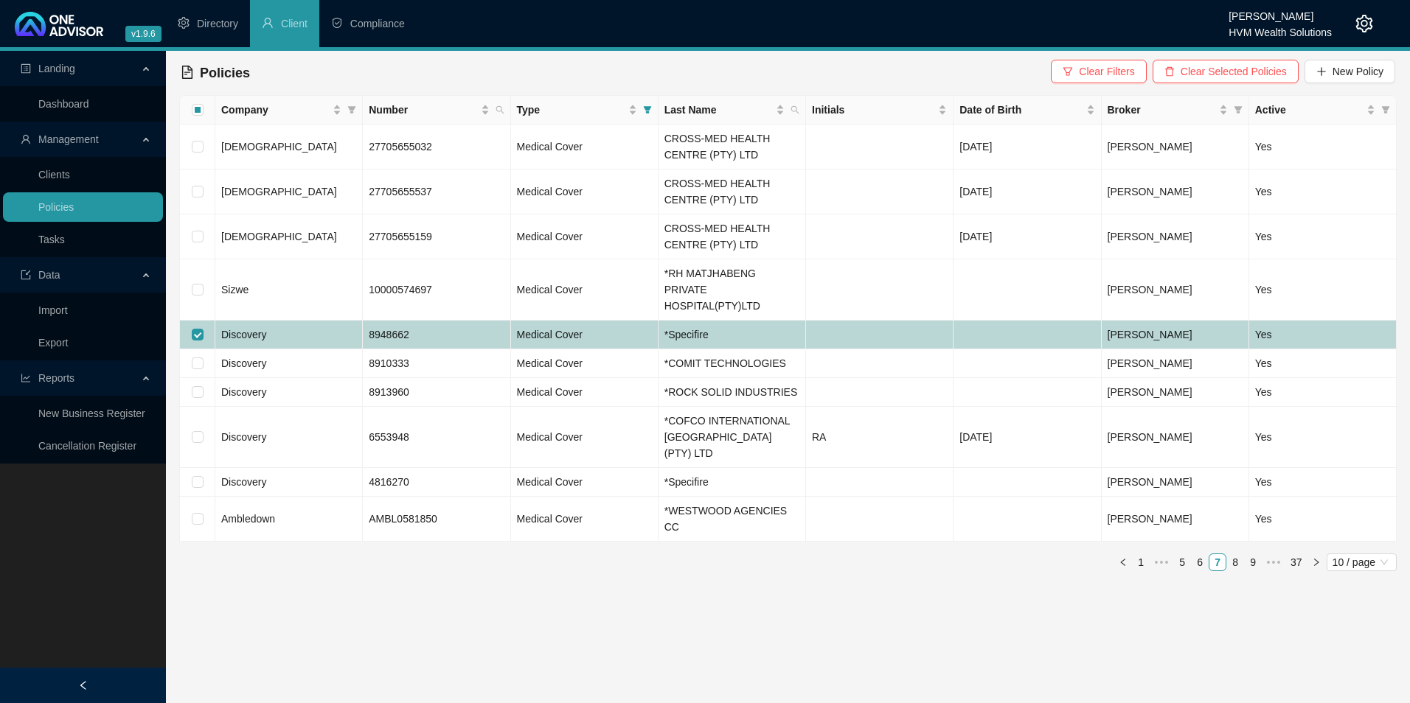
click at [246, 329] on span "Discovery" at bounding box center [243, 335] width 45 height 12
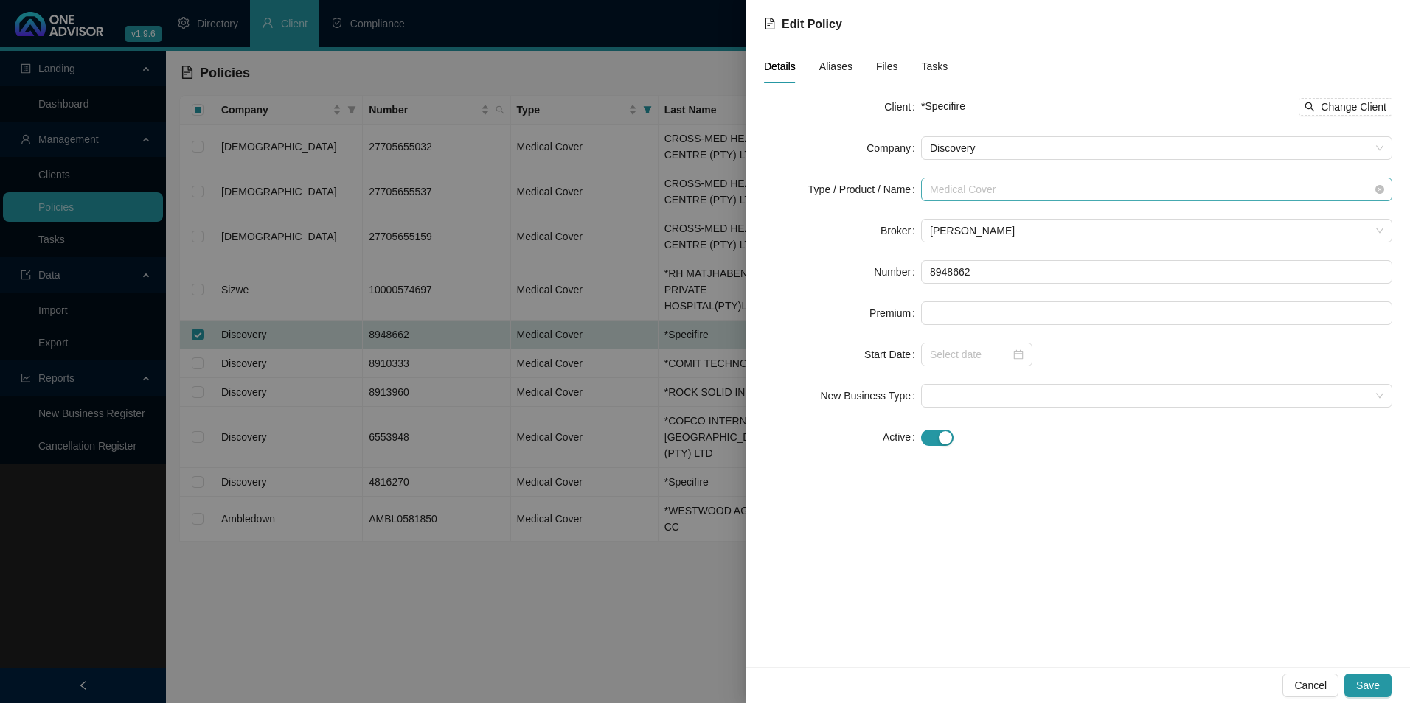
click at [1065, 198] on span "Medical Cover" at bounding box center [1156, 189] width 453 height 22
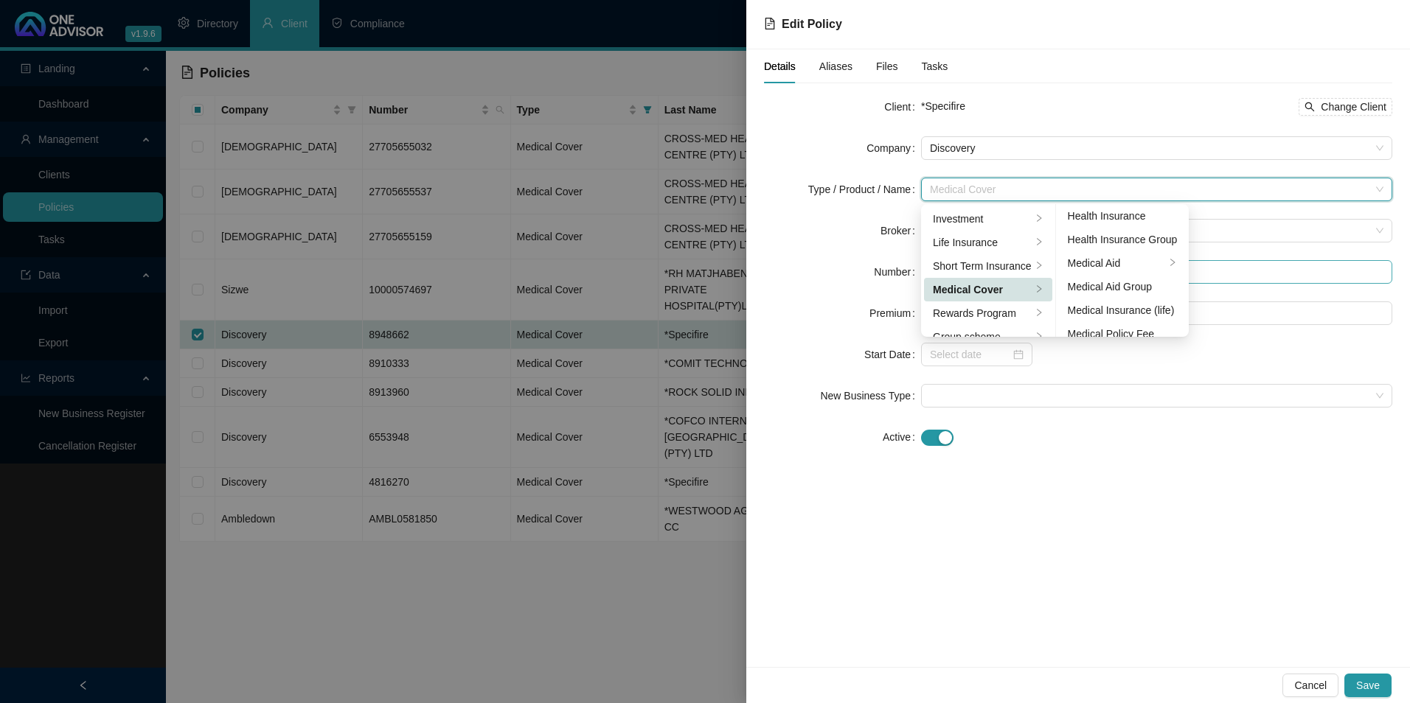
click at [1136, 283] on div "Medical Aid Group" at bounding box center [1123, 287] width 110 height 16
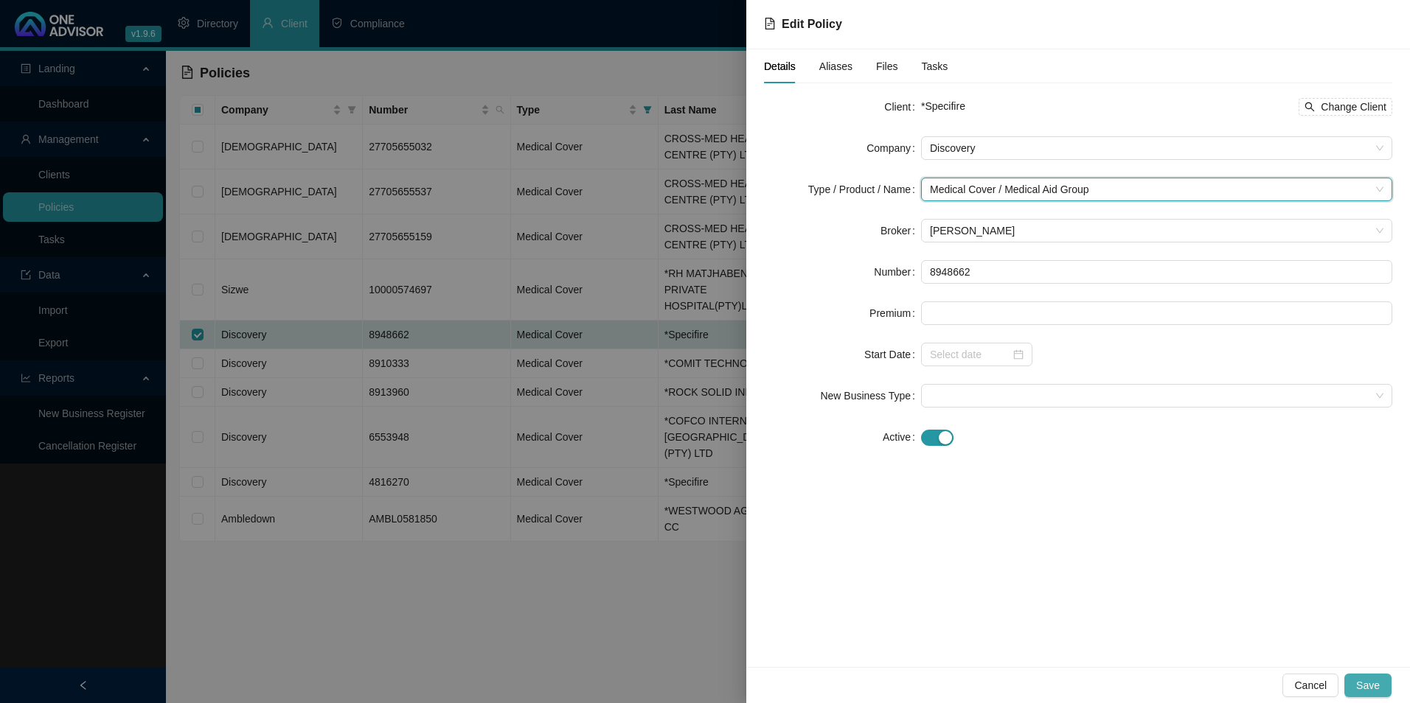
click at [1378, 689] on span "Save" at bounding box center [1368, 686] width 24 height 16
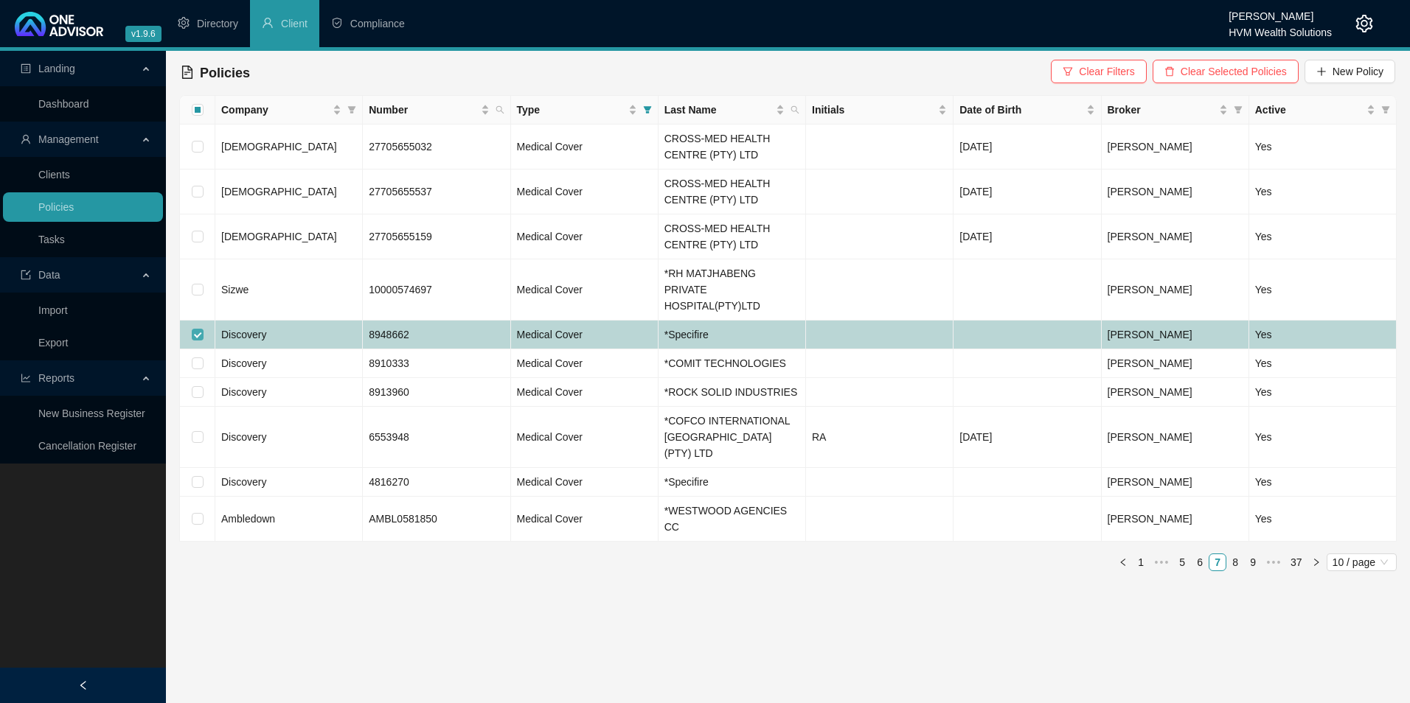
click at [203, 329] on input "checkbox" at bounding box center [198, 335] width 12 height 12
checkbox input "false"
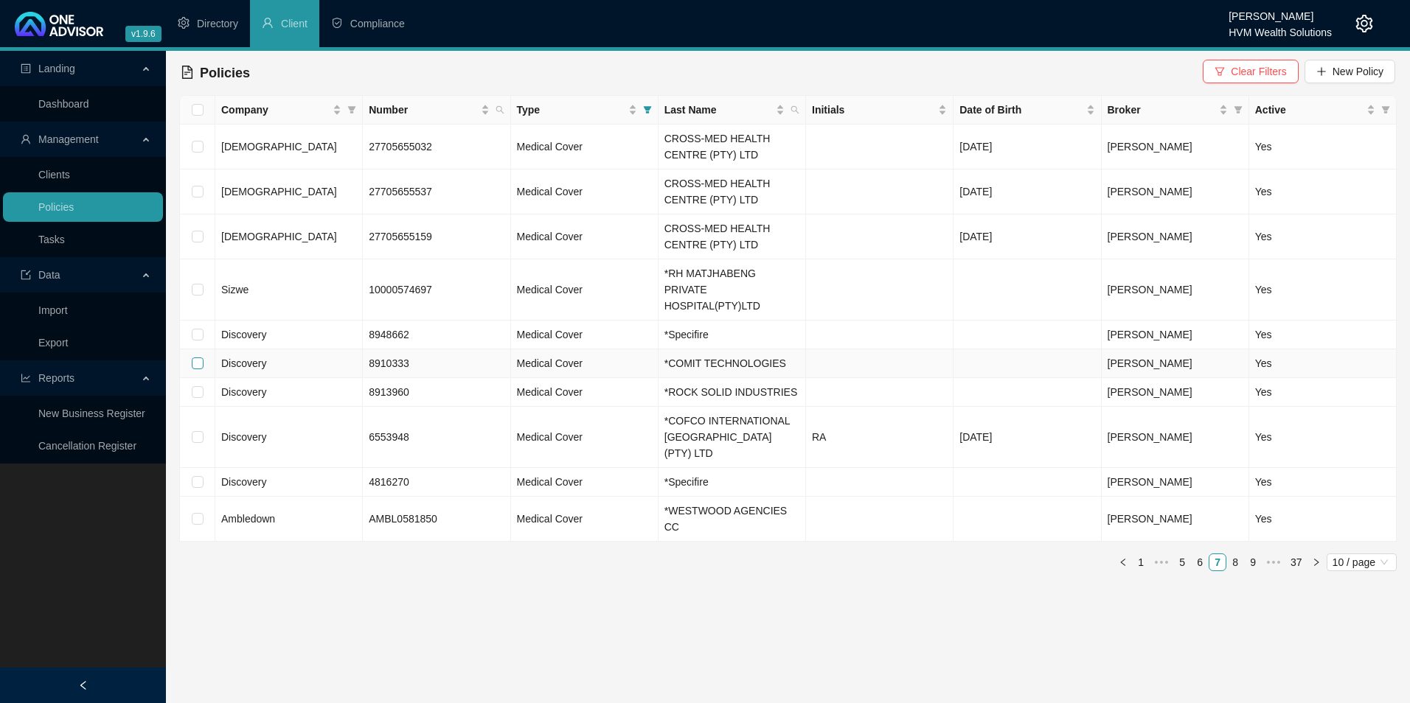
click at [202, 358] on input "checkbox" at bounding box center [198, 364] width 12 height 12
checkbox input "true"
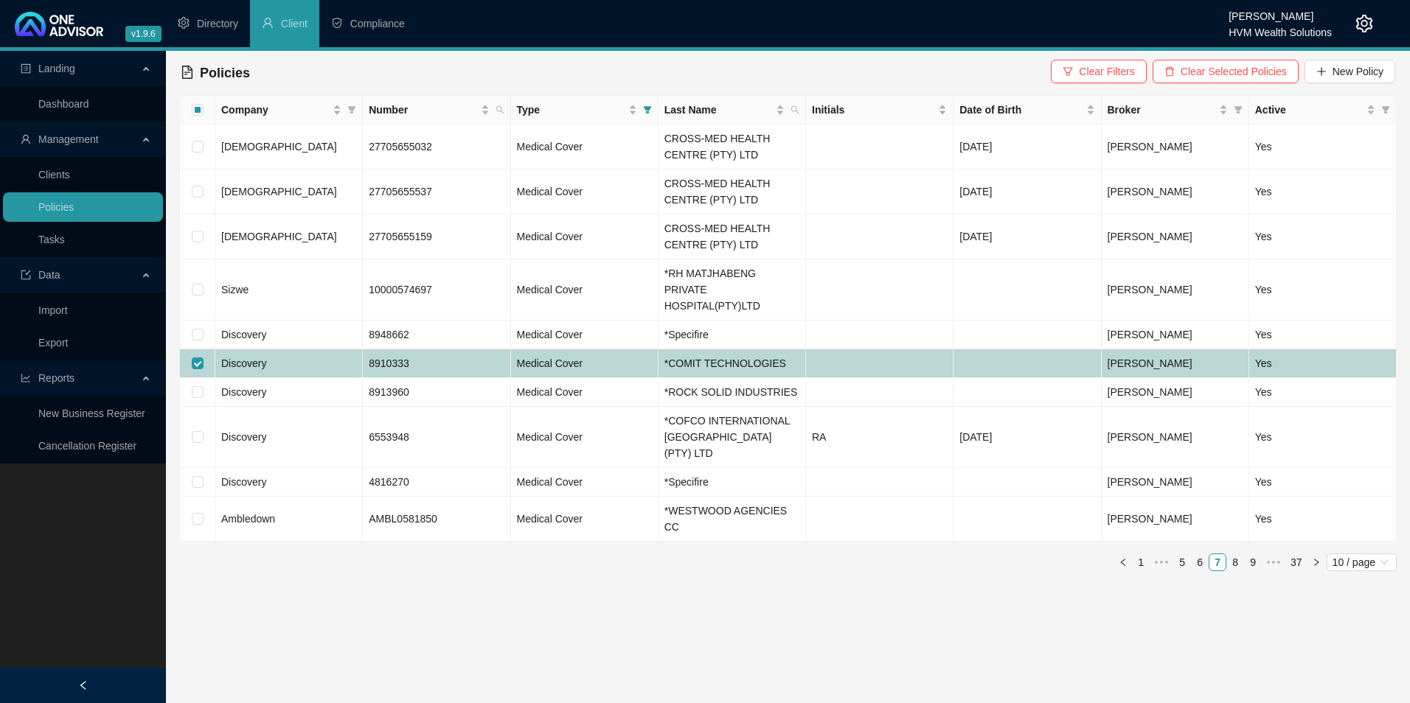
click at [274, 350] on td "Discovery" at bounding box center [288, 364] width 147 height 29
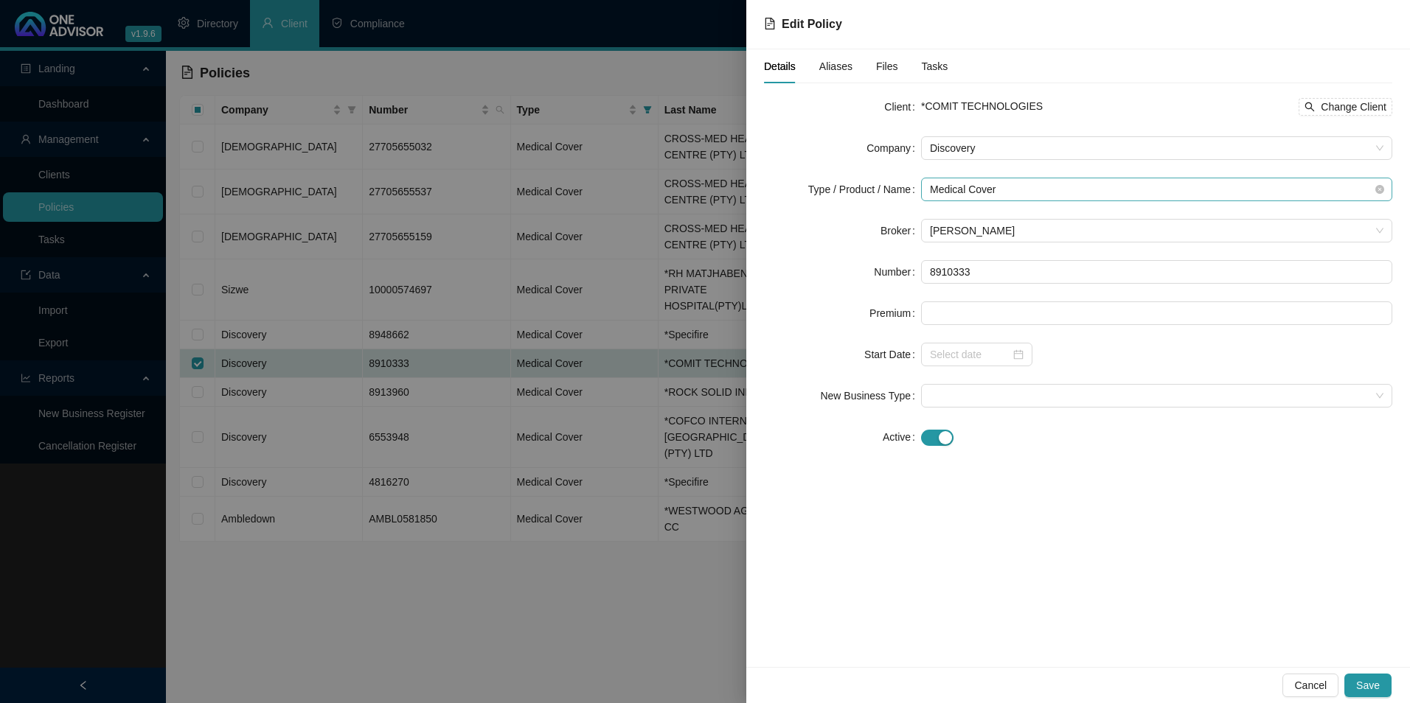
click at [1046, 190] on span "Medical Cover" at bounding box center [1156, 189] width 453 height 22
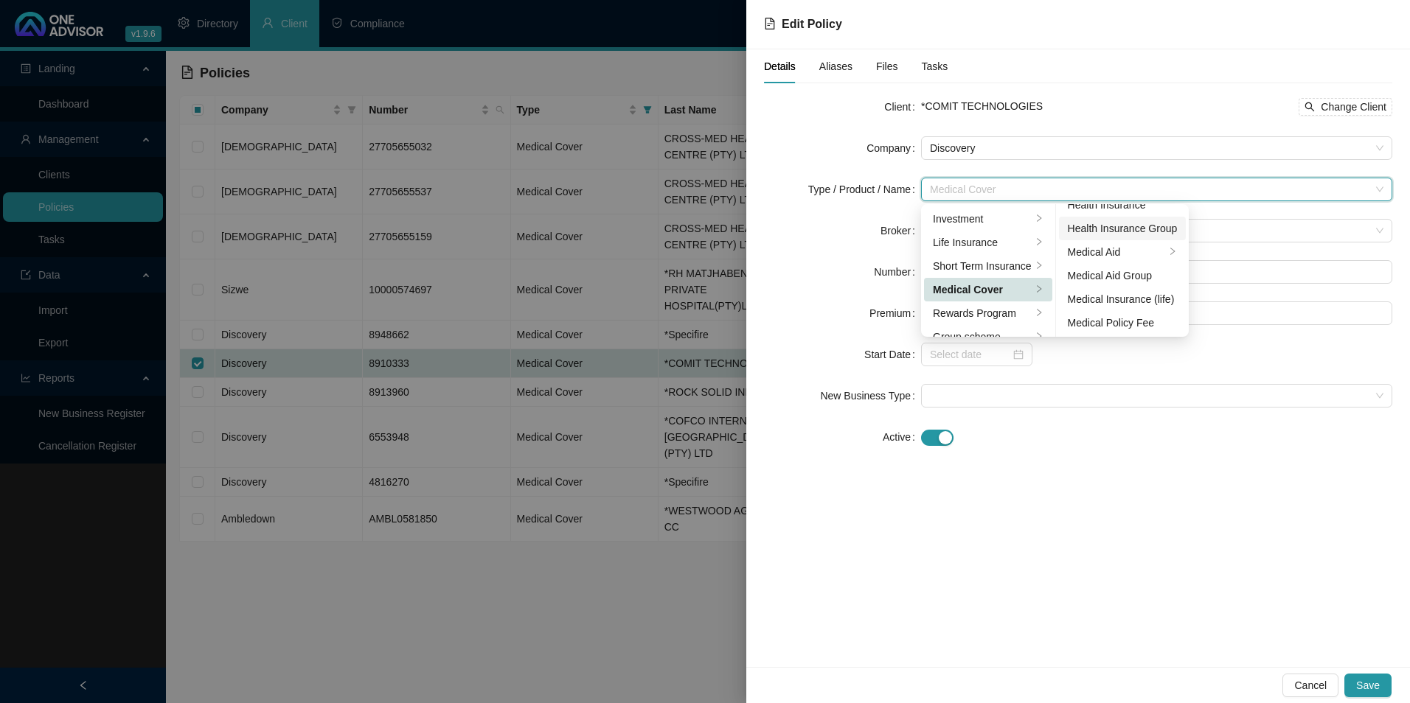
scroll to position [86, 0]
click at [1147, 274] on div "Medical Aid Group" at bounding box center [1123, 275] width 110 height 16
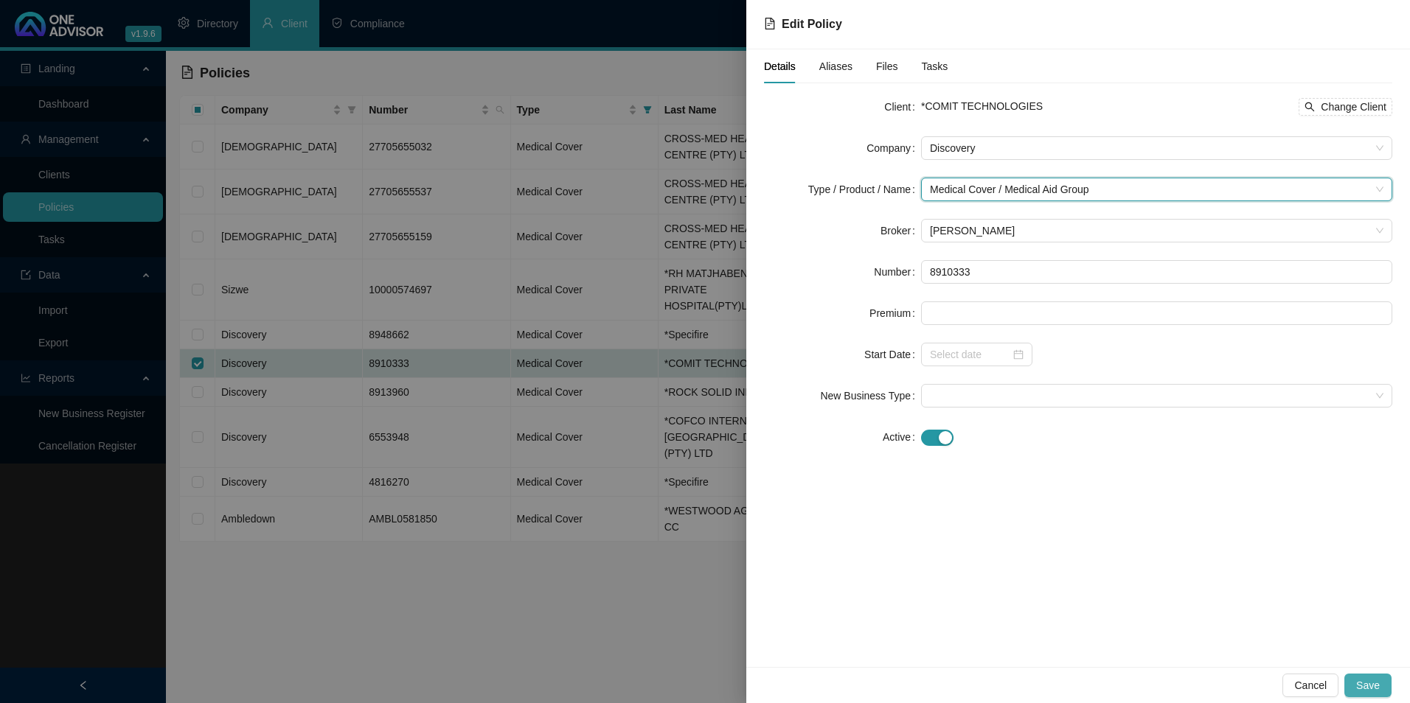
click at [1379, 686] on span "Save" at bounding box center [1368, 686] width 24 height 16
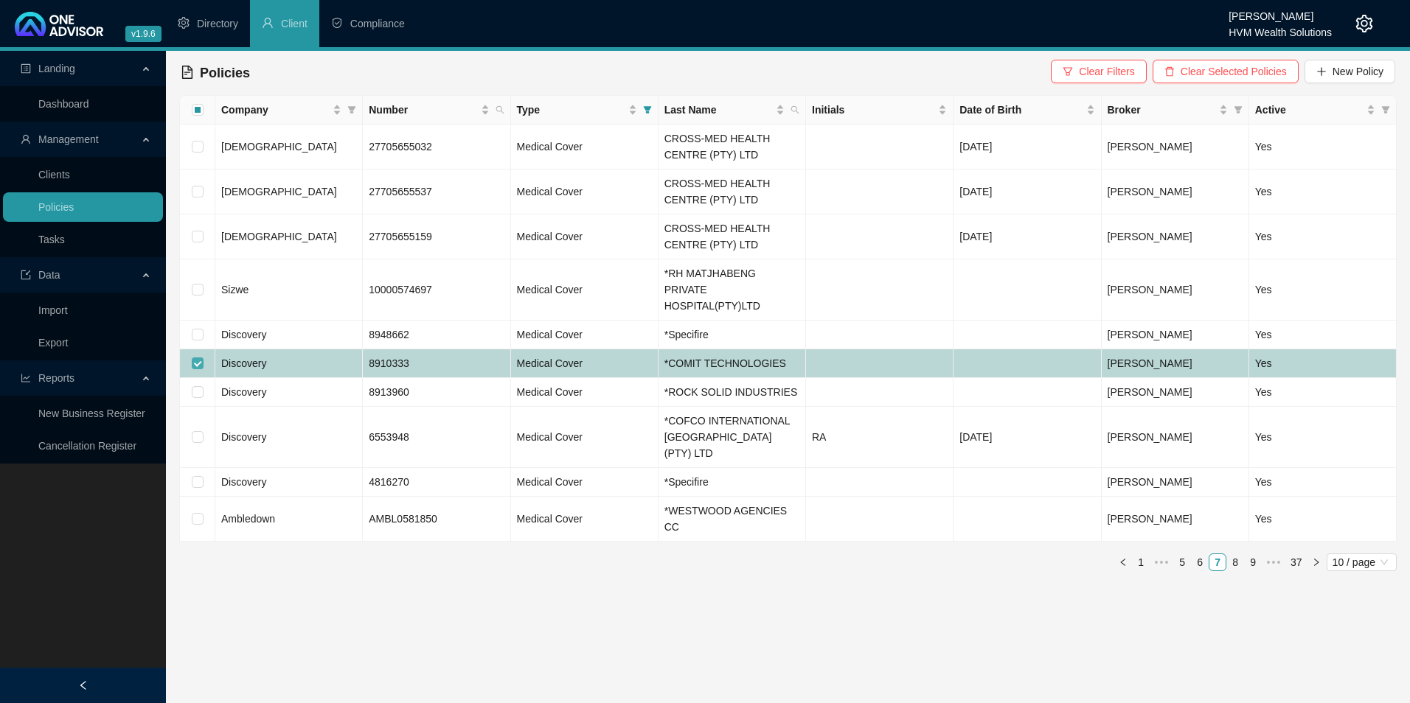
click at [192, 358] on input "checkbox" at bounding box center [198, 364] width 12 height 12
checkbox input "false"
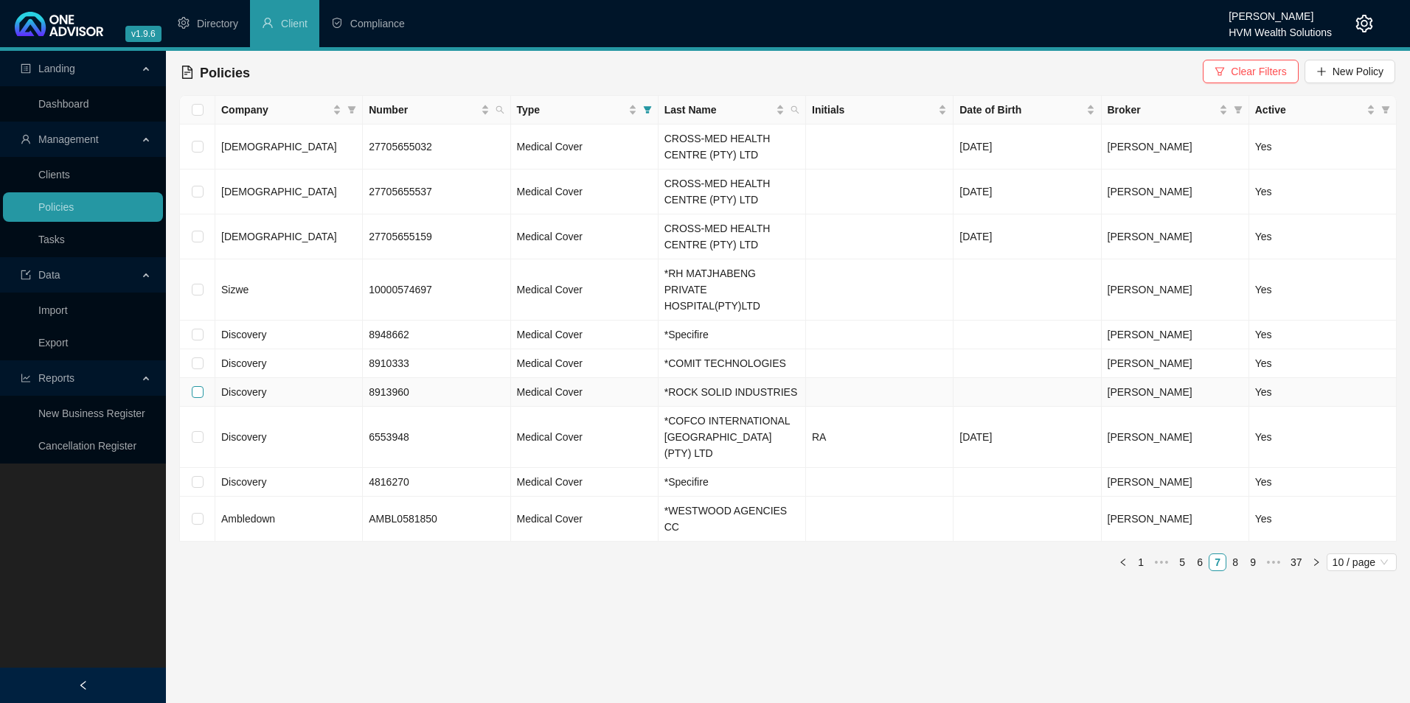
click at [200, 386] on input "checkbox" at bounding box center [198, 392] width 12 height 12
checkbox input "true"
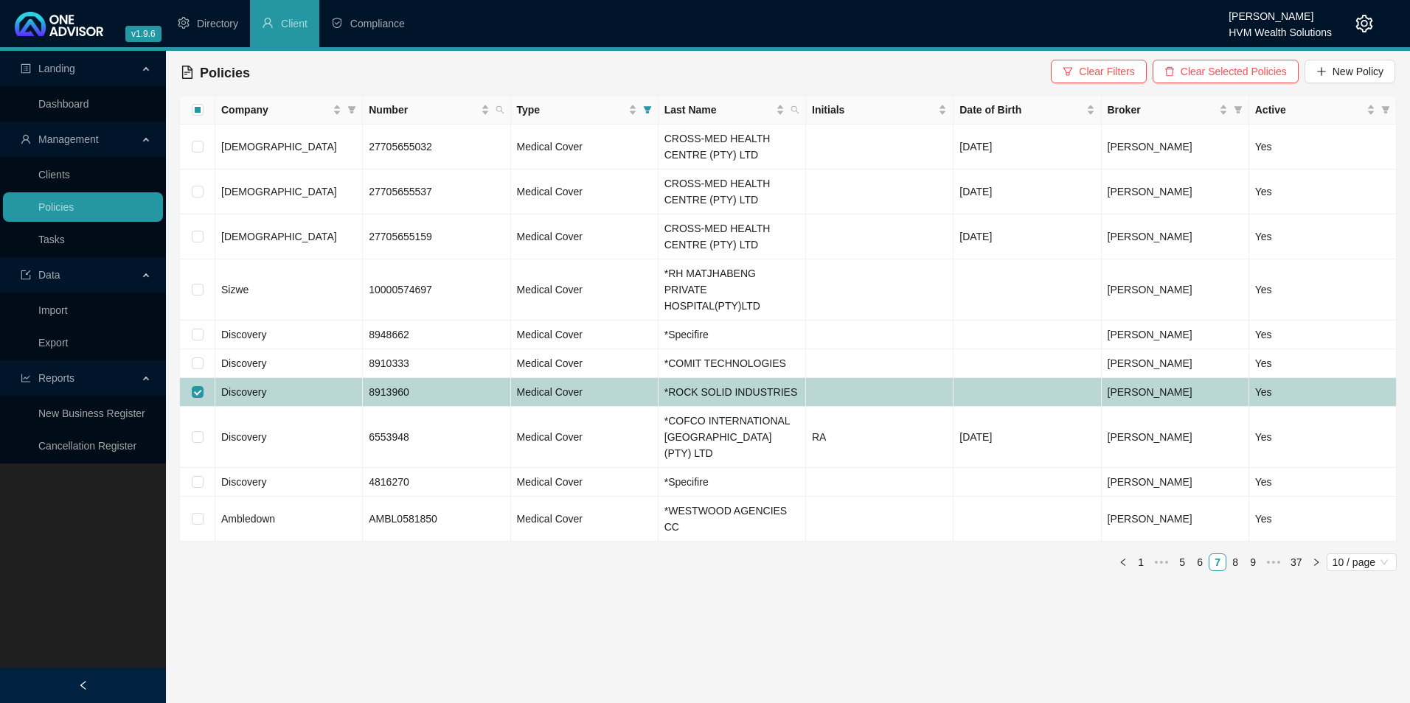
click at [315, 380] on td "Discovery" at bounding box center [288, 392] width 147 height 29
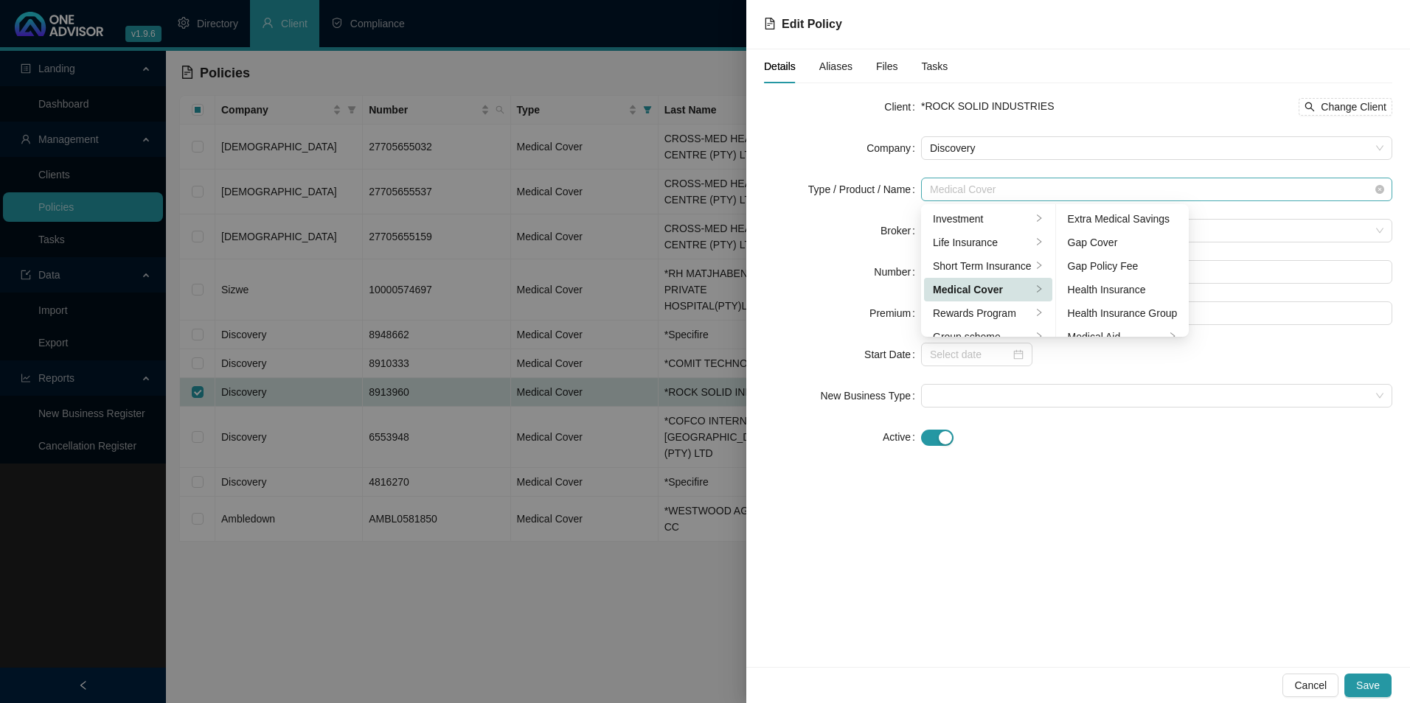
click at [1009, 189] on span "Medical Cover" at bounding box center [1156, 189] width 453 height 22
click at [1125, 246] on div "Medical Aid" at bounding box center [1117, 251] width 98 height 16
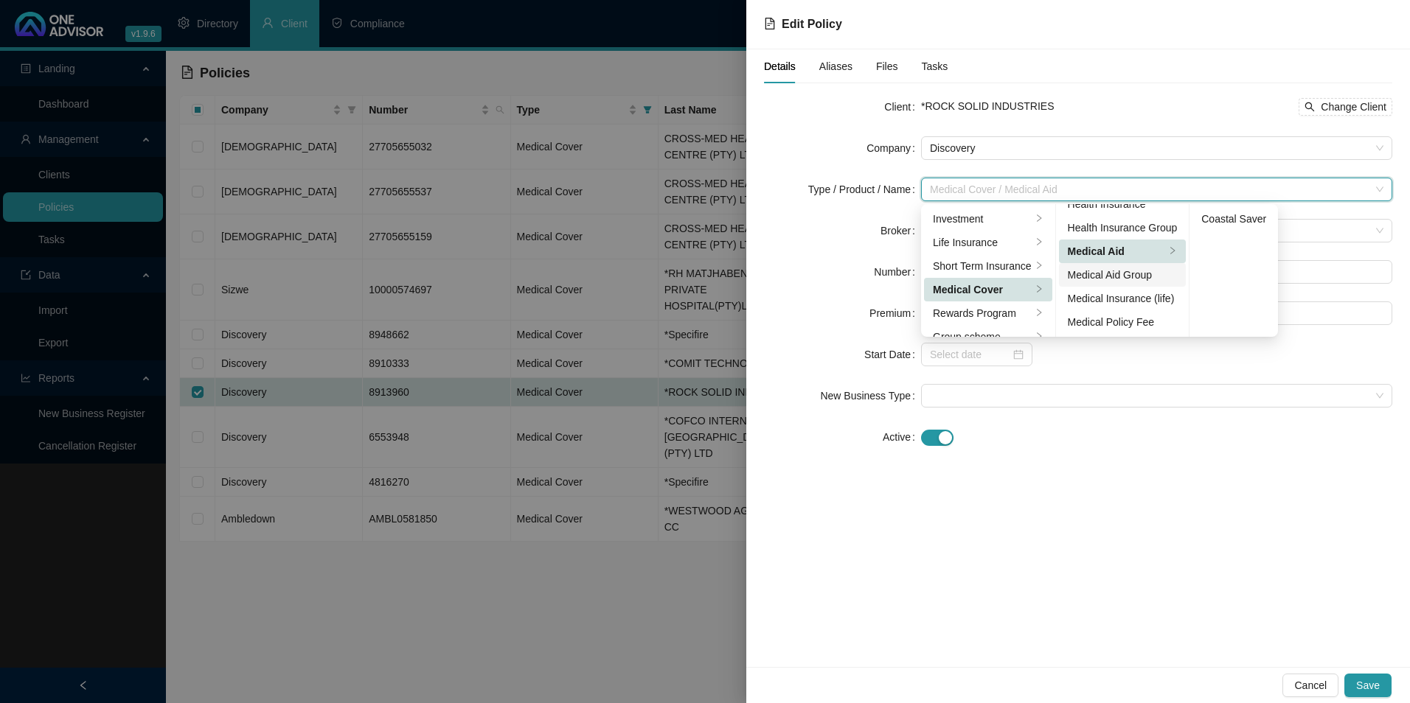
click at [1135, 268] on div "Medical Aid Group" at bounding box center [1123, 275] width 110 height 16
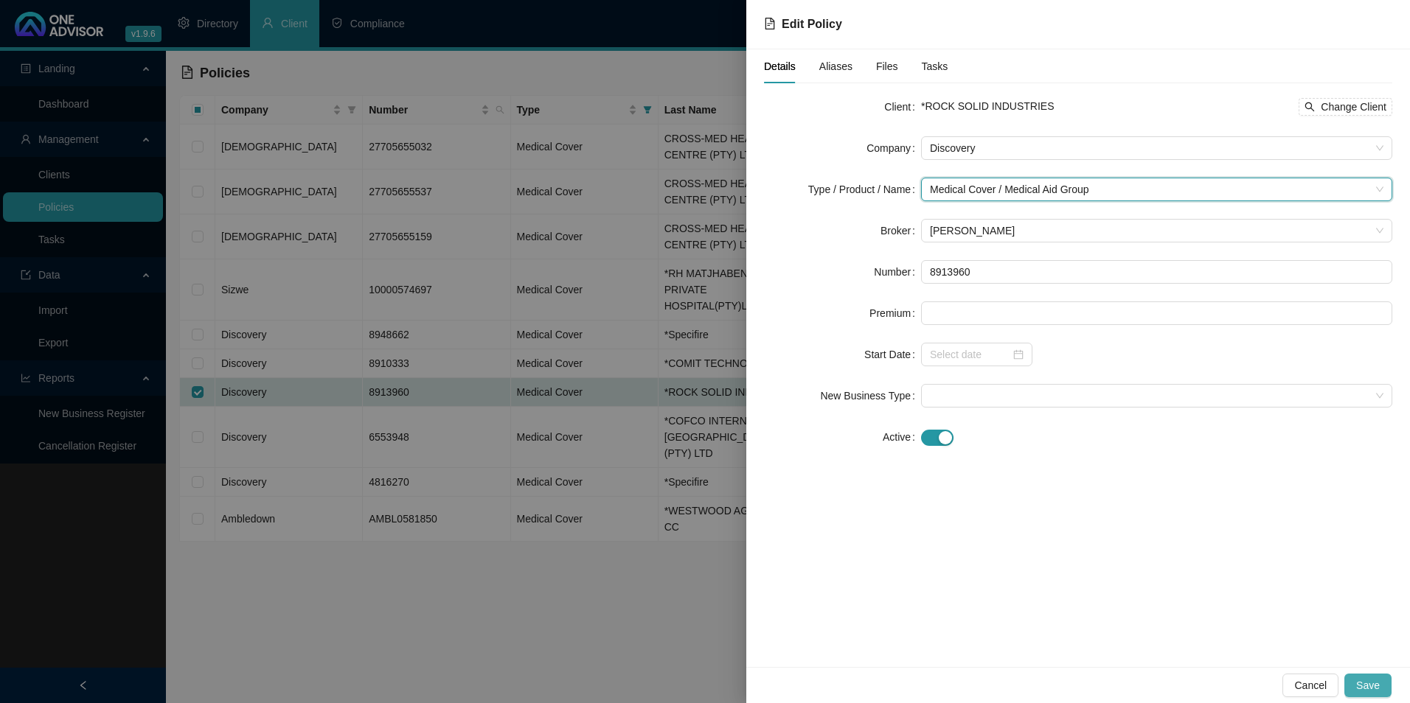
click at [1372, 688] on span "Save" at bounding box center [1368, 686] width 24 height 16
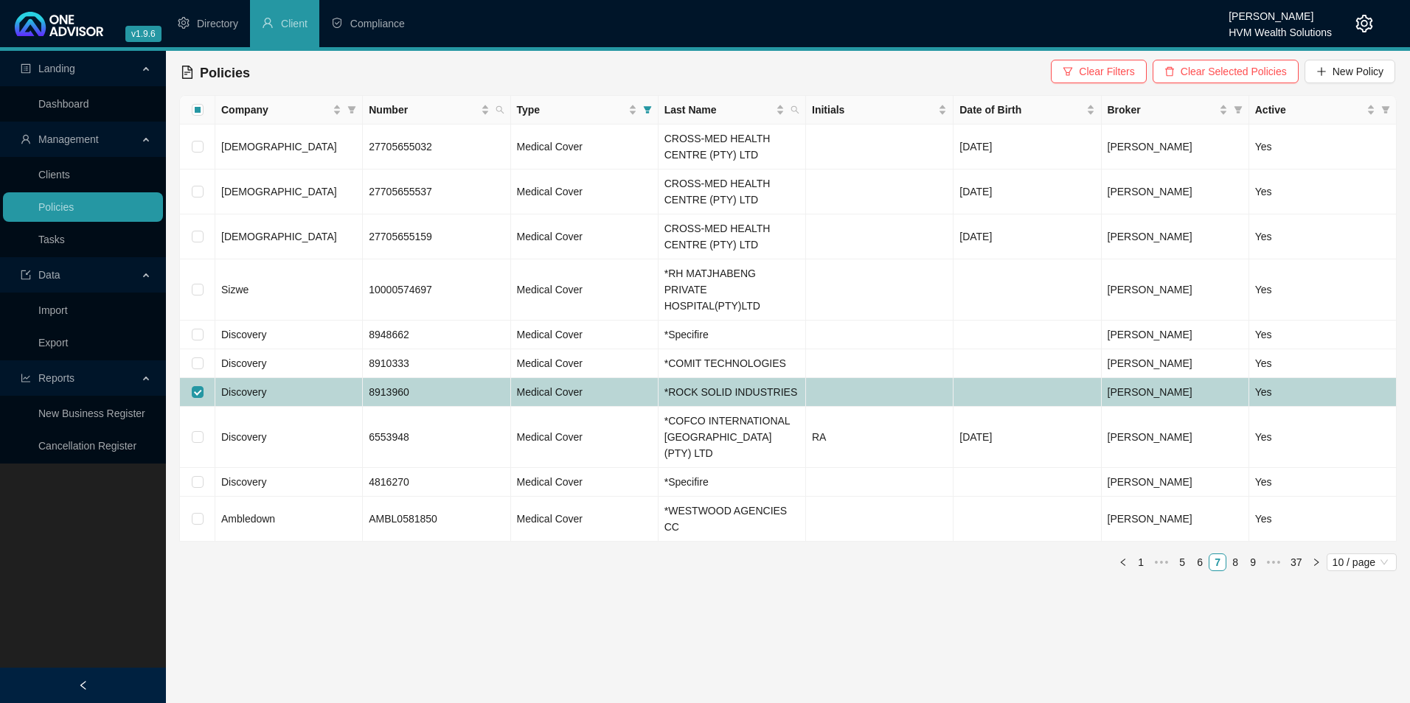
click at [279, 378] on td "Discovery" at bounding box center [288, 392] width 147 height 29
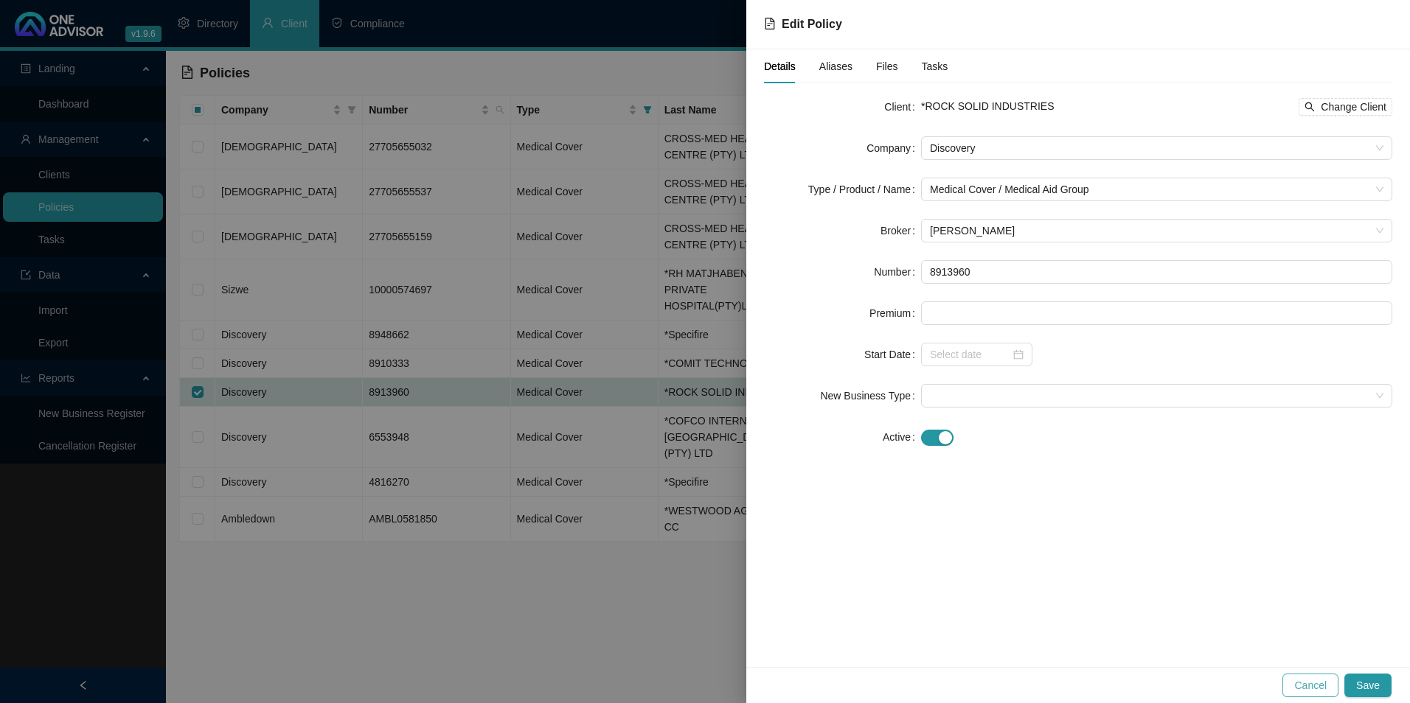
click at [1304, 686] on span "Cancel" at bounding box center [1310, 686] width 32 height 16
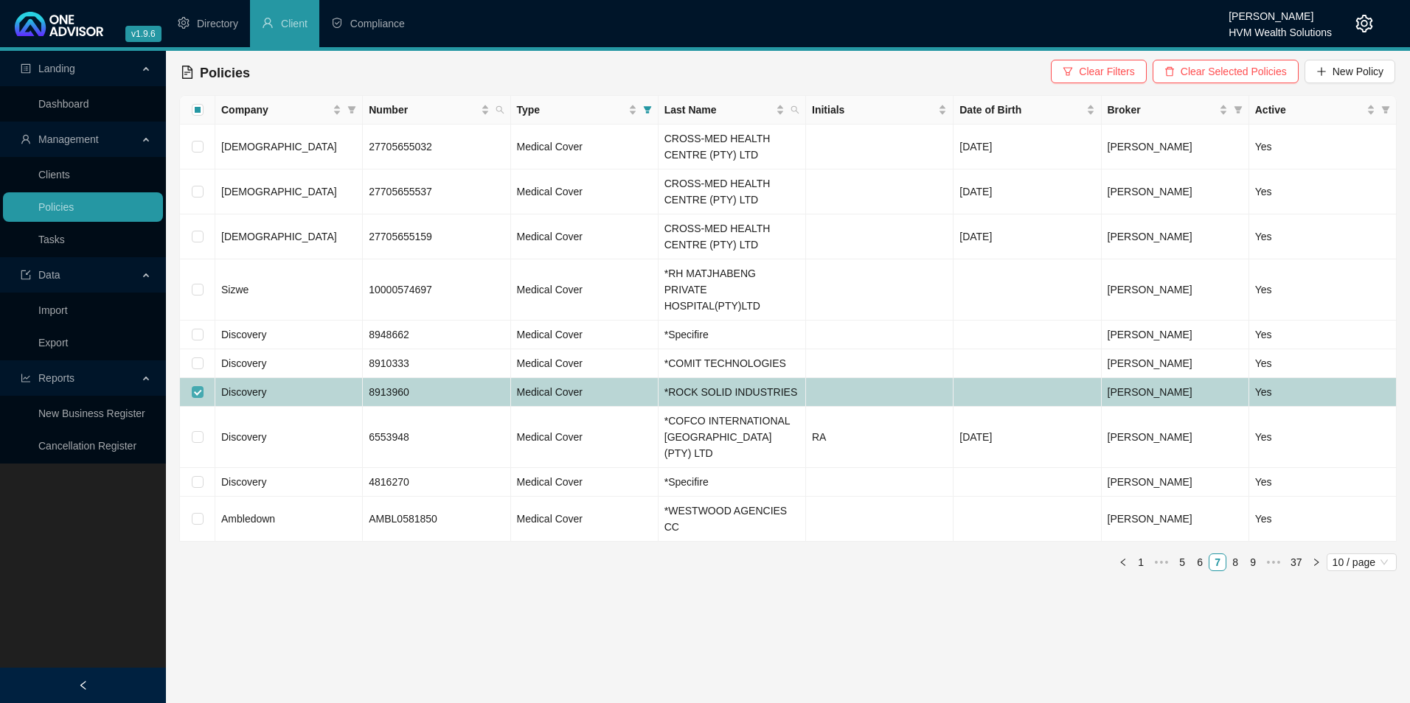
click at [197, 386] on input "checkbox" at bounding box center [198, 392] width 12 height 12
checkbox input "false"
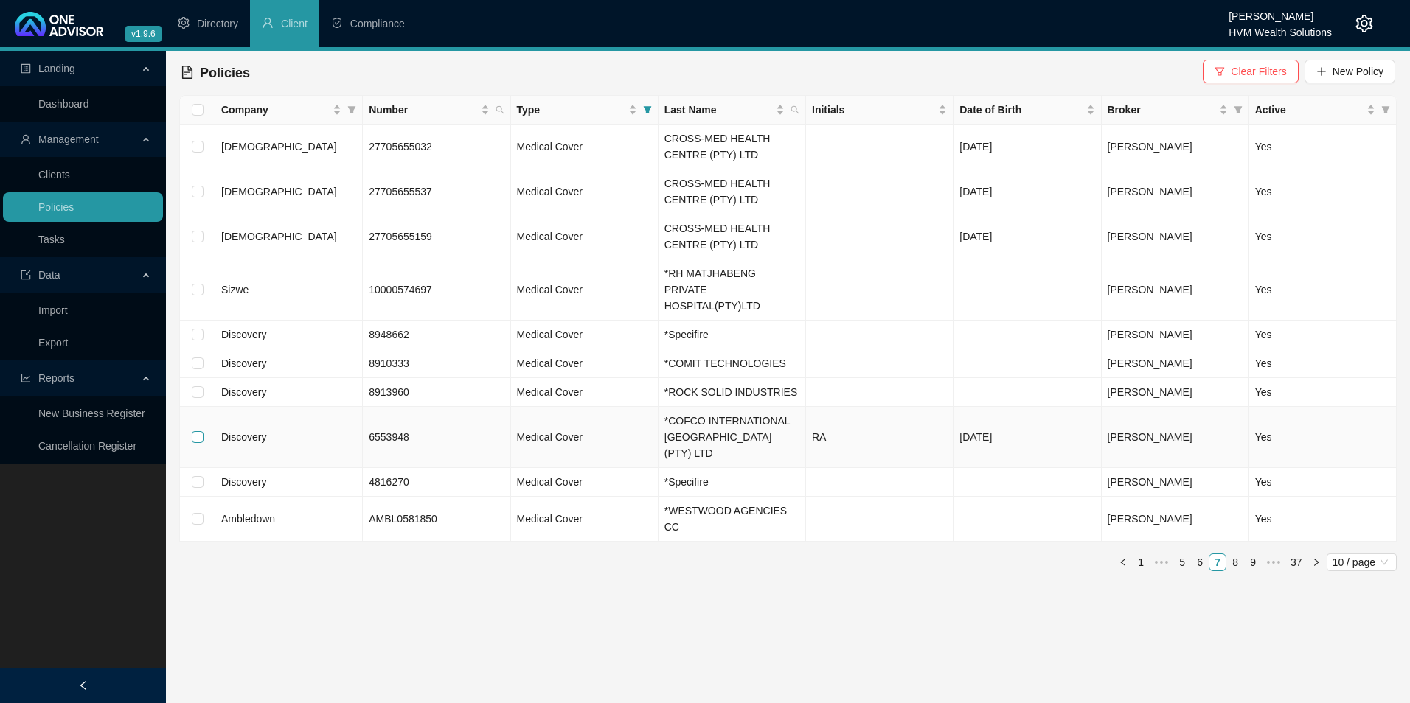
click at [200, 431] on input "checkbox" at bounding box center [198, 437] width 12 height 12
checkbox input "true"
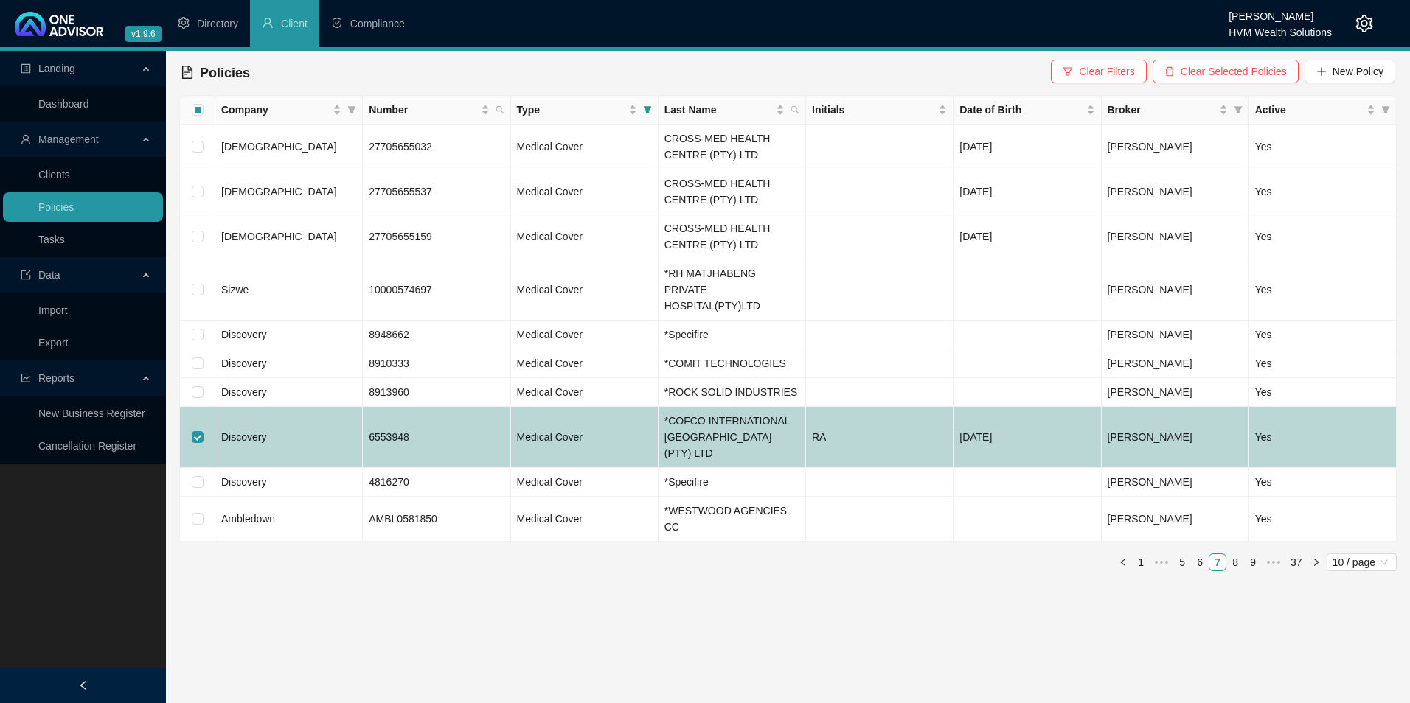
click at [284, 420] on td "Discovery" at bounding box center [288, 437] width 147 height 61
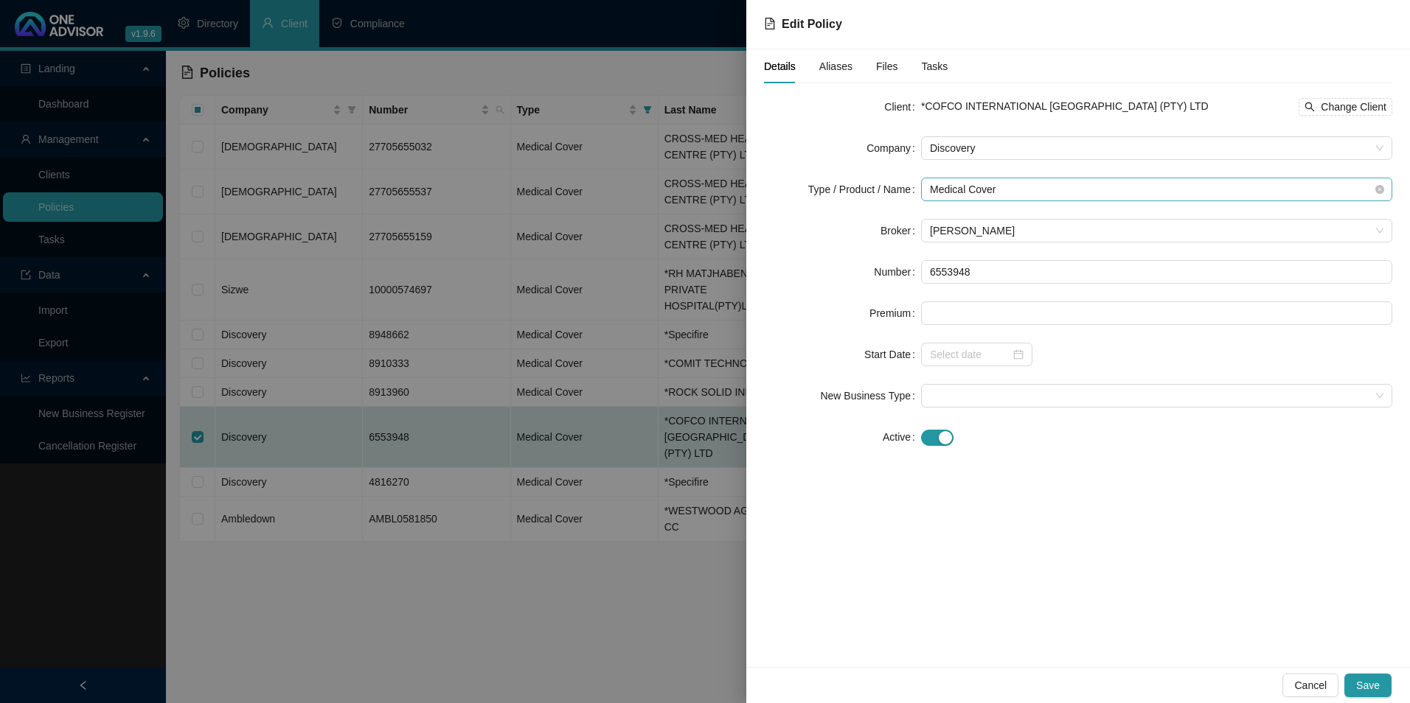
click at [998, 190] on span "Medical Cover" at bounding box center [1156, 189] width 453 height 22
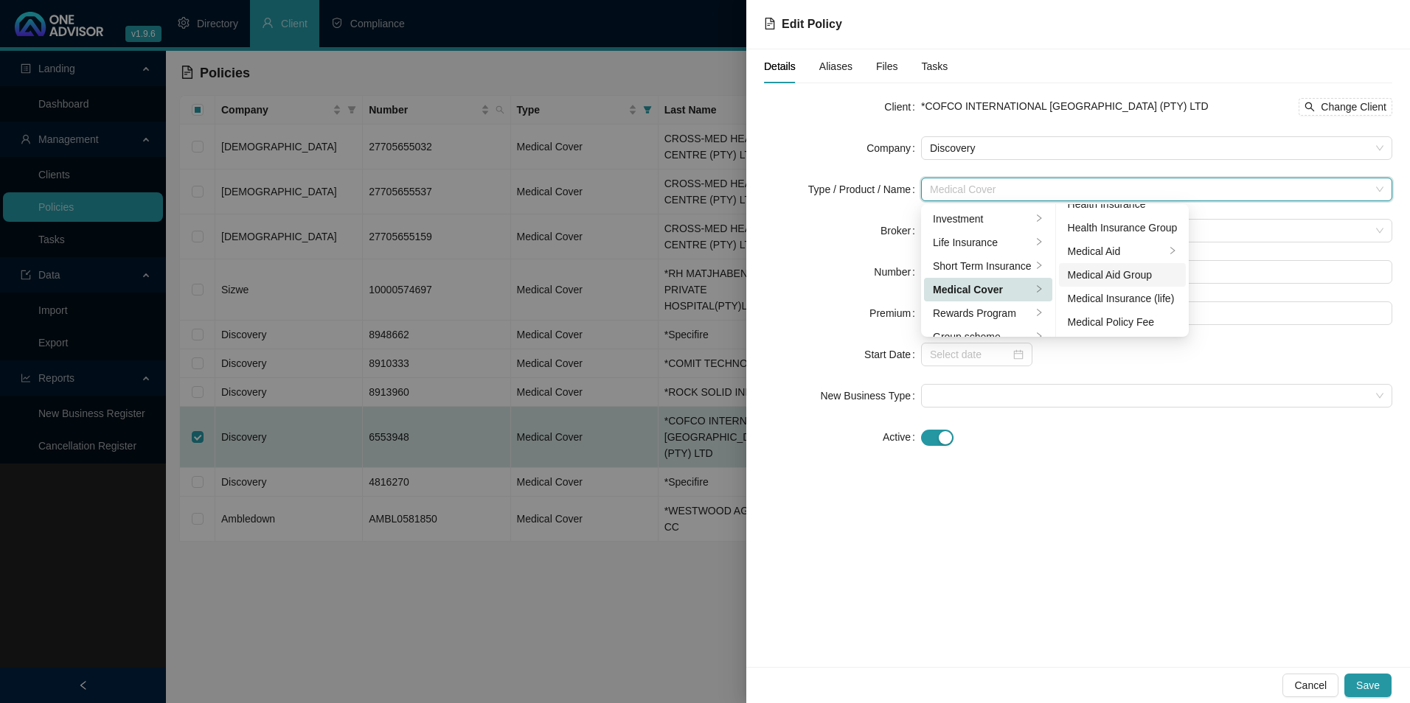
click at [1134, 268] on div "Medical Aid Group" at bounding box center [1123, 275] width 110 height 16
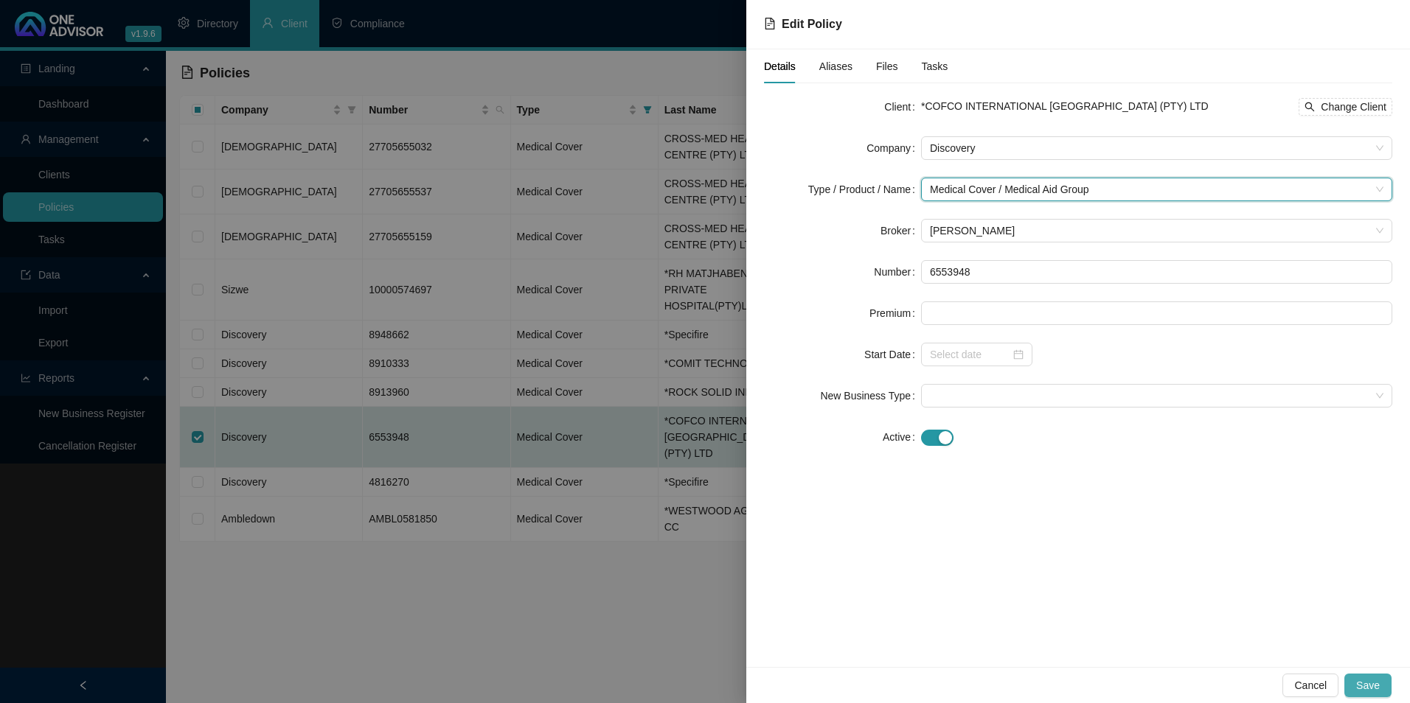
click at [1377, 681] on span "Save" at bounding box center [1368, 686] width 24 height 16
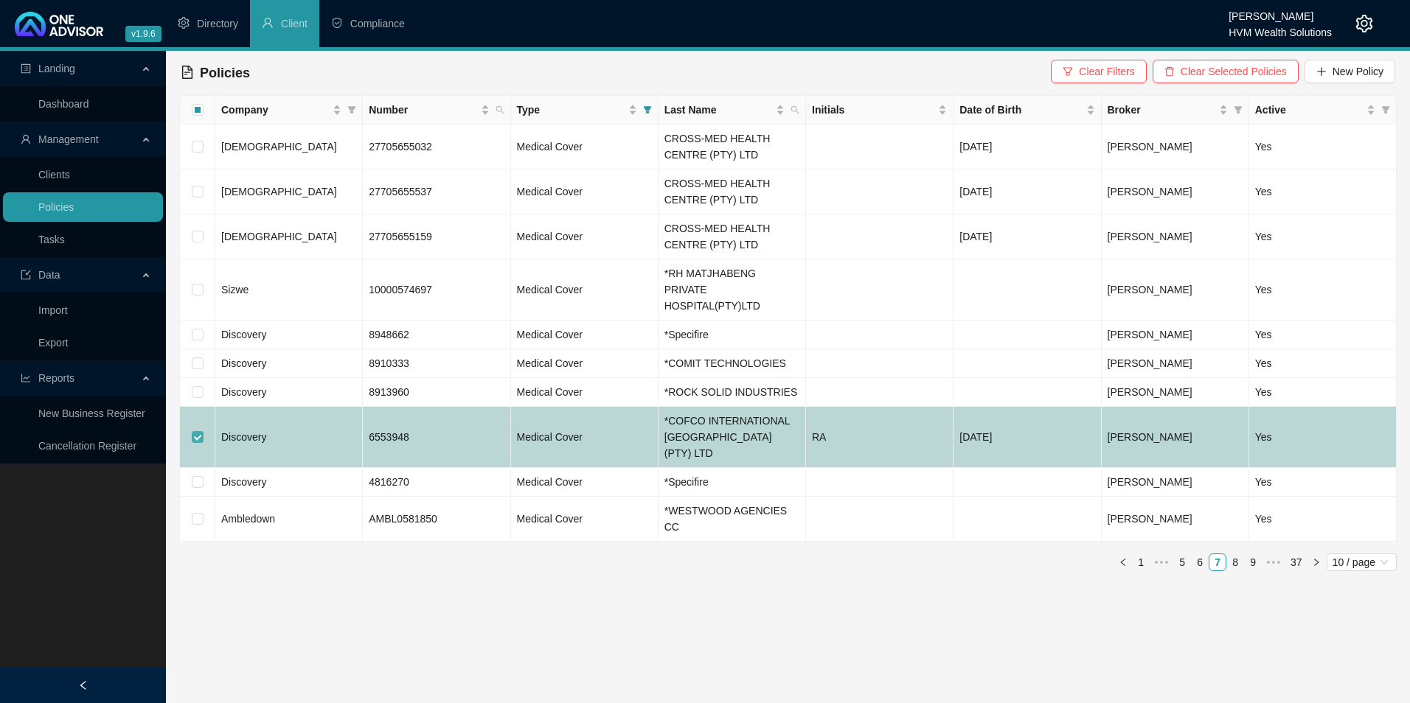
click at [195, 431] on input "checkbox" at bounding box center [198, 437] width 12 height 12
checkbox input "false"
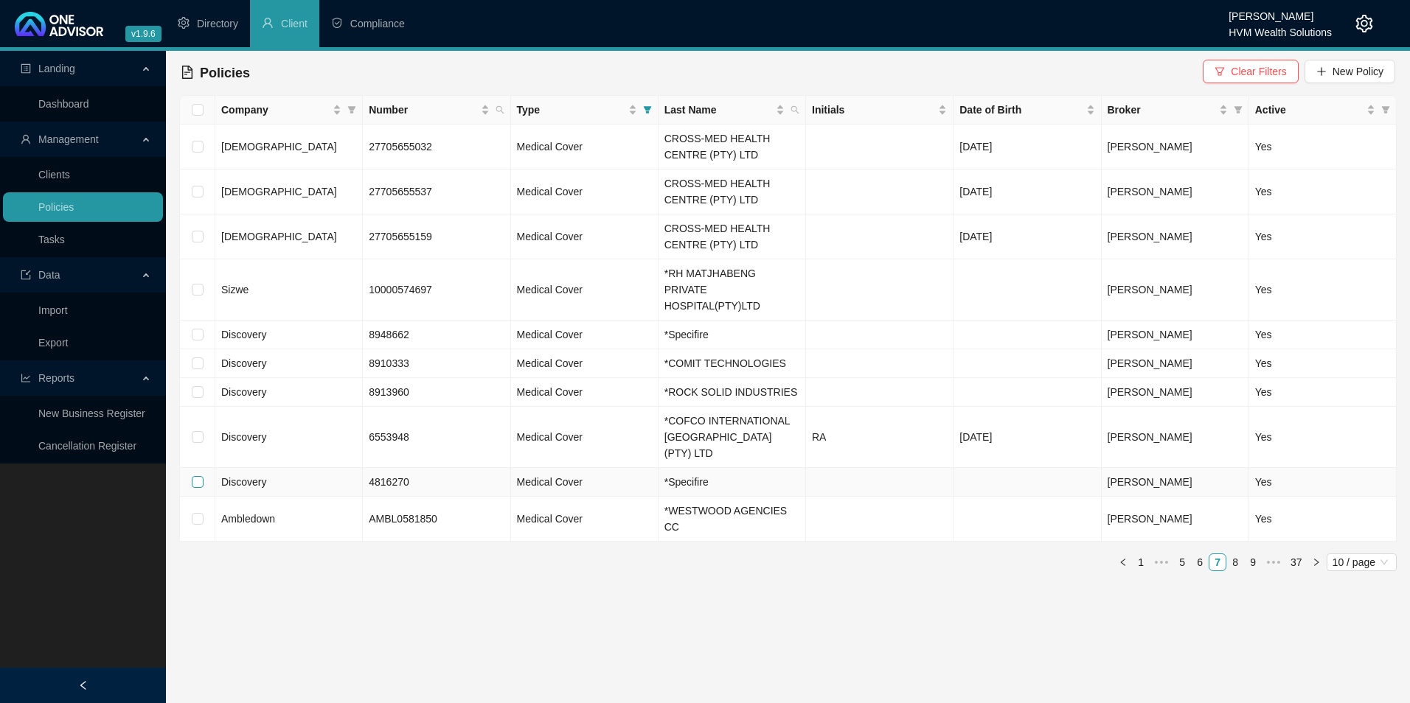
click at [203, 476] on input "checkbox" at bounding box center [198, 482] width 12 height 12
checkbox input "true"
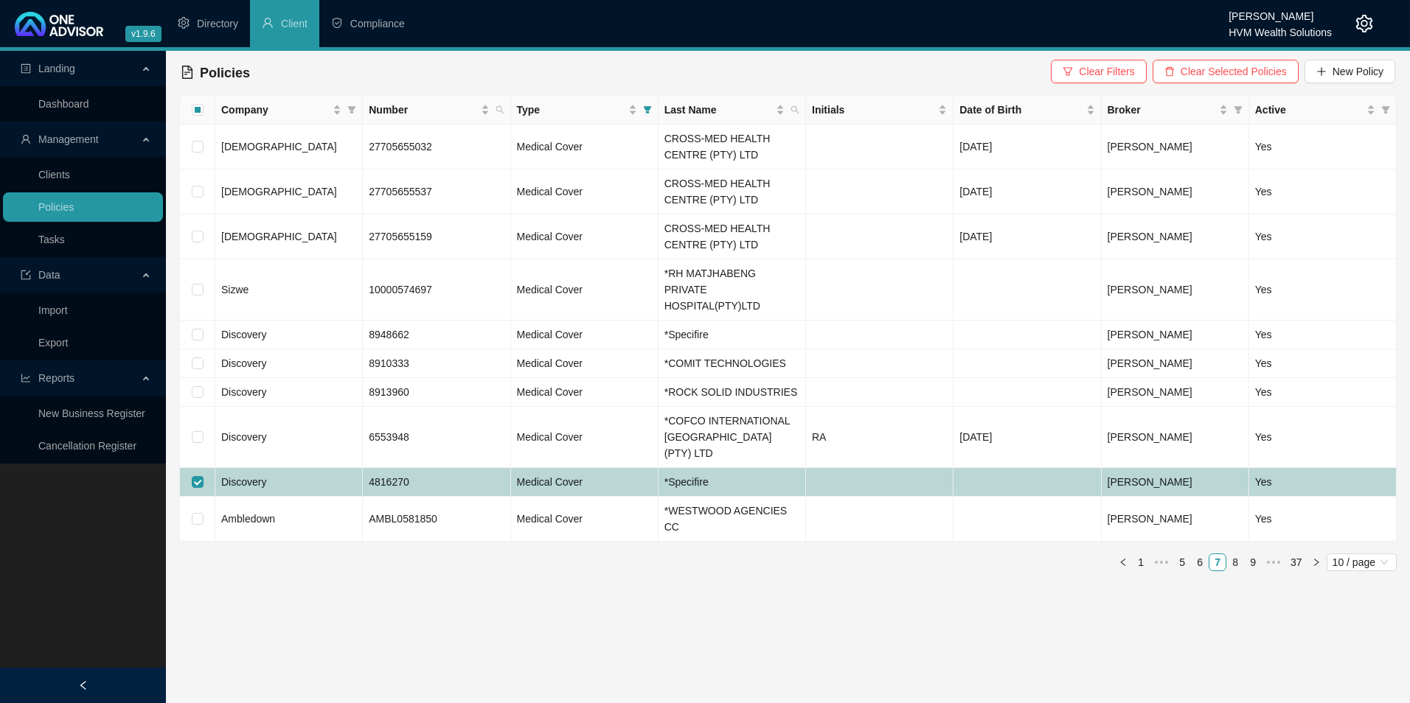
click at [305, 468] on td "Discovery" at bounding box center [288, 482] width 147 height 29
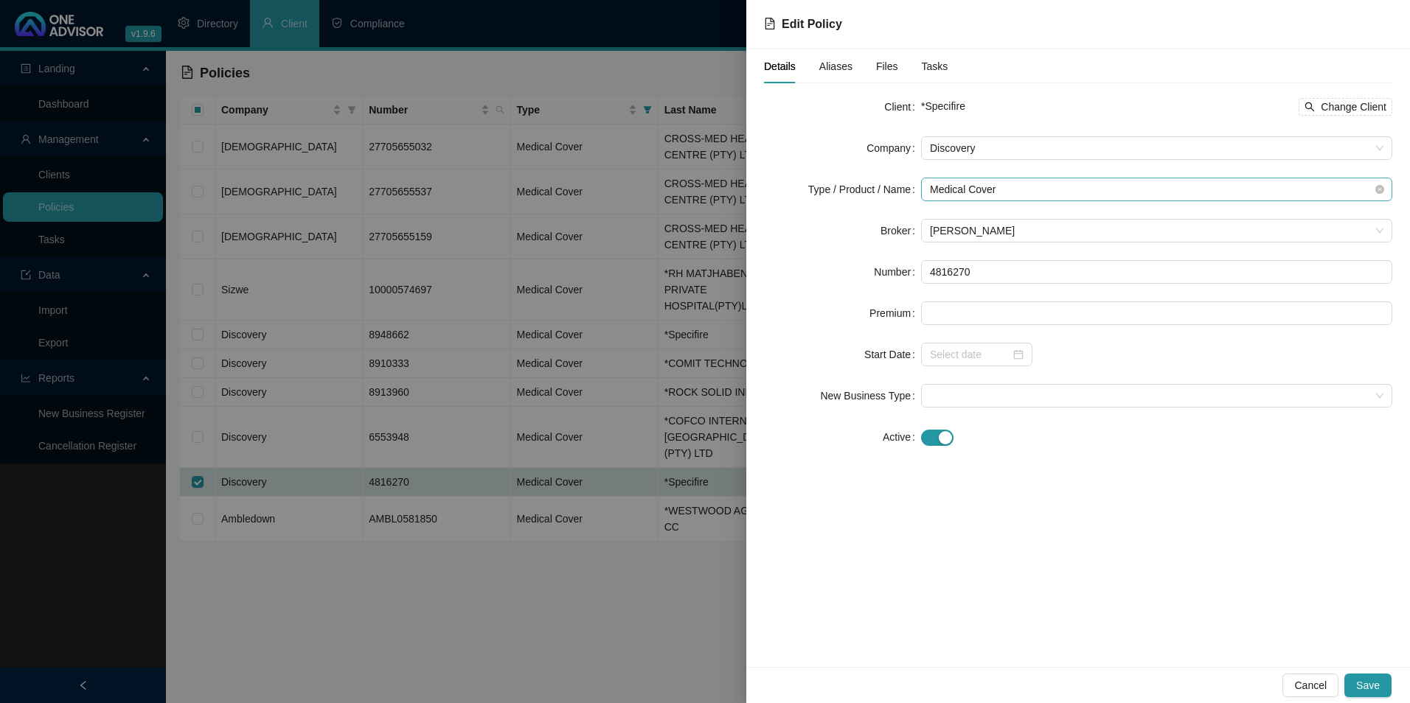
click at [1029, 190] on span "Medical Cover" at bounding box center [1156, 189] width 453 height 22
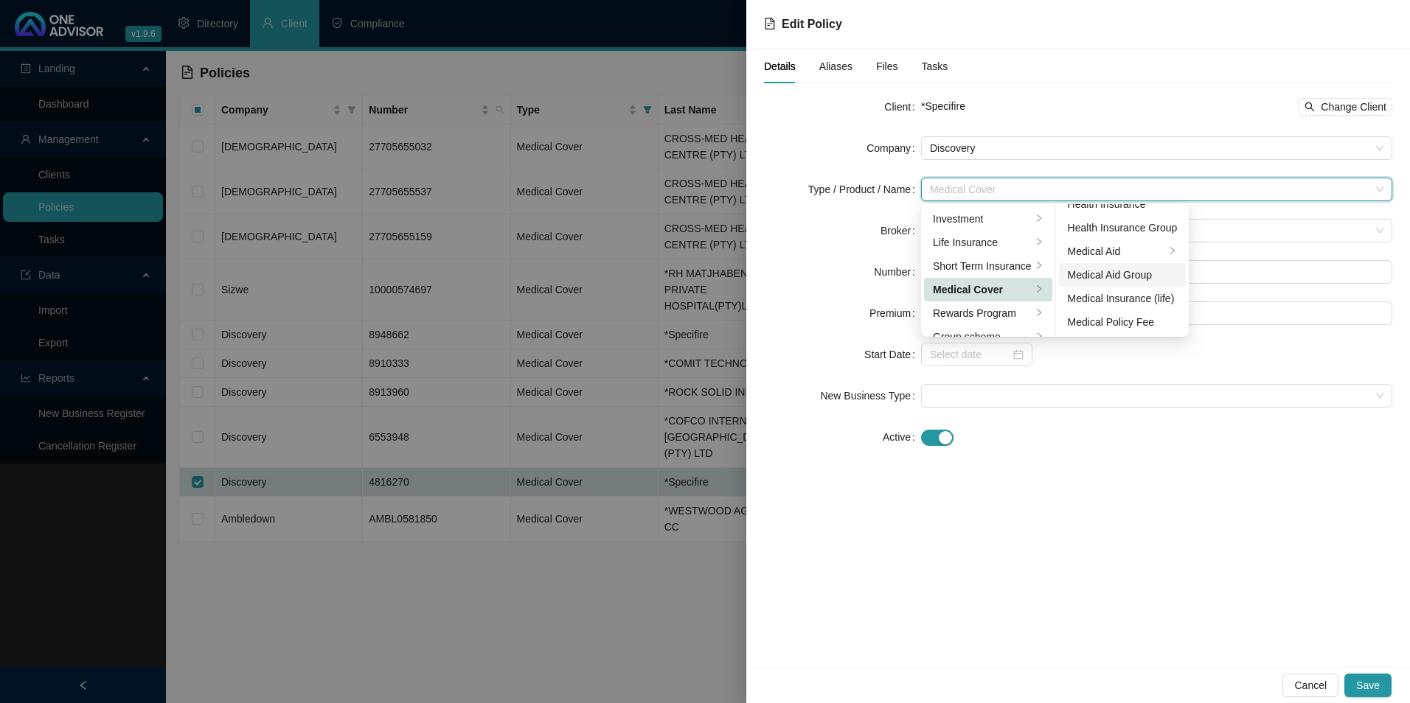
click at [1144, 279] on div "Medical Aid Group" at bounding box center [1123, 275] width 110 height 16
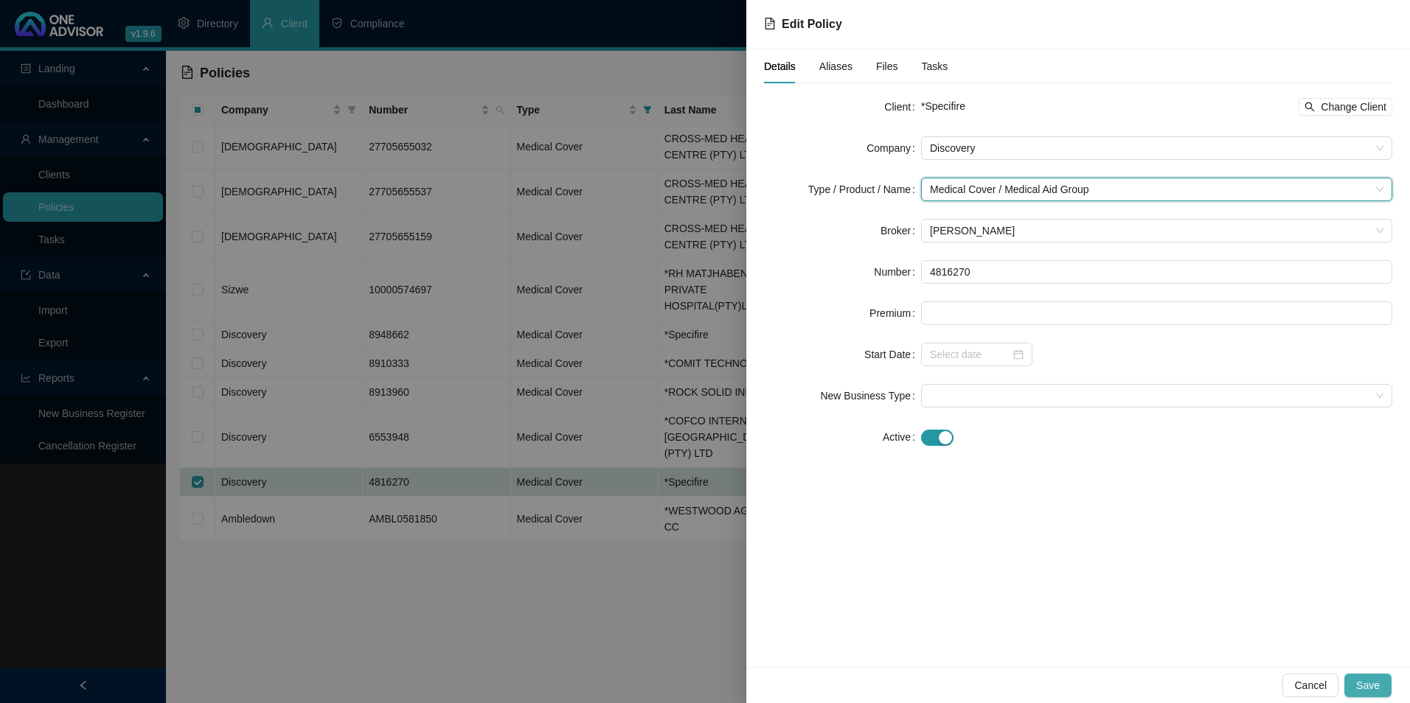
click at [1374, 684] on span "Save" at bounding box center [1368, 686] width 24 height 16
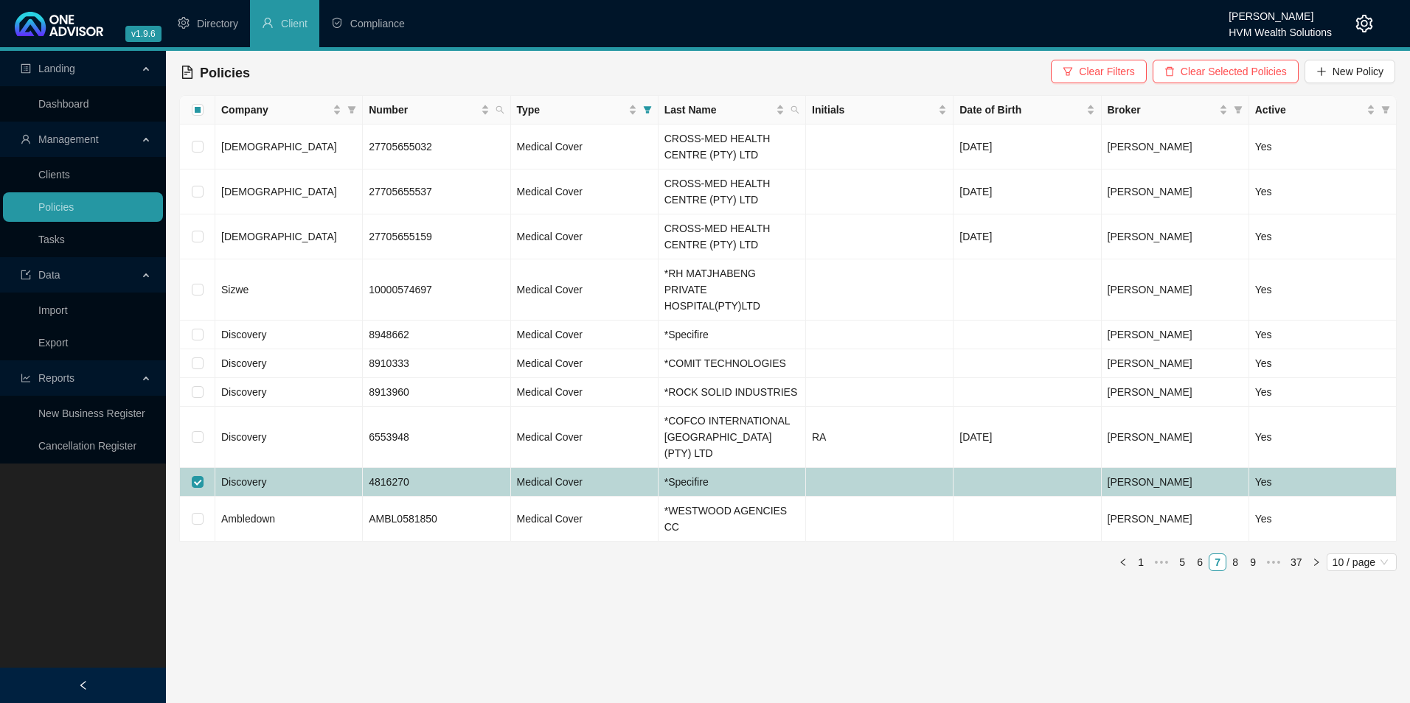
click at [291, 468] on td "Discovery" at bounding box center [288, 482] width 147 height 29
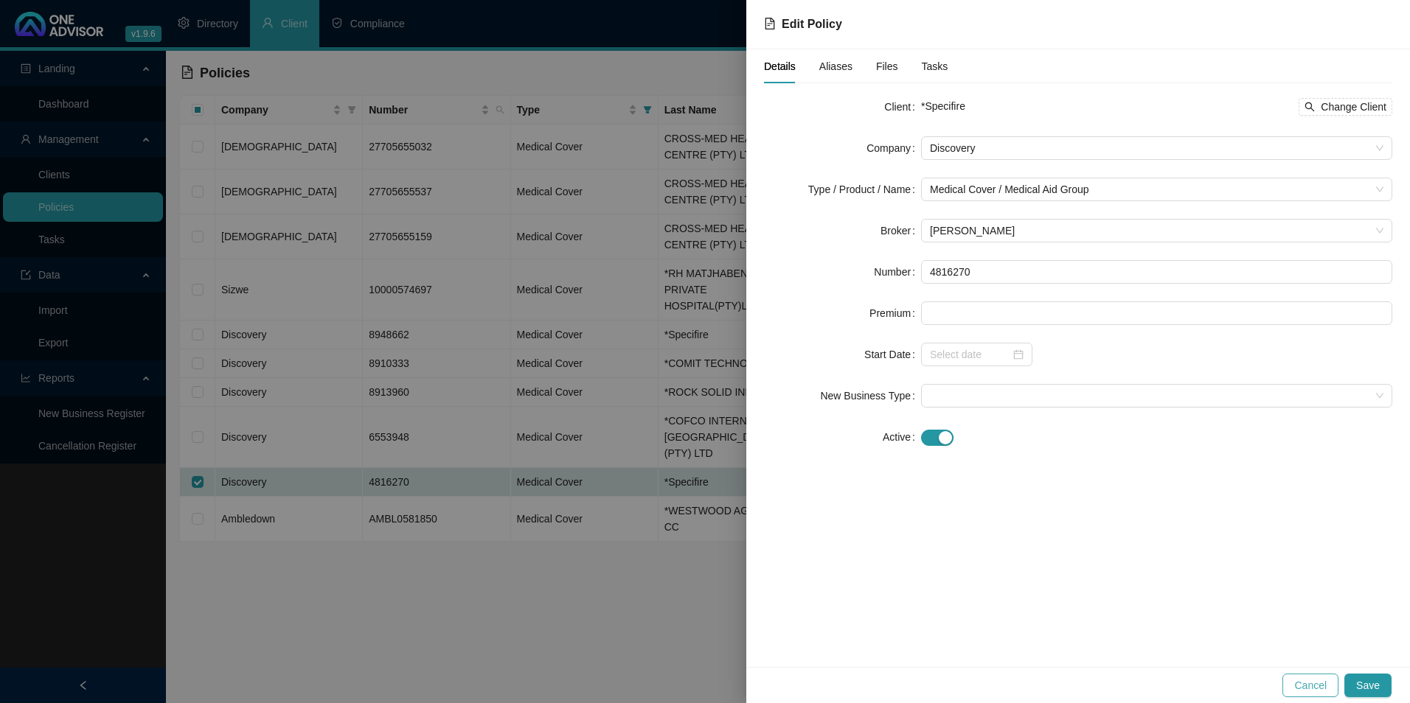
click at [1334, 689] on button "Cancel" at bounding box center [1310, 686] width 56 height 24
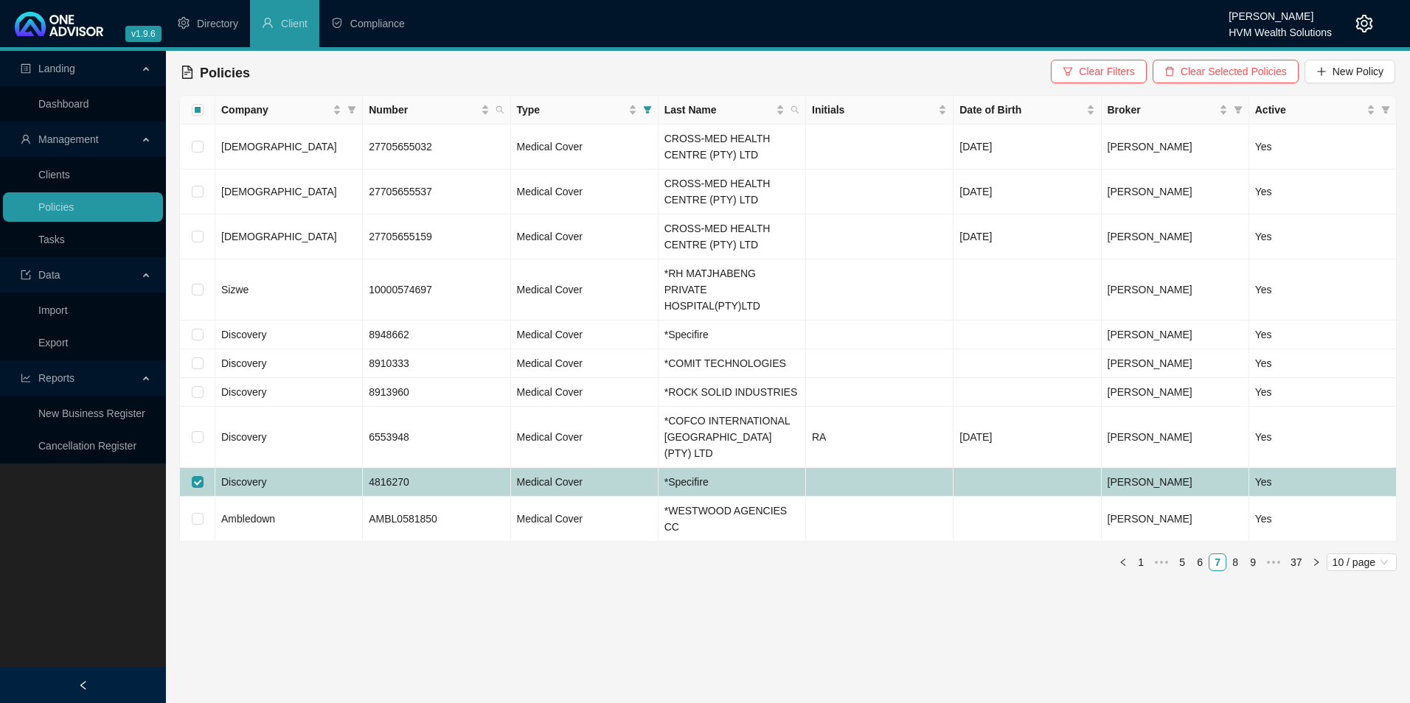
click at [205, 468] on td at bounding box center [197, 482] width 35 height 29
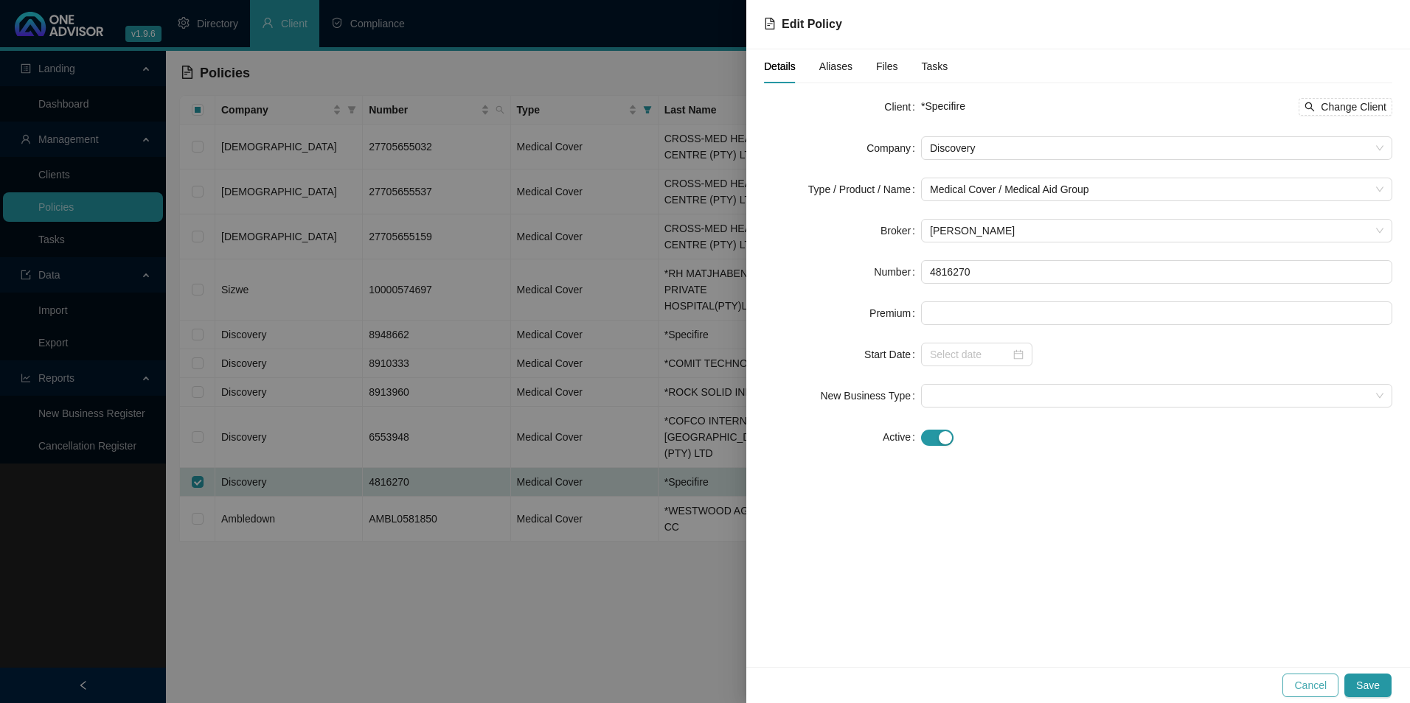
click at [1299, 686] on span "Cancel" at bounding box center [1310, 686] width 32 height 16
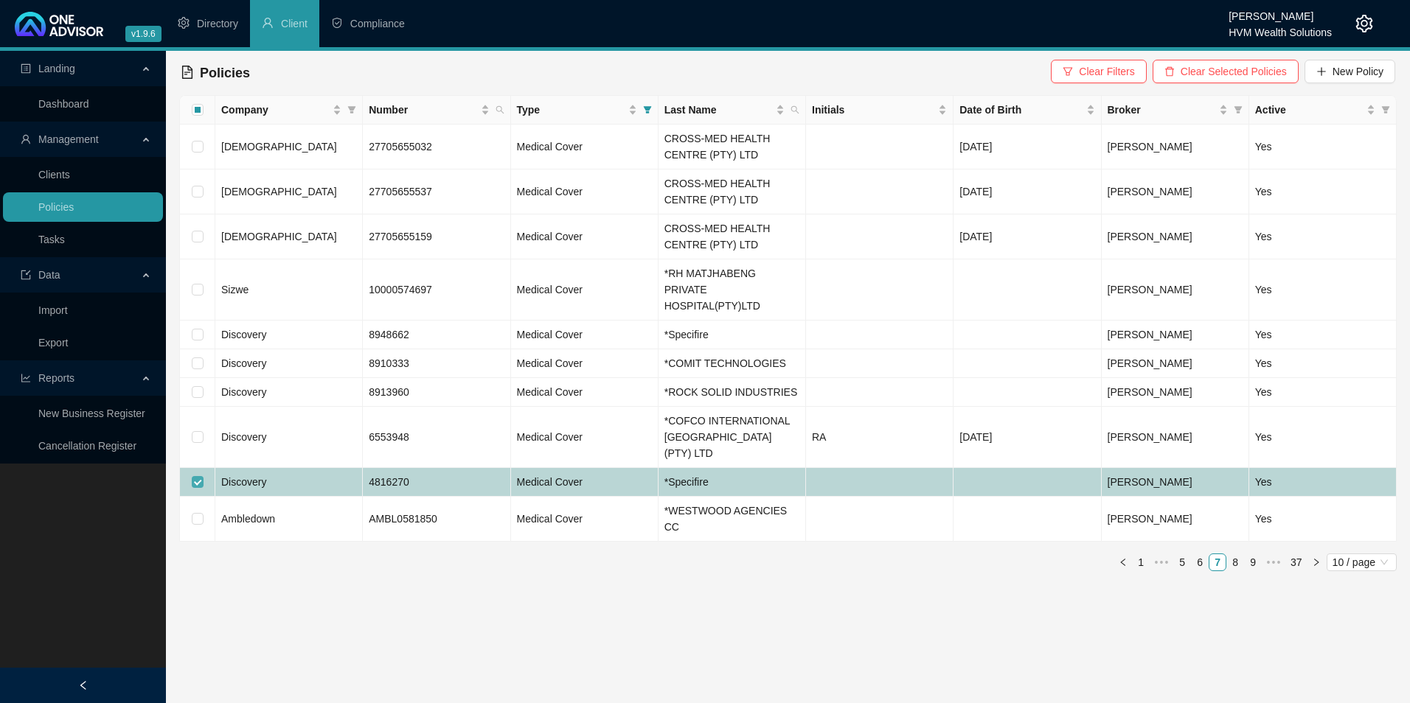
click at [197, 476] on input "checkbox" at bounding box center [198, 482] width 12 height 12
checkbox input "false"
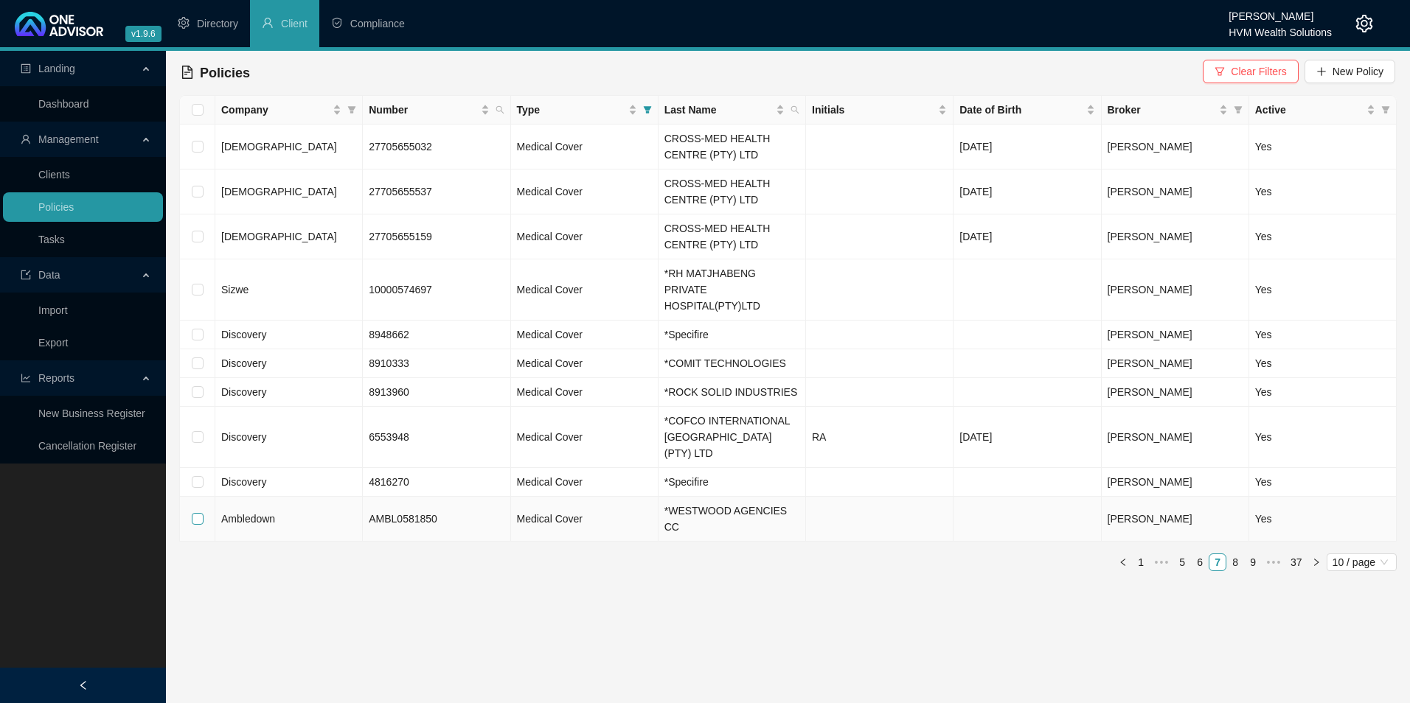
click at [196, 513] on input "checkbox" at bounding box center [198, 519] width 12 height 12
checkbox input "true"
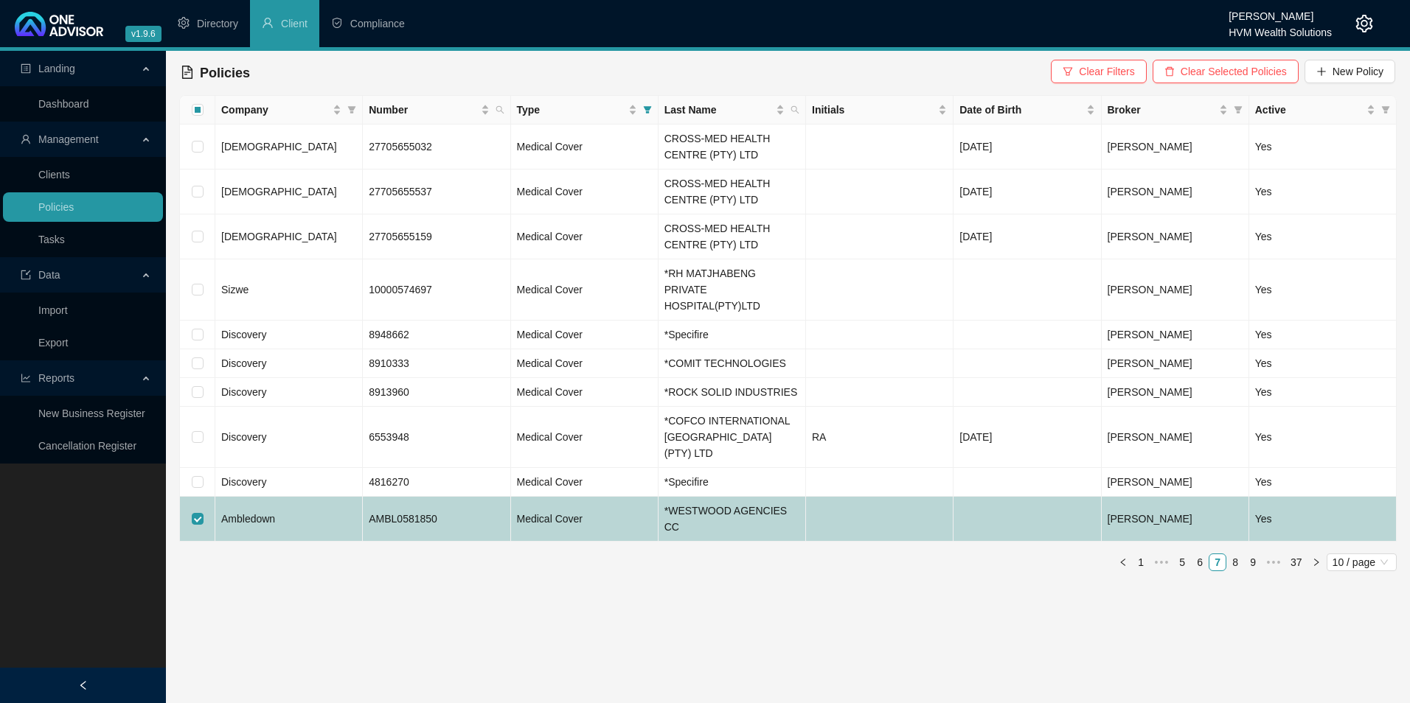
click at [324, 497] on td "Ambledown" at bounding box center [288, 519] width 147 height 45
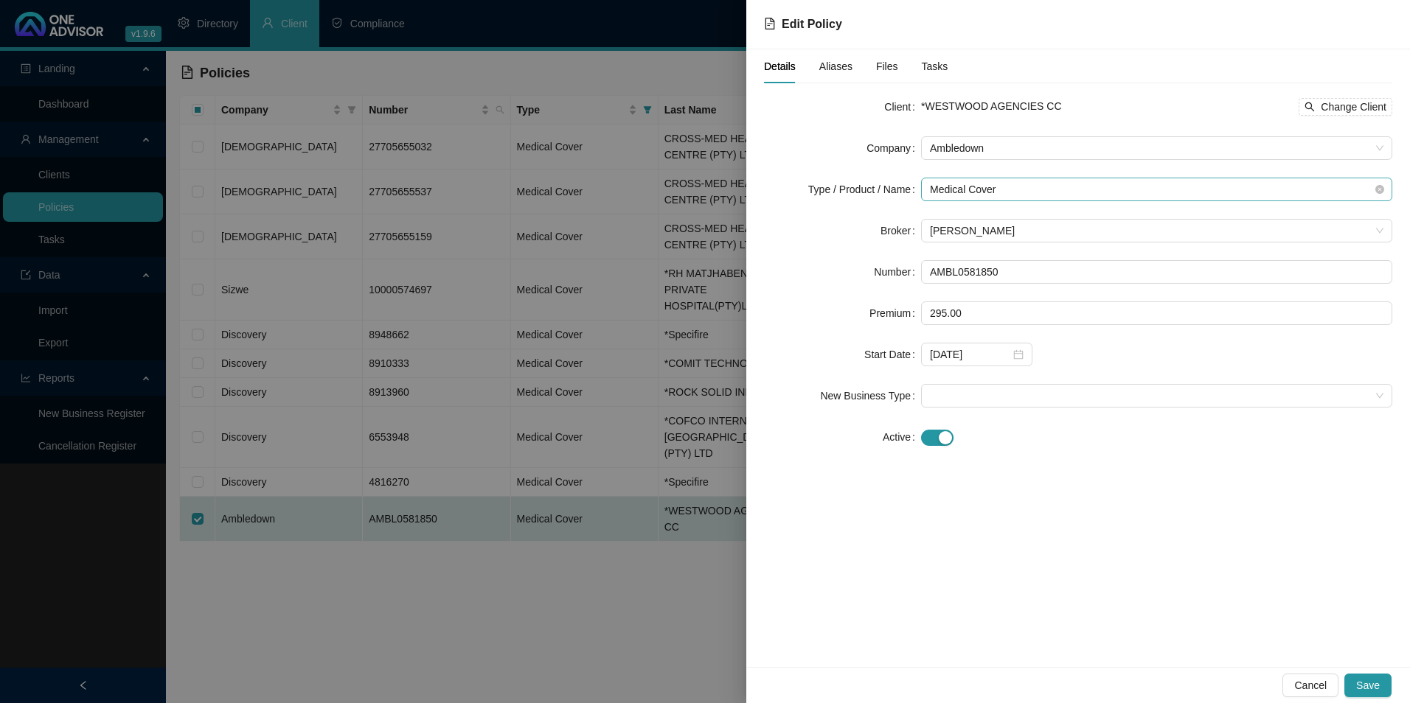
click at [1189, 191] on span "Medical Cover" at bounding box center [1156, 189] width 453 height 22
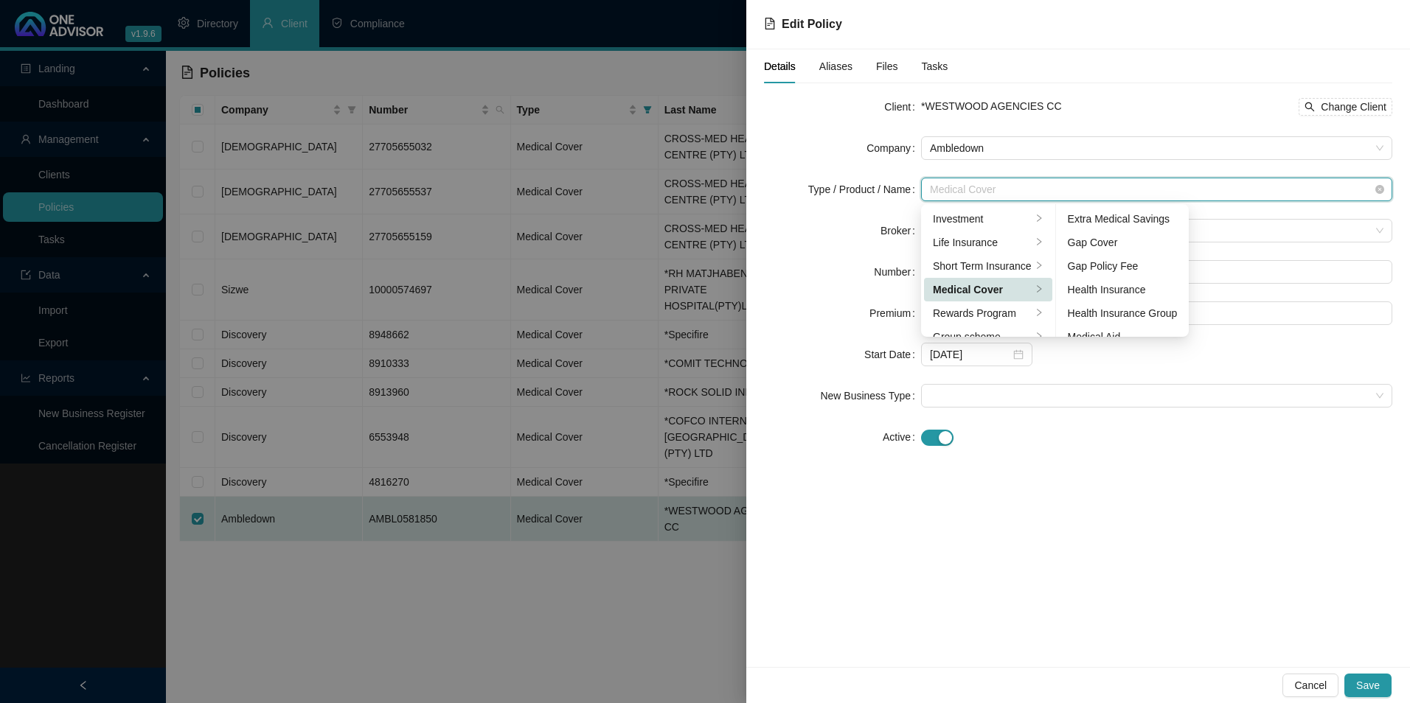
click at [1149, 188] on span "Medical Cover" at bounding box center [1156, 189] width 453 height 22
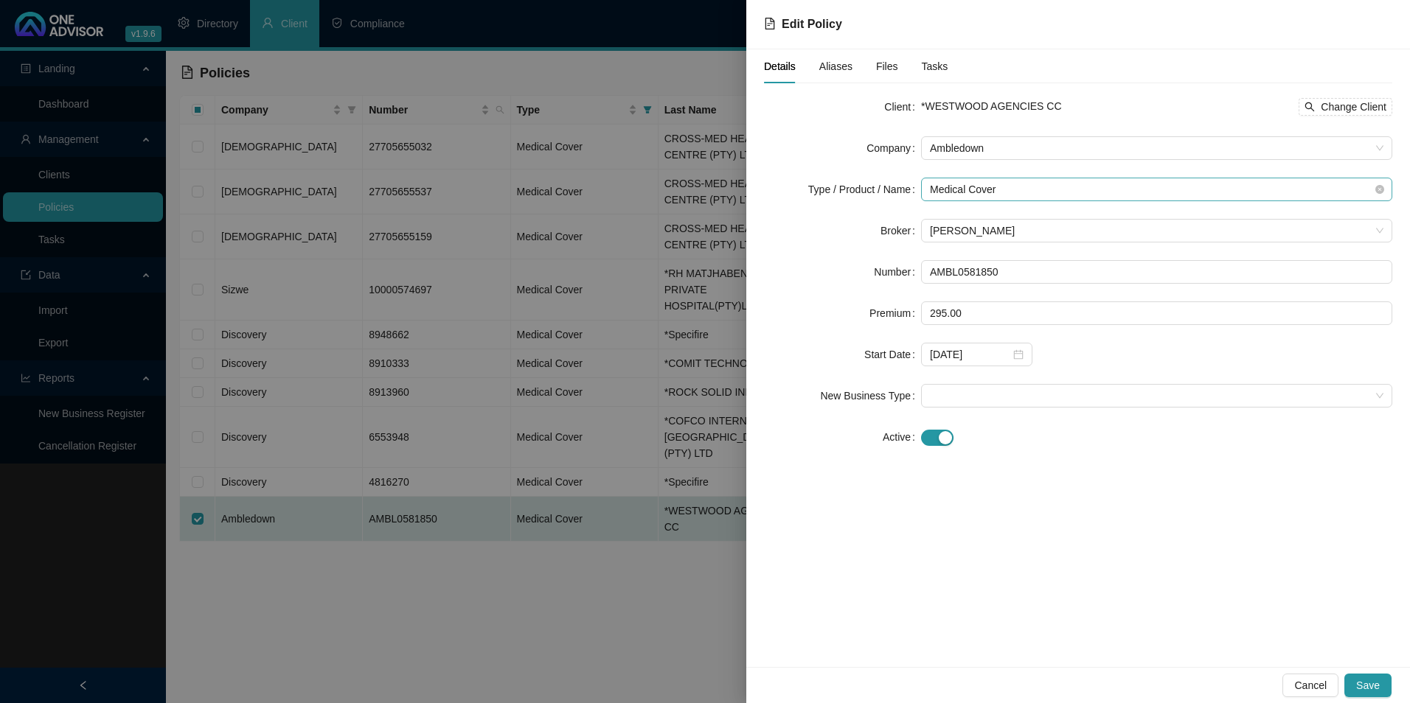
click at [1065, 192] on span "Medical Cover" at bounding box center [1156, 189] width 453 height 22
click at [1094, 201] on form "Client *WESTWOOD AGENCIES CC Change Client Company Ambledown Type / Product / N…" at bounding box center [1078, 272] width 628 height 354
drag, startPoint x: 1094, startPoint y: 201, endPoint x: 1094, endPoint y: 185, distance: 15.5
click at [1094, 185] on span "Medical Cover" at bounding box center [1156, 189] width 453 height 22
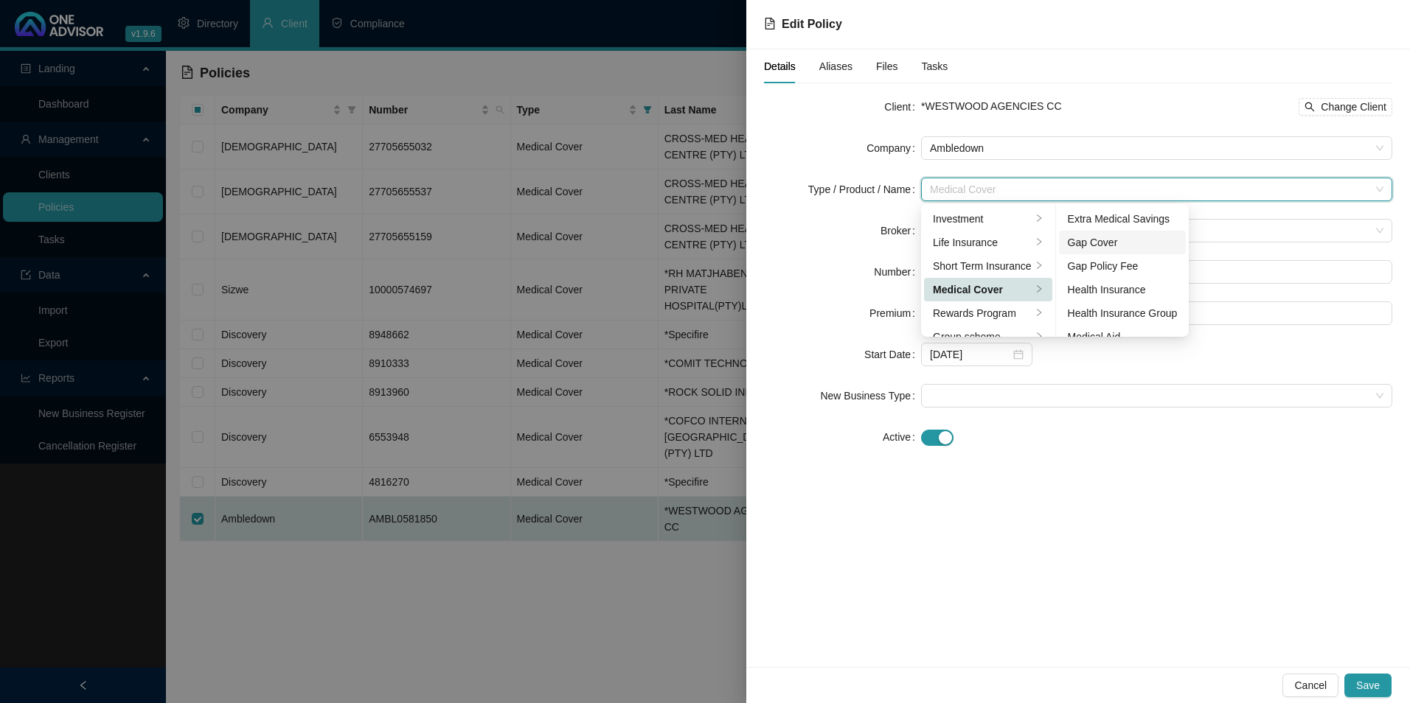
click at [1141, 242] on div "Gap Cover" at bounding box center [1123, 242] width 110 height 16
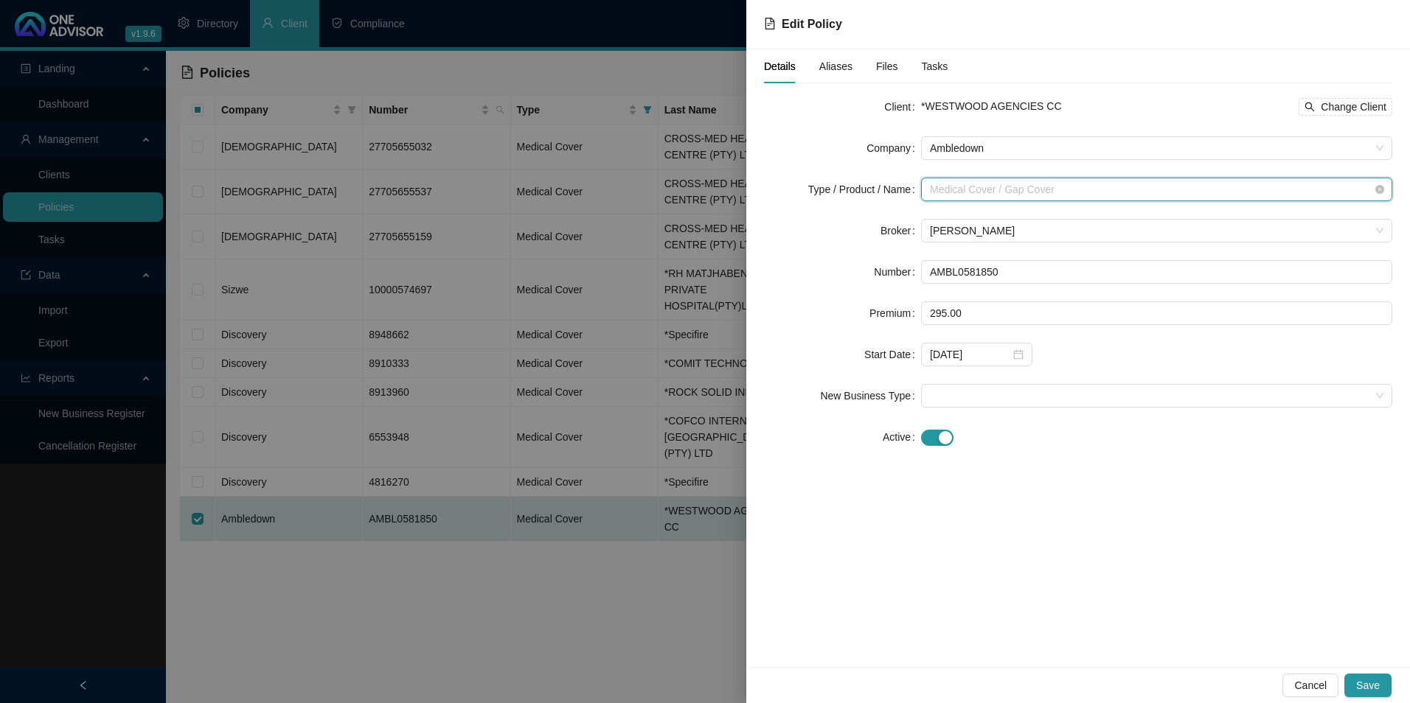
click at [1142, 194] on span "Medical Cover / Gap Cover" at bounding box center [1156, 189] width 453 height 22
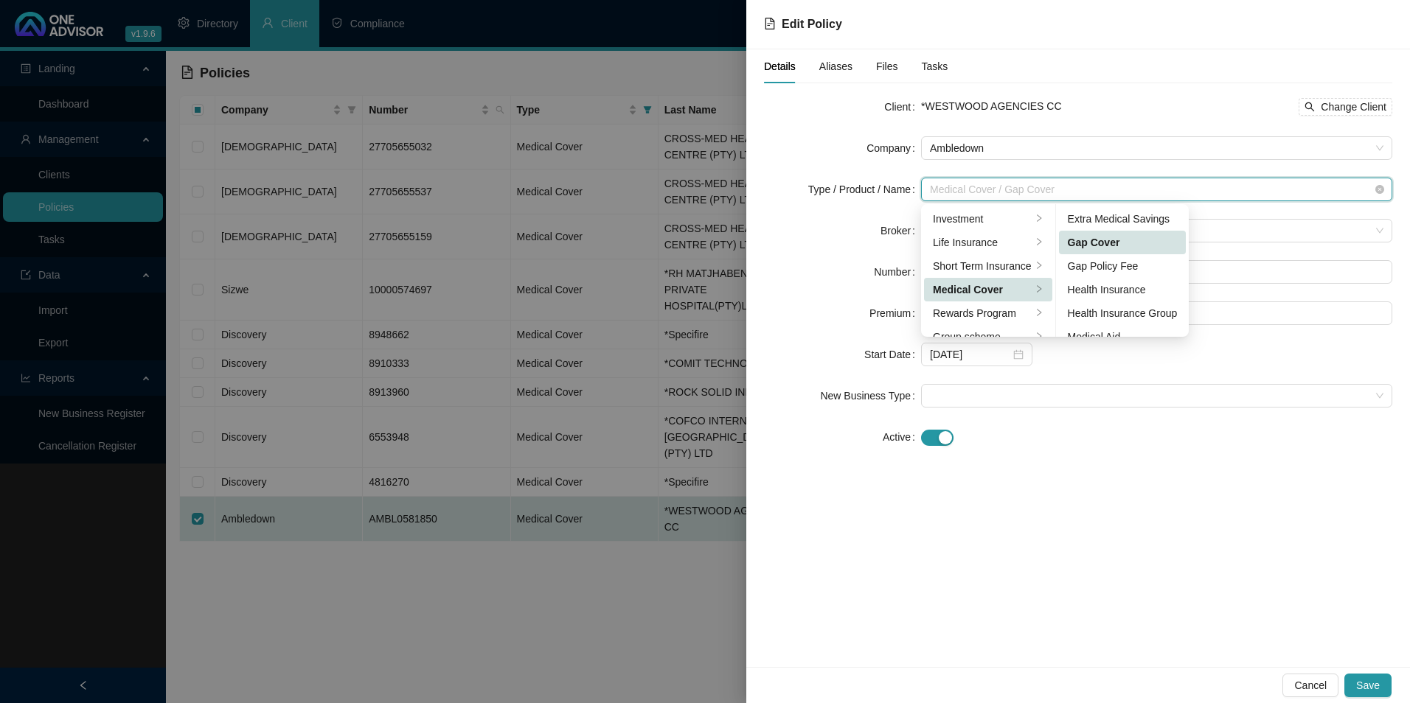
click at [1155, 192] on span "Medical Cover / Gap Cover" at bounding box center [1156, 189] width 453 height 22
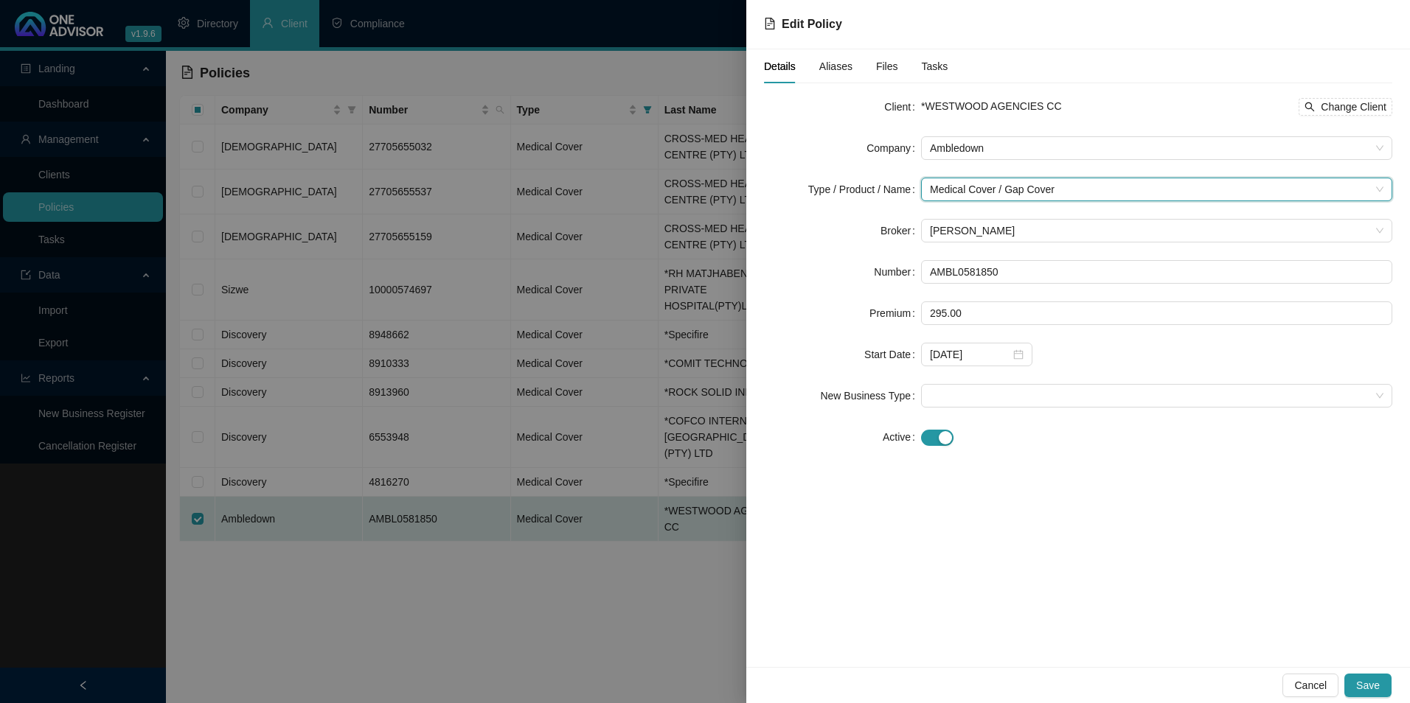
click at [1162, 457] on div "Client *WESTWOOD AGENCIES CC Change Client Company Ambledown Type / Product / N…" at bounding box center [1078, 281] width 628 height 372
click at [1374, 688] on span "Save" at bounding box center [1368, 686] width 24 height 16
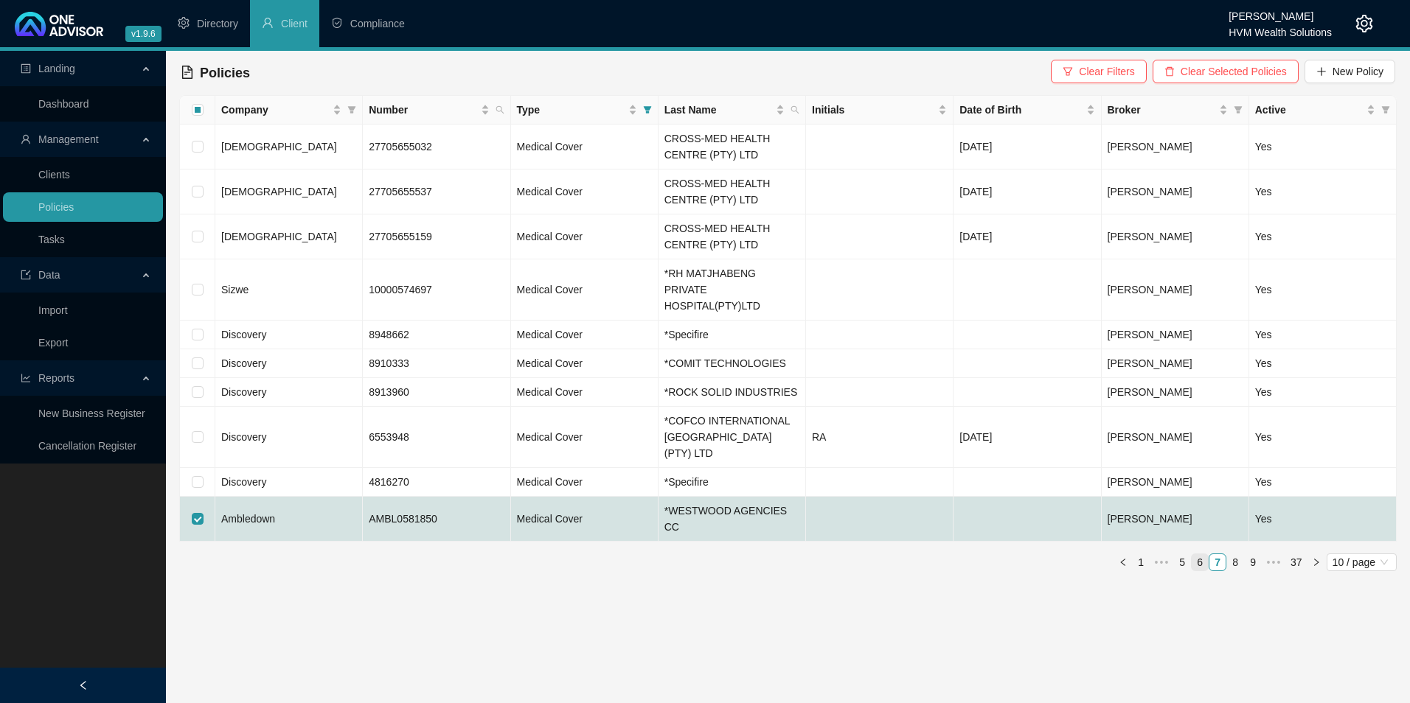
click at [1197, 555] on link "6" at bounding box center [1200, 563] width 16 height 16
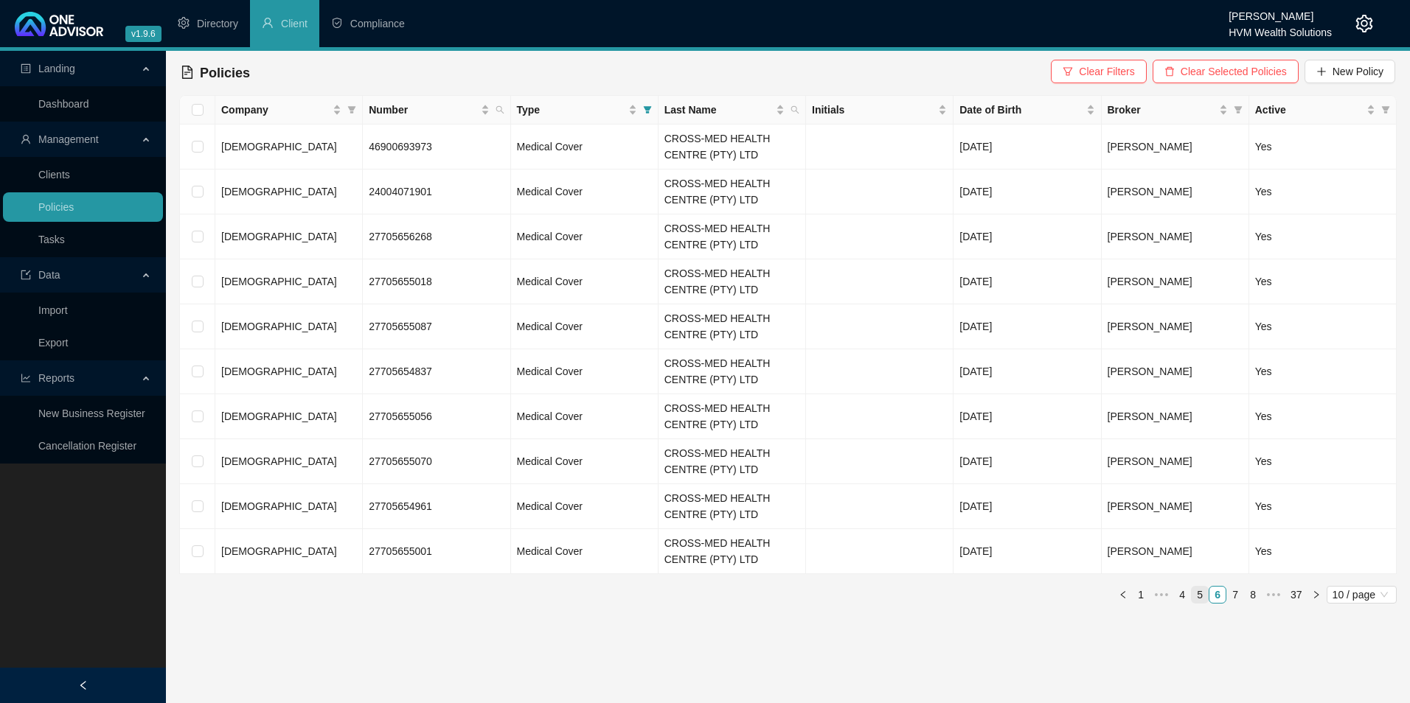
click at [1195, 593] on link "5" at bounding box center [1200, 595] width 16 height 16
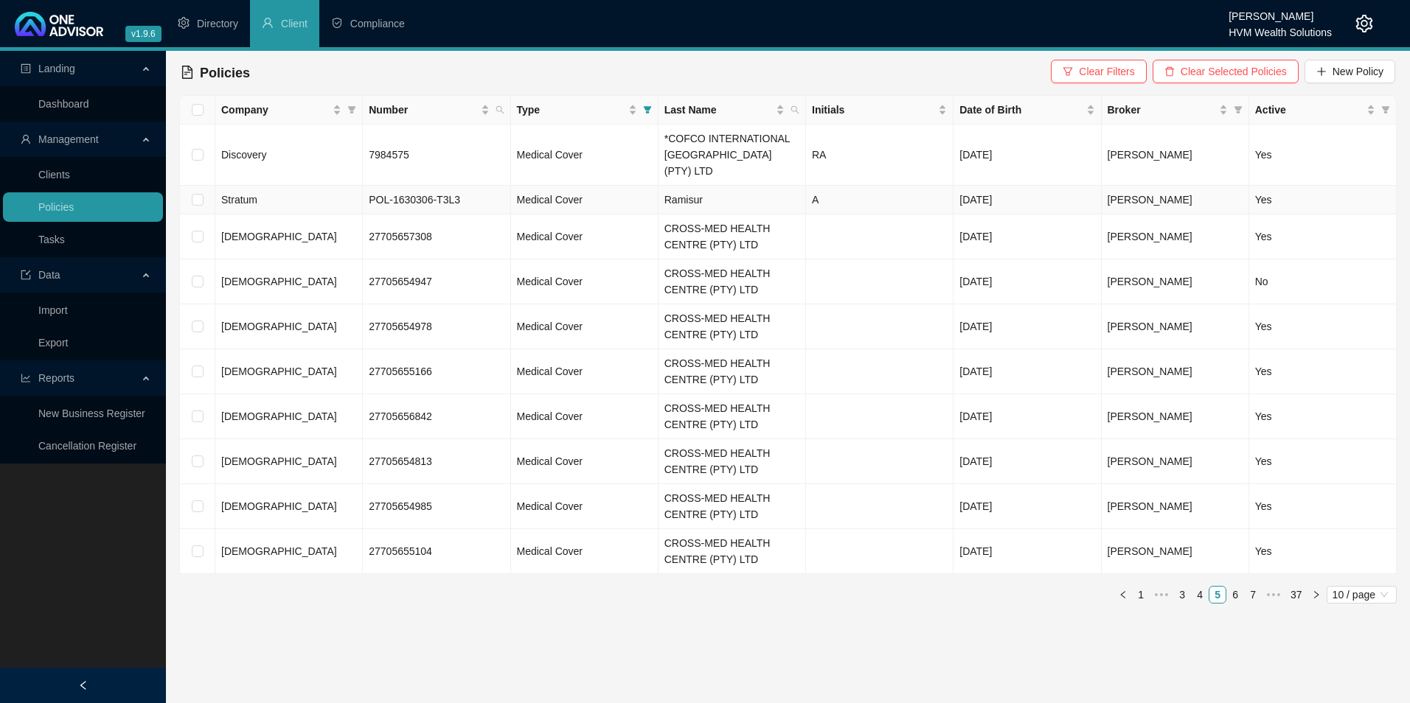
click at [496, 186] on td "POL-1630306-T3L3" at bounding box center [436, 200] width 147 height 29
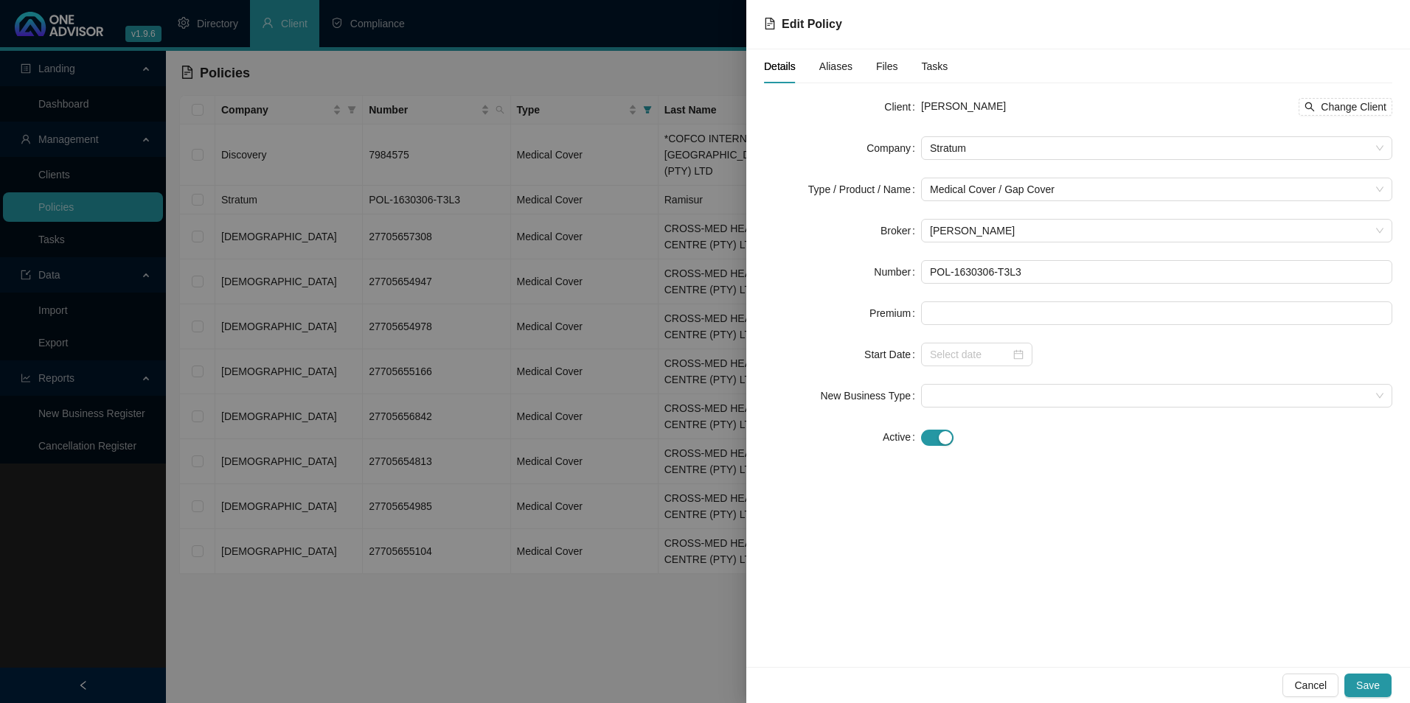
click at [493, 577] on div at bounding box center [705, 351] width 1410 height 703
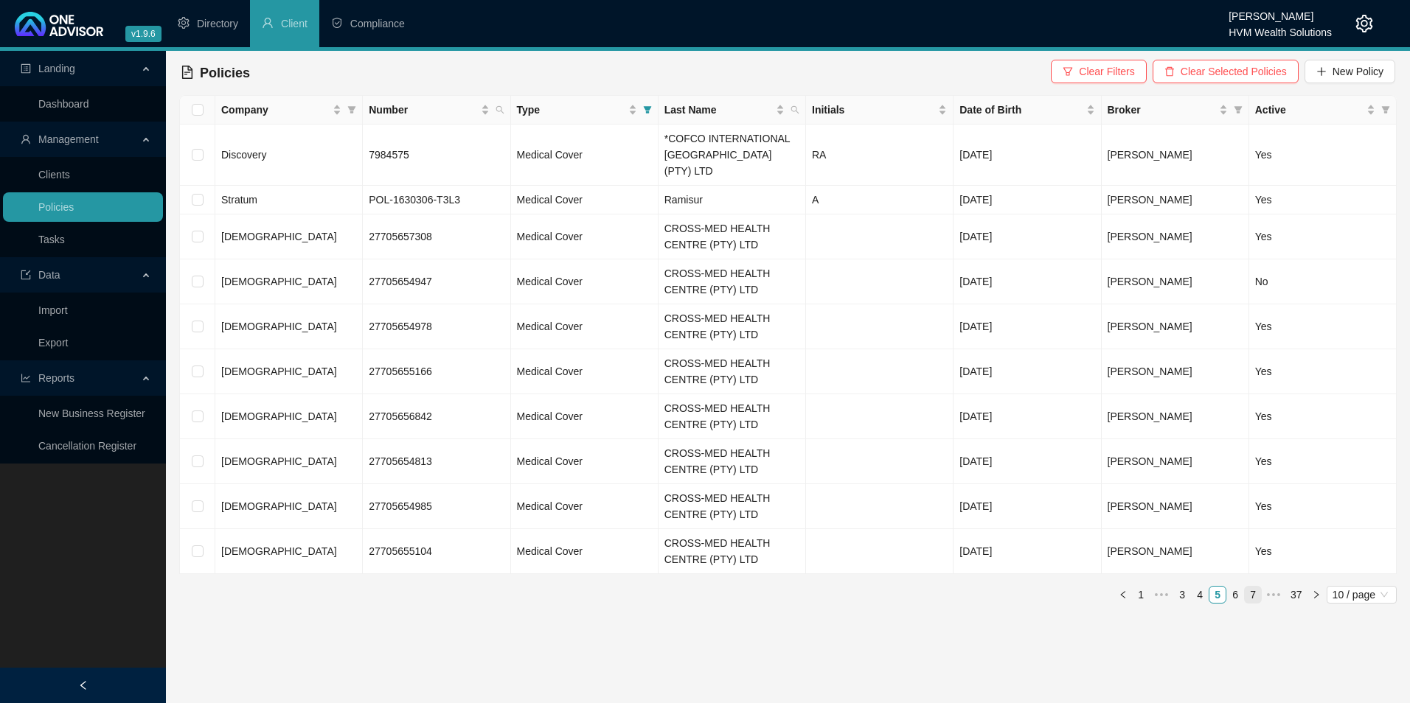
click at [1252, 587] on link "7" at bounding box center [1253, 595] width 16 height 16
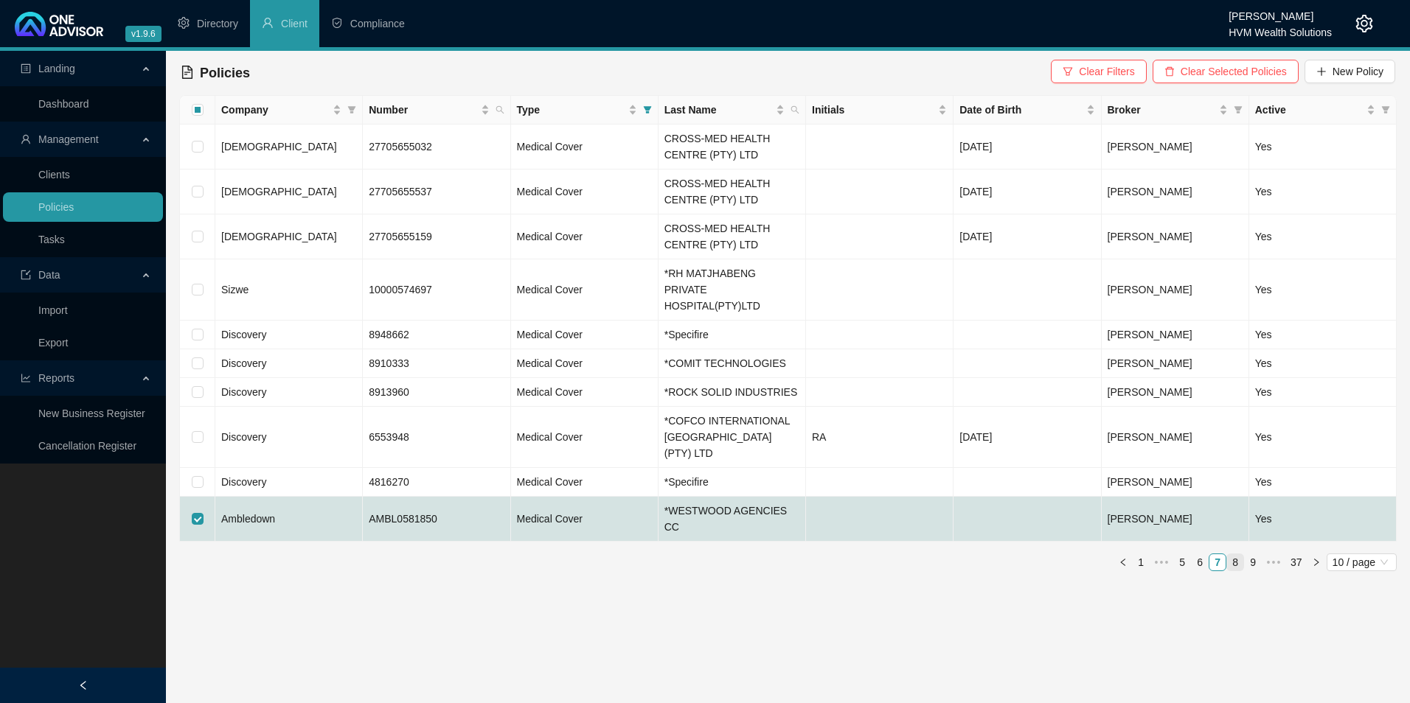
click at [1233, 555] on link "8" at bounding box center [1235, 563] width 16 height 16
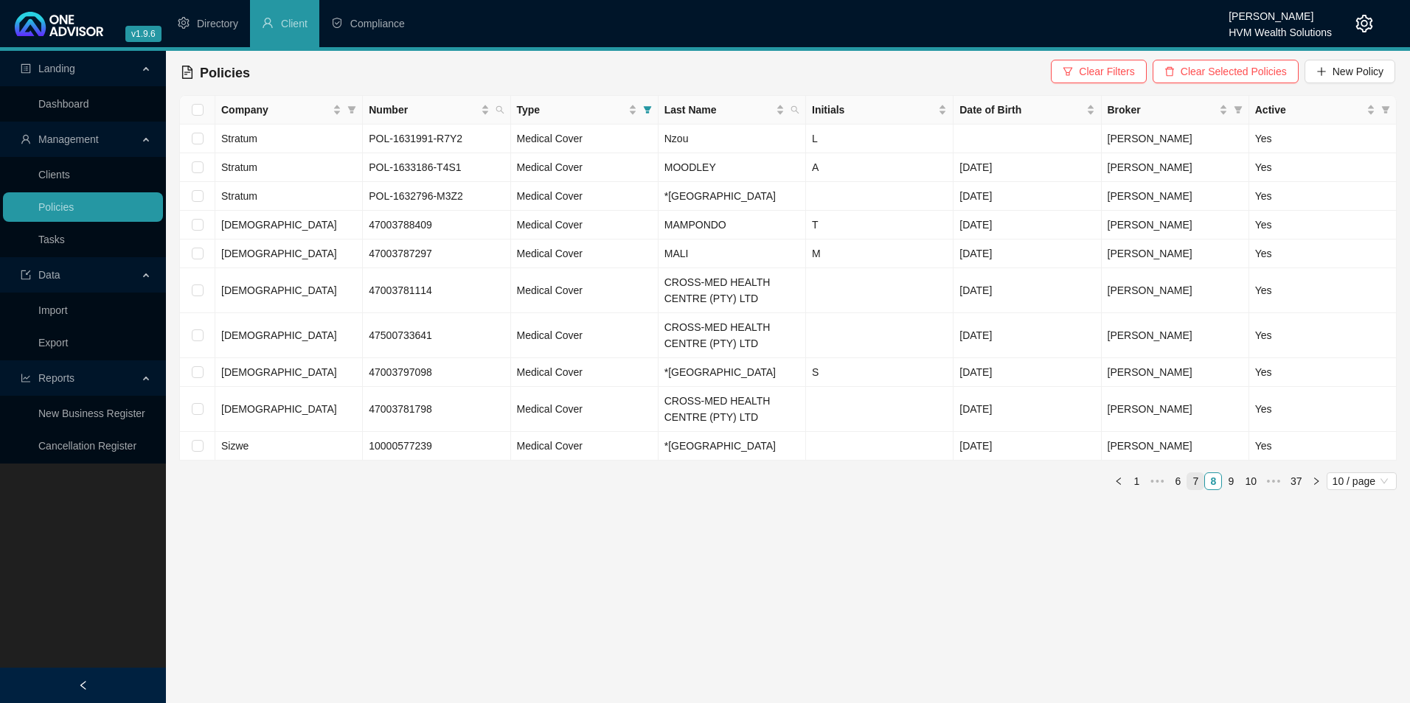
click at [1200, 490] on link "7" at bounding box center [1195, 481] width 16 height 16
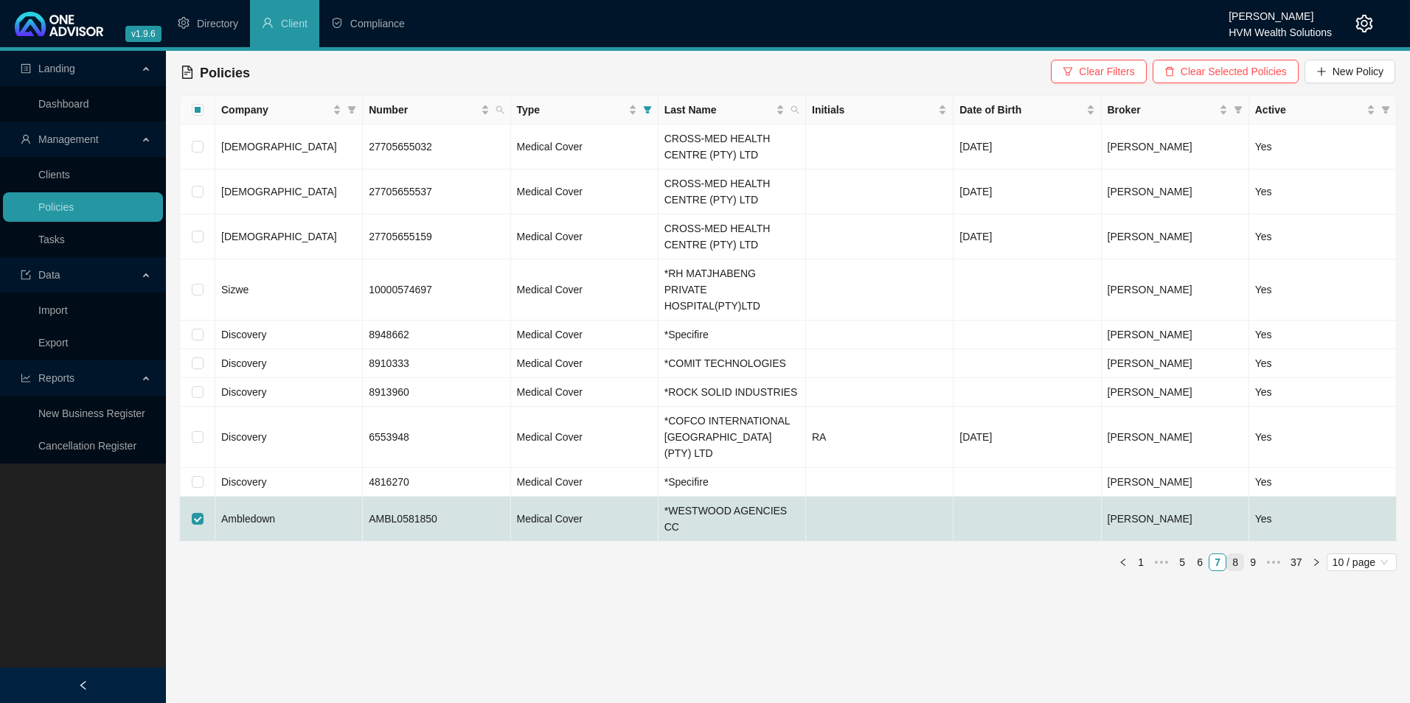
click at [1241, 555] on link "8" at bounding box center [1235, 563] width 16 height 16
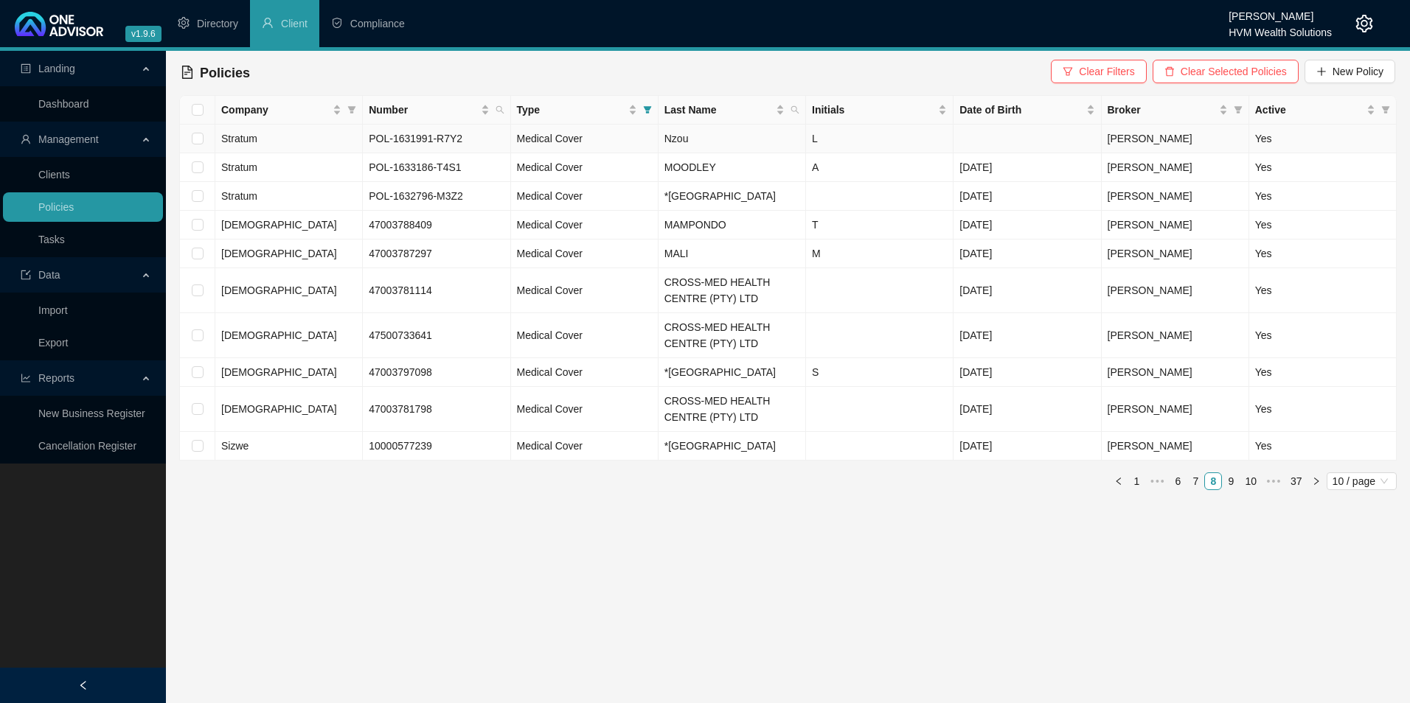
click at [340, 141] on td "Stratum" at bounding box center [288, 139] width 147 height 29
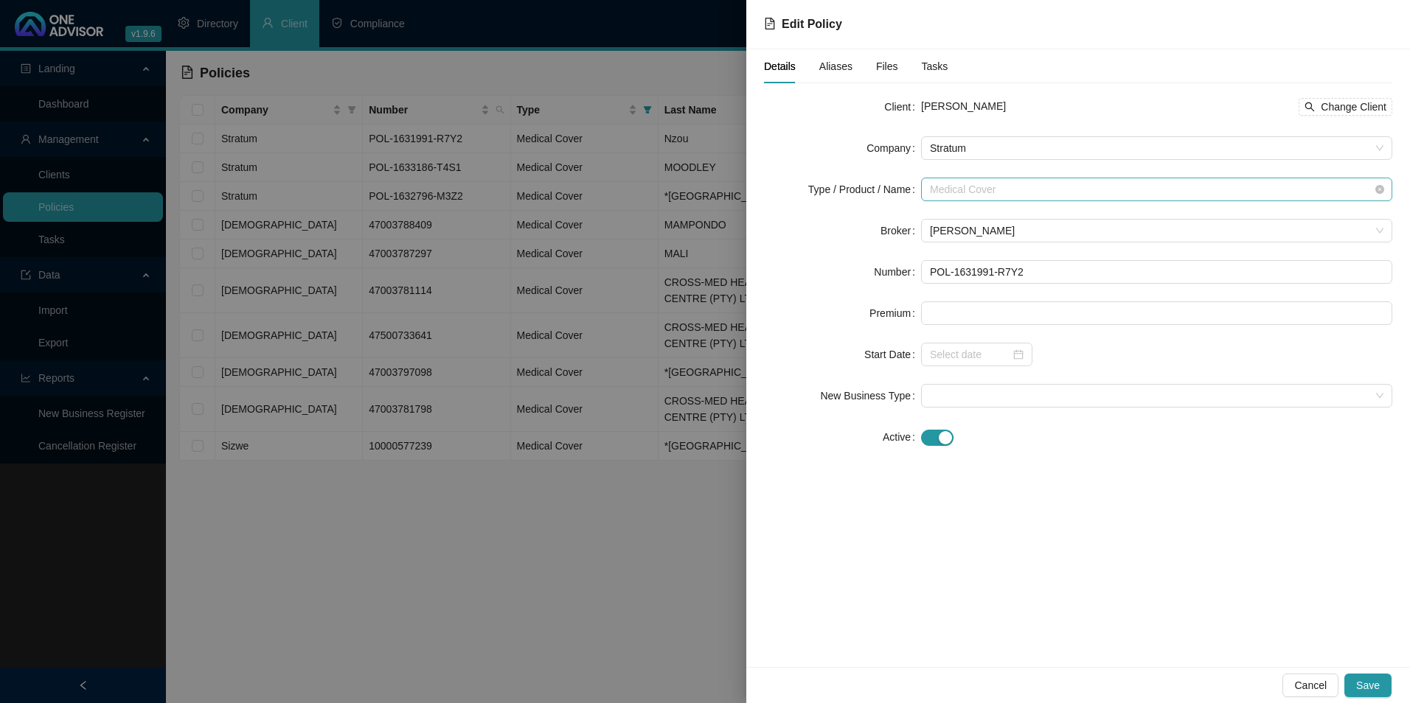
click at [1164, 190] on span "Medical Cover" at bounding box center [1156, 189] width 453 height 22
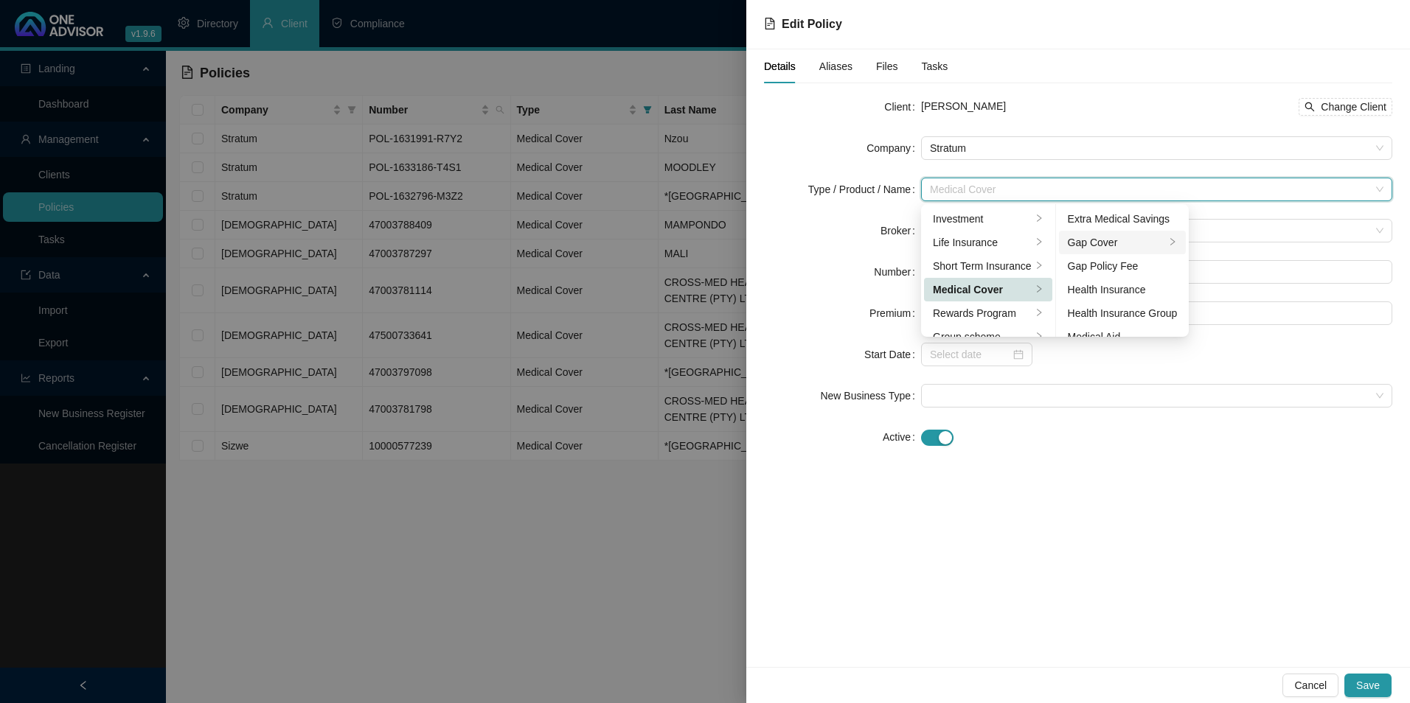
click at [1134, 243] on div "Gap Cover" at bounding box center [1117, 242] width 98 height 16
click at [1220, 460] on div "Client [PERSON_NAME] Nzou Change Client Company Stratum Type / Product / Name M…" at bounding box center [1078, 281] width 628 height 372
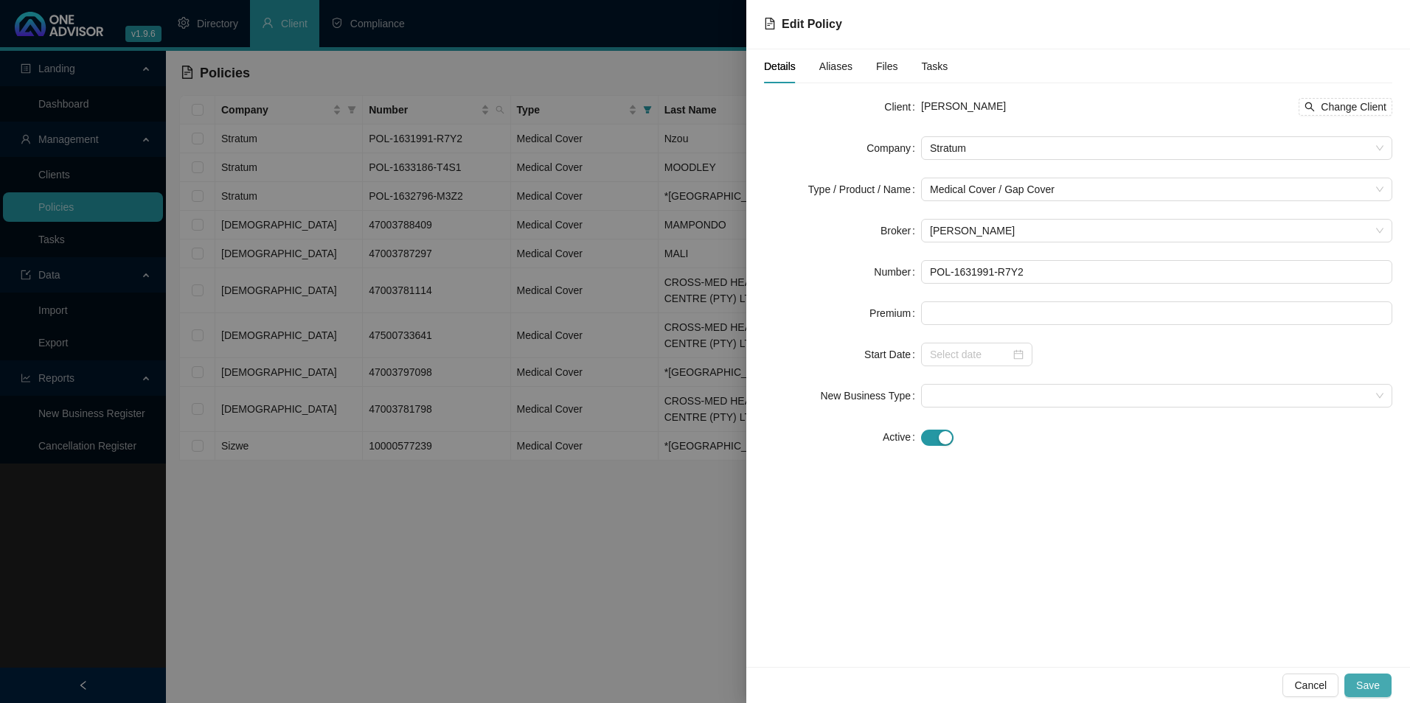
click at [1377, 688] on span "Save" at bounding box center [1368, 686] width 24 height 16
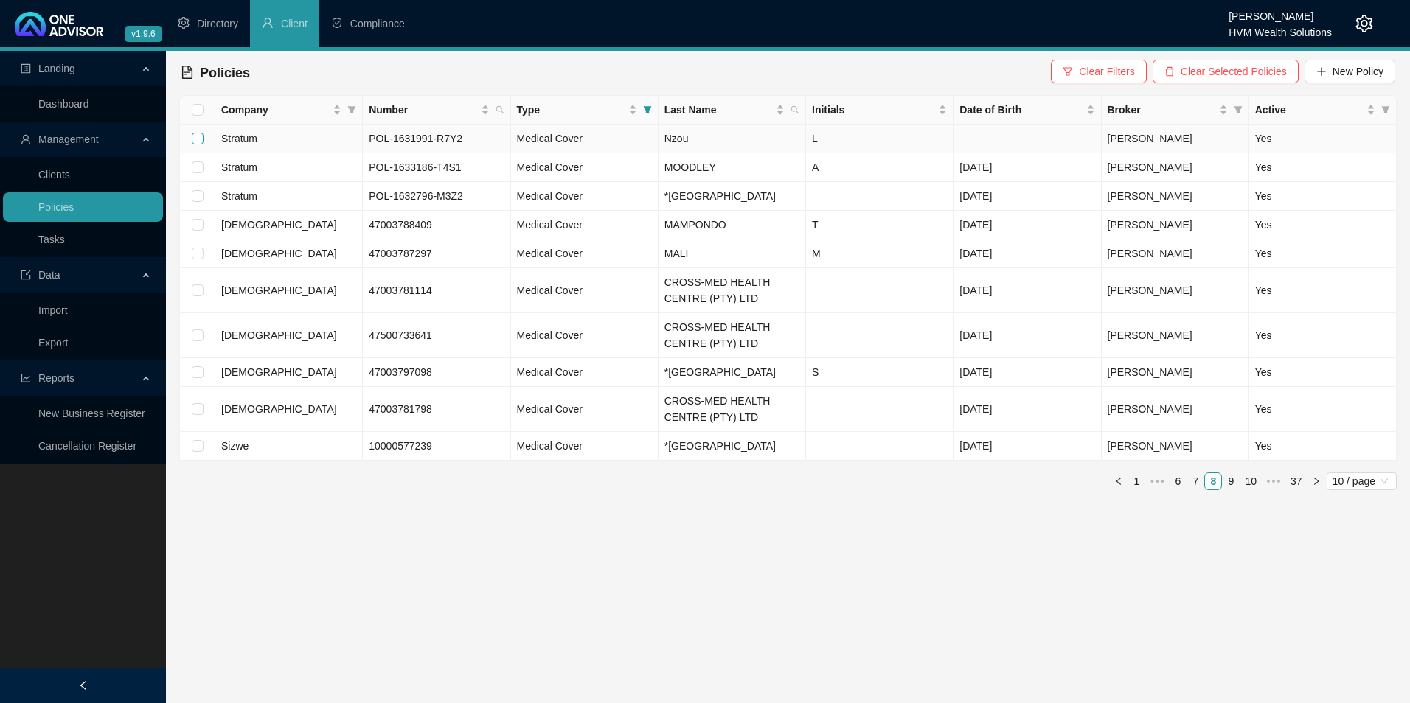
click at [197, 135] on input "checkbox" at bounding box center [198, 139] width 12 height 12
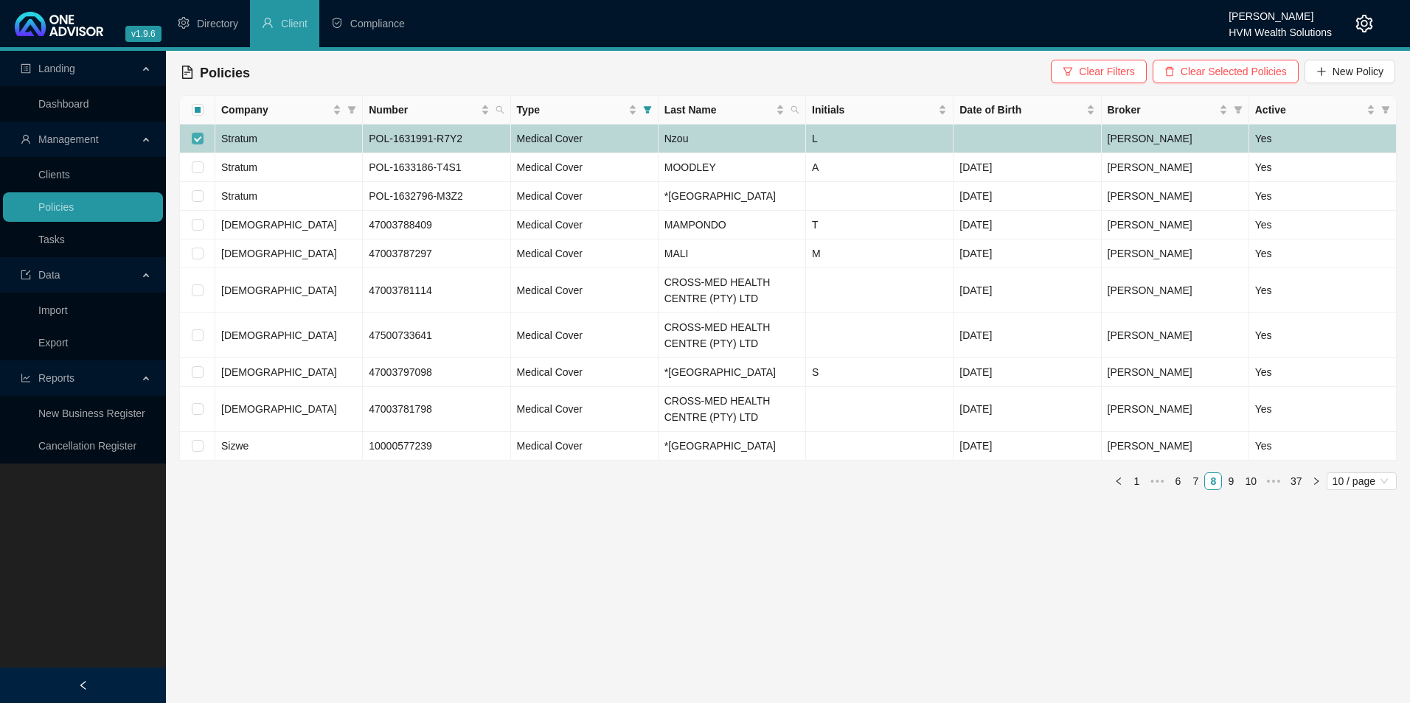
click at [197, 137] on input "checkbox" at bounding box center [198, 139] width 12 height 12
checkbox input "false"
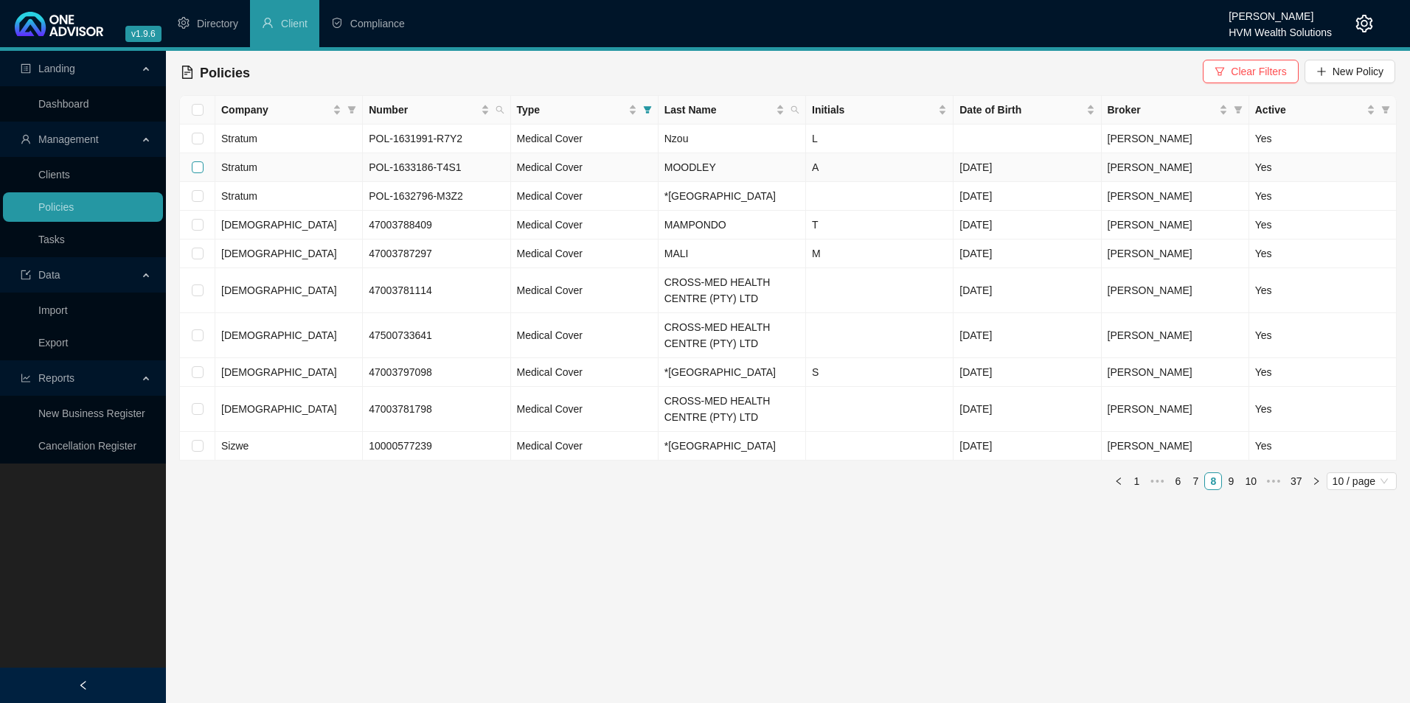
click at [195, 170] on input "checkbox" at bounding box center [198, 167] width 12 height 12
checkbox input "true"
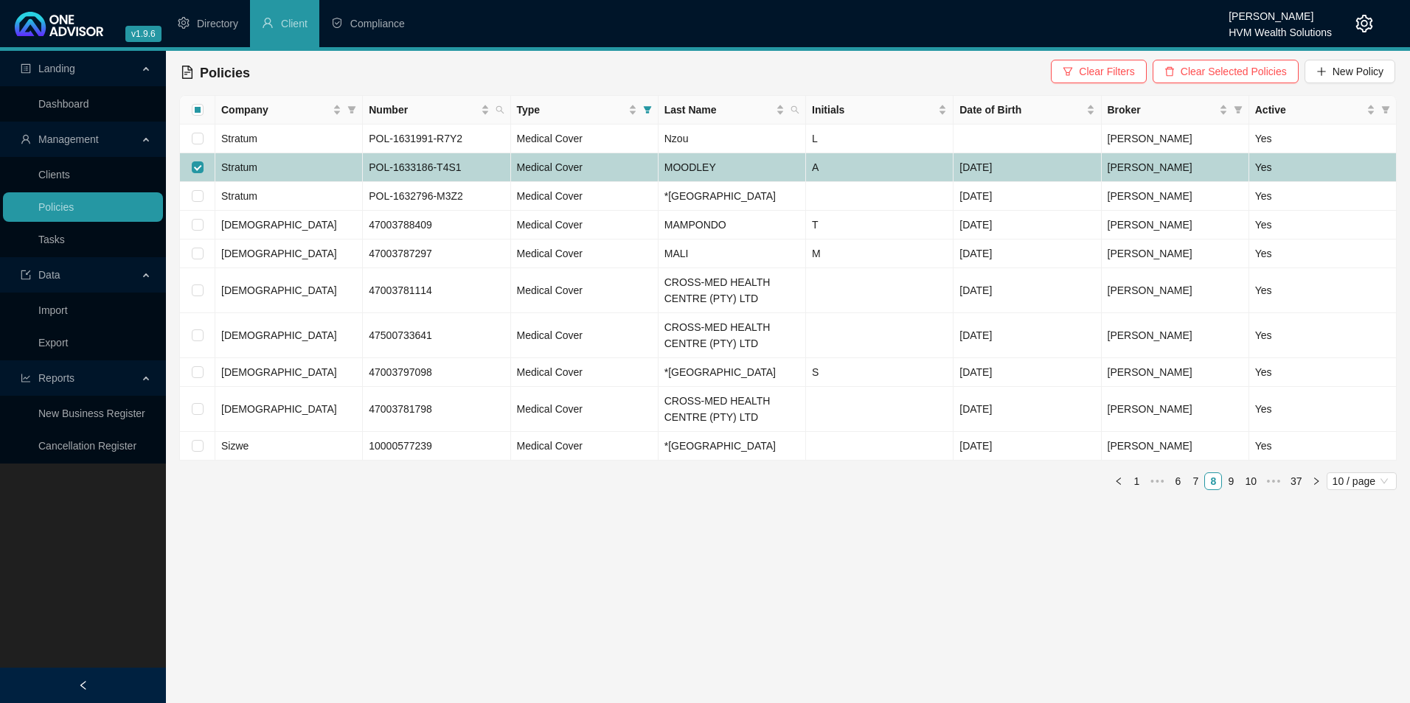
click at [271, 167] on td "Stratum" at bounding box center [288, 167] width 147 height 29
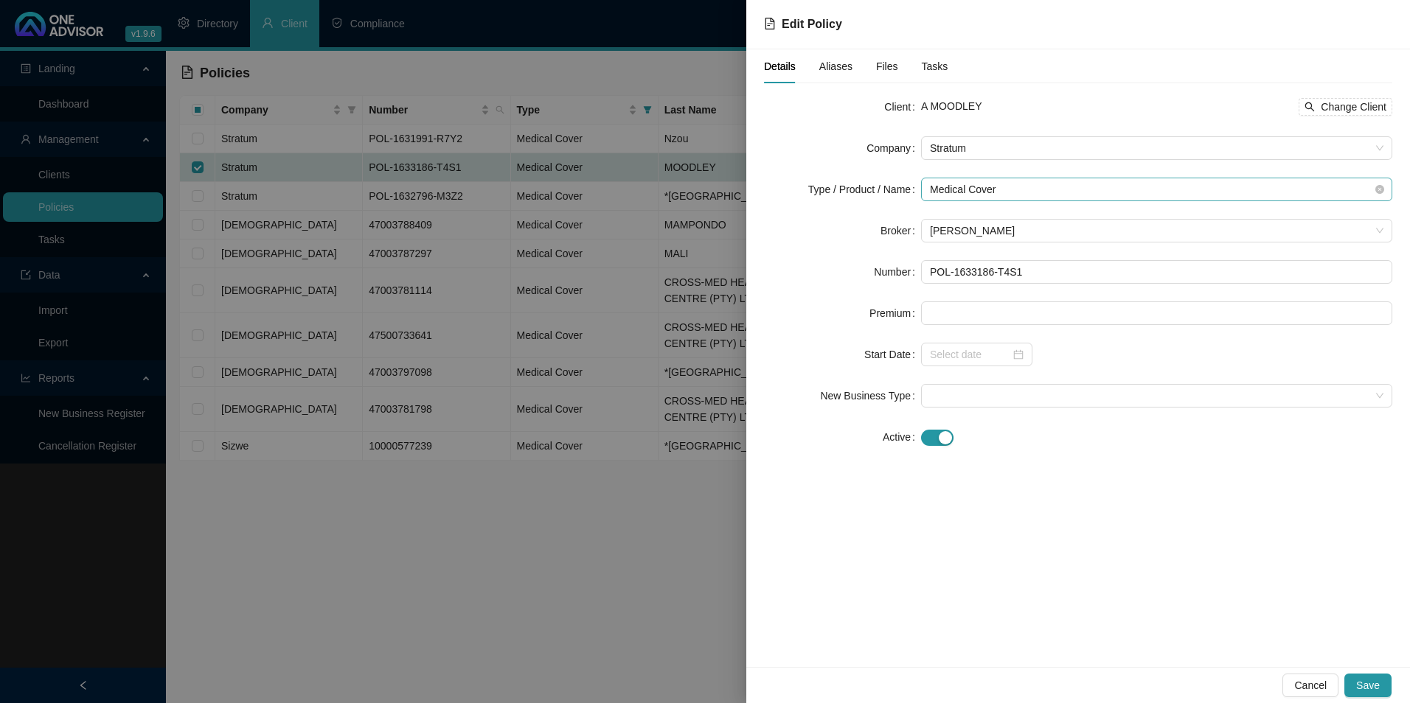
click at [1015, 181] on span "Medical Cover" at bounding box center [1156, 189] width 453 height 22
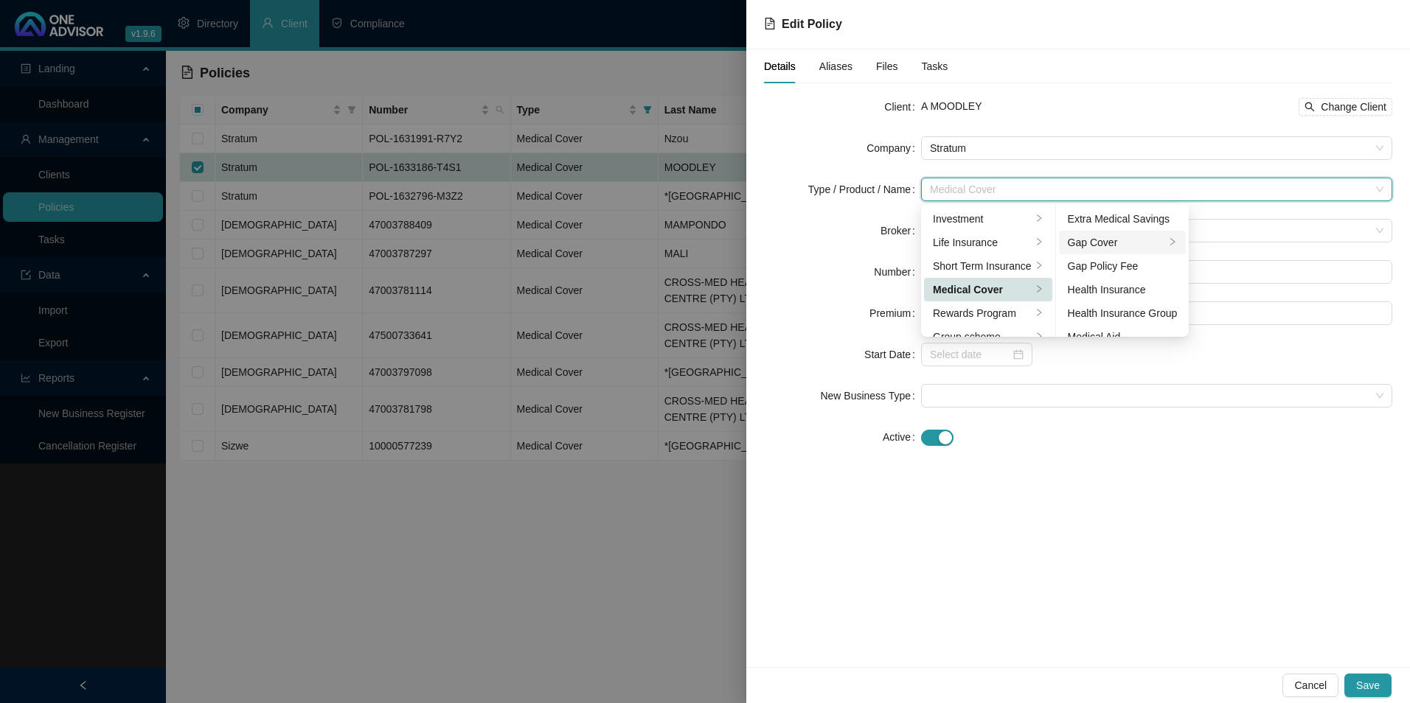
click at [1120, 240] on div "Gap Cover" at bounding box center [1117, 242] width 98 height 16
click at [1372, 685] on span "Save" at bounding box center [1368, 686] width 24 height 16
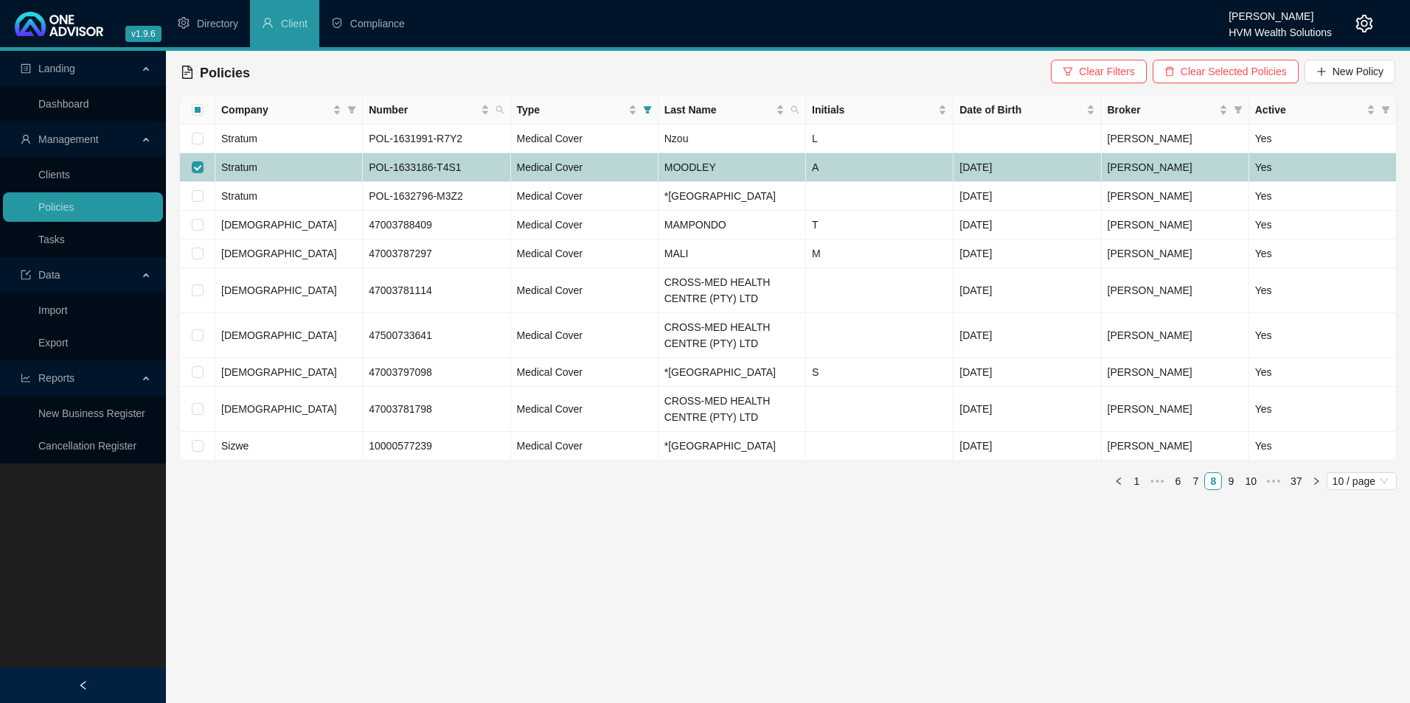
click at [287, 163] on td "Stratum" at bounding box center [288, 167] width 147 height 29
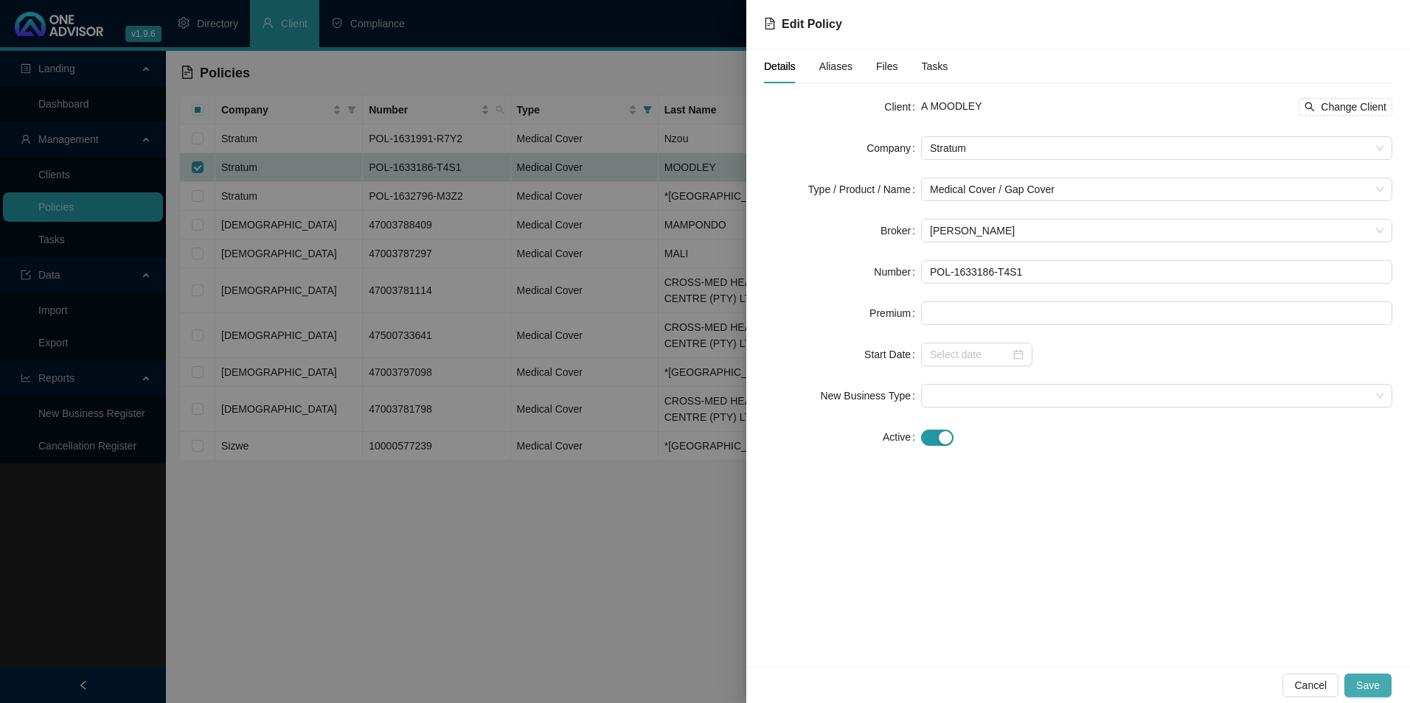
click at [1374, 691] on span "Save" at bounding box center [1368, 686] width 24 height 16
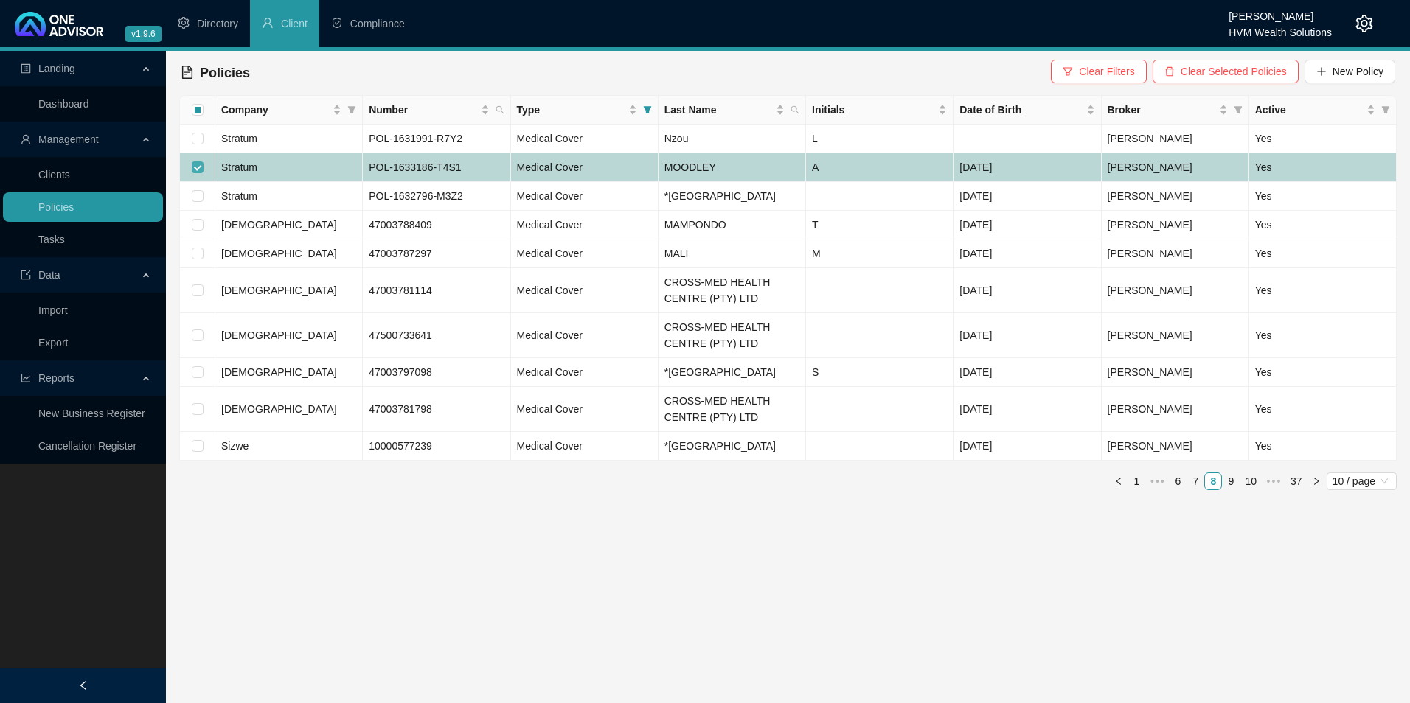
click at [192, 159] on label at bounding box center [198, 167] width 12 height 16
click at [192, 161] on input "checkbox" at bounding box center [198, 167] width 12 height 12
checkbox input "false"
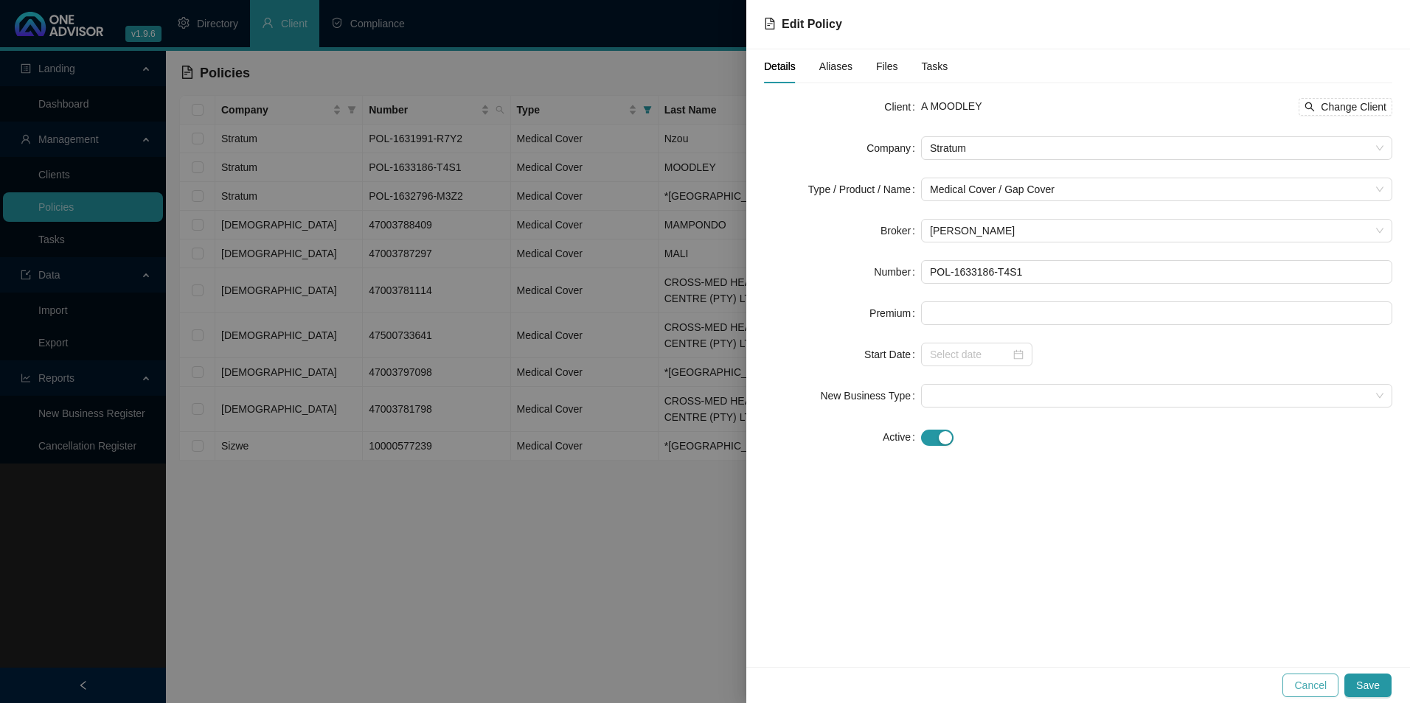
click at [1317, 694] on button "Cancel" at bounding box center [1310, 686] width 56 height 24
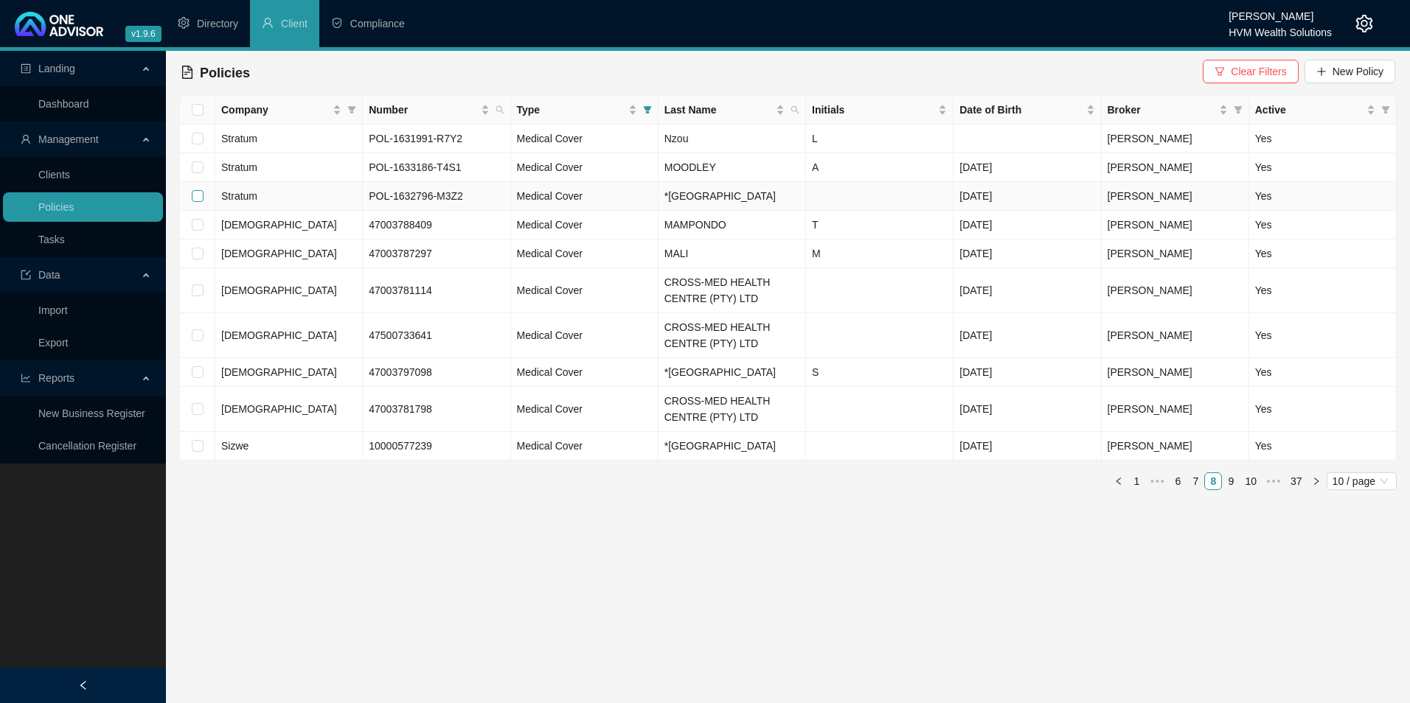
click at [195, 191] on input "checkbox" at bounding box center [198, 196] width 12 height 12
checkbox input "true"
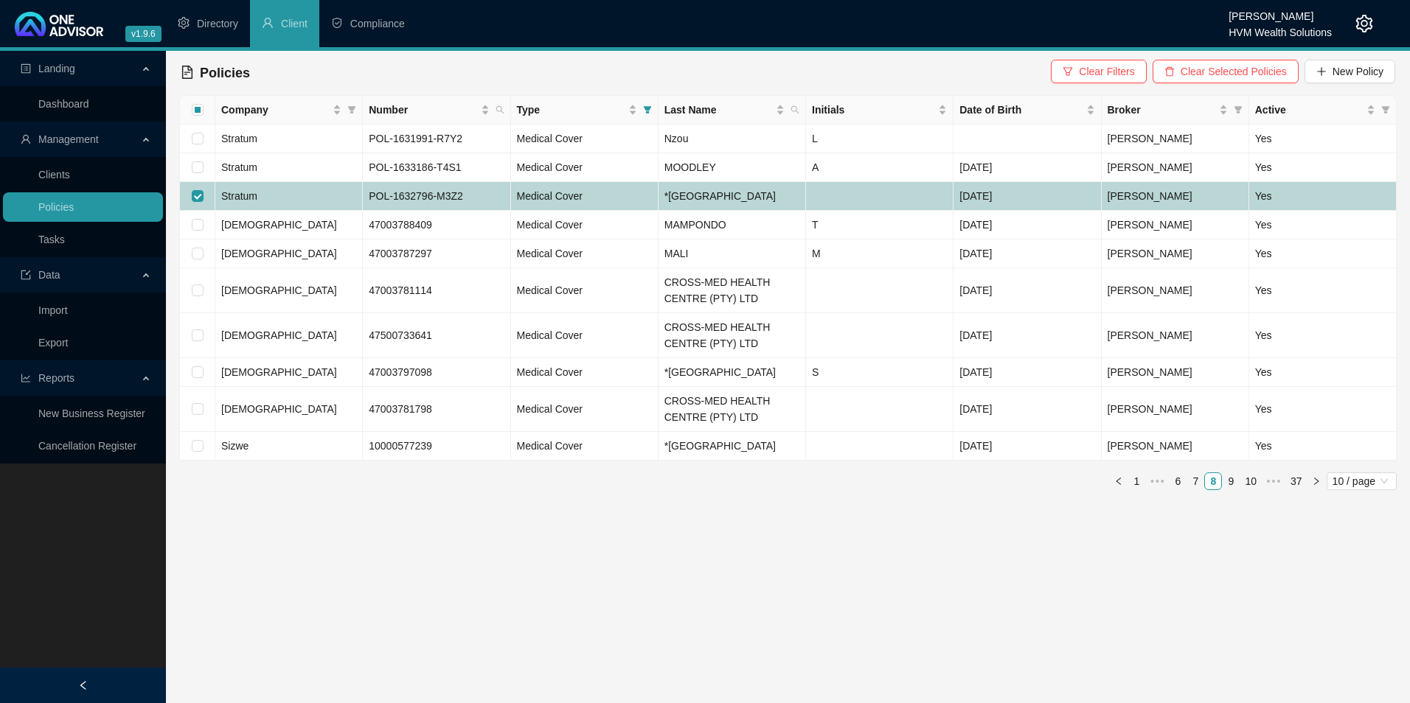
click at [318, 192] on td "Stratum" at bounding box center [288, 196] width 147 height 29
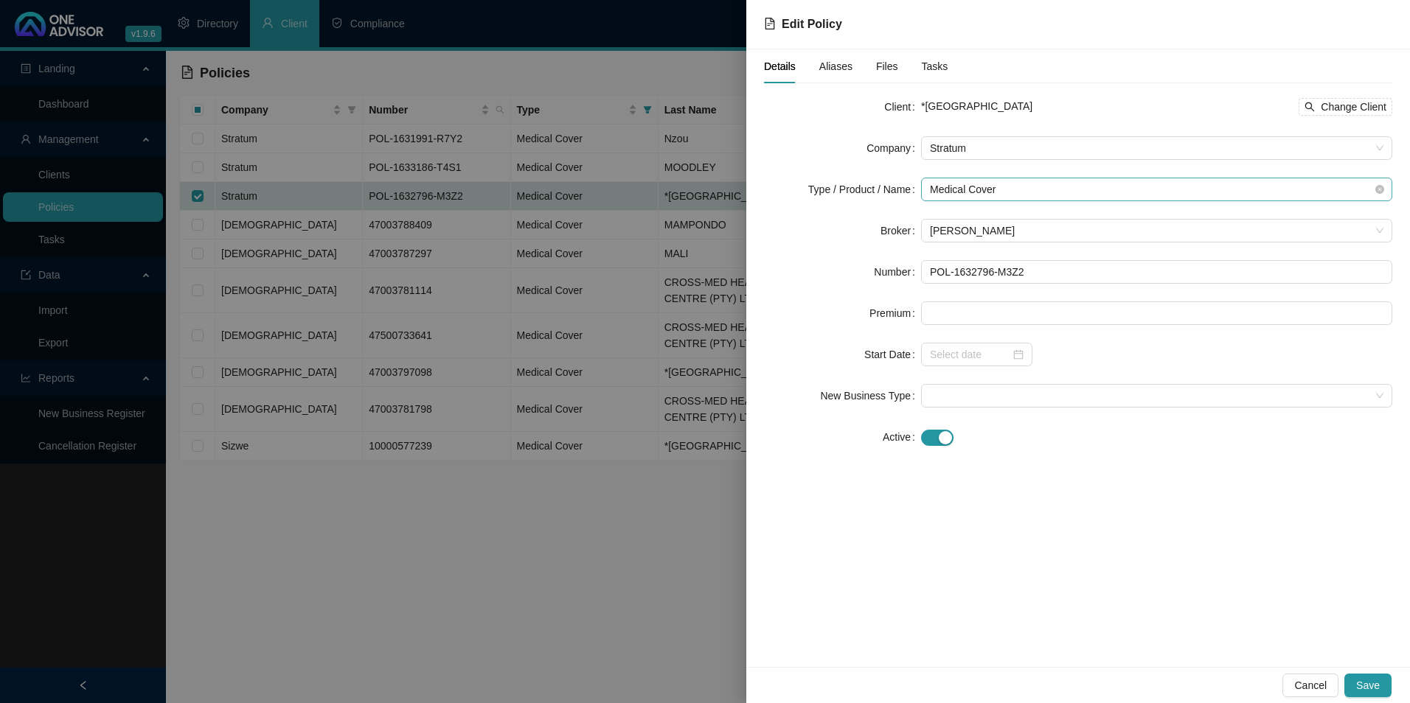
click at [1049, 190] on span "Medical Cover" at bounding box center [1156, 189] width 453 height 22
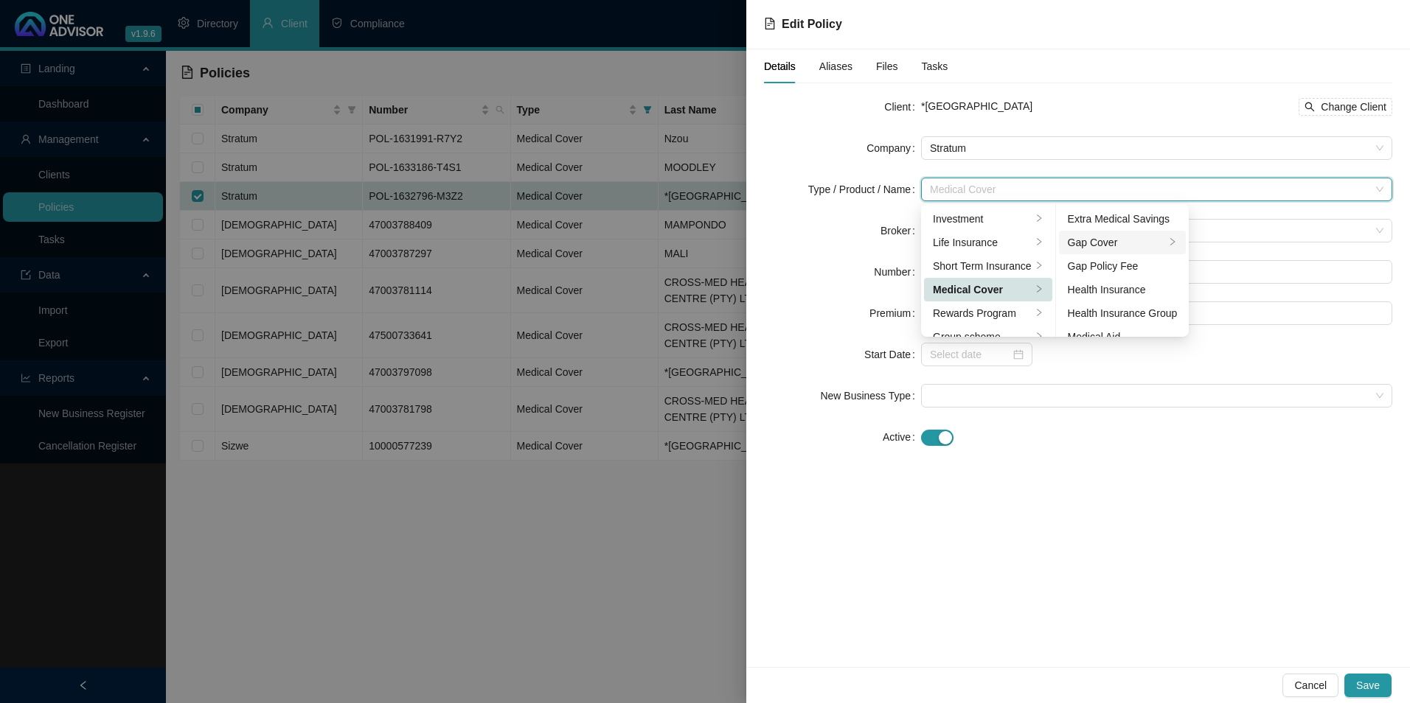
click at [1177, 240] on icon "right" at bounding box center [1172, 241] width 9 height 9
click at [1147, 242] on div "Gap Cover" at bounding box center [1117, 242] width 98 height 16
click at [1220, 220] on div "Elite" at bounding box center [1230, 219] width 58 height 16
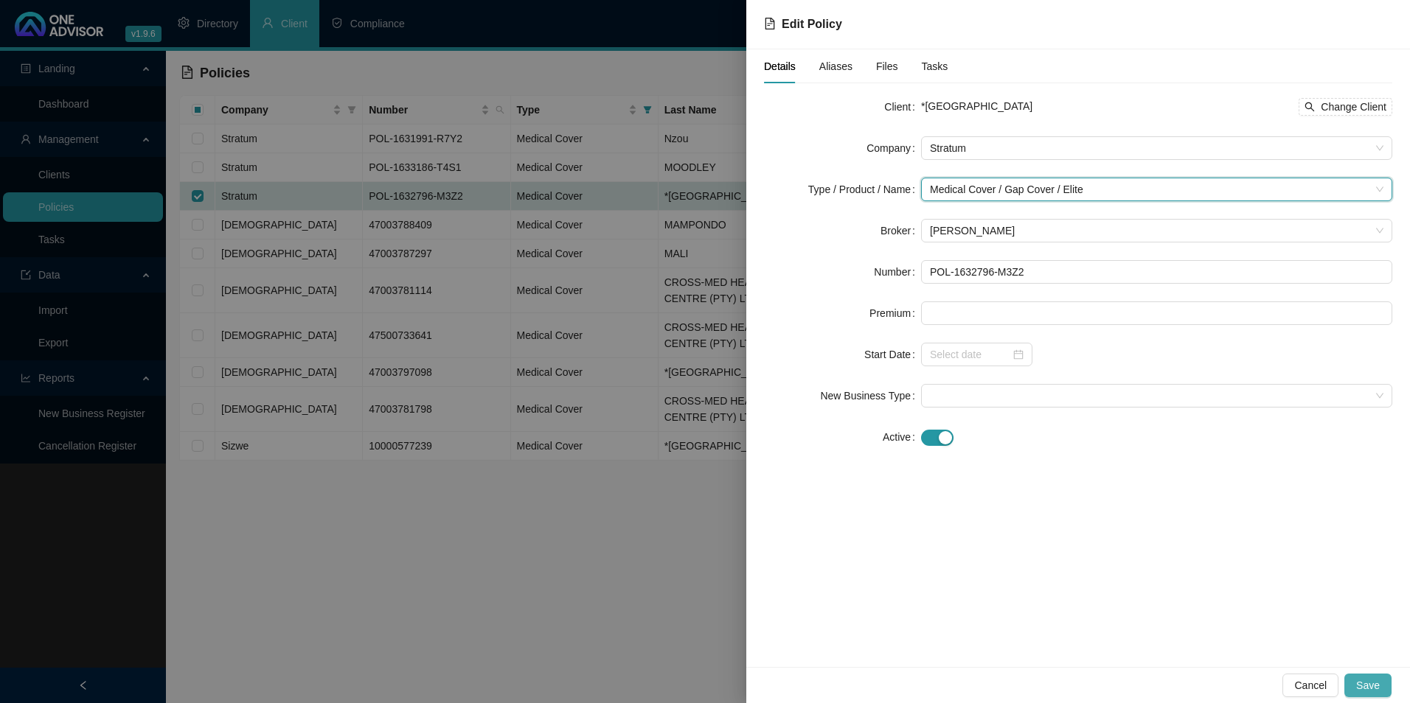
drag, startPoint x: 1380, startPoint y: 684, endPoint x: 1372, endPoint y: 686, distance: 8.4
click at [1380, 686] on button "Save" at bounding box center [1367, 686] width 47 height 24
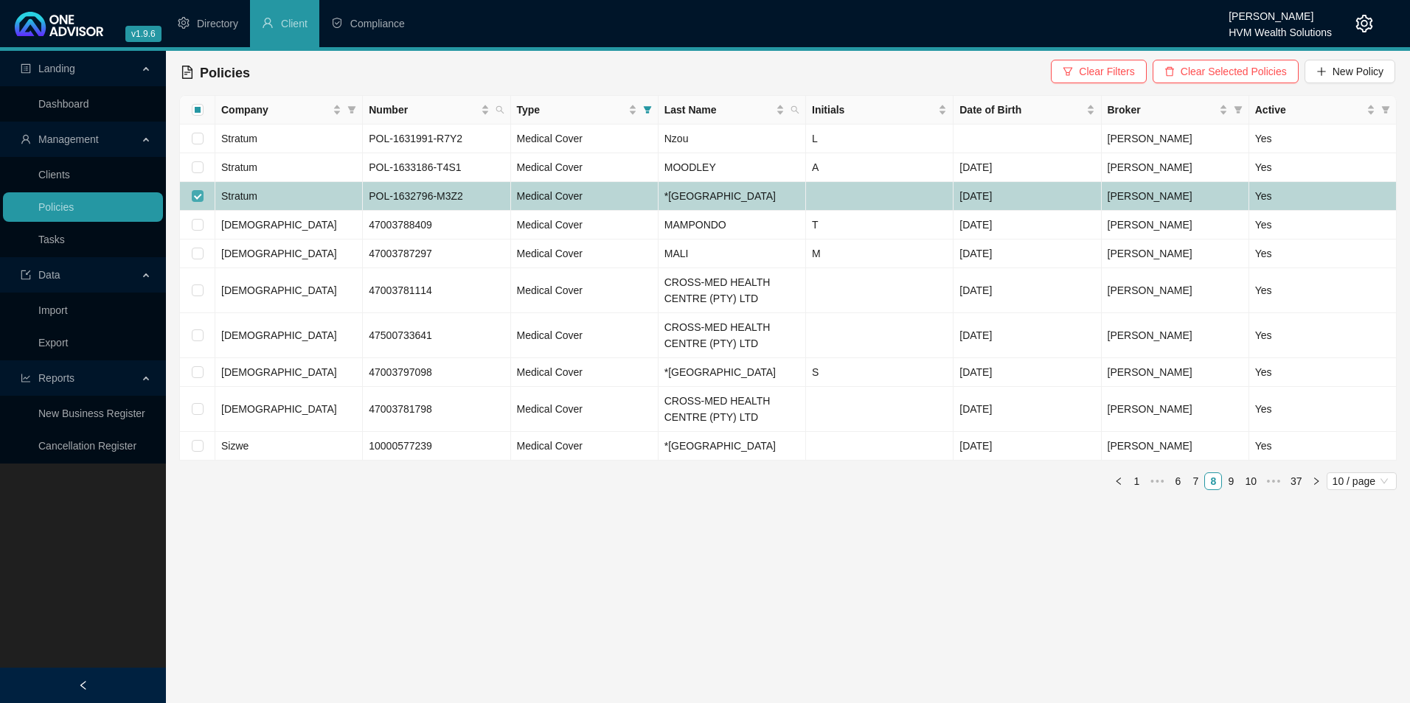
click at [198, 192] on input "checkbox" at bounding box center [198, 196] width 12 height 12
checkbox input "false"
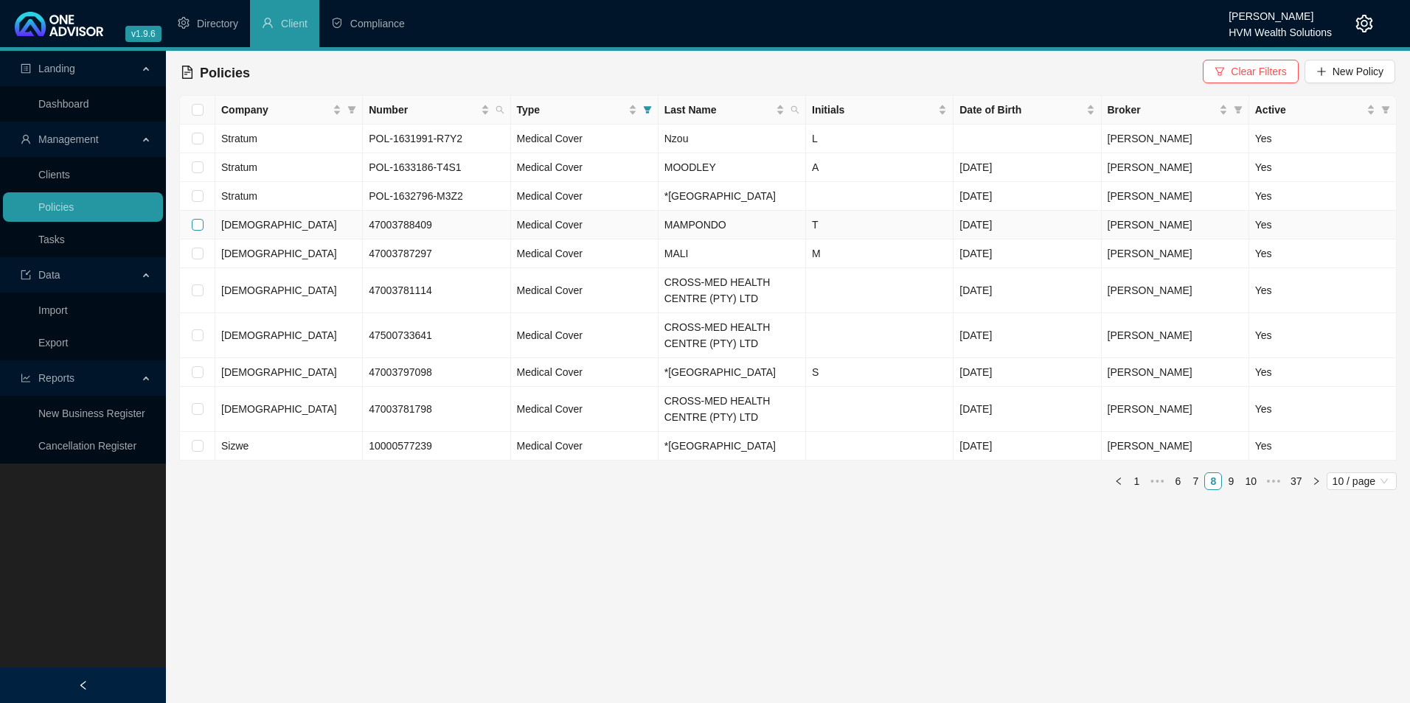
click at [194, 223] on input "checkbox" at bounding box center [198, 225] width 12 height 12
checkbox input "true"
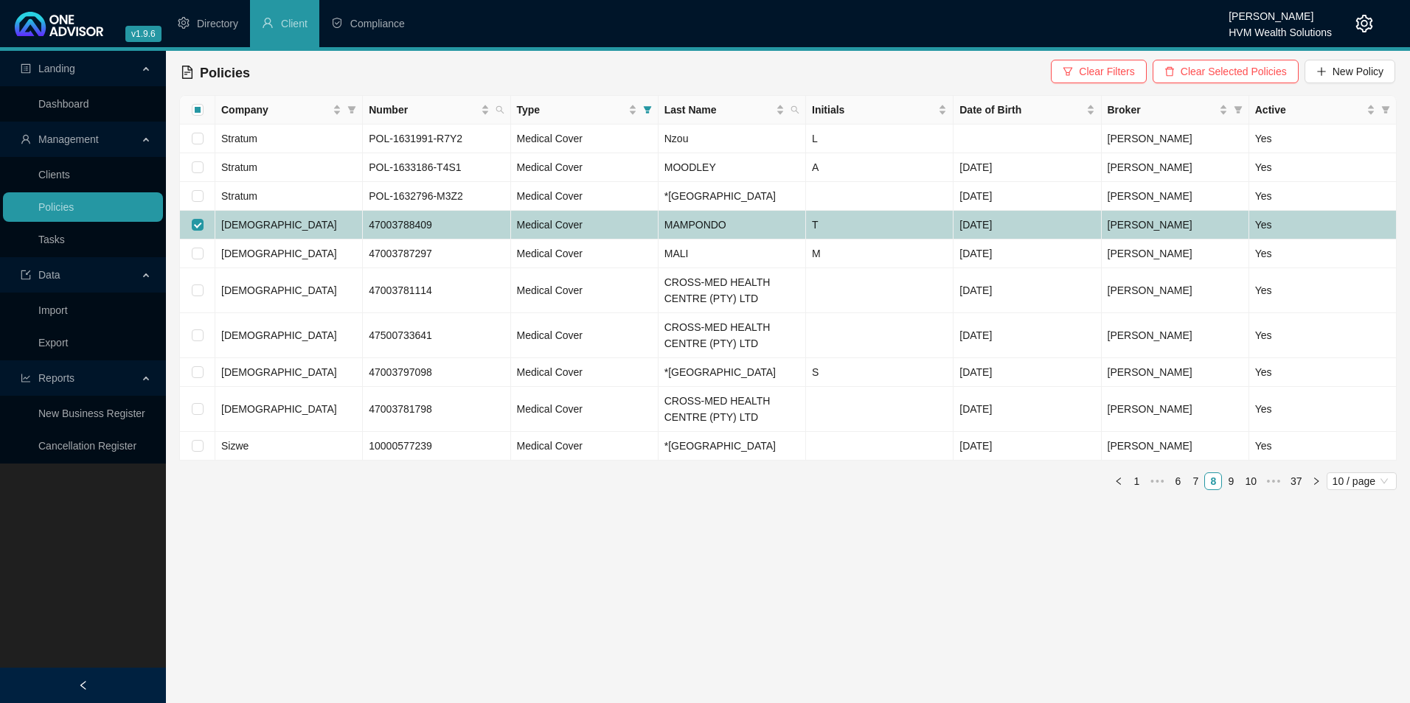
click at [305, 219] on td "[DEMOGRAPHIC_DATA]" at bounding box center [288, 225] width 147 height 29
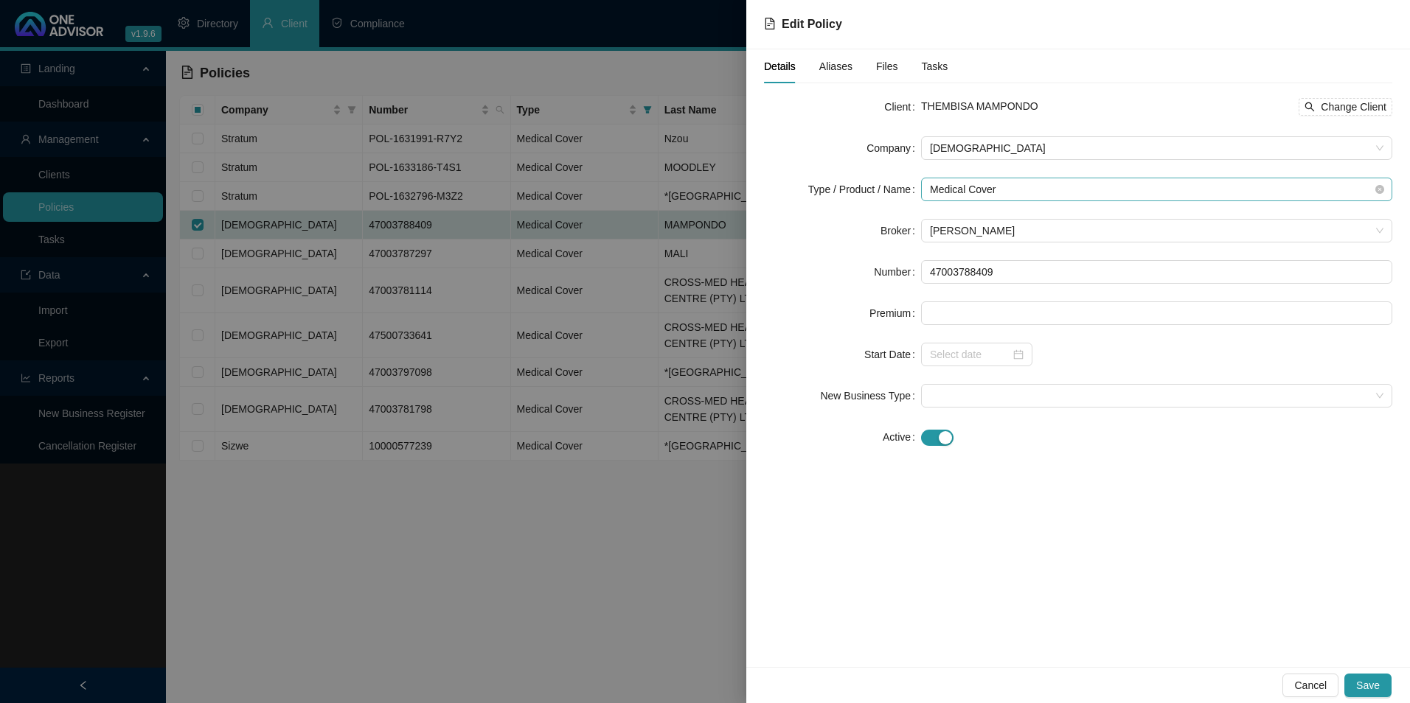
click at [1149, 195] on span "Medical Cover" at bounding box center [1156, 189] width 453 height 22
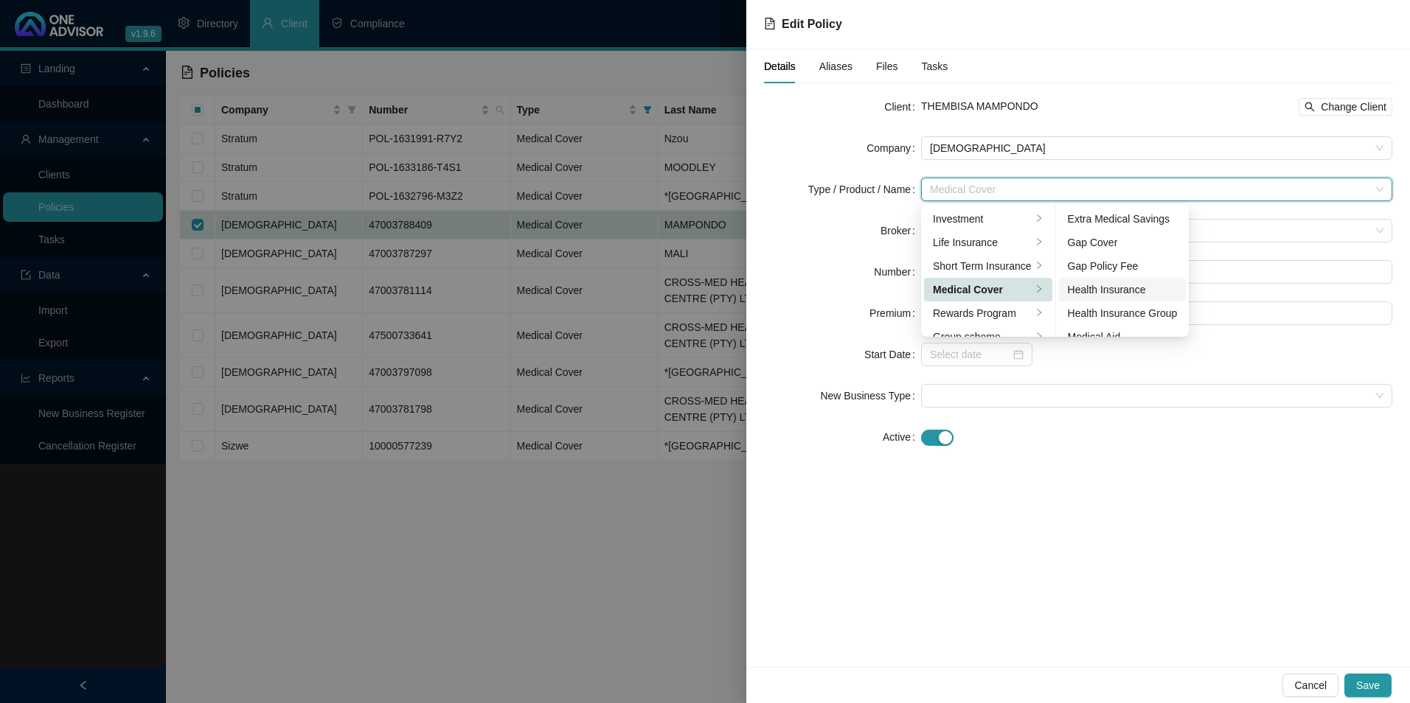
scroll to position [74, 0]
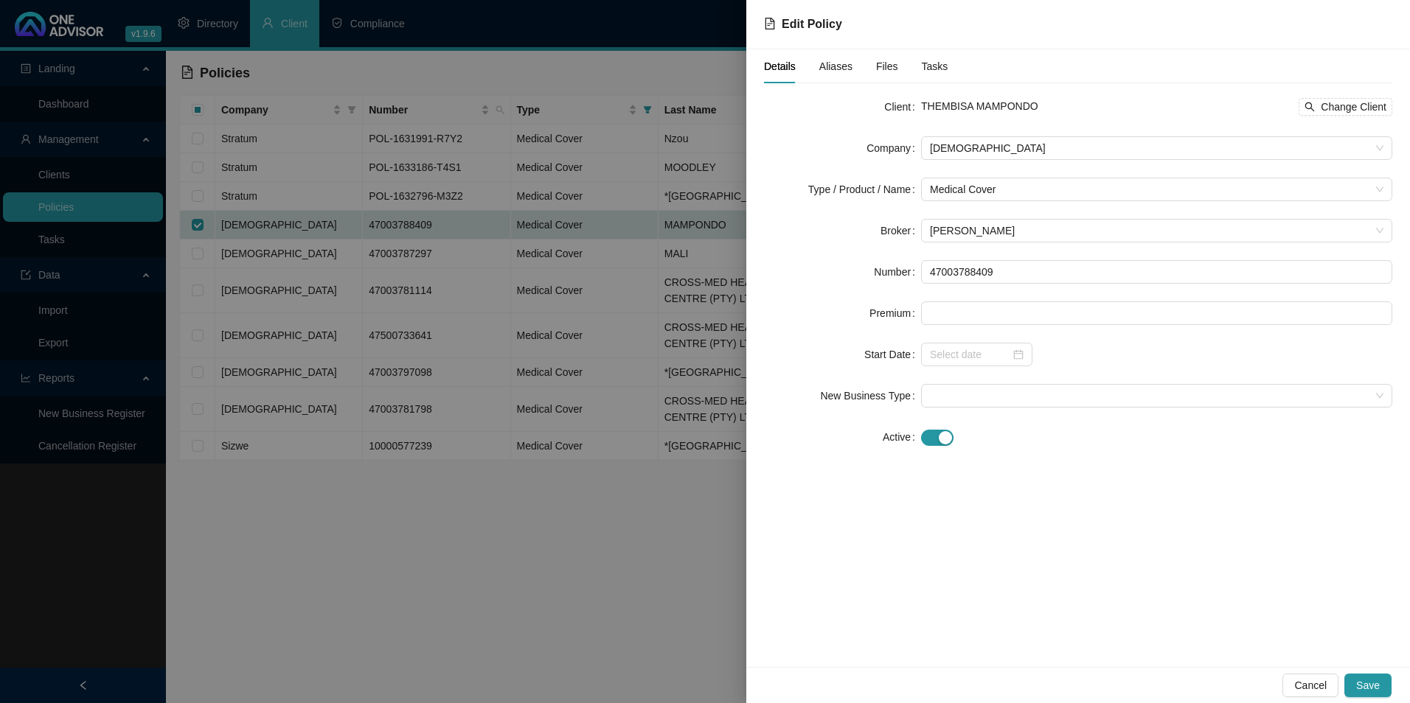
click at [825, 295] on form "Client THEMBISA MAMPONDO Change Client Company Bonitas Type / Product / Name Me…" at bounding box center [1078, 272] width 628 height 354
click at [1077, 104] on div "THEMBISA MAMPONDO Change Client" at bounding box center [1156, 107] width 471 height 18
drag, startPoint x: 1052, startPoint y: 105, endPoint x: 914, endPoint y: 104, distance: 138.6
click at [914, 104] on div "Client THEMBISA MAMPONDO Change Client" at bounding box center [1078, 107] width 628 height 24
click at [1265, 102] on div "THEMBISA MAMPONDO Change Client" at bounding box center [1156, 107] width 471 height 18
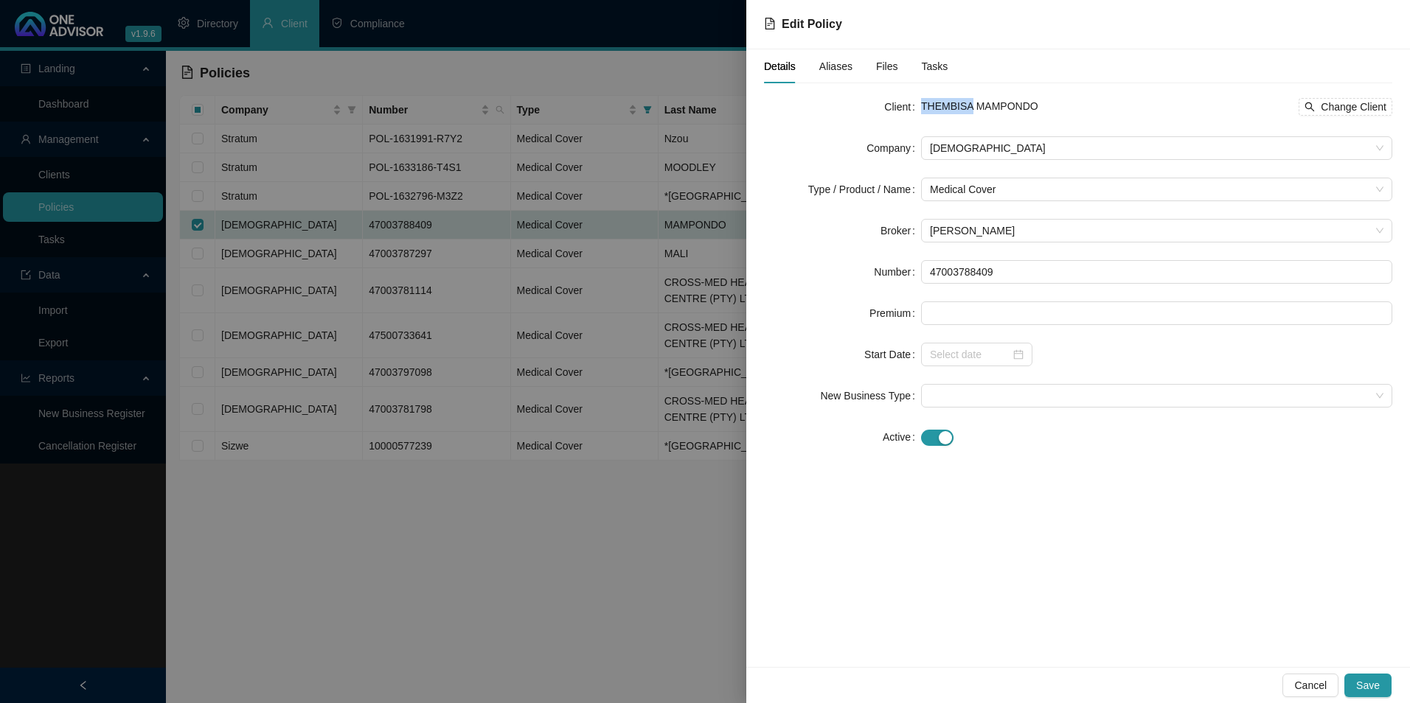
drag, startPoint x: 967, startPoint y: 103, endPoint x: 921, endPoint y: 102, distance: 46.5
click at [921, 102] on span "THEMBISA MAMPONDO" at bounding box center [979, 106] width 117 height 12
drag, startPoint x: 921, startPoint y: 102, endPoint x: 928, endPoint y: 108, distance: 9.4
copy span "THEMBISA"
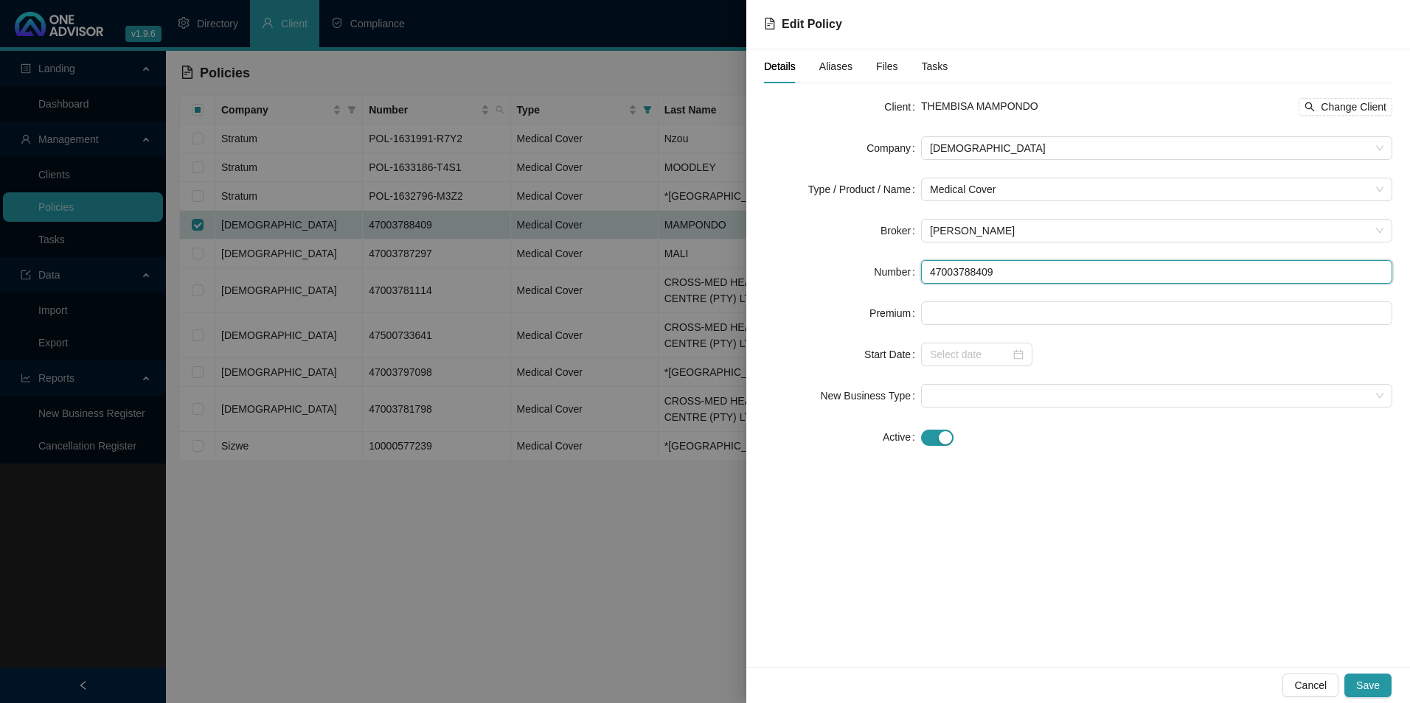
drag, startPoint x: 1004, startPoint y: 268, endPoint x: 931, endPoint y: 269, distance: 73.8
click at [931, 269] on input "47003788409" at bounding box center [1156, 272] width 471 height 24
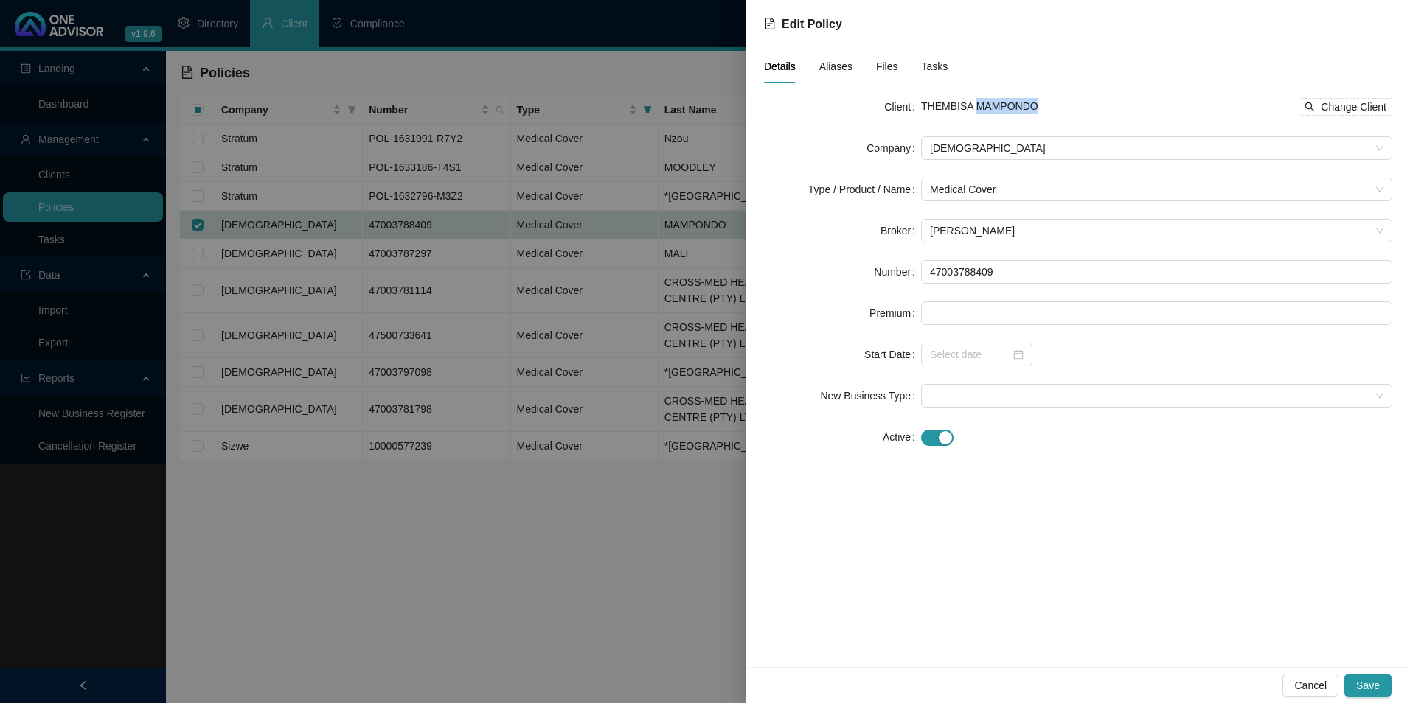
drag, startPoint x: 1047, startPoint y: 105, endPoint x: 973, endPoint y: 111, distance: 74.0
click at [973, 111] on div "THEMBISA MAMPONDO Change Client" at bounding box center [1156, 107] width 471 height 18
copy span "MAMPONDO"
click at [1318, 685] on span "Cancel" at bounding box center [1310, 686] width 32 height 16
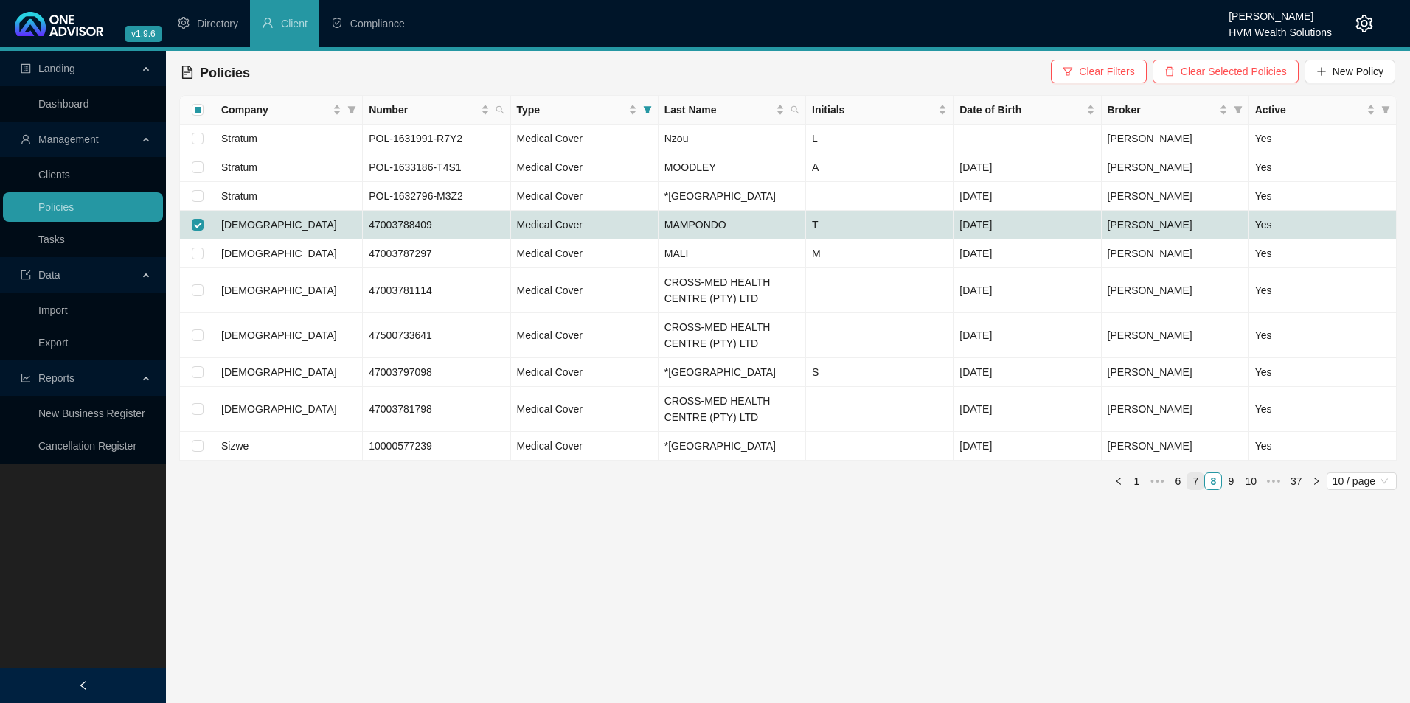
click at [1194, 490] on link "7" at bounding box center [1195, 481] width 16 height 16
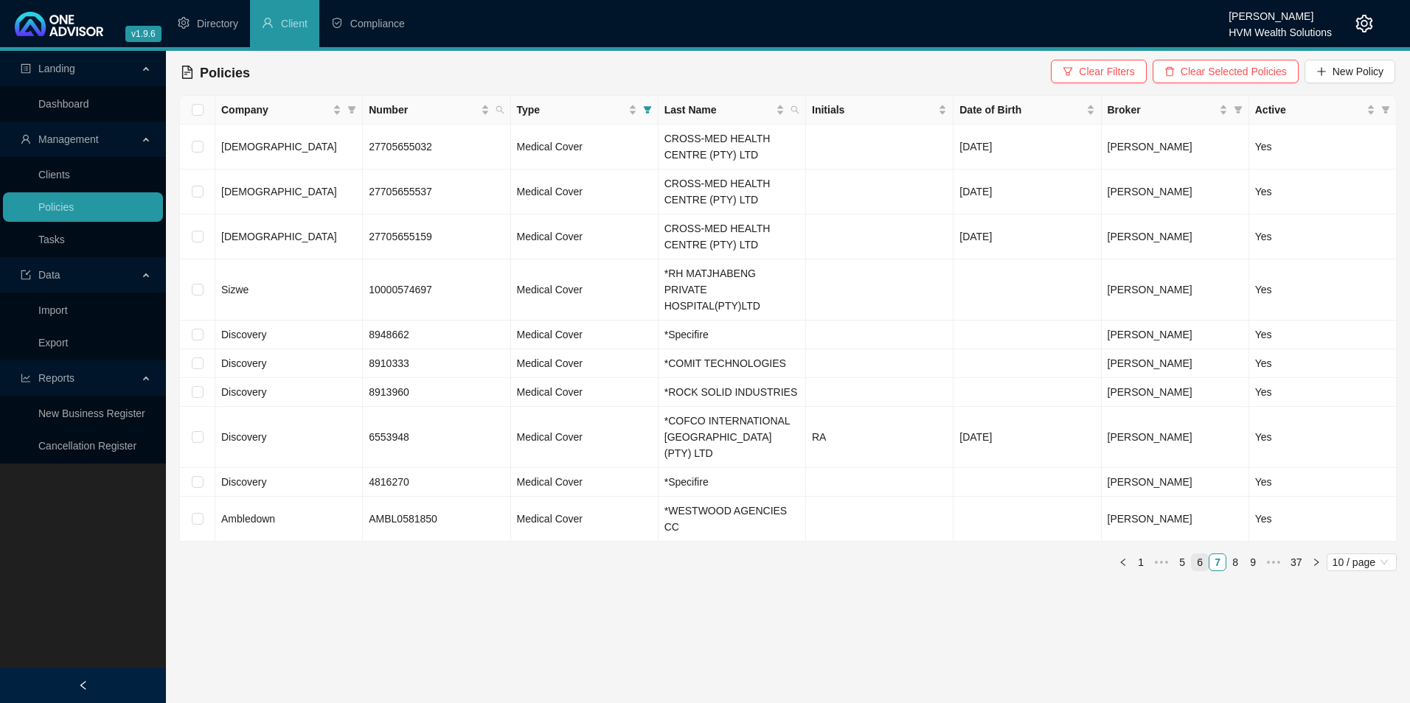
click at [1195, 555] on link "6" at bounding box center [1200, 563] width 16 height 16
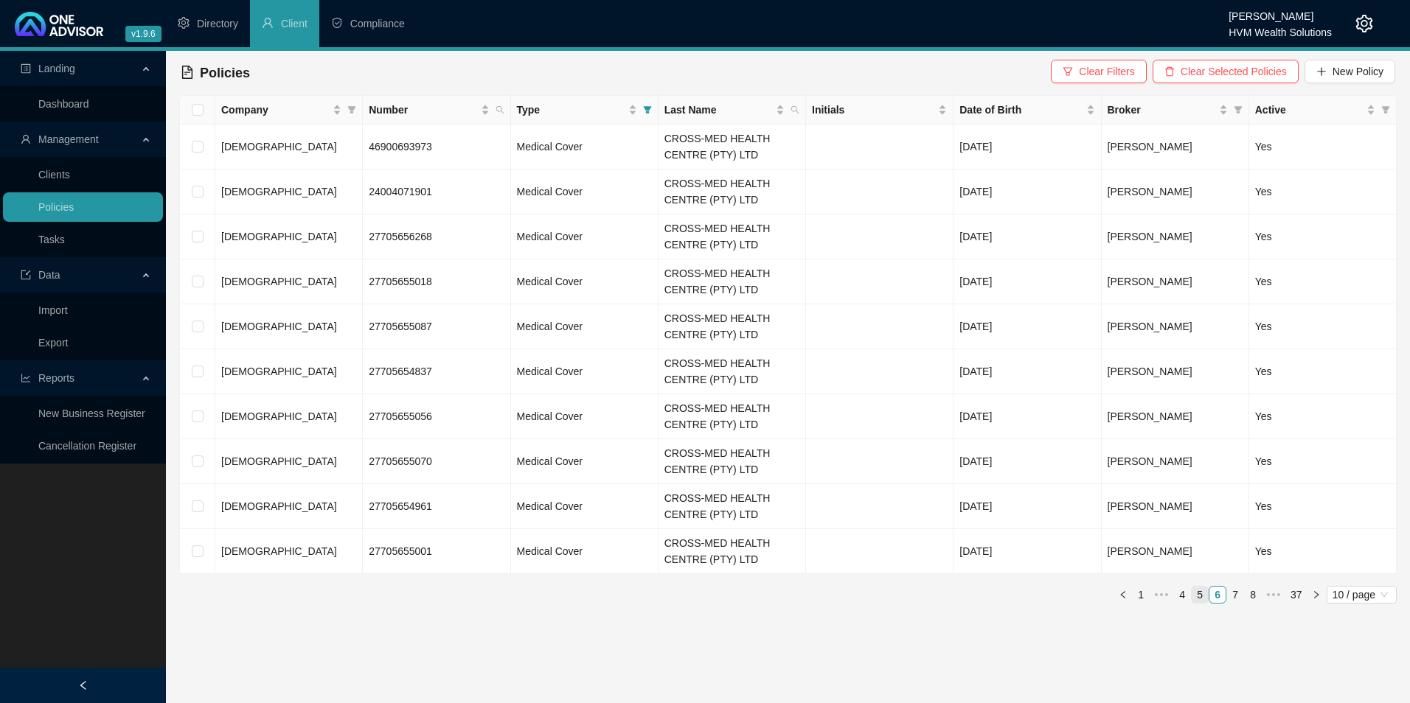
click at [1205, 594] on link "5" at bounding box center [1200, 595] width 16 height 16
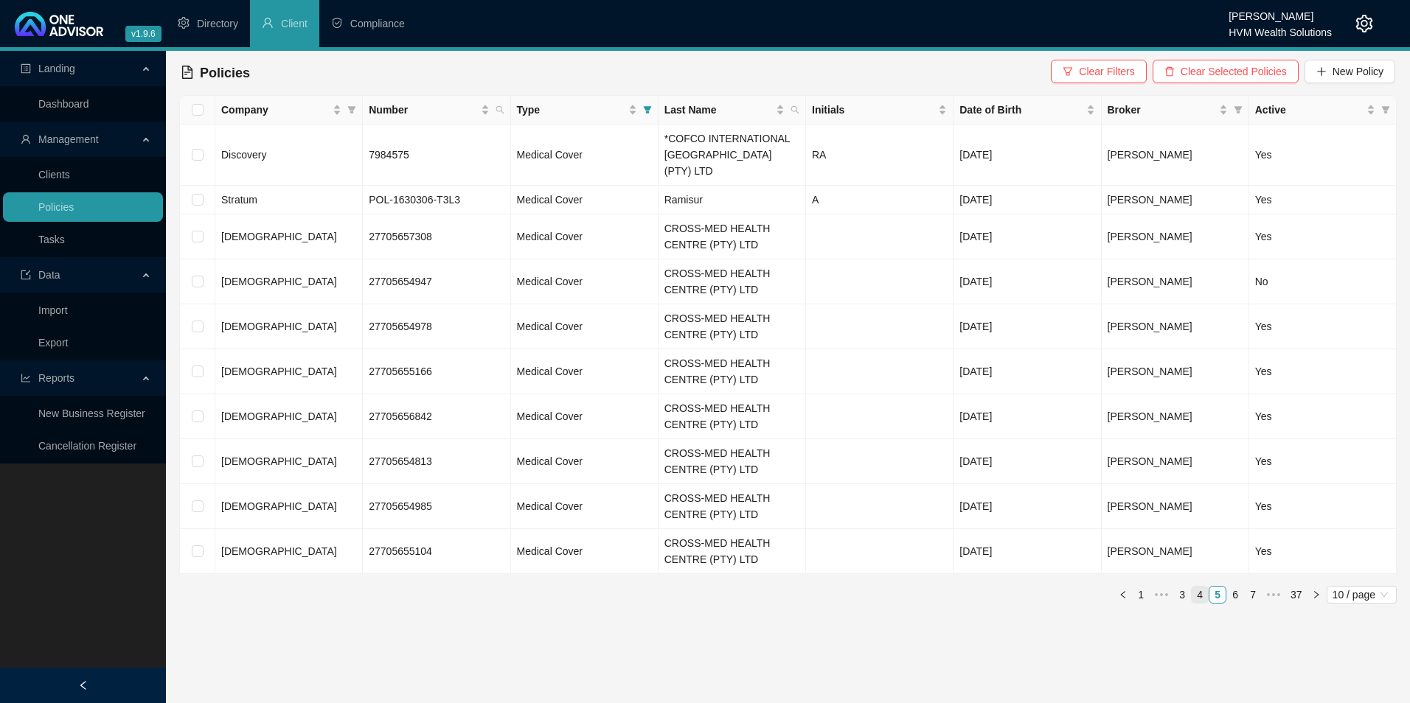
click at [1201, 587] on link "4" at bounding box center [1200, 595] width 16 height 16
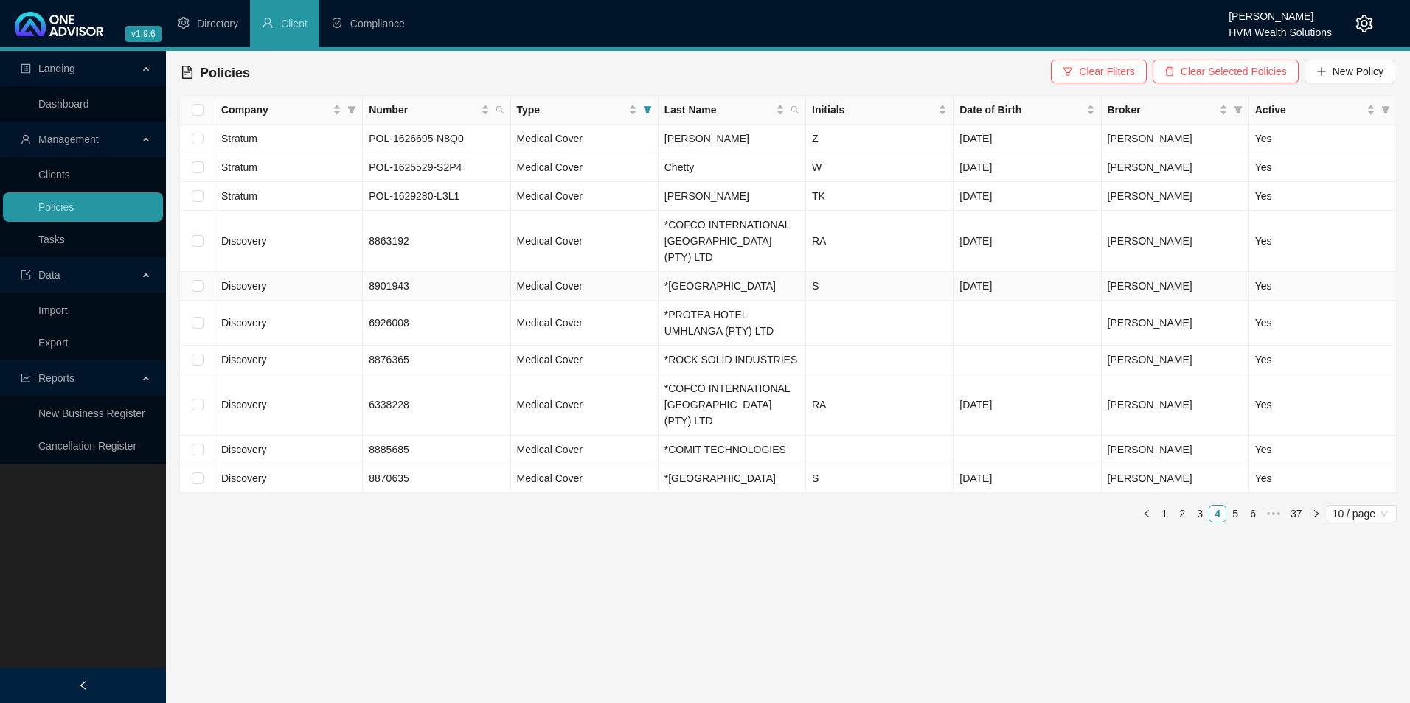
click at [293, 288] on td "Discovery" at bounding box center [288, 286] width 147 height 29
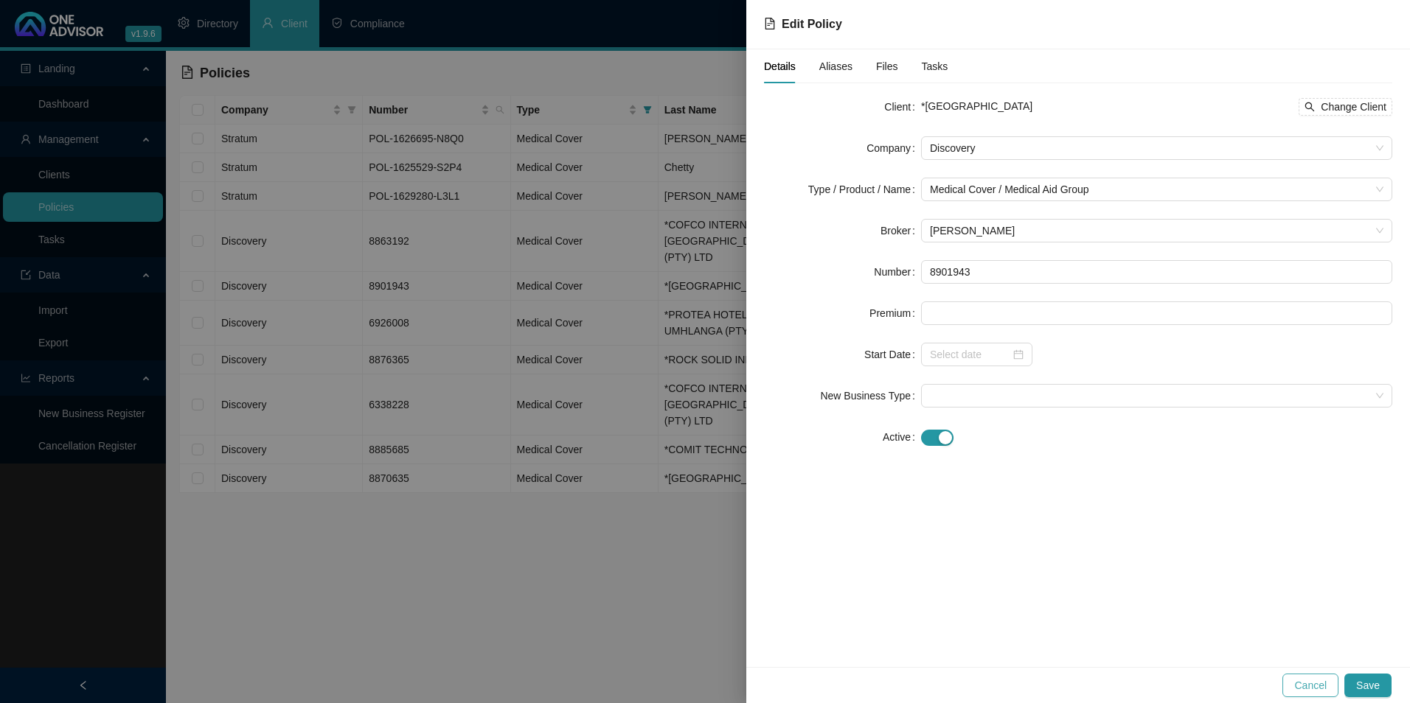
click at [1301, 679] on span "Cancel" at bounding box center [1310, 686] width 32 height 16
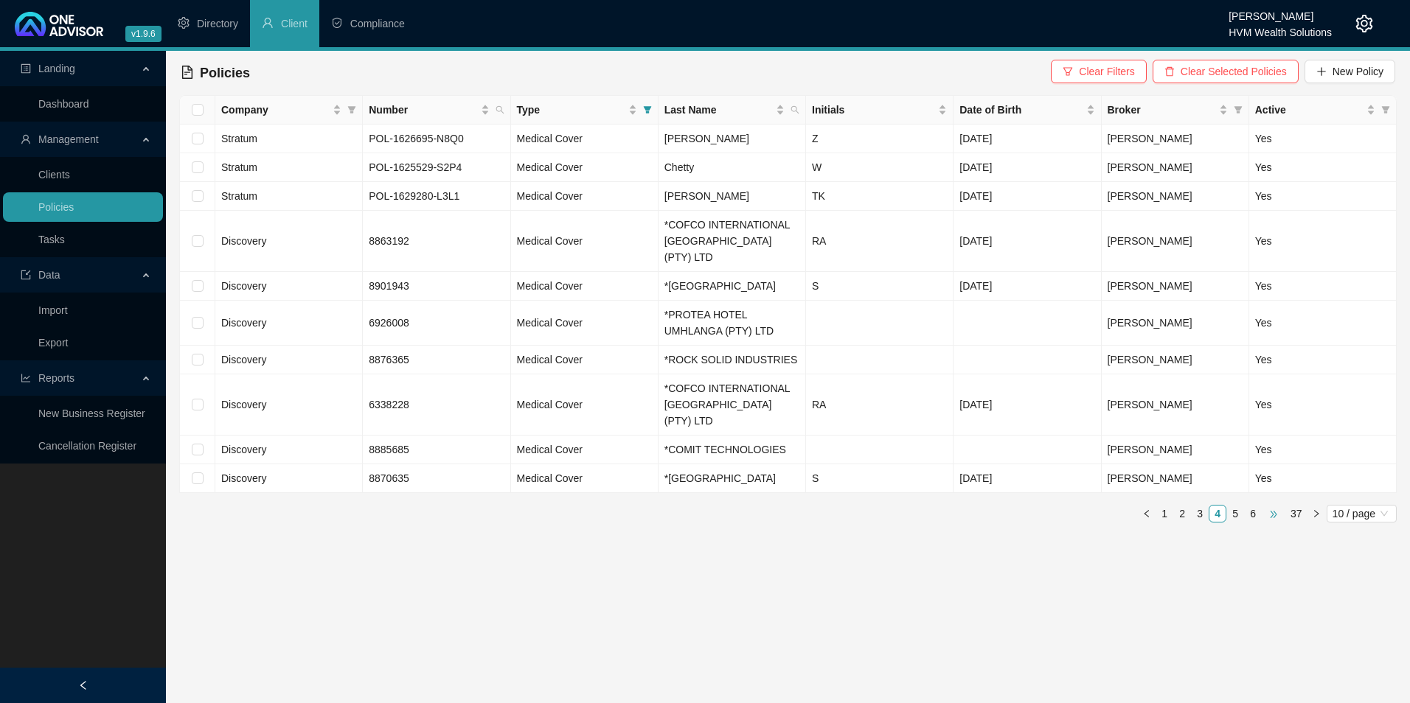
click at [1271, 515] on span "•••" at bounding box center [1274, 514] width 24 height 18
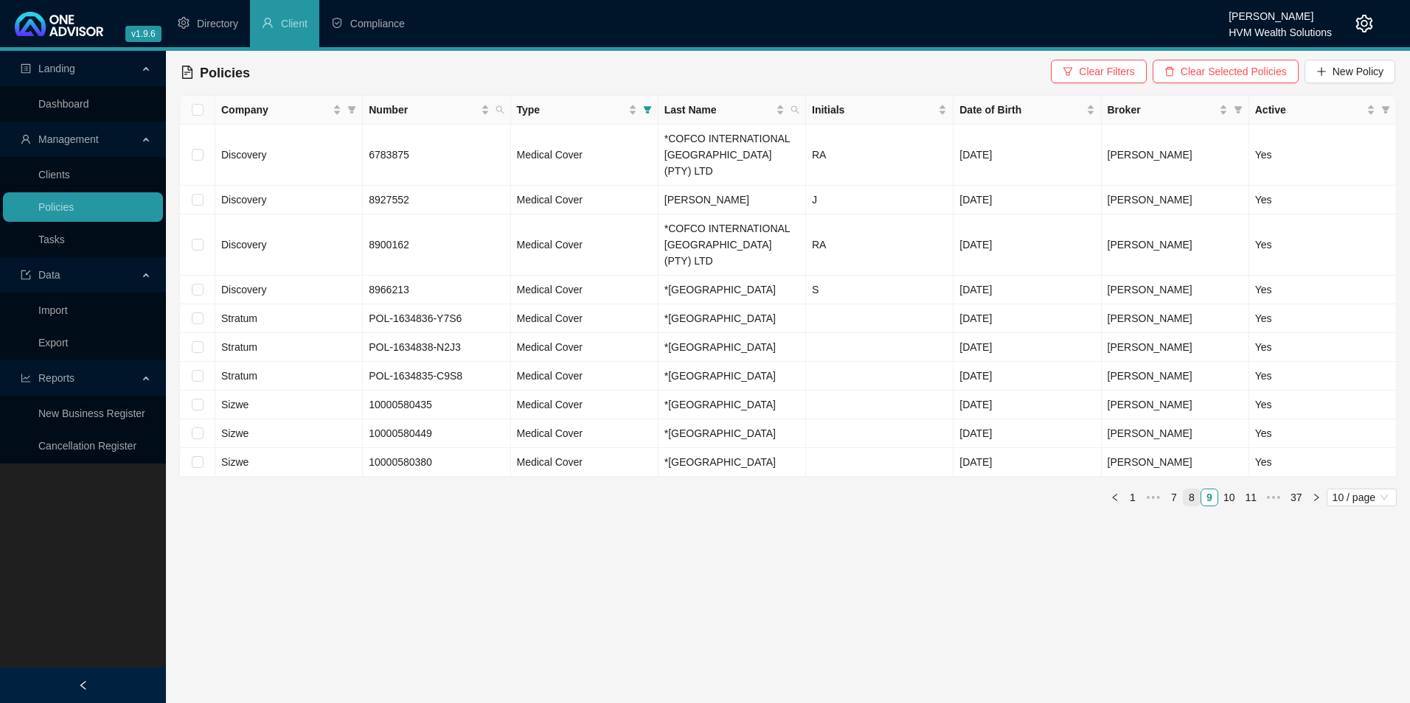
click at [1189, 490] on link "8" at bounding box center [1191, 498] width 16 height 16
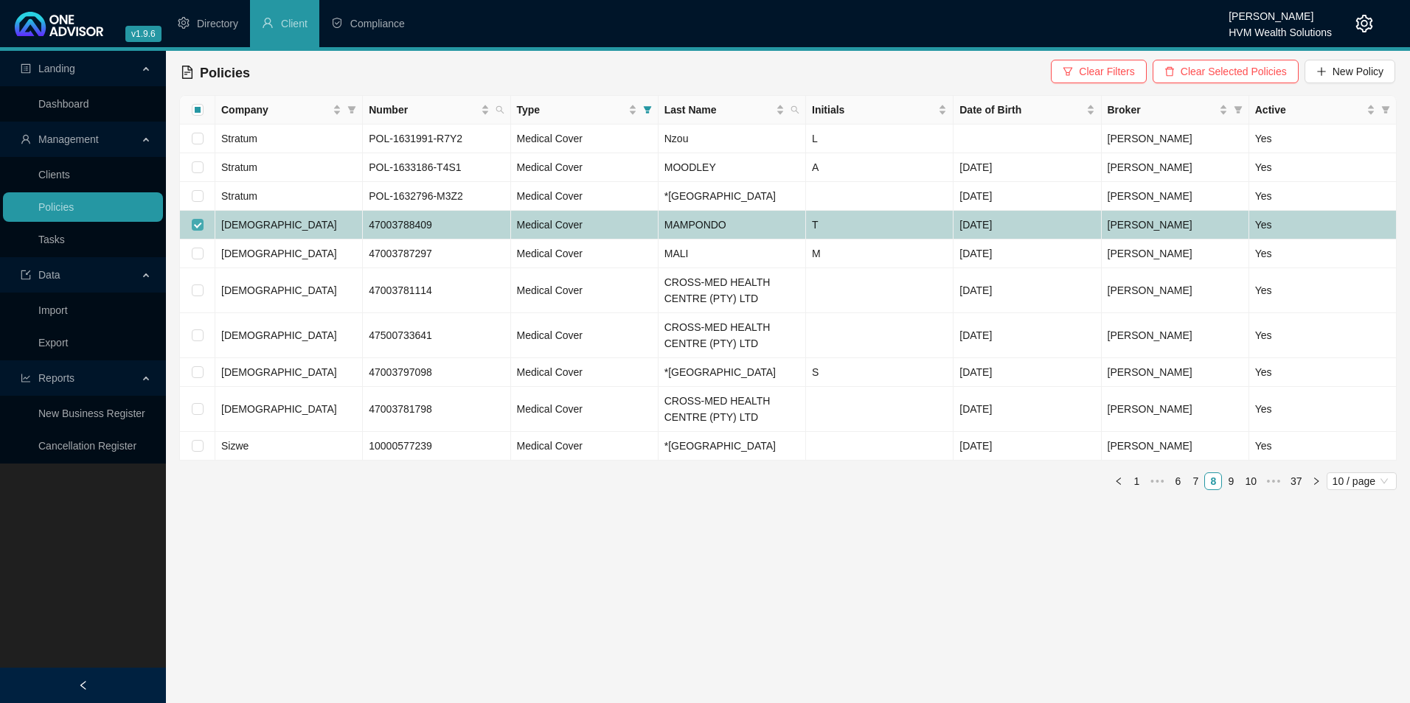
click at [192, 223] on input "checkbox" at bounding box center [198, 225] width 12 height 12
checkbox input "false"
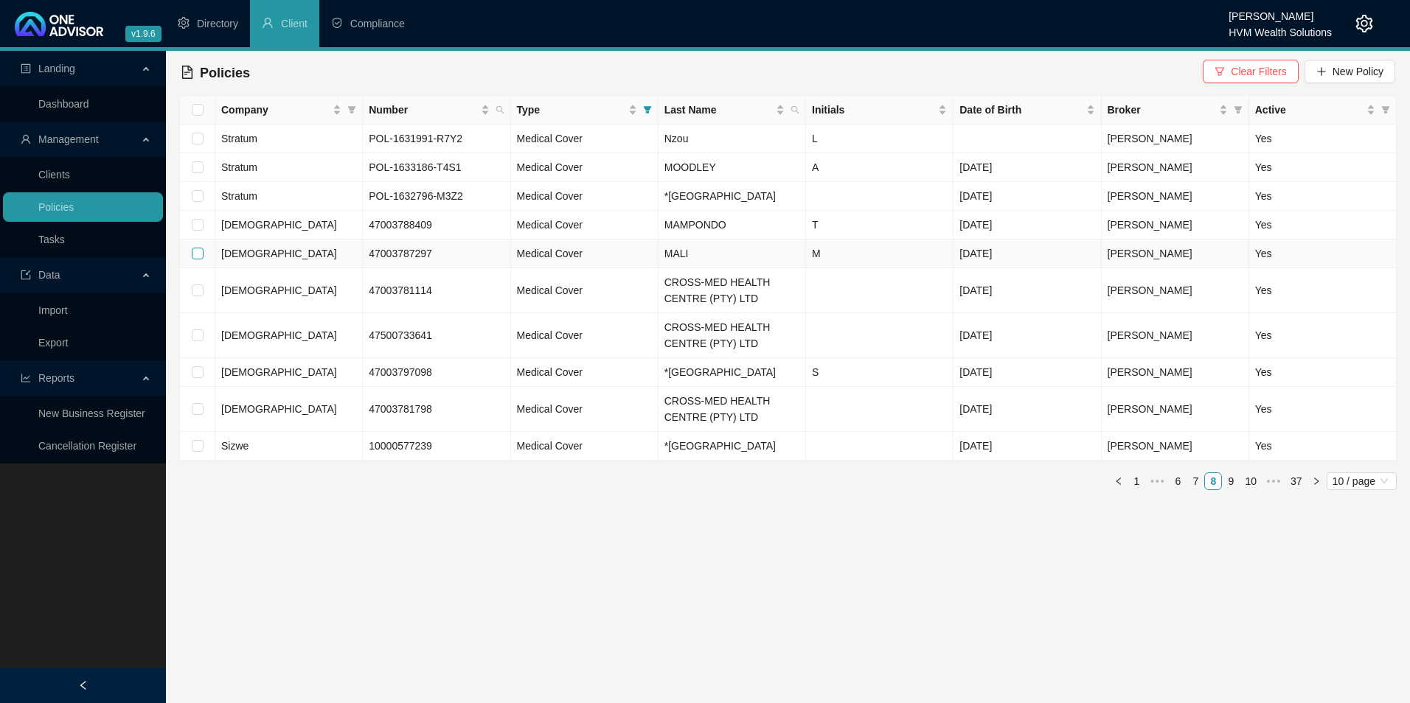
click at [198, 250] on input "checkbox" at bounding box center [198, 254] width 12 height 12
checkbox input "true"
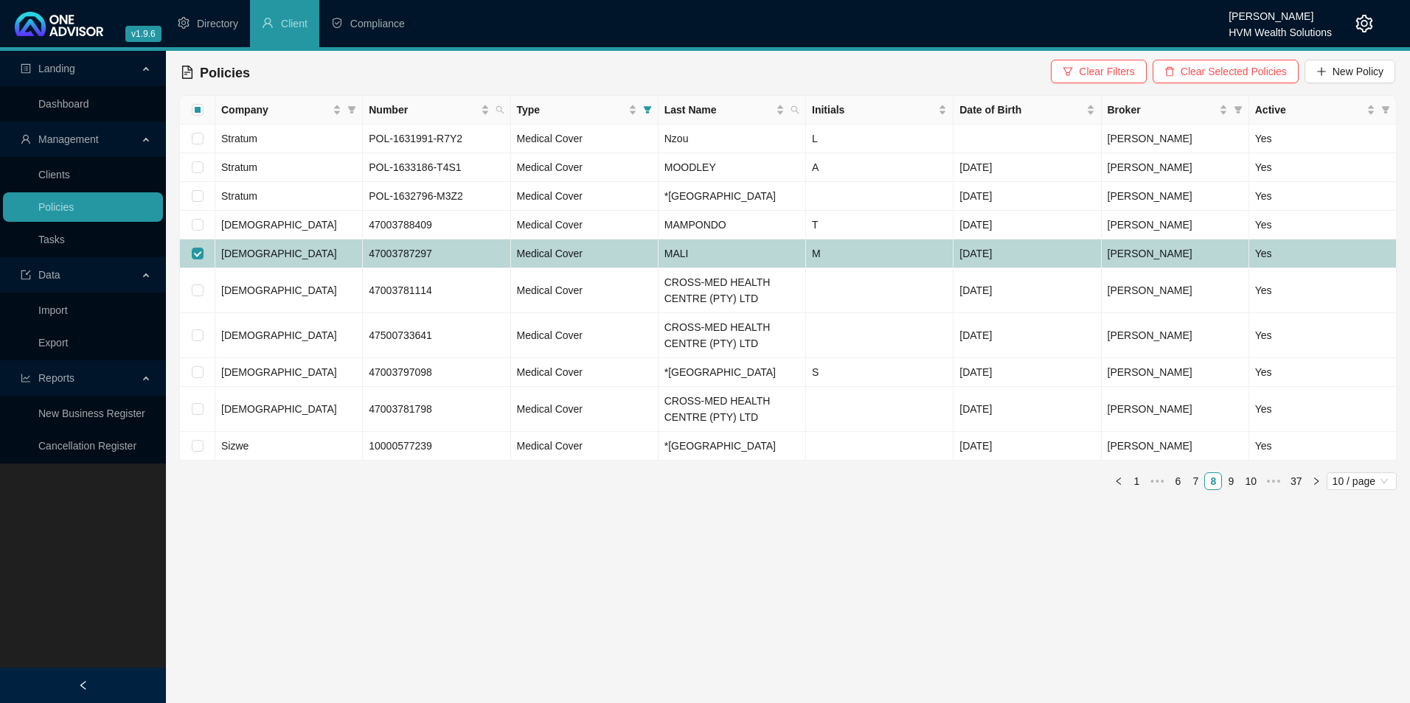
click at [311, 250] on td "[DEMOGRAPHIC_DATA]" at bounding box center [288, 254] width 147 height 29
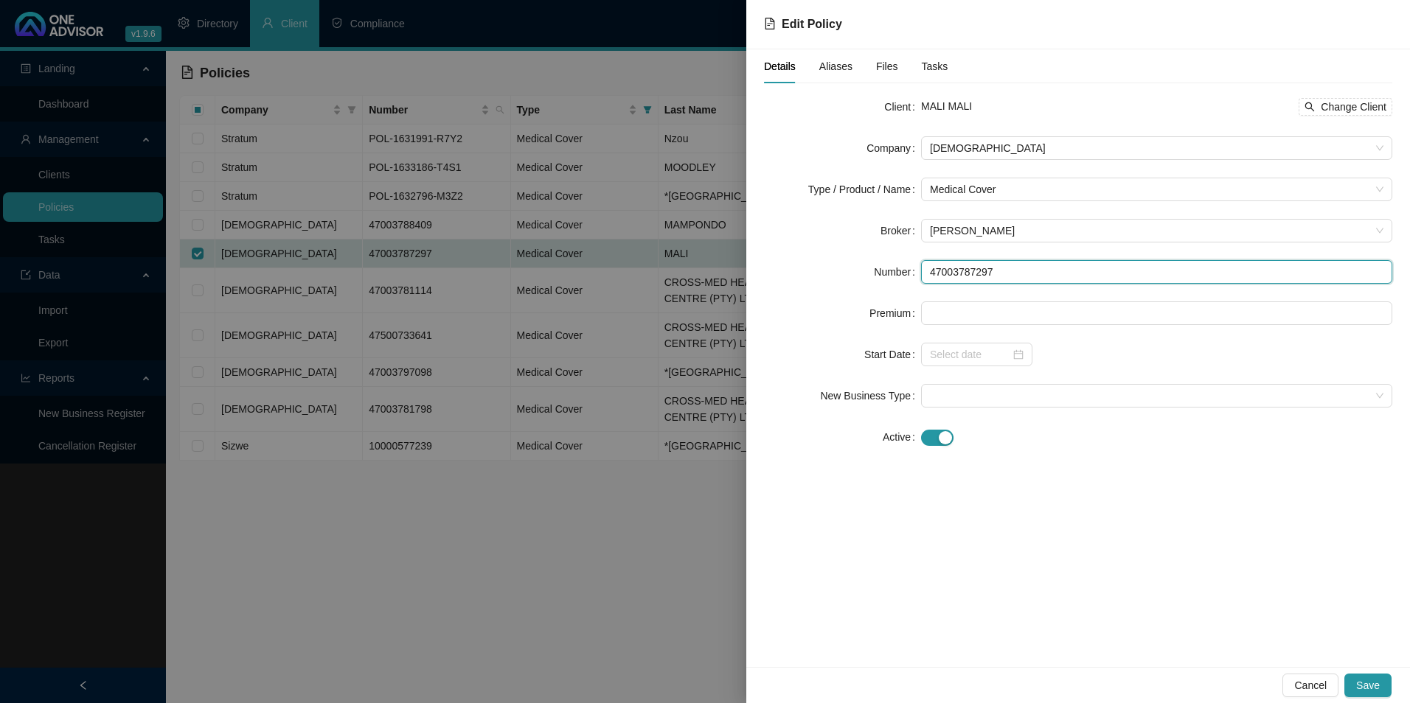
drag, startPoint x: 978, startPoint y: 271, endPoint x: 930, endPoint y: 274, distance: 48.7
click at [930, 274] on input "47003787297" at bounding box center [1156, 272] width 471 height 24
click at [975, 105] on div "MALI MALI Change Client" at bounding box center [1156, 107] width 471 height 18
drag, startPoint x: 975, startPoint y: 105, endPoint x: 953, endPoint y: 101, distance: 22.6
click at [953, 101] on div "MALI MALI Change Client" at bounding box center [1156, 107] width 471 height 18
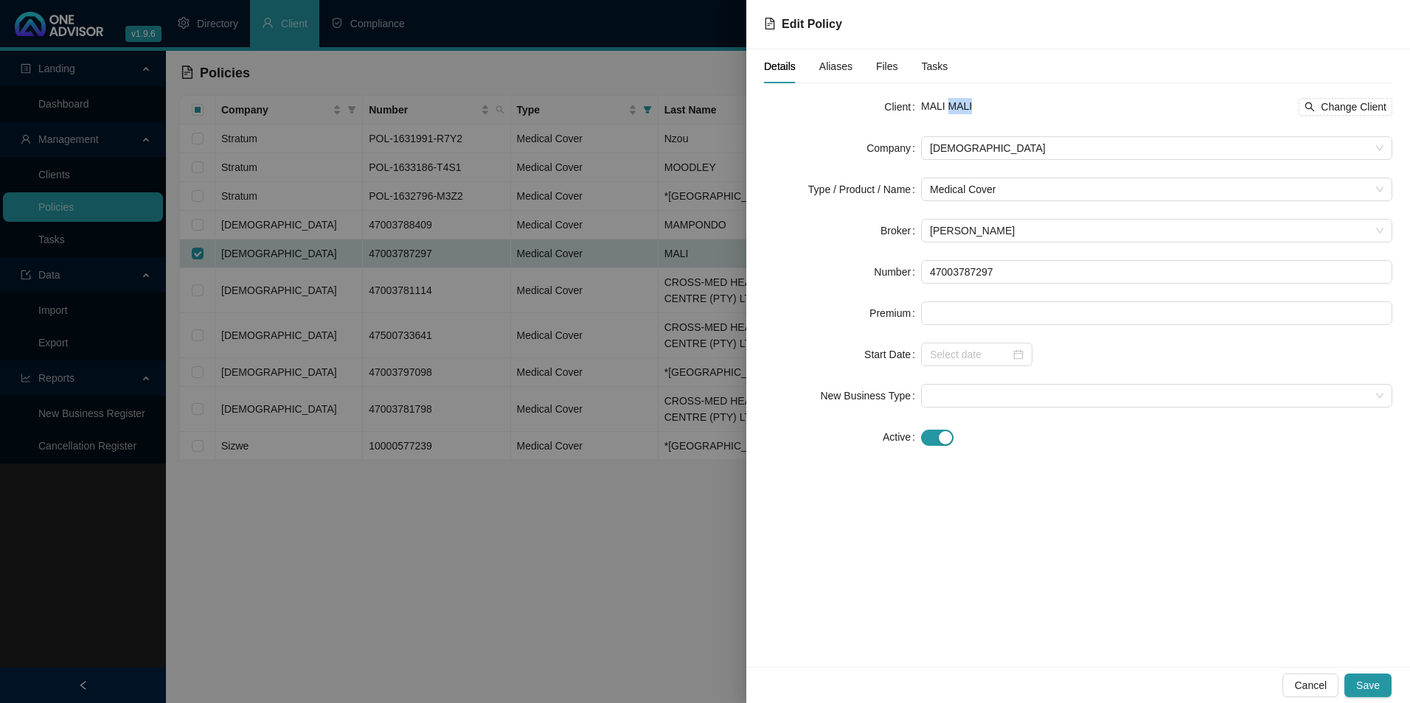
copy div "MALI Change Client"
click at [709, 254] on div at bounding box center [705, 351] width 1410 height 703
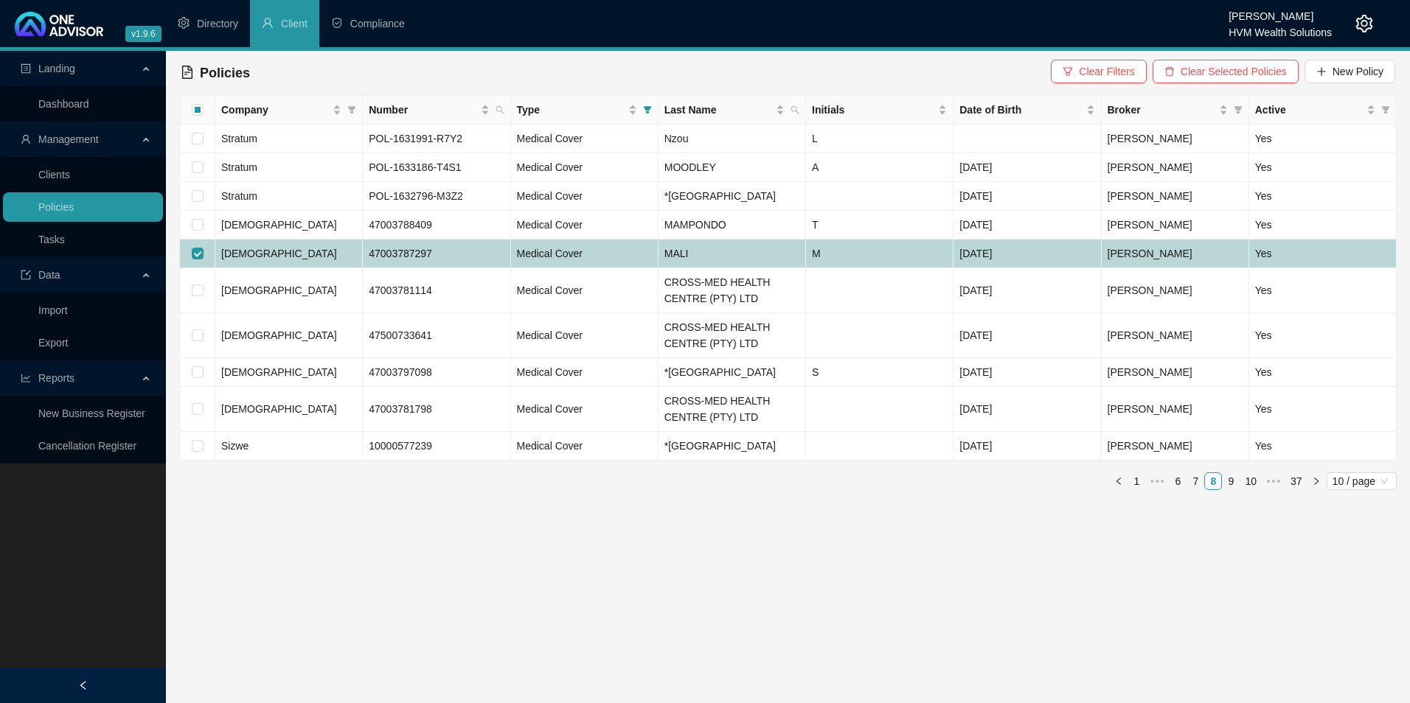
click at [457, 256] on td "47003787297" at bounding box center [436, 254] width 147 height 29
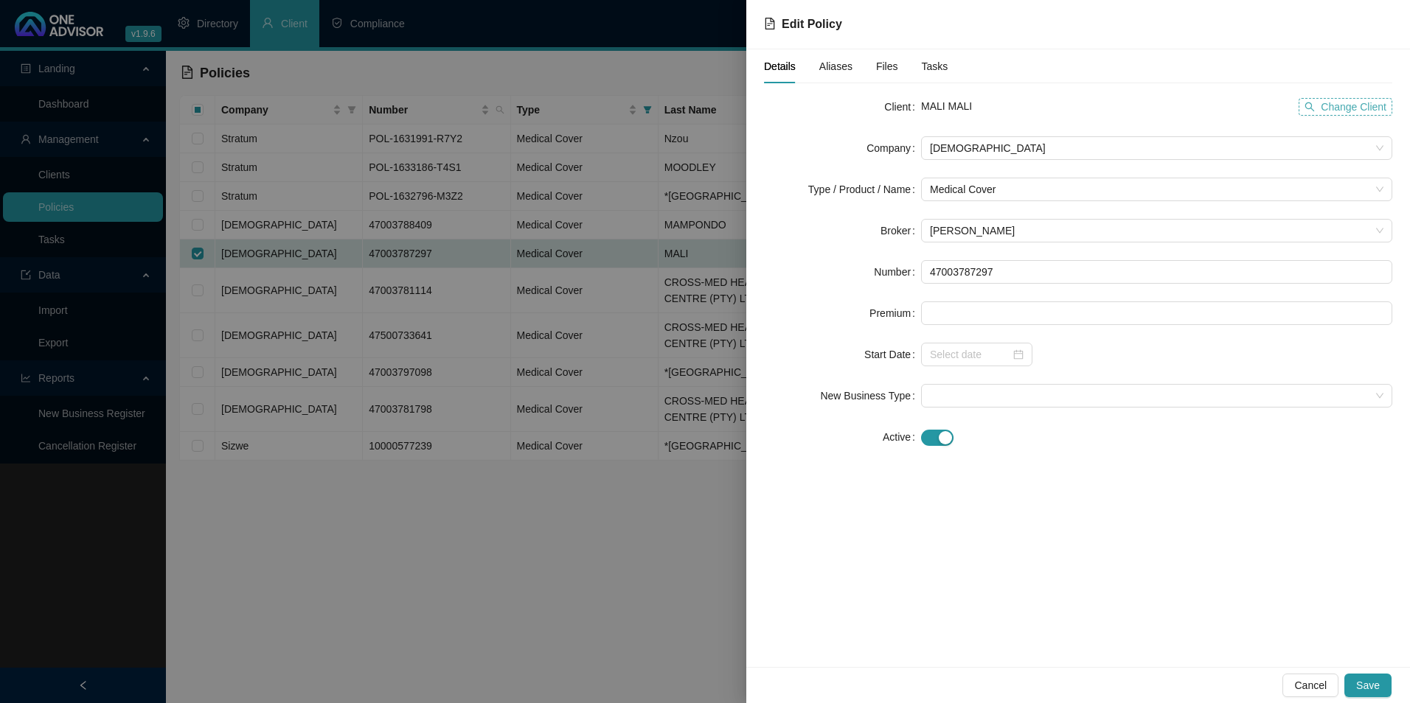
click at [1342, 111] on span "Change Client" at bounding box center [1354, 107] width 66 height 16
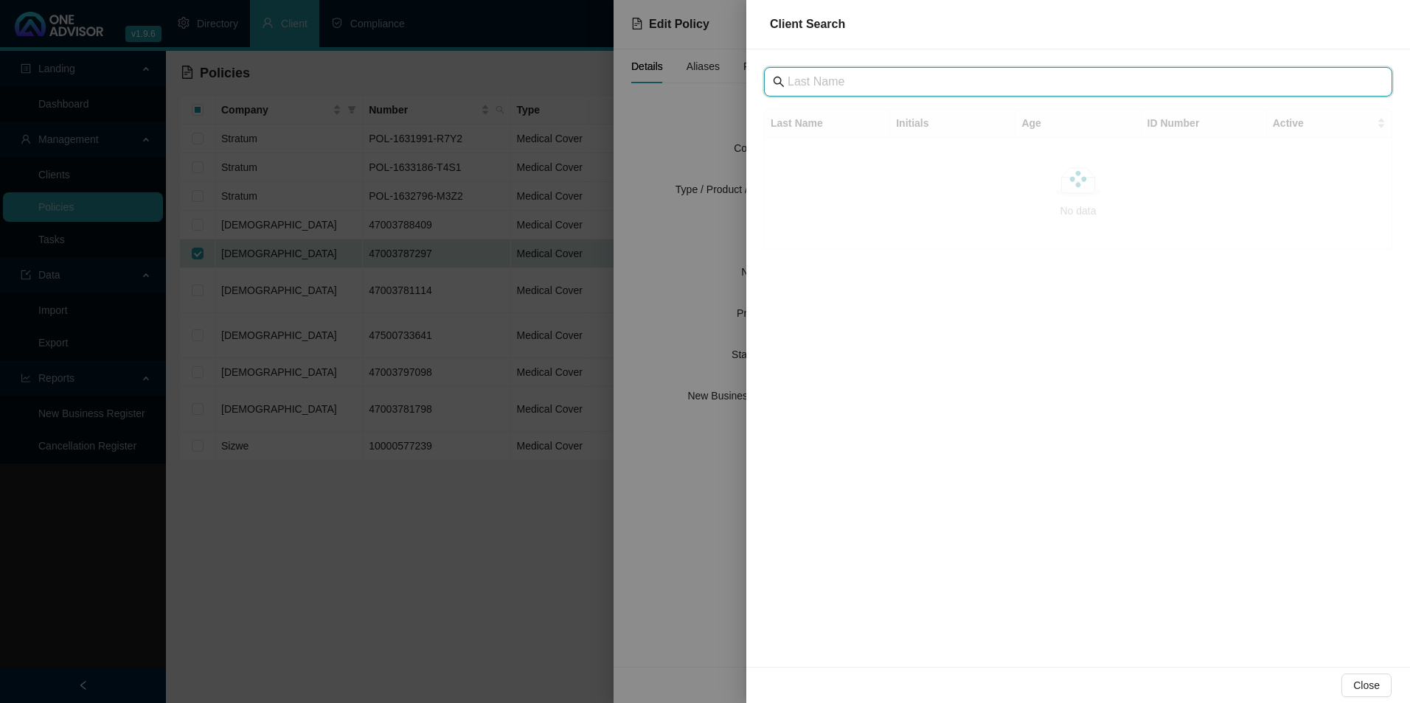
click at [876, 81] on input "text" at bounding box center [1080, 82] width 584 height 18
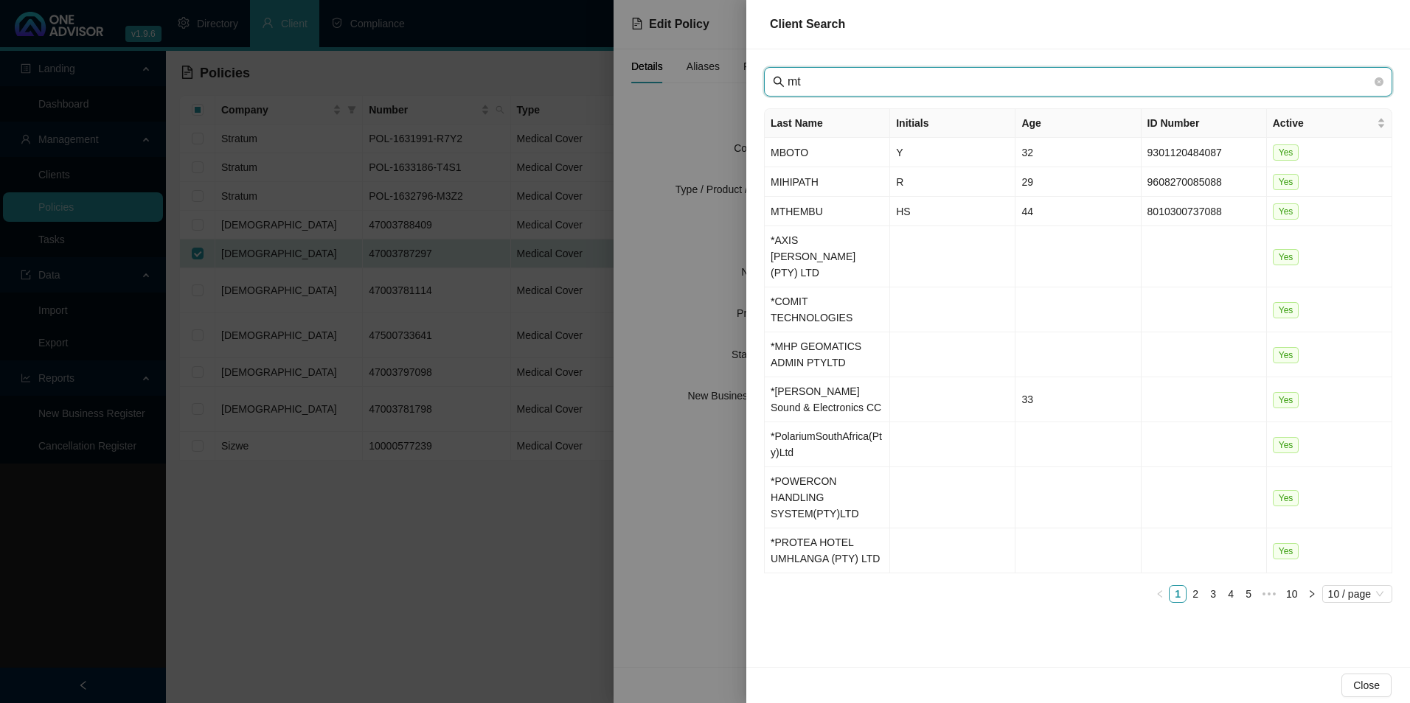
type input "m"
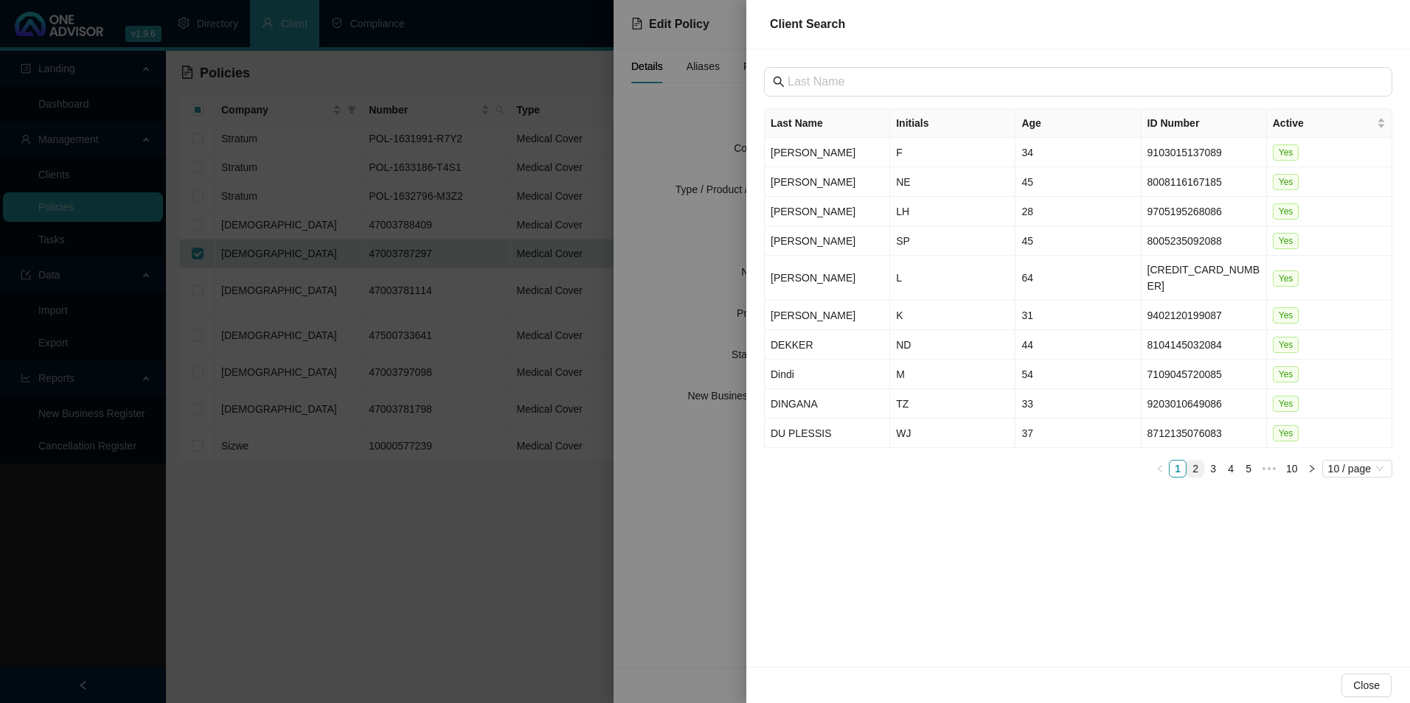
click at [1198, 461] on link "2" at bounding box center [1195, 469] width 16 height 16
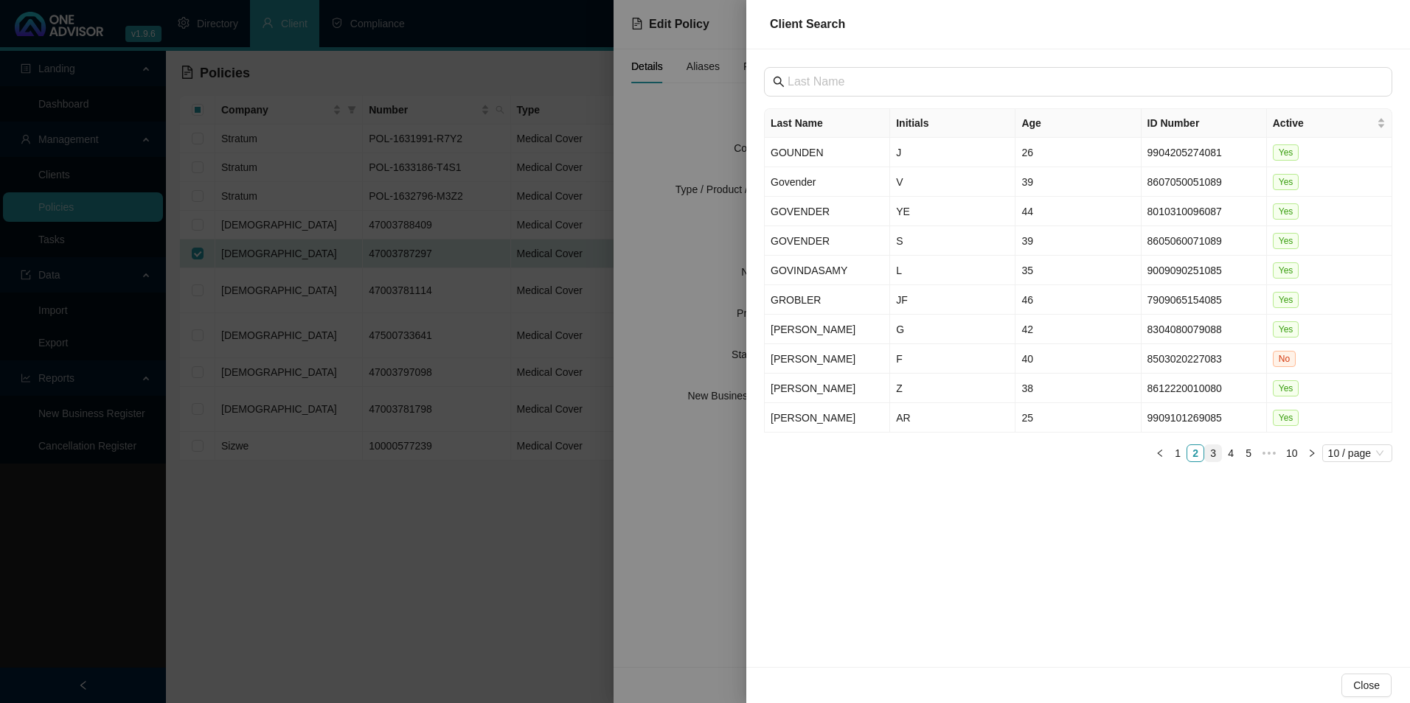
click at [1209, 445] on link "3" at bounding box center [1213, 453] width 16 height 16
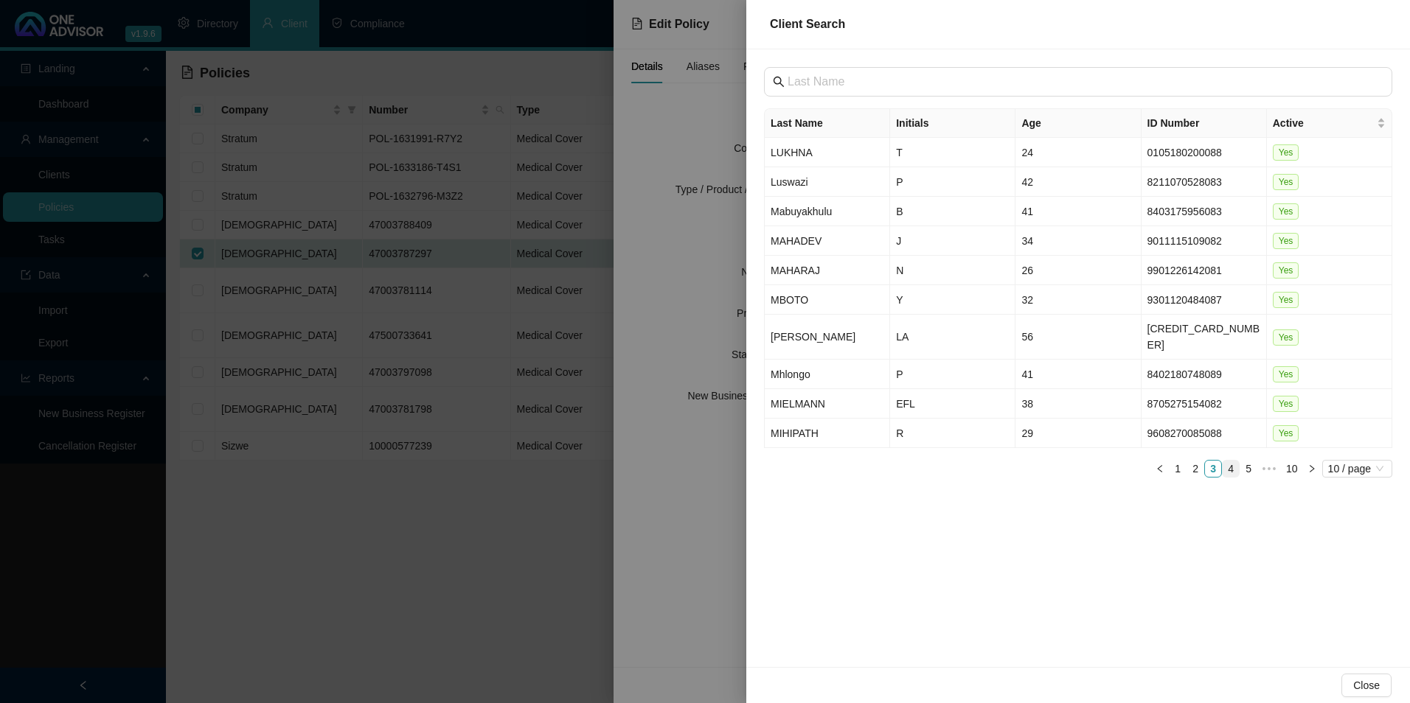
click at [1232, 461] on link "4" at bounding box center [1231, 469] width 16 height 16
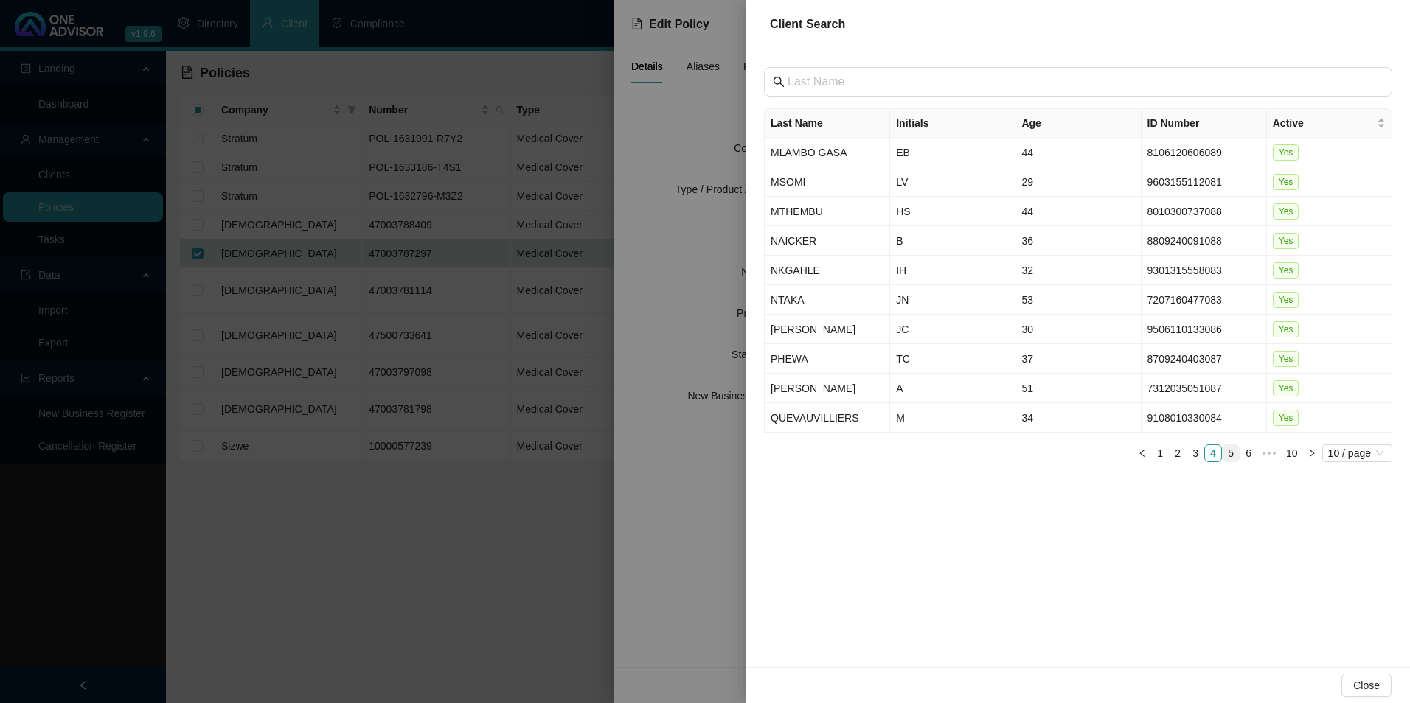
click at [1232, 448] on link "5" at bounding box center [1231, 453] width 16 height 16
click at [1234, 445] on link "6" at bounding box center [1231, 453] width 16 height 16
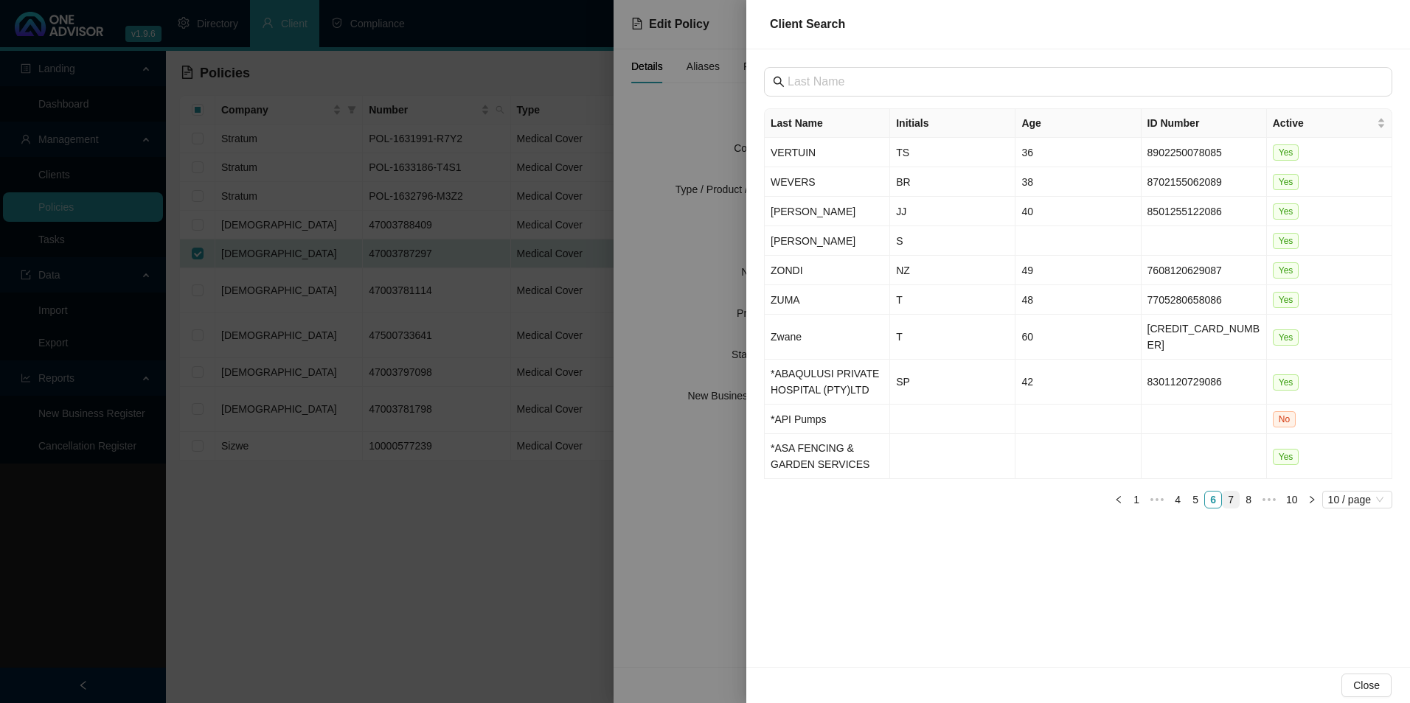
click at [1232, 492] on link "7" at bounding box center [1231, 500] width 16 height 16
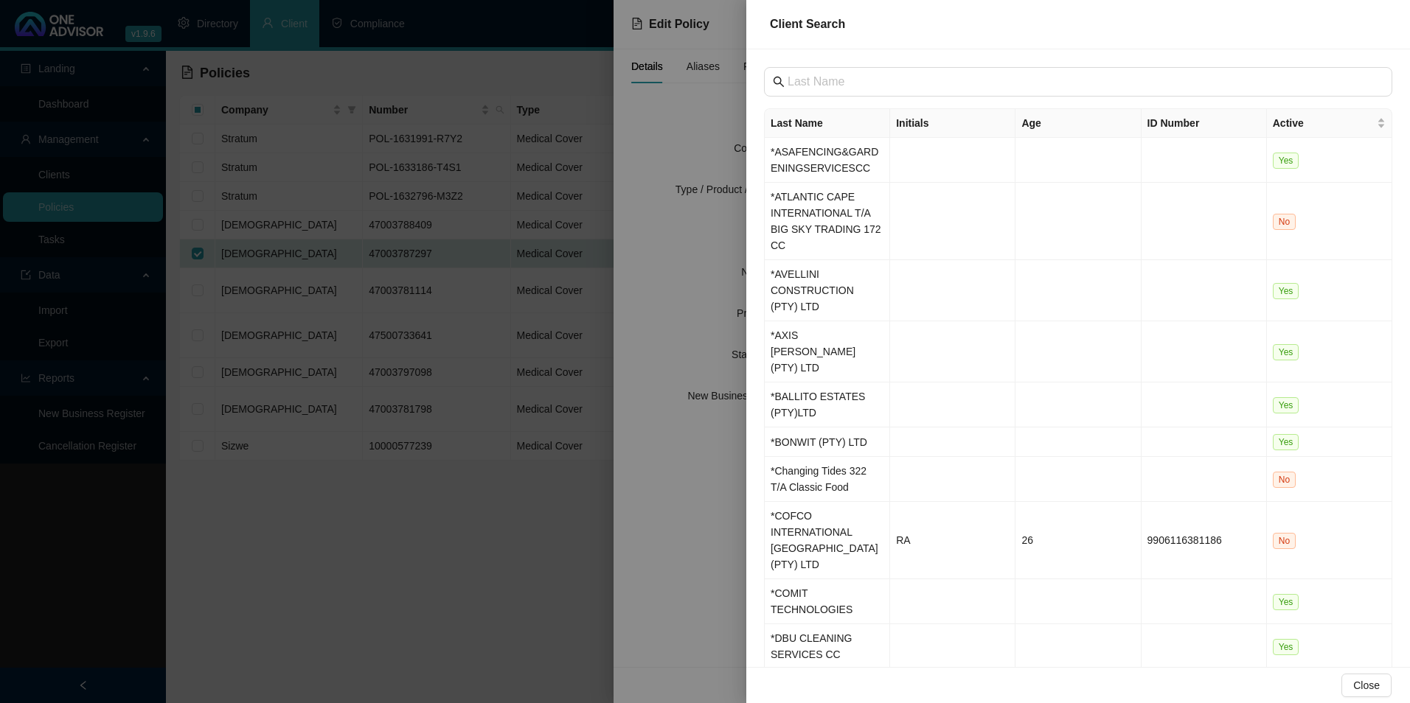
click at [1255, 682] on link "8" at bounding box center [1254, 690] width 16 height 16
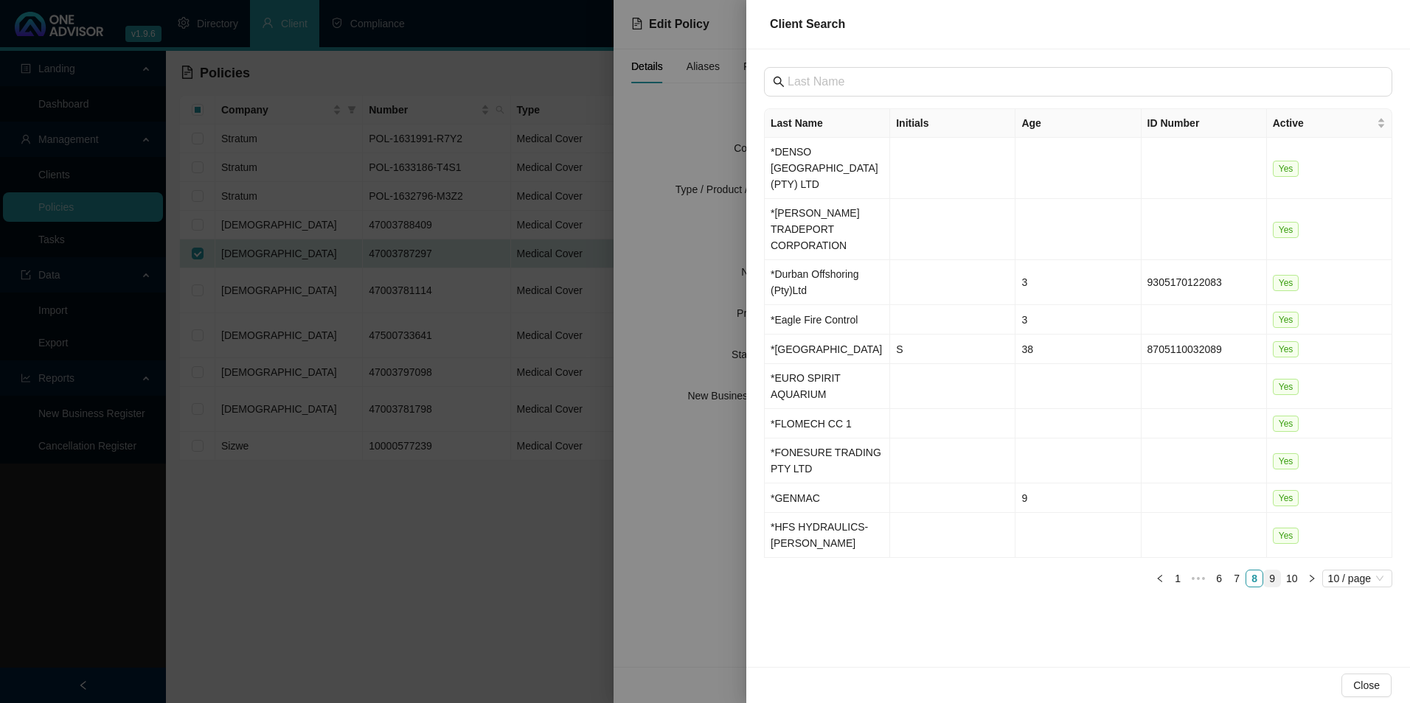
click at [1270, 571] on link "9" at bounding box center [1272, 579] width 16 height 16
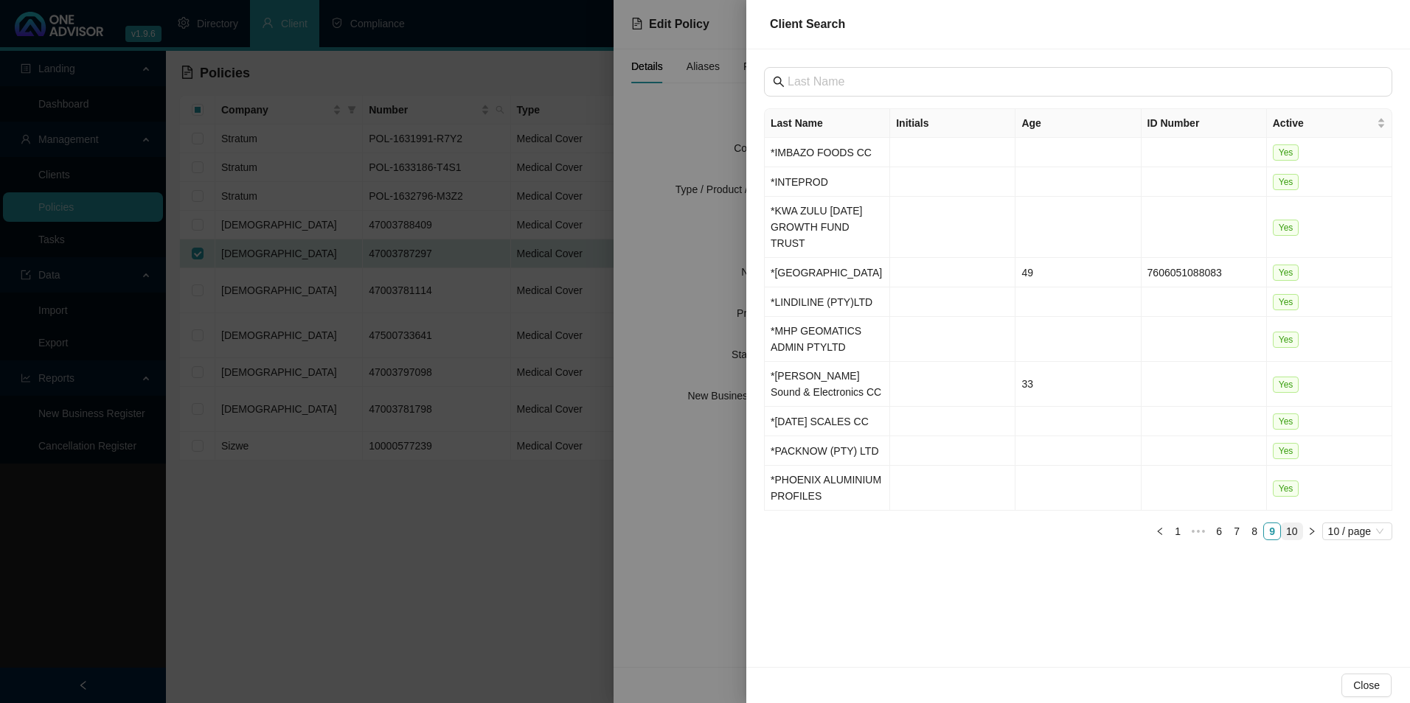
click at [1295, 529] on link "10" at bounding box center [1292, 532] width 21 height 16
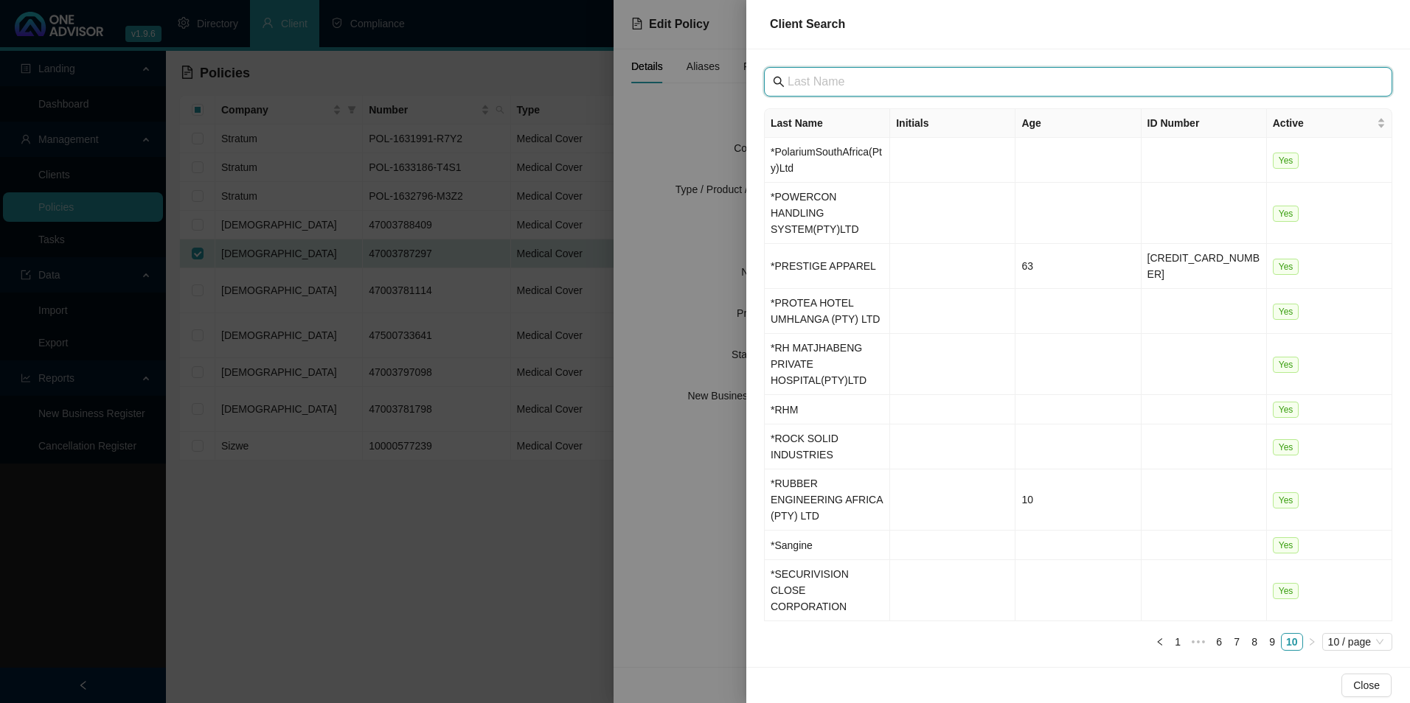
click at [822, 82] on input "text" at bounding box center [1080, 82] width 584 height 18
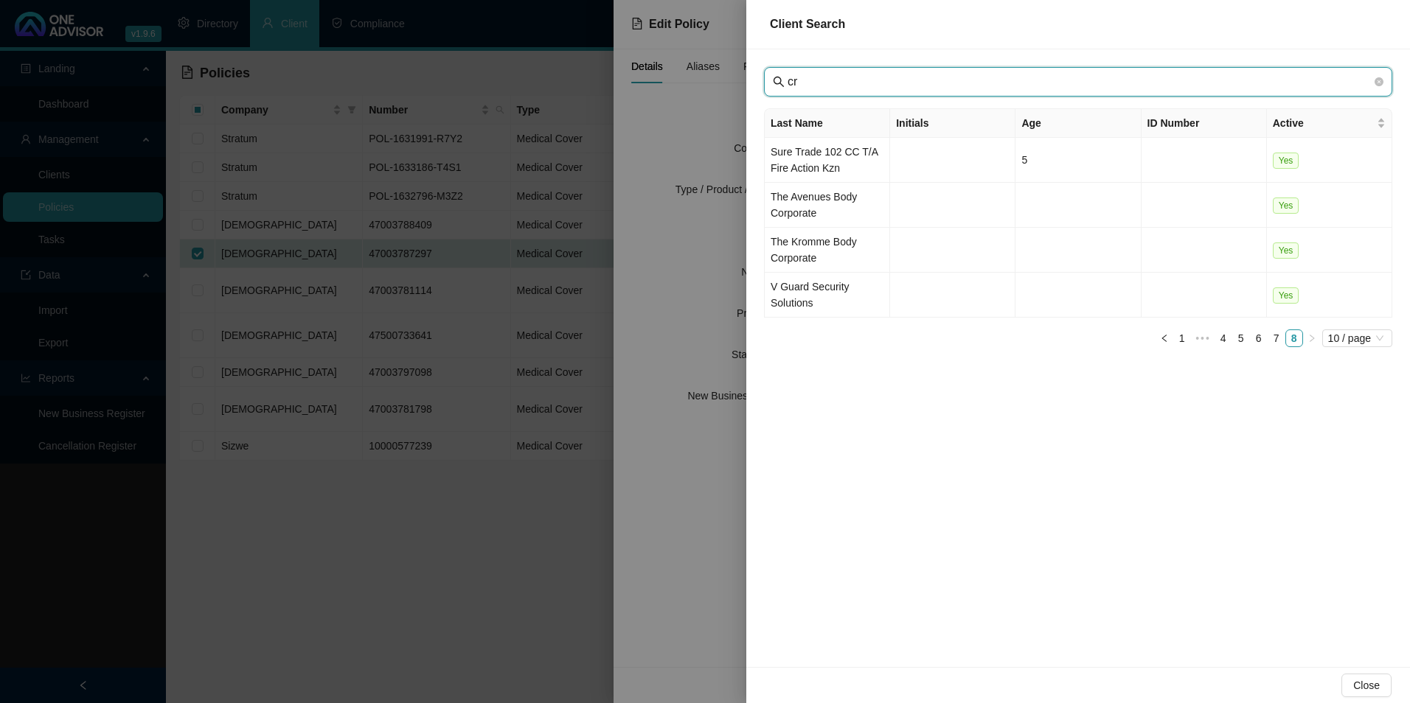
type input "c"
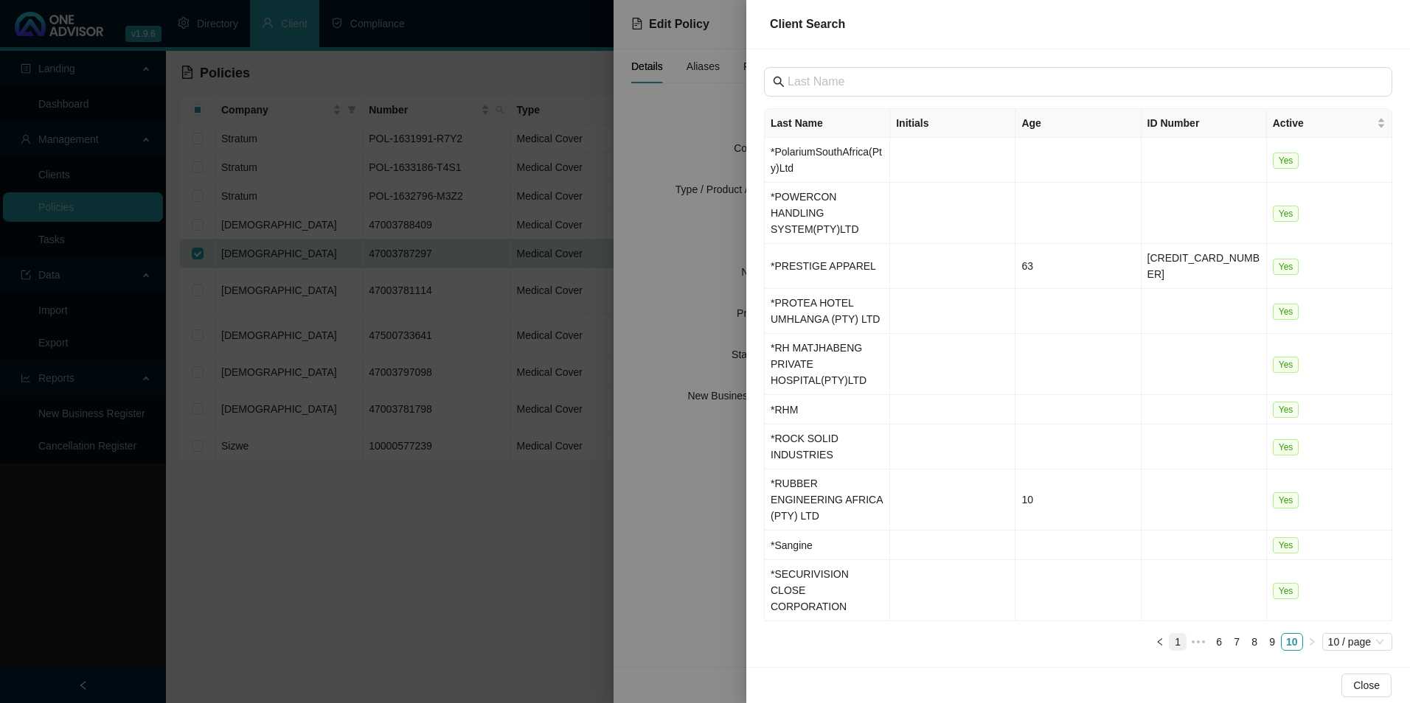
click at [1181, 634] on link "1" at bounding box center [1177, 642] width 16 height 16
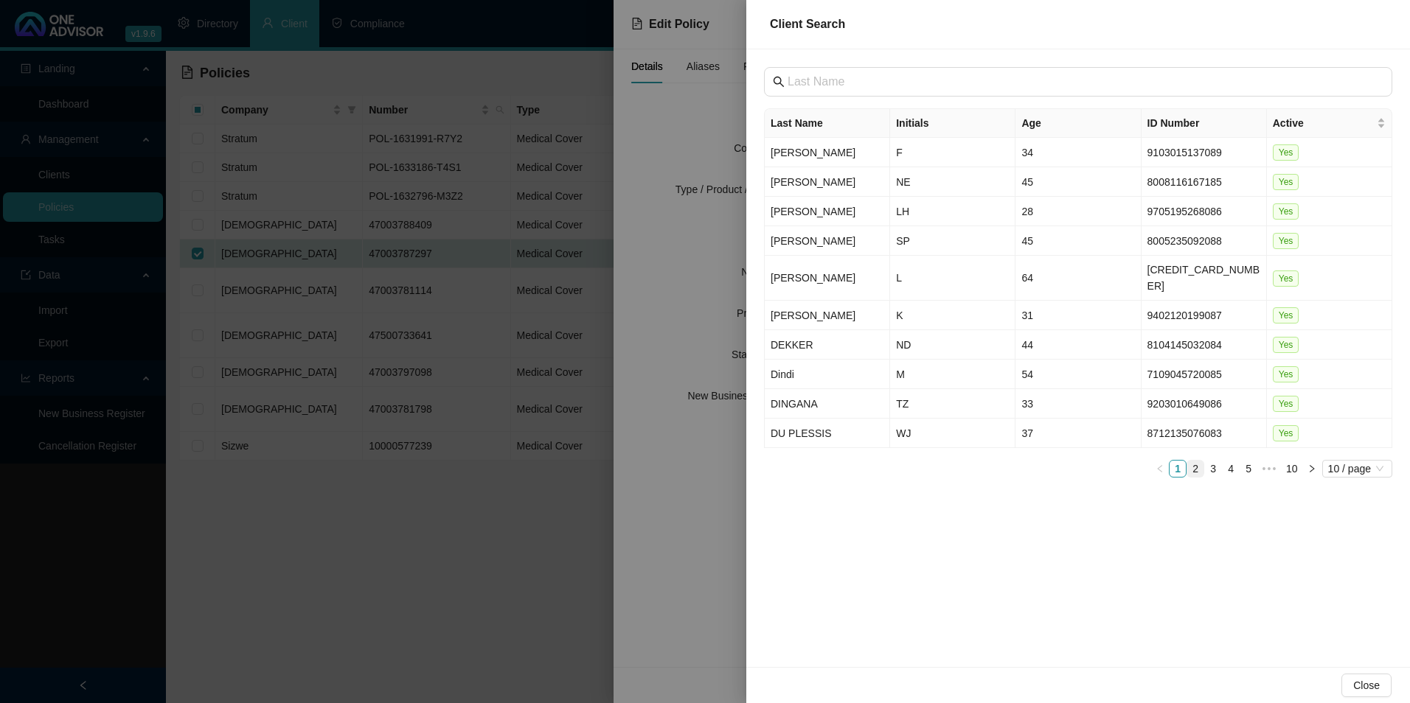
click at [1195, 461] on link "2" at bounding box center [1195, 469] width 16 height 16
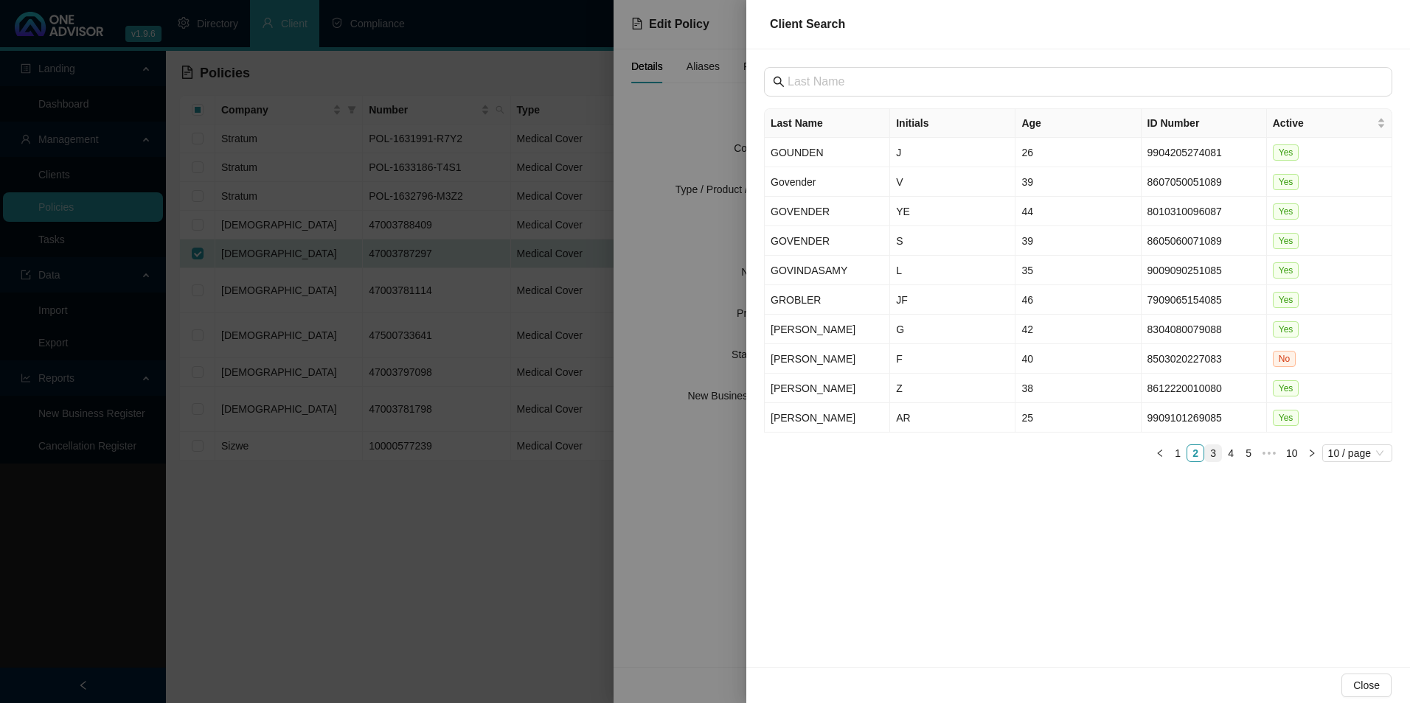
click at [1209, 445] on link "3" at bounding box center [1213, 453] width 16 height 16
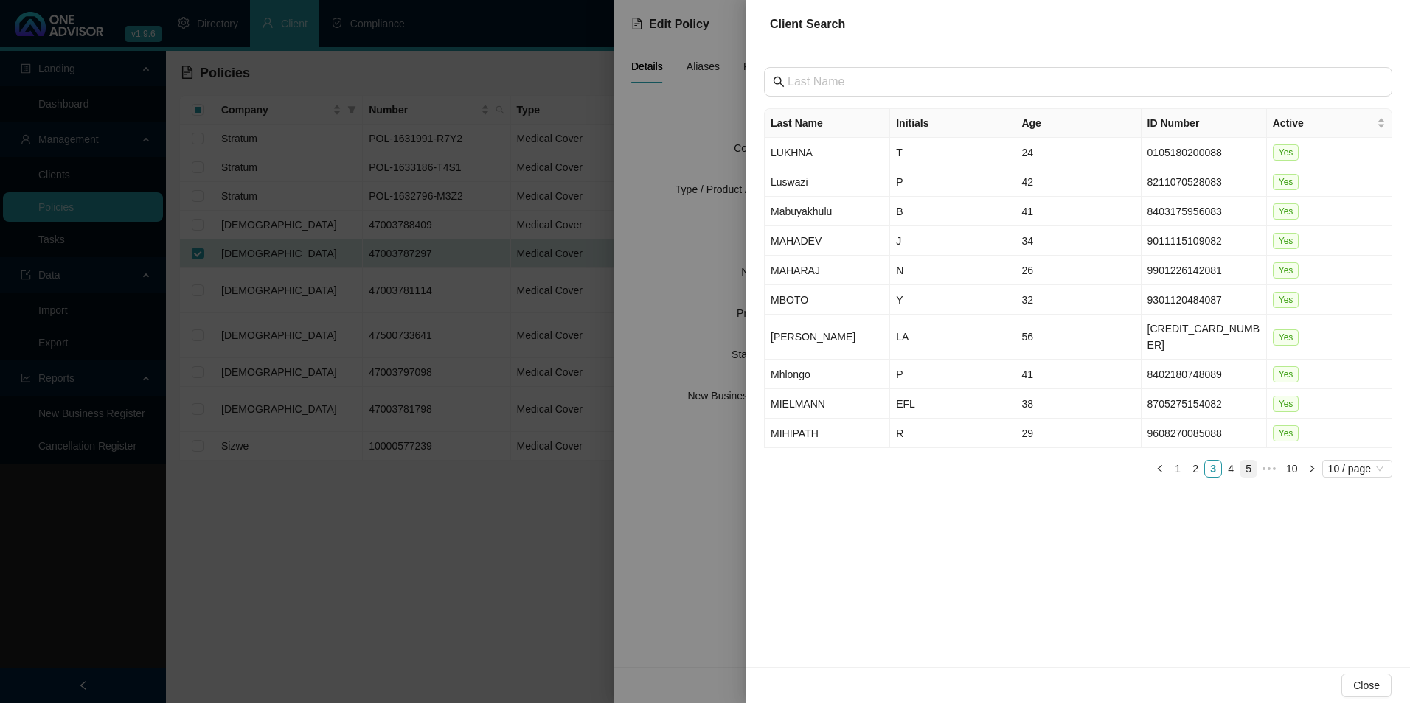
click at [1231, 461] on link "4" at bounding box center [1231, 469] width 16 height 16
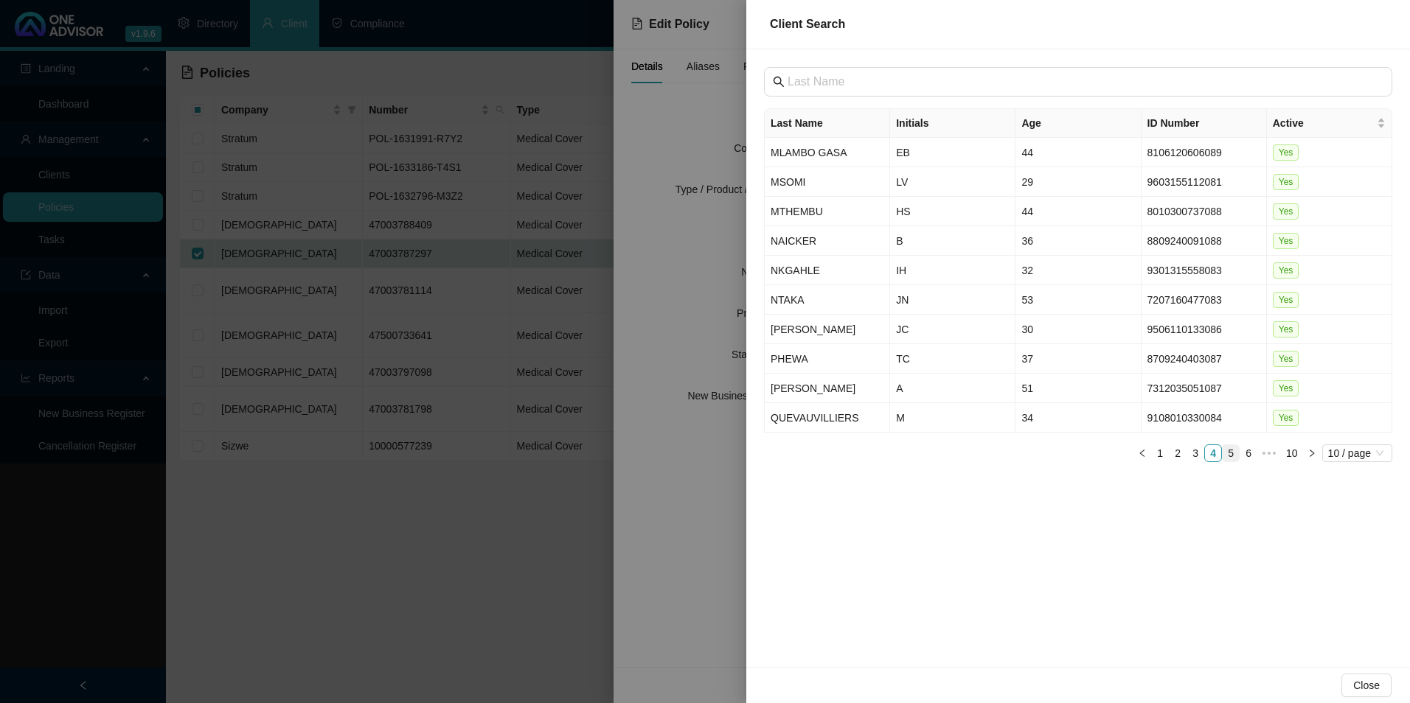
click at [1232, 445] on link "5" at bounding box center [1231, 453] width 16 height 16
click at [1237, 445] on link "6" at bounding box center [1231, 453] width 16 height 16
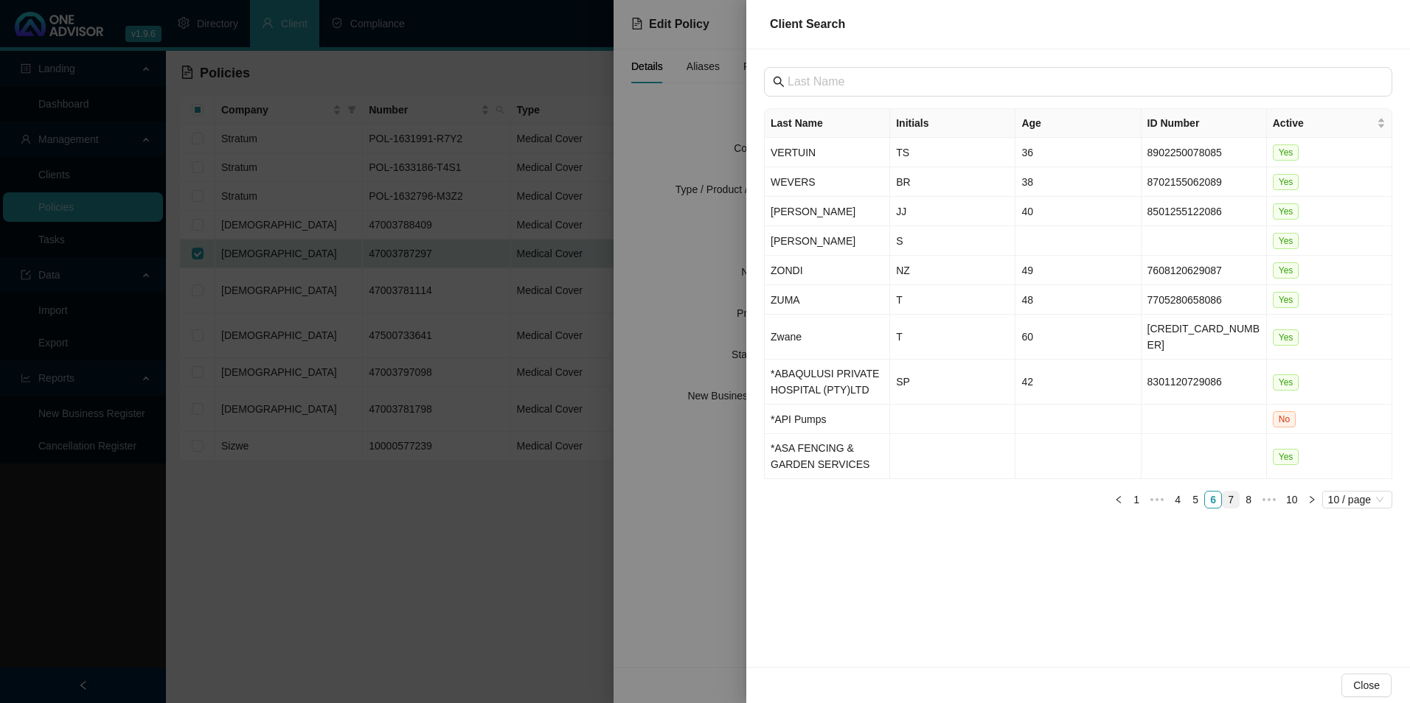
click at [1233, 492] on link "7" at bounding box center [1231, 500] width 16 height 16
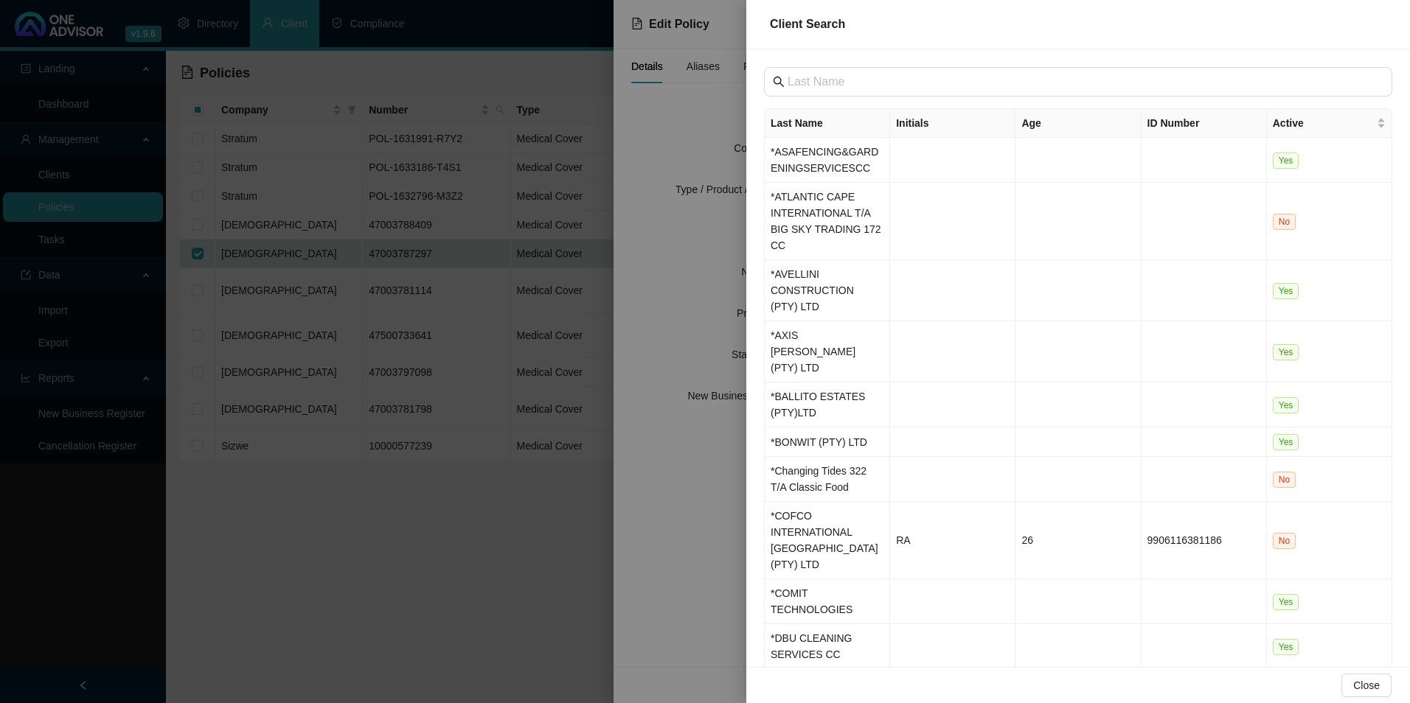
click at [1260, 682] on link "8" at bounding box center [1254, 690] width 16 height 16
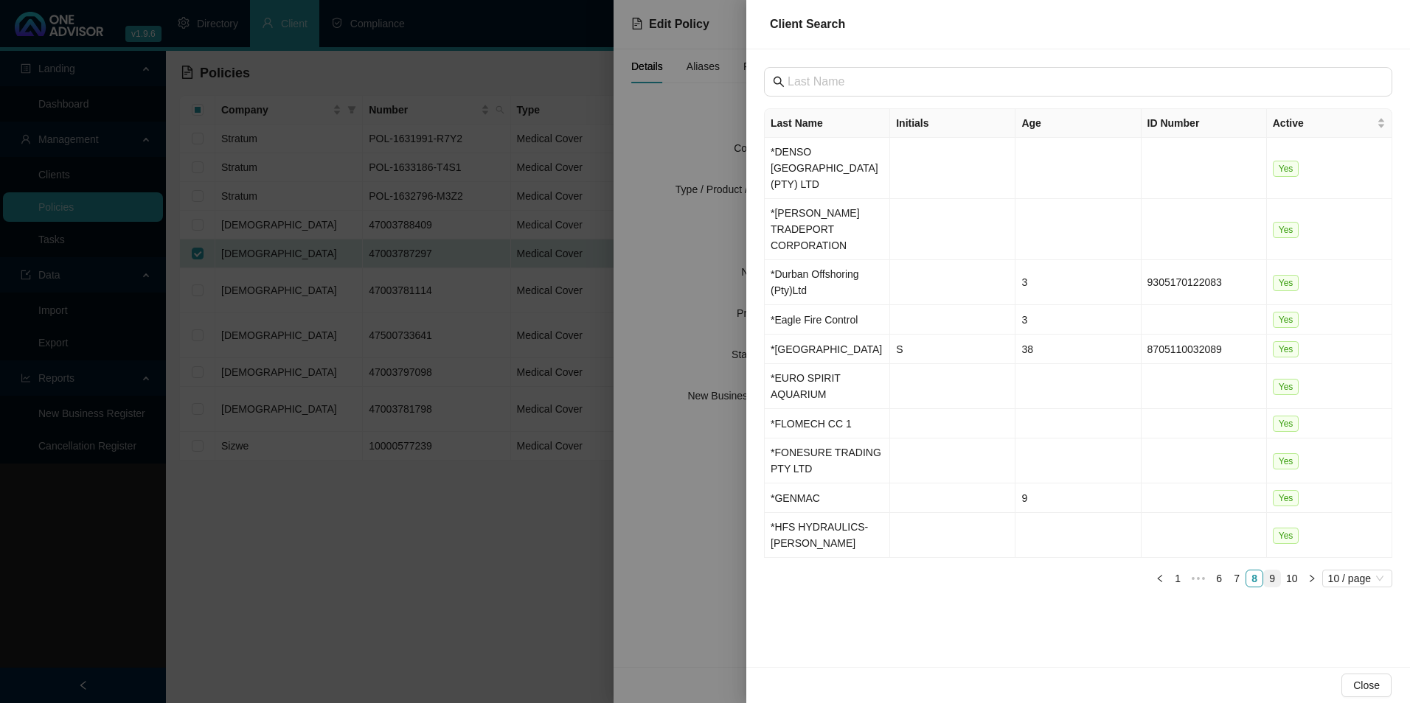
click at [1273, 571] on link "9" at bounding box center [1272, 579] width 16 height 16
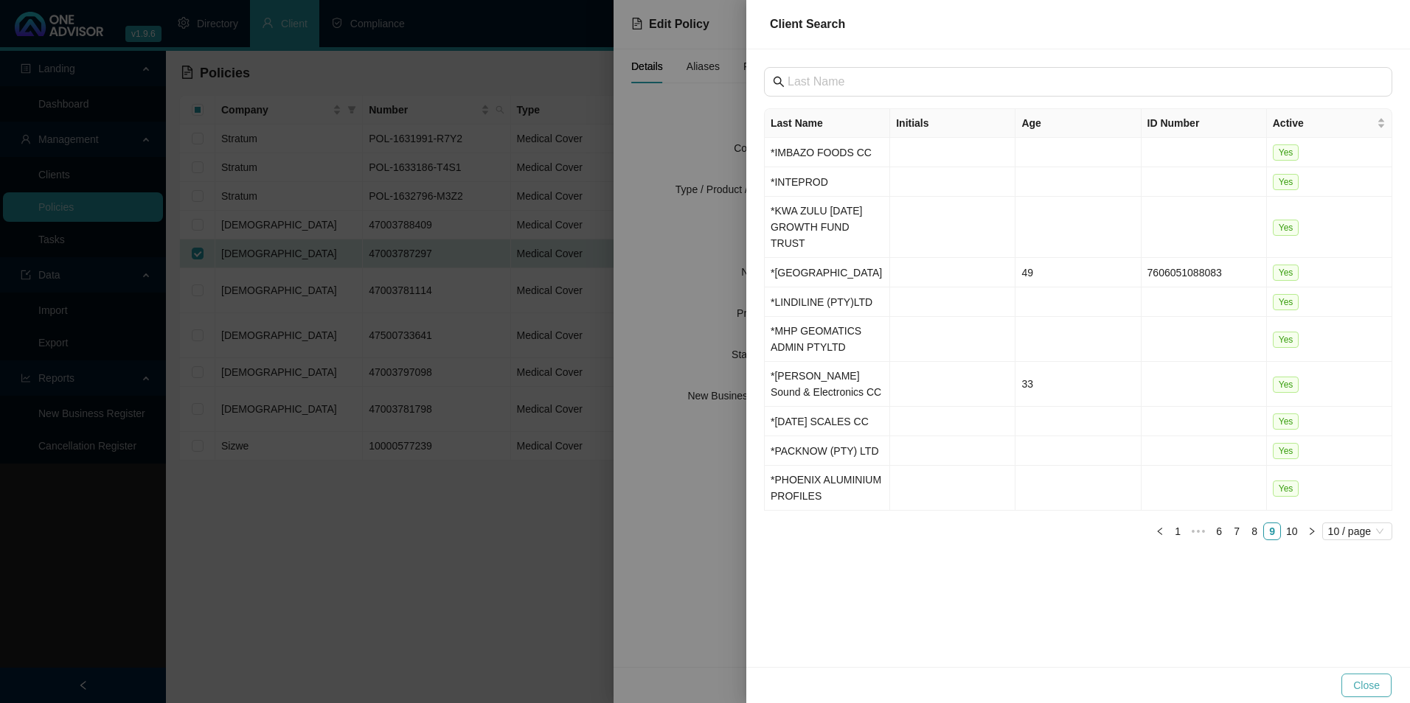
click at [1377, 680] on span "Close" at bounding box center [1366, 686] width 27 height 16
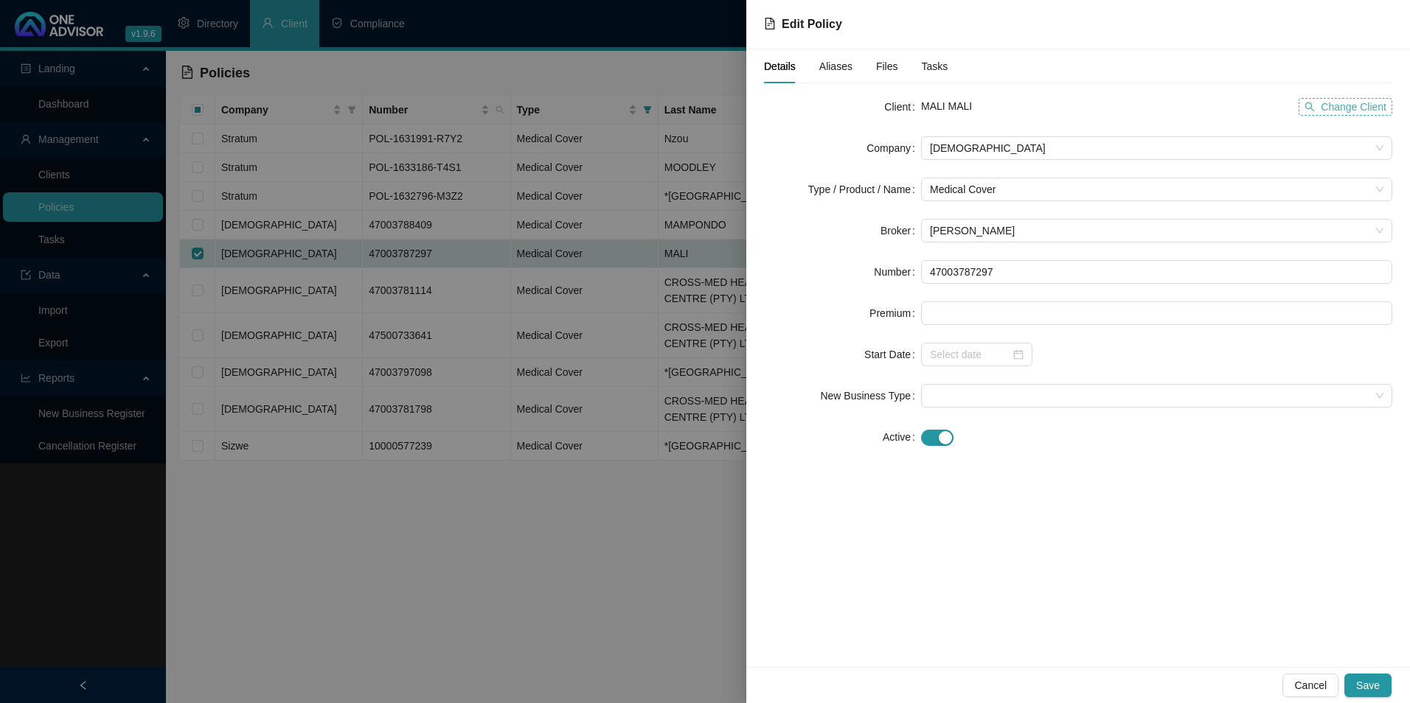
click at [1319, 100] on button "Change Client" at bounding box center [1346, 107] width 94 height 18
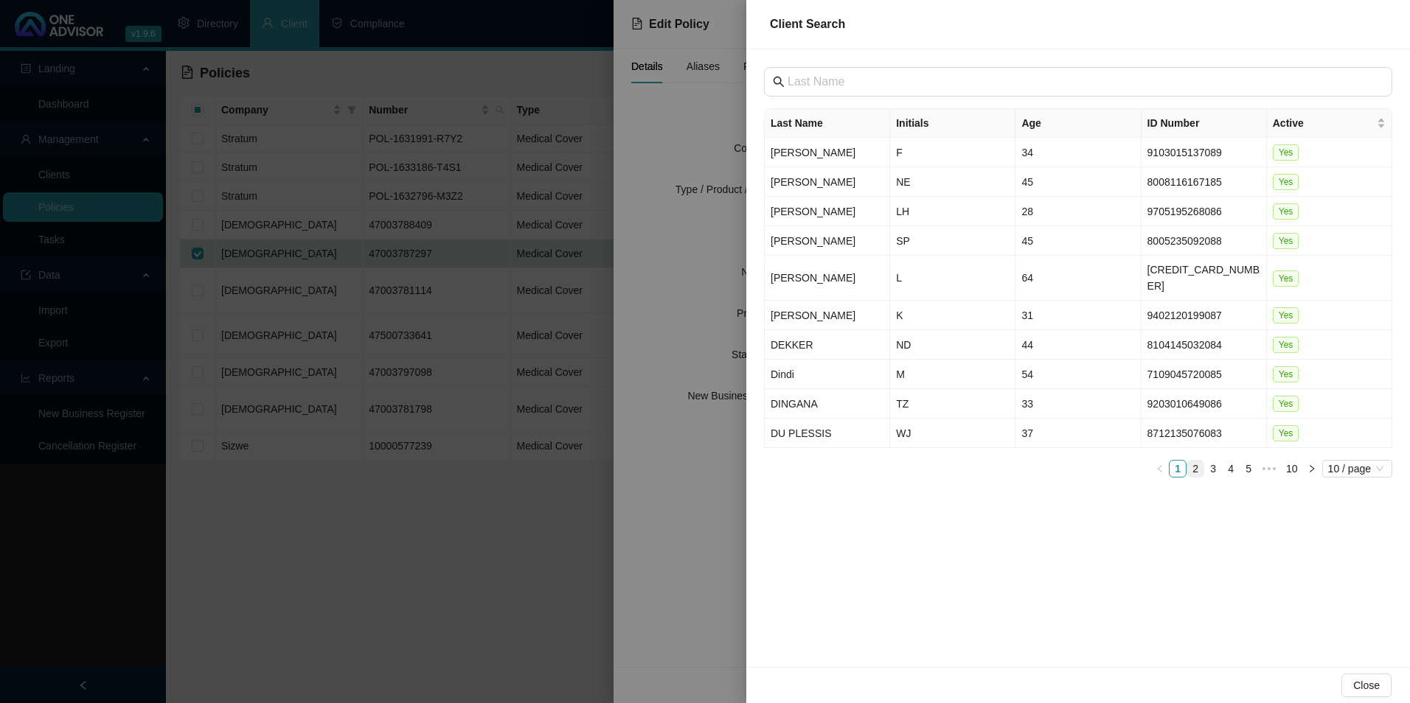
click at [1192, 461] on link "2" at bounding box center [1195, 469] width 16 height 16
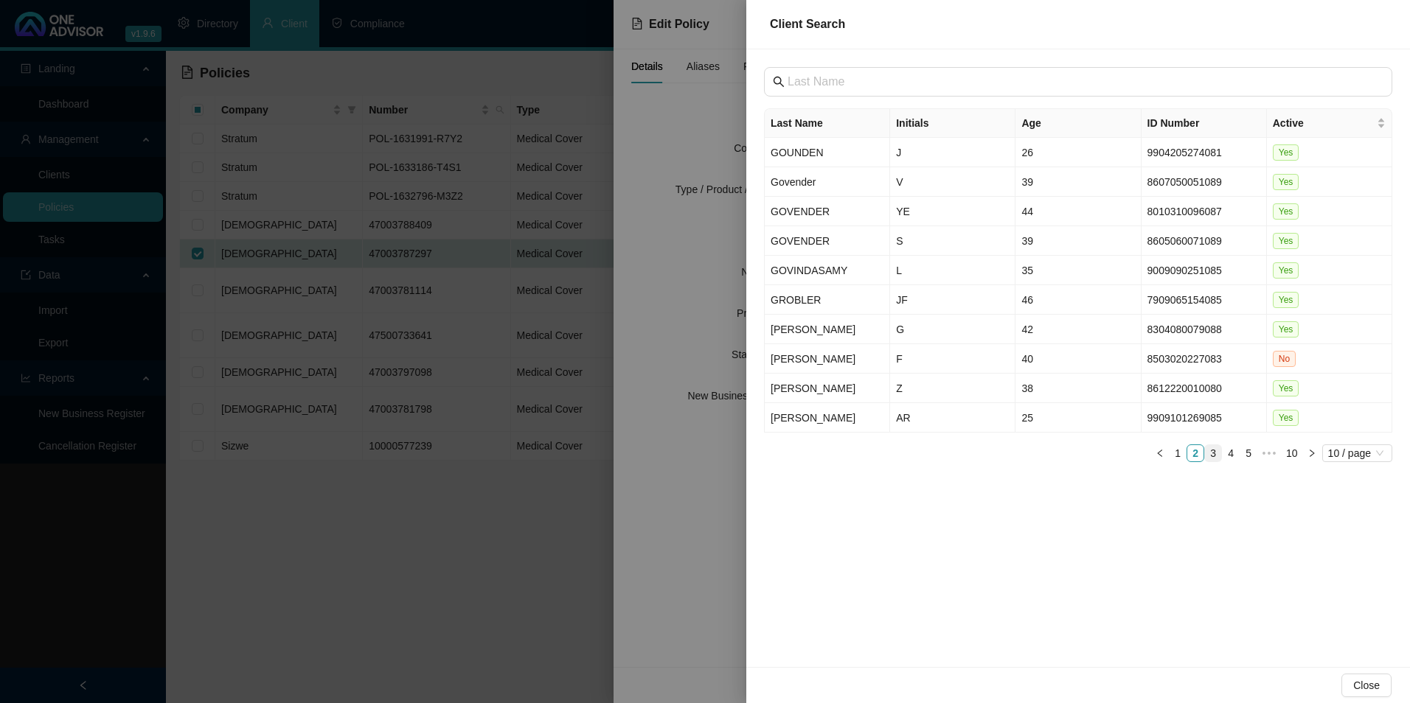
click at [1220, 445] on link "3" at bounding box center [1213, 453] width 16 height 16
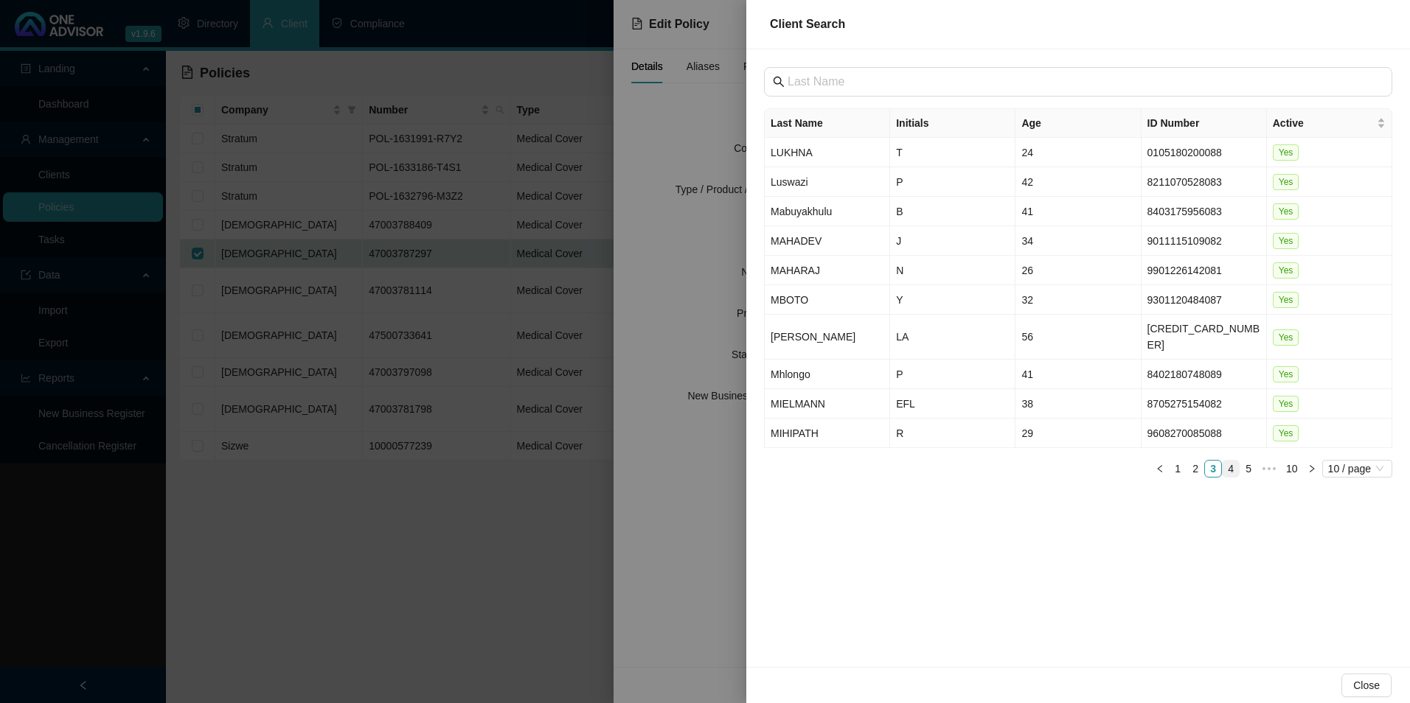
click at [1234, 461] on link "4" at bounding box center [1231, 469] width 16 height 16
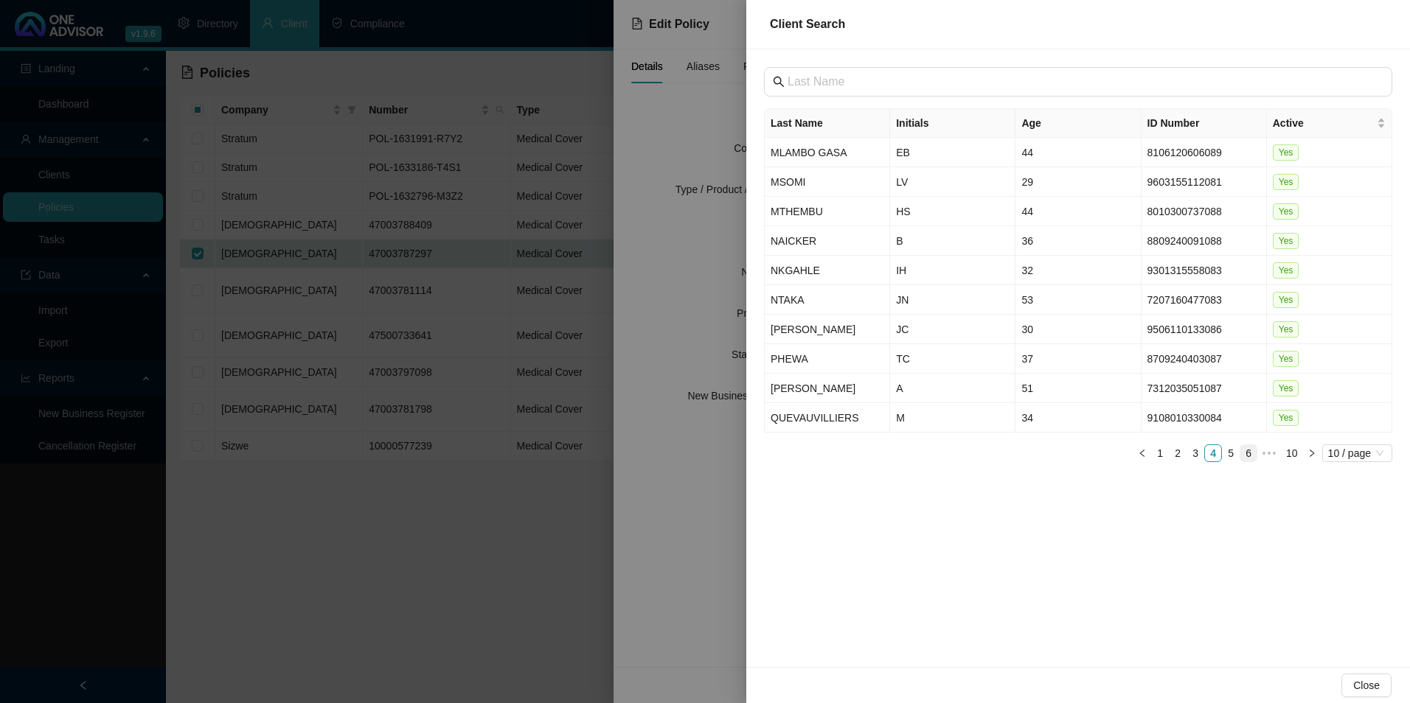
click at [1234, 450] on link "5" at bounding box center [1231, 453] width 16 height 16
click at [1233, 448] on link "6" at bounding box center [1231, 453] width 16 height 16
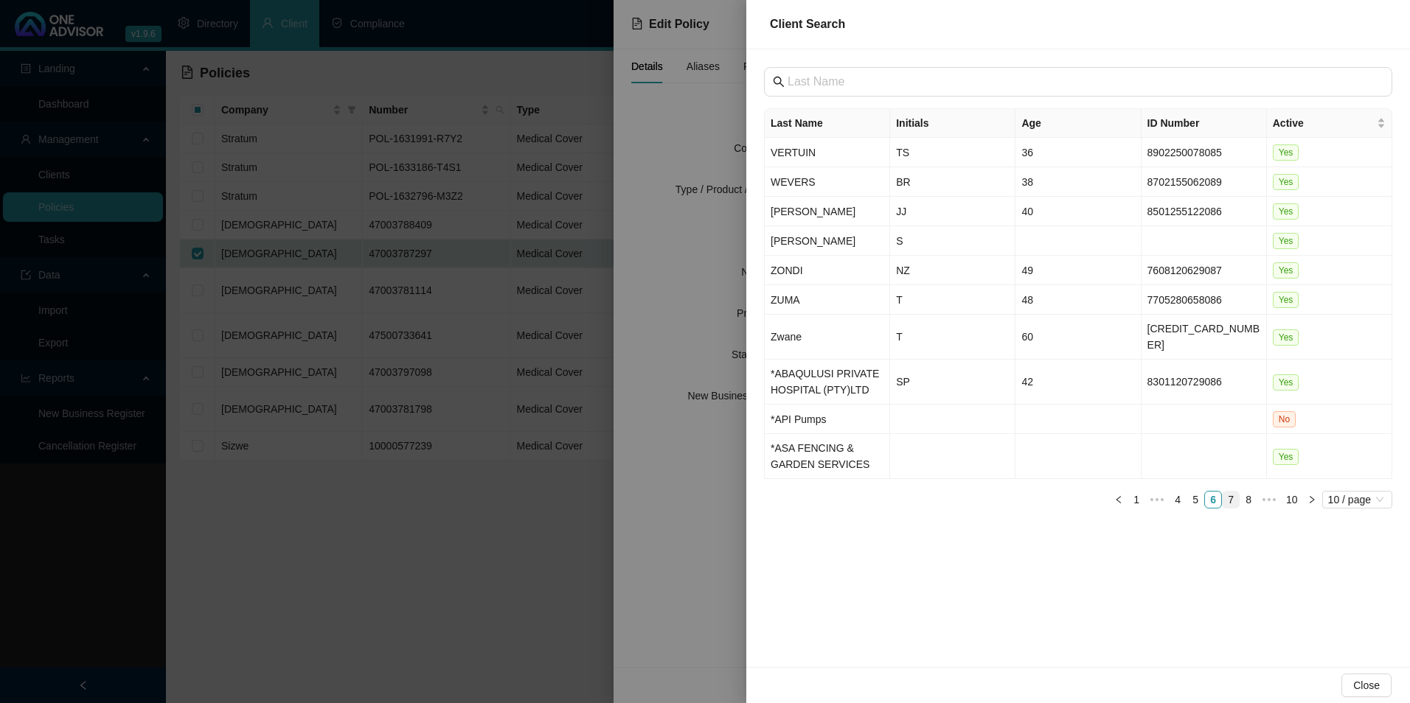
click at [1234, 492] on link "7" at bounding box center [1231, 500] width 16 height 16
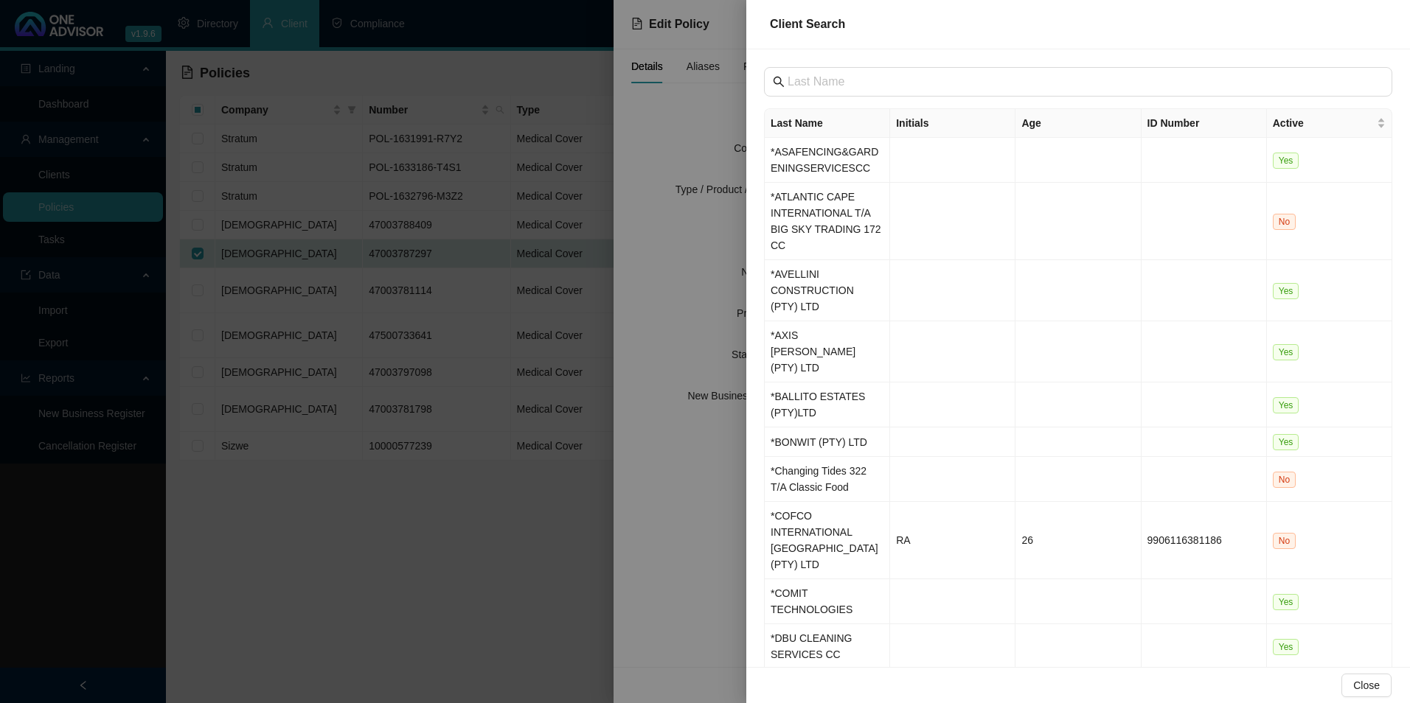
click at [1255, 682] on link "8" at bounding box center [1254, 690] width 16 height 16
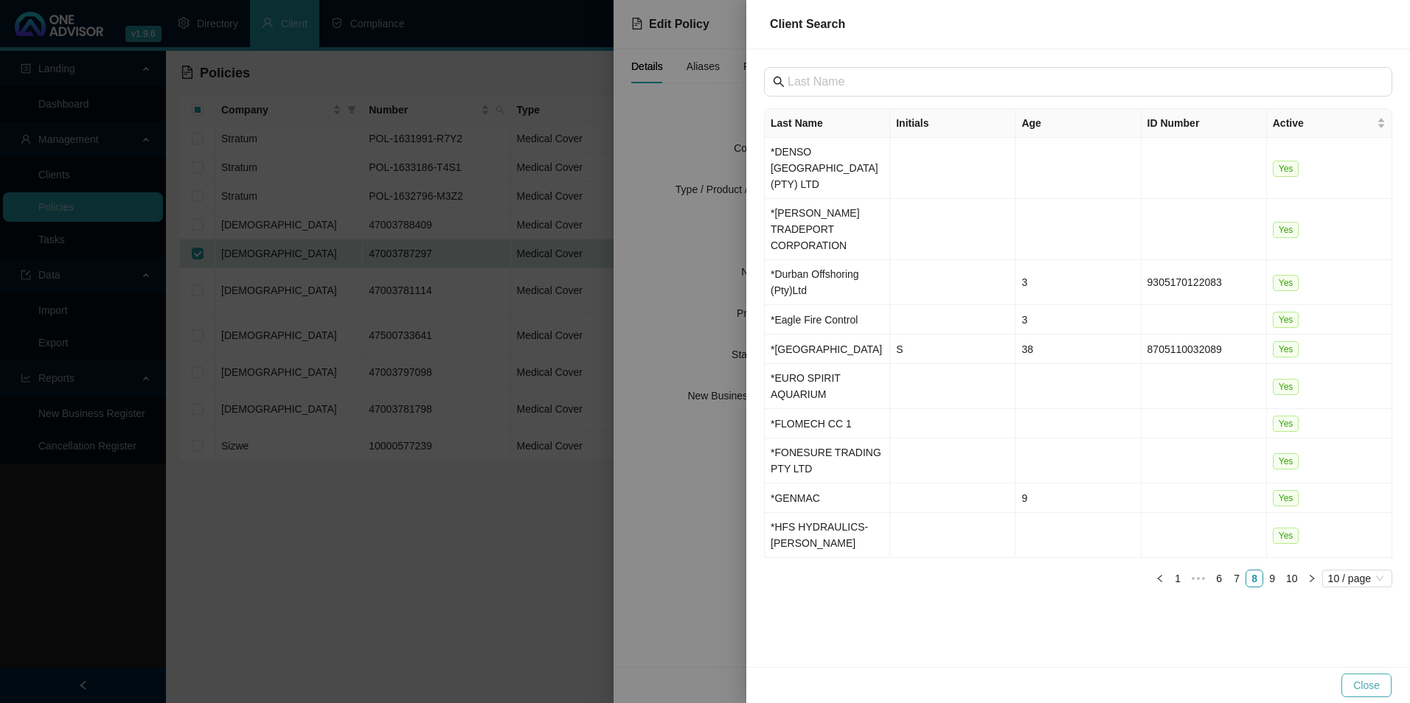
click at [1368, 688] on span "Close" at bounding box center [1366, 686] width 27 height 16
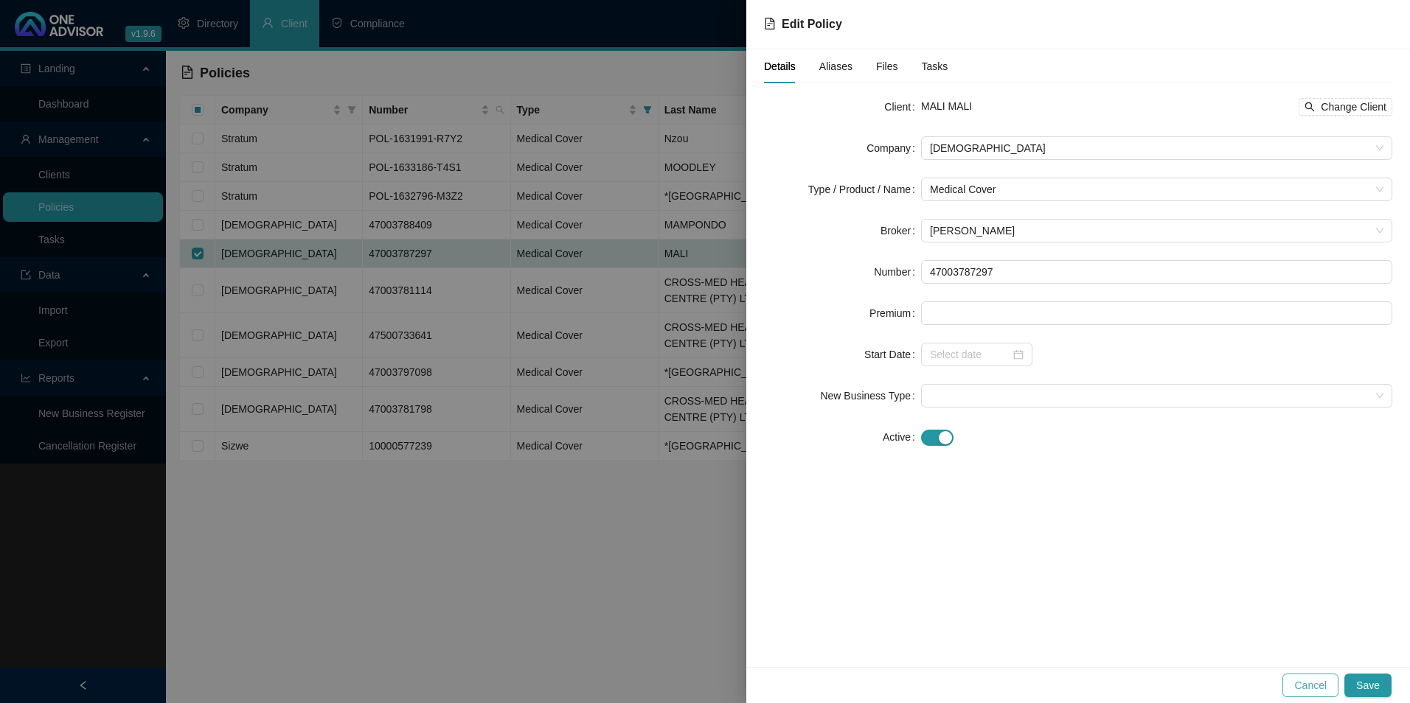
click at [1327, 689] on span "Cancel" at bounding box center [1310, 686] width 32 height 16
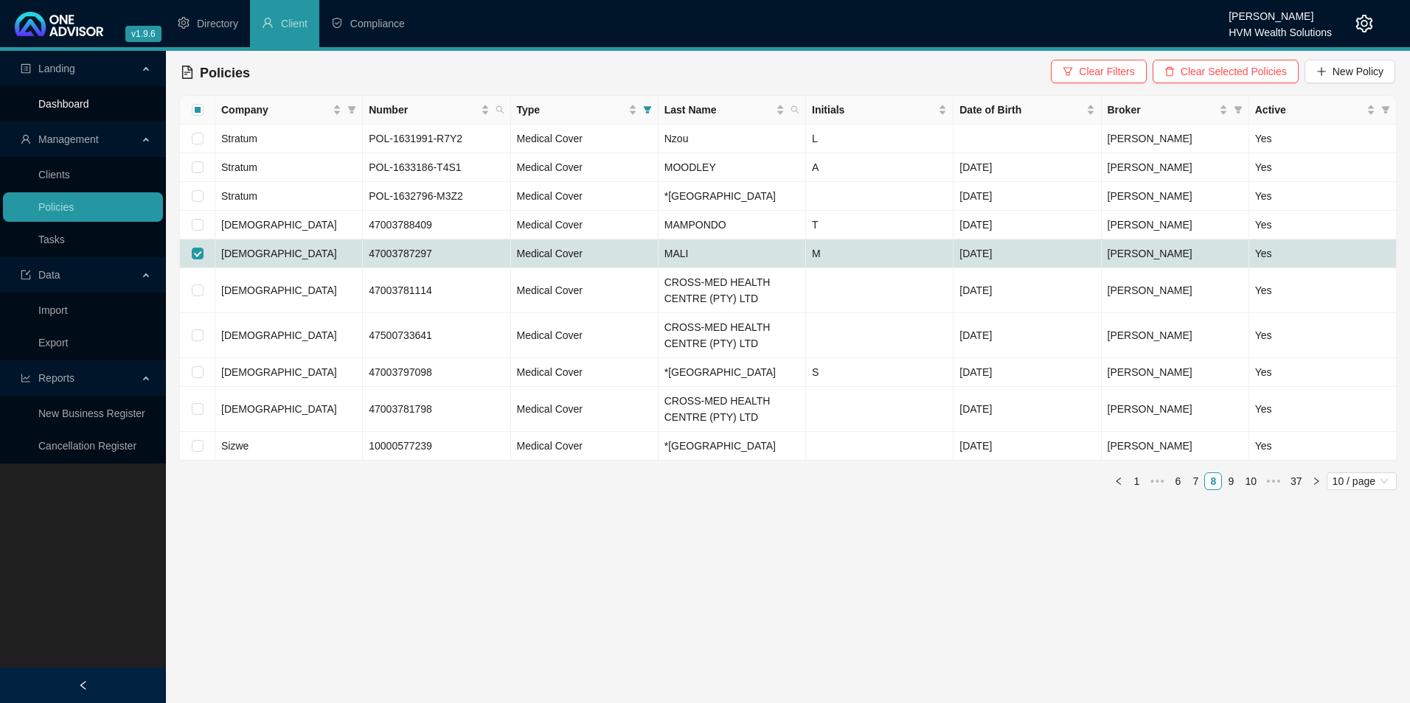
click at [88, 105] on link "Dashboard" at bounding box center [63, 104] width 51 height 12
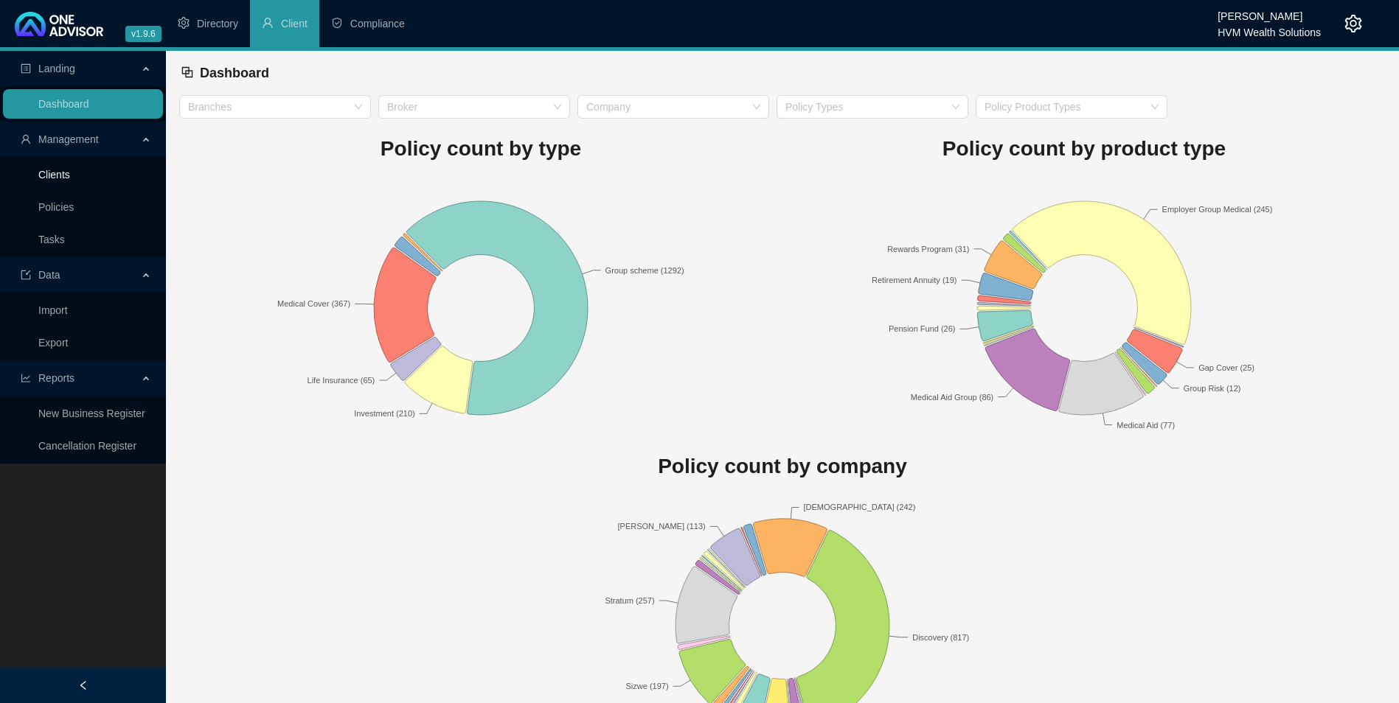
click at [49, 177] on link "Clients" at bounding box center [54, 175] width 32 height 12
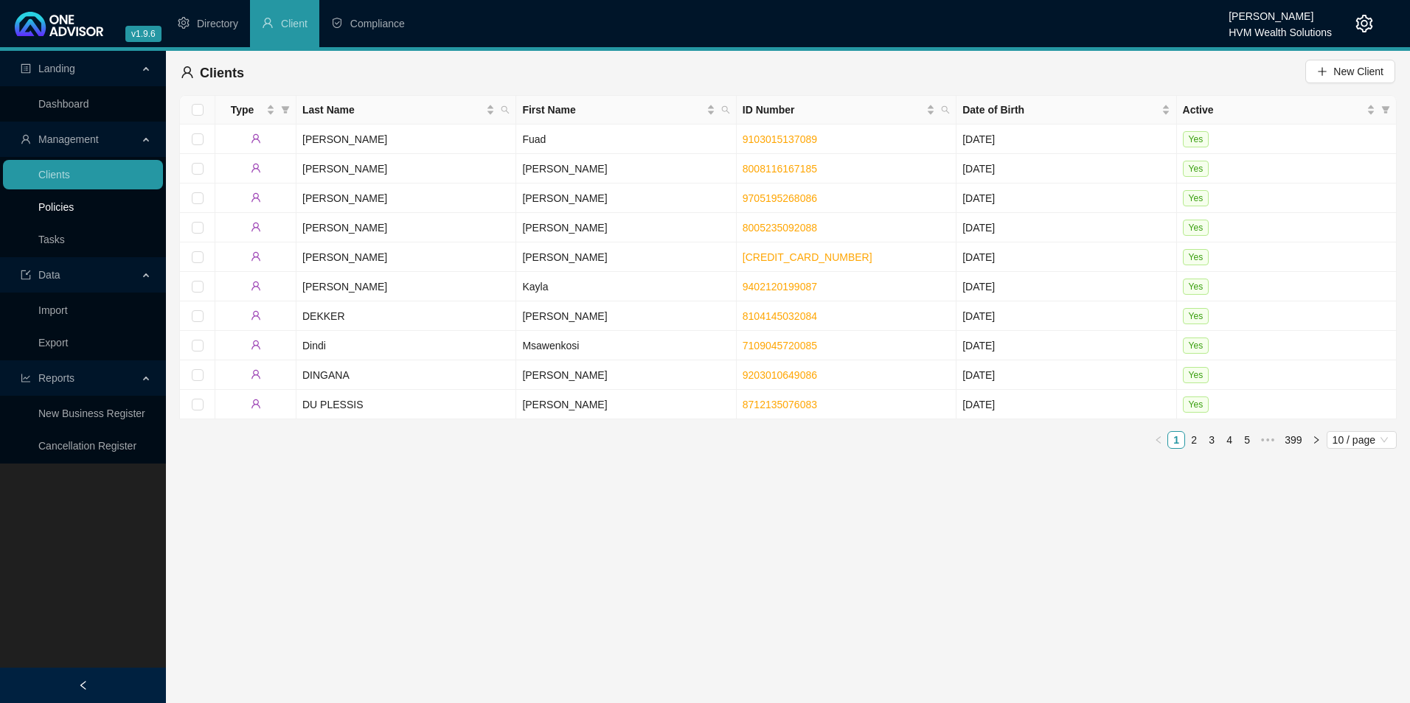
click at [60, 209] on link "Policies" at bounding box center [55, 207] width 35 height 12
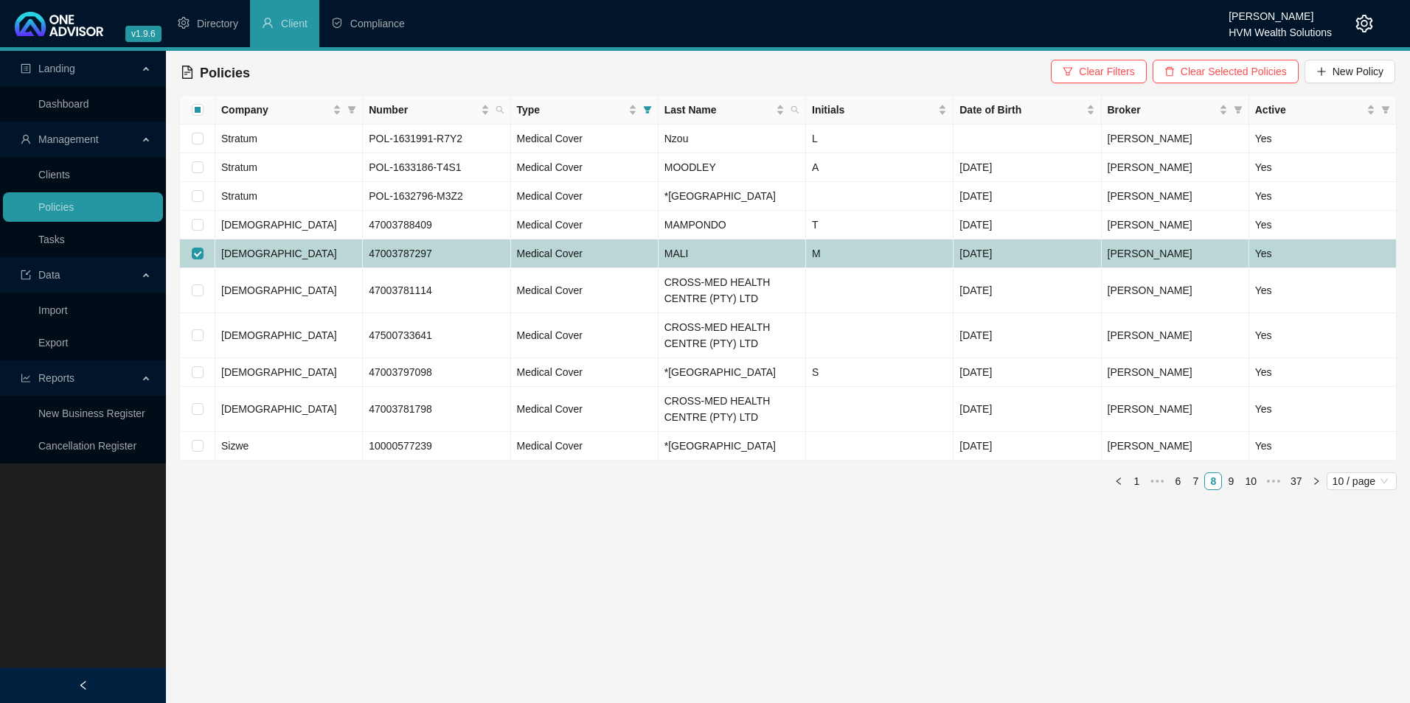
click at [705, 257] on td "MALI" at bounding box center [731, 254] width 147 height 29
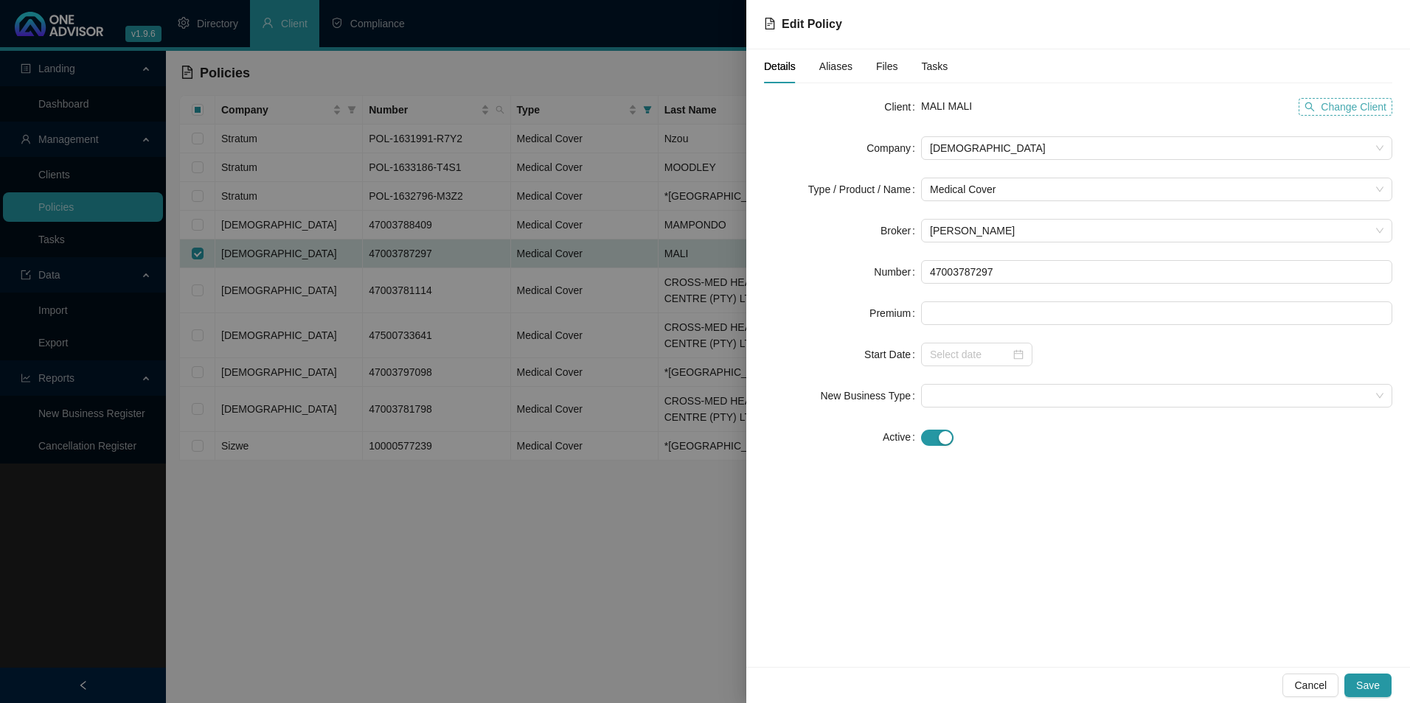
click at [1315, 105] on icon "search" at bounding box center [1309, 107] width 10 height 10
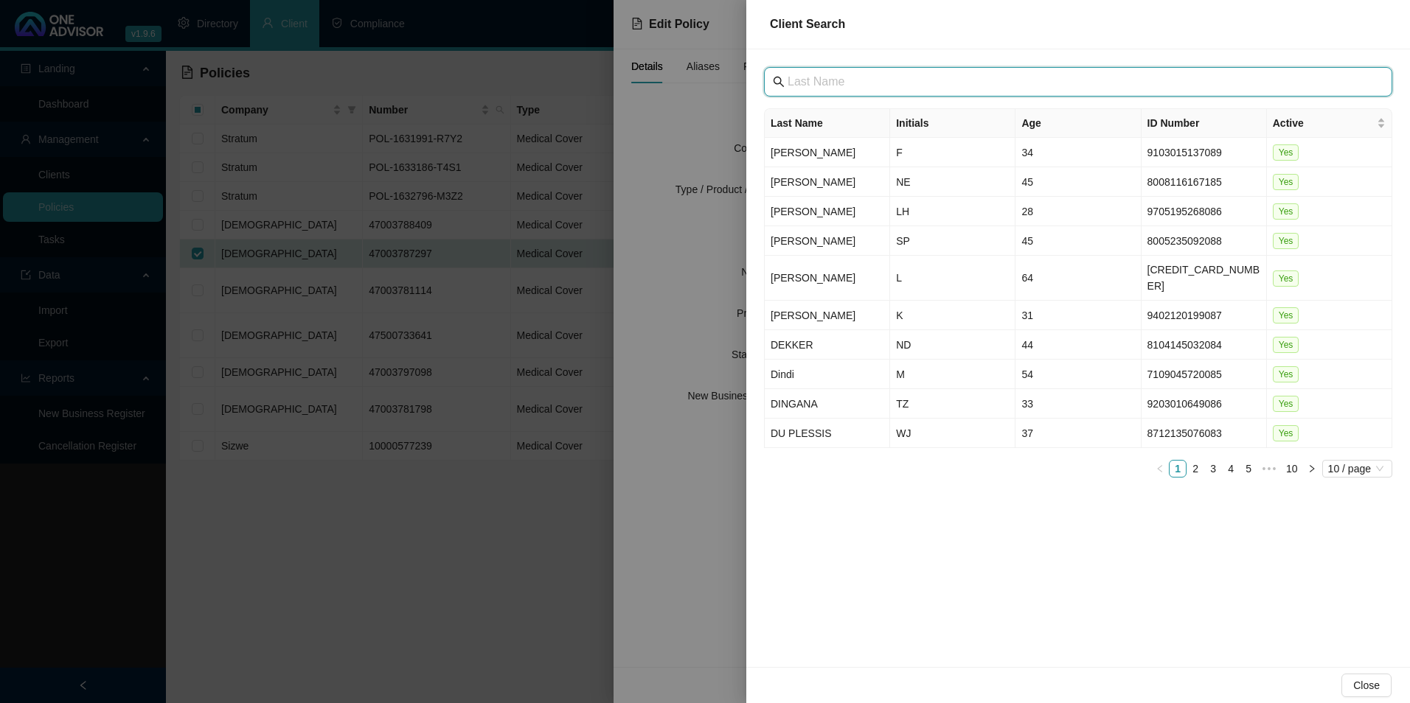
click at [812, 74] on input "text" at bounding box center [1080, 82] width 584 height 18
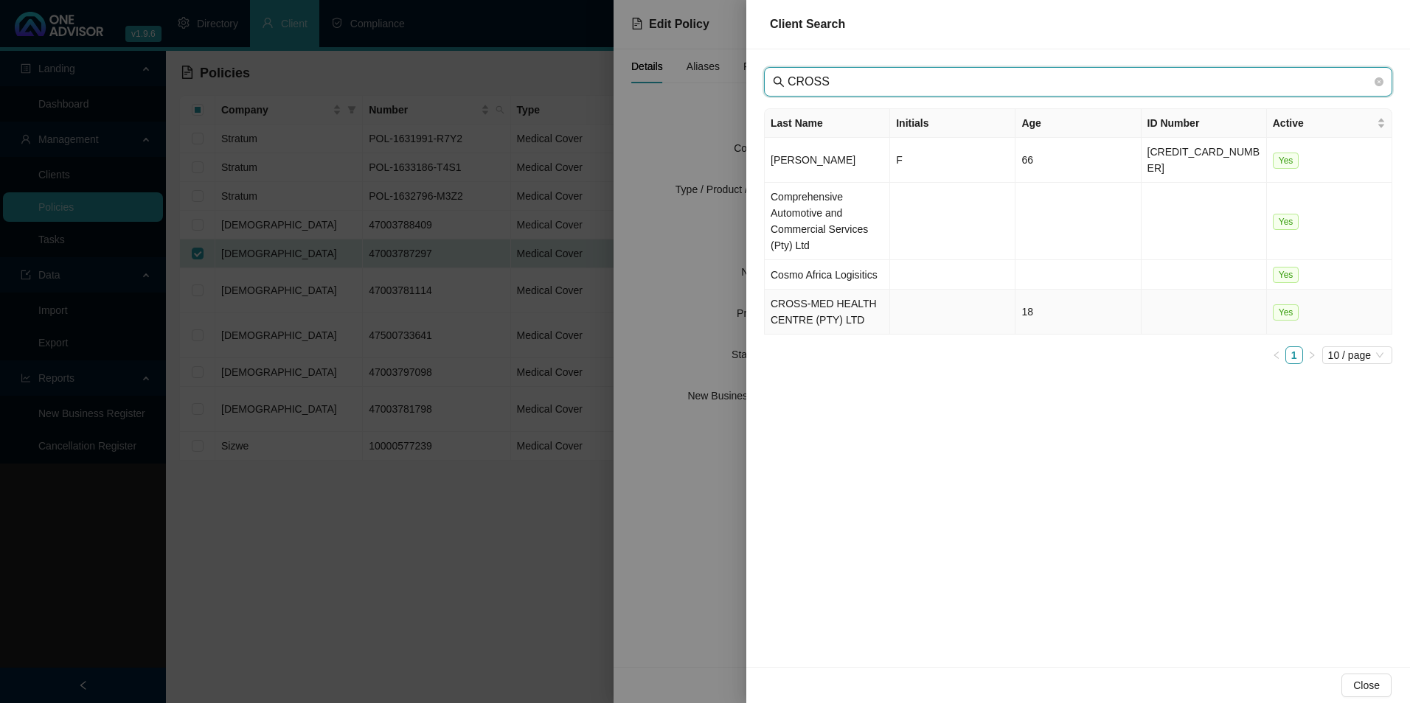
type input "CROSS"
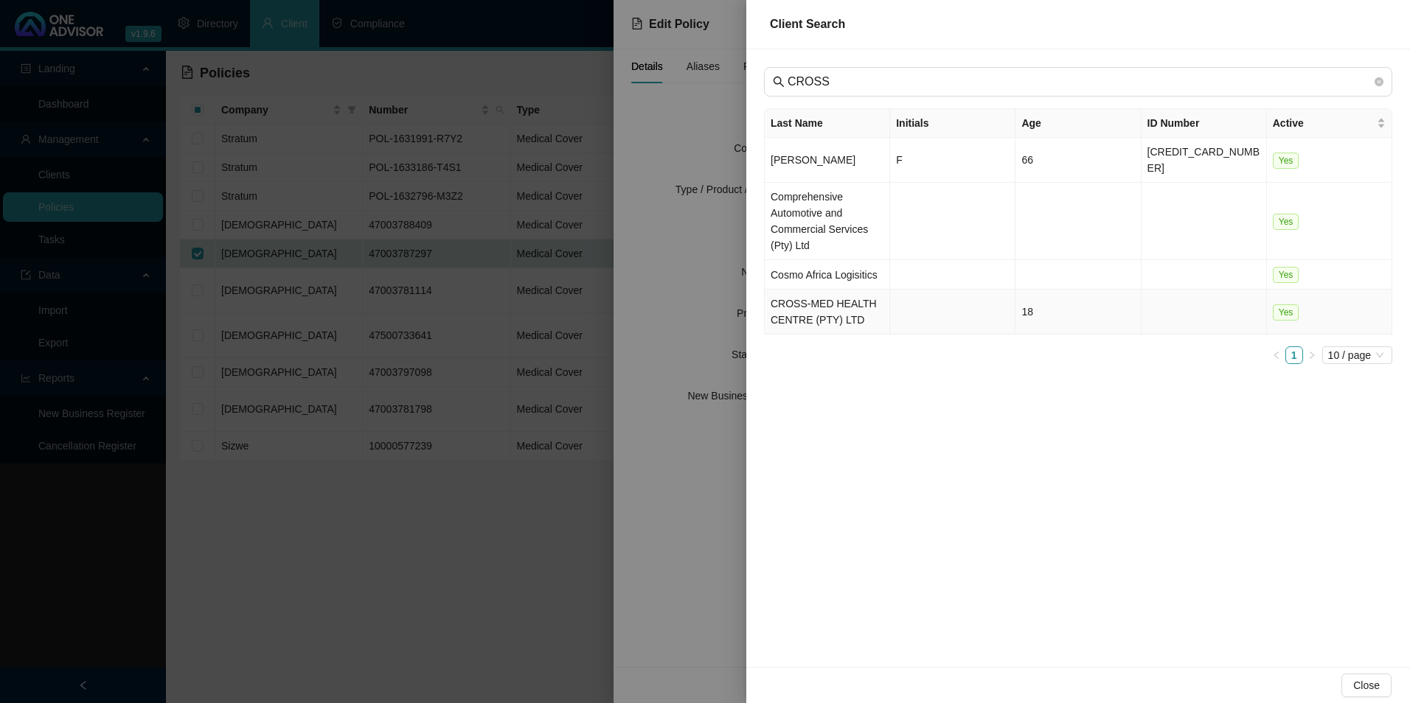
click at [818, 295] on td "CROSS-MED HEALTH CENTRE (PTY) LTD" at bounding box center [827, 312] width 125 height 45
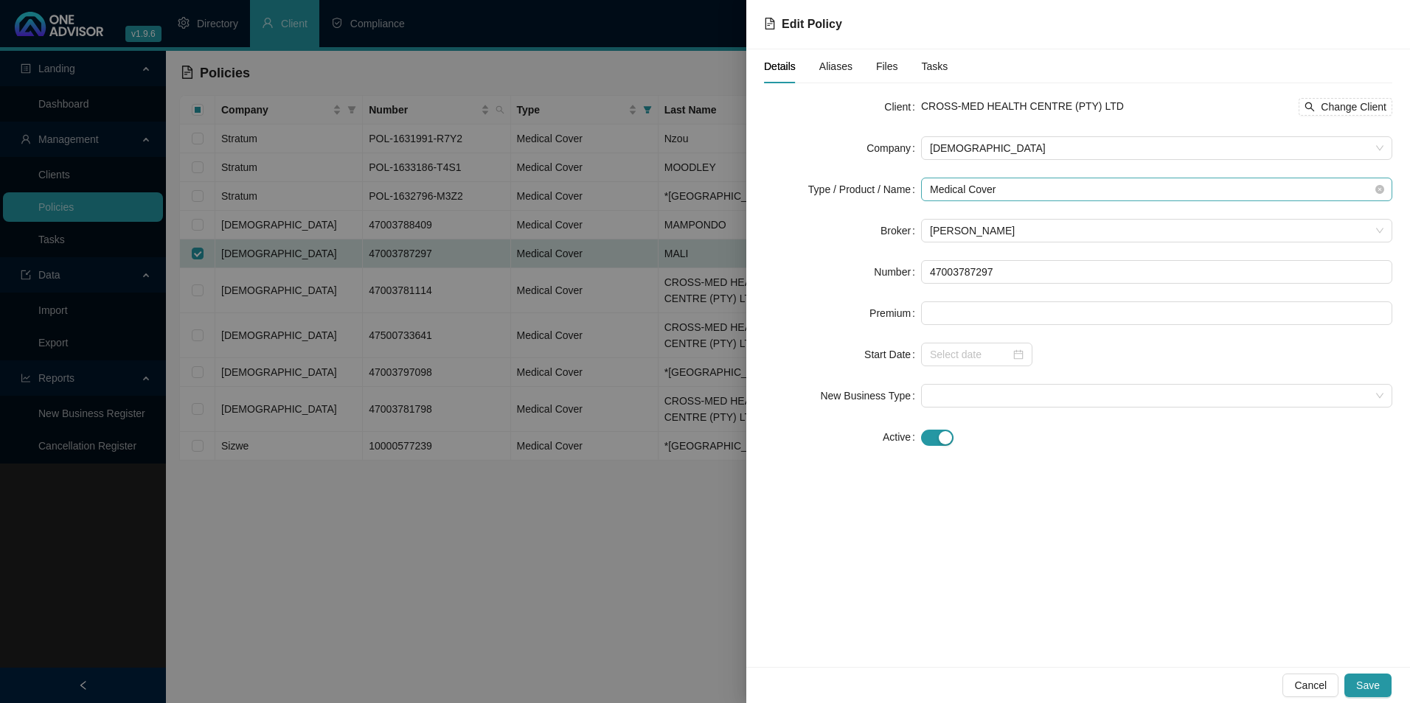
click at [1030, 194] on span "Medical Cover" at bounding box center [1156, 189] width 453 height 22
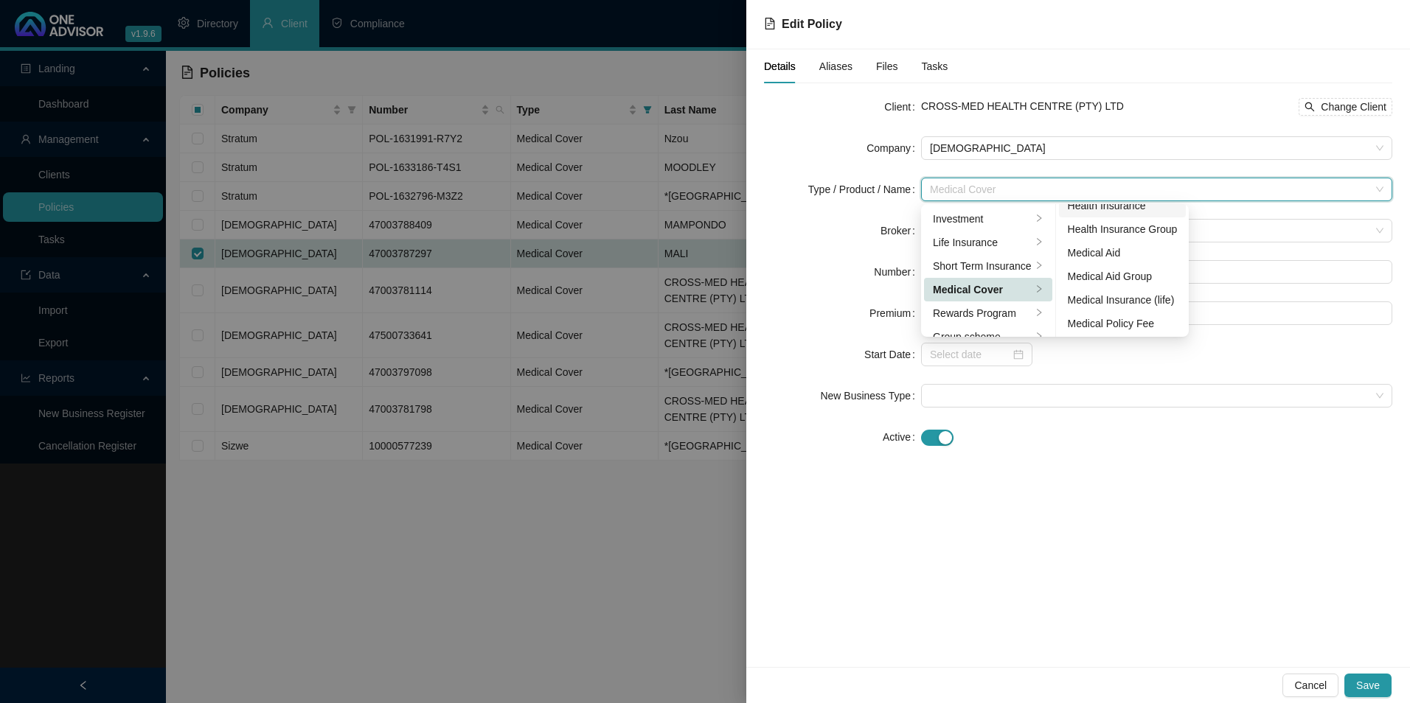
scroll to position [86, 0]
click at [1135, 271] on div "Medical Aid Group" at bounding box center [1123, 275] width 110 height 16
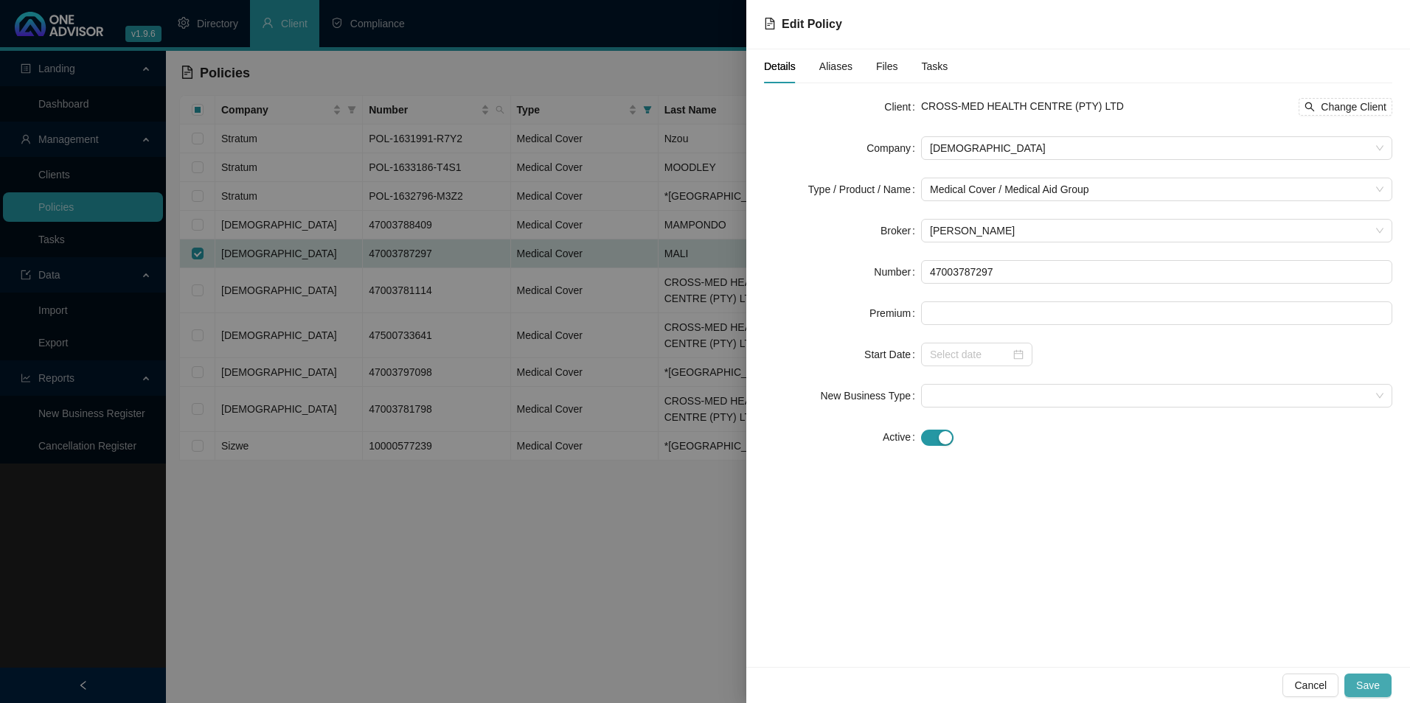
click at [1371, 684] on span "Save" at bounding box center [1368, 686] width 24 height 16
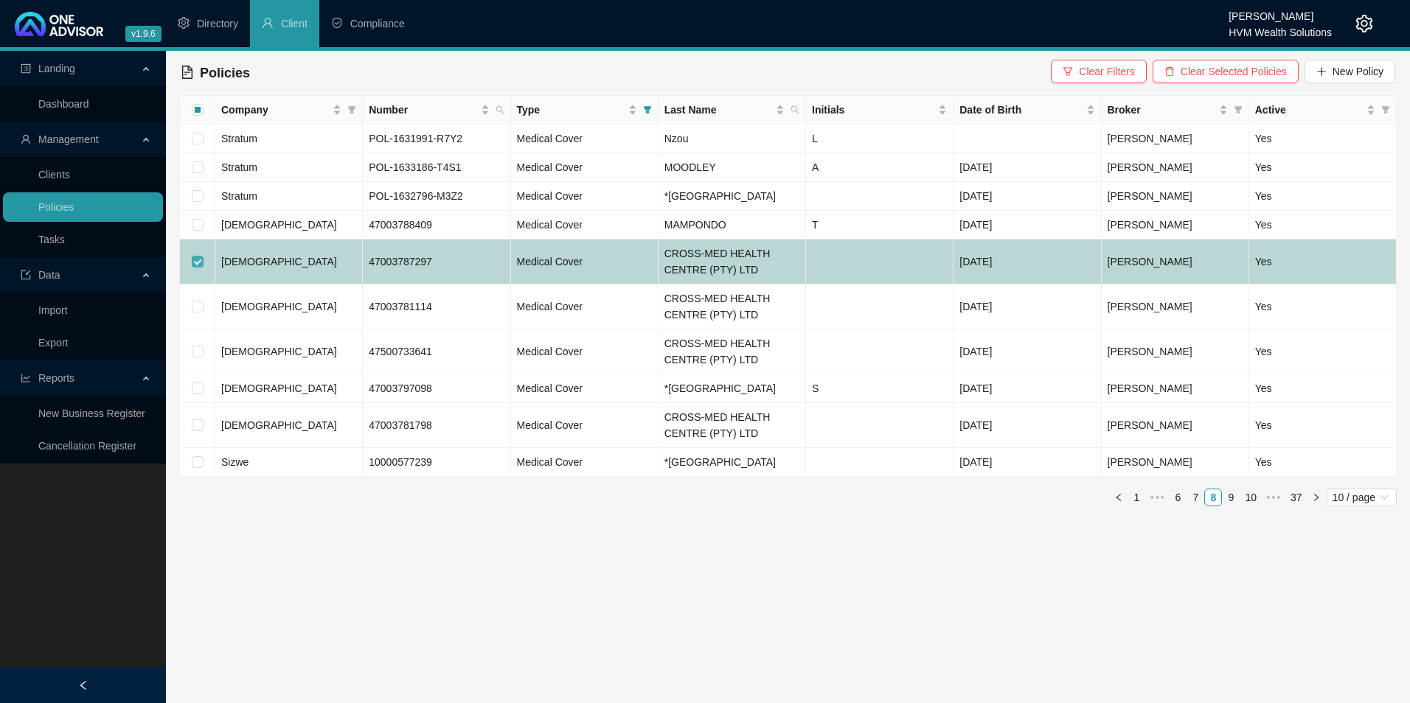
click at [198, 256] on input "checkbox" at bounding box center [198, 262] width 12 height 12
checkbox input "false"
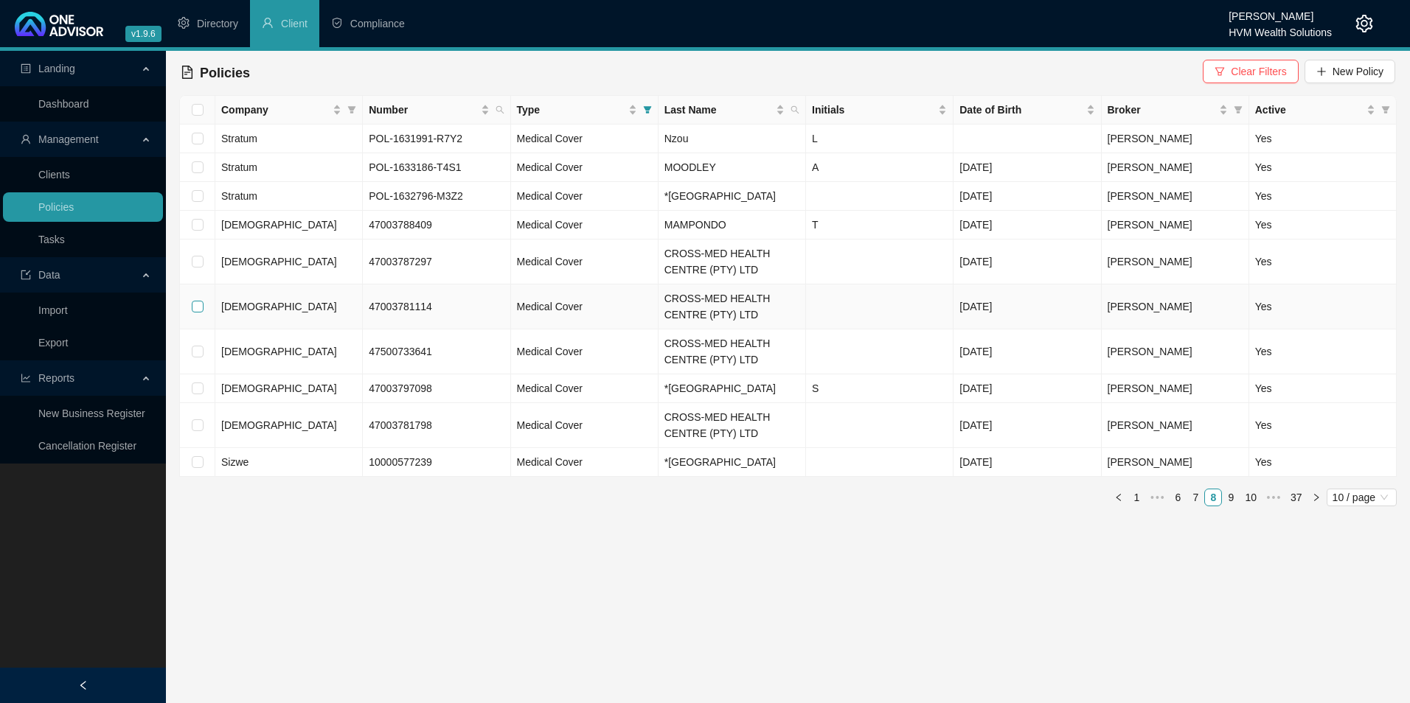
click at [198, 304] on input "checkbox" at bounding box center [198, 307] width 12 height 12
checkbox input "true"
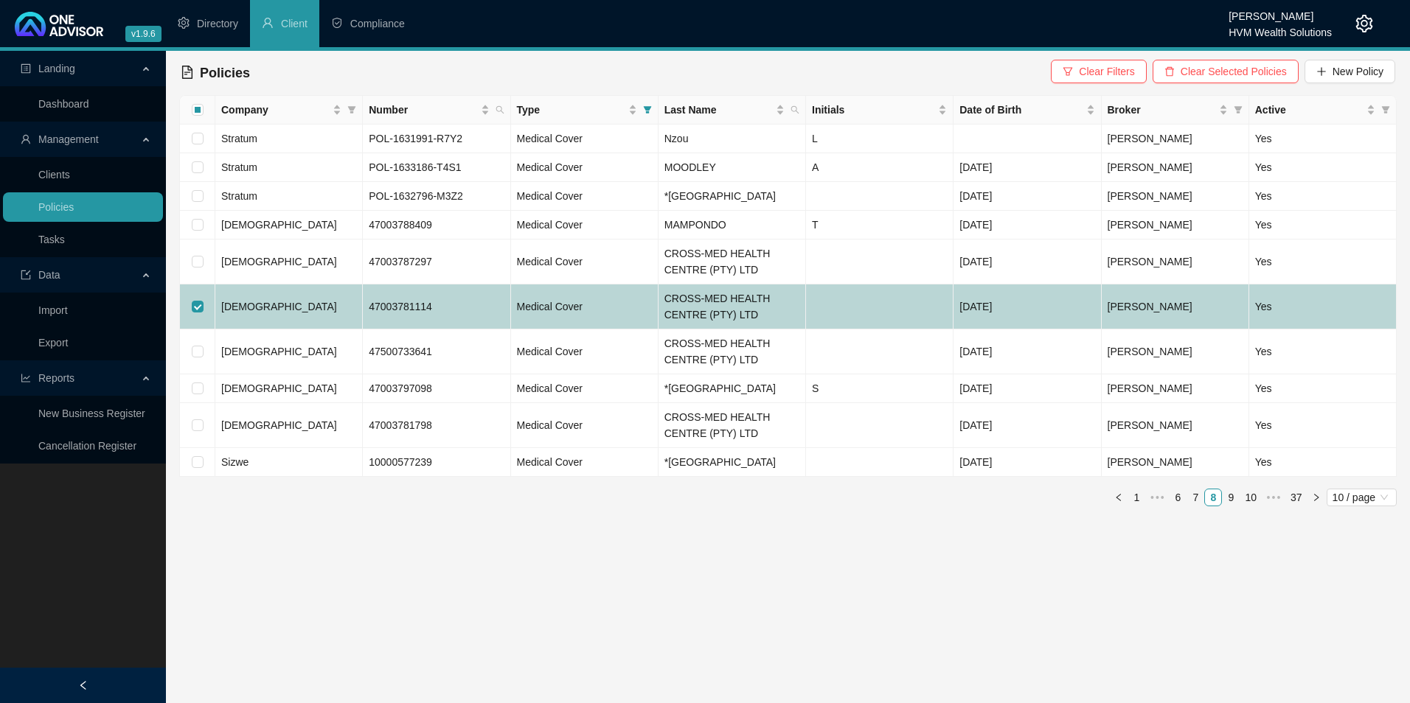
click at [277, 316] on td "[DEMOGRAPHIC_DATA]" at bounding box center [288, 307] width 147 height 45
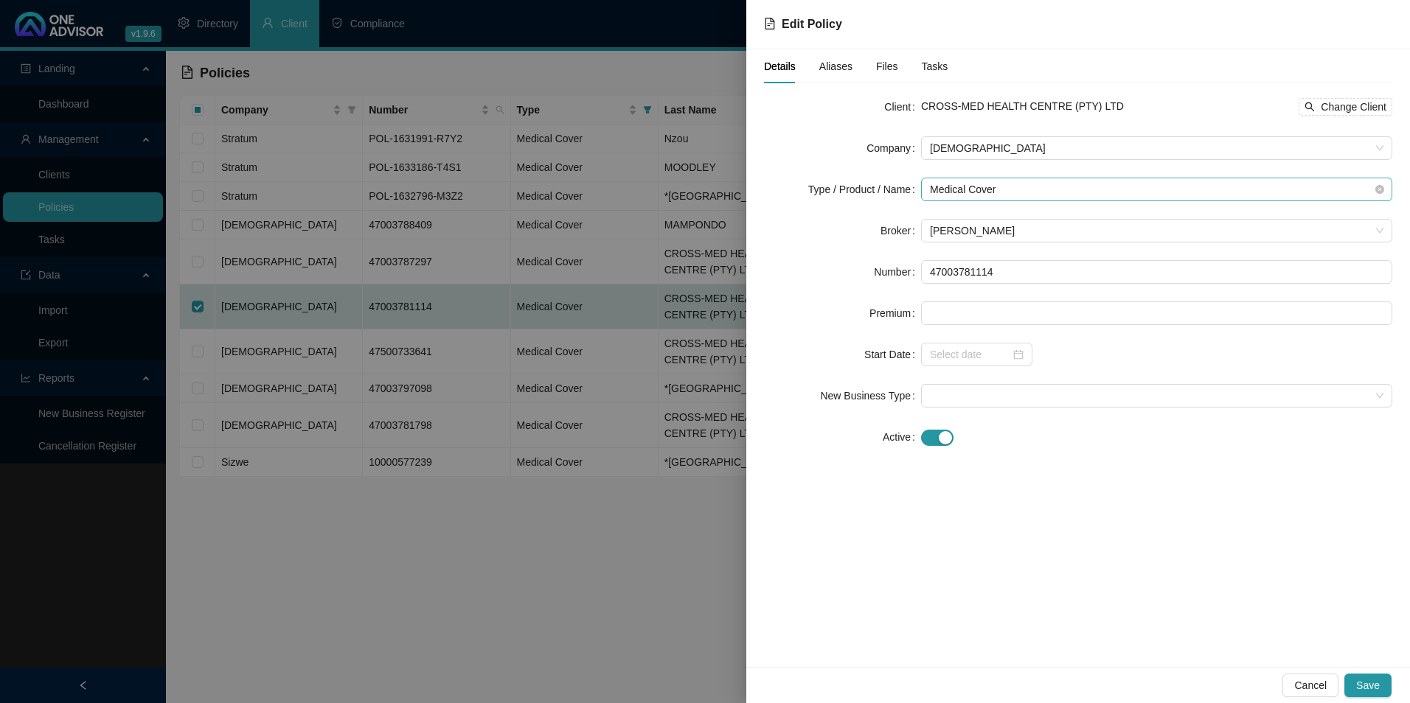
click at [1089, 192] on span "Medical Cover" at bounding box center [1156, 189] width 453 height 22
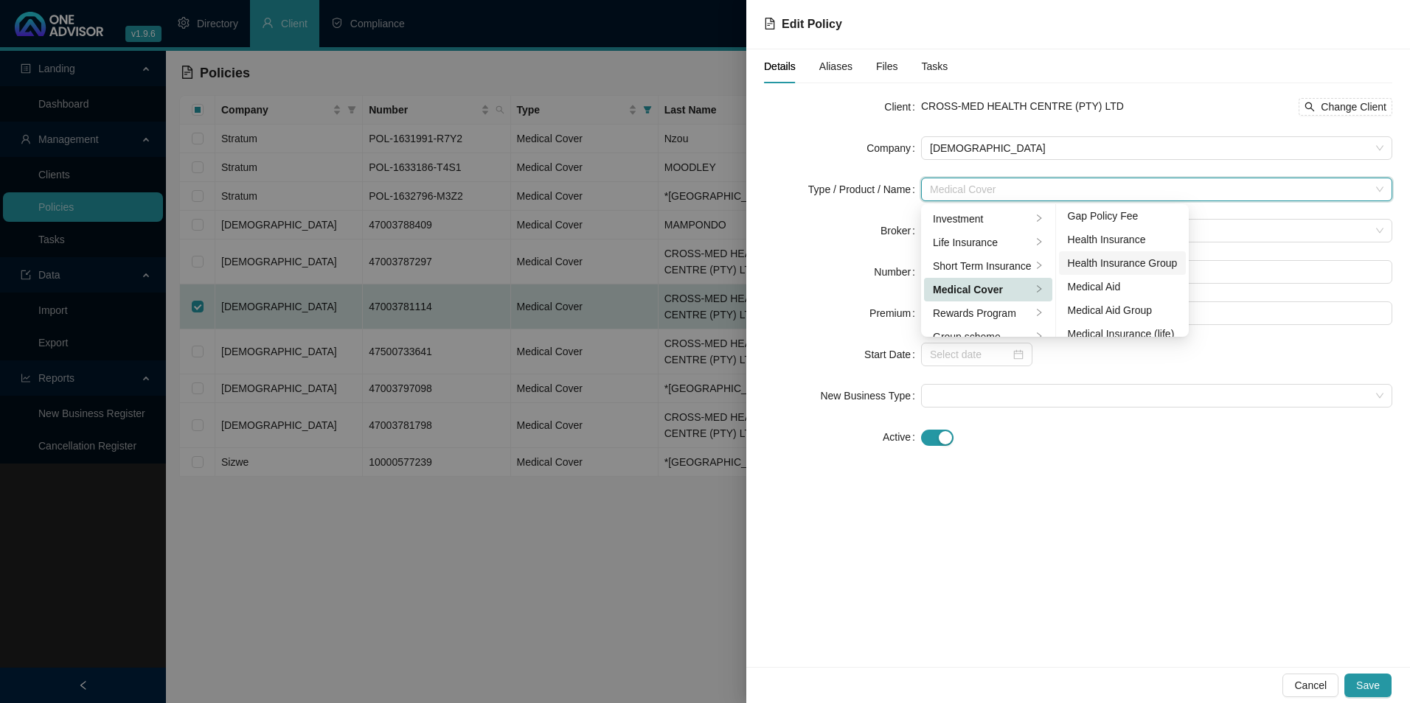
scroll to position [74, 0]
click at [1118, 280] on div "Medical Aid Group" at bounding box center [1123, 287] width 110 height 16
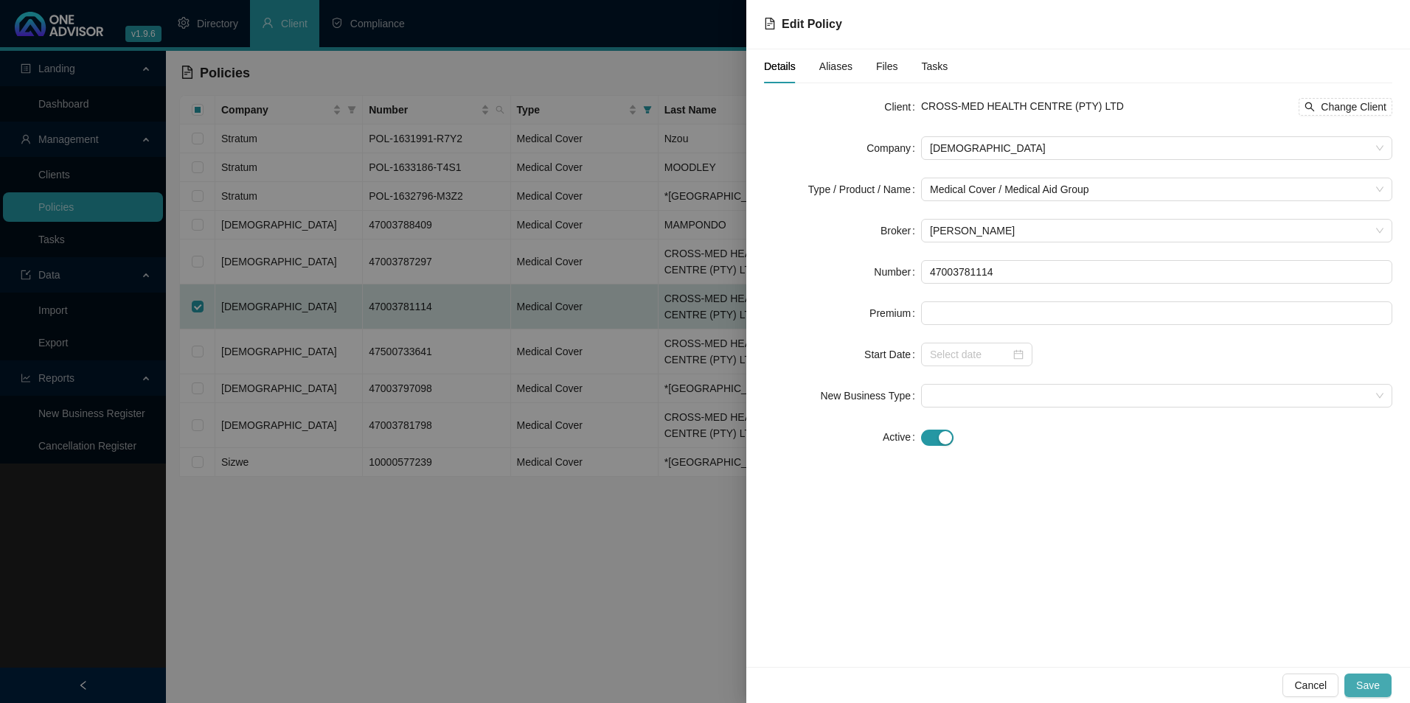
click at [1373, 686] on span "Save" at bounding box center [1368, 686] width 24 height 16
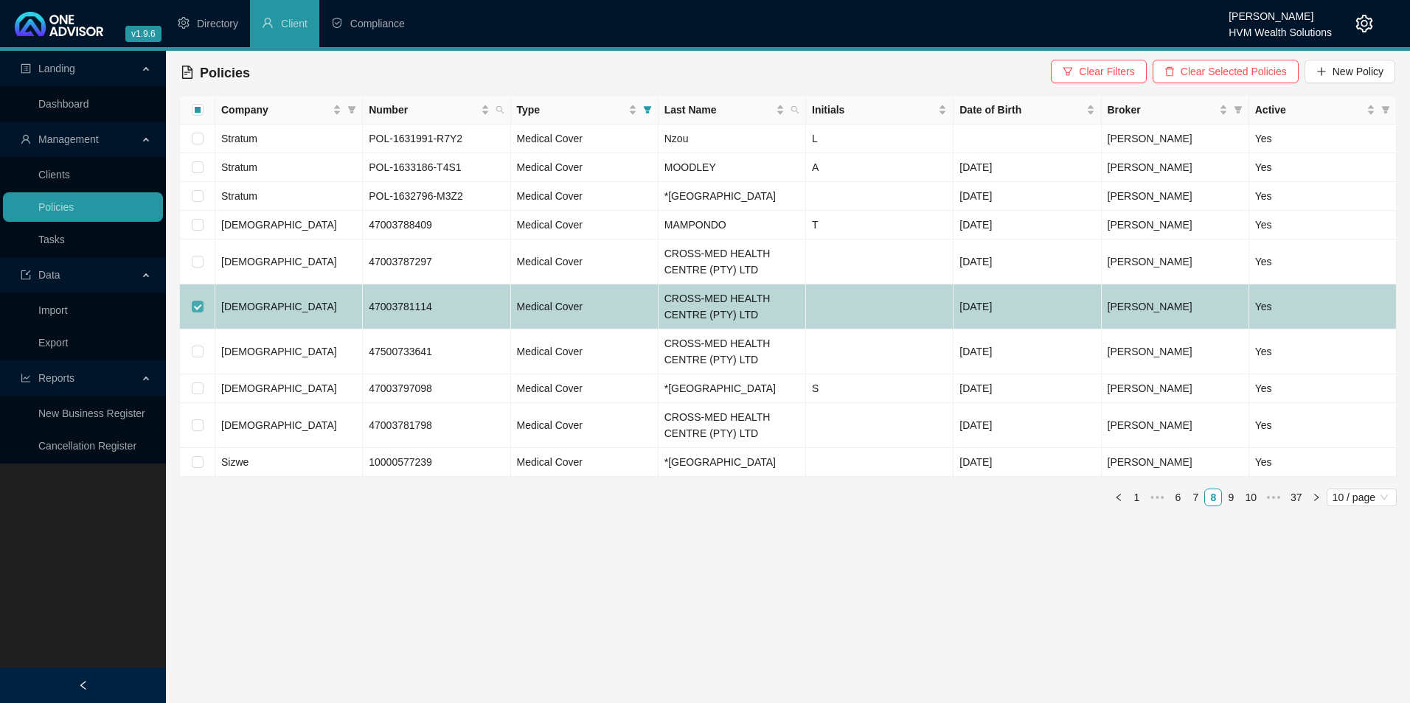
click at [198, 307] on input "checkbox" at bounding box center [198, 307] width 12 height 12
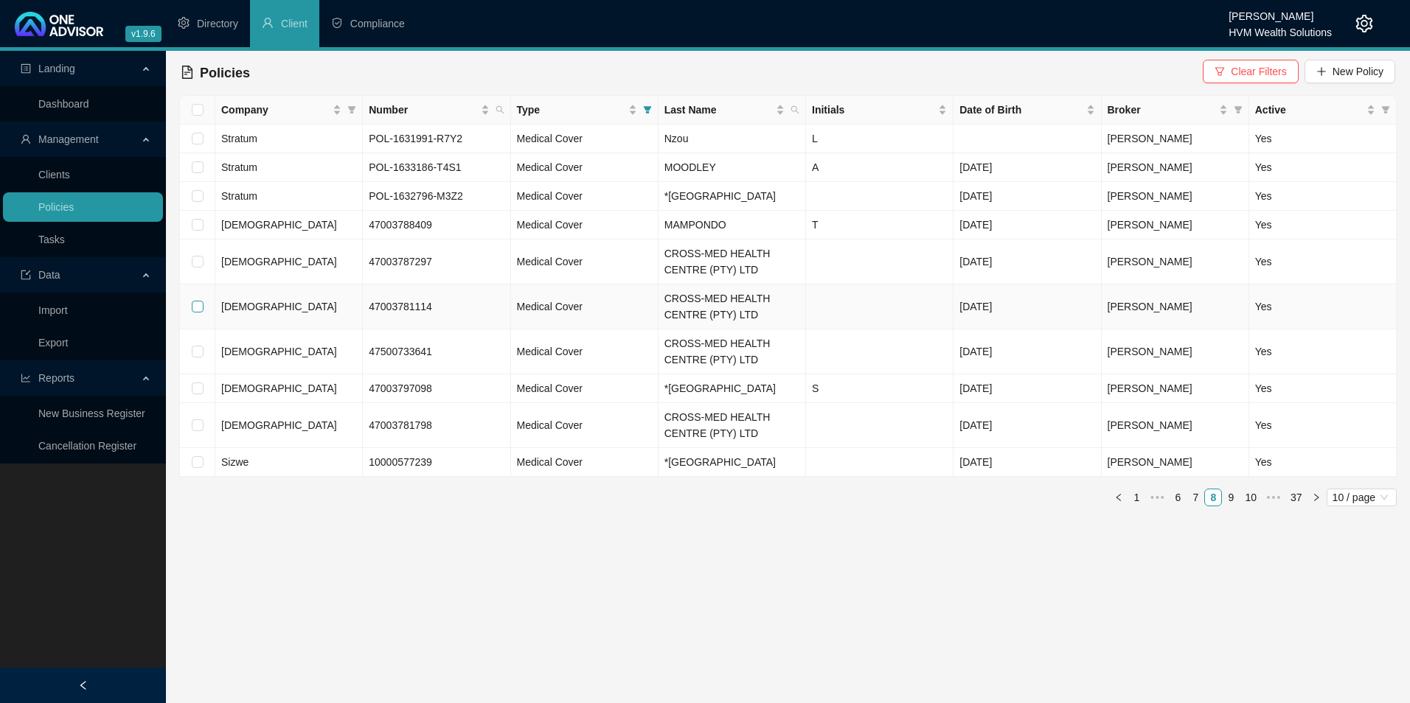
click at [195, 306] on input "checkbox" at bounding box center [198, 307] width 12 height 12
checkbox input "true"
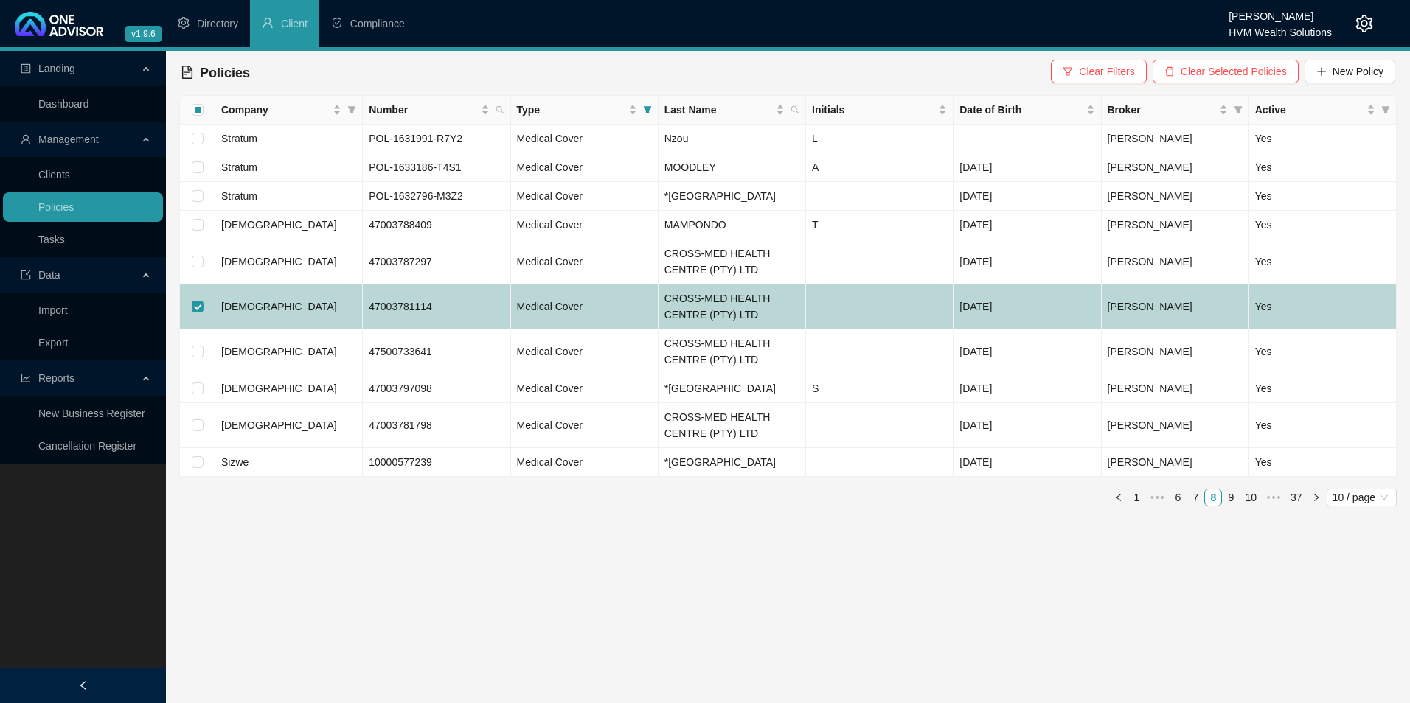
click at [283, 313] on td "[DEMOGRAPHIC_DATA]" at bounding box center [288, 307] width 147 height 45
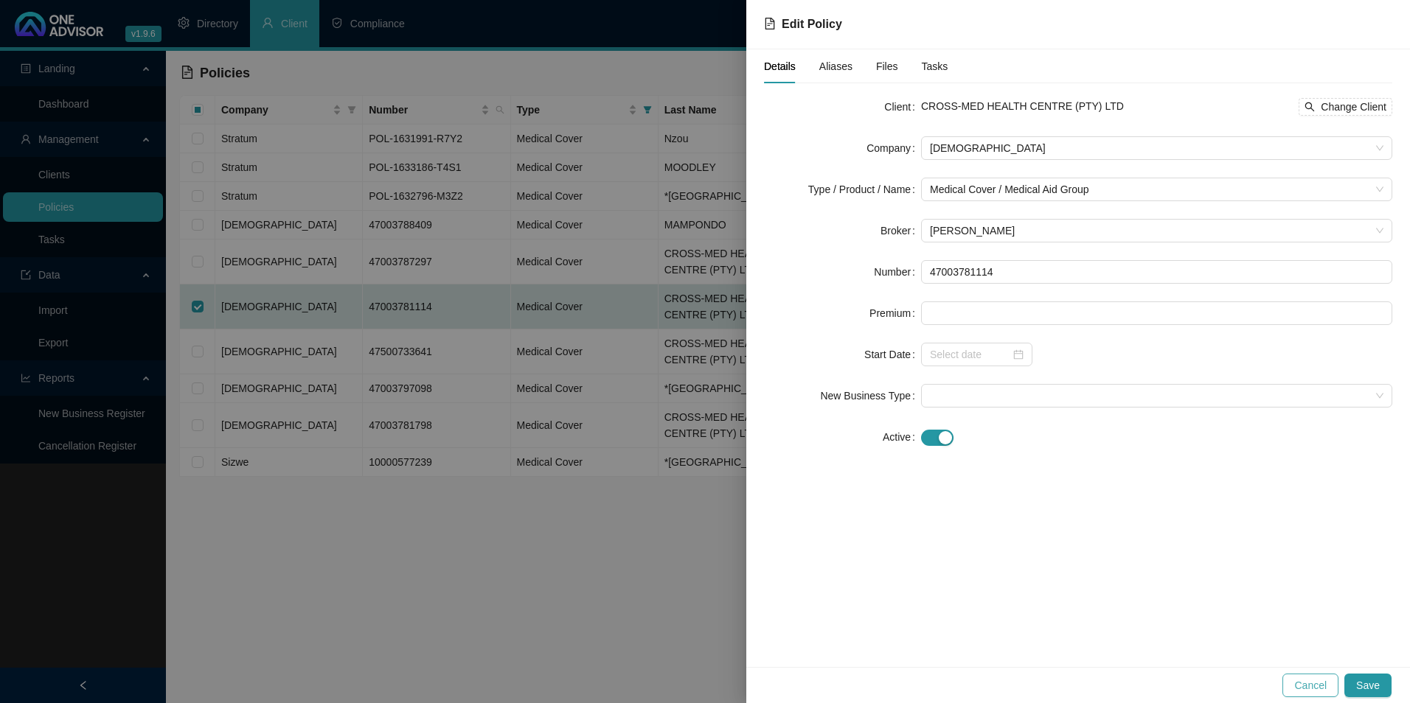
click at [1318, 687] on span "Cancel" at bounding box center [1310, 686] width 32 height 16
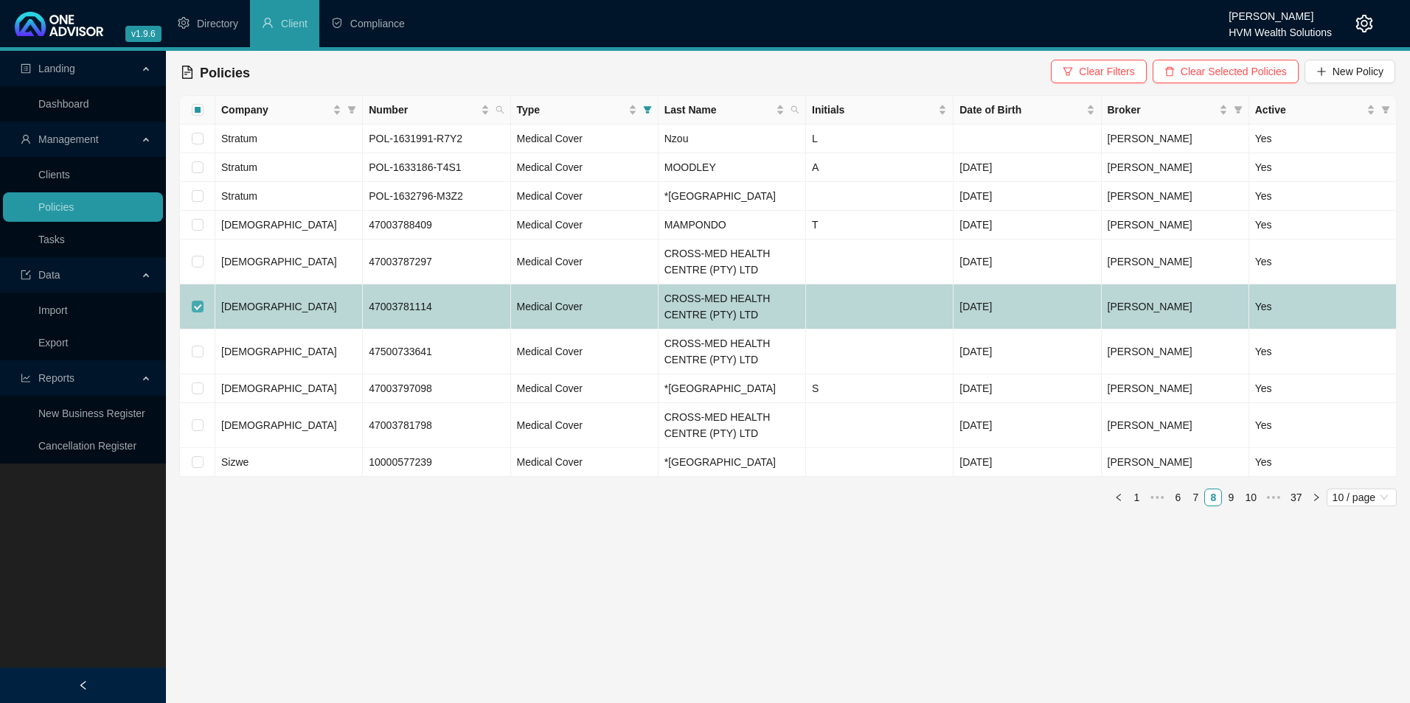
click at [195, 308] on input "checkbox" at bounding box center [198, 307] width 12 height 12
checkbox input "false"
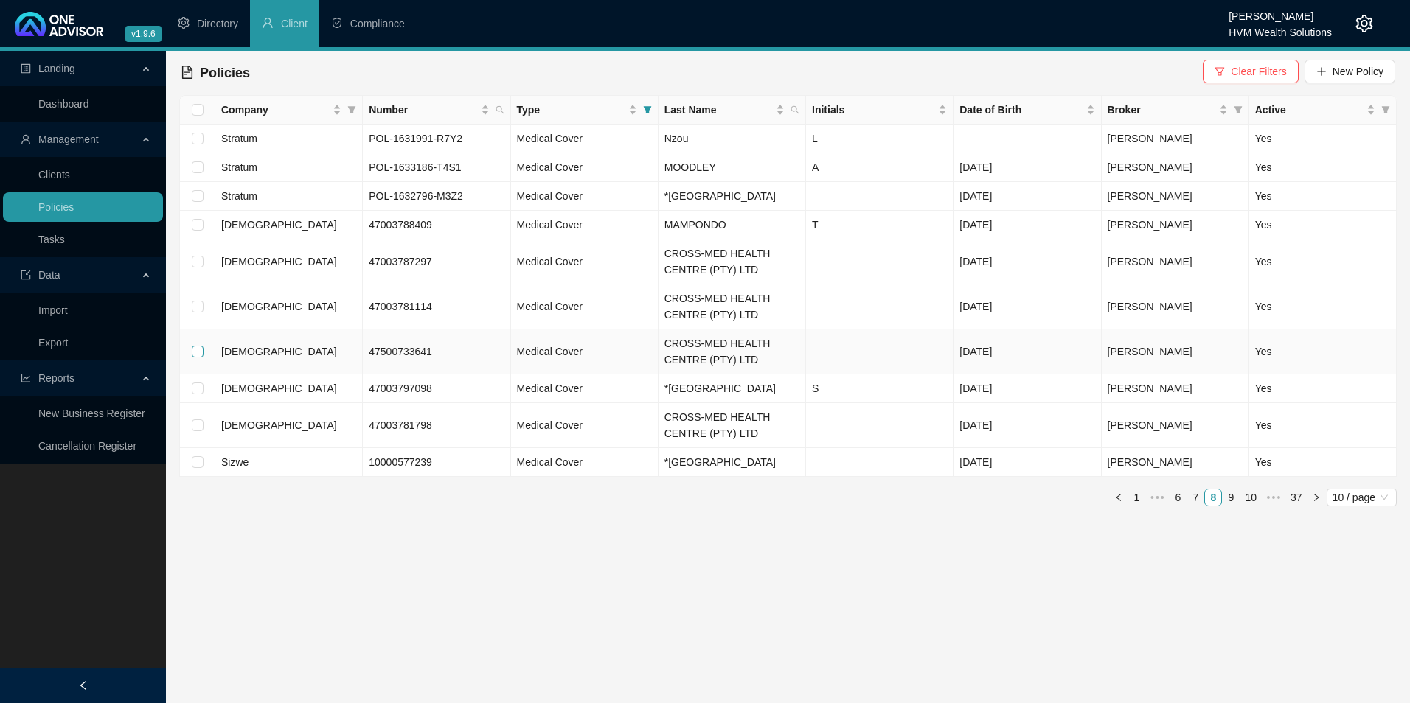
click at [192, 355] on input "checkbox" at bounding box center [198, 352] width 12 height 12
checkbox input "true"
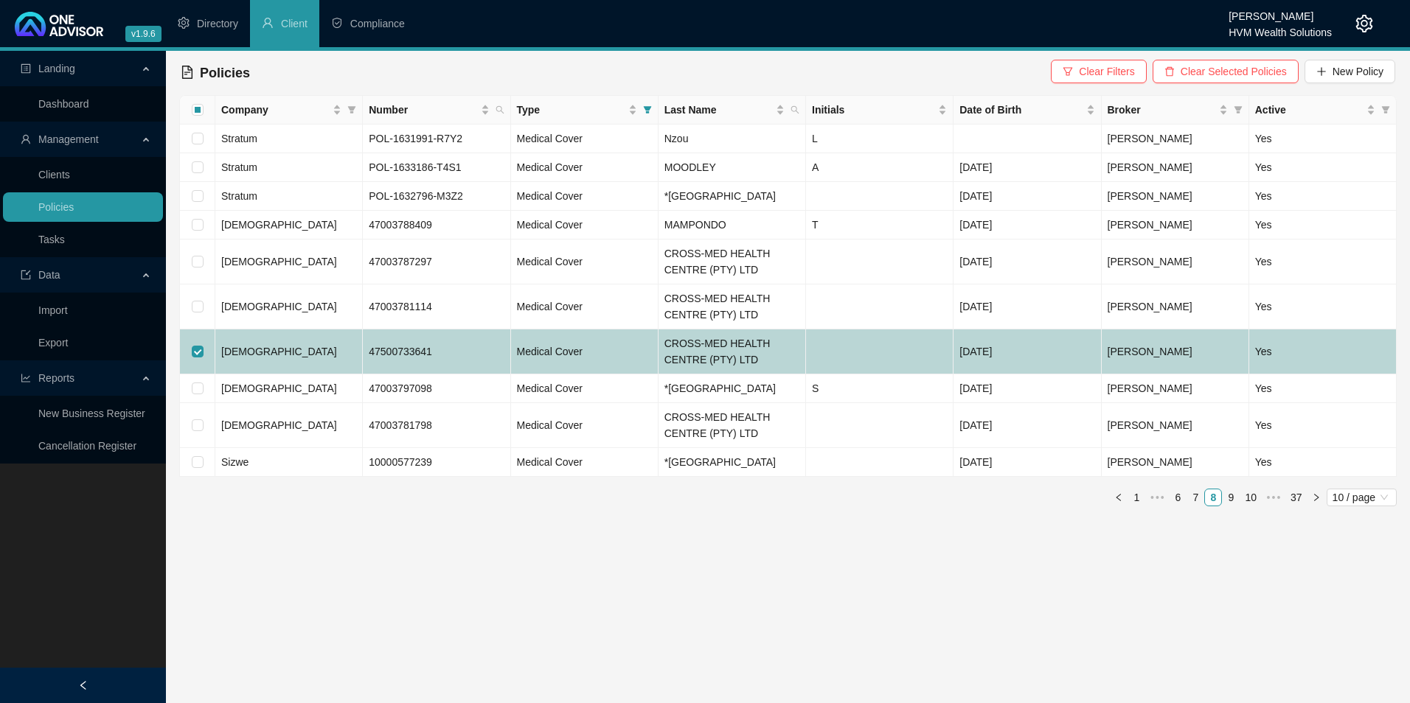
click at [307, 357] on td "[DEMOGRAPHIC_DATA]" at bounding box center [288, 352] width 147 height 45
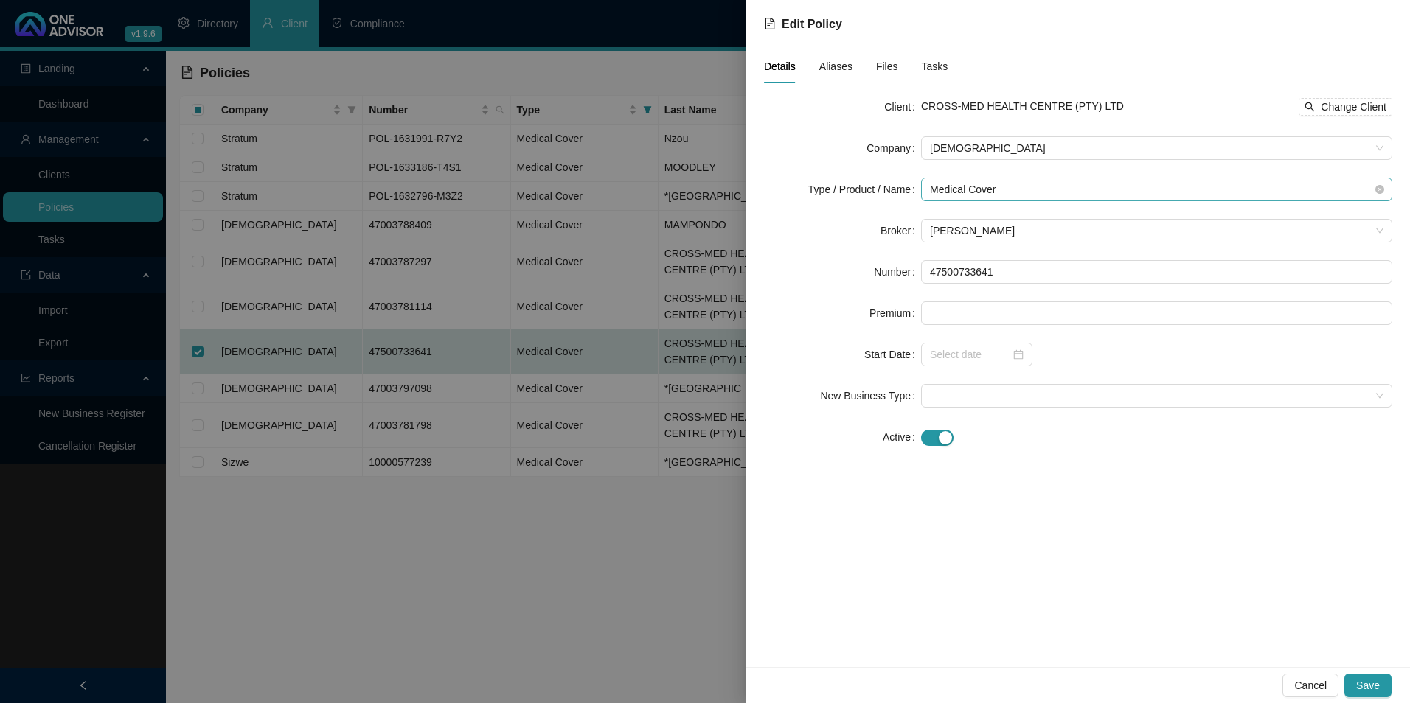
click at [1044, 194] on span "Medical Cover" at bounding box center [1156, 189] width 453 height 22
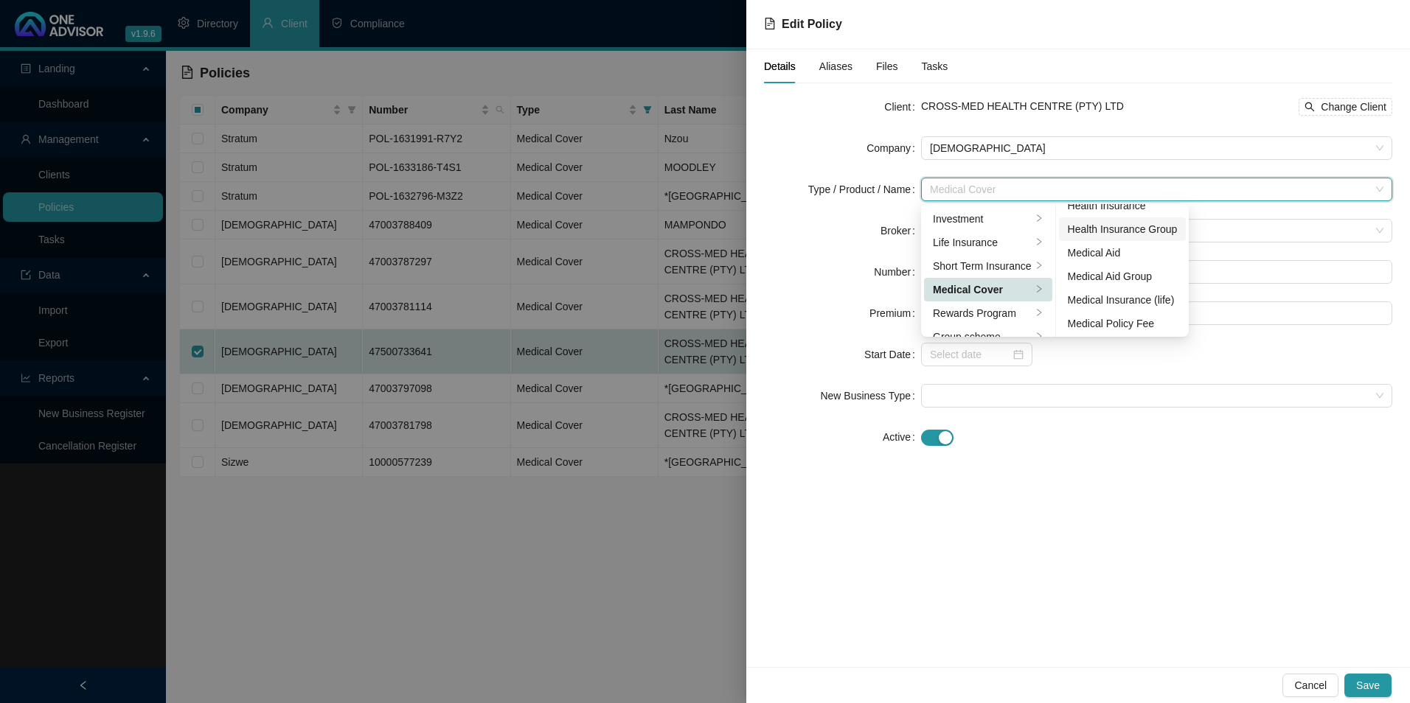
scroll to position [86, 0]
click at [1144, 271] on div "Medical Aid Group" at bounding box center [1123, 275] width 110 height 16
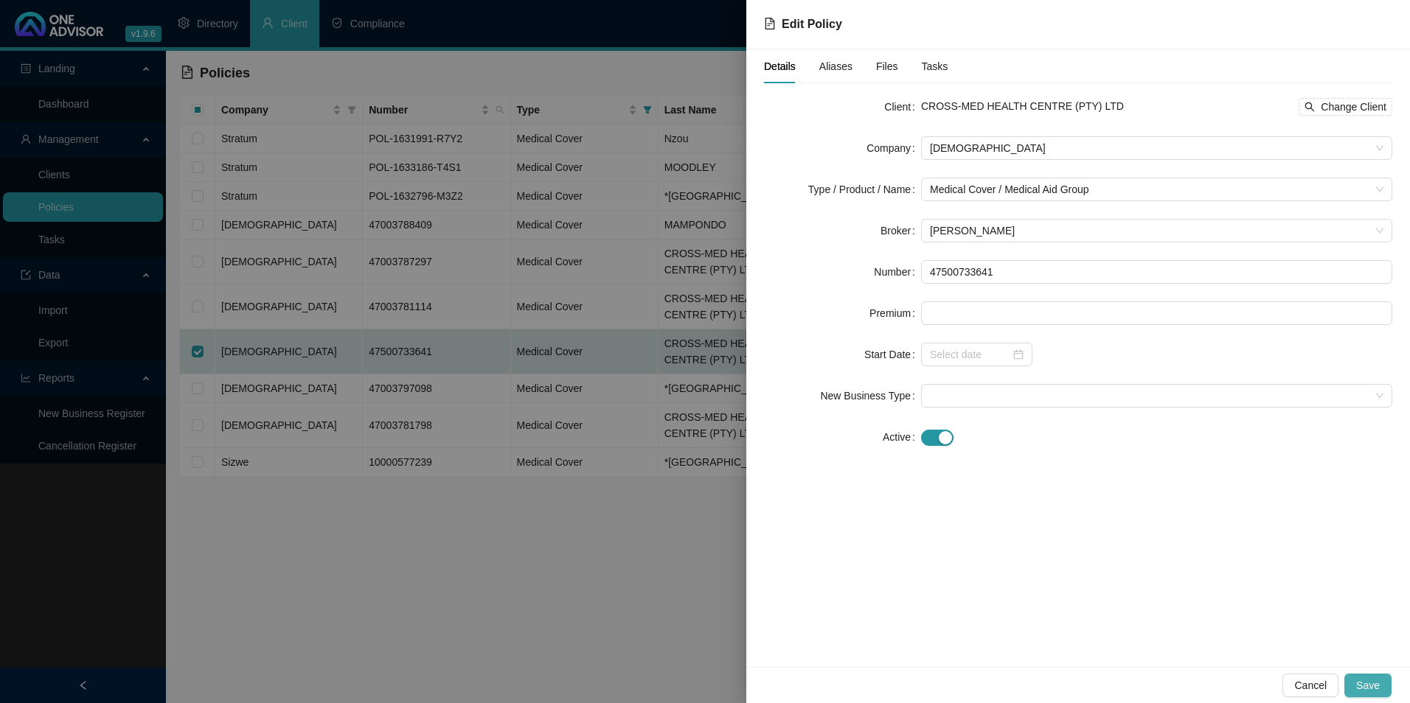
click at [1366, 688] on span "Save" at bounding box center [1368, 686] width 24 height 16
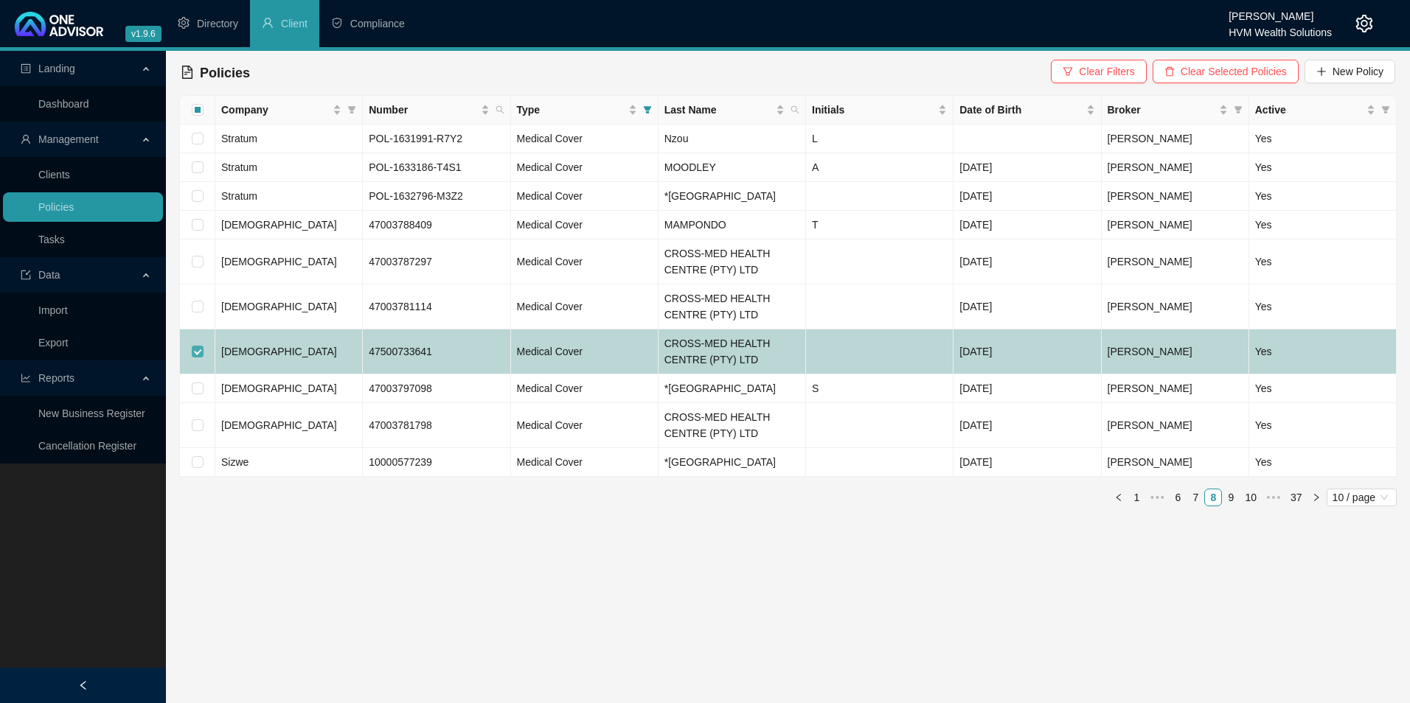
click at [198, 353] on input "checkbox" at bounding box center [198, 352] width 12 height 12
checkbox input "false"
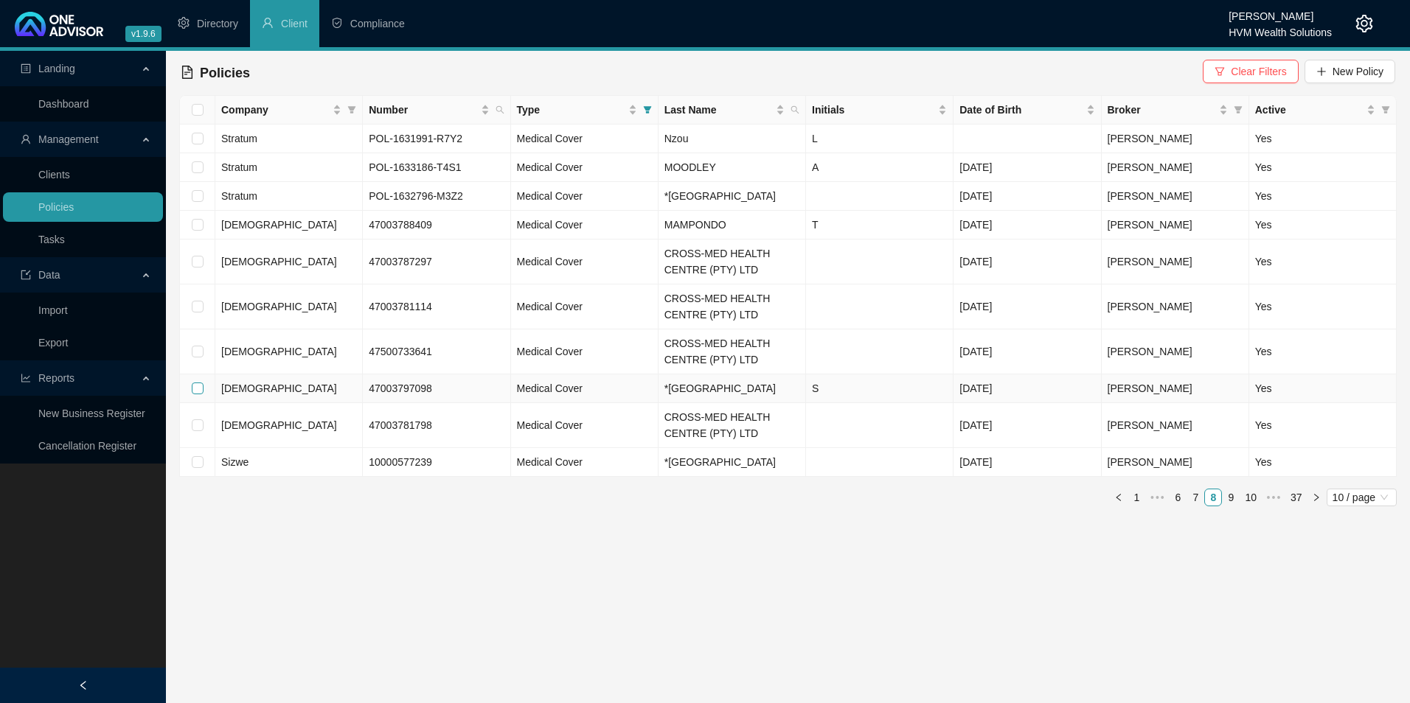
click at [201, 394] on input "checkbox" at bounding box center [198, 389] width 12 height 12
checkbox input "true"
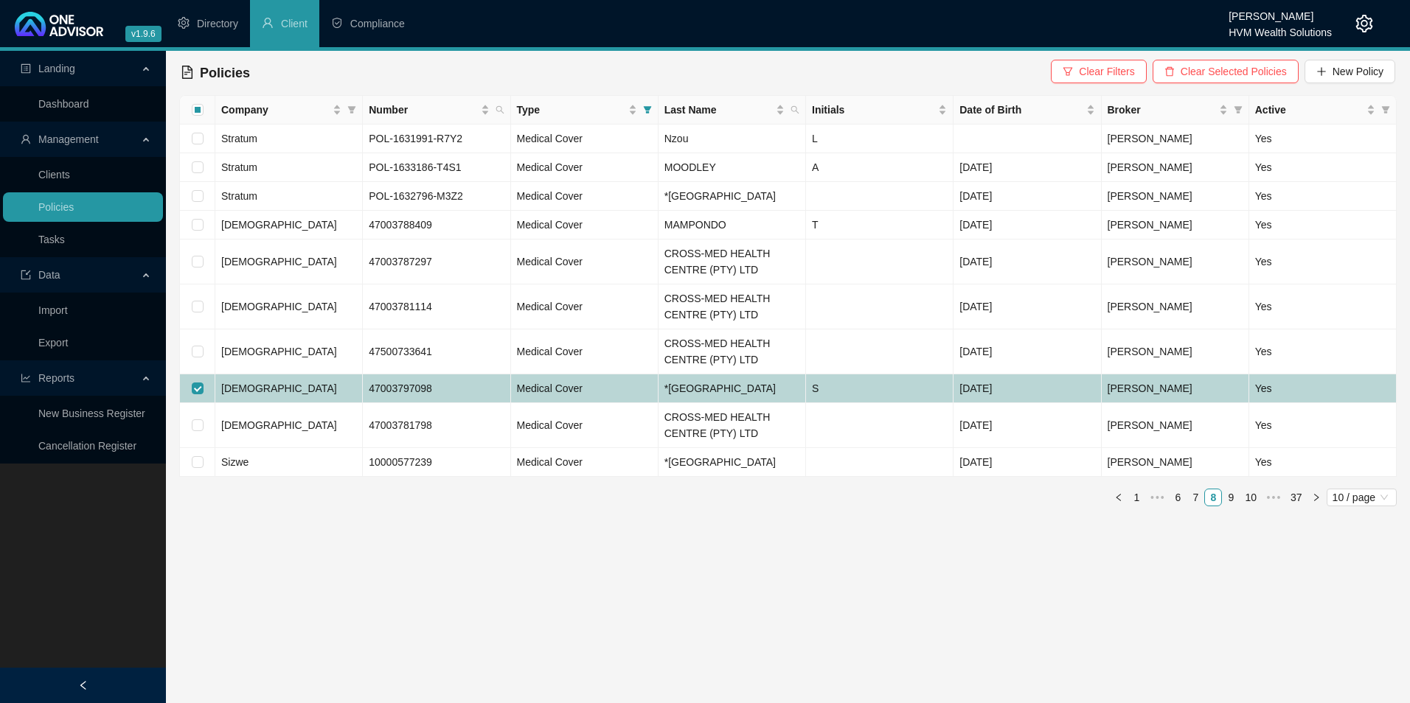
click at [770, 403] on td "*[GEOGRAPHIC_DATA]" at bounding box center [731, 389] width 147 height 29
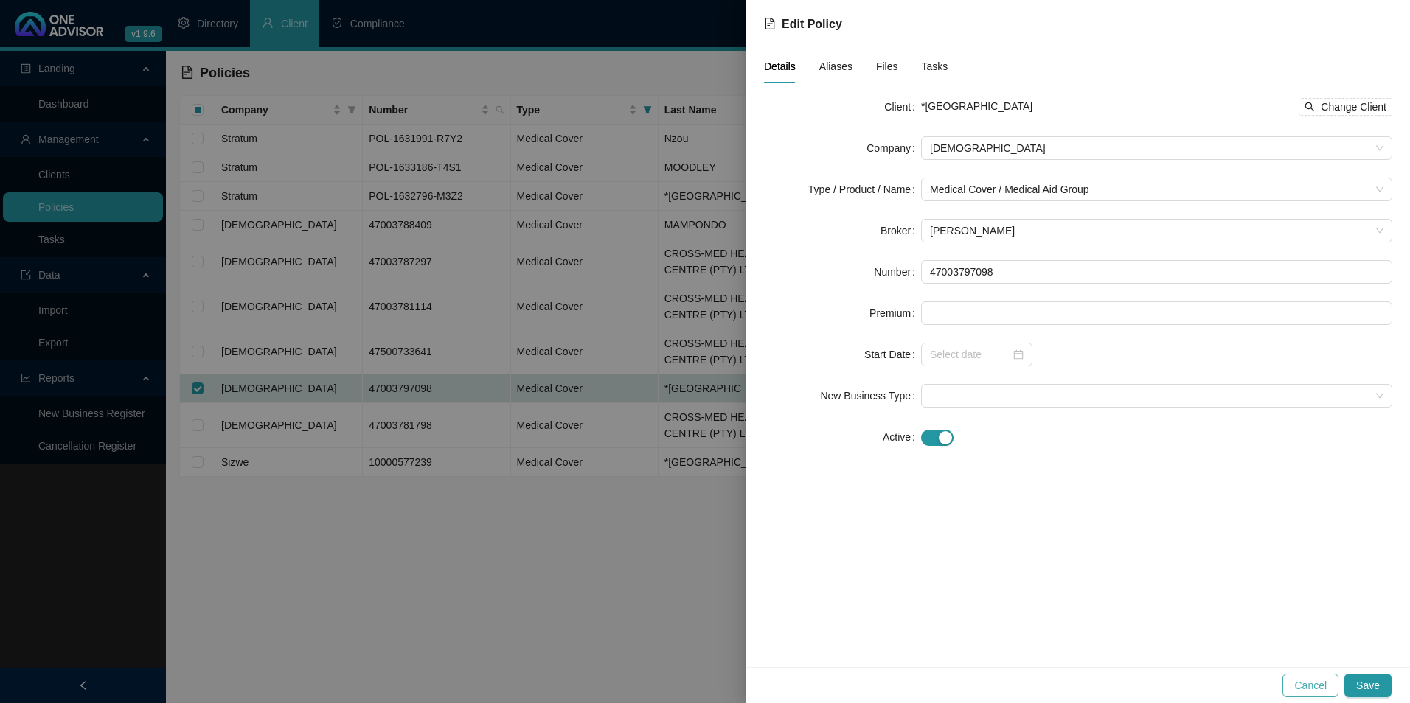
click at [1304, 684] on span "Cancel" at bounding box center [1310, 686] width 32 height 16
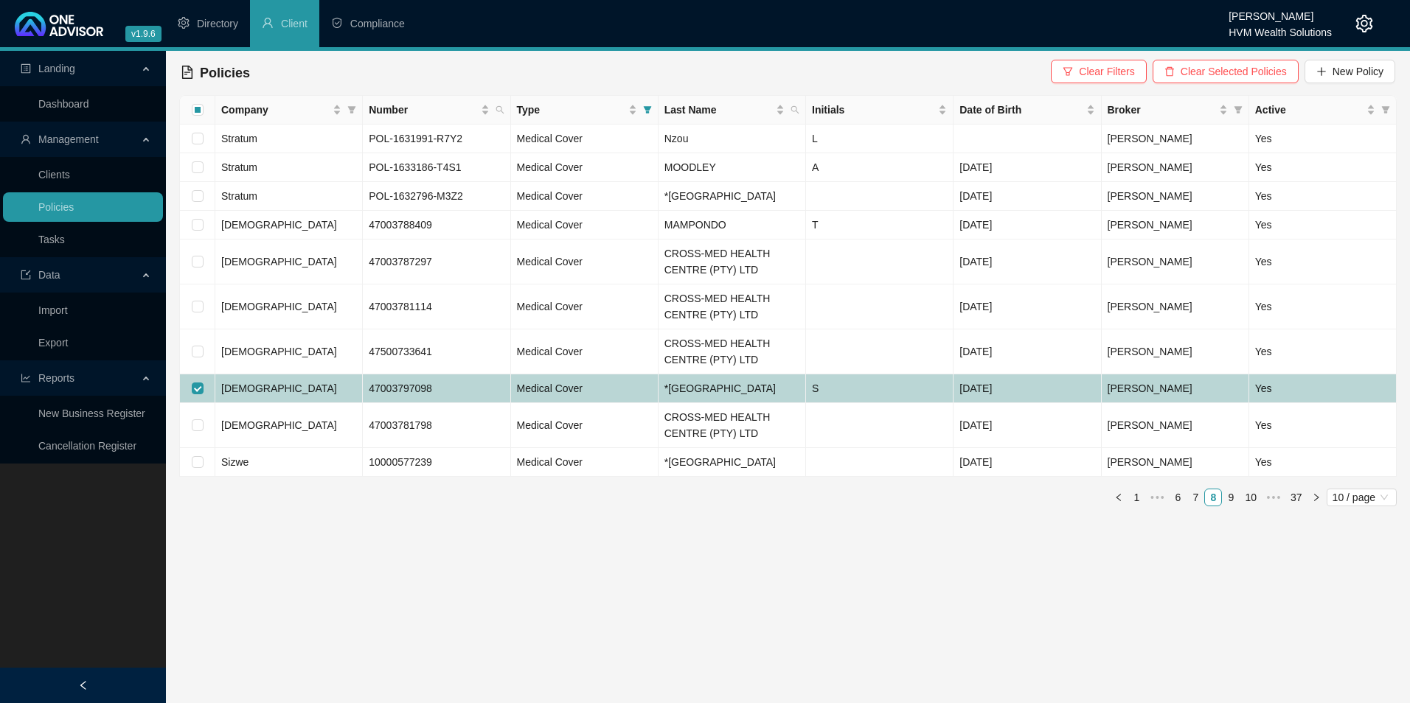
click at [229, 394] on span "[DEMOGRAPHIC_DATA]" at bounding box center [279, 389] width 116 height 12
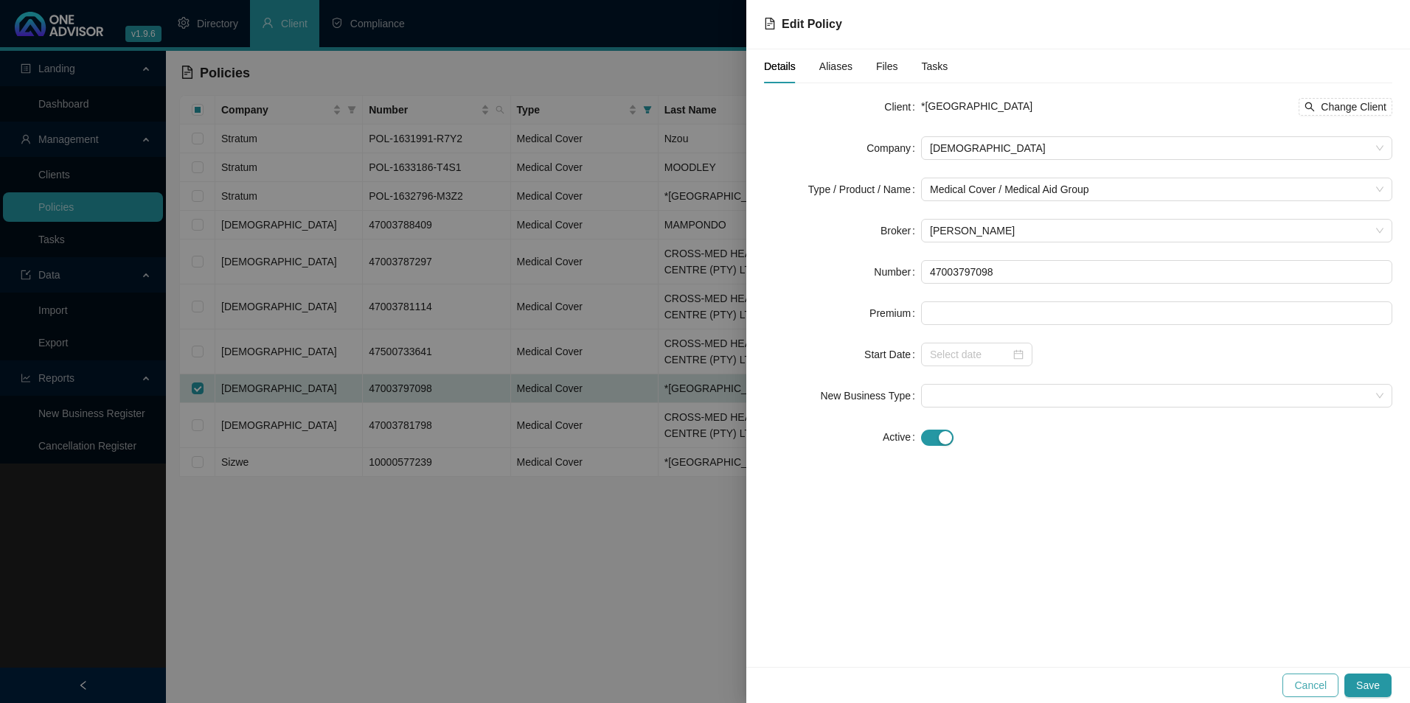
click at [1316, 691] on span "Cancel" at bounding box center [1310, 686] width 32 height 16
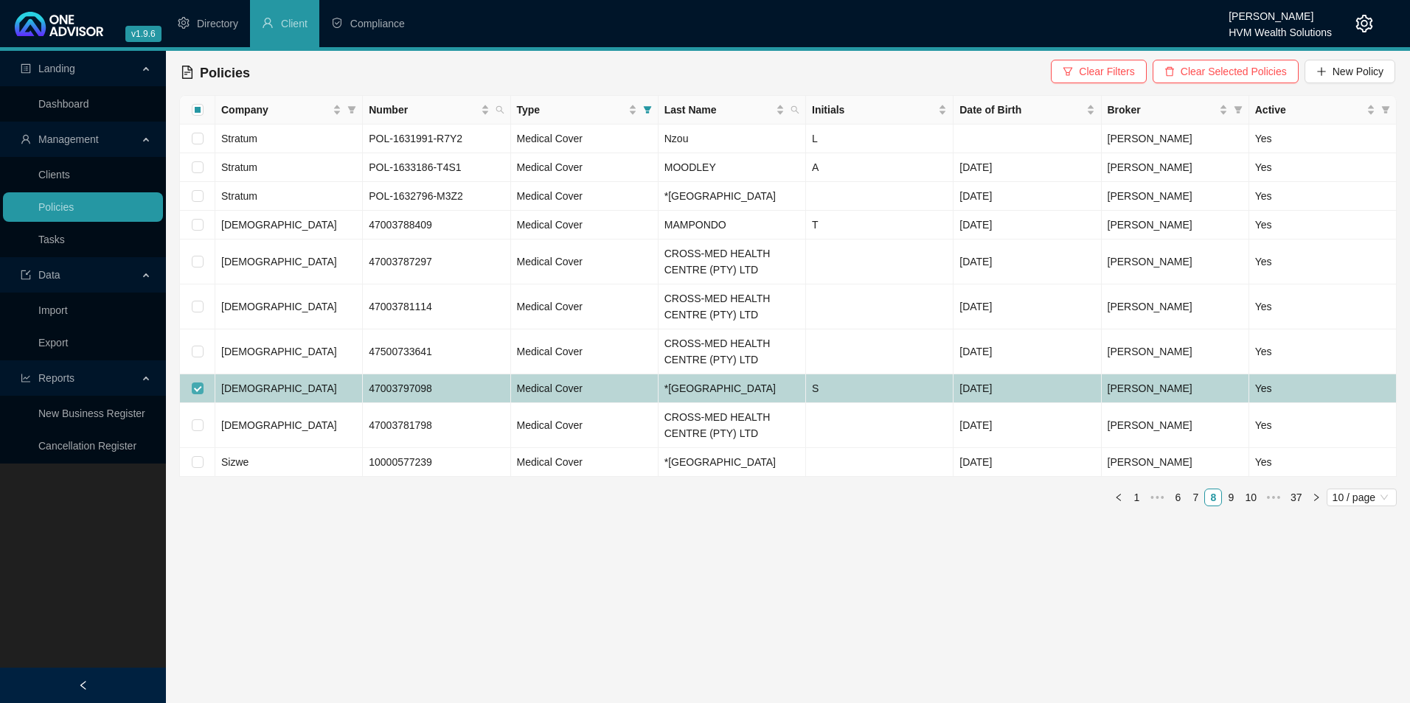
click at [196, 394] on input "checkbox" at bounding box center [198, 389] width 12 height 12
checkbox input "false"
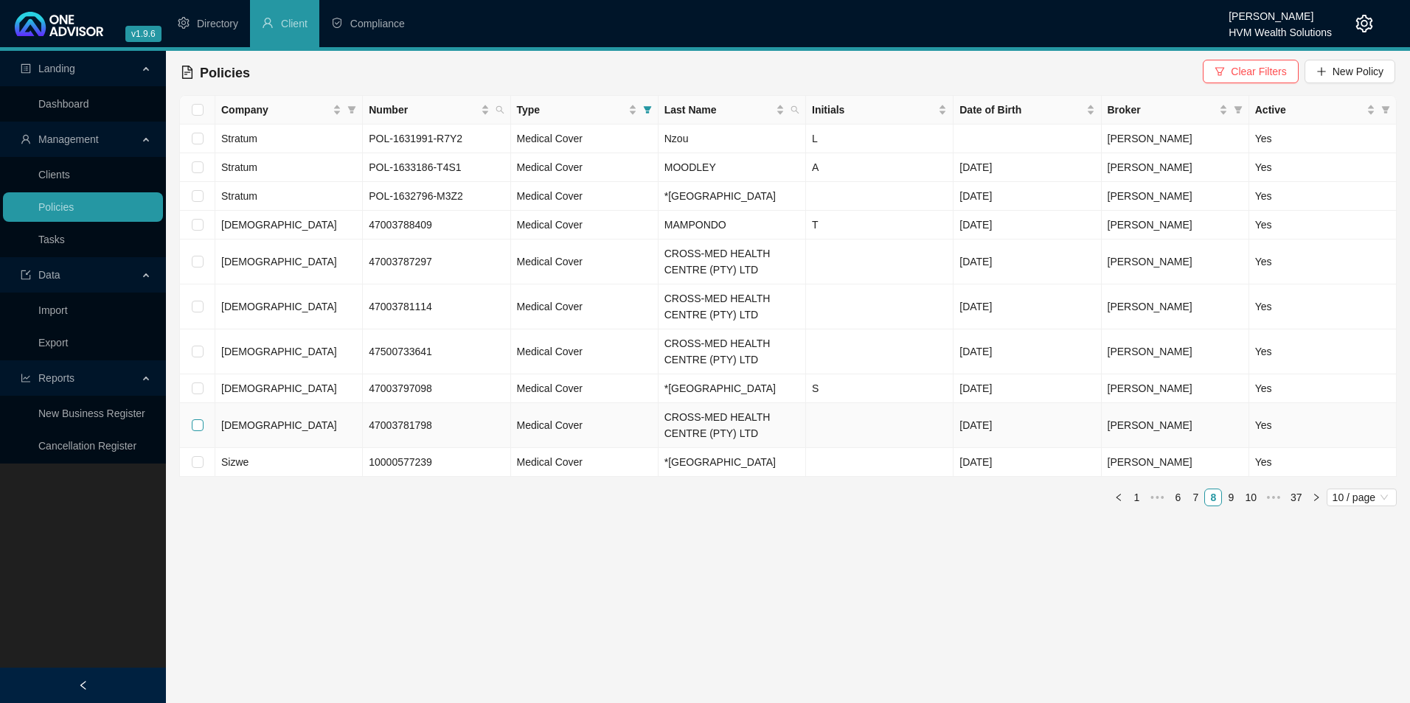
click at [197, 431] on input "checkbox" at bounding box center [198, 426] width 12 height 12
checkbox input "true"
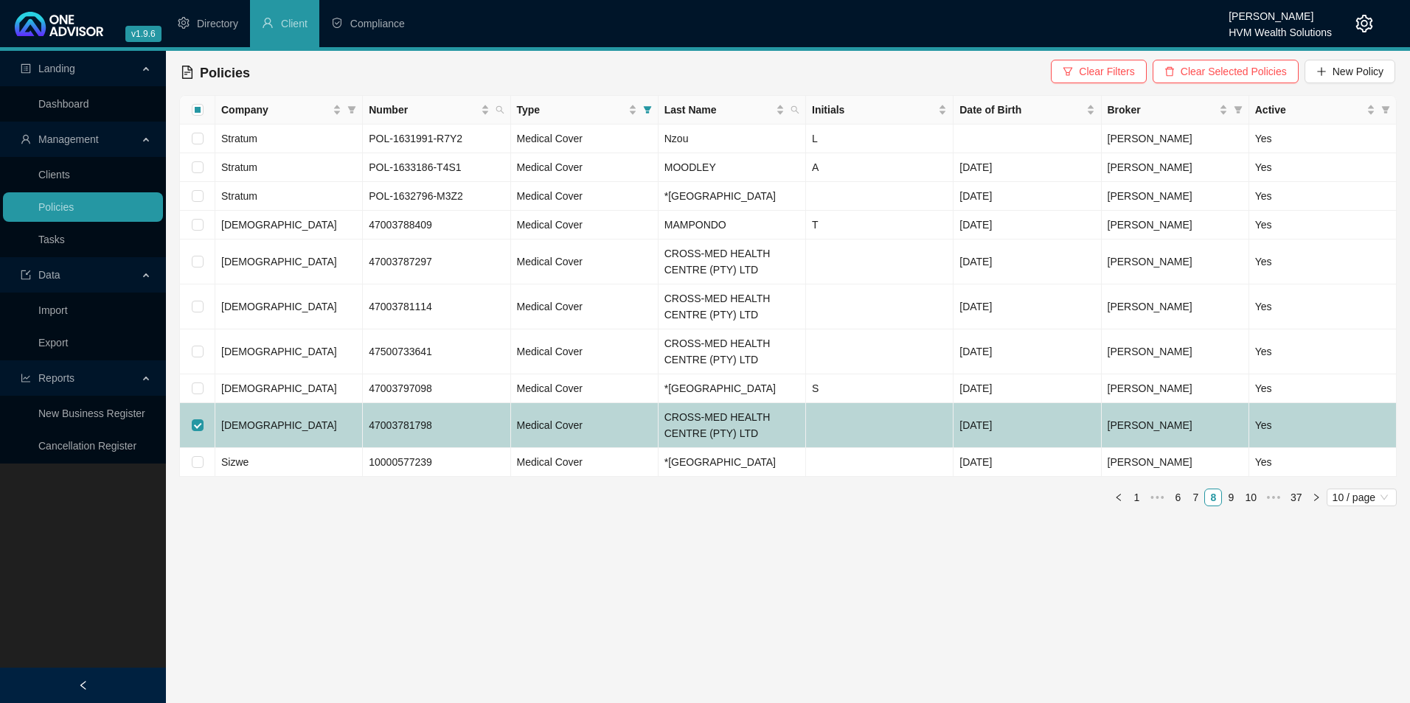
click at [307, 441] on td "[DEMOGRAPHIC_DATA]" at bounding box center [288, 425] width 147 height 45
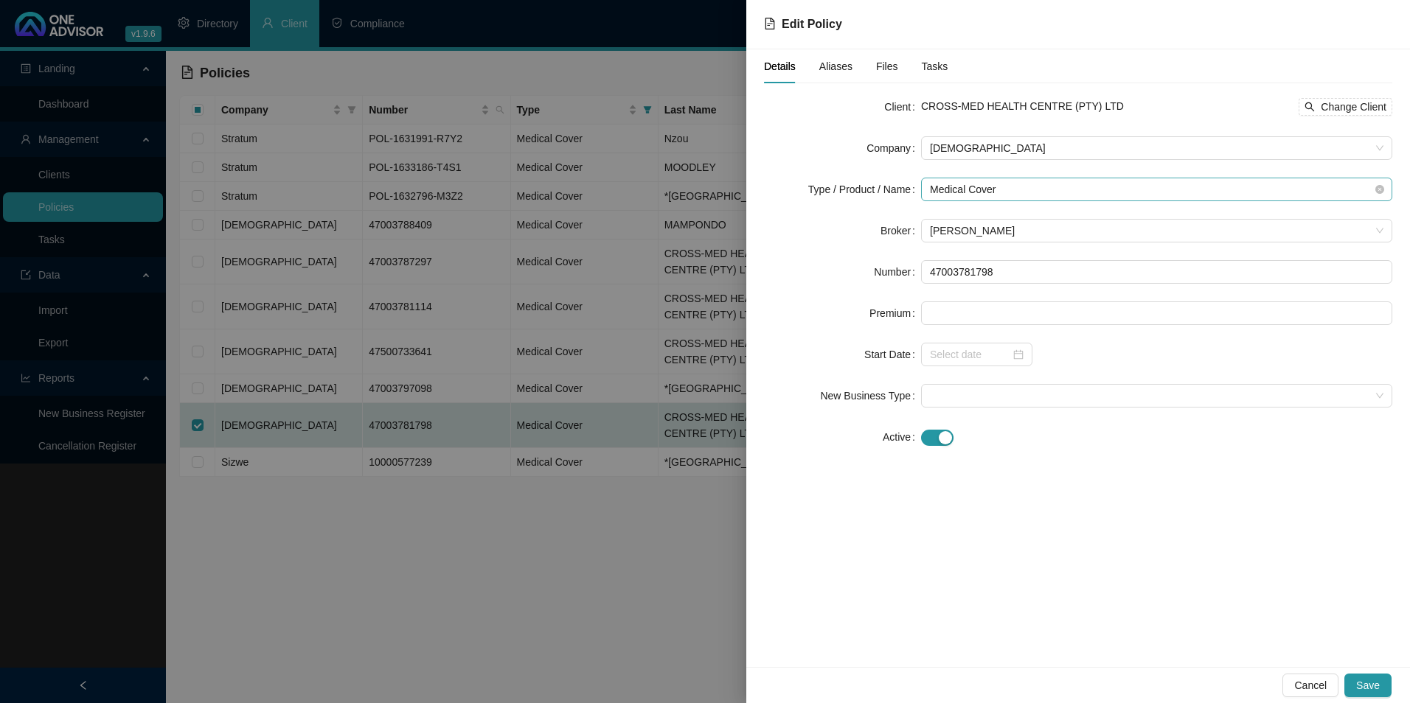
click at [1068, 191] on span "Medical Cover" at bounding box center [1156, 189] width 453 height 22
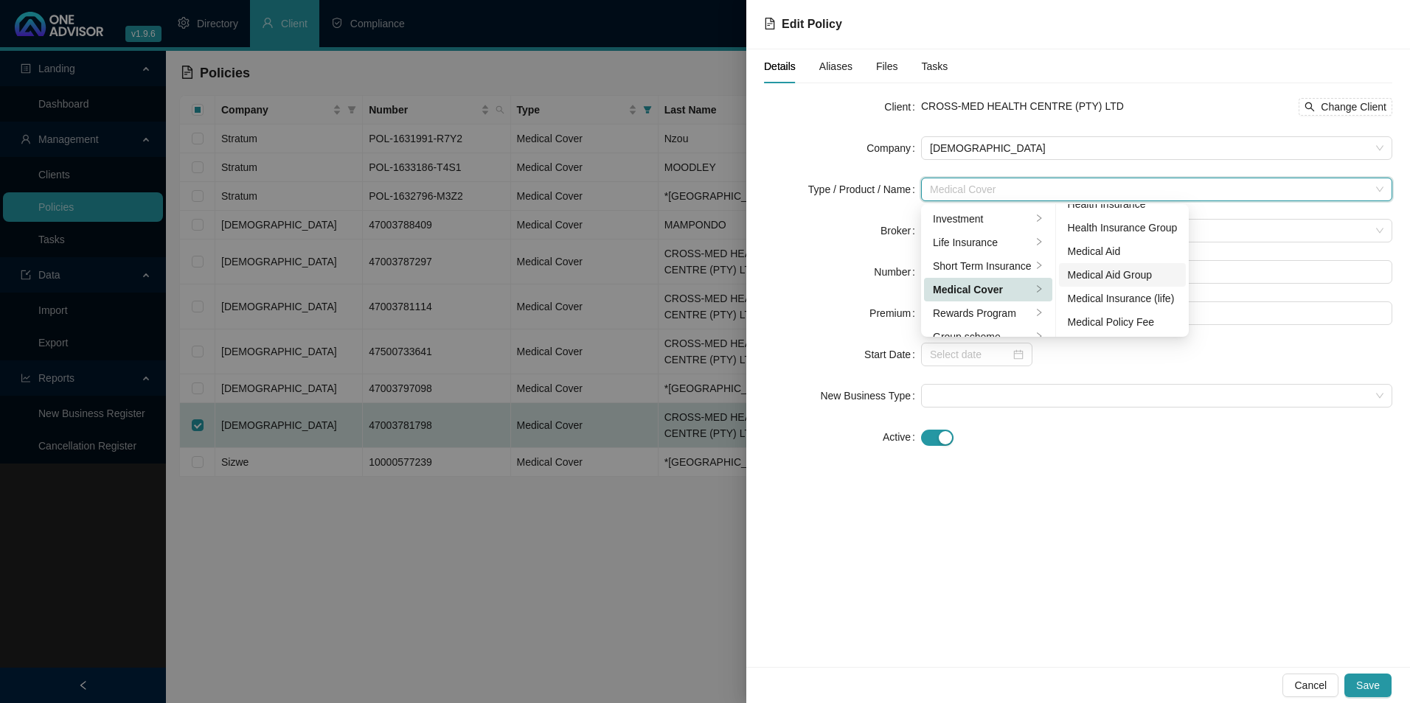
click at [1119, 275] on div "Medical Aid Group" at bounding box center [1123, 275] width 110 height 16
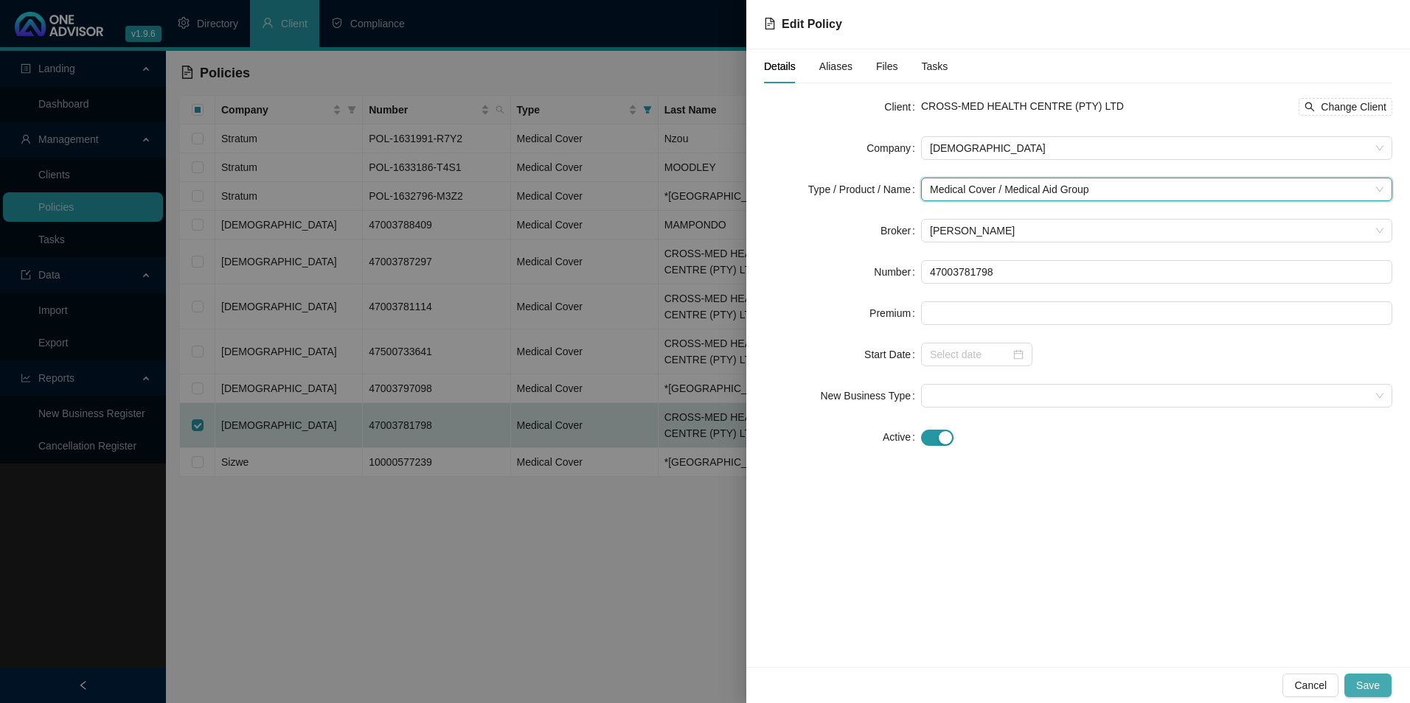
click at [1380, 690] on button "Save" at bounding box center [1367, 686] width 47 height 24
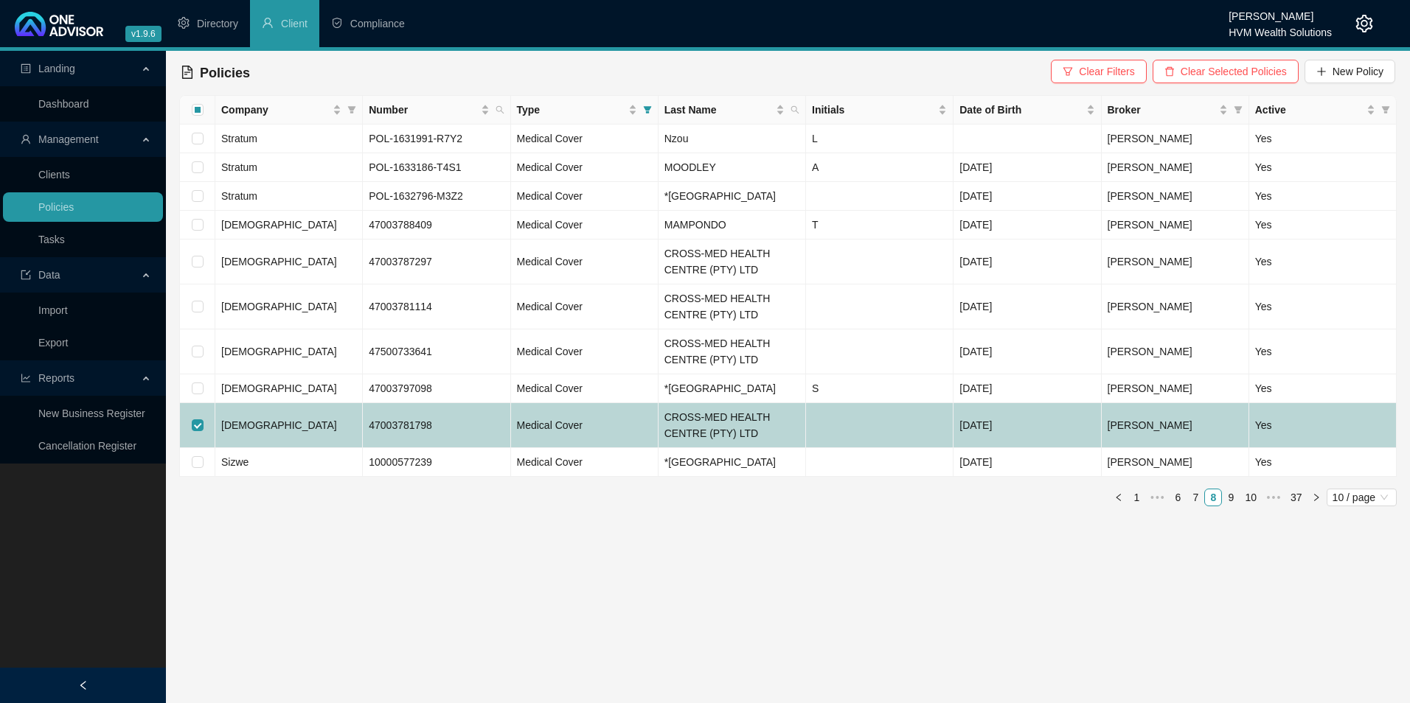
click at [243, 448] on td "[DEMOGRAPHIC_DATA]" at bounding box center [288, 425] width 147 height 45
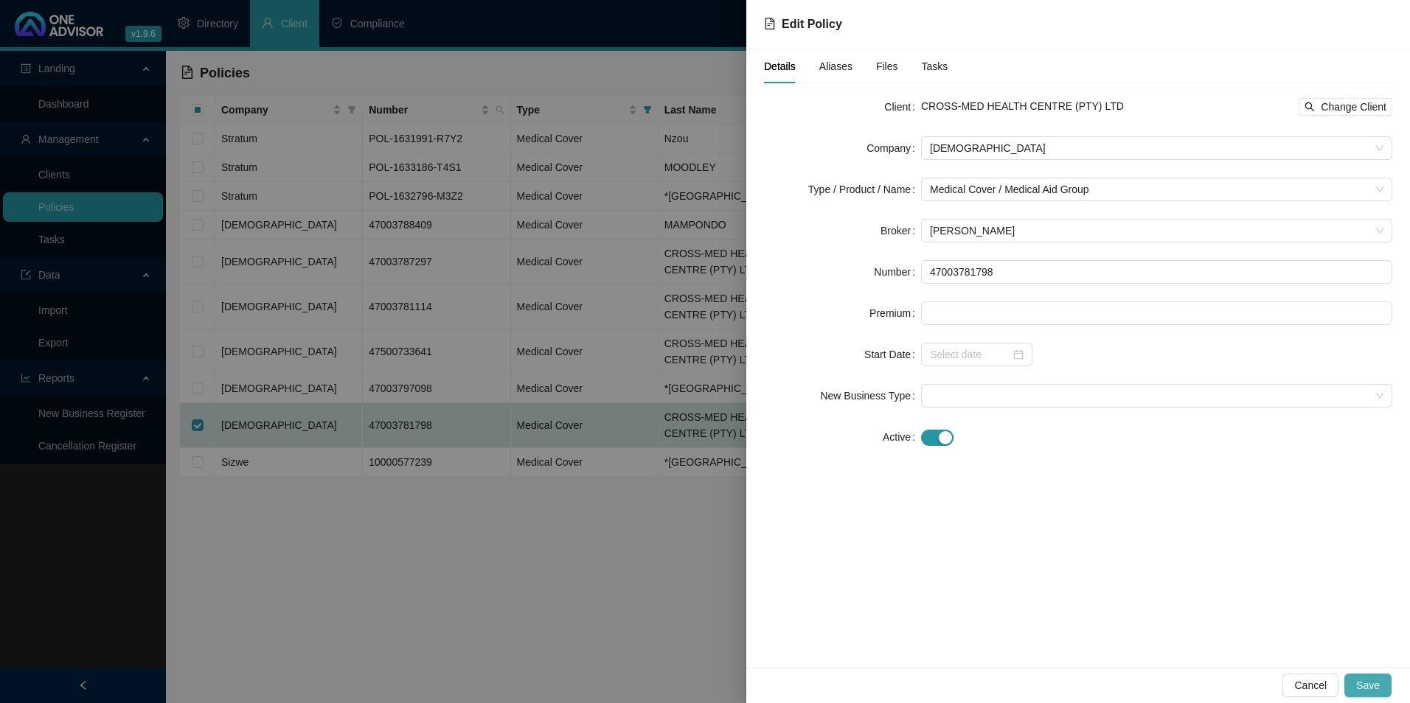
click at [1369, 678] on span "Save" at bounding box center [1368, 686] width 24 height 16
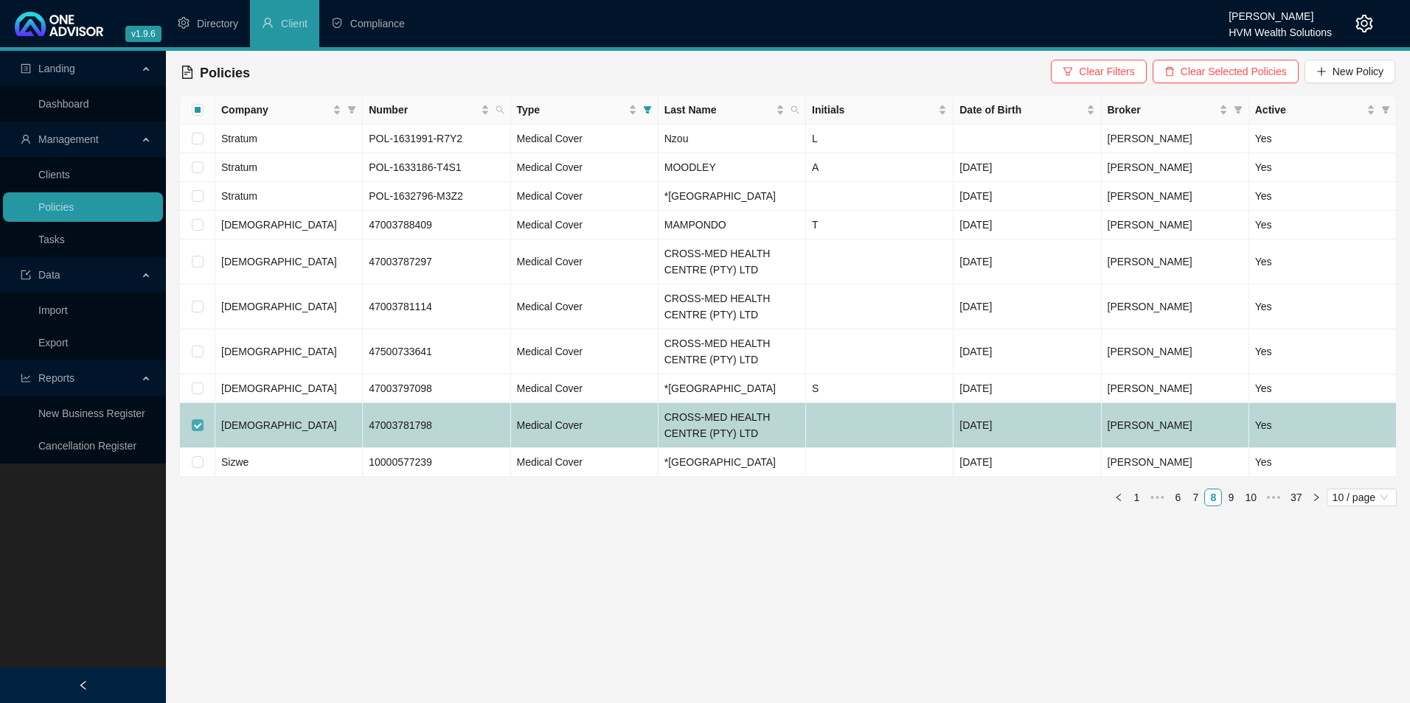
click at [198, 431] on input "checkbox" at bounding box center [198, 426] width 12 height 12
checkbox input "false"
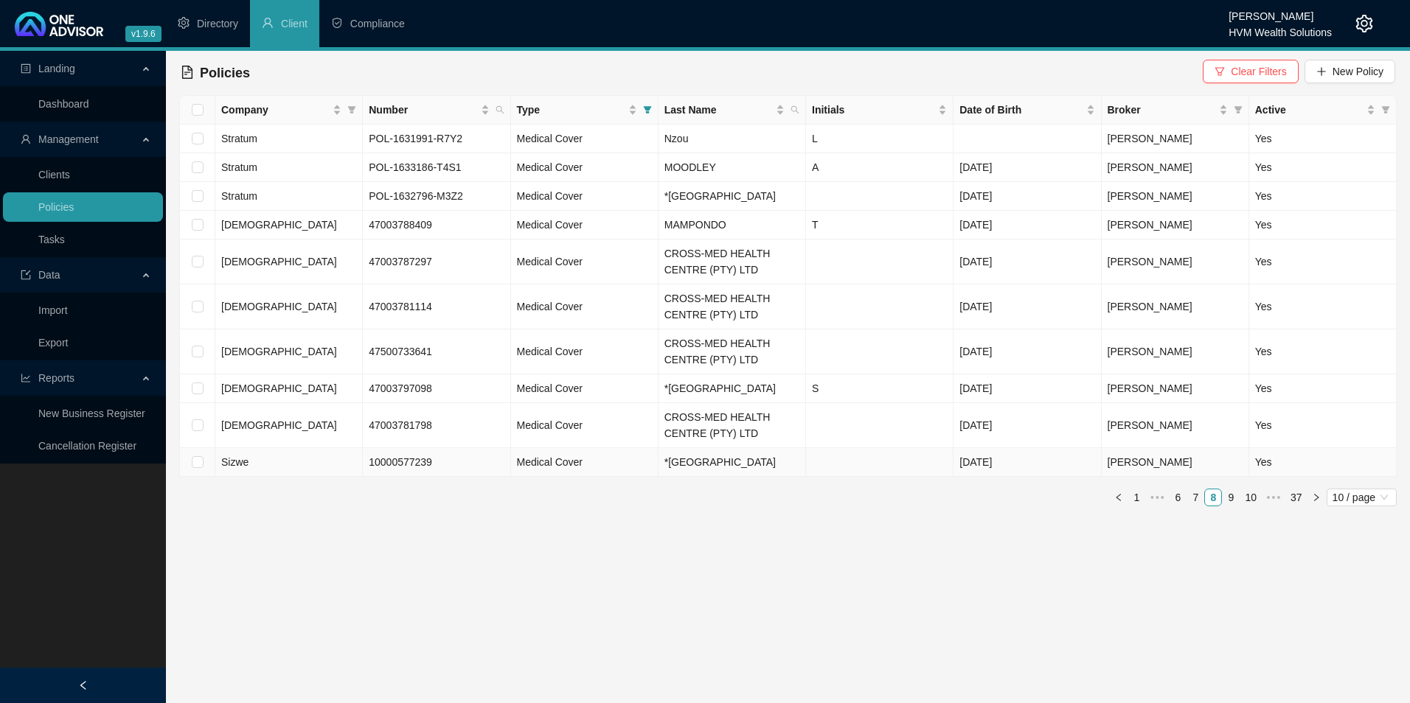
click at [204, 477] on td at bounding box center [197, 462] width 35 height 29
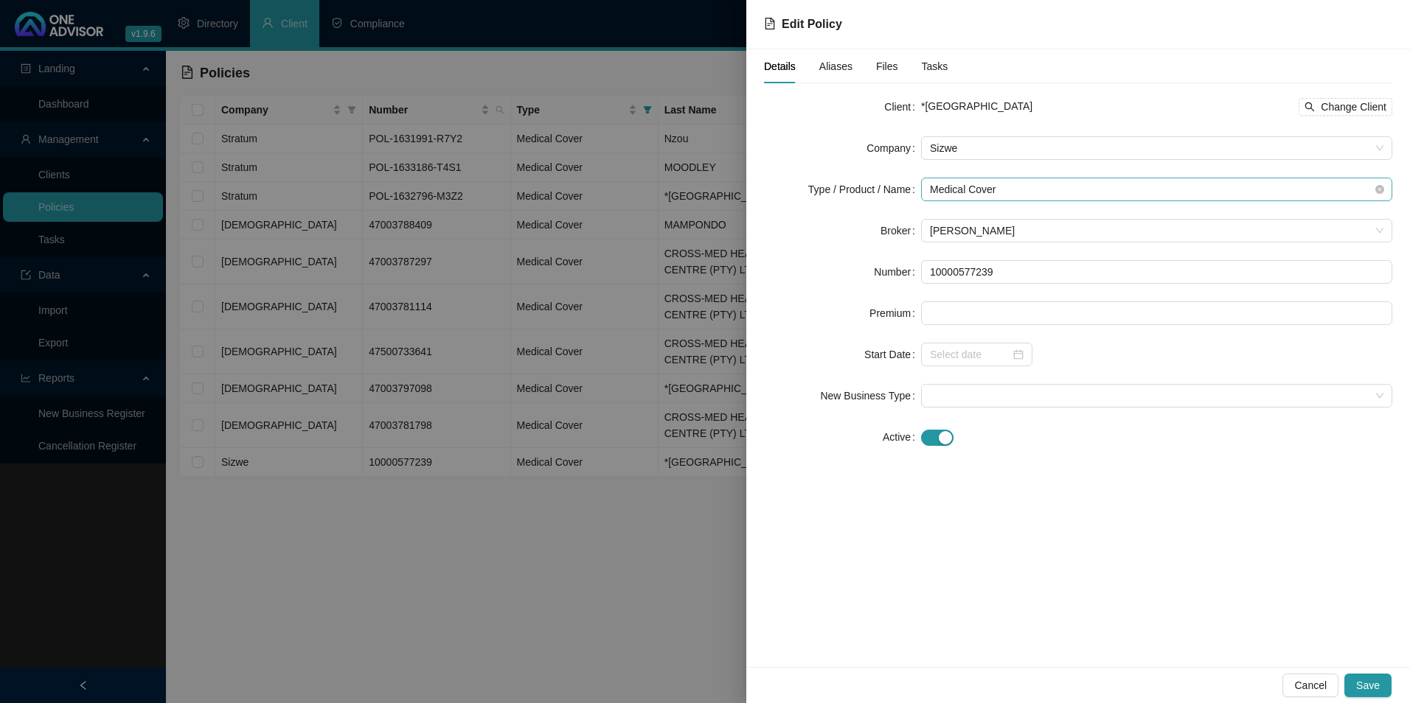
click at [1032, 184] on span "Medical Cover" at bounding box center [1156, 189] width 453 height 22
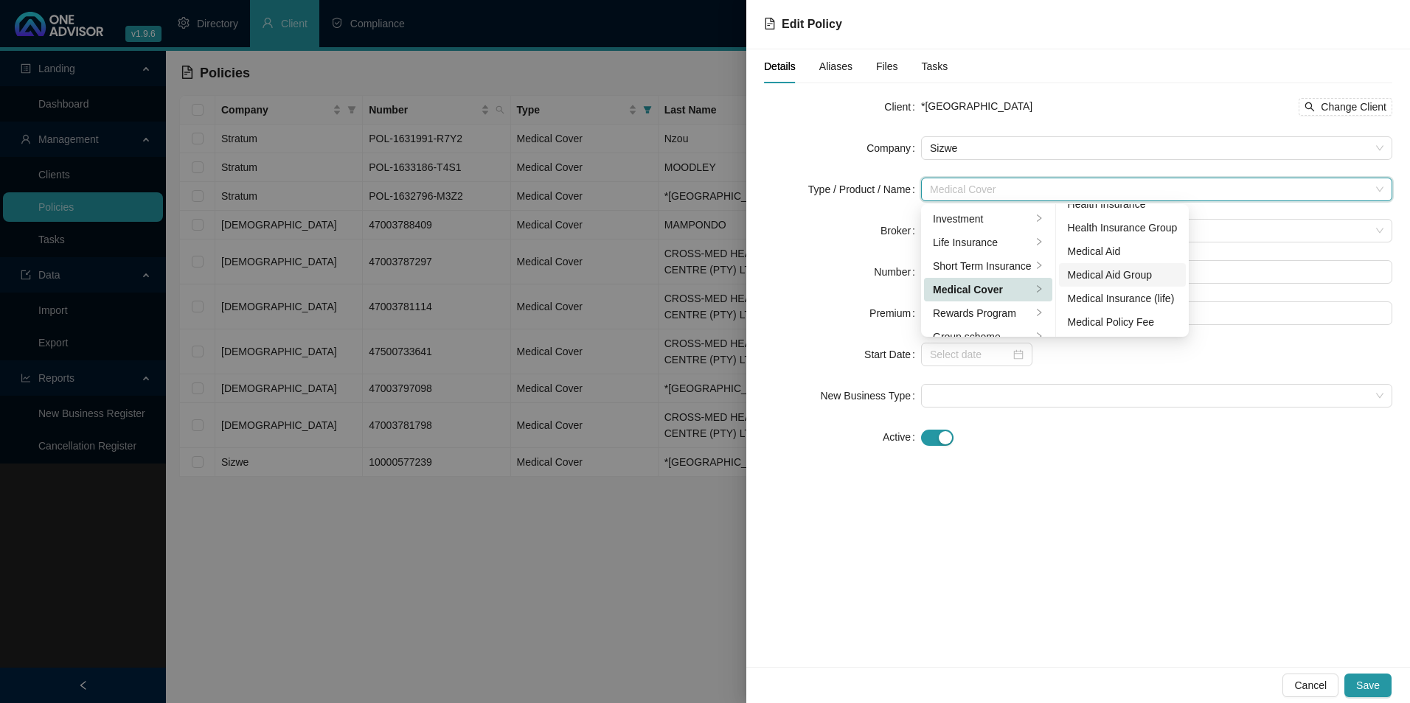
click at [1127, 276] on div "Medical Aid Group" at bounding box center [1123, 275] width 110 height 16
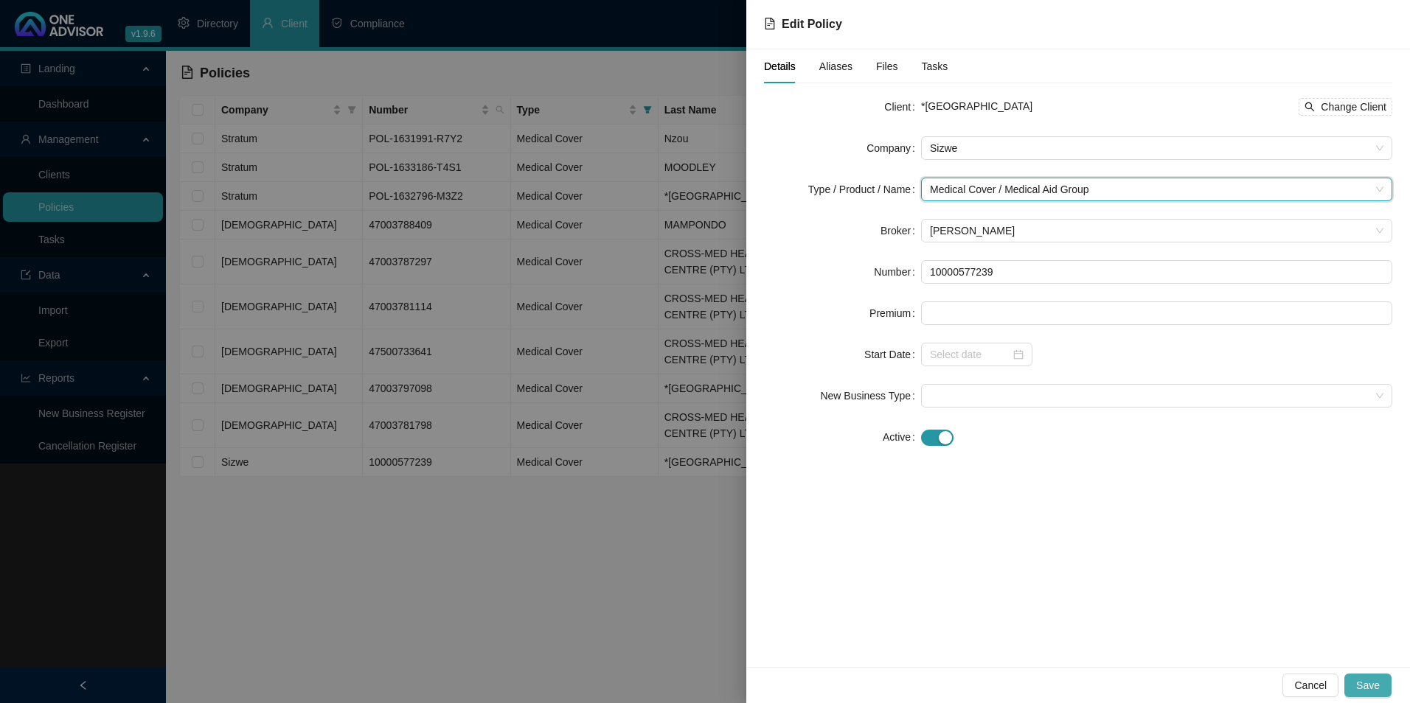
click at [1385, 685] on button "Save" at bounding box center [1367, 686] width 47 height 24
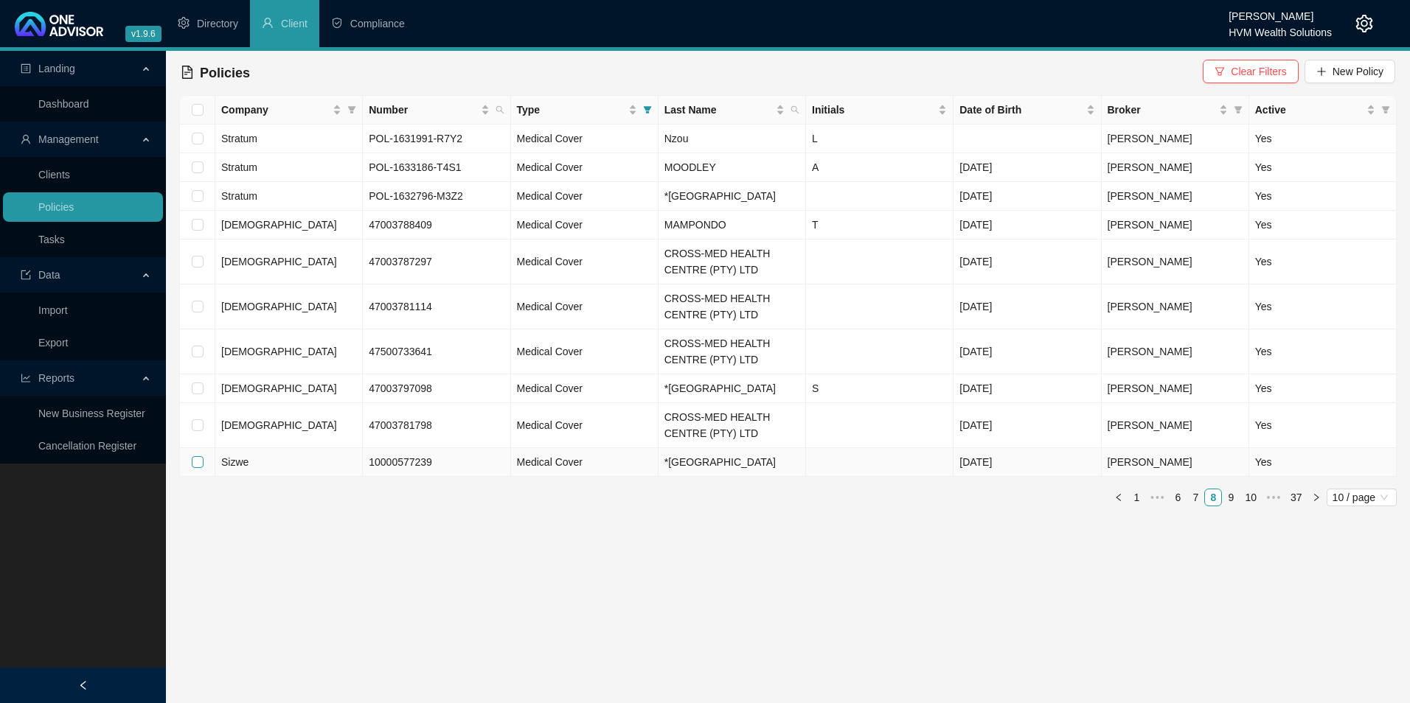
click at [194, 468] on input "checkbox" at bounding box center [198, 462] width 12 height 12
checkbox input "true"
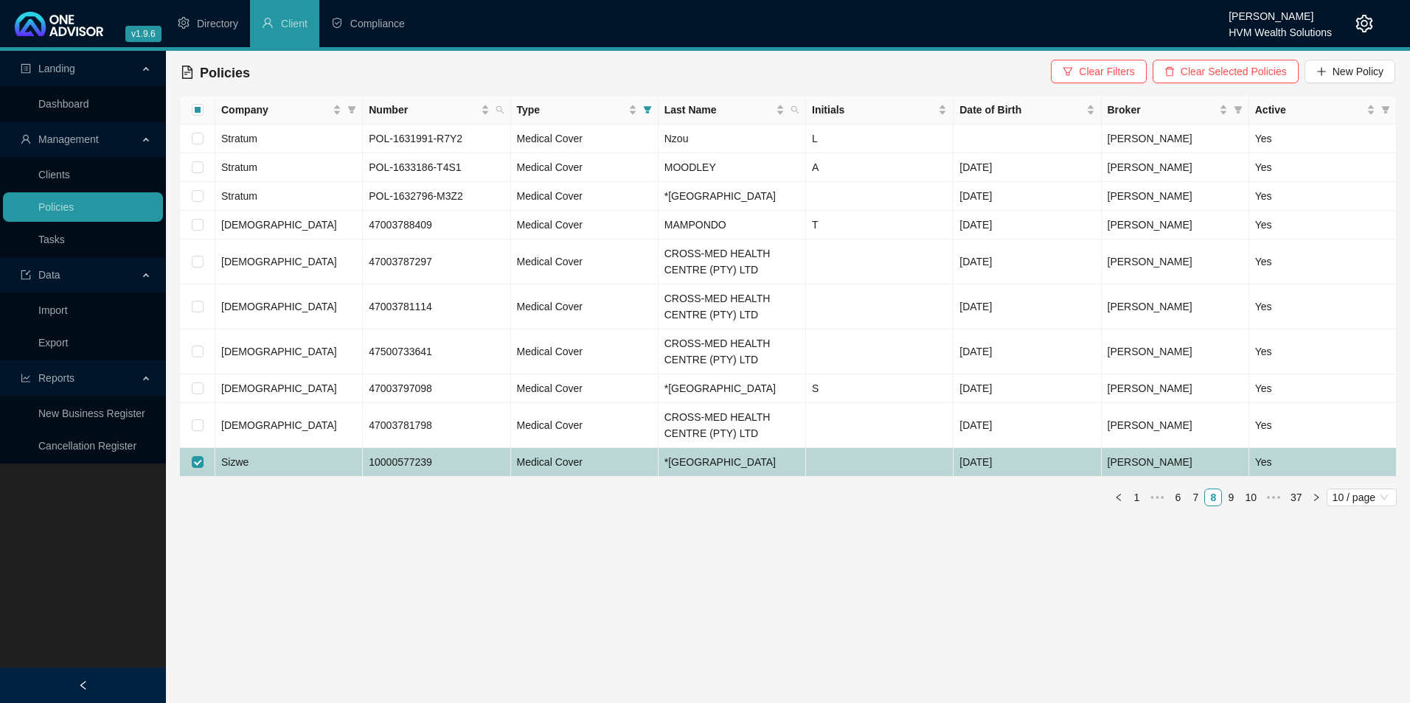
click at [240, 470] on td "Sizwe" at bounding box center [288, 462] width 147 height 29
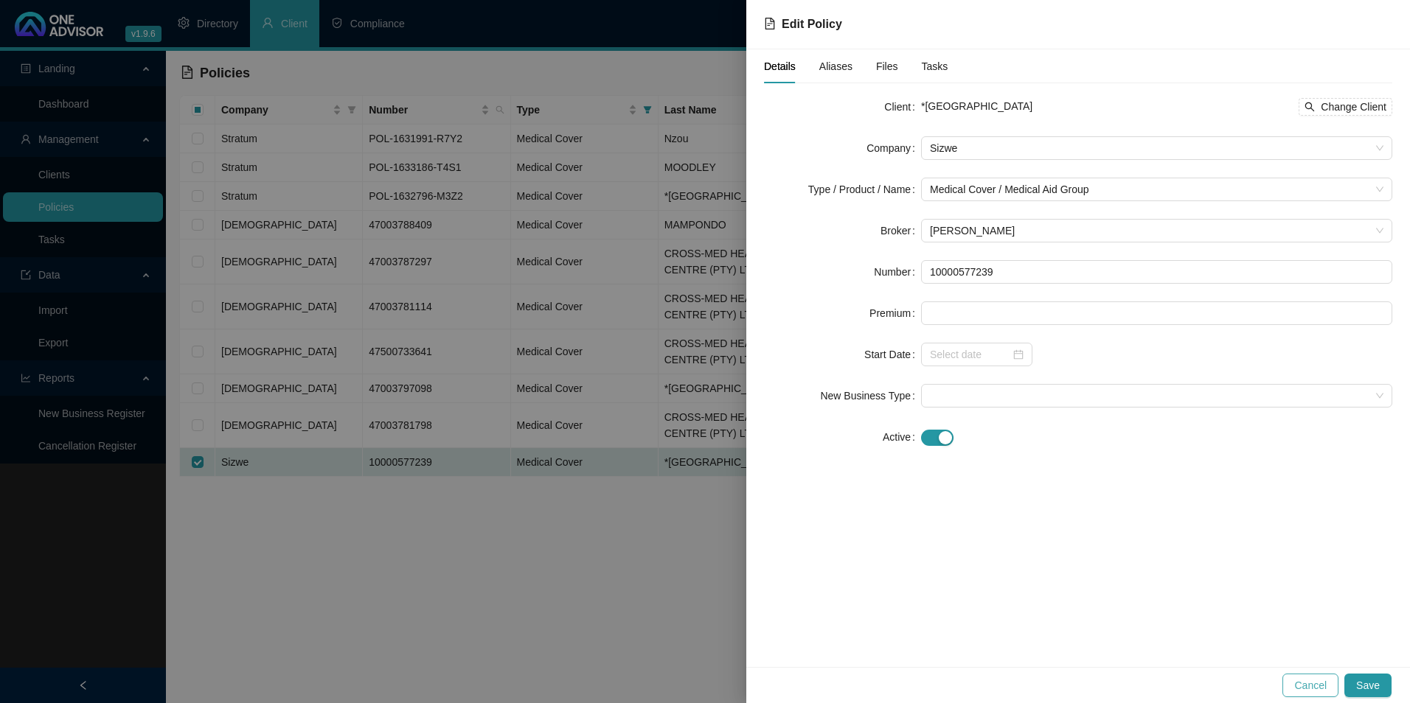
click at [1322, 681] on span "Cancel" at bounding box center [1310, 686] width 32 height 16
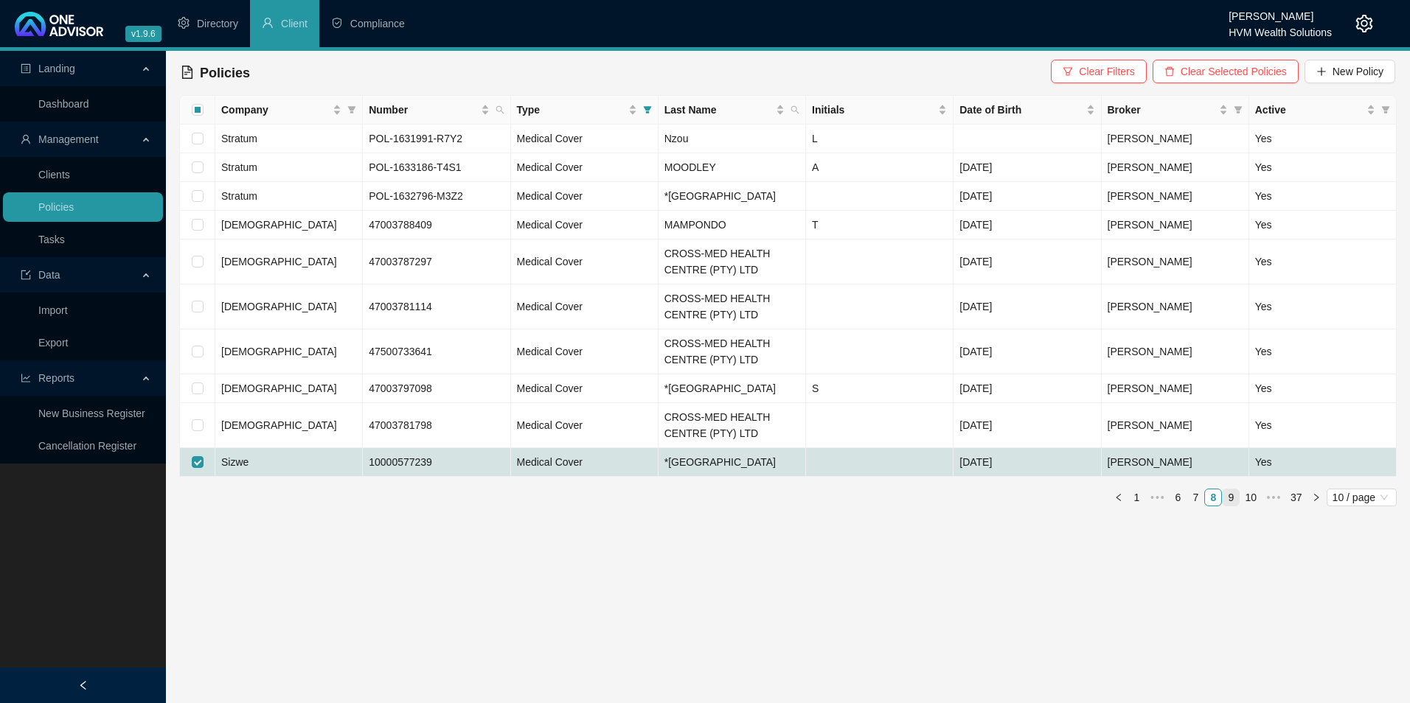
click at [1231, 506] on link "9" at bounding box center [1231, 498] width 16 height 16
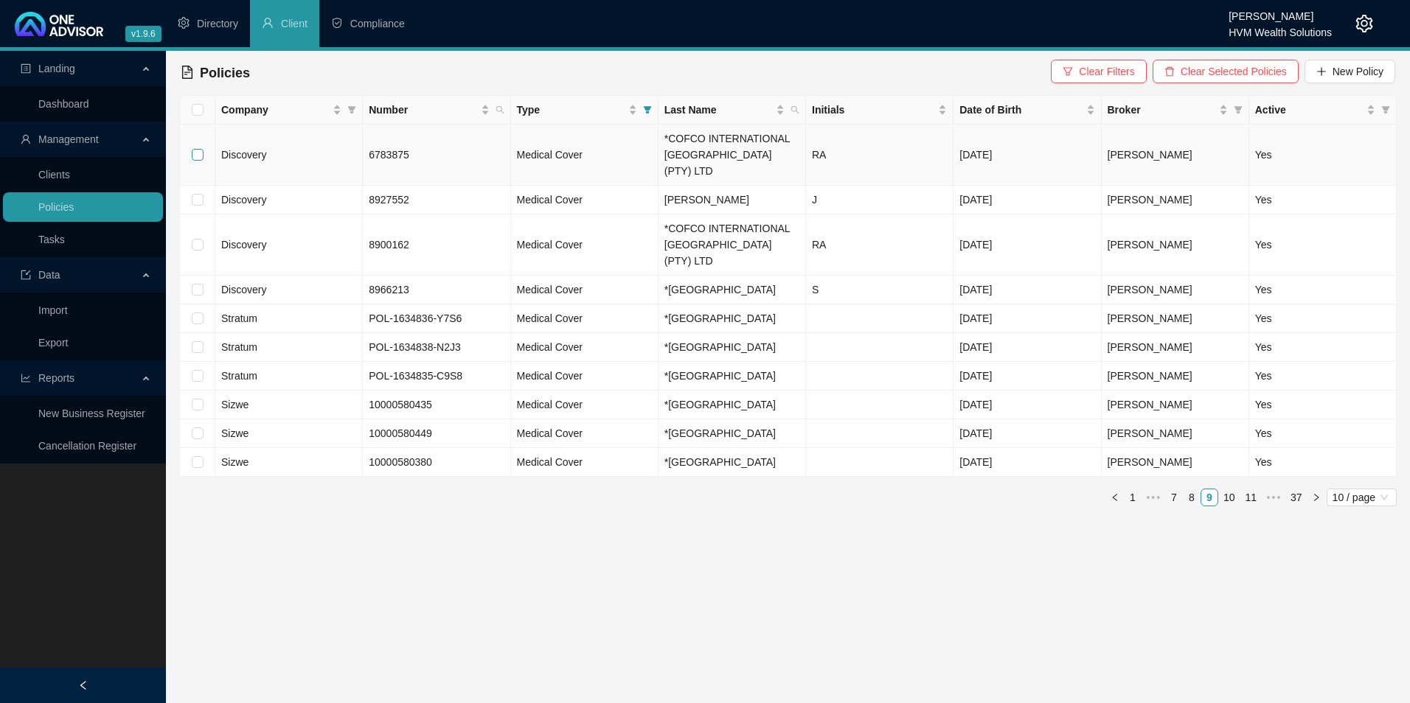
click at [196, 149] on input "checkbox" at bounding box center [198, 155] width 12 height 12
checkbox input "true"
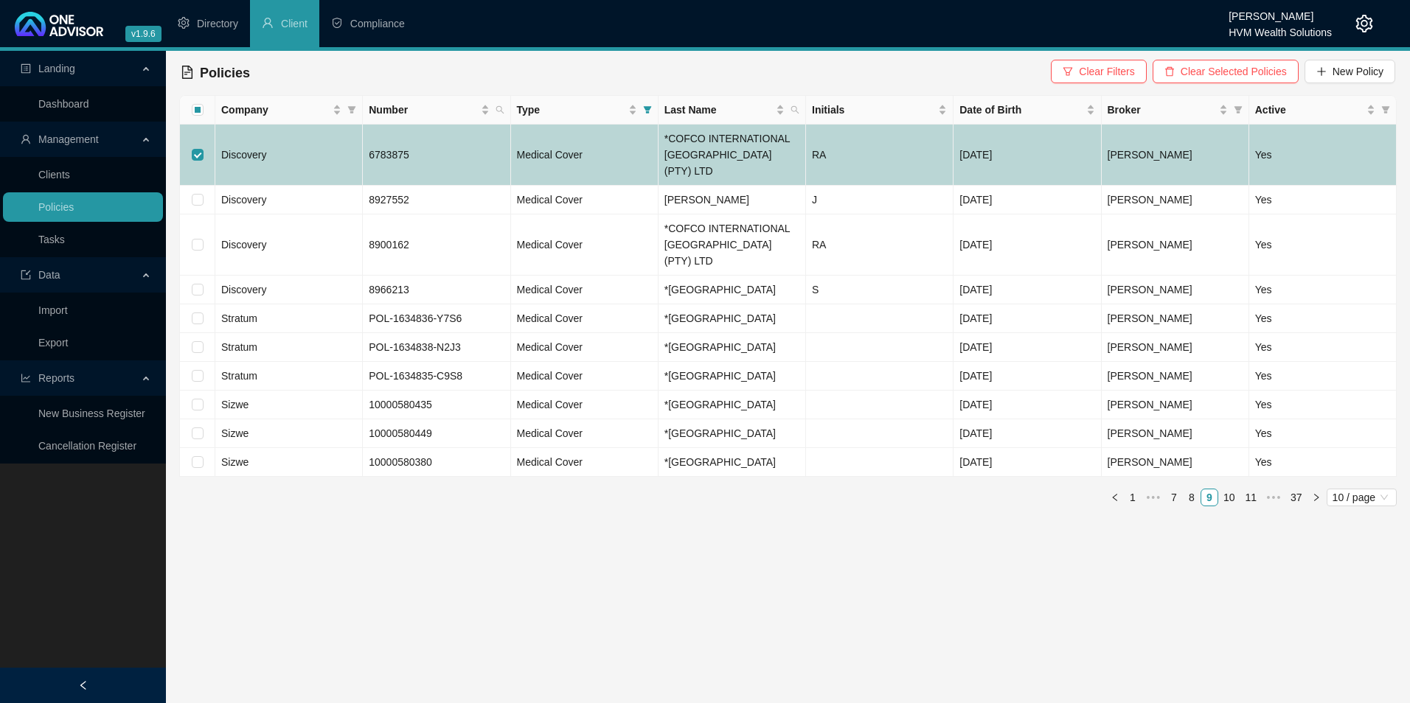
click at [285, 157] on td "Discovery" at bounding box center [288, 155] width 147 height 61
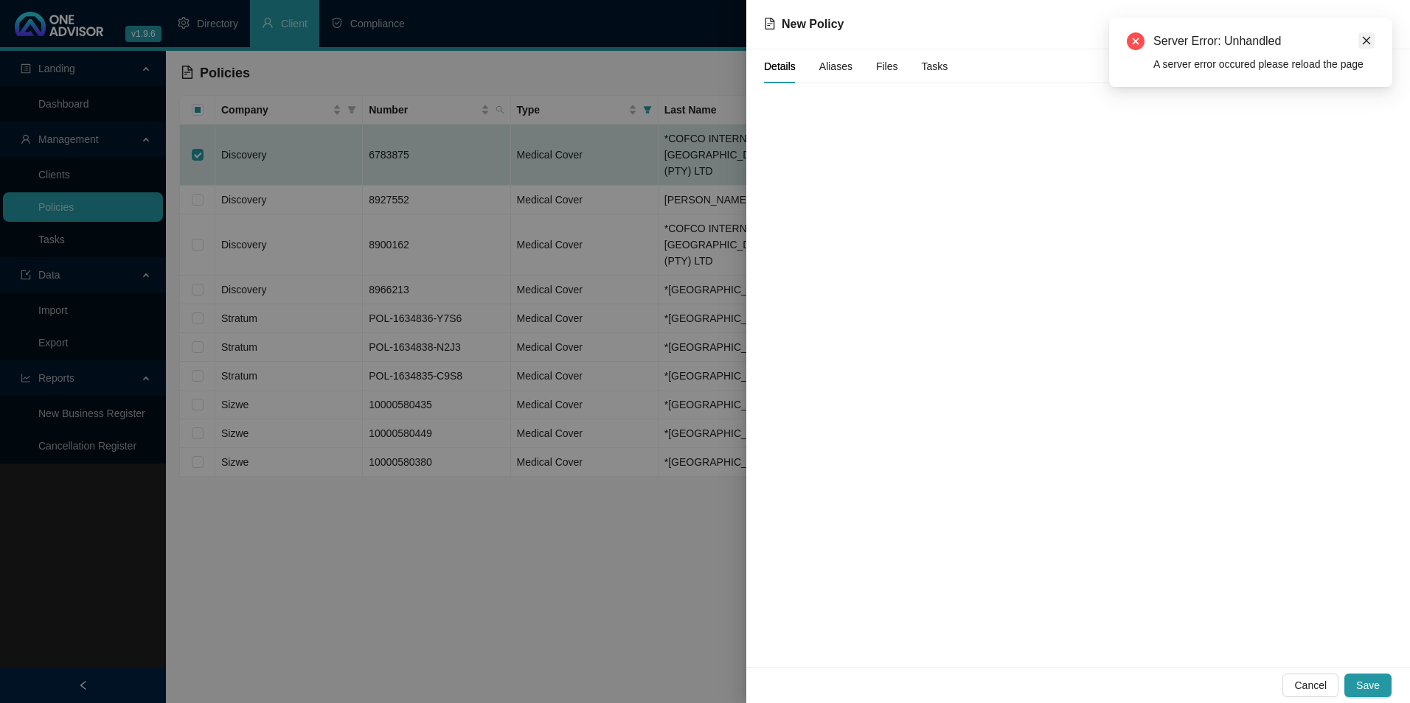
click at [1362, 39] on icon "close" at bounding box center [1366, 40] width 10 height 10
click at [1296, 685] on button "Cancel" at bounding box center [1310, 686] width 56 height 24
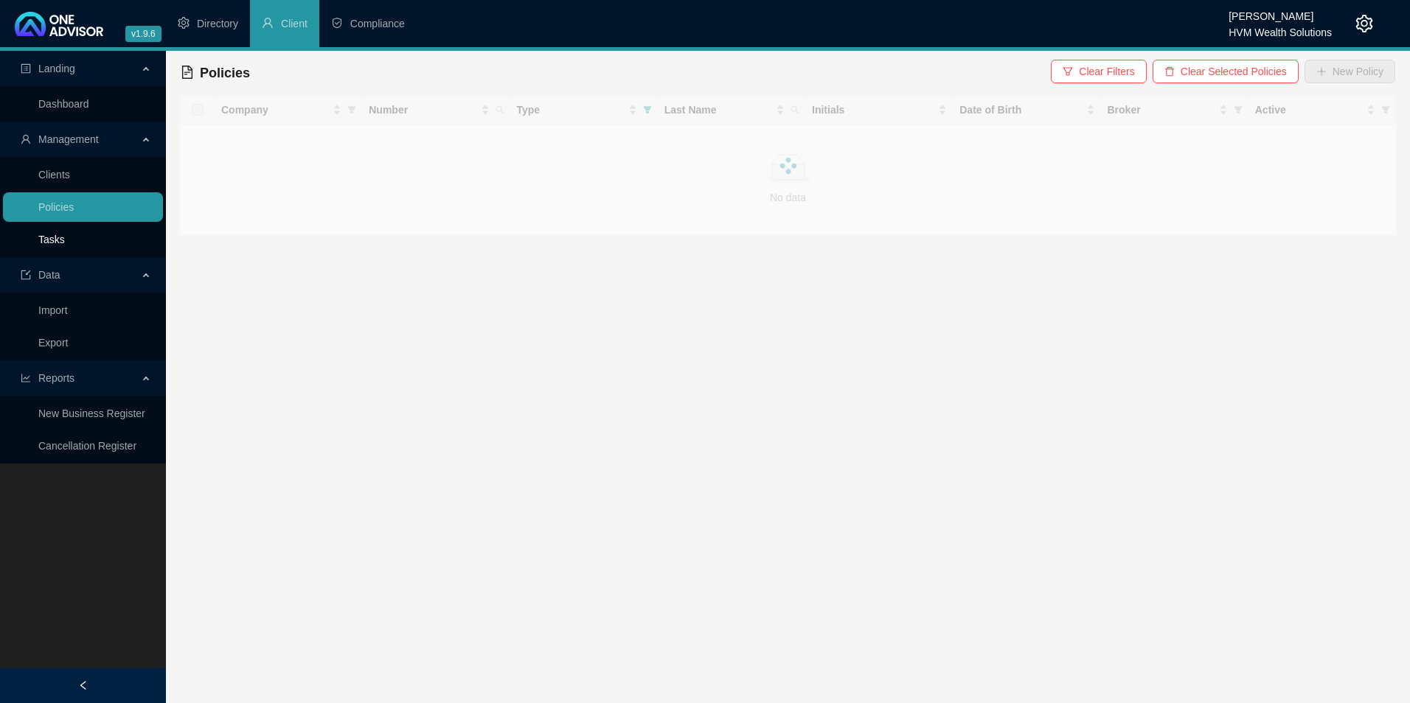
click at [65, 234] on link "Tasks" at bounding box center [51, 240] width 27 height 12
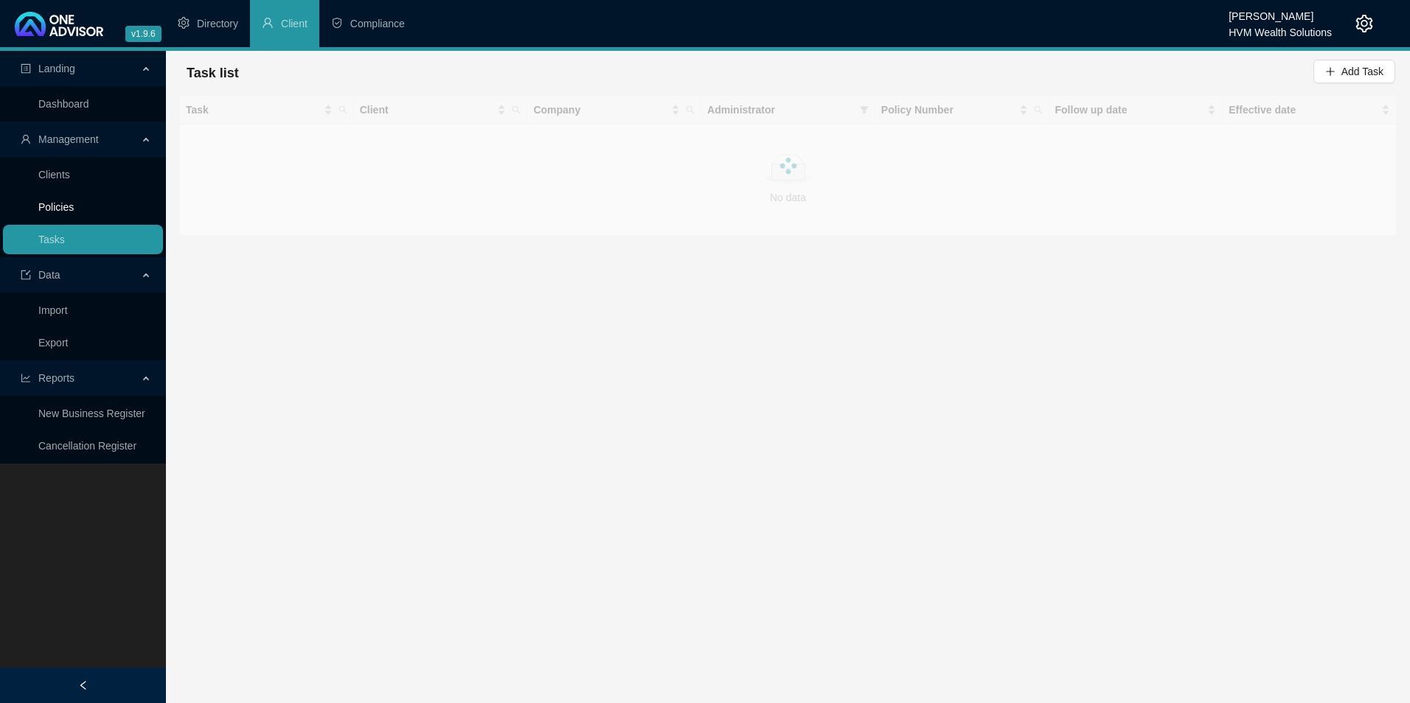
click at [74, 211] on link "Policies" at bounding box center [55, 207] width 35 height 12
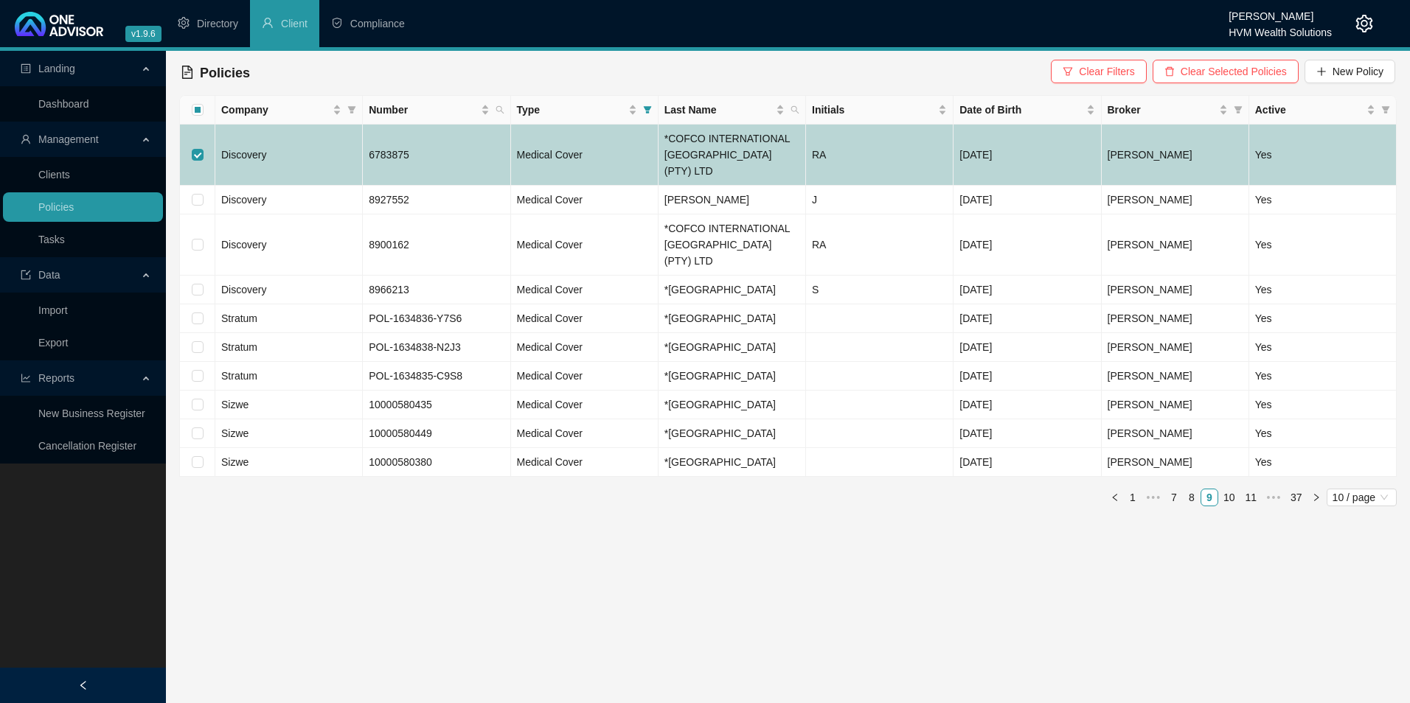
click at [298, 145] on td "Discovery" at bounding box center [288, 155] width 147 height 61
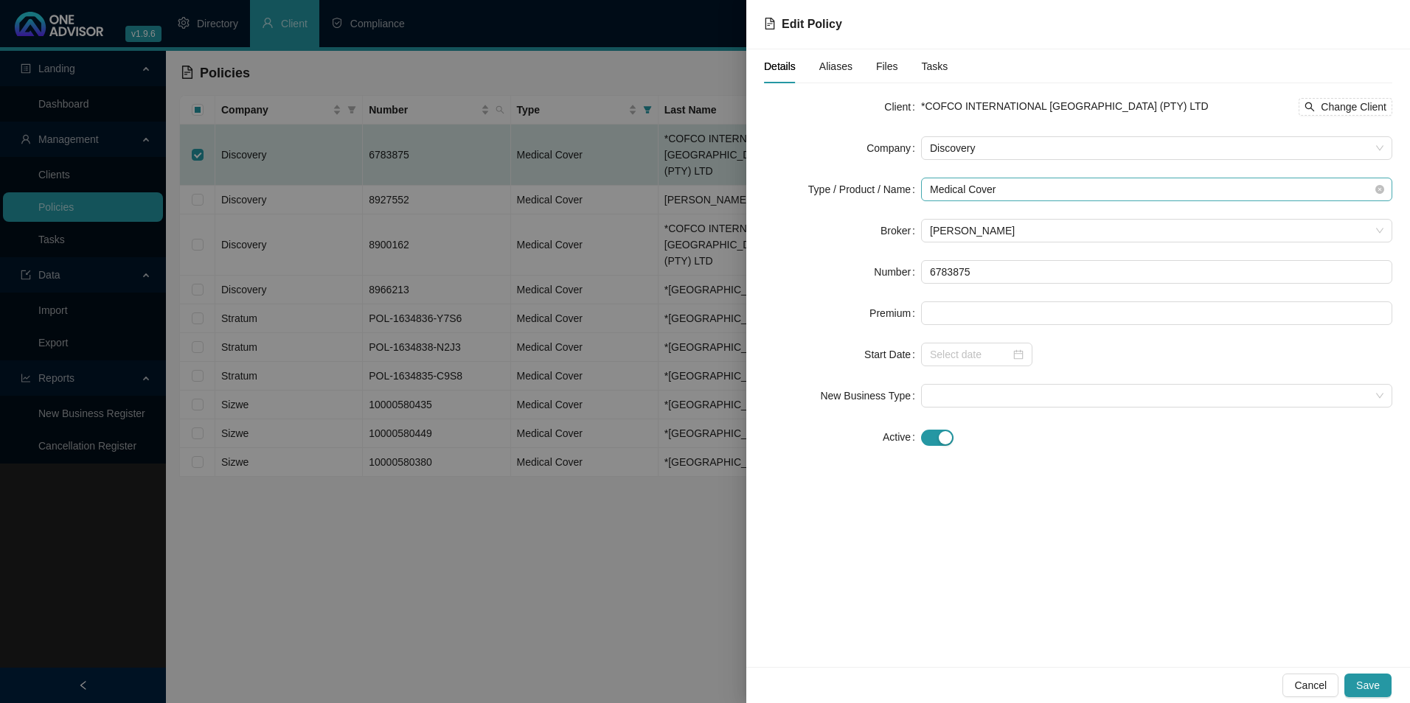
click at [1074, 179] on span "Medical Cover" at bounding box center [1156, 189] width 453 height 22
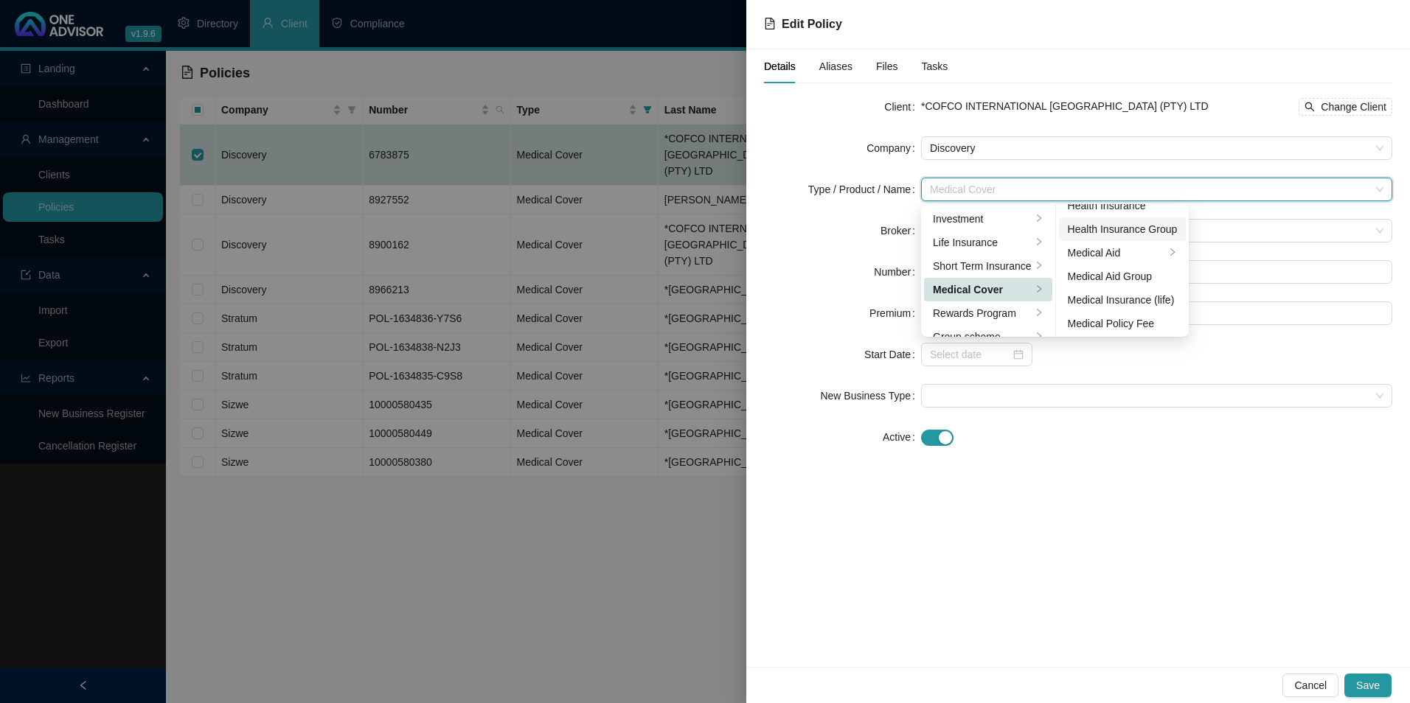
scroll to position [86, 0]
click at [1119, 276] on div "Medical Aid Group" at bounding box center [1123, 275] width 110 height 16
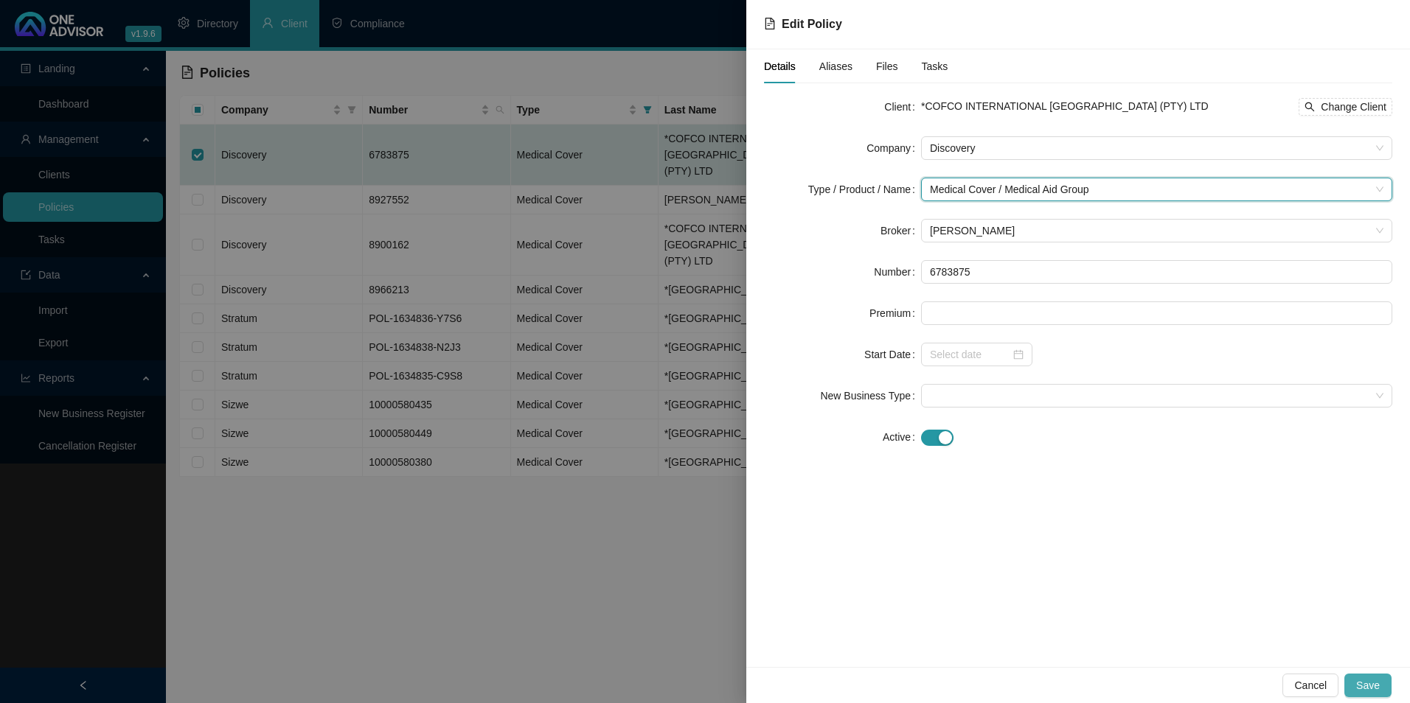
click at [1366, 686] on span "Save" at bounding box center [1368, 686] width 24 height 16
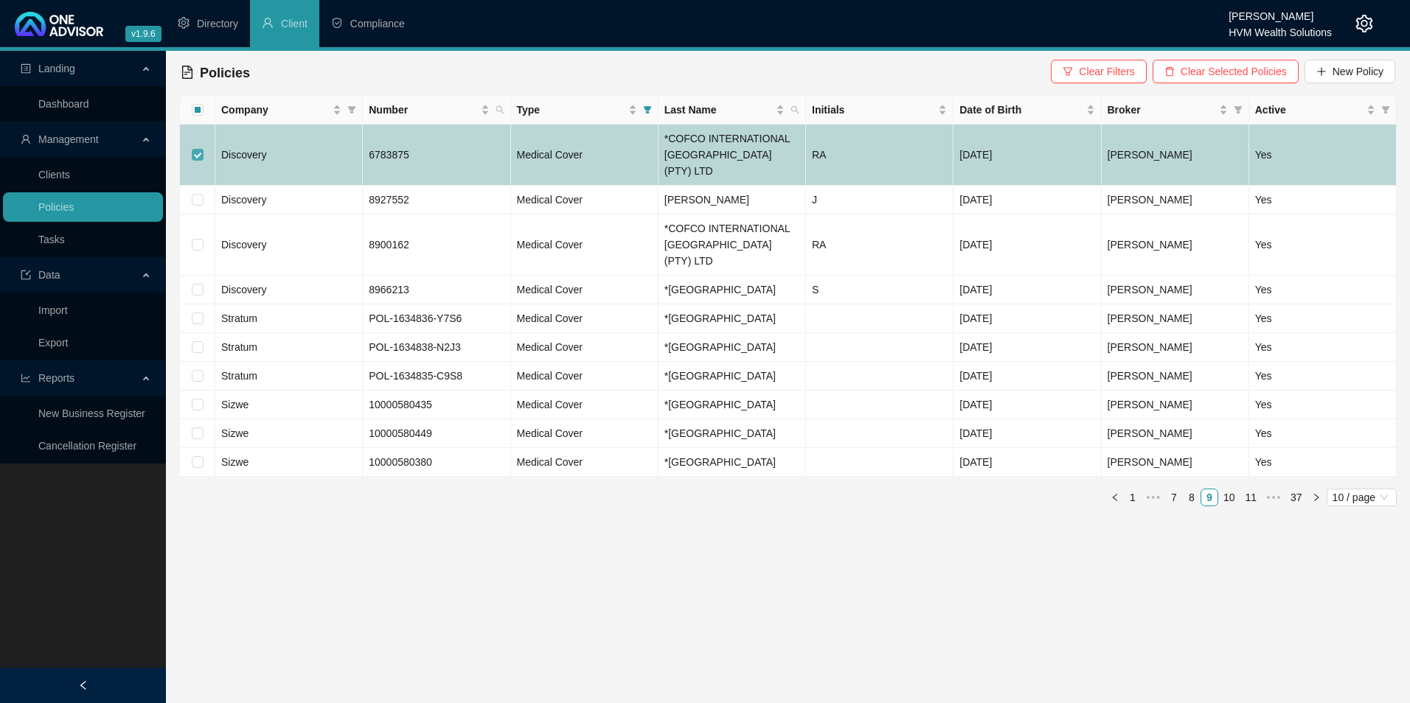
click at [196, 149] on input "checkbox" at bounding box center [198, 155] width 12 height 12
checkbox input "false"
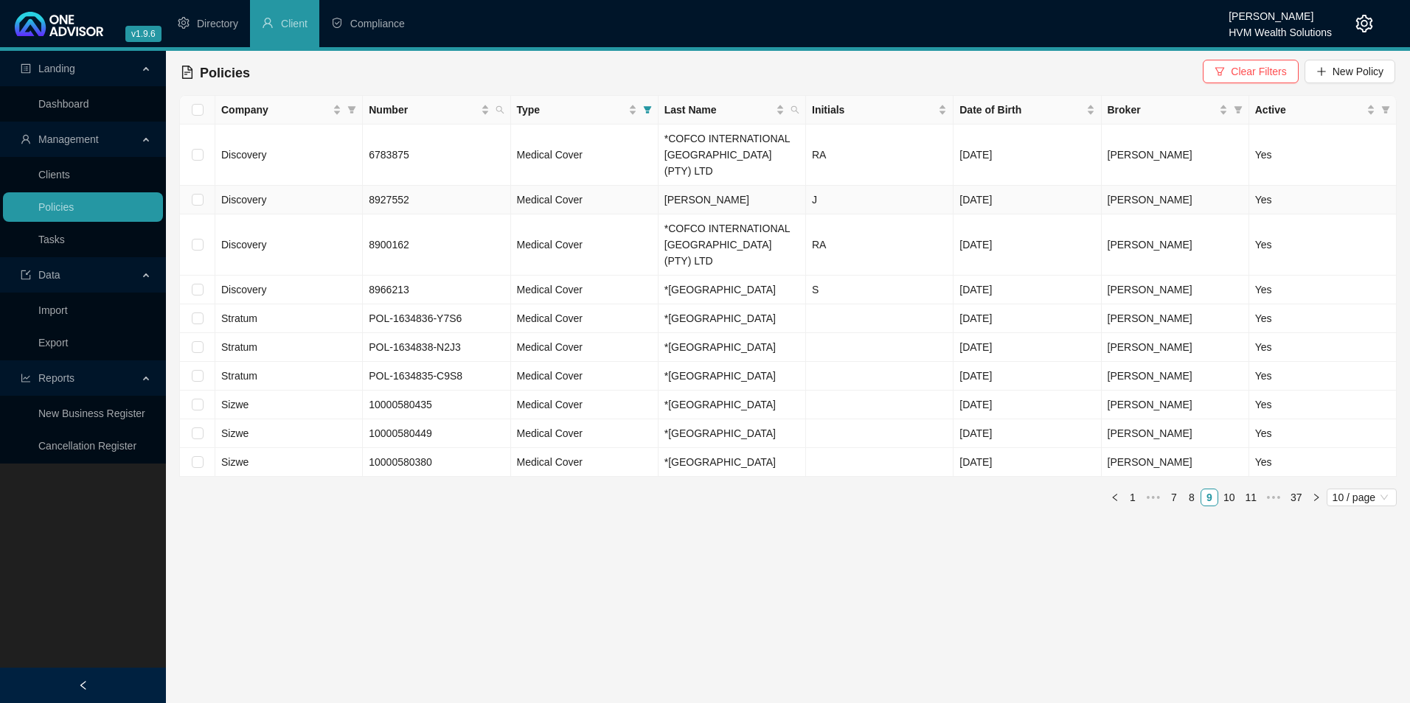
click at [748, 186] on td "[PERSON_NAME]" at bounding box center [731, 200] width 147 height 29
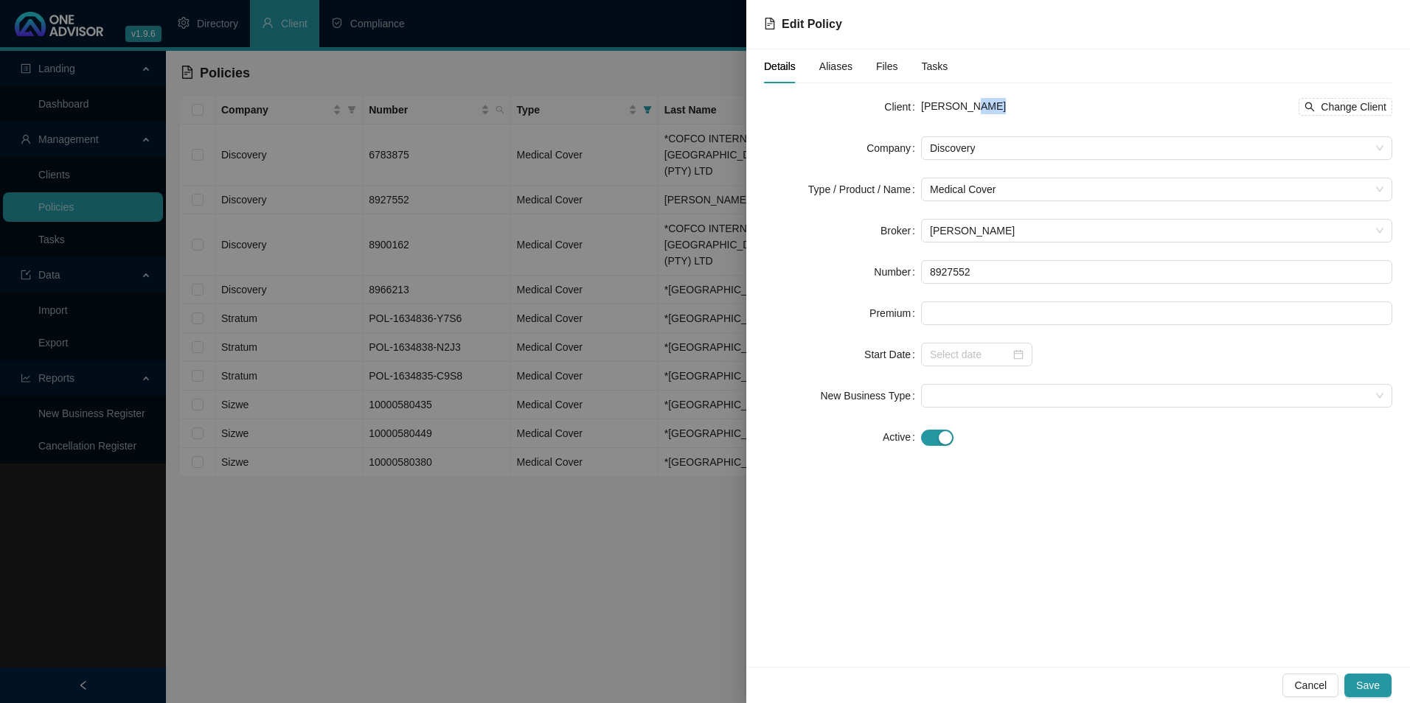
drag, startPoint x: 1011, startPoint y: 105, endPoint x: 965, endPoint y: 111, distance: 46.1
click at [965, 111] on div "[PERSON_NAME] Change Client" at bounding box center [1156, 107] width 471 height 18
copy span "[PERSON_NAME]"
click at [1126, 184] on span "Medical Cover" at bounding box center [1156, 189] width 453 height 22
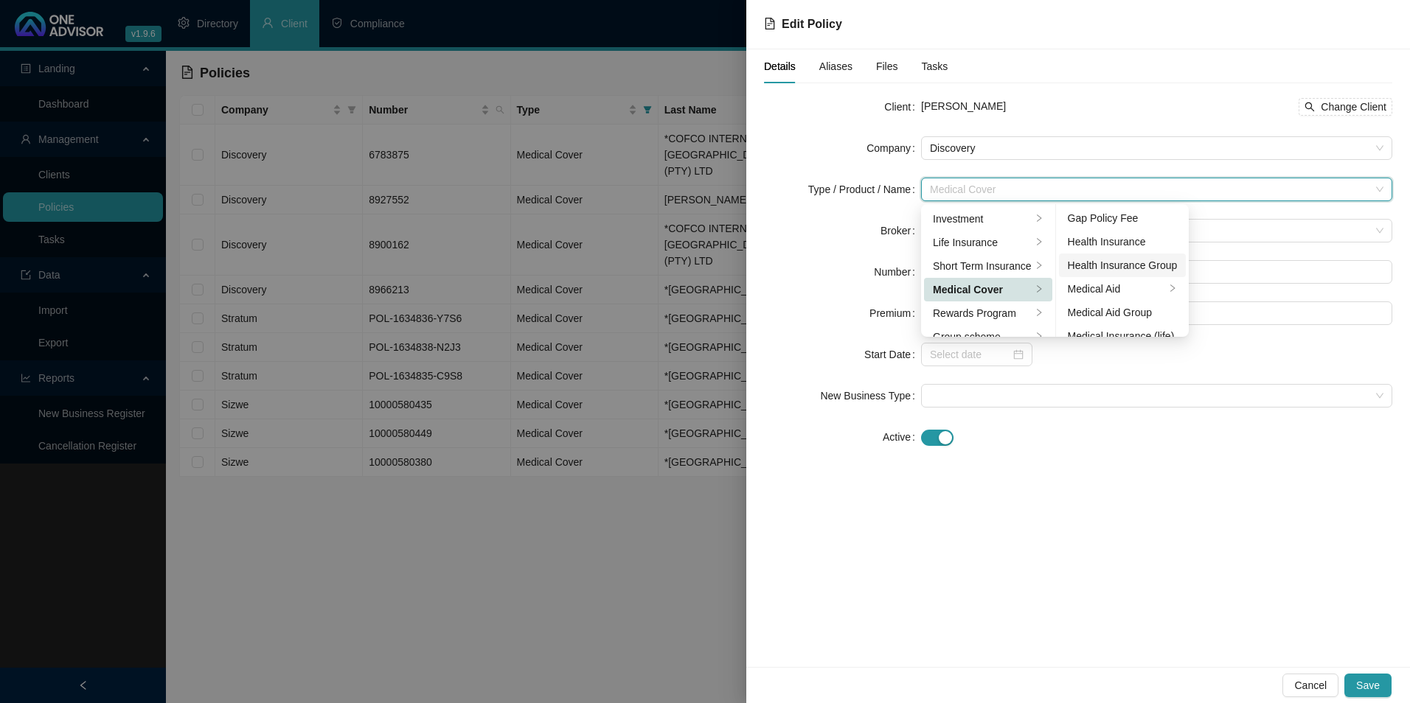
scroll to position [74, 0]
click at [1119, 283] on div "Medical Aid Group" at bounding box center [1123, 287] width 110 height 16
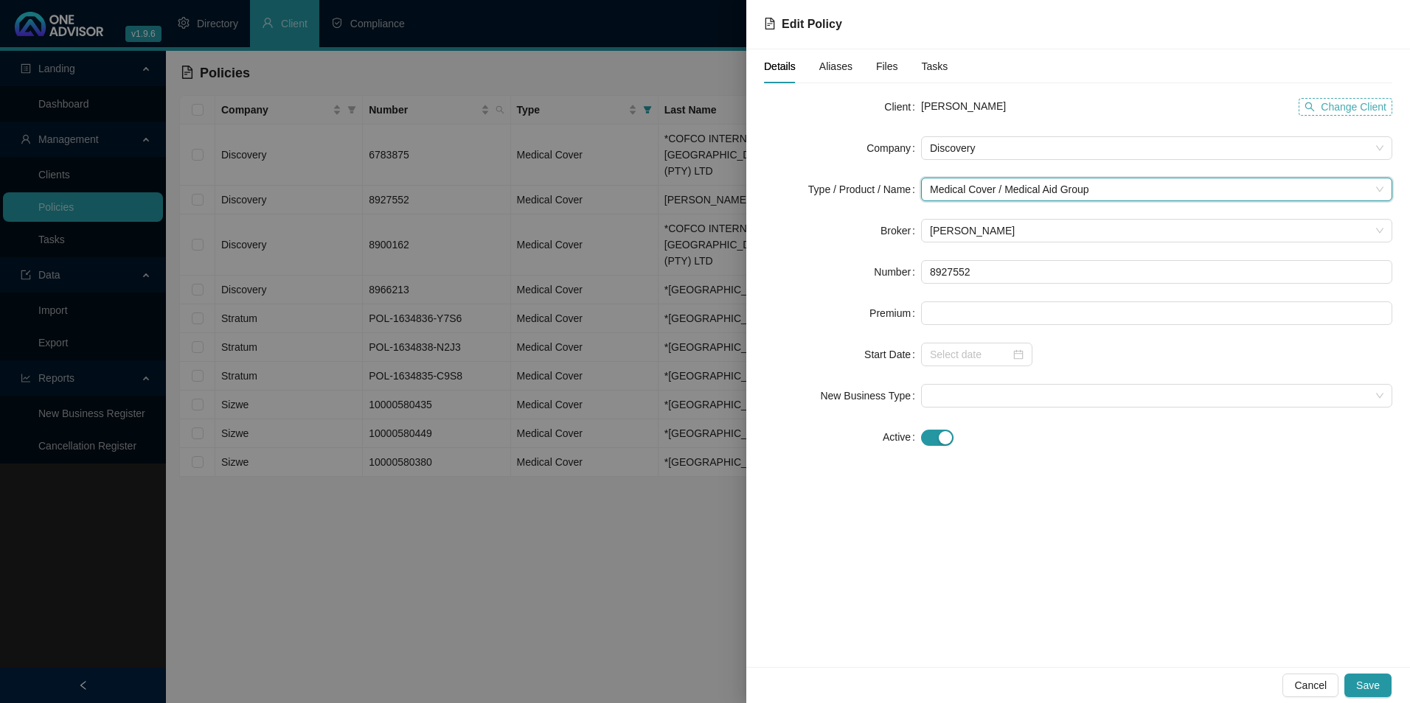
click at [1369, 102] on span "Change Client" at bounding box center [1354, 107] width 66 height 16
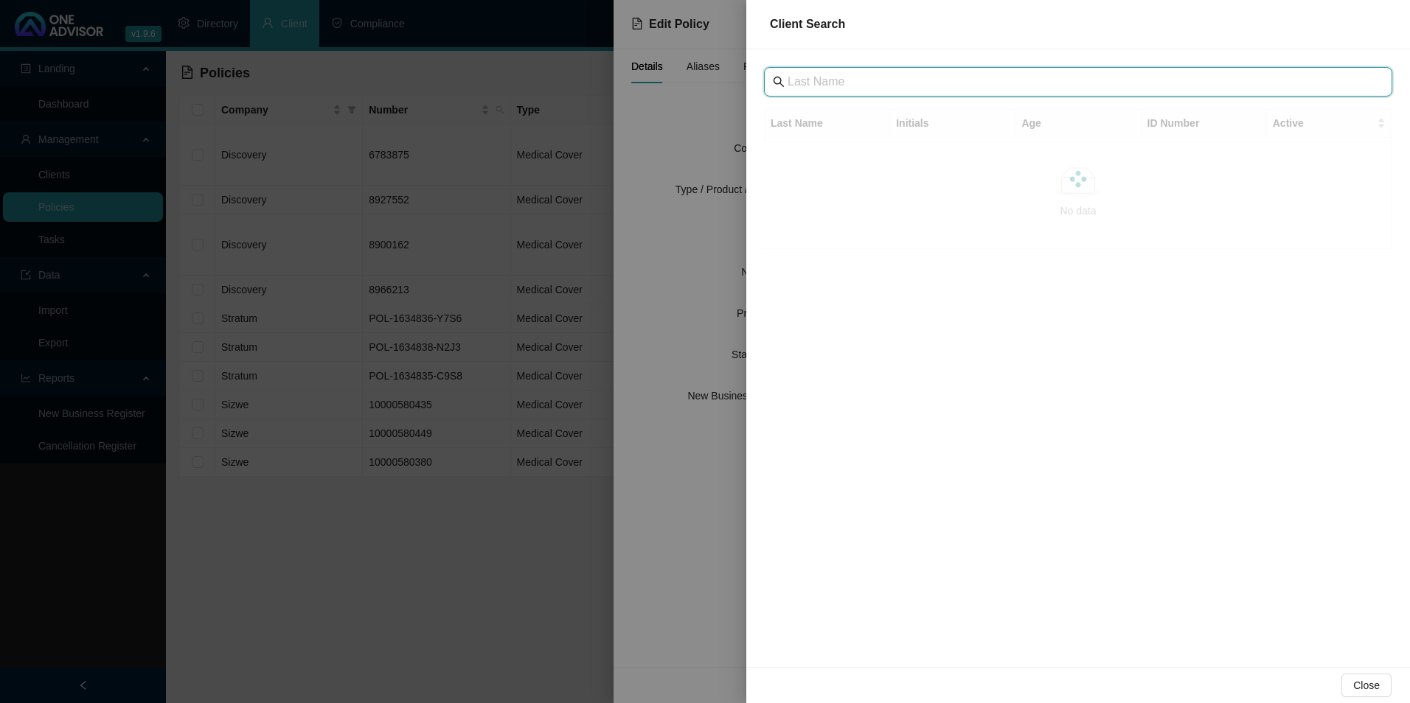
click at [841, 80] on input "text" at bounding box center [1080, 82] width 584 height 18
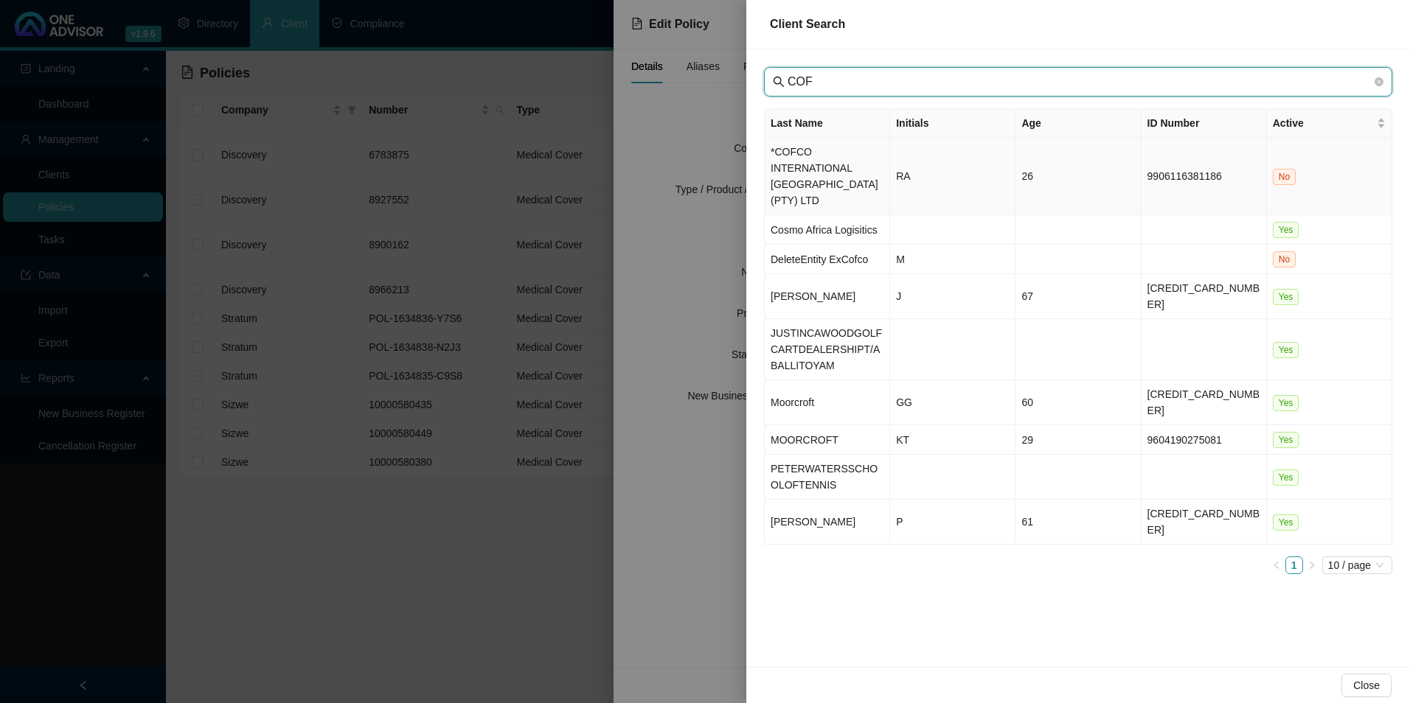
type input "COF"
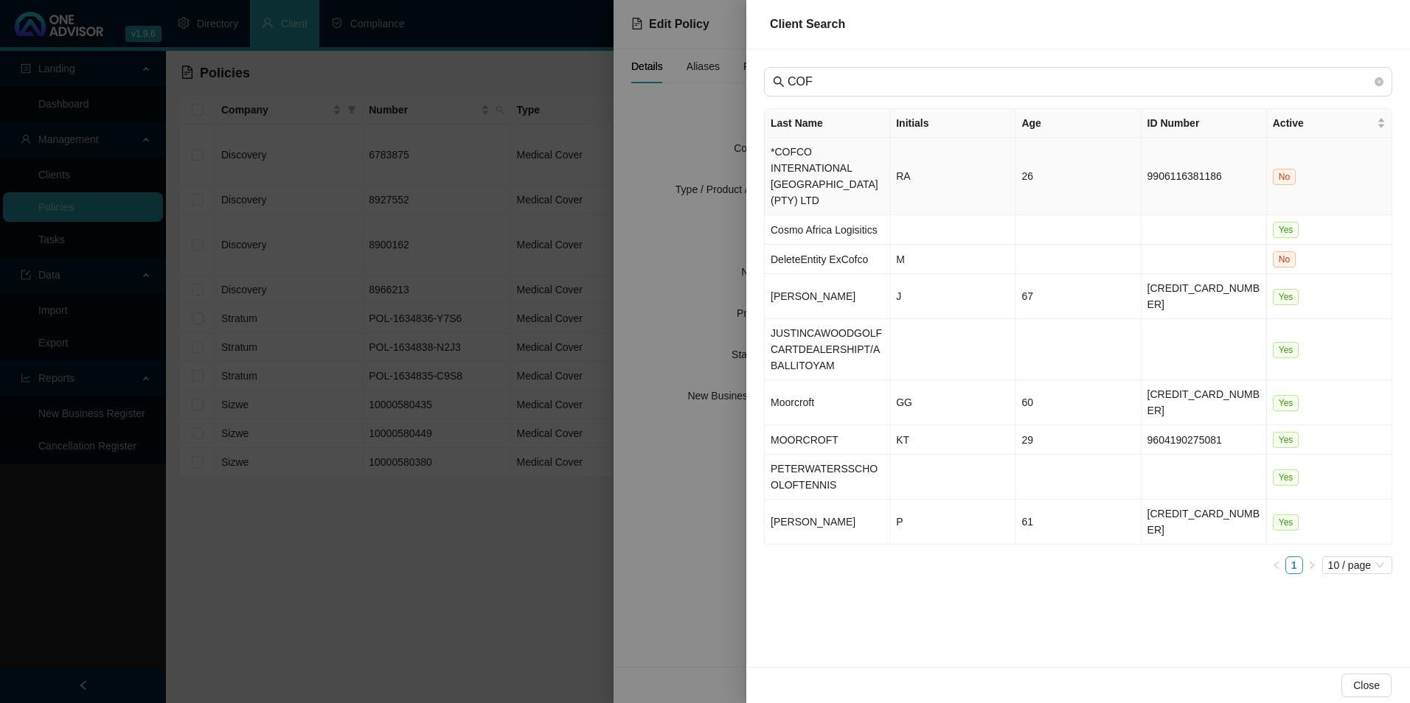
click at [856, 178] on td "*COFCO INTERNATIONAL [GEOGRAPHIC_DATA] (PTY) LTD" at bounding box center [827, 176] width 125 height 77
